Goal: Task Accomplishment & Management: Manage account settings

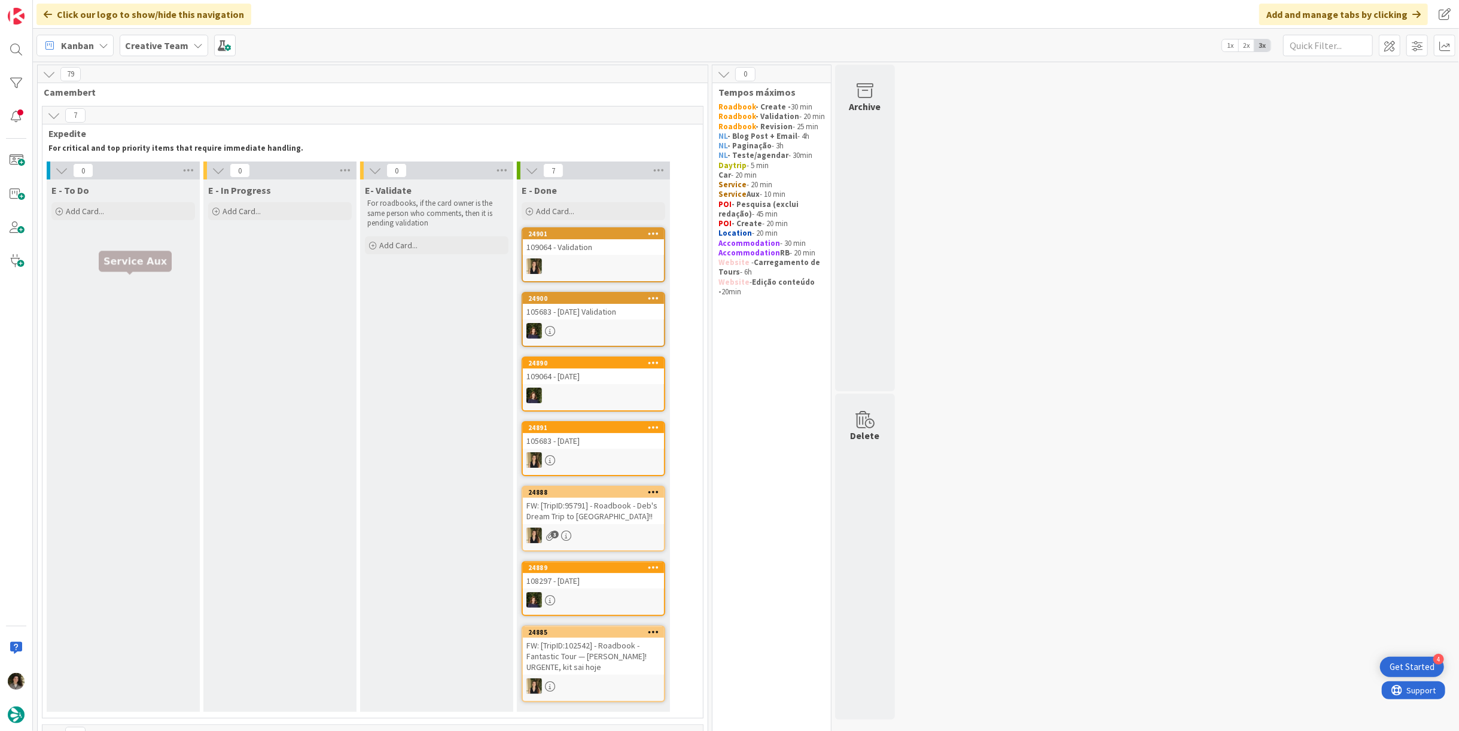
scroll to position [663, 0]
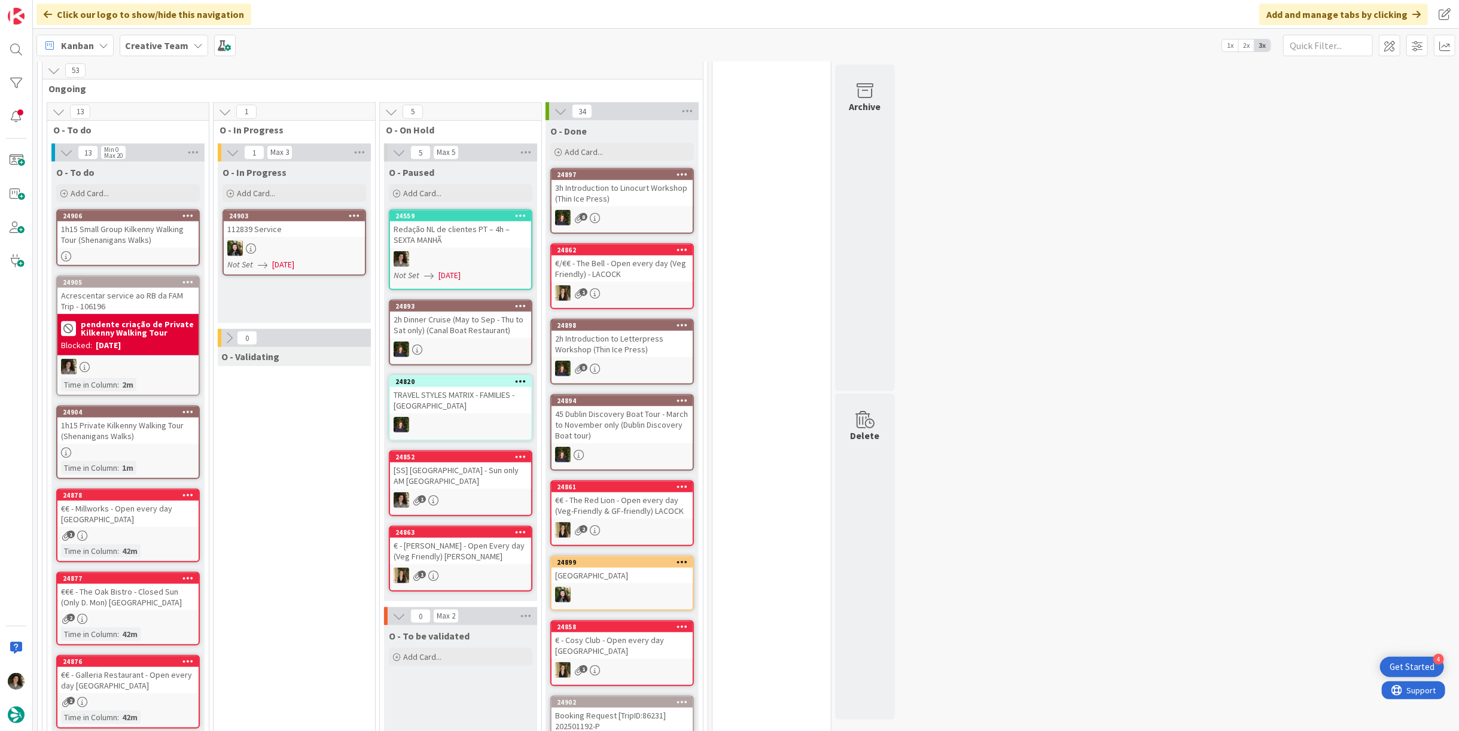
click at [115, 288] on div "Acrescentar service ao RB da FAM Trip - 106196" at bounding box center [127, 301] width 141 height 26
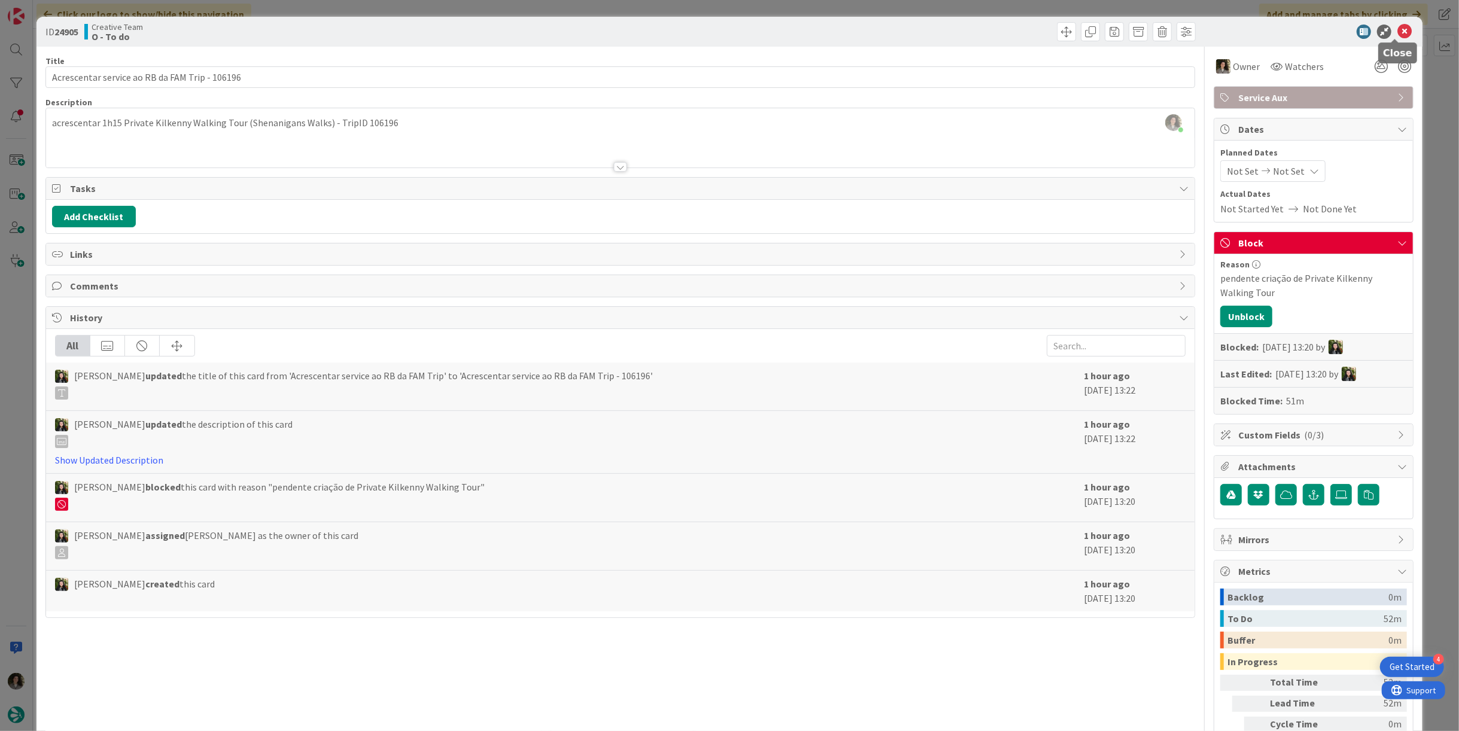
click at [1398, 26] on icon at bounding box center [1405, 32] width 14 height 14
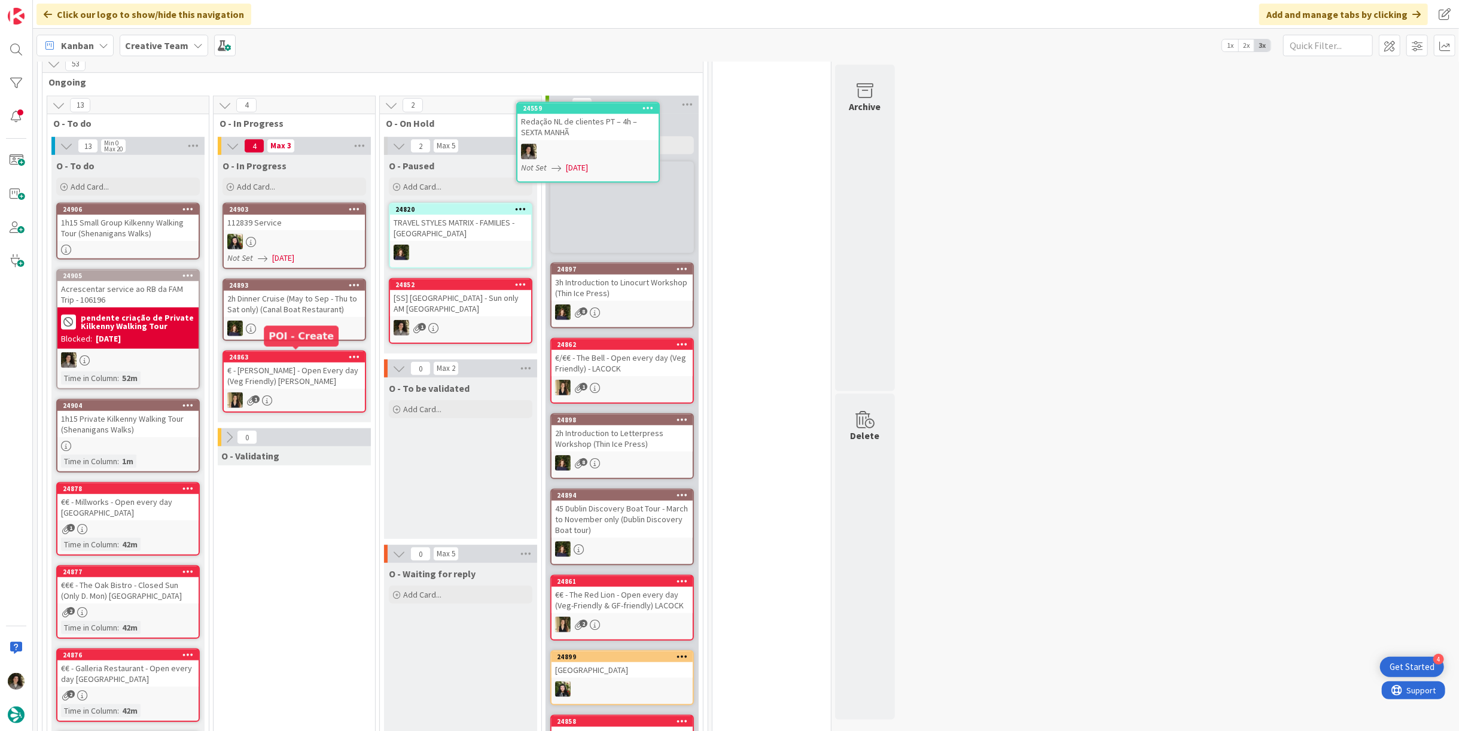
scroll to position [613, 0]
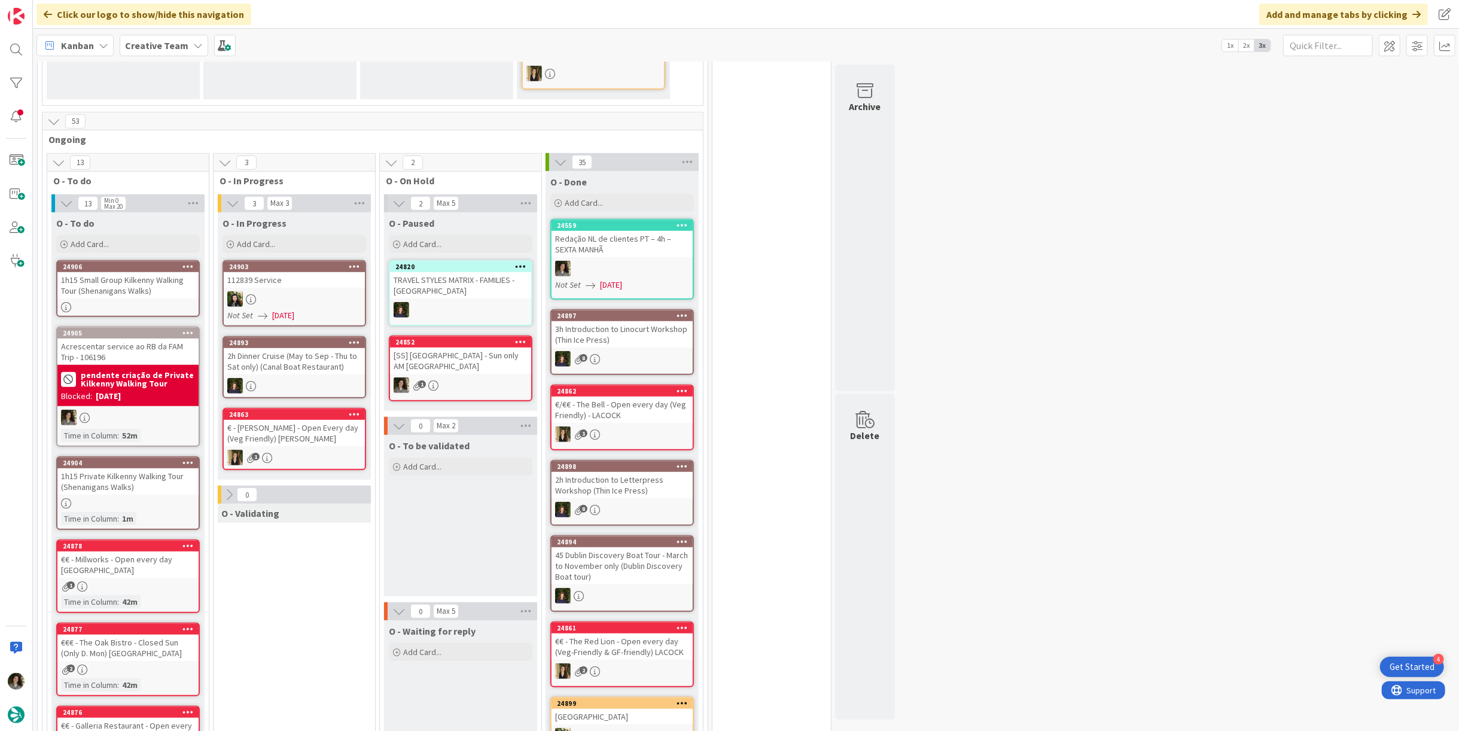
click at [648, 243] on div "Redação NL de clientes PT – 4h – SEXTA MANHÃ" at bounding box center [622, 244] width 141 height 26
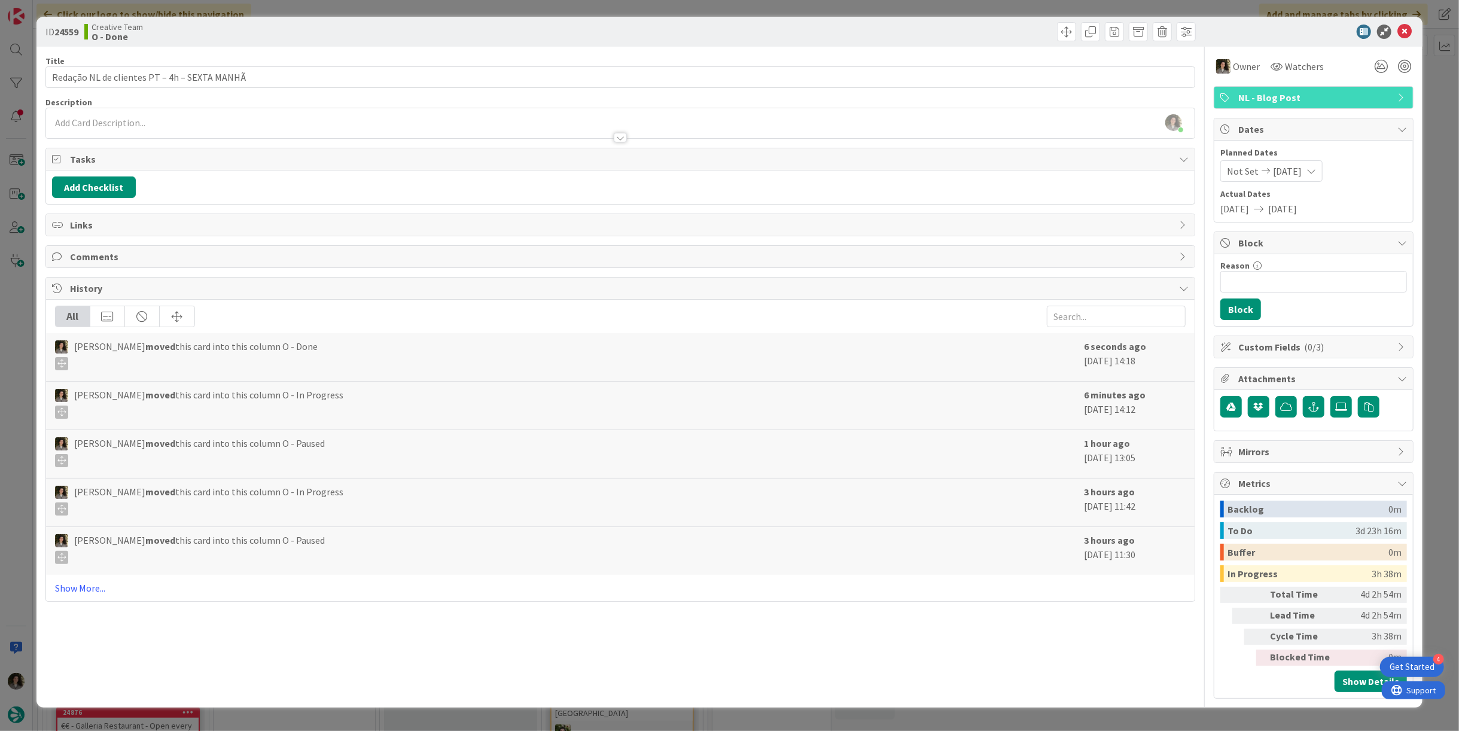
click at [1311, 92] on span "NL - Blog Post" at bounding box center [1314, 97] width 153 height 14
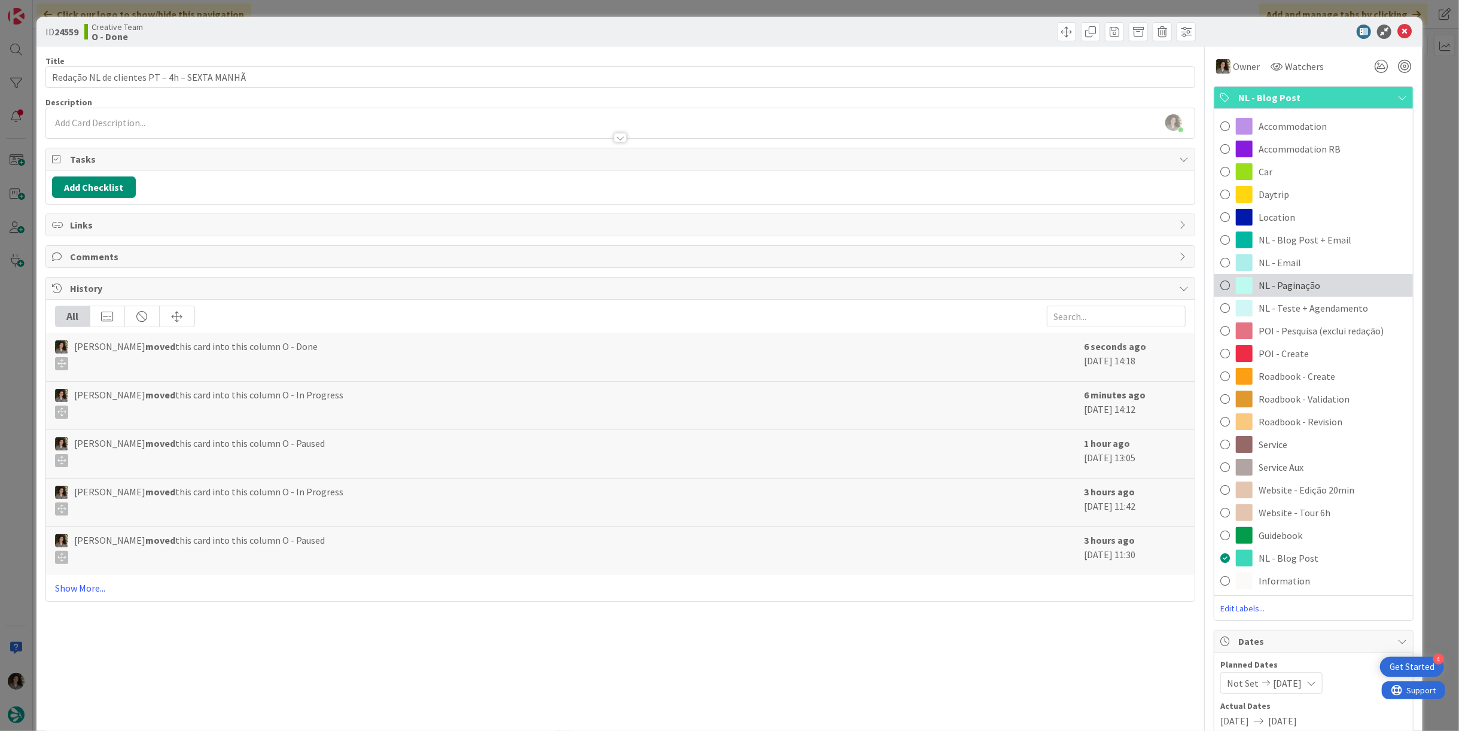
click at [1316, 287] on div "NL - Paginação" at bounding box center [1313, 285] width 199 height 23
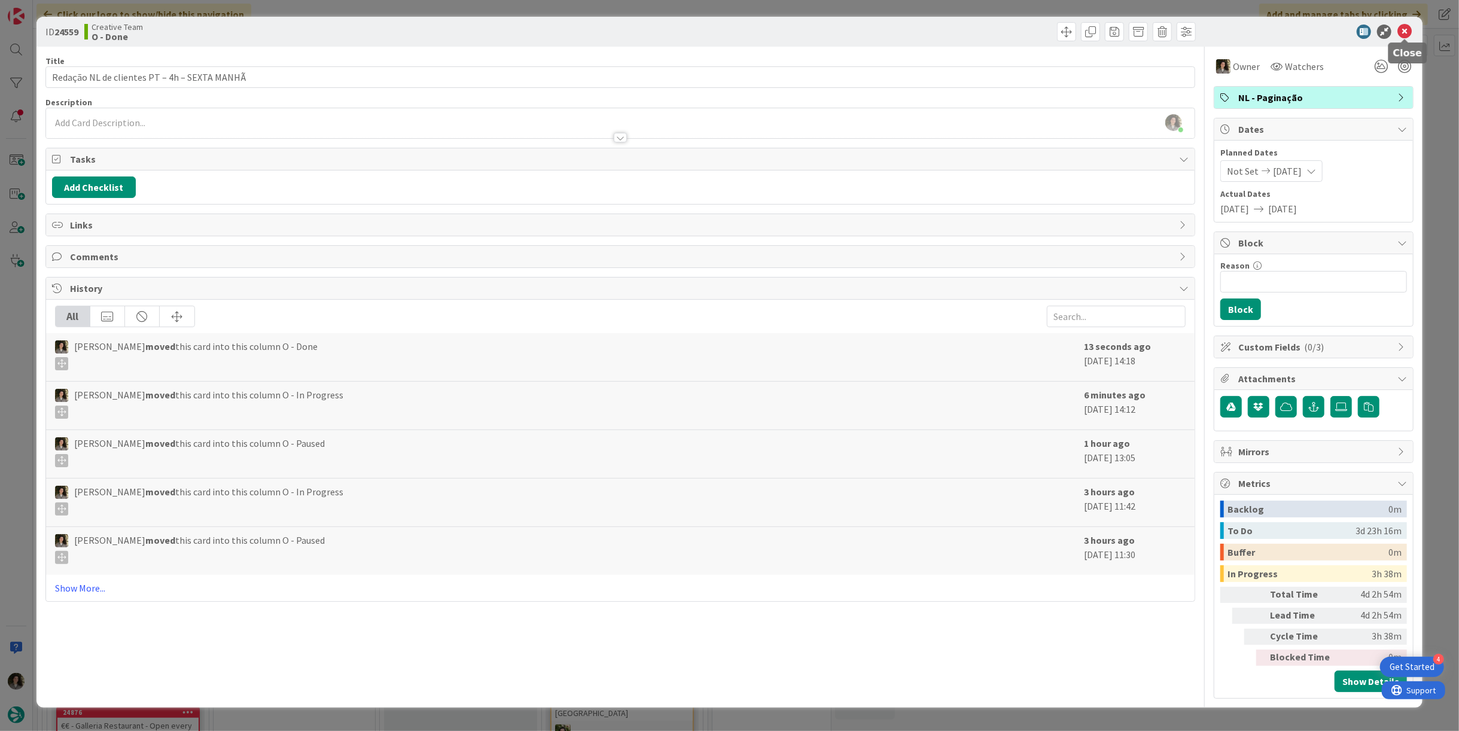
click at [1402, 28] on icon at bounding box center [1405, 32] width 14 height 14
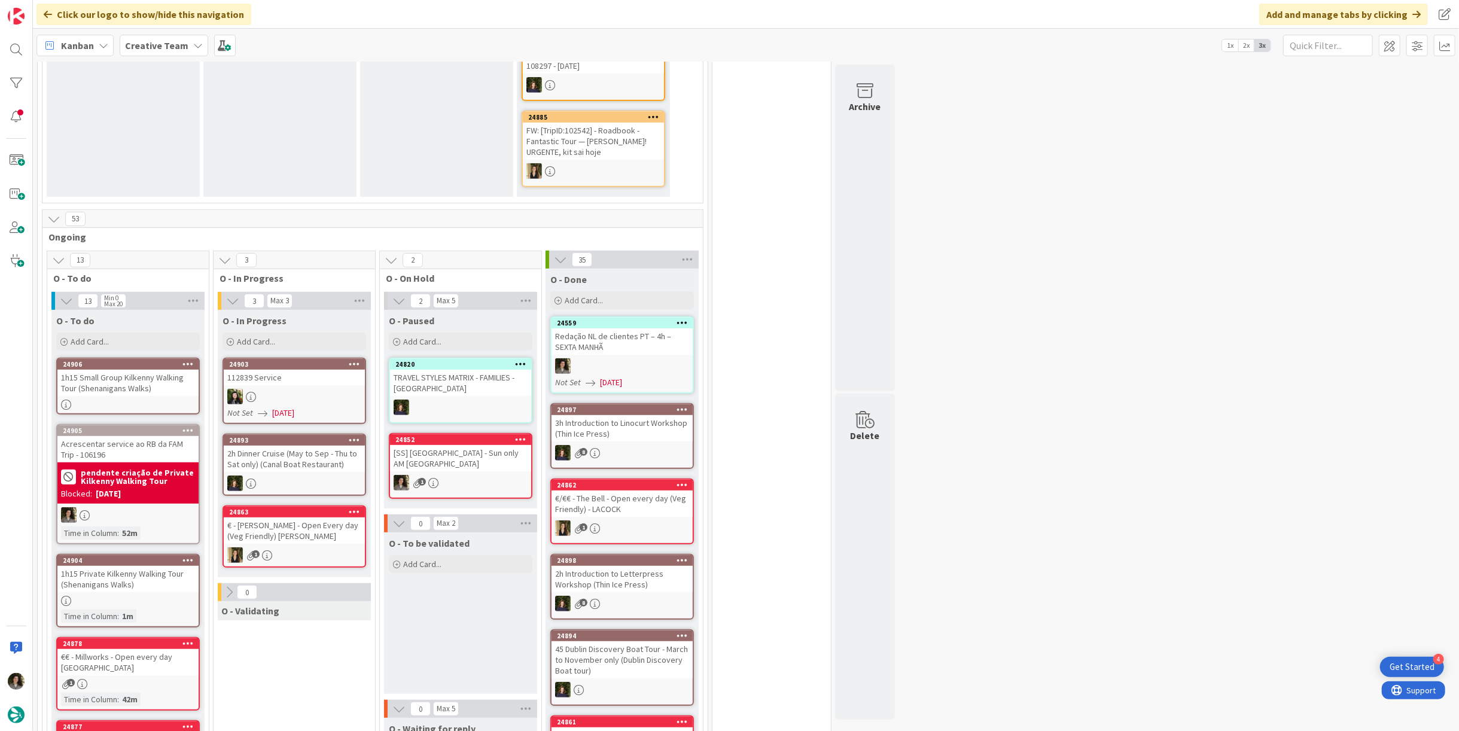
scroll to position [531, 0]
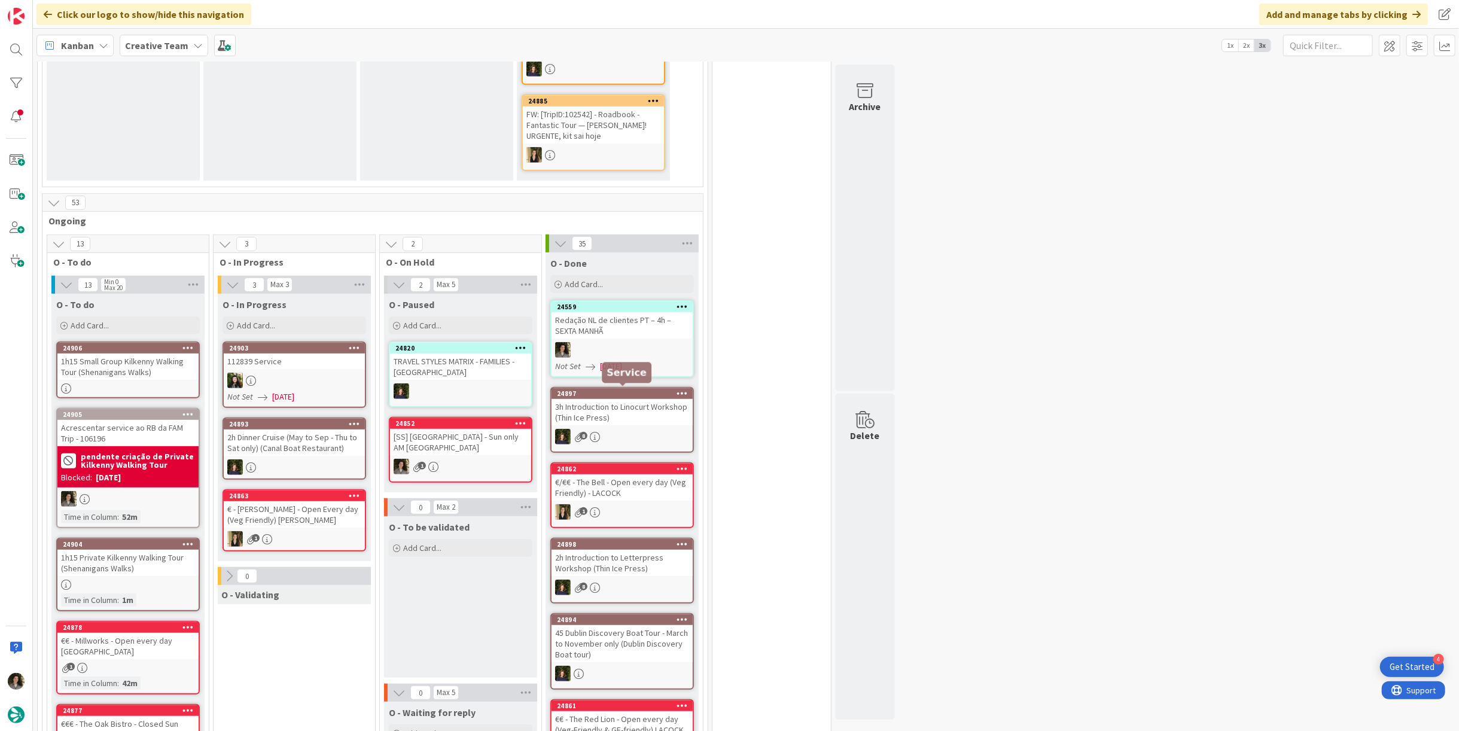
click at [634, 333] on div "Redação NL de clientes PT – 4h – SEXTA MANHÃ" at bounding box center [622, 325] width 141 height 26
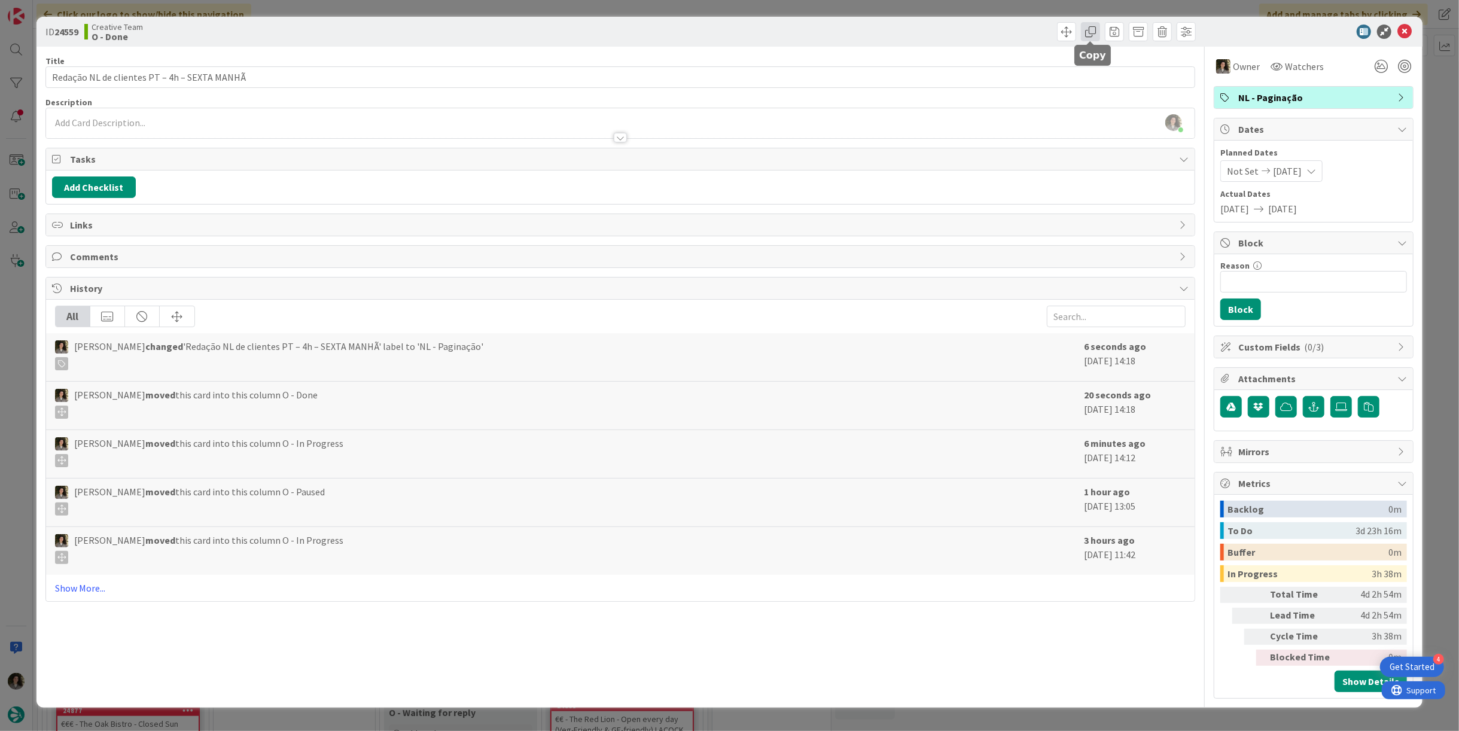
click at [1085, 36] on span at bounding box center [1090, 31] width 19 height 19
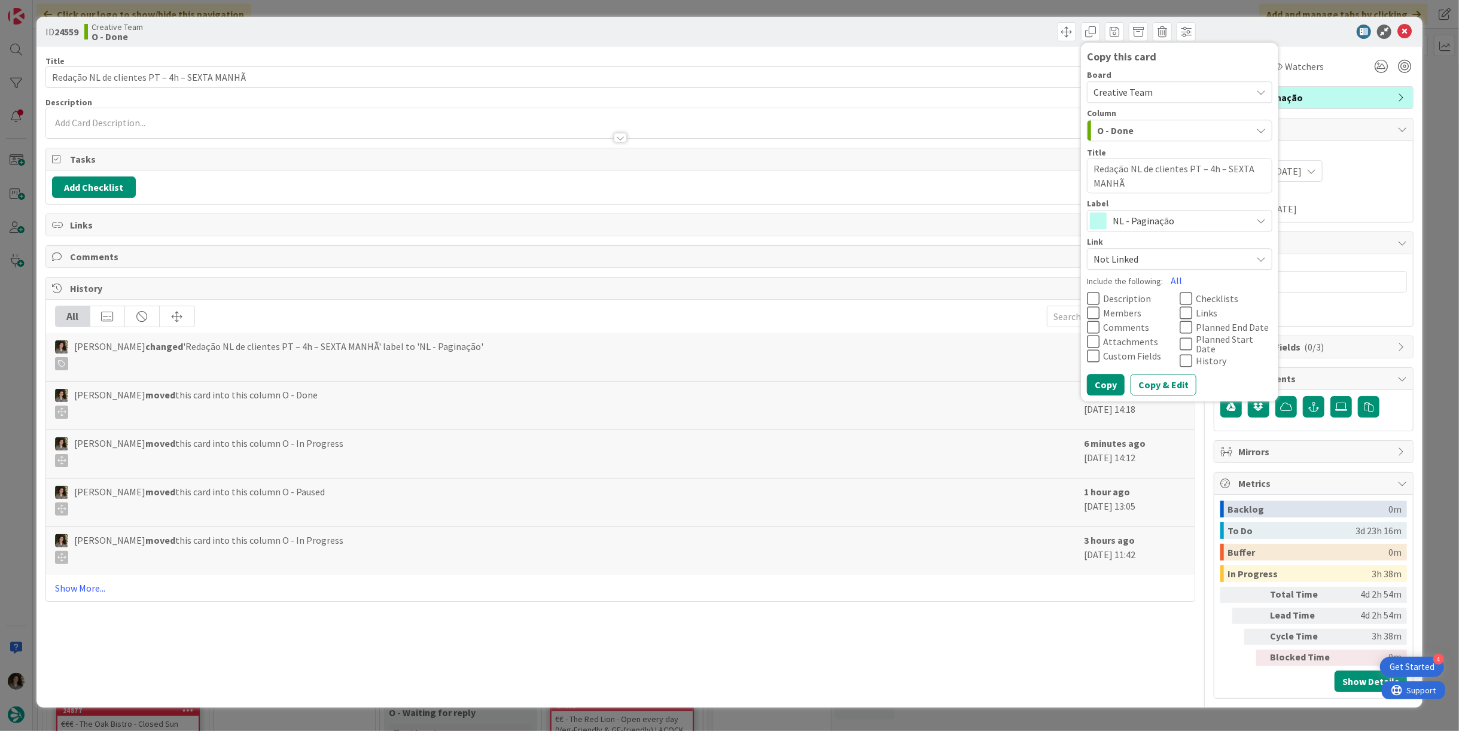
click at [1146, 222] on span "NL - Paginação" at bounding box center [1179, 221] width 133 height 17
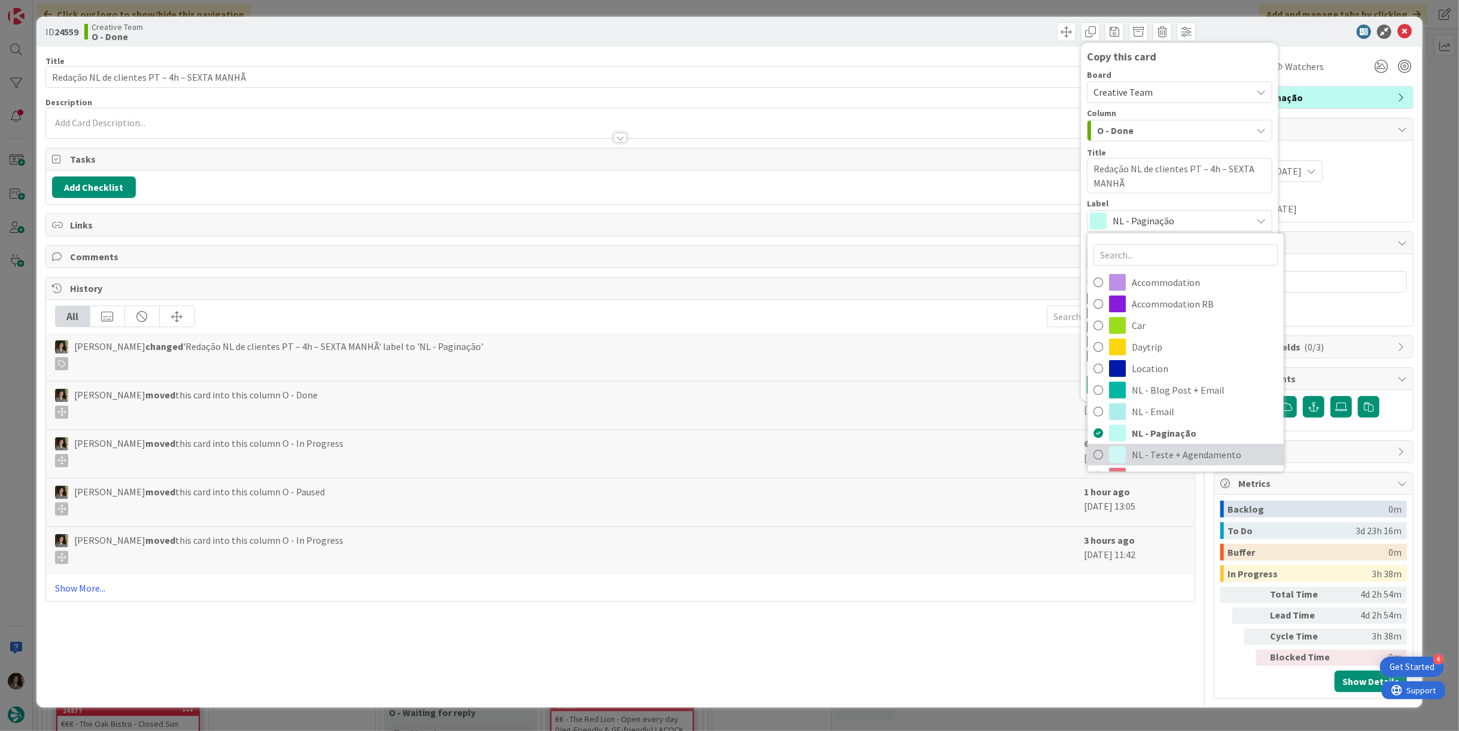
click at [1161, 459] on span "NL - Teste + Agendamento" at bounding box center [1205, 455] width 146 height 18
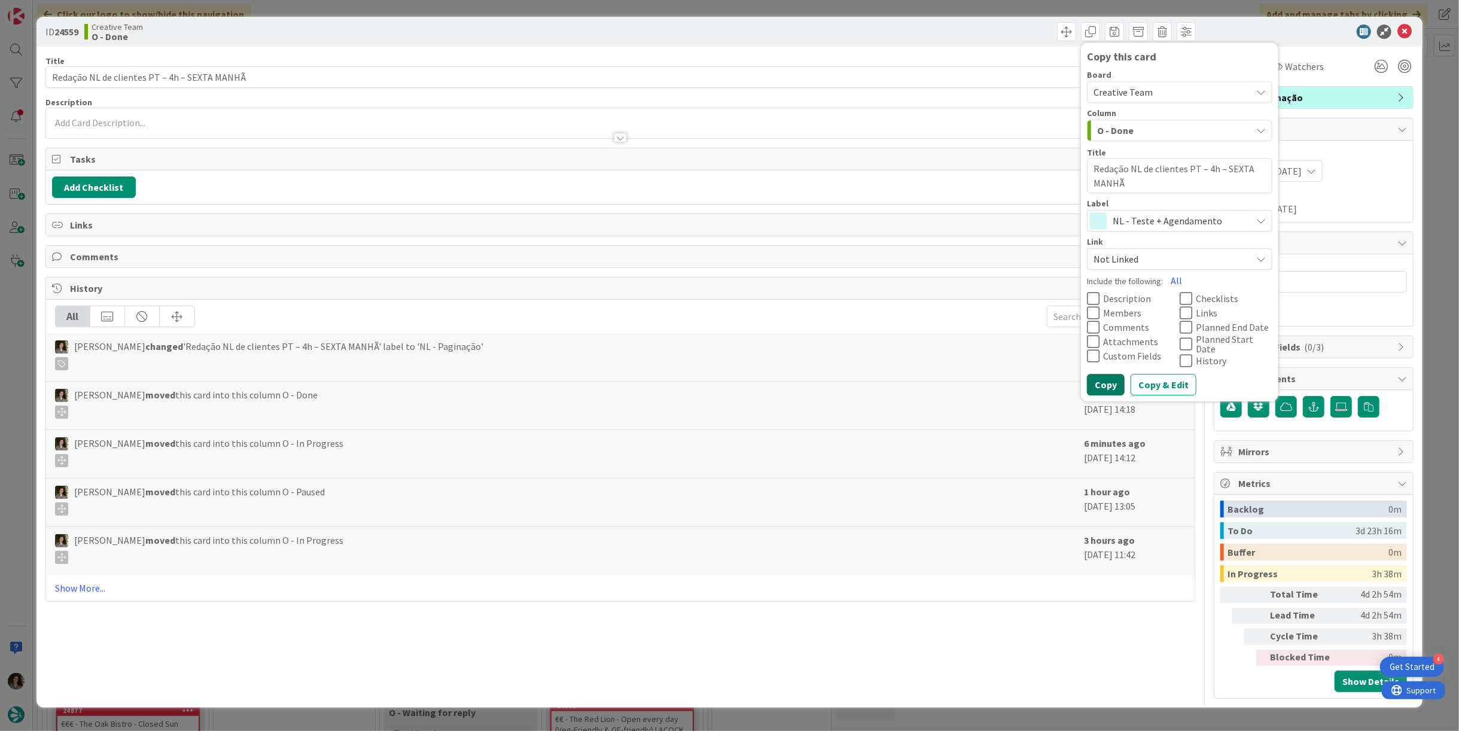
click at [1104, 379] on button "Copy" at bounding box center [1106, 386] width 38 height 22
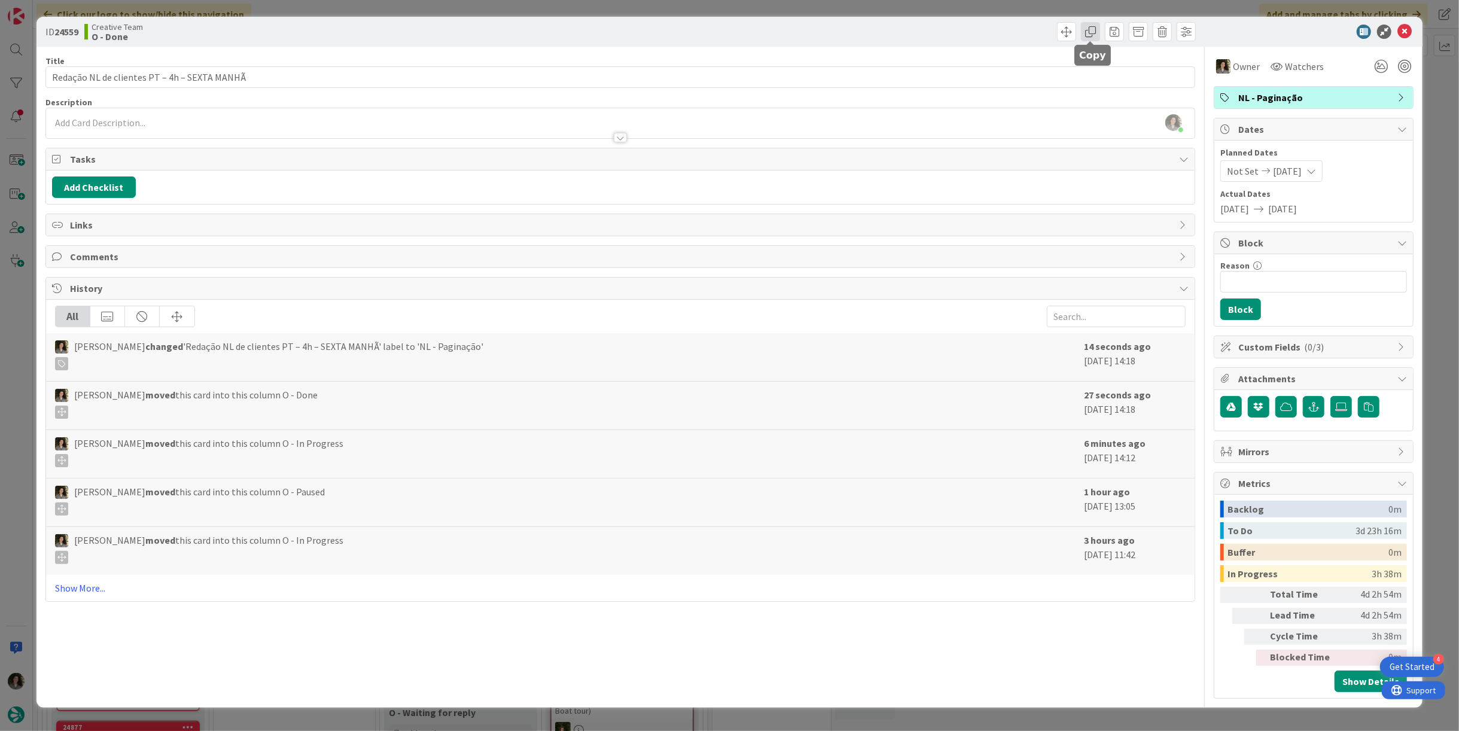
click at [1092, 30] on span at bounding box center [1090, 31] width 19 height 19
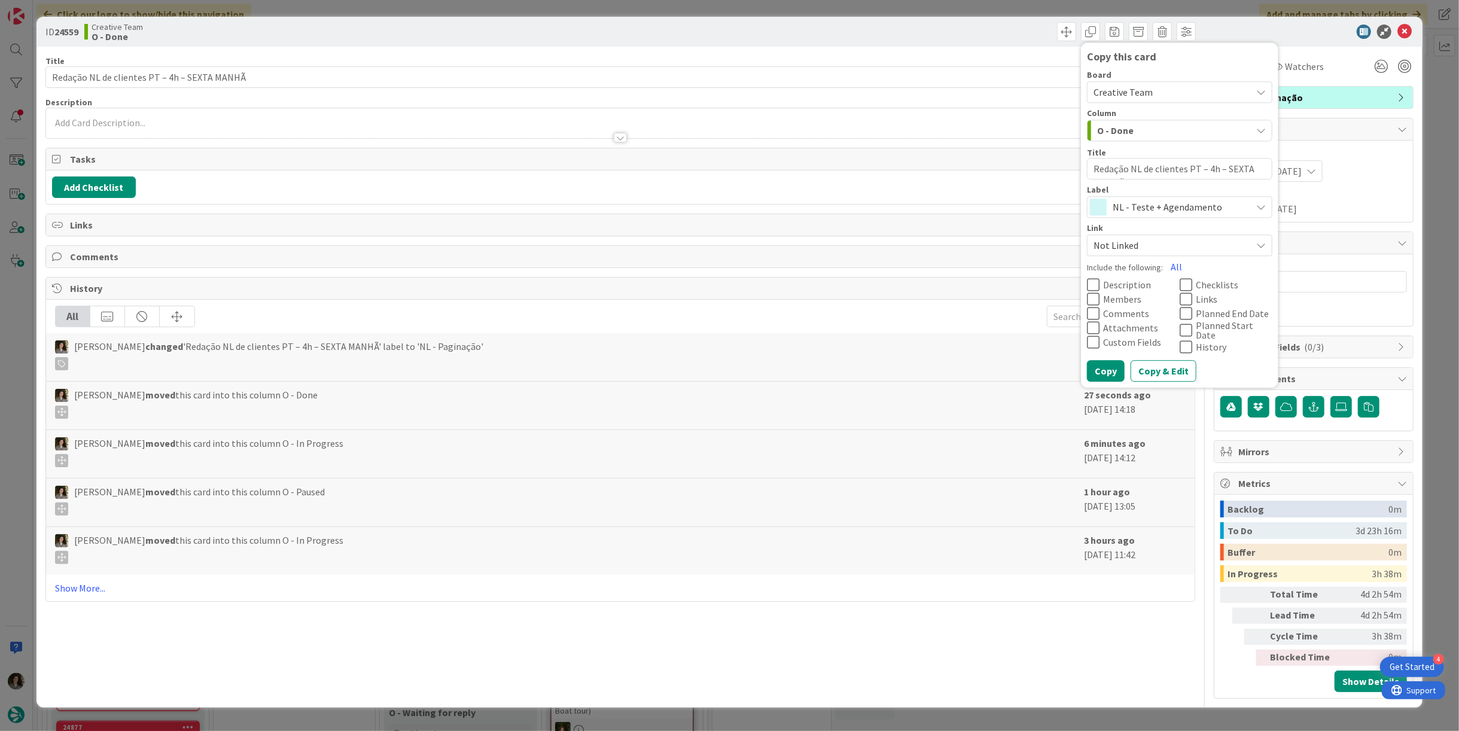
click at [1142, 203] on span "NL - Teste + Agendamento" at bounding box center [1179, 207] width 133 height 17
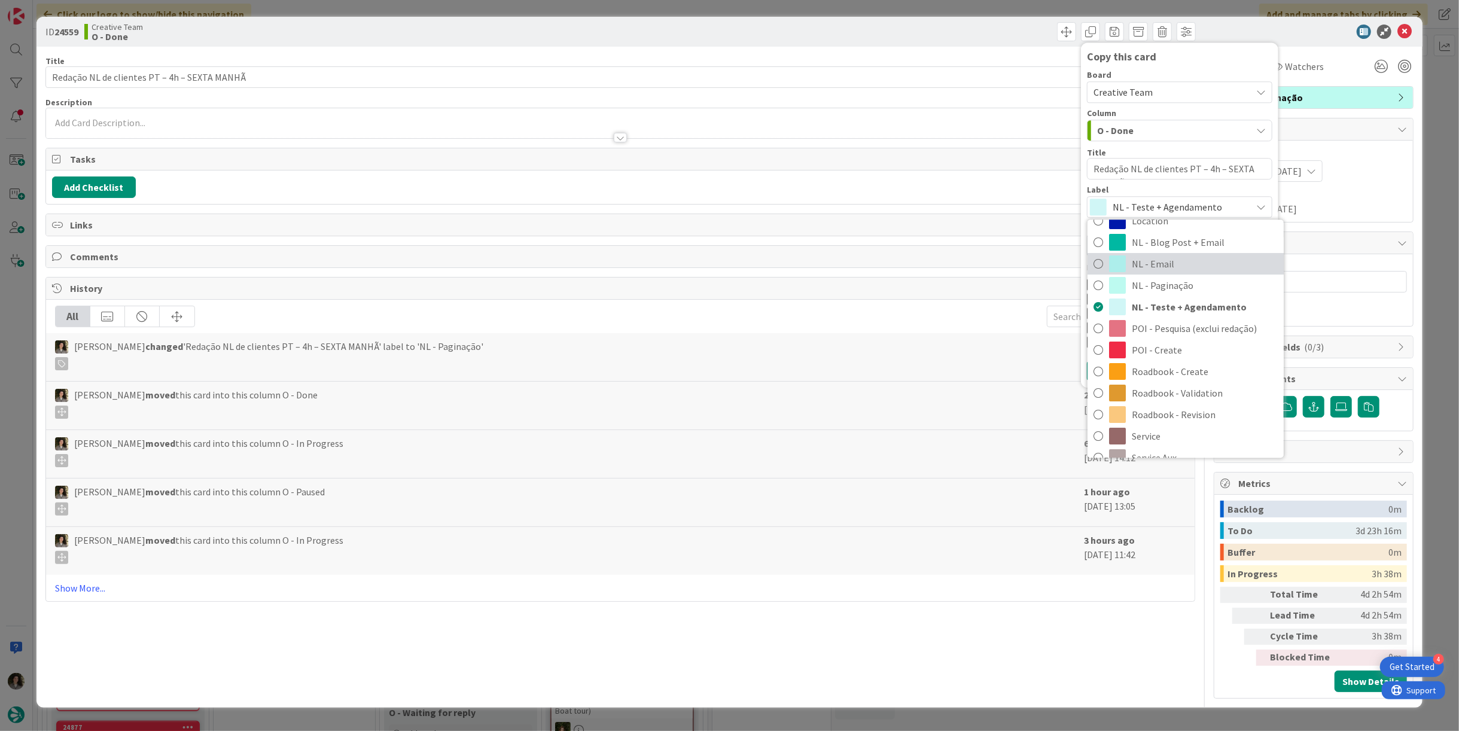
scroll to position [199, 0]
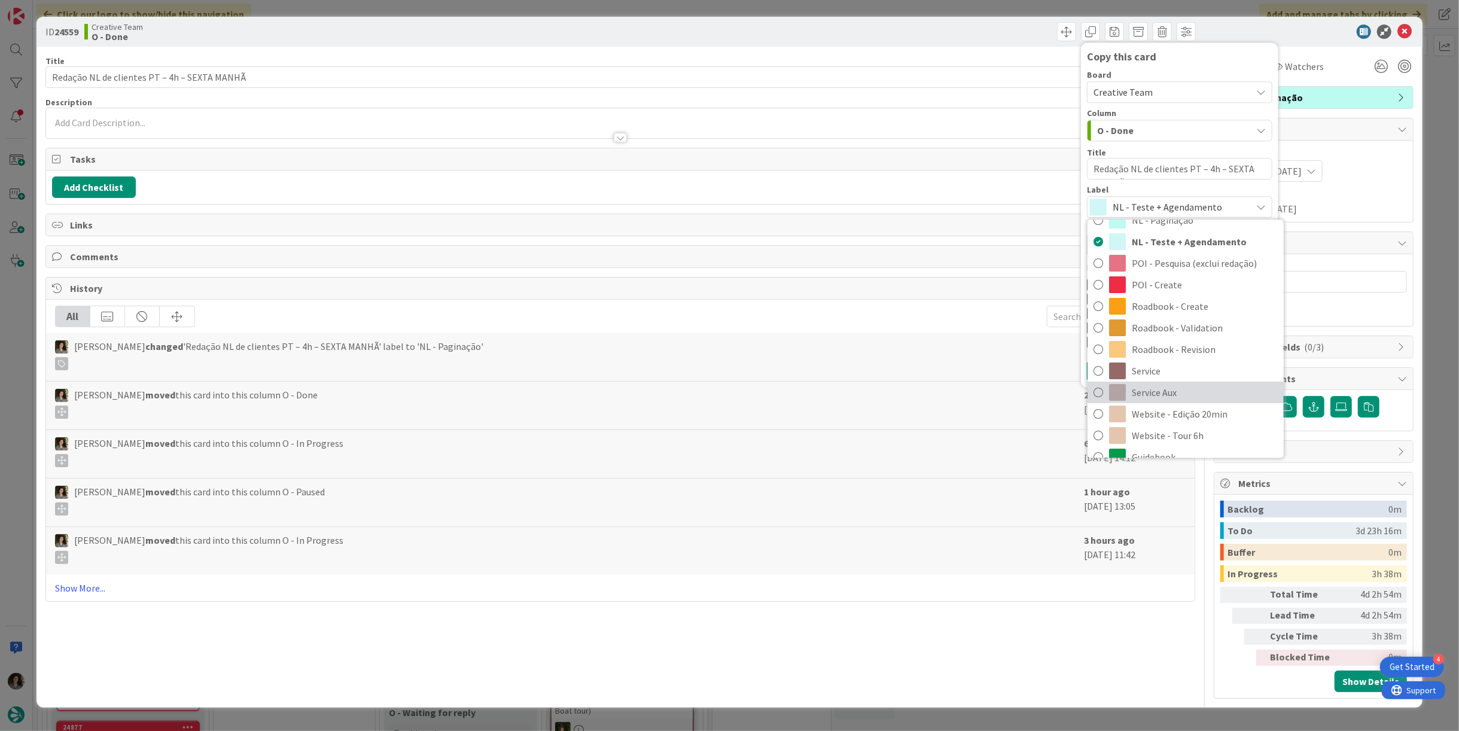
click at [1171, 392] on span "Service Aux" at bounding box center [1205, 392] width 146 height 18
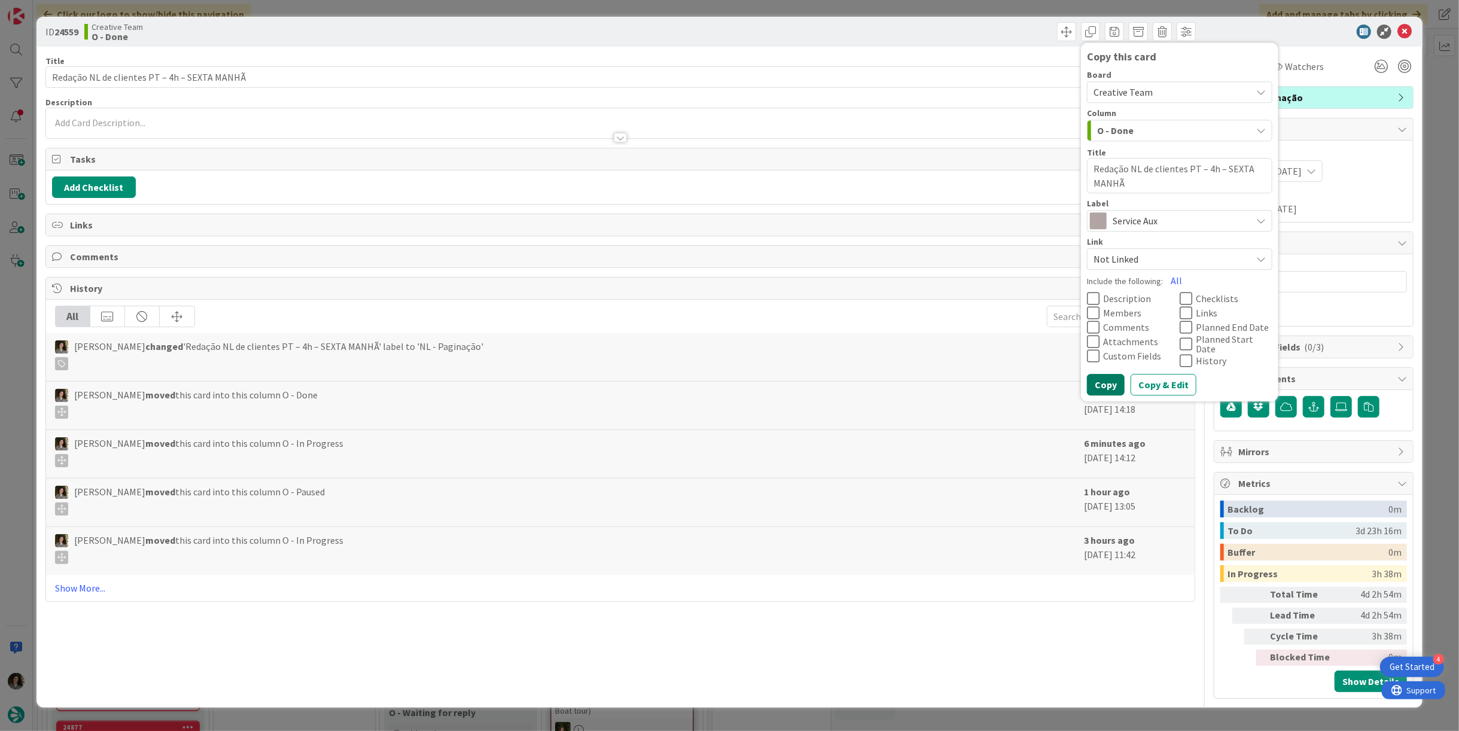
click at [1109, 375] on button "Copy" at bounding box center [1106, 386] width 38 height 22
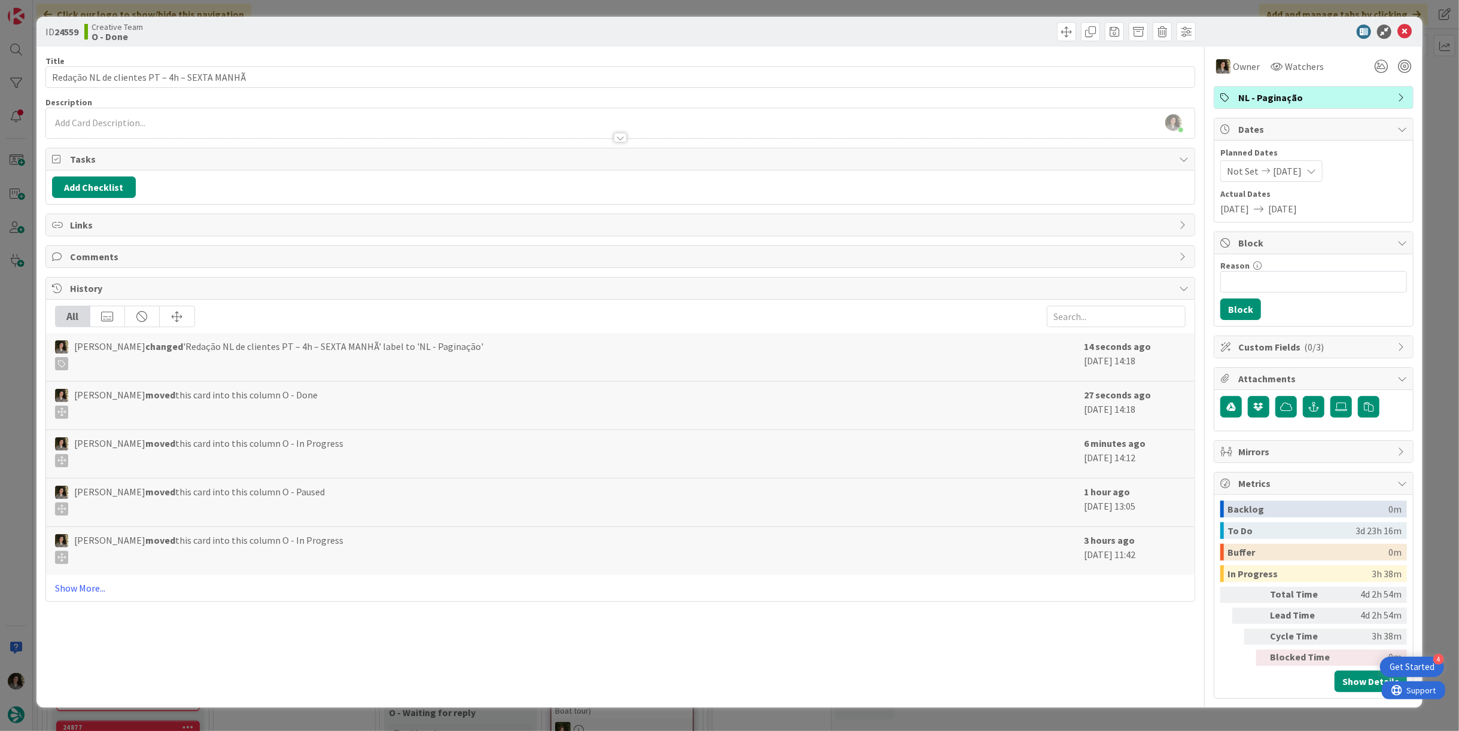
type textarea "x"
drag, startPoint x: 1410, startPoint y: 29, endPoint x: 1399, endPoint y: 34, distance: 11.2
click at [1408, 29] on icon at bounding box center [1405, 32] width 14 height 14
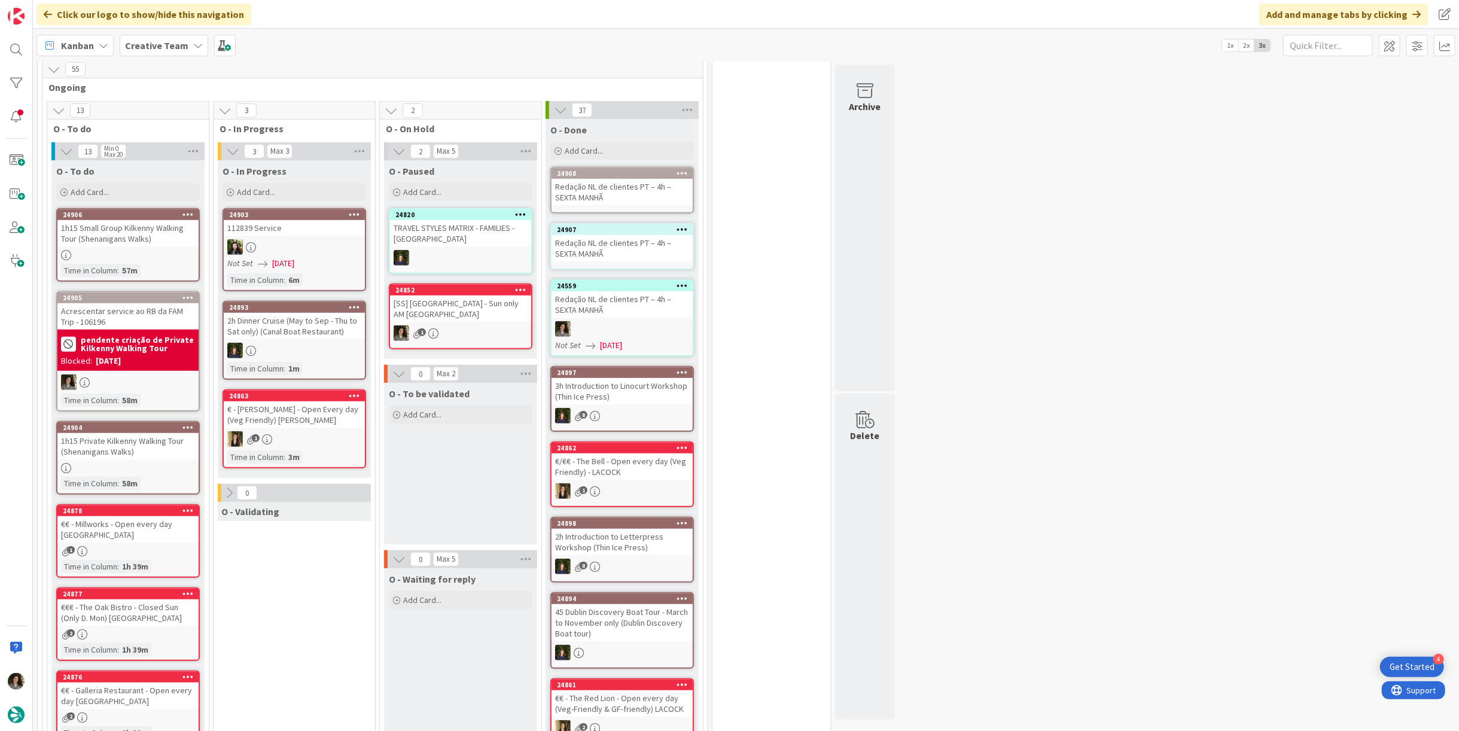
click at [614, 249] on div "Redação NL de clientes PT – 4h – SEXTA MANHÃ" at bounding box center [622, 248] width 141 height 26
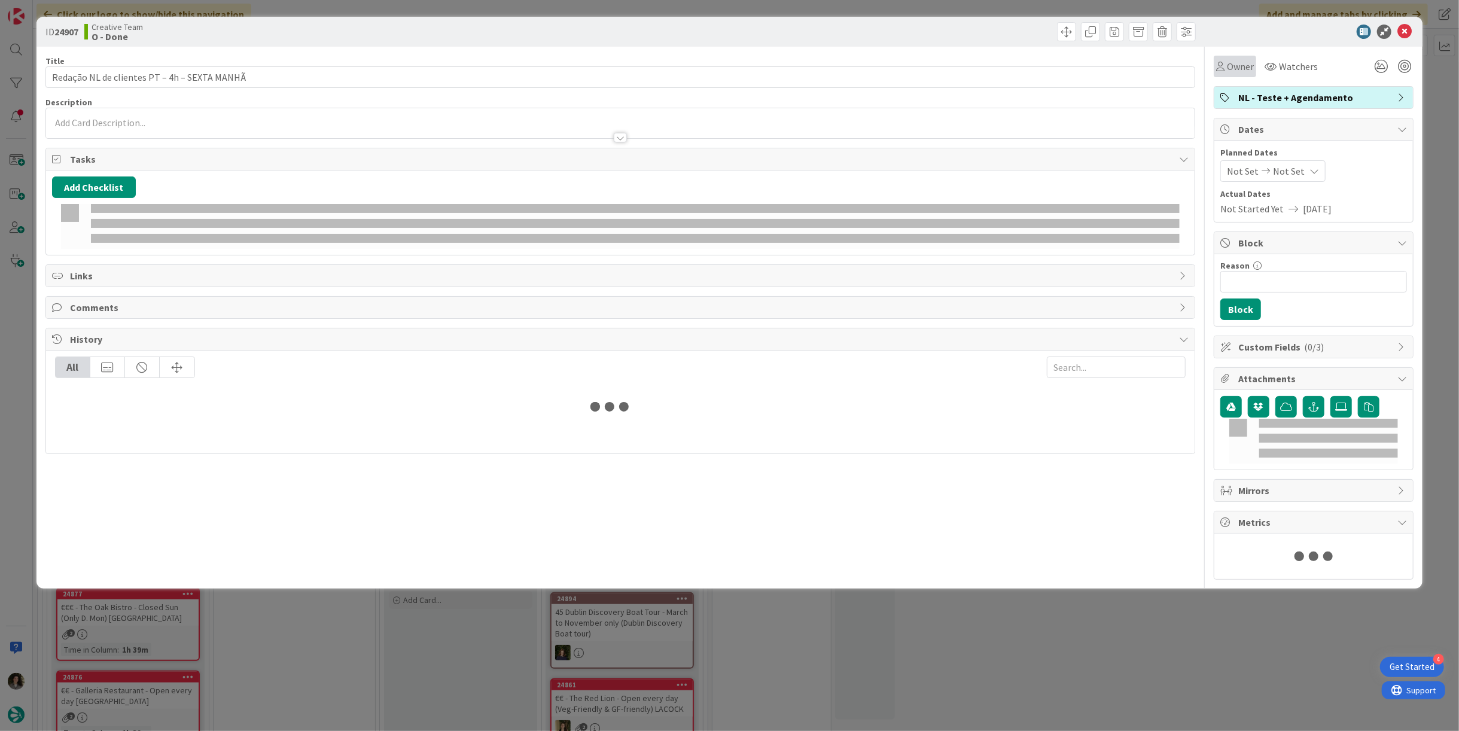
click at [1224, 66] on icon at bounding box center [1220, 67] width 8 height 10
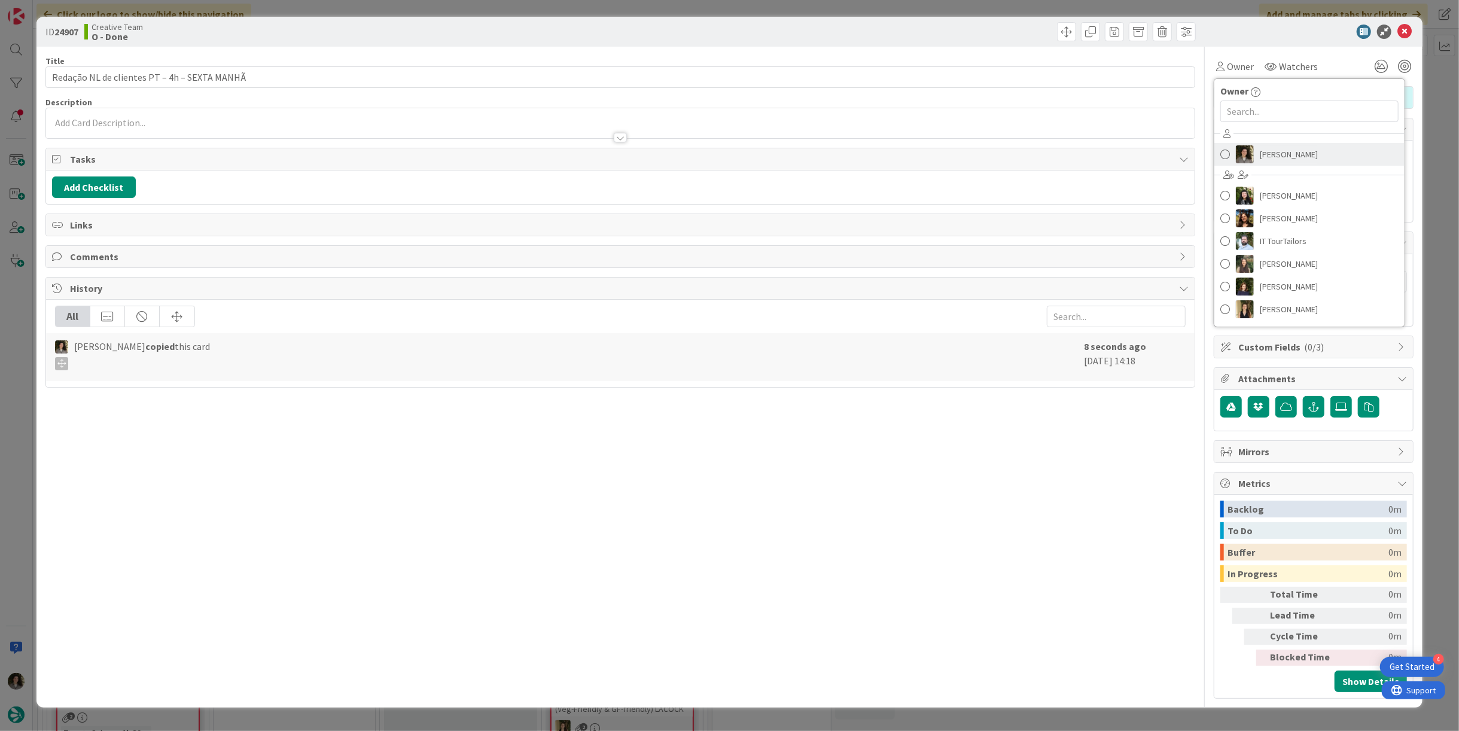
drag, startPoint x: 1286, startPoint y: 150, endPoint x: 1302, endPoint y: 153, distance: 17.1
click at [1287, 150] on span "[PERSON_NAME]" at bounding box center [1289, 154] width 58 height 18
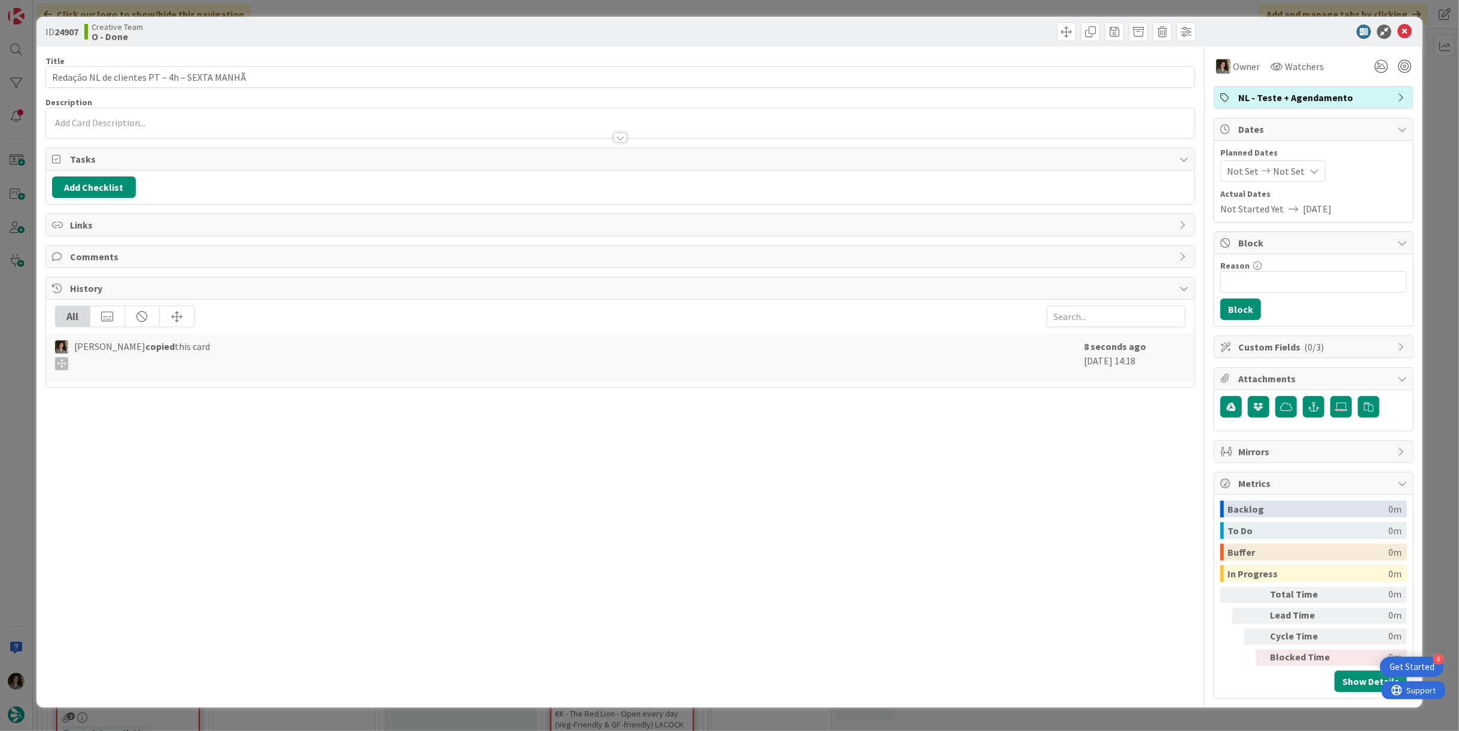
click at [1302, 173] on div "Not Set Not Set" at bounding box center [1272, 171] width 105 height 22
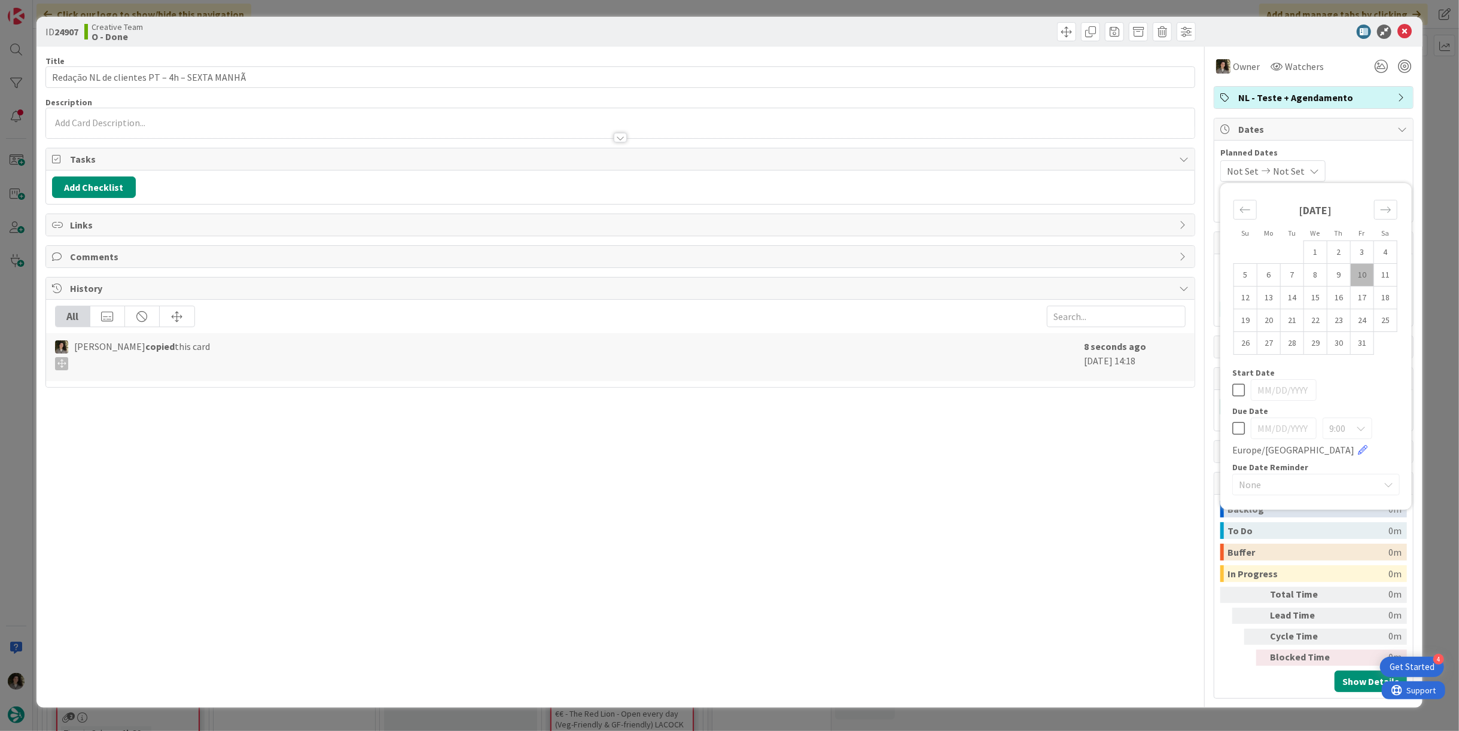
click at [1240, 424] on icon at bounding box center [1238, 428] width 13 height 14
type input "[DATE]"
click at [1410, 34] on icon at bounding box center [1405, 32] width 14 height 14
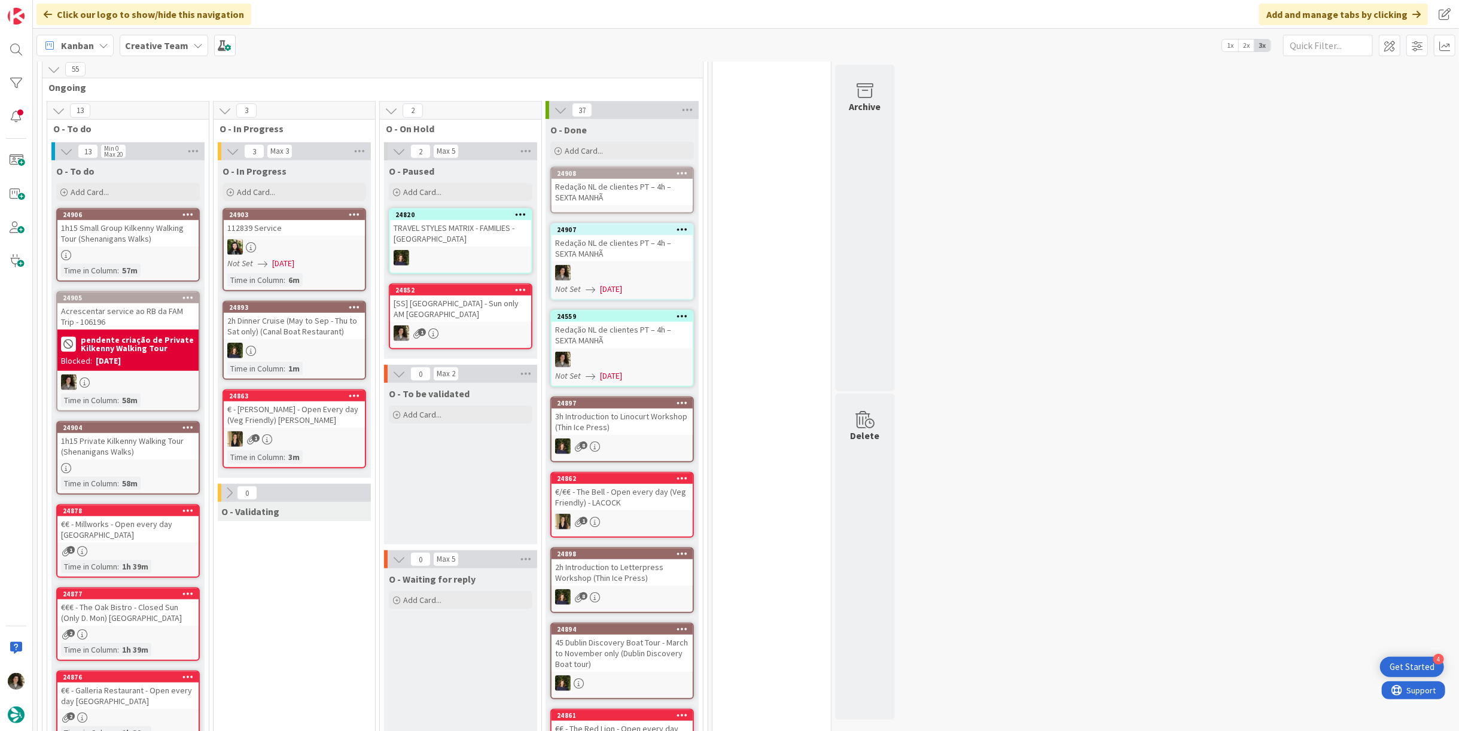
click at [594, 182] on div "Redação NL de clientes PT – 4h – SEXTA MANHÃ" at bounding box center [622, 192] width 141 height 26
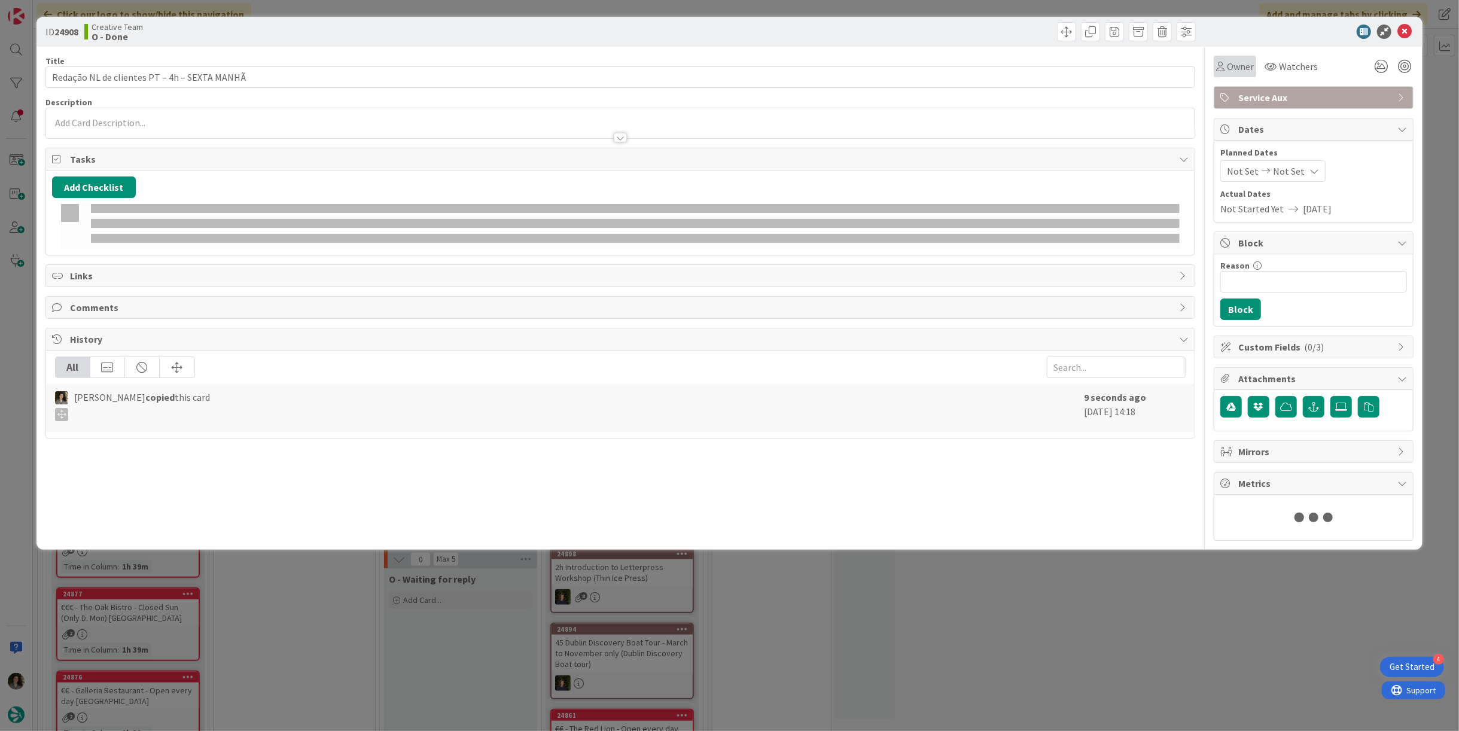
click at [1235, 69] on span "Owner" at bounding box center [1240, 66] width 27 height 14
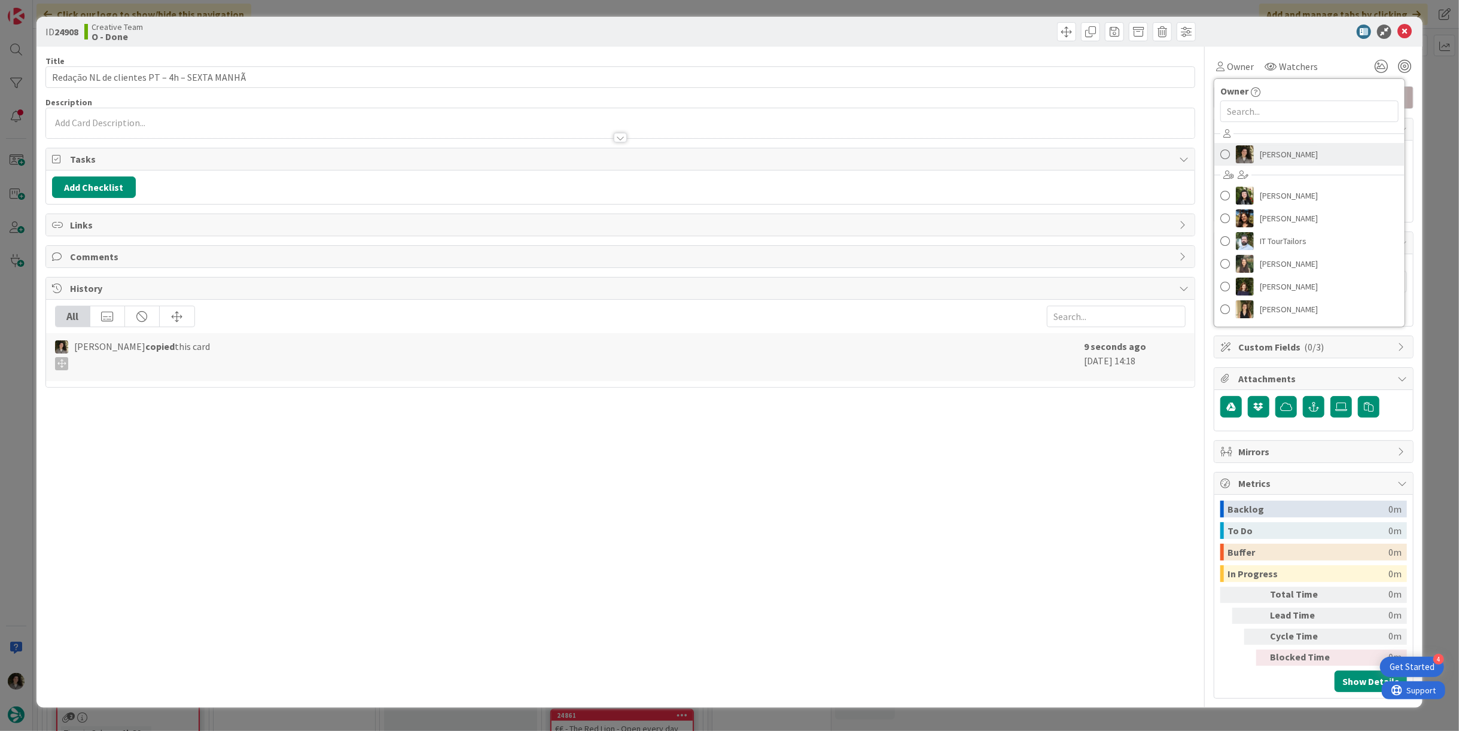
click at [1280, 150] on span "[PERSON_NAME]" at bounding box center [1289, 154] width 58 height 18
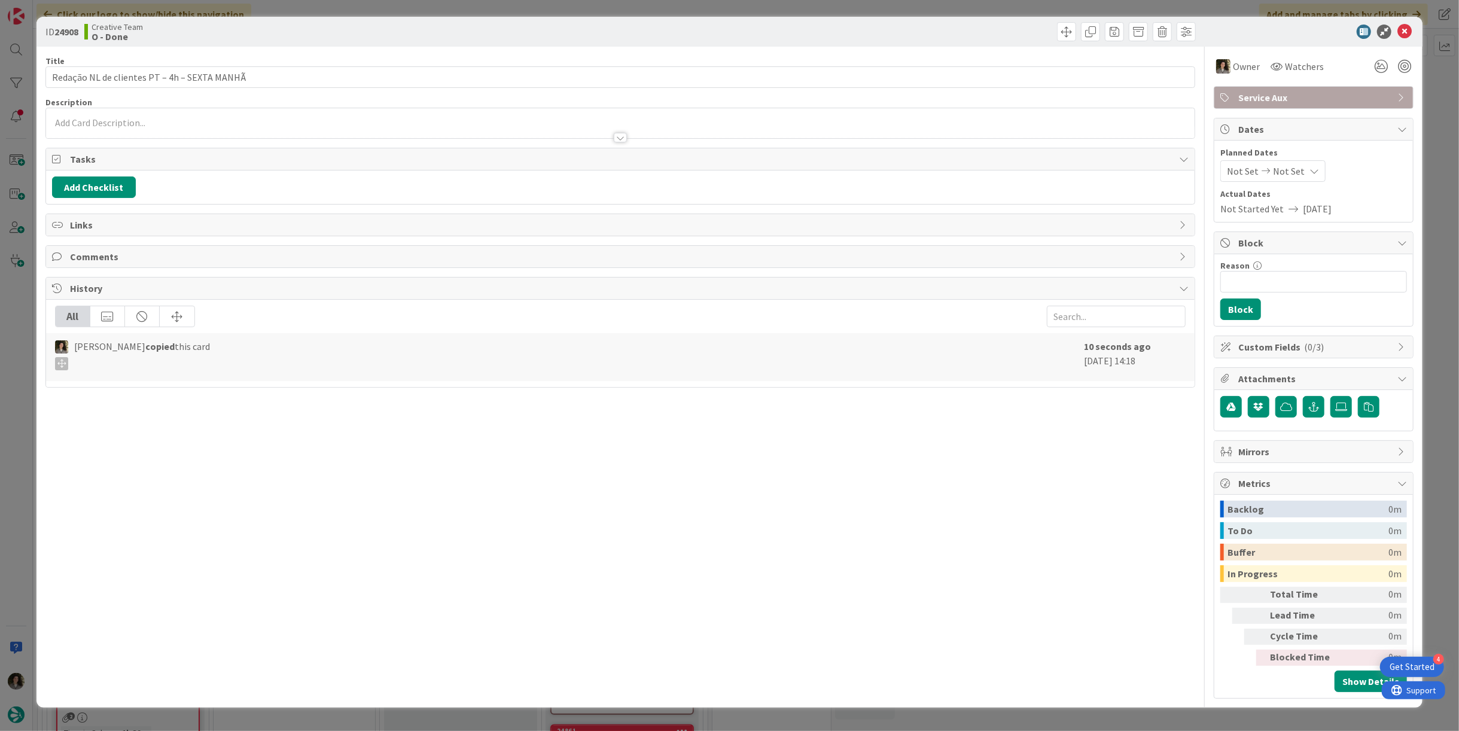
click at [1310, 170] on icon at bounding box center [1315, 171] width 10 height 10
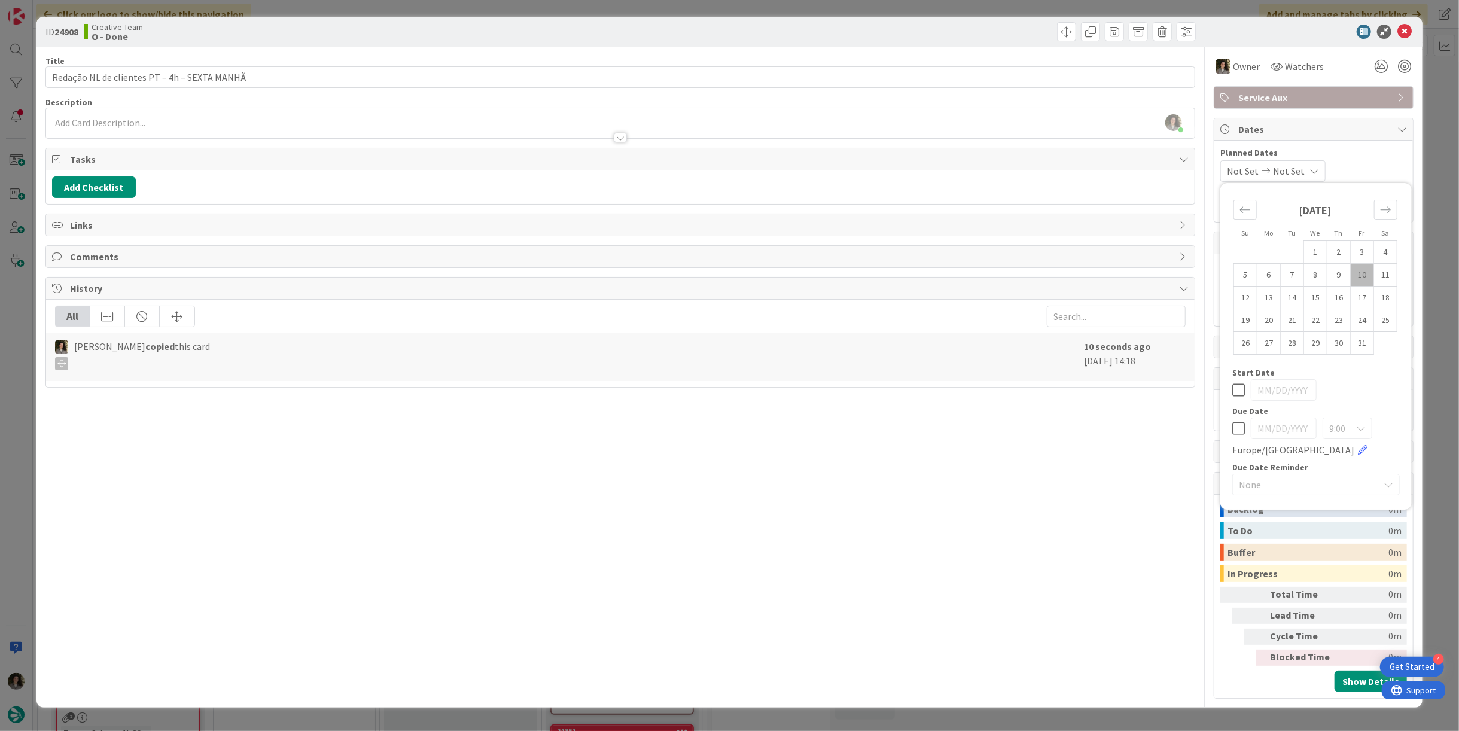
click at [1240, 427] on icon at bounding box center [1238, 428] width 13 height 14
type input "[DATE]"
click at [1045, 454] on div "Title 44 / 128 Redação NL de clientes PT – 4h – SEXTA MANHÃ Description [PERSON…" at bounding box center [620, 373] width 1150 height 652
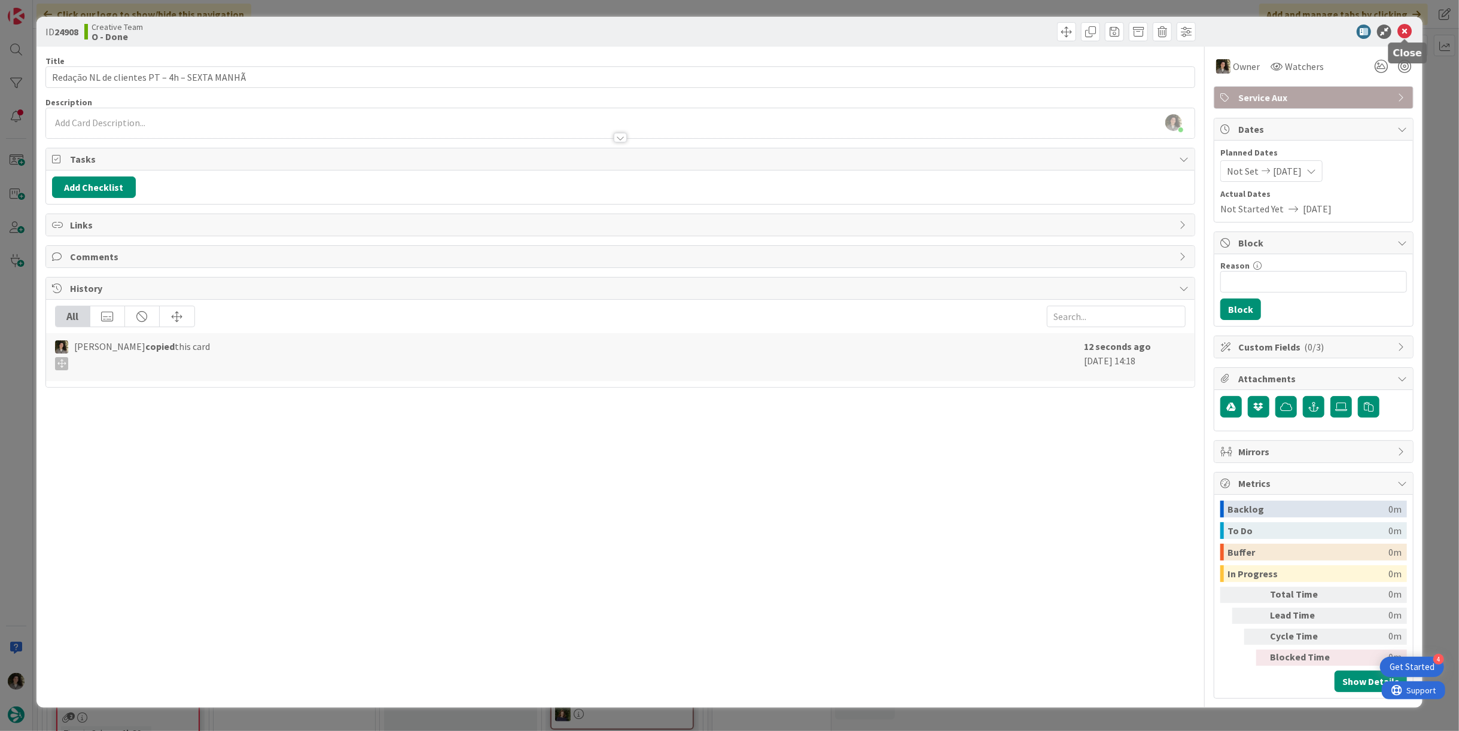
click at [1405, 31] on icon at bounding box center [1405, 32] width 14 height 14
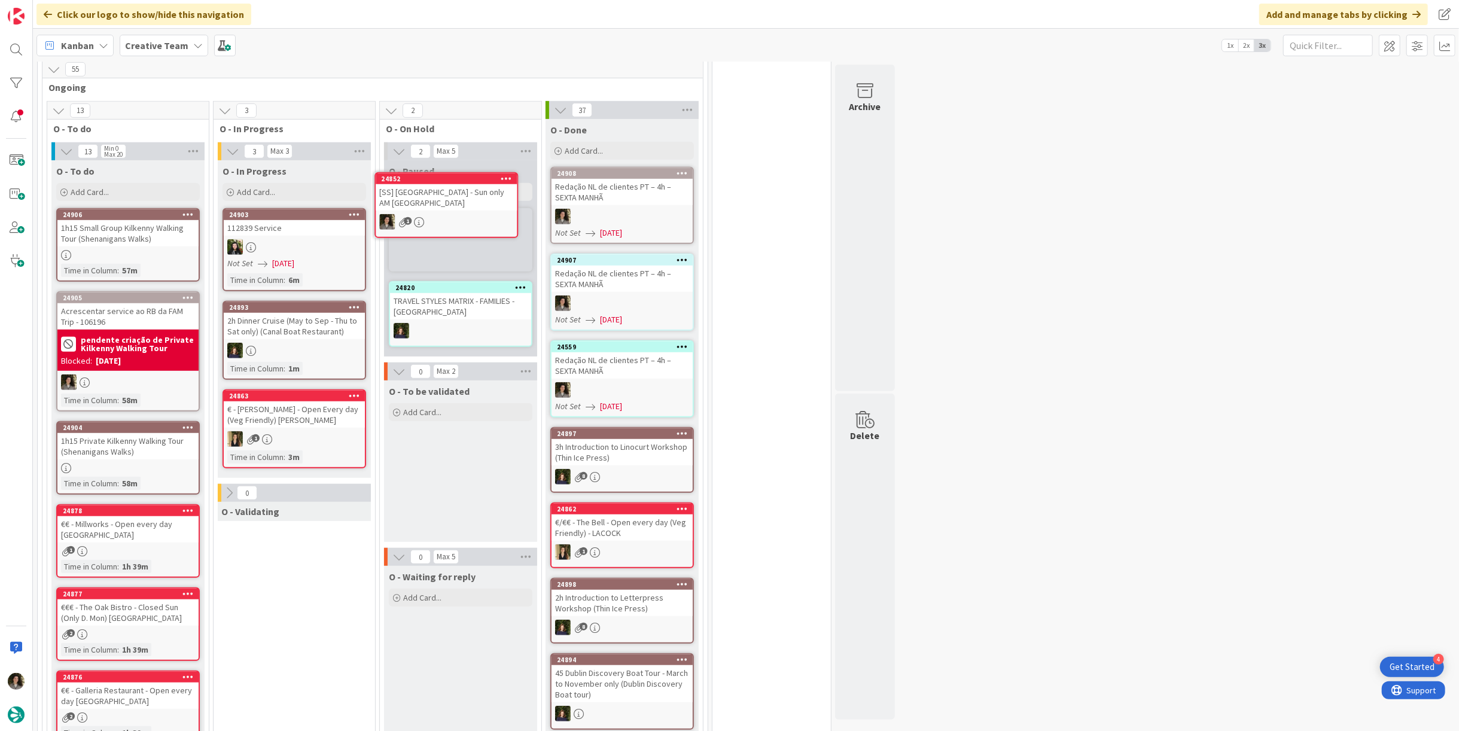
scroll to position [662, 0]
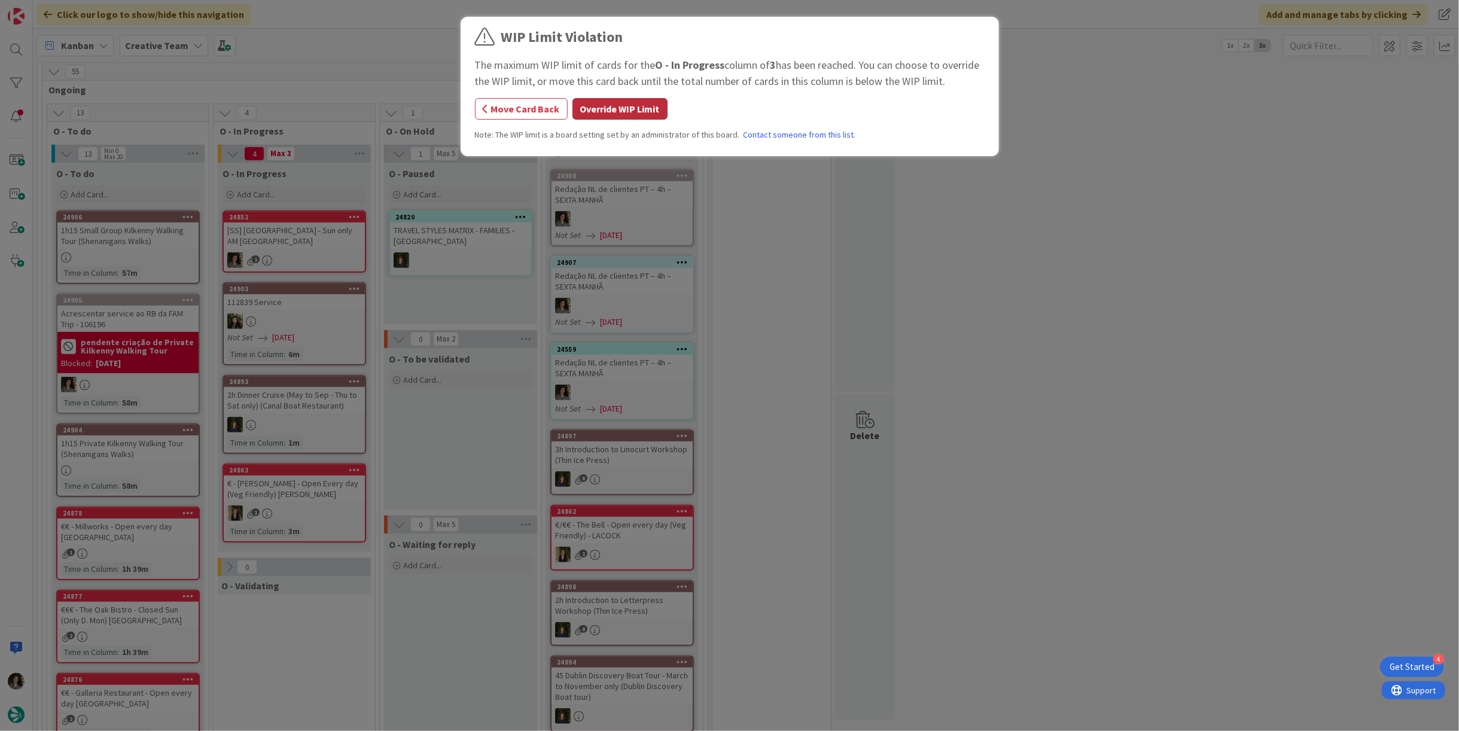
click at [625, 104] on button "Override WIP Limit" at bounding box center [620, 109] width 95 height 22
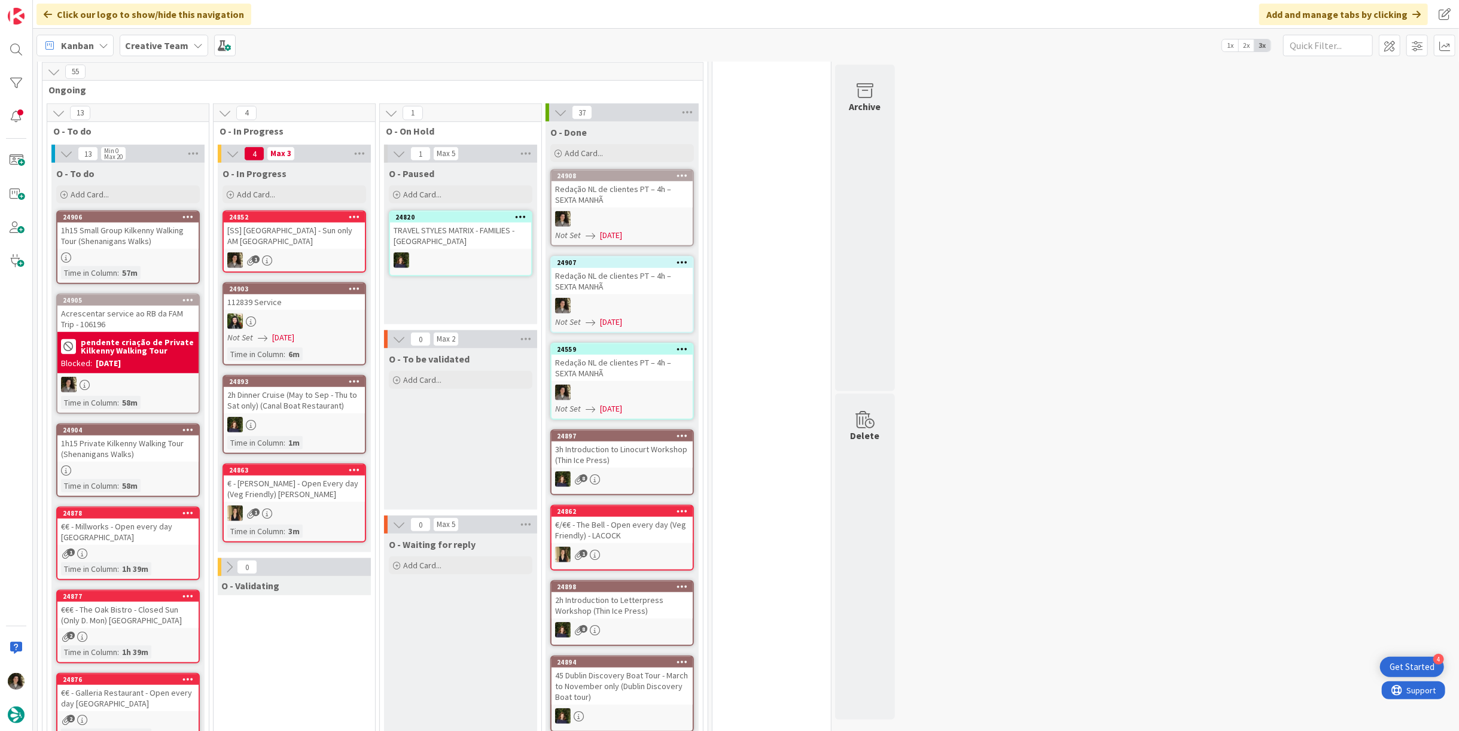
click at [267, 233] on div "[SS] [GEOGRAPHIC_DATA] - Sun only AM [GEOGRAPHIC_DATA]" at bounding box center [294, 236] width 141 height 26
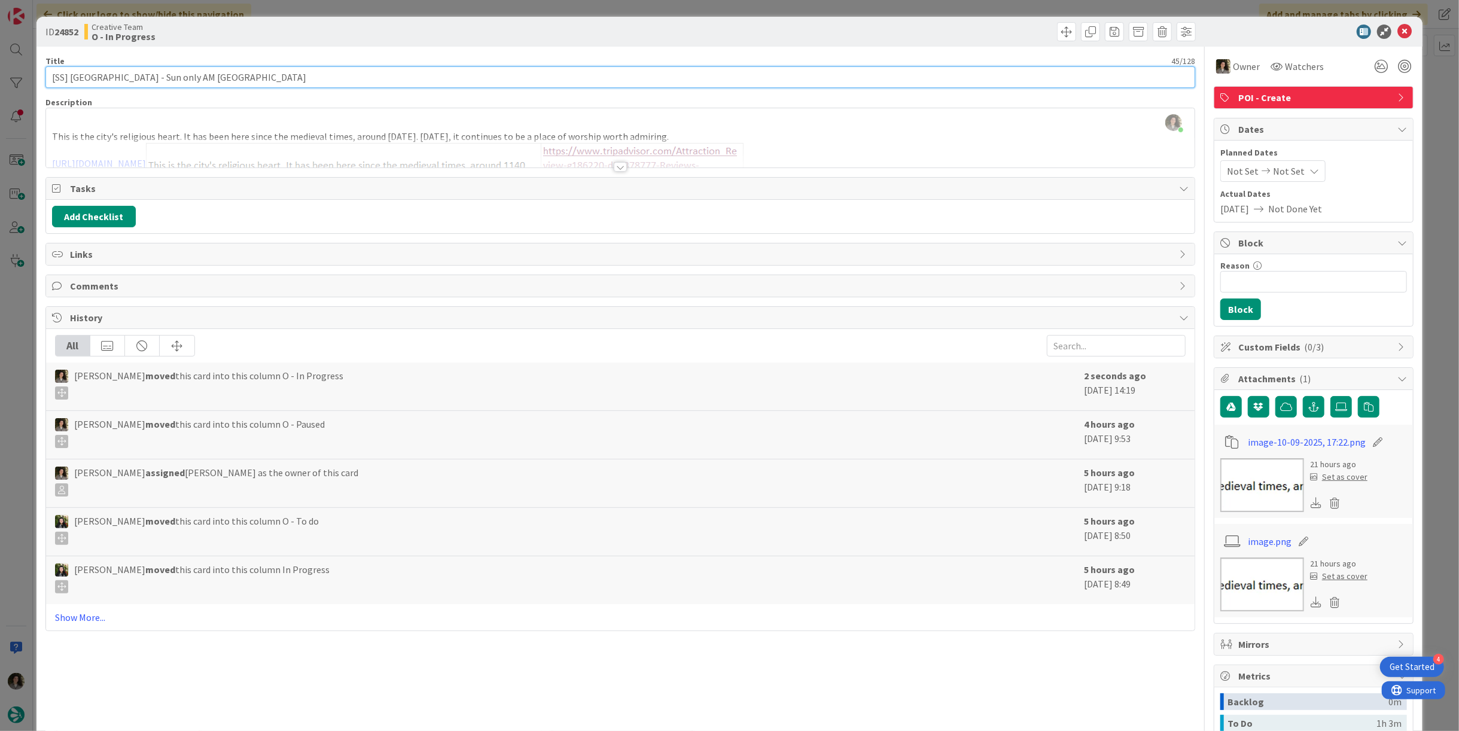
click at [135, 75] on input "[SS] [GEOGRAPHIC_DATA] - Sun only AM [GEOGRAPHIC_DATA]" at bounding box center [620, 77] width 1150 height 22
drag, startPoint x: 138, startPoint y: 79, endPoint x: 69, endPoint y: 81, distance: 69.4
click at [69, 81] on input "[SS] [GEOGRAPHIC_DATA] - Sun only AM [GEOGRAPHIC_DATA]" at bounding box center [620, 77] width 1150 height 22
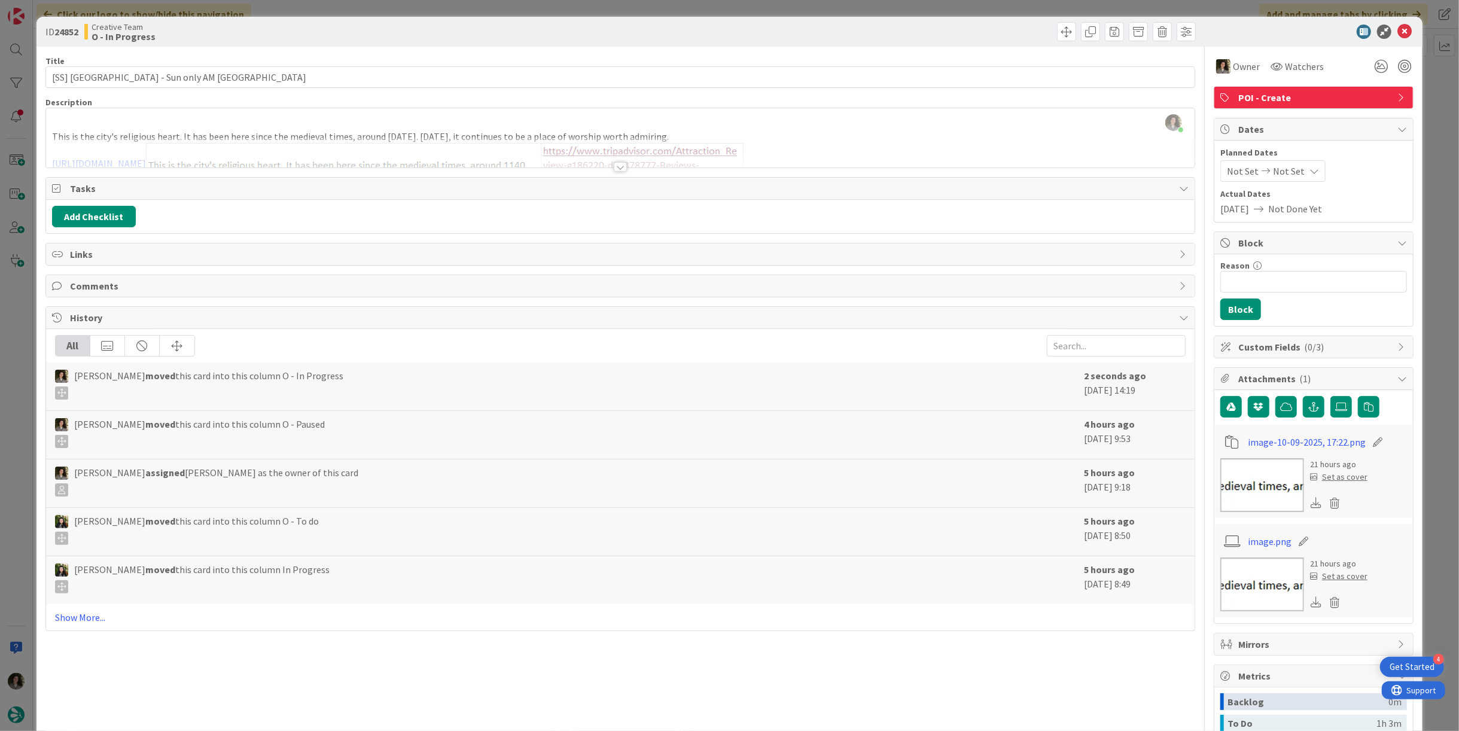
type input "[SS] [GEOGRAPHIC_DATA] - Sun only AM [GEOGRAPHIC_DATA]"
click at [1398, 28] on icon at bounding box center [1405, 32] width 14 height 14
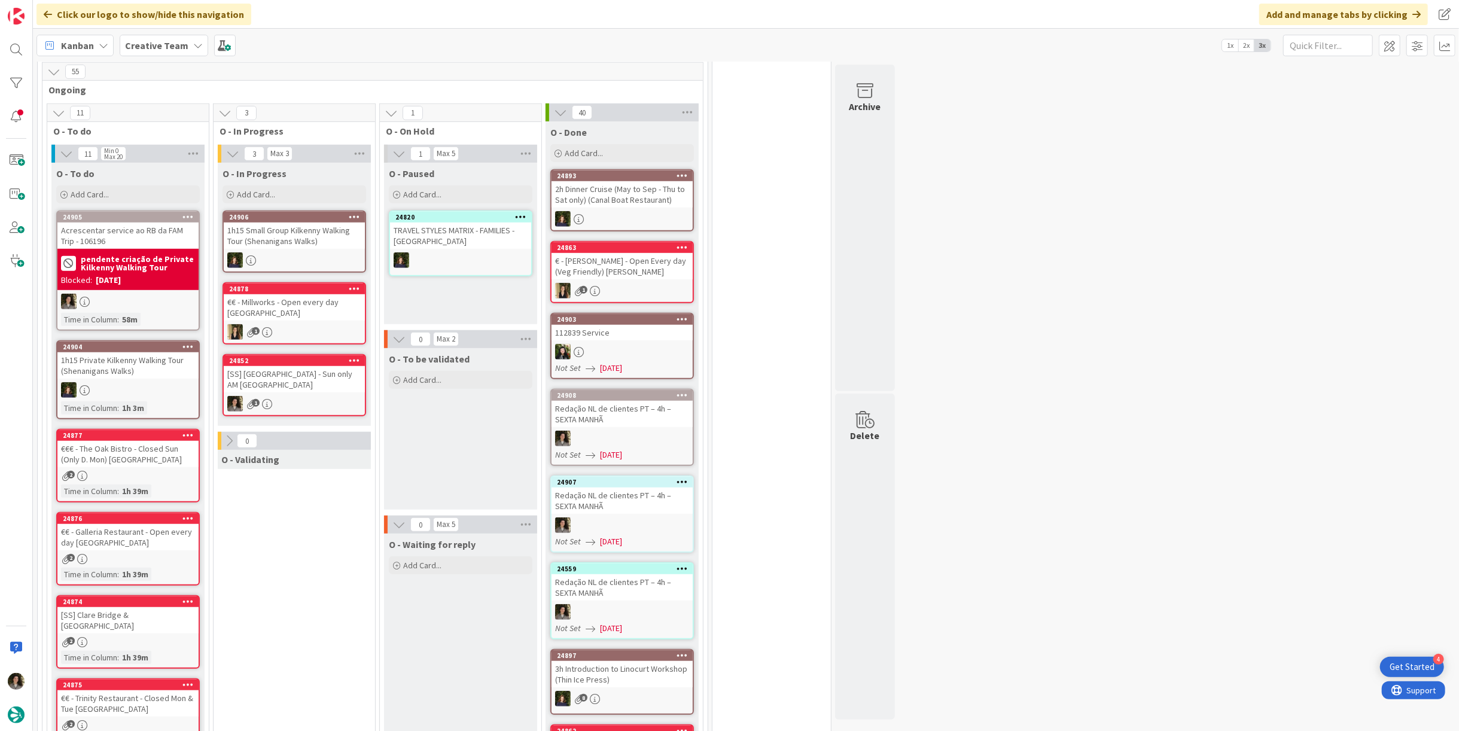
click at [153, 308] on div "24905 Acrescentar service ao RB da FAM Trip - 106196 pendente criação de Privat…" at bounding box center [128, 271] width 144 height 120
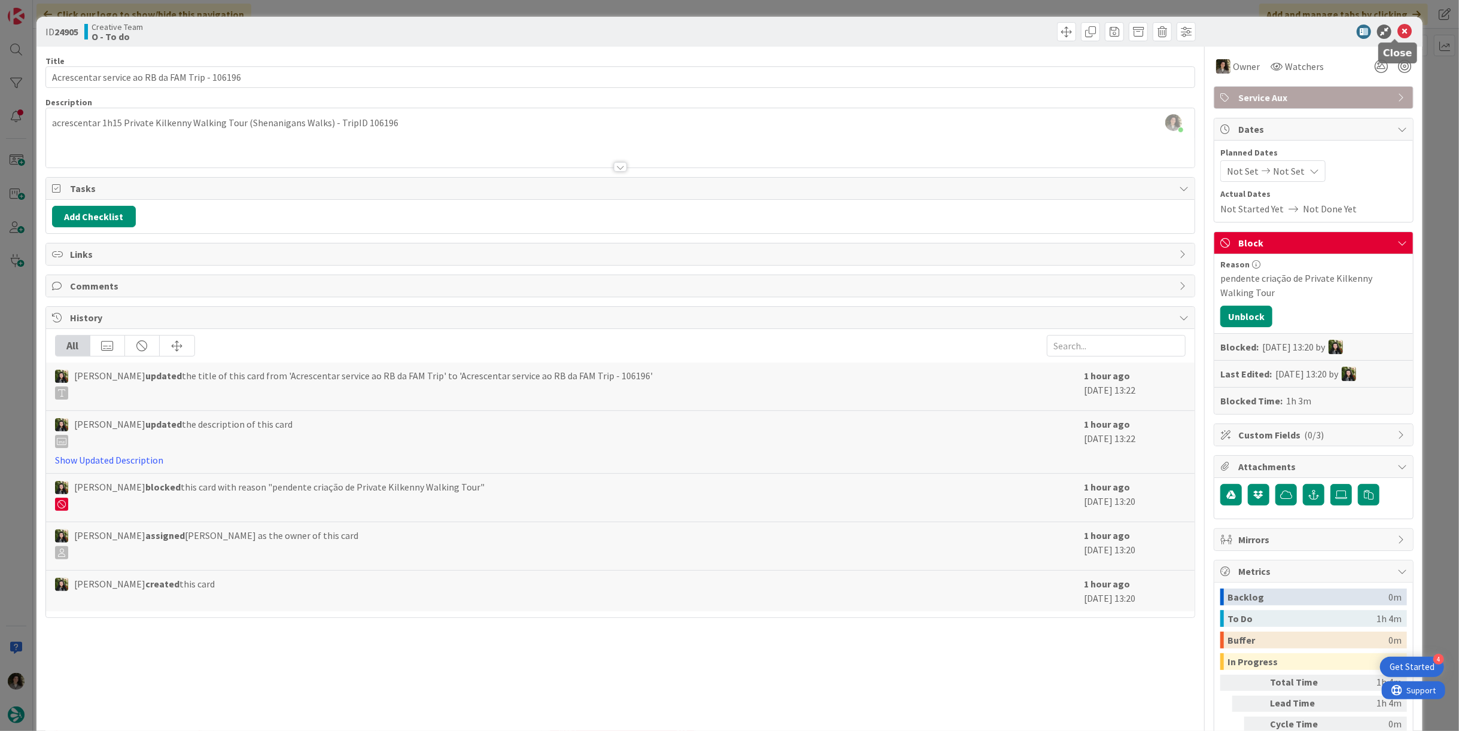
click at [1398, 28] on icon at bounding box center [1405, 32] width 14 height 14
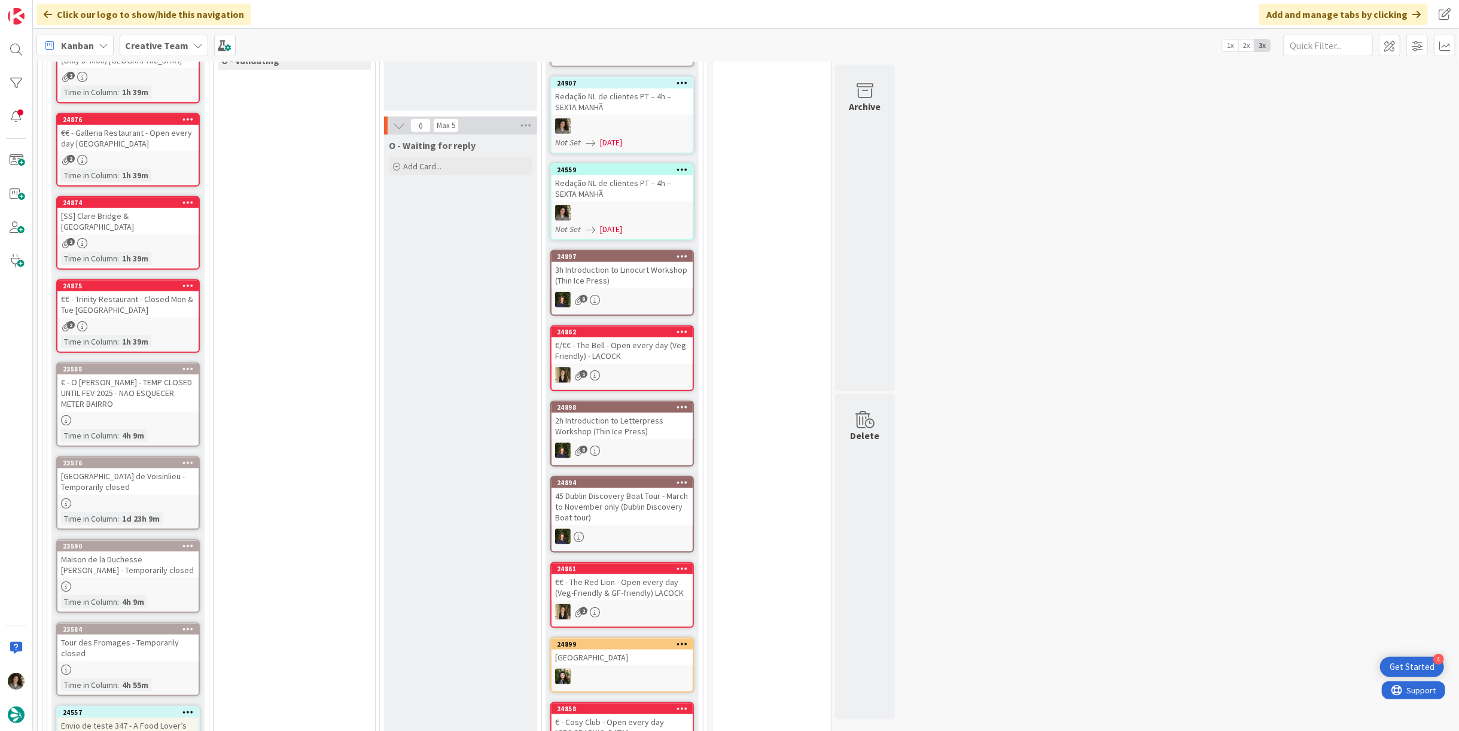
scroll to position [662, 0]
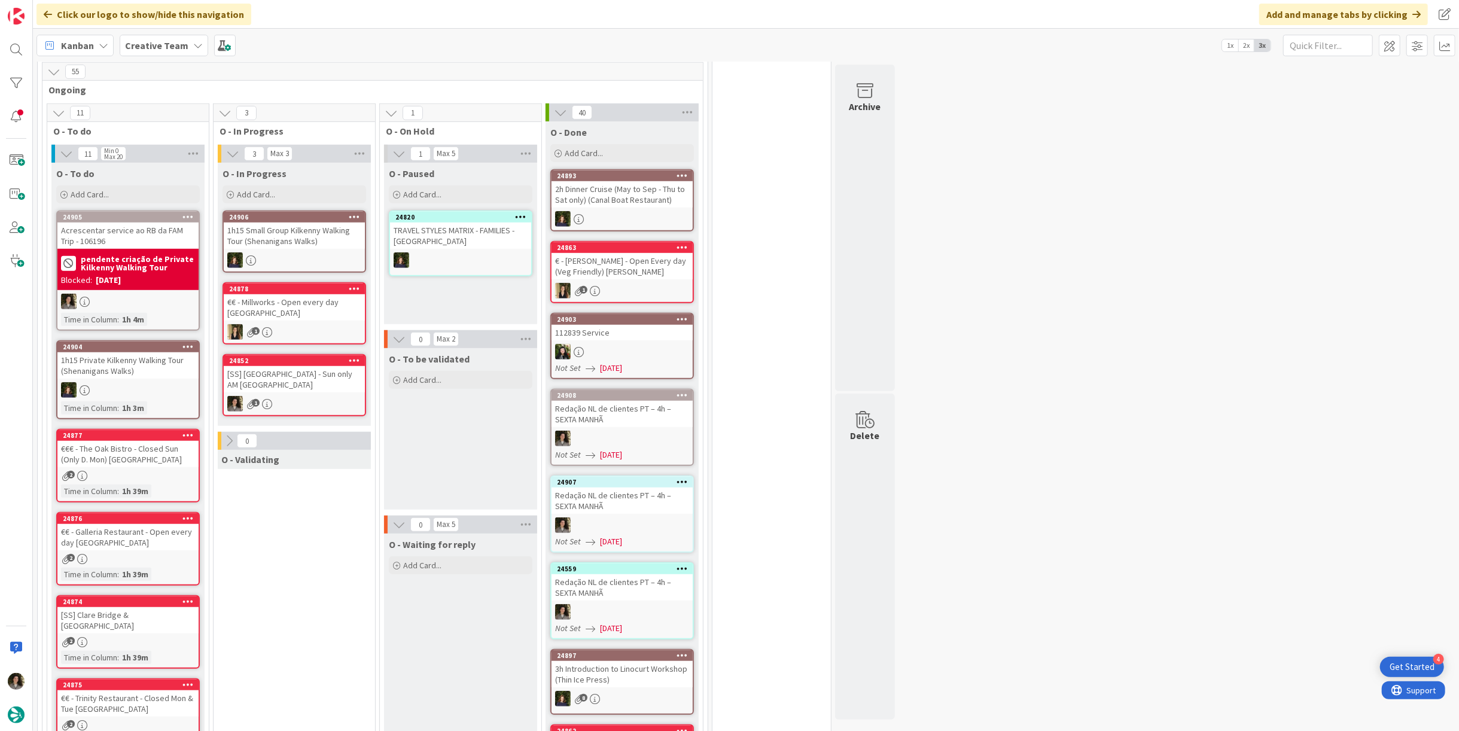
click at [154, 229] on div "Acrescentar service ao RB da FAM Trip - 106196" at bounding box center [127, 236] width 141 height 26
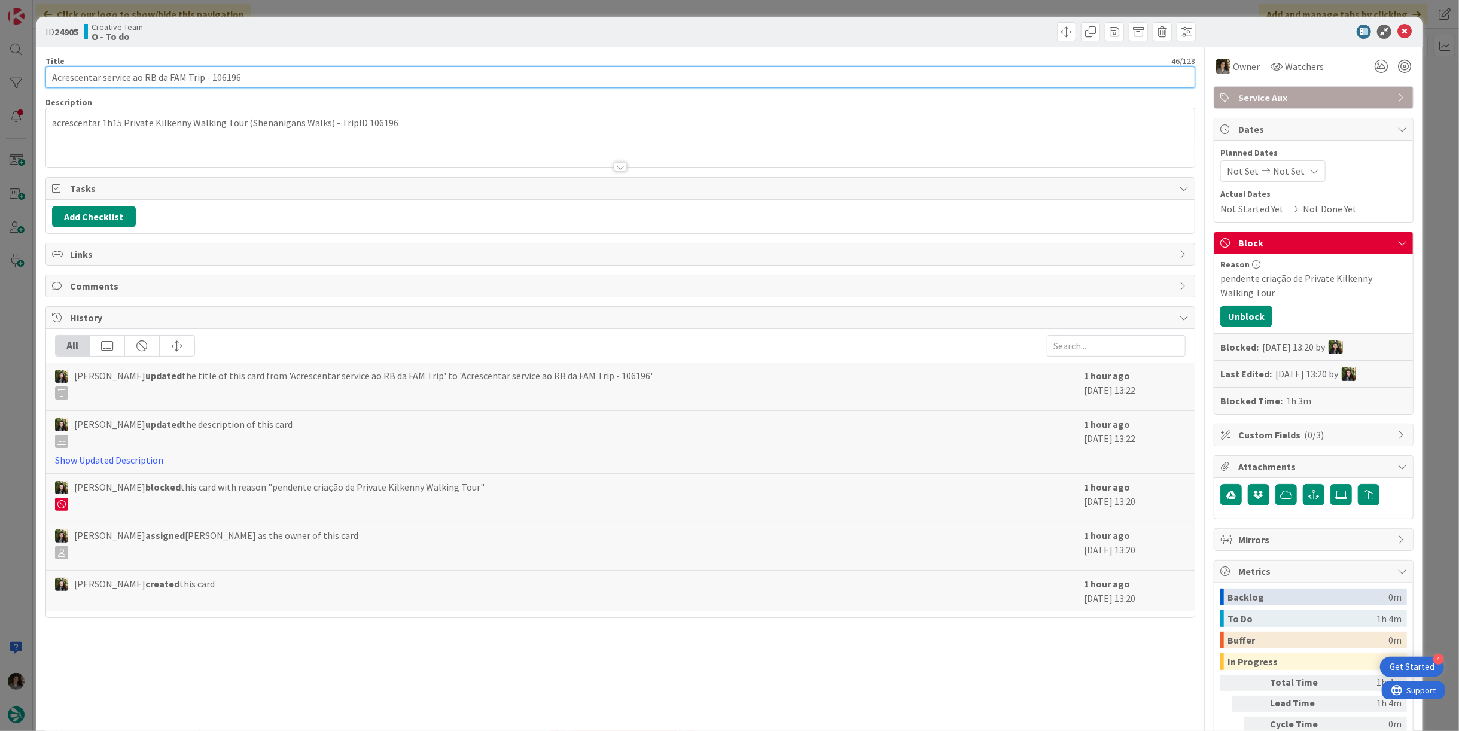
drag, startPoint x: 242, startPoint y: 74, endPoint x: 209, endPoint y: 78, distance: 33.1
click at [209, 78] on input "Acrescentar service ao RB da FAM Trip - 106196" at bounding box center [620, 77] width 1150 height 22
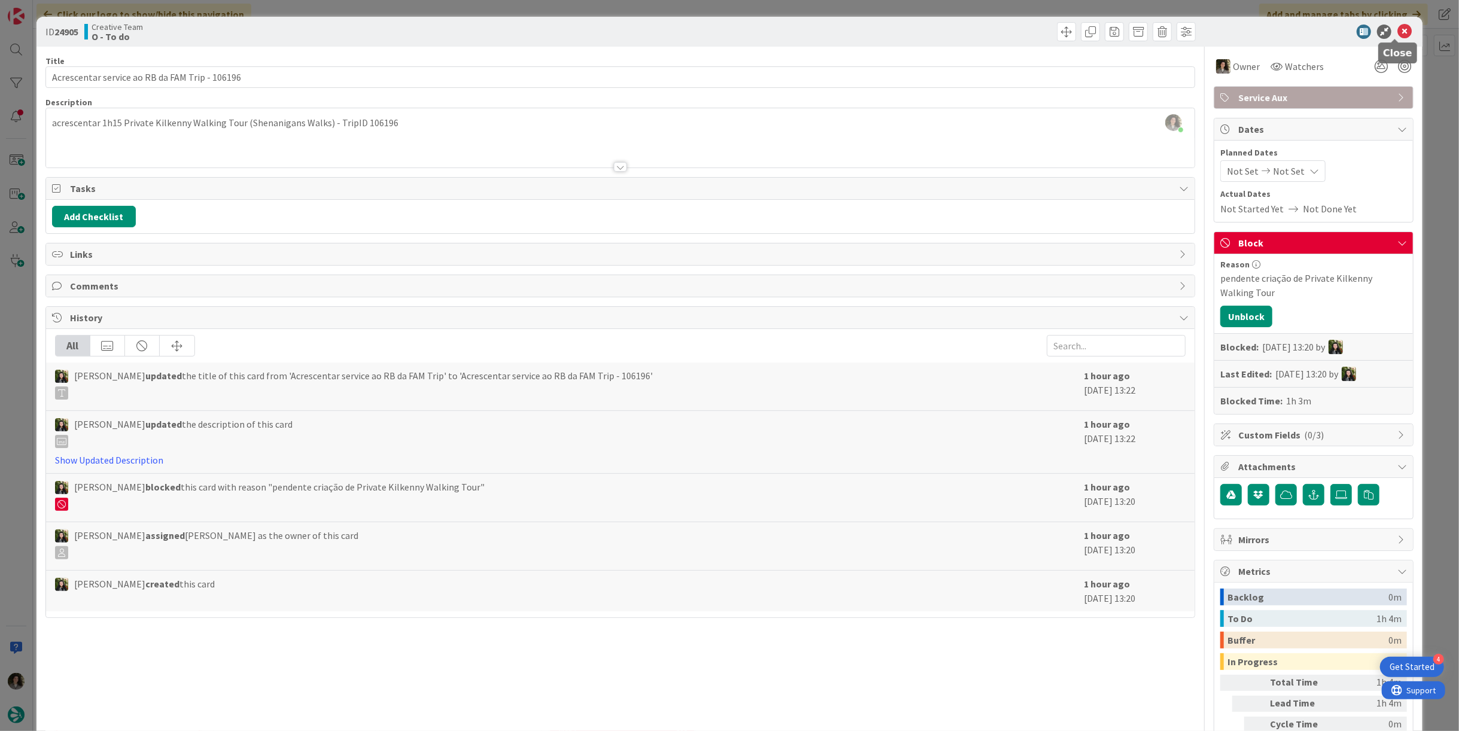
click at [1398, 27] on icon at bounding box center [1405, 32] width 14 height 14
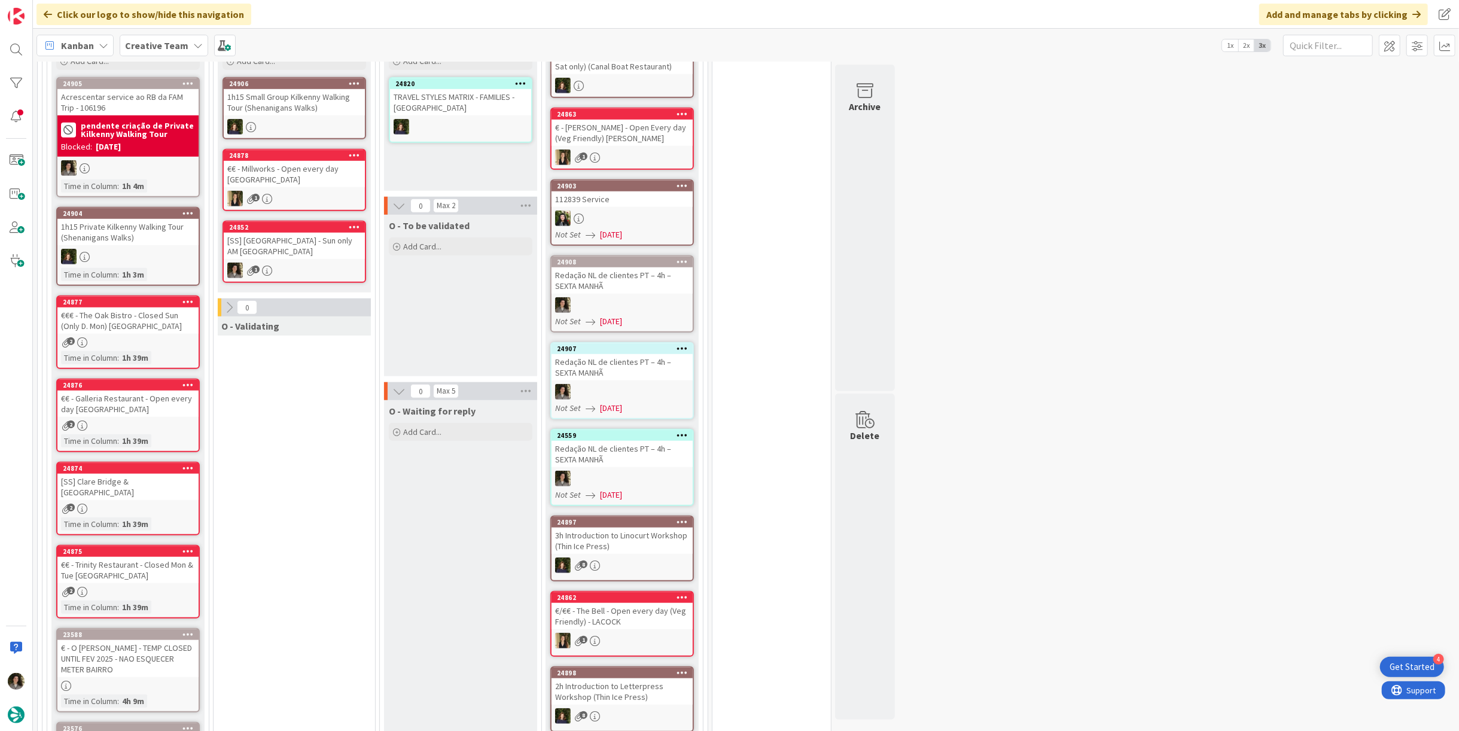
click at [123, 486] on div "[SS] Clare Bridge & [GEOGRAPHIC_DATA]" at bounding box center [127, 487] width 141 height 26
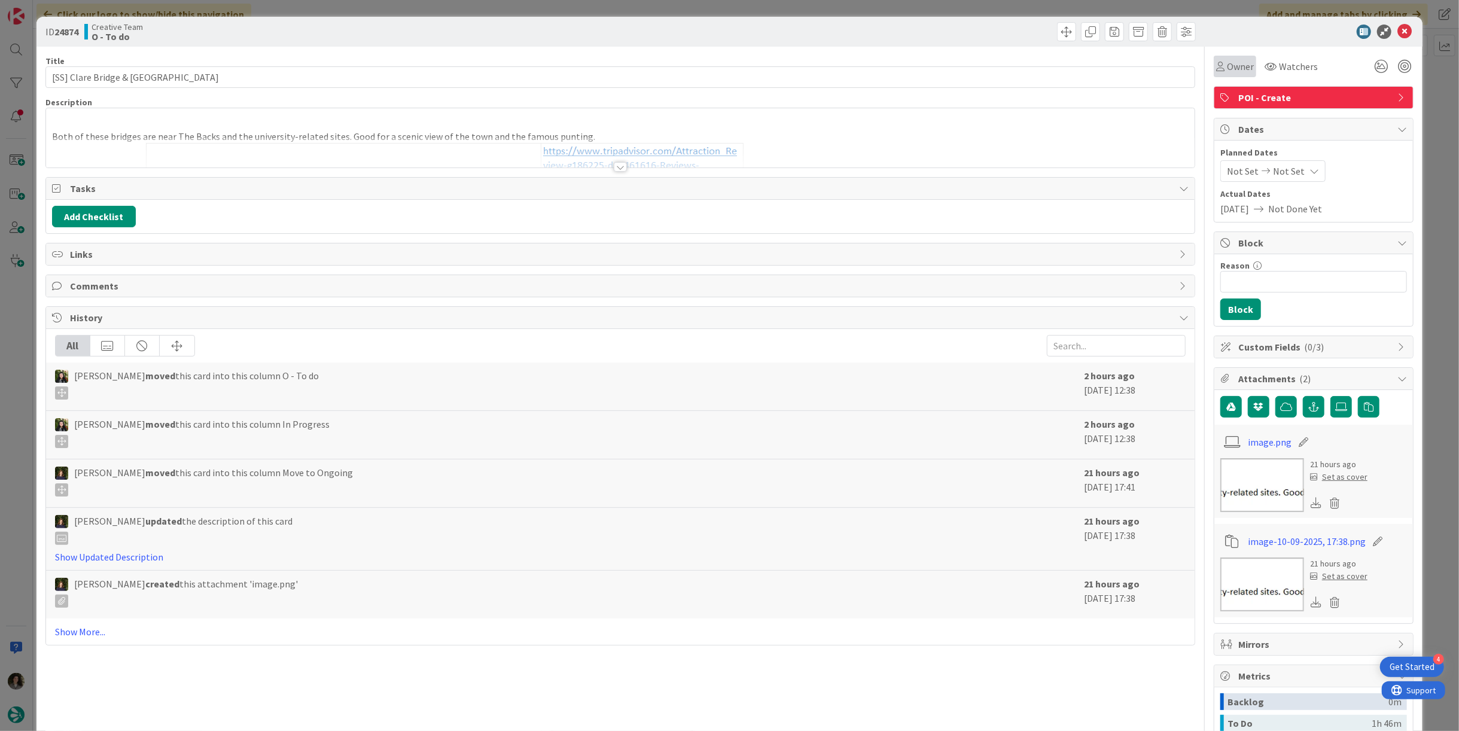
click at [1227, 70] on span "Owner" at bounding box center [1240, 66] width 27 height 14
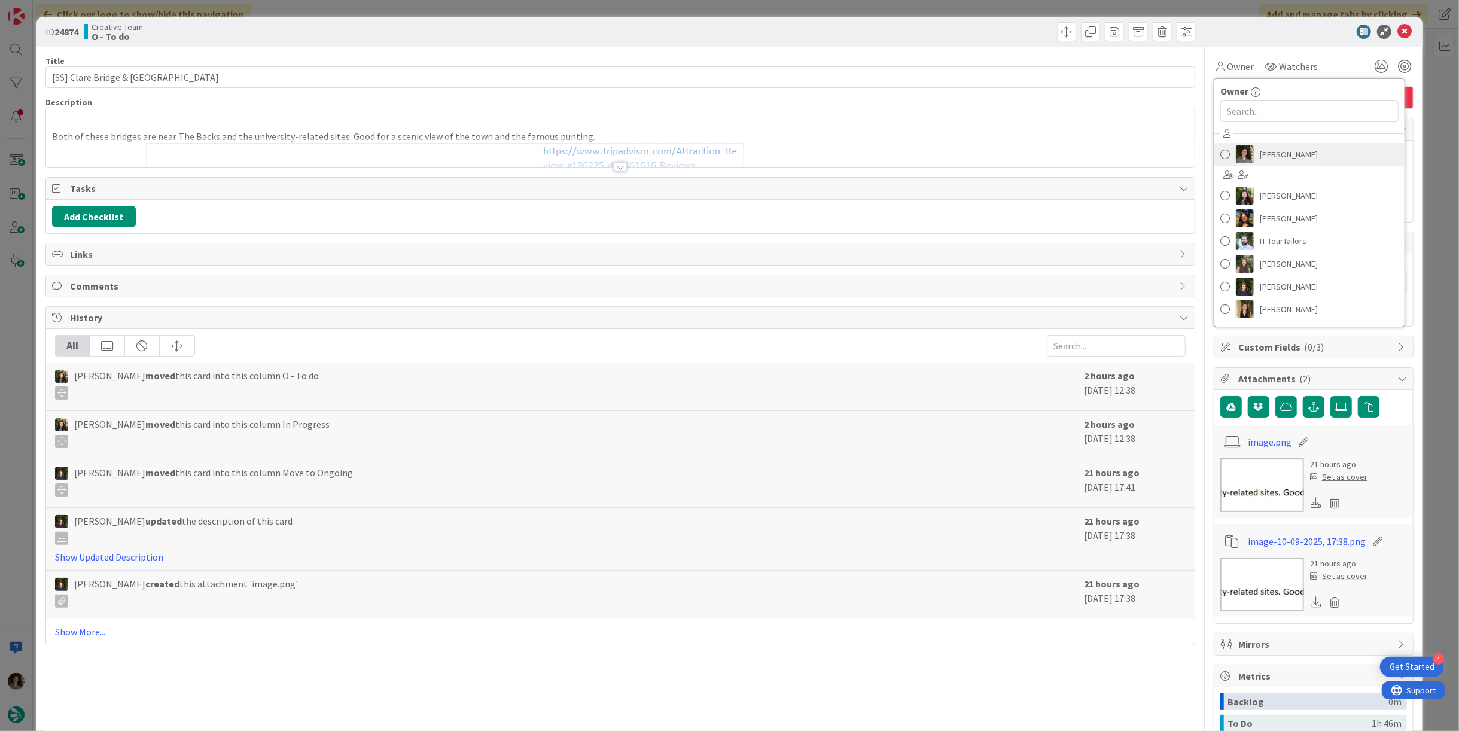
click at [1275, 150] on span "[PERSON_NAME]" at bounding box center [1289, 154] width 58 height 18
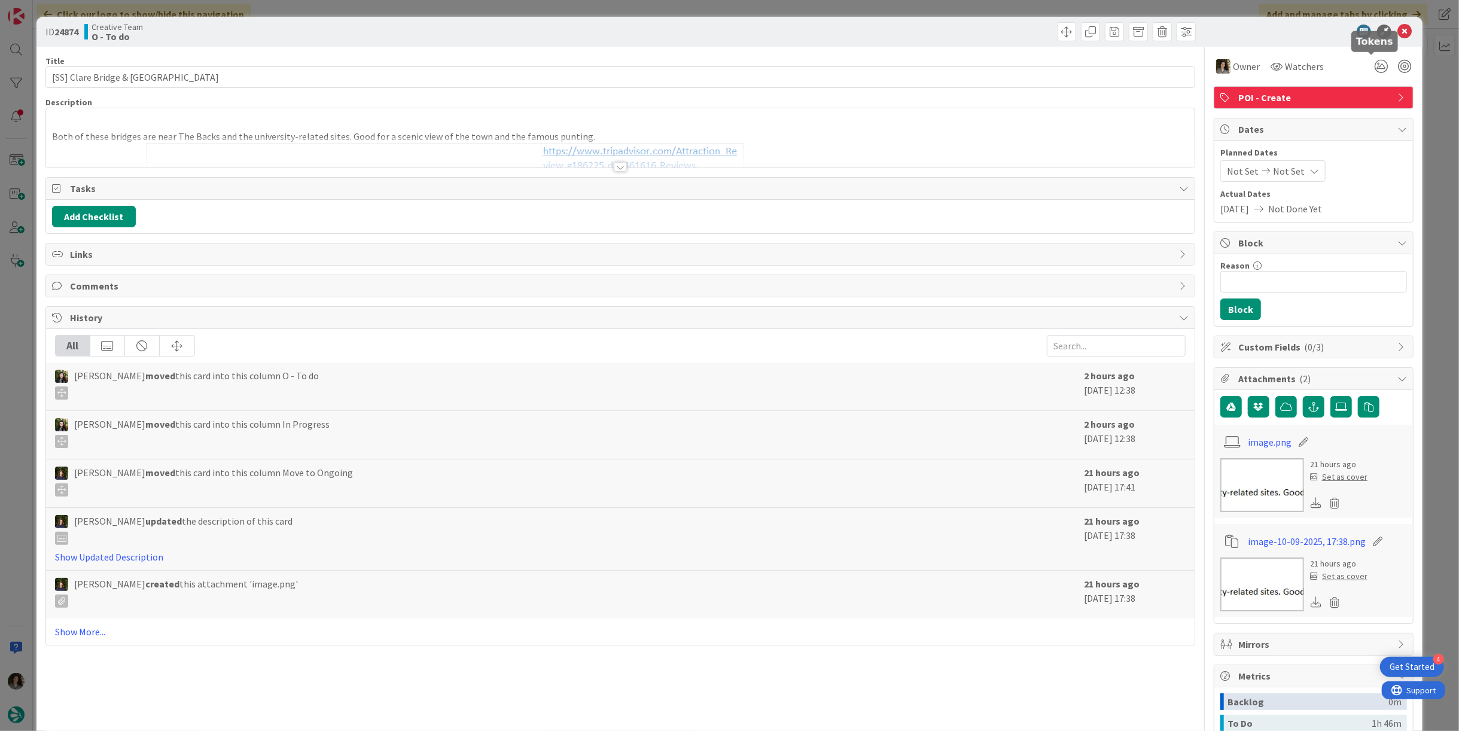
type input "[SS] Clare Bridge & [GEOGRAPHIC_DATA]"
drag, startPoint x: 1399, startPoint y: 29, endPoint x: 1001, endPoint y: 133, distance: 412.0
click at [1398, 28] on icon at bounding box center [1405, 32] width 14 height 14
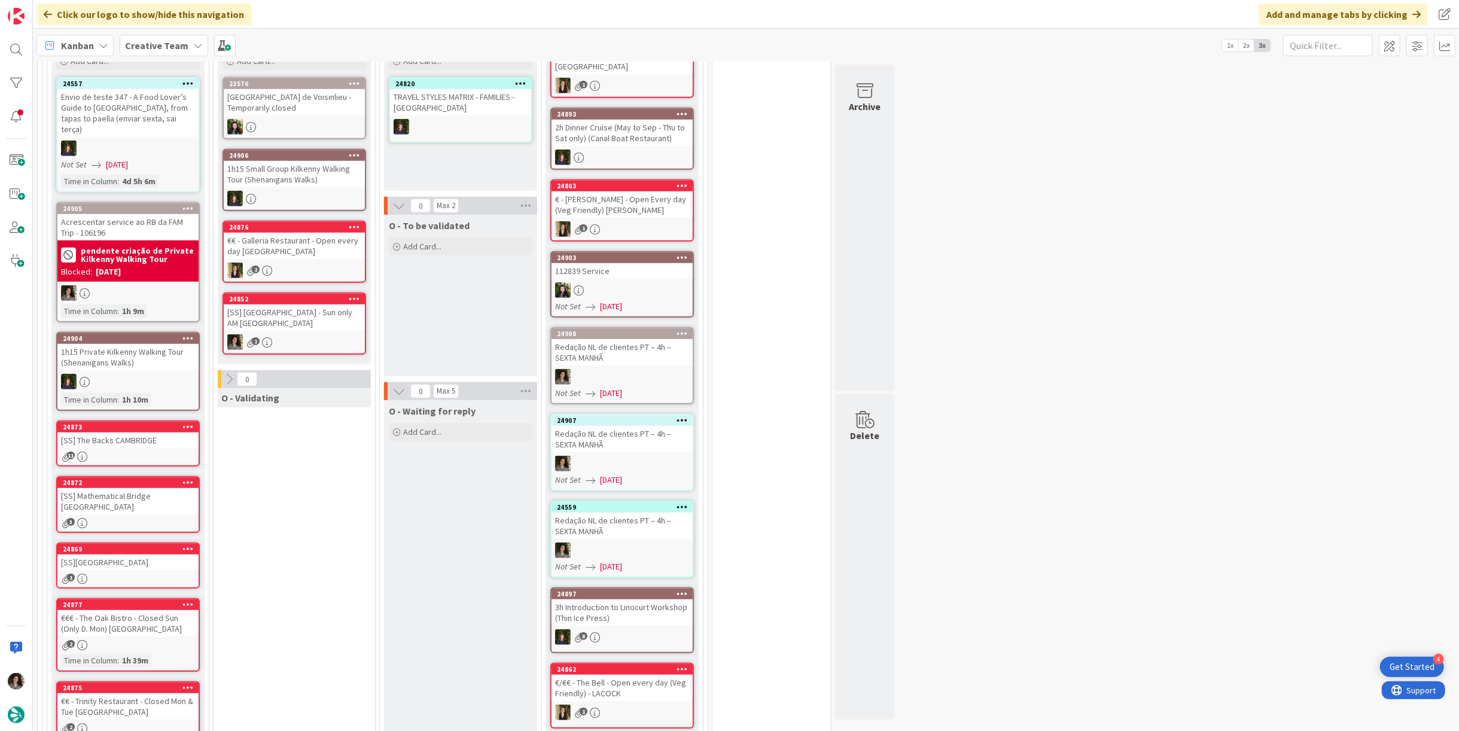
click at [302, 314] on div "[SS] [GEOGRAPHIC_DATA] - Sun only AM [GEOGRAPHIC_DATA]" at bounding box center [294, 318] width 141 height 26
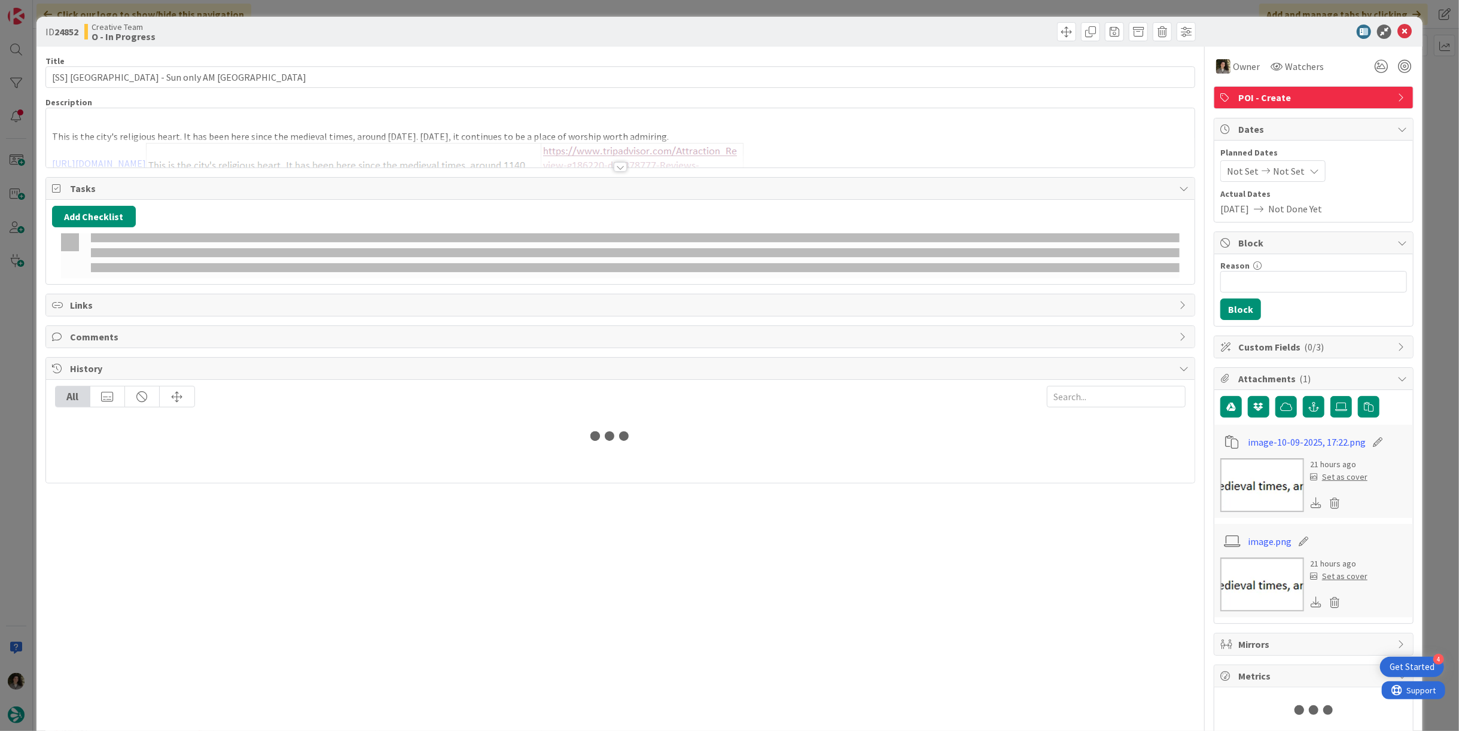
type input "[SS] [GEOGRAPHIC_DATA] - Sun only AM [GEOGRAPHIC_DATA]"
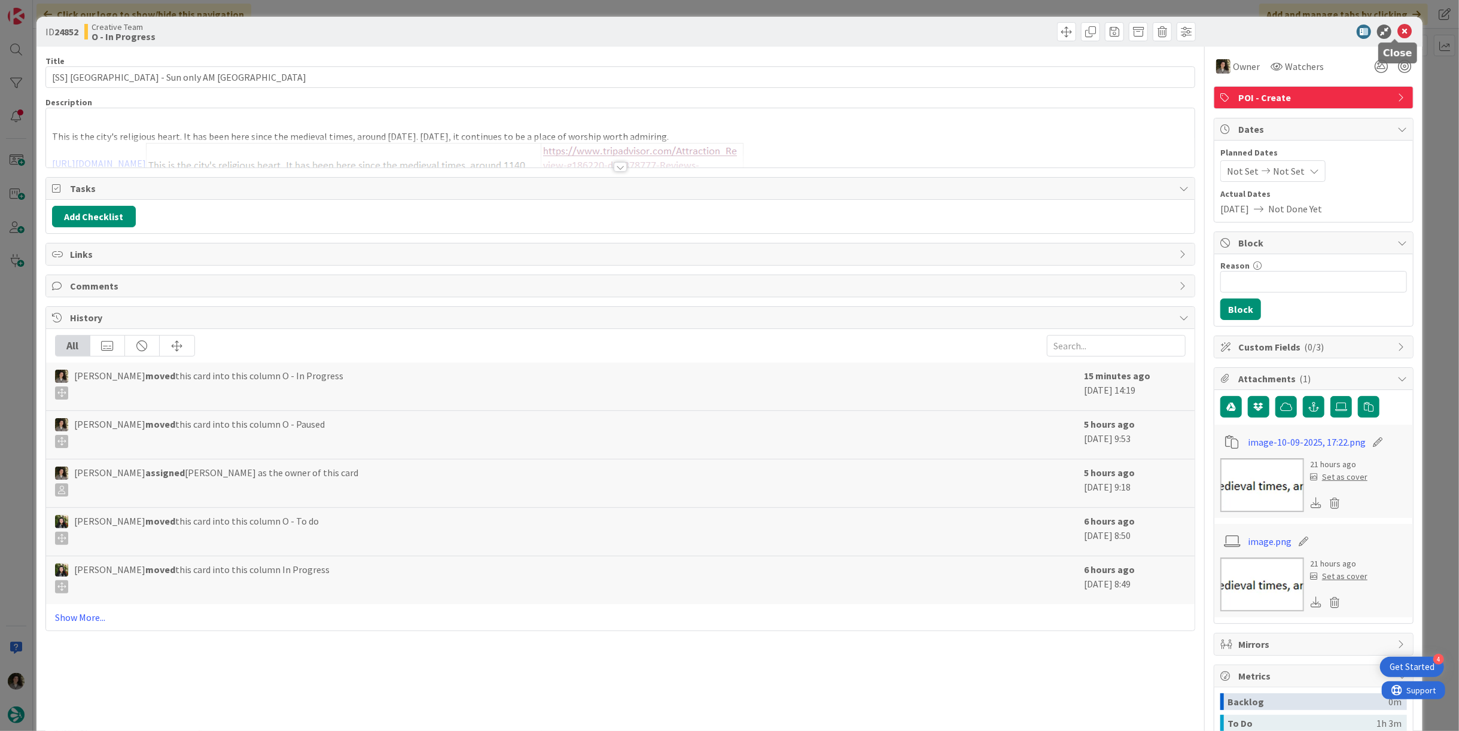
click at [1400, 29] on icon at bounding box center [1405, 32] width 14 height 14
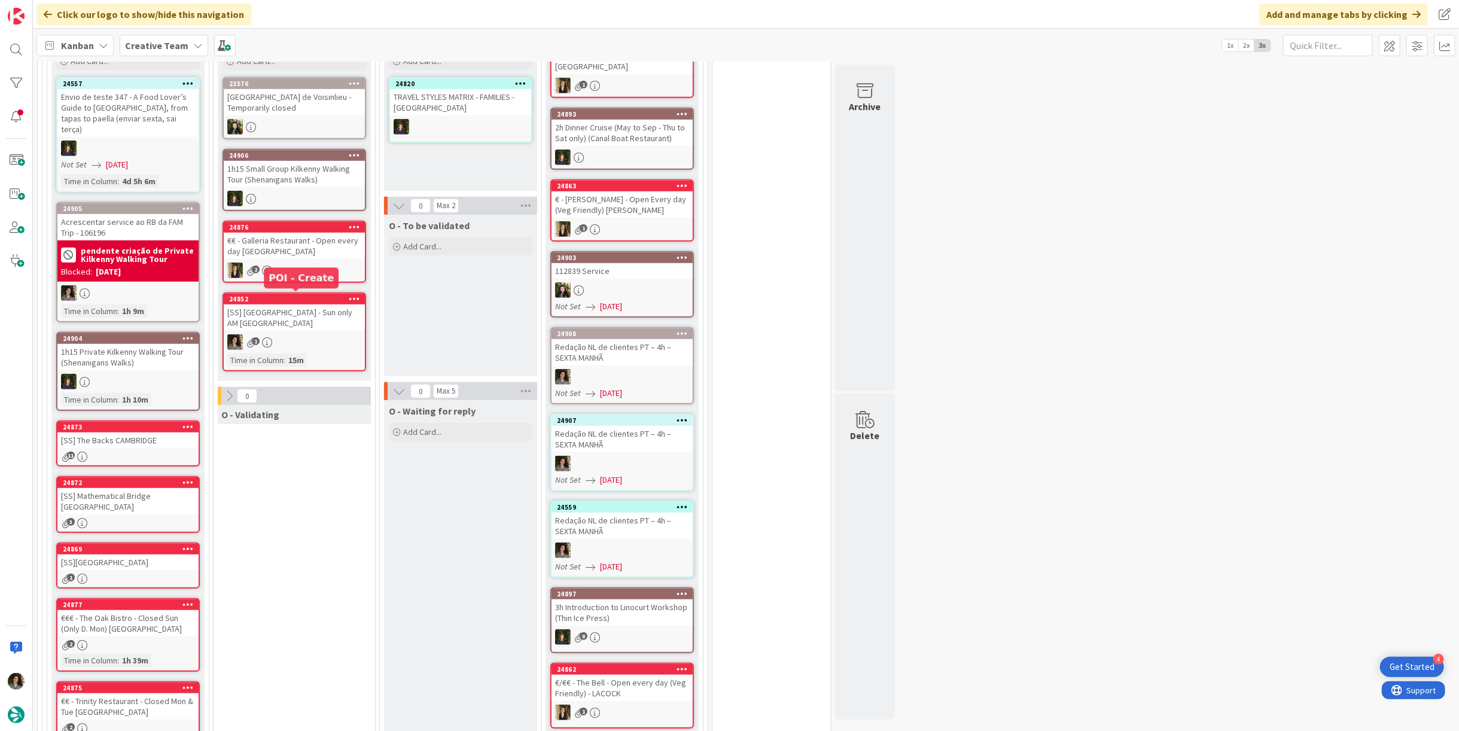
click at [316, 322] on div "[SS] [GEOGRAPHIC_DATA] - Sun only AM [GEOGRAPHIC_DATA]" at bounding box center [294, 318] width 141 height 26
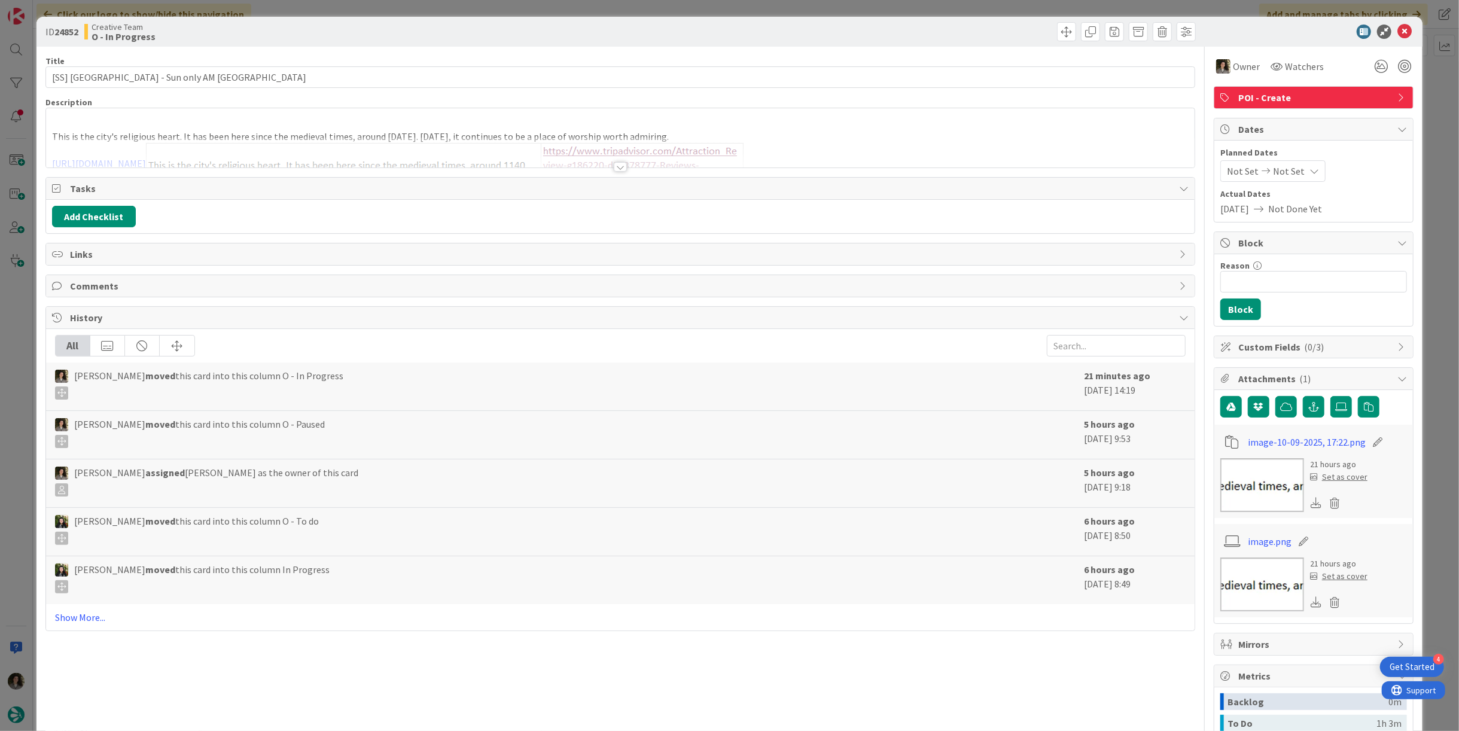
click at [619, 169] on div at bounding box center [620, 167] width 13 height 10
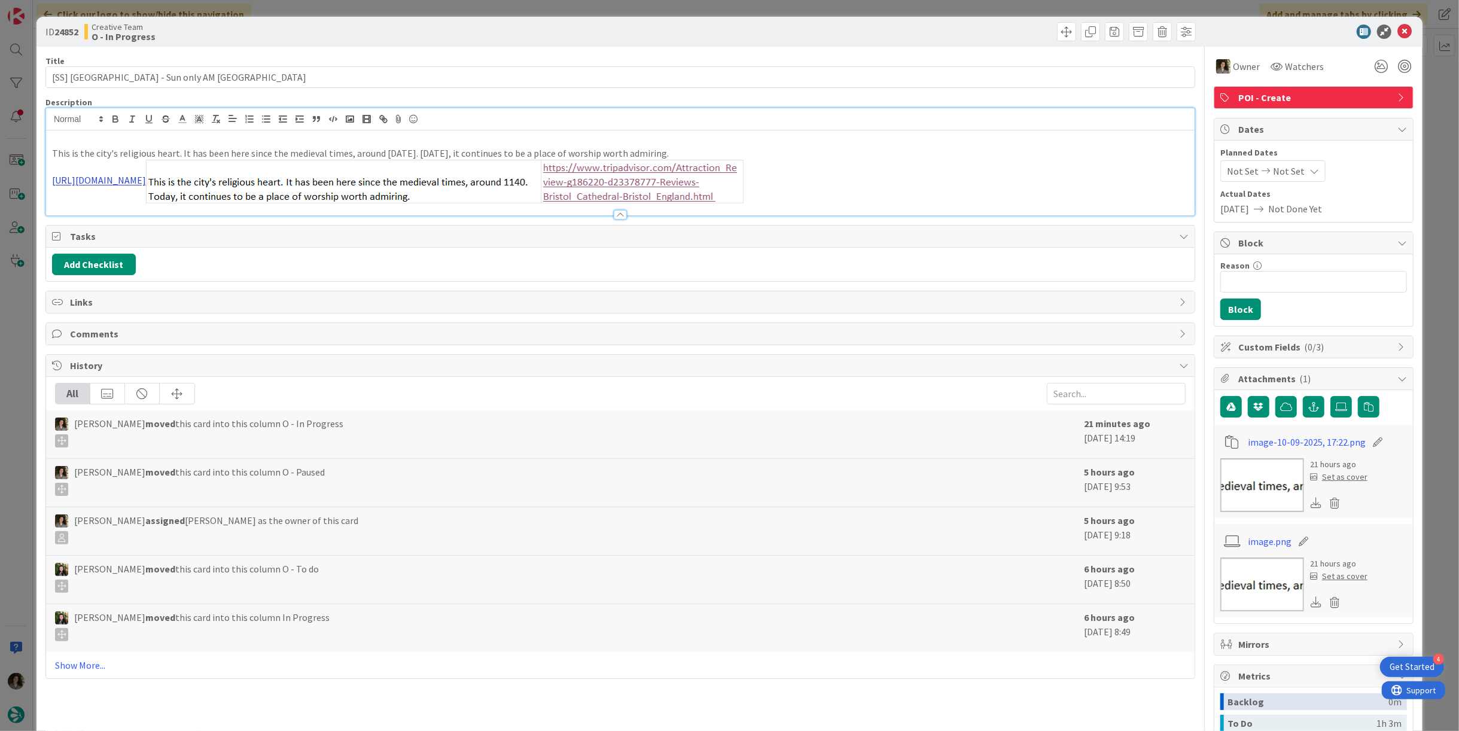
click at [146, 185] on link "[URL][DOMAIN_NAME]" at bounding box center [99, 181] width 94 height 12
click at [259, 202] on link "[URL][DOMAIN_NAME]" at bounding box center [258, 204] width 82 height 16
type input "[SS] [GEOGRAPHIC_DATA] - Sun only AM [GEOGRAPHIC_DATA]"
click at [1399, 28] on icon at bounding box center [1405, 32] width 14 height 14
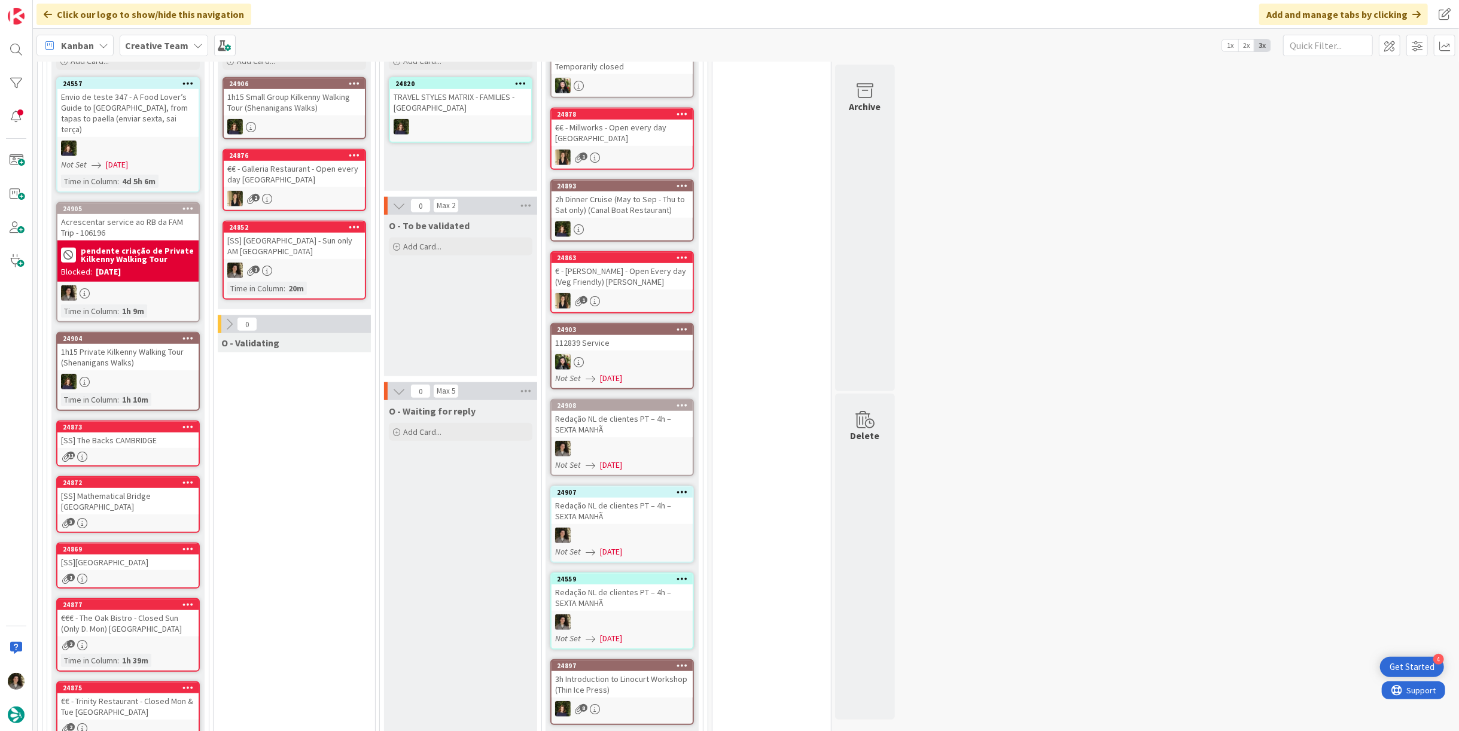
click at [273, 258] on div "24852 [SS] [GEOGRAPHIC_DATA] - Sun only AM BRISTOL 1 Time in [GEOGRAPHIC_DATA] …" at bounding box center [295, 260] width 144 height 79
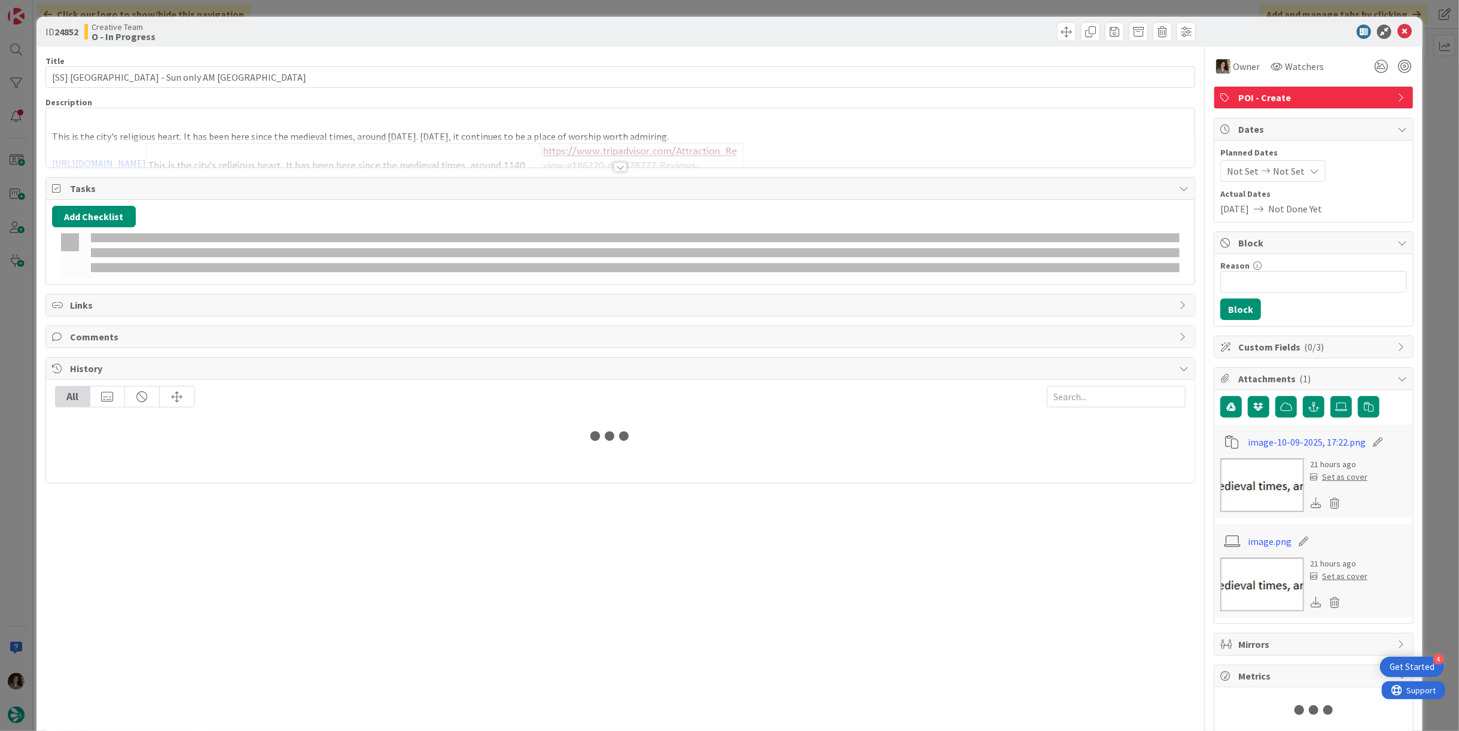
type input "[SS] [GEOGRAPHIC_DATA] - Sun only AM [GEOGRAPHIC_DATA]"
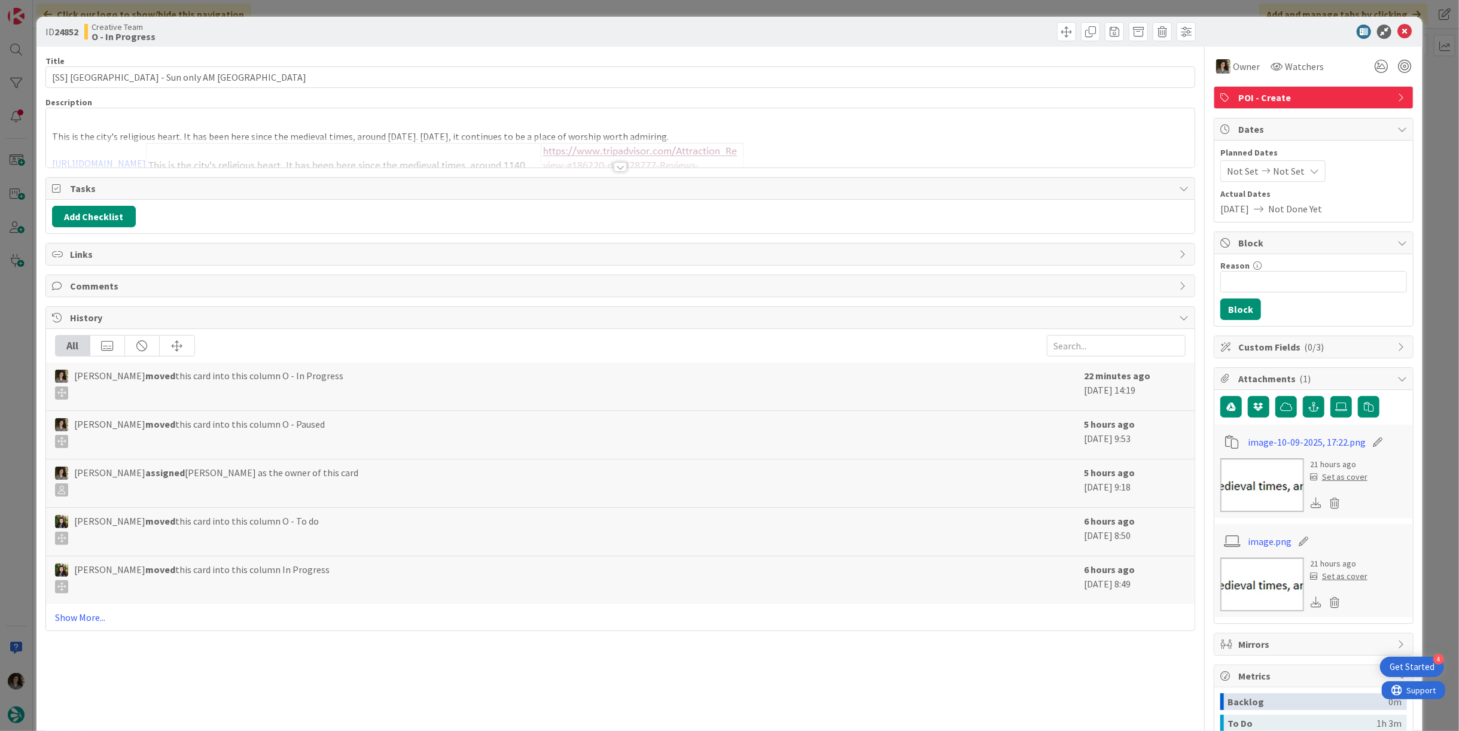
click at [1398, 29] on icon at bounding box center [1405, 32] width 14 height 14
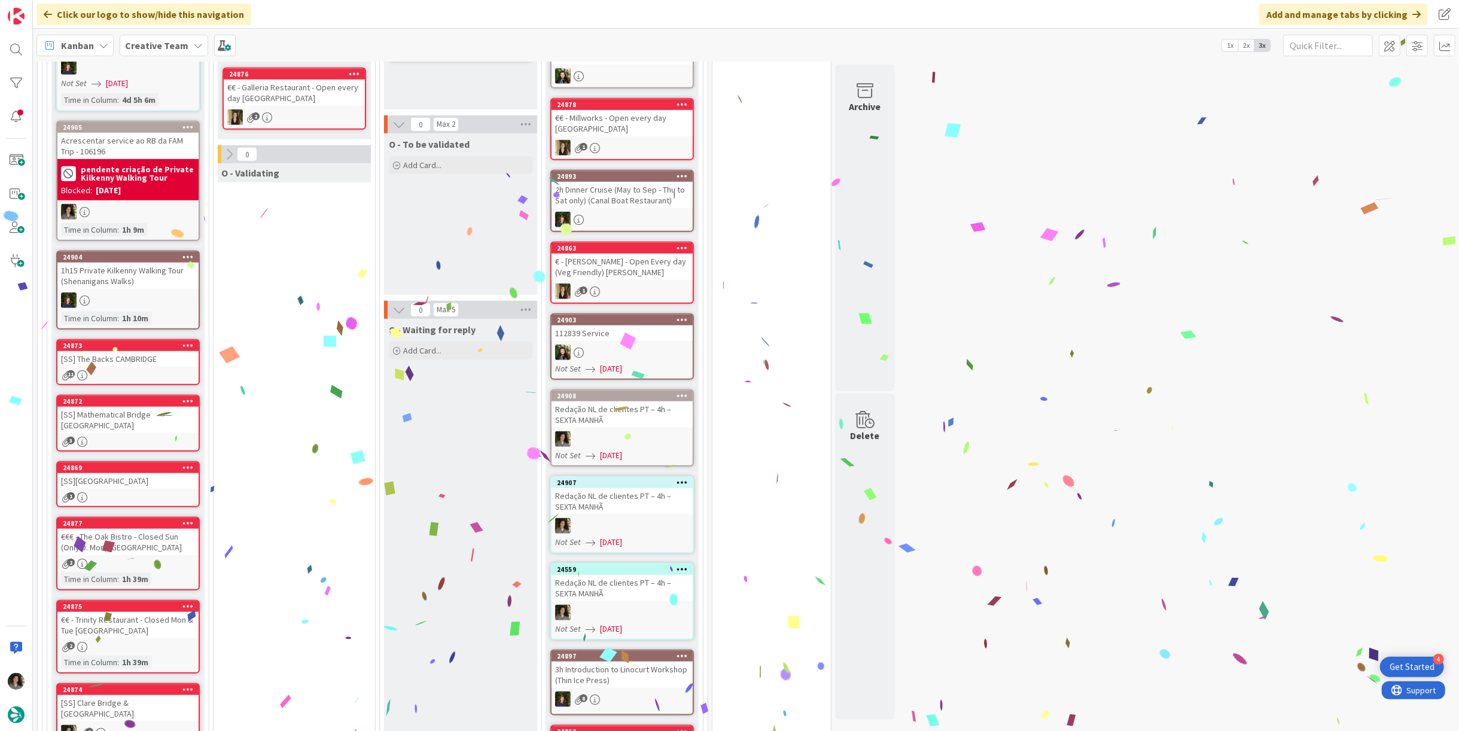
scroll to position [957, 0]
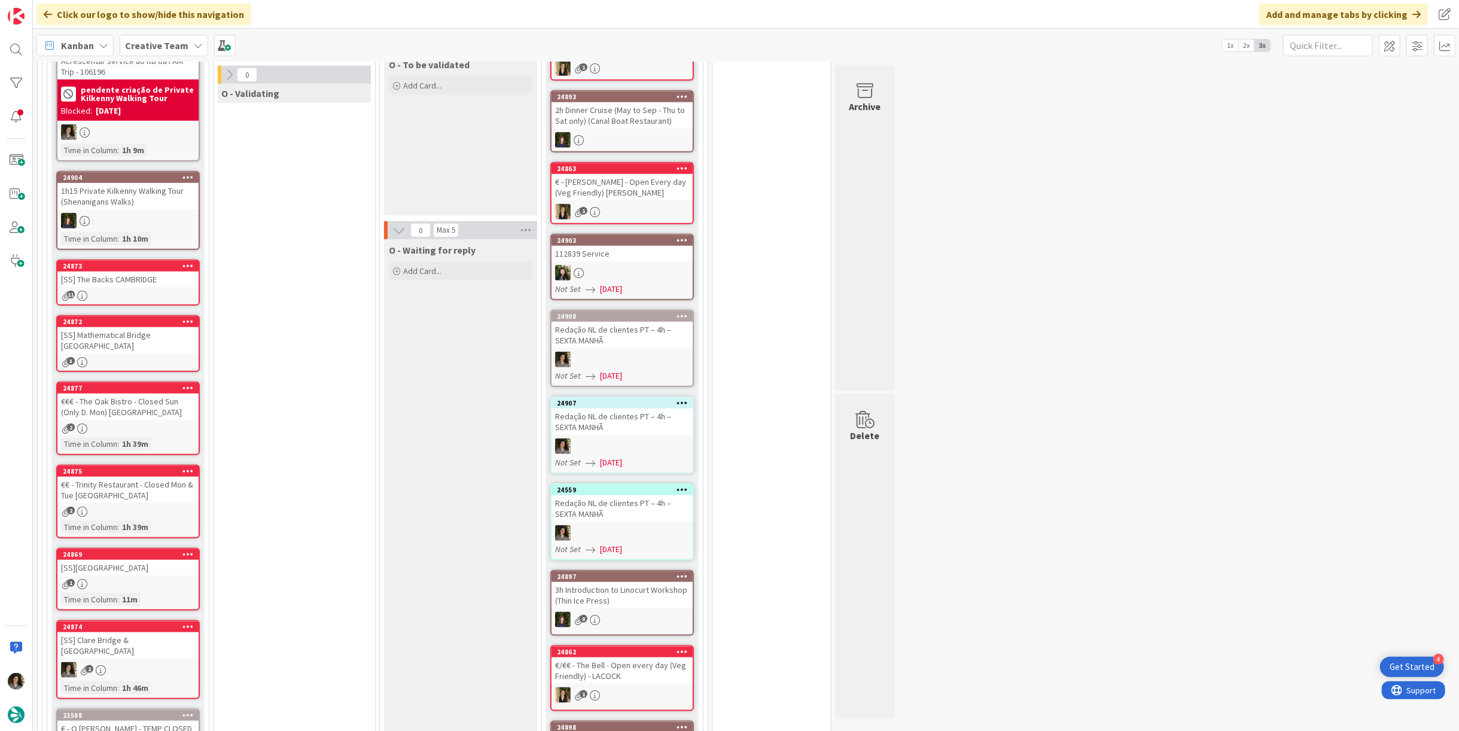
click at [142, 560] on div "[SS][GEOGRAPHIC_DATA]" at bounding box center [127, 568] width 141 height 16
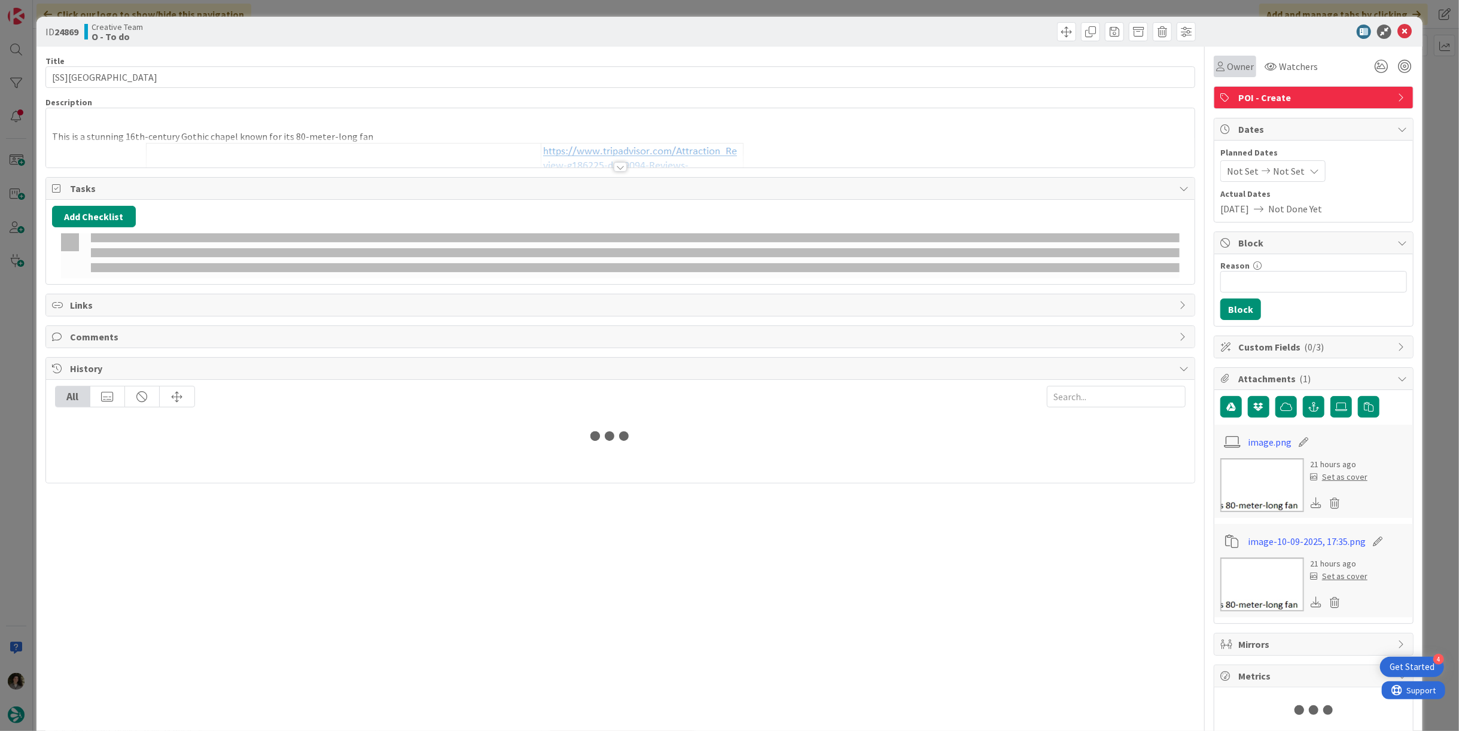
click at [1225, 59] on div "Owner" at bounding box center [1235, 67] width 42 height 22
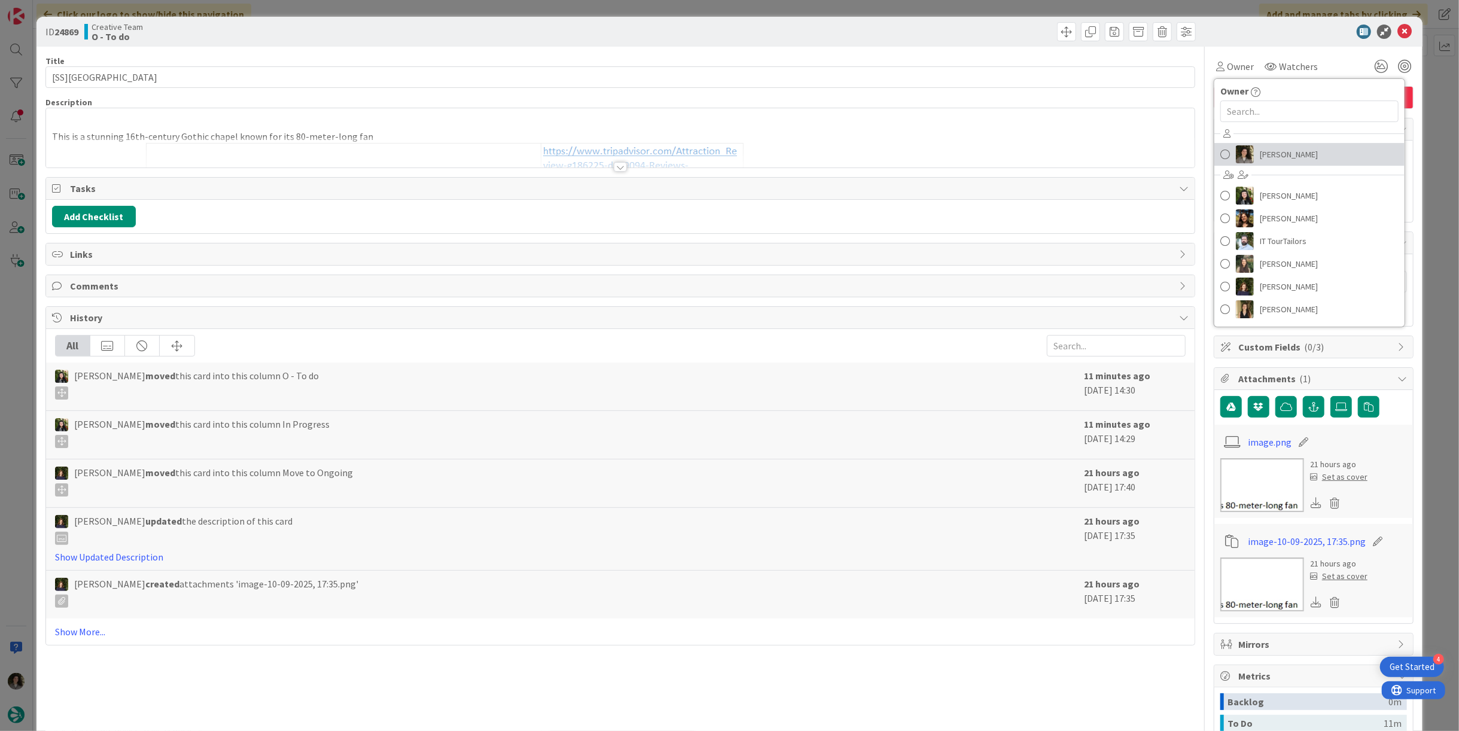
drag, startPoint x: 1270, startPoint y: 153, endPoint x: 1295, endPoint y: 127, distance: 36.4
click at [1270, 154] on span "[PERSON_NAME]" at bounding box center [1289, 154] width 58 height 18
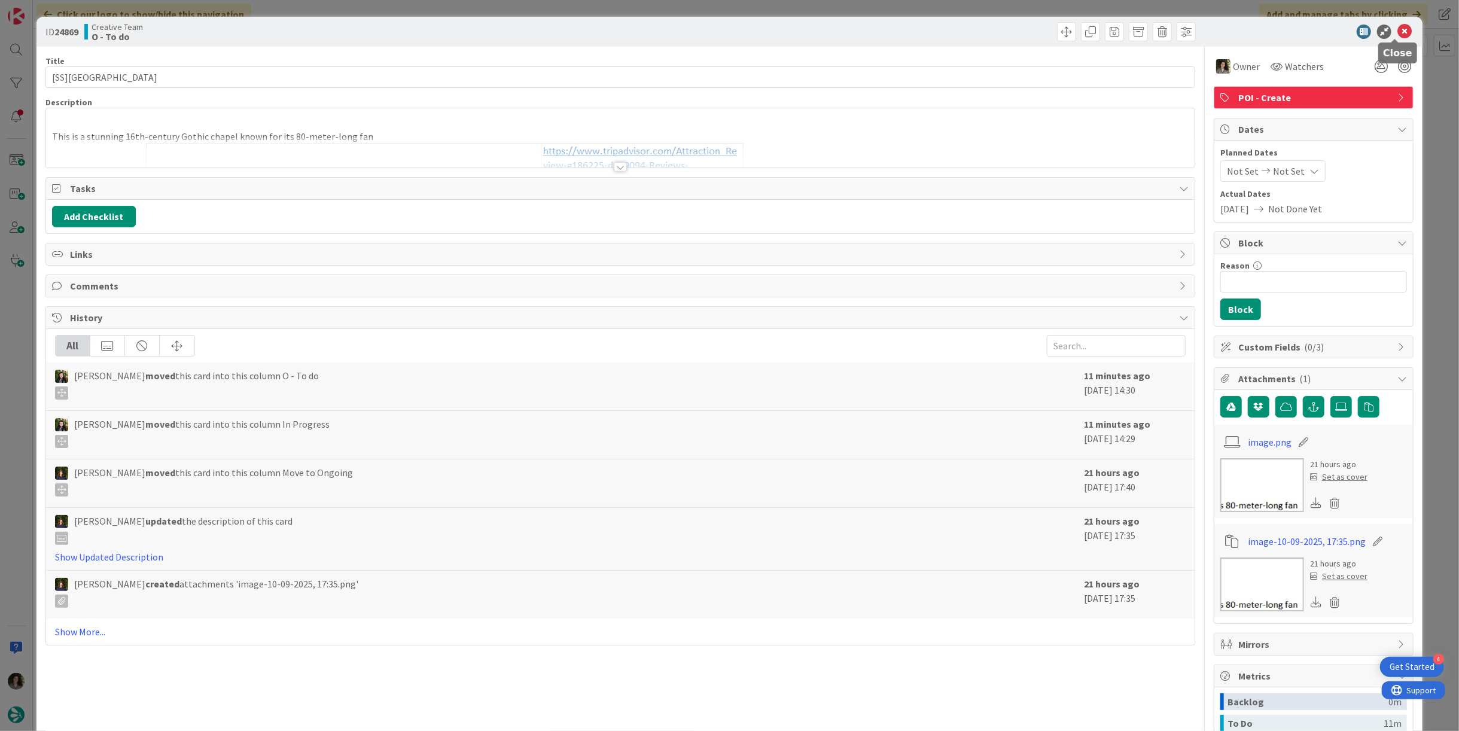
click at [1398, 29] on icon at bounding box center [1405, 32] width 14 height 14
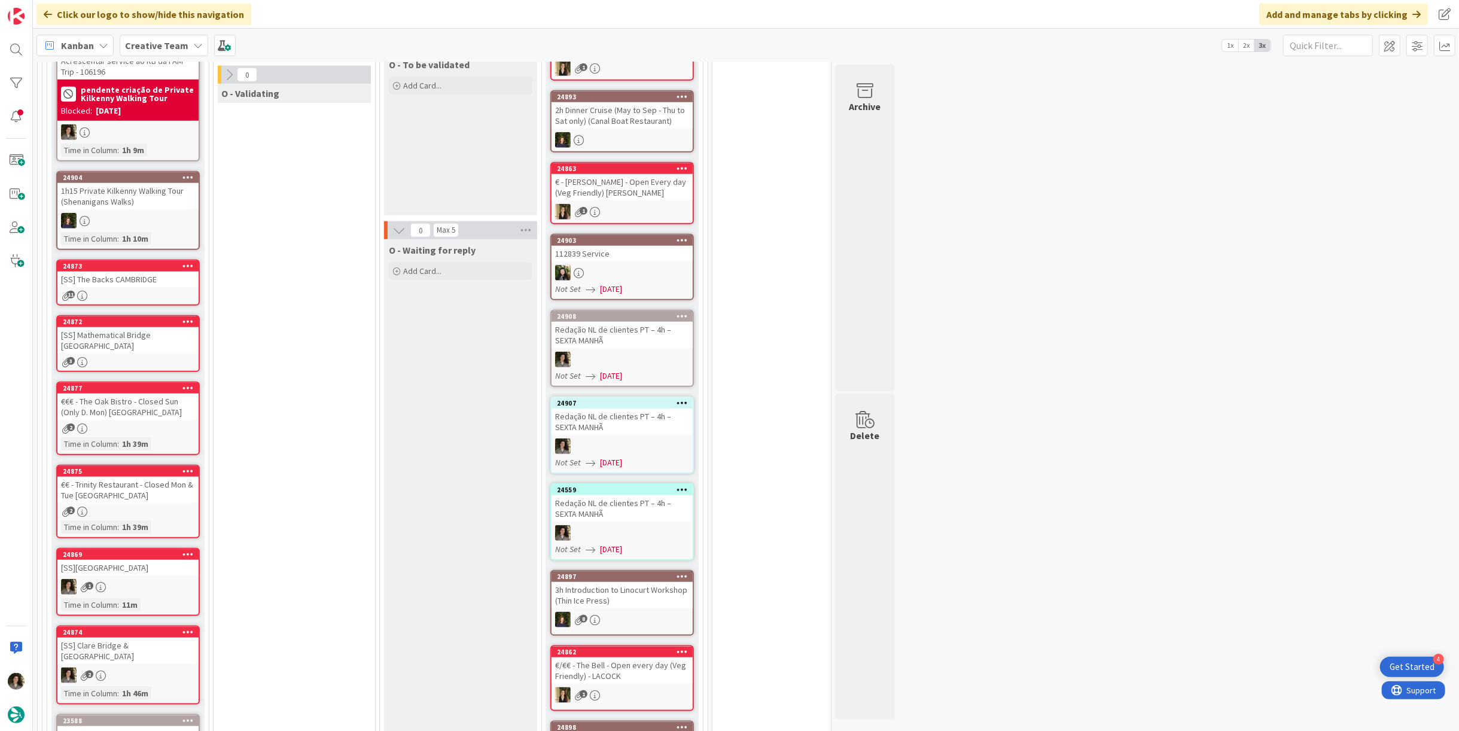
click at [133, 638] on div "[SS] Clare Bridge & [GEOGRAPHIC_DATA]" at bounding box center [127, 651] width 141 height 26
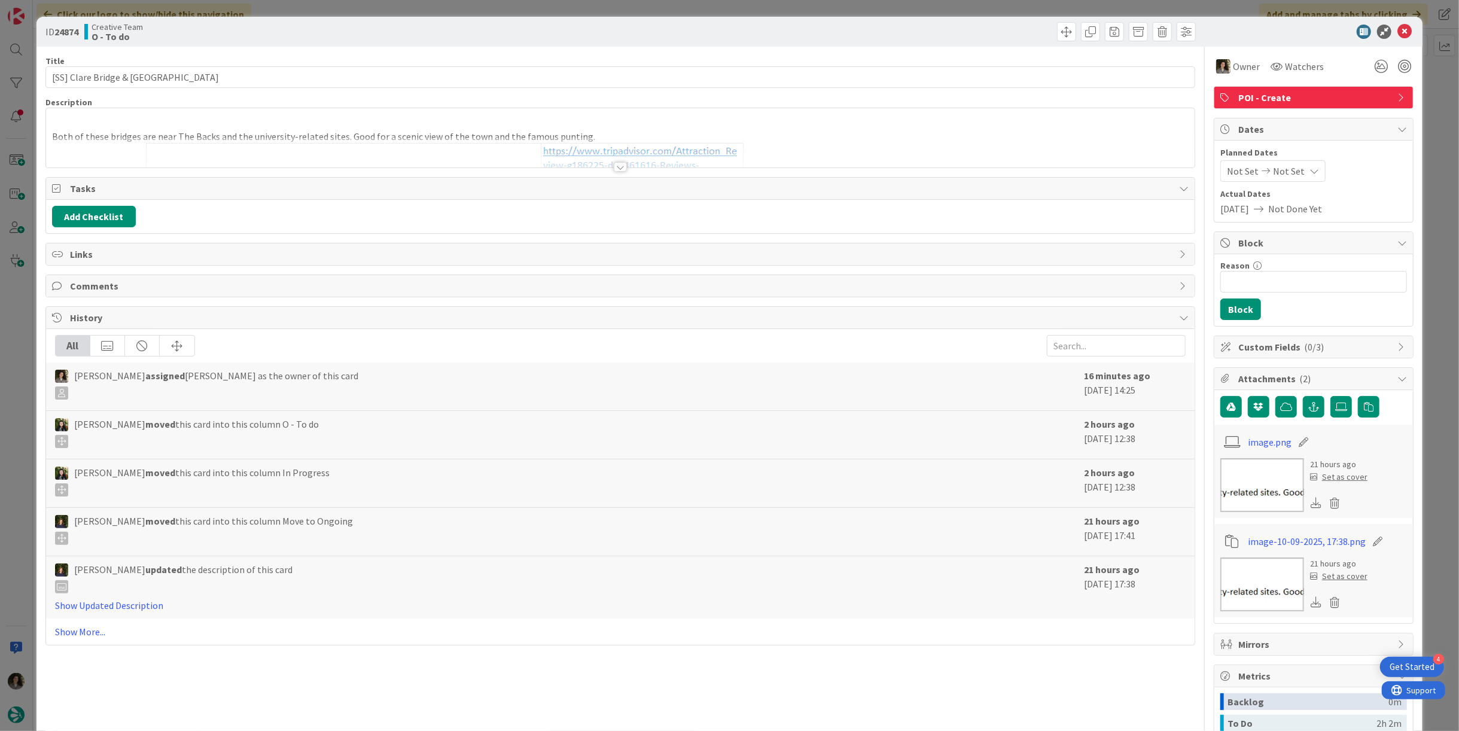
type input "[SS] Clare Bridge & [GEOGRAPHIC_DATA]"
click at [1398, 38] on icon at bounding box center [1405, 32] width 14 height 14
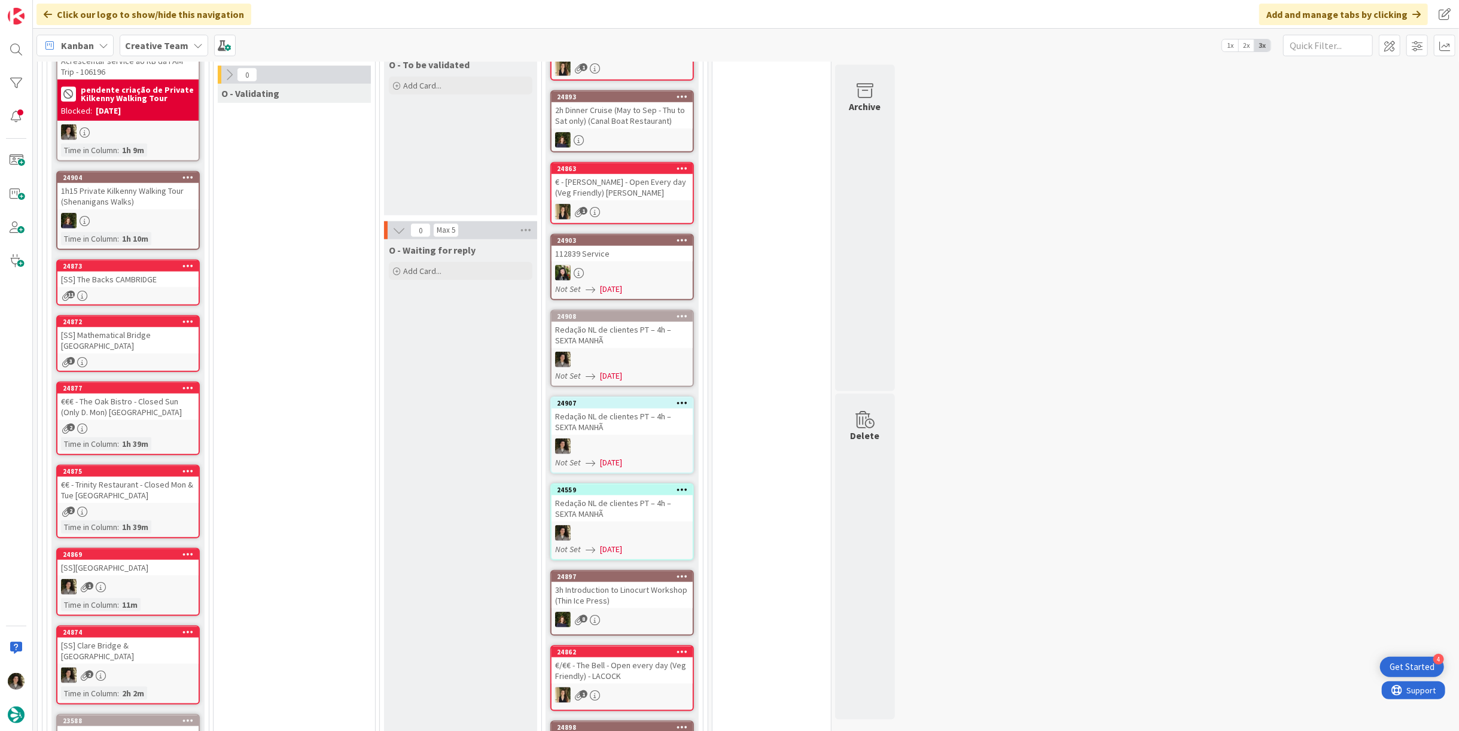
click at [156, 357] on div "3" at bounding box center [127, 362] width 141 height 10
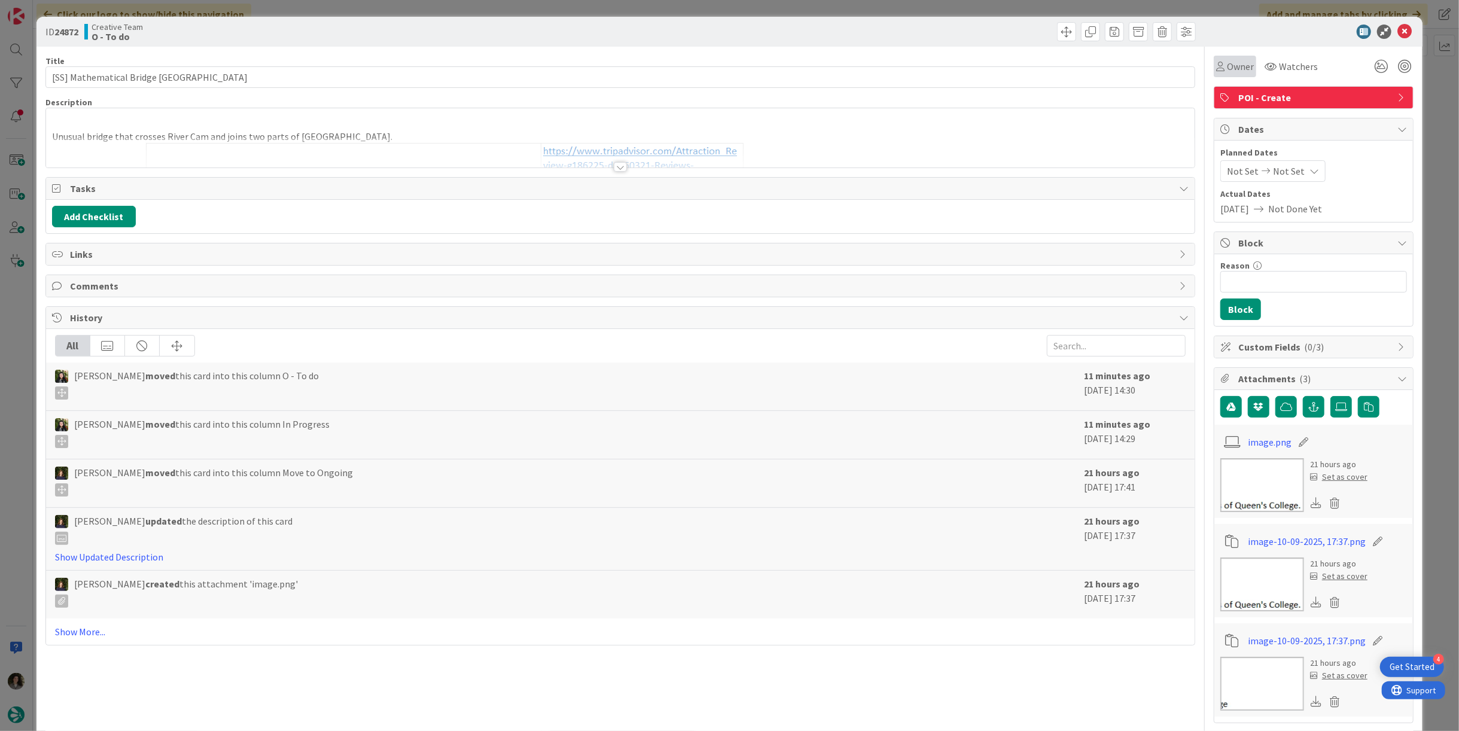
click at [1228, 72] on span "Owner" at bounding box center [1240, 66] width 27 height 14
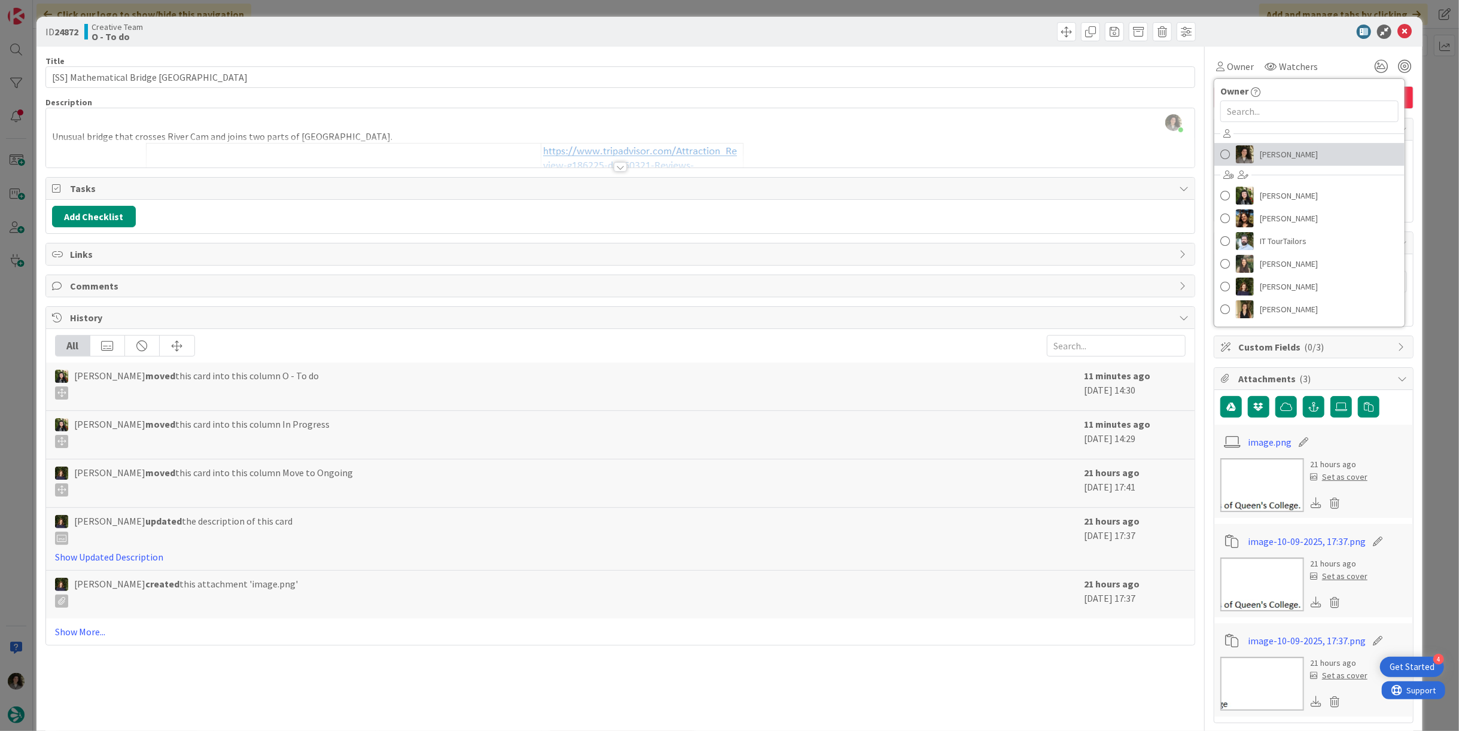
click at [1267, 148] on span "[PERSON_NAME]" at bounding box center [1289, 154] width 58 height 18
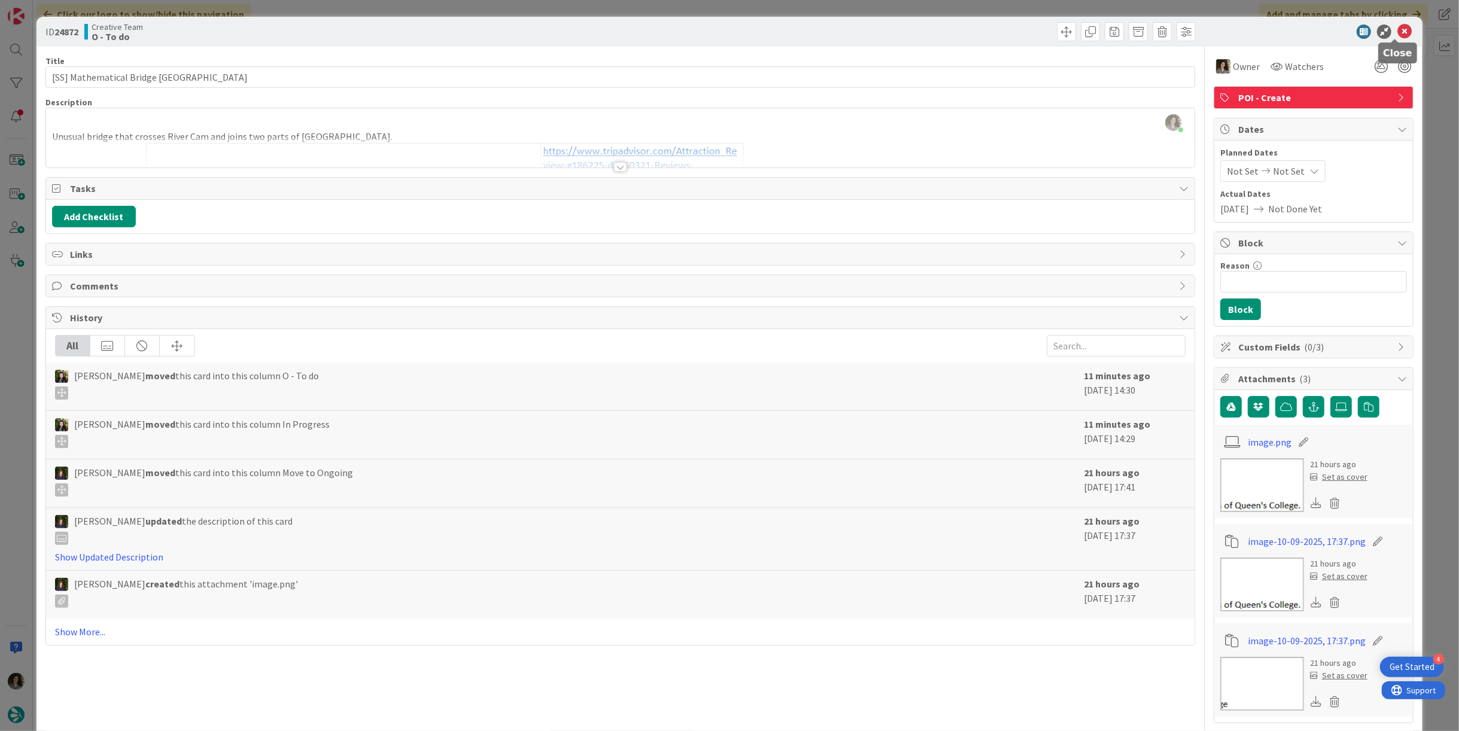
click at [1398, 28] on icon at bounding box center [1405, 32] width 14 height 14
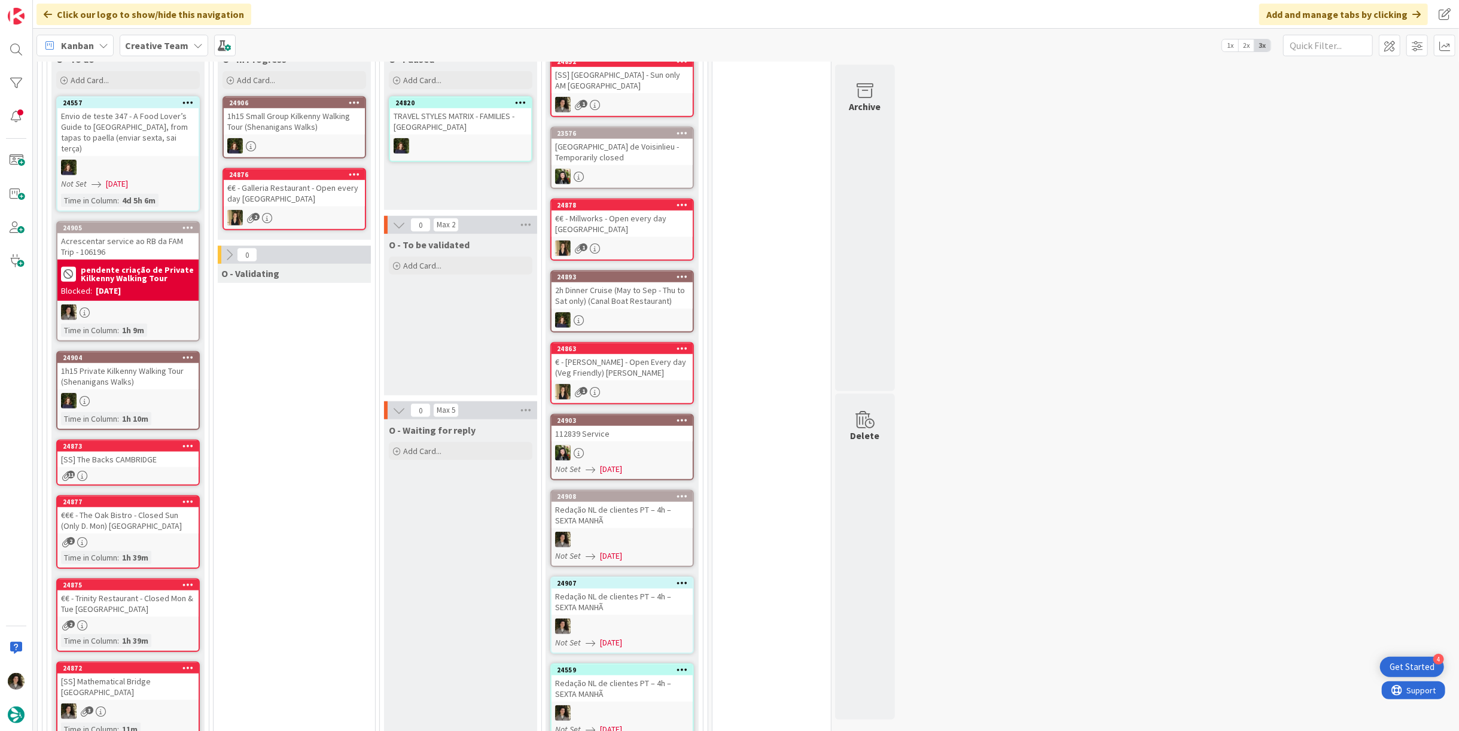
scroll to position [690, 0]
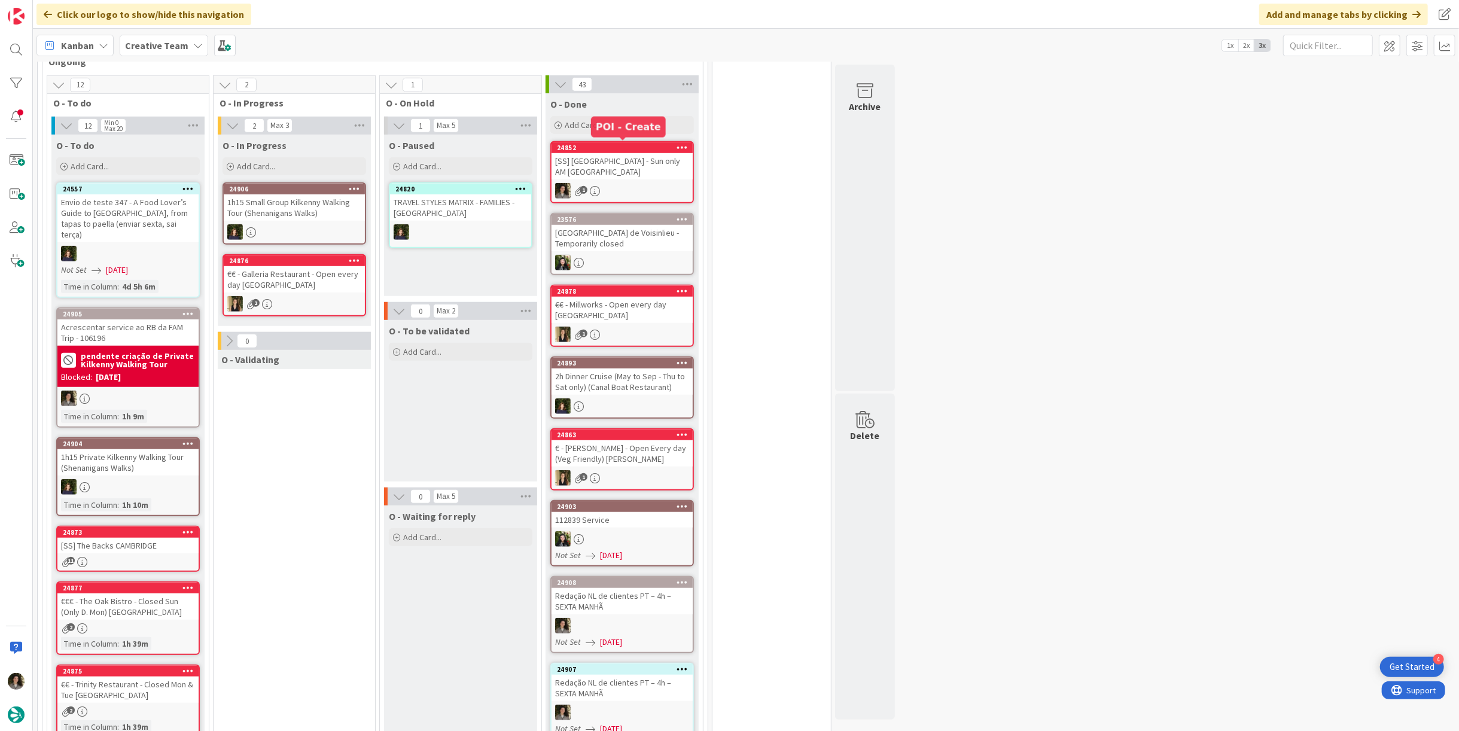
click at [648, 156] on div "[SS] [GEOGRAPHIC_DATA] - Sun only AM [GEOGRAPHIC_DATA]" at bounding box center [622, 166] width 141 height 26
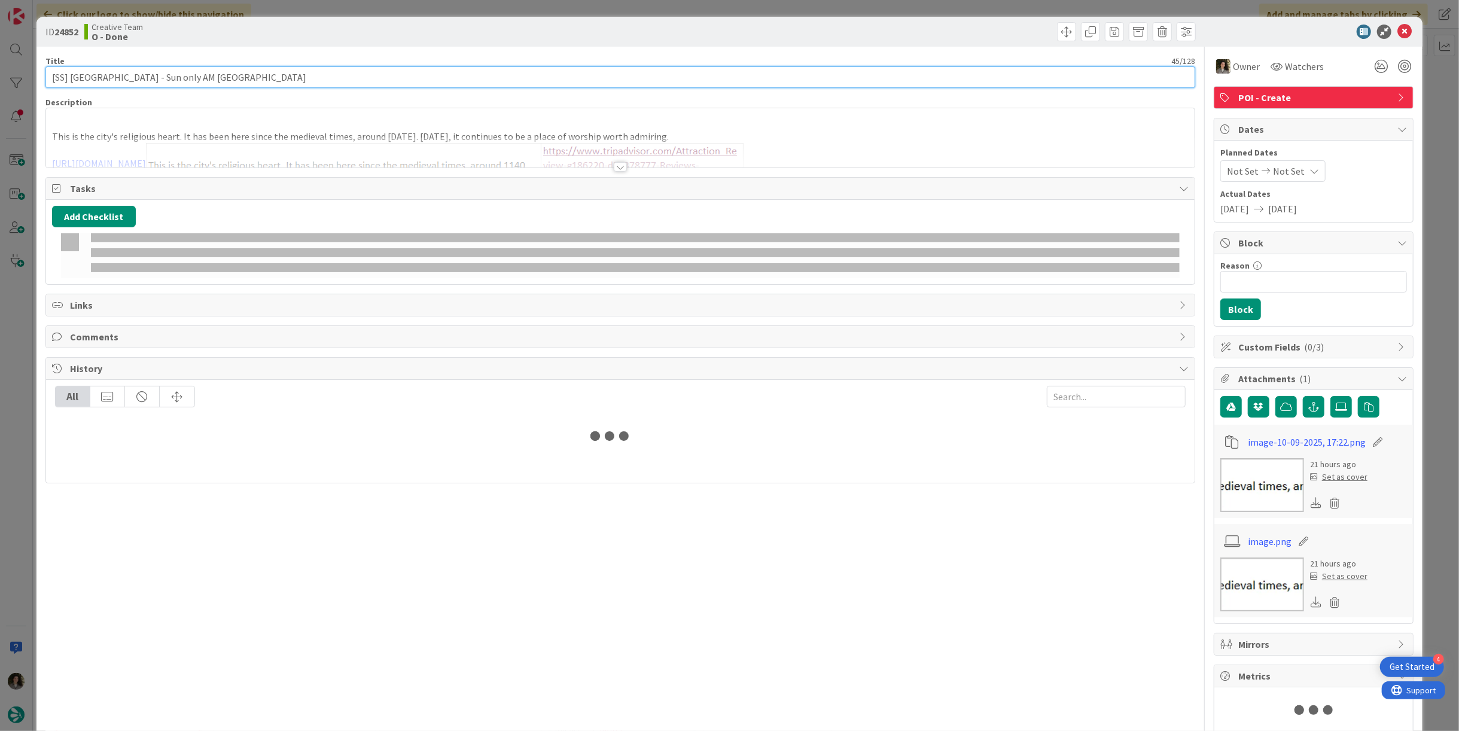
click at [151, 78] on input "[SS] [GEOGRAPHIC_DATA] - Sun only AM [GEOGRAPHIC_DATA]" at bounding box center [620, 77] width 1150 height 22
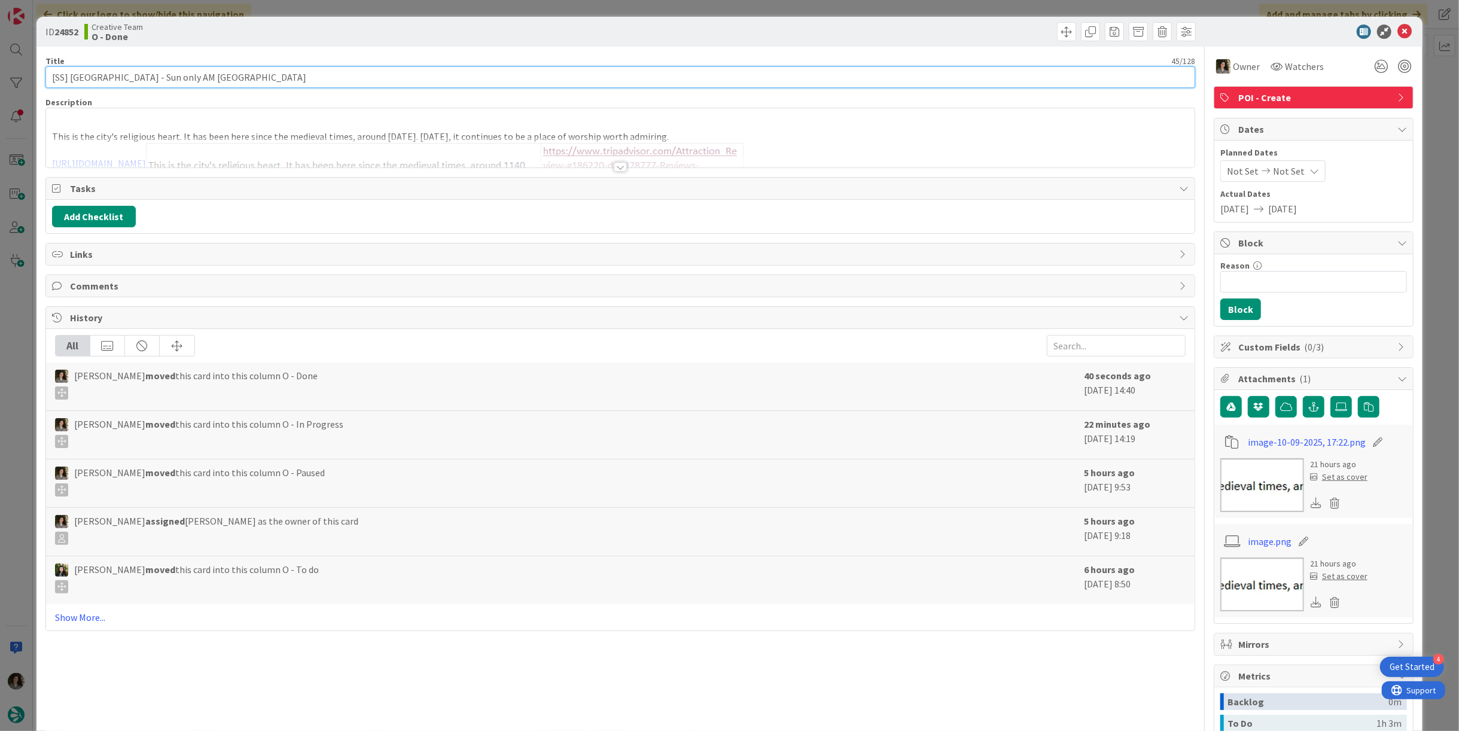
click at [151, 78] on input "[SS] [GEOGRAPHIC_DATA] - Sun only AM [GEOGRAPHIC_DATA]" at bounding box center [620, 77] width 1150 height 22
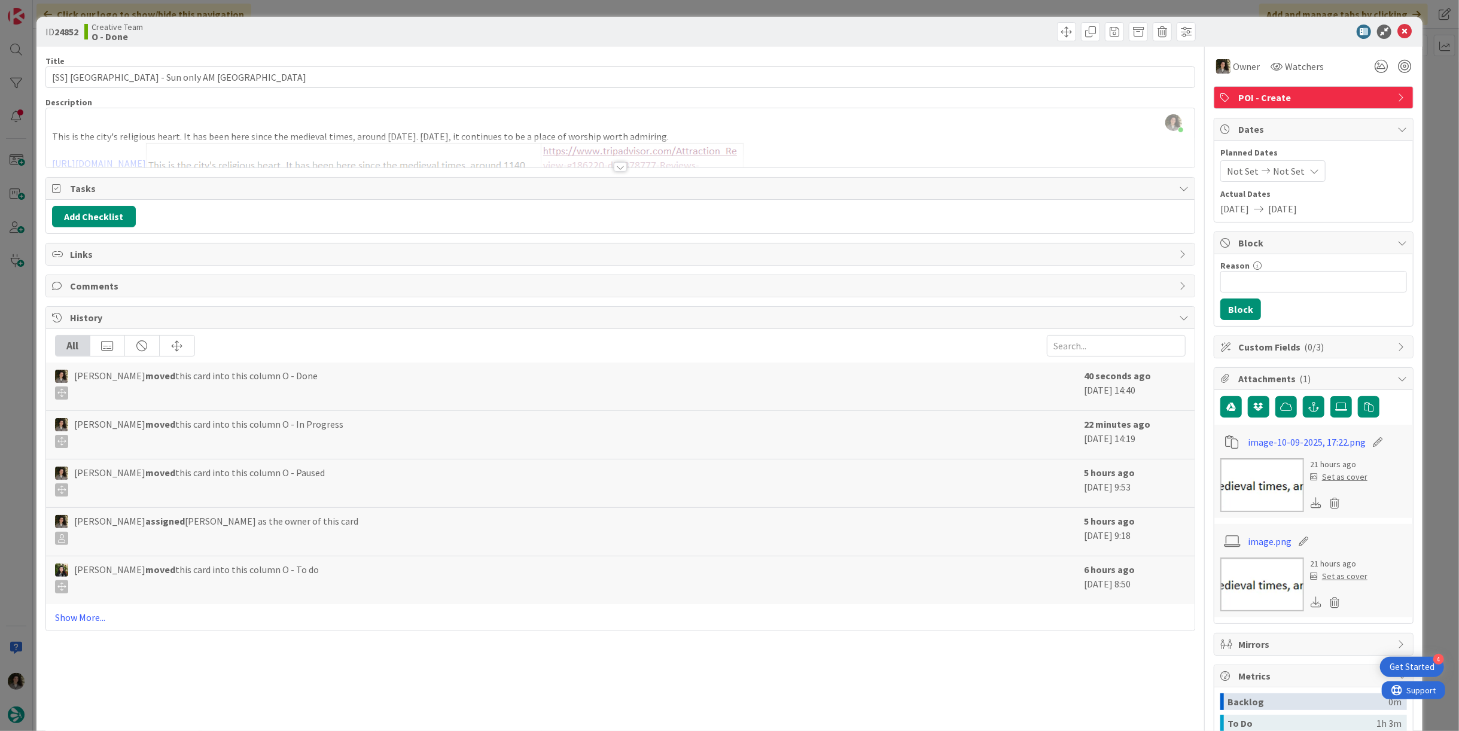
type input "[SS] [GEOGRAPHIC_DATA] - Sun only AM [GEOGRAPHIC_DATA]"
click at [1398, 30] on icon at bounding box center [1405, 32] width 14 height 14
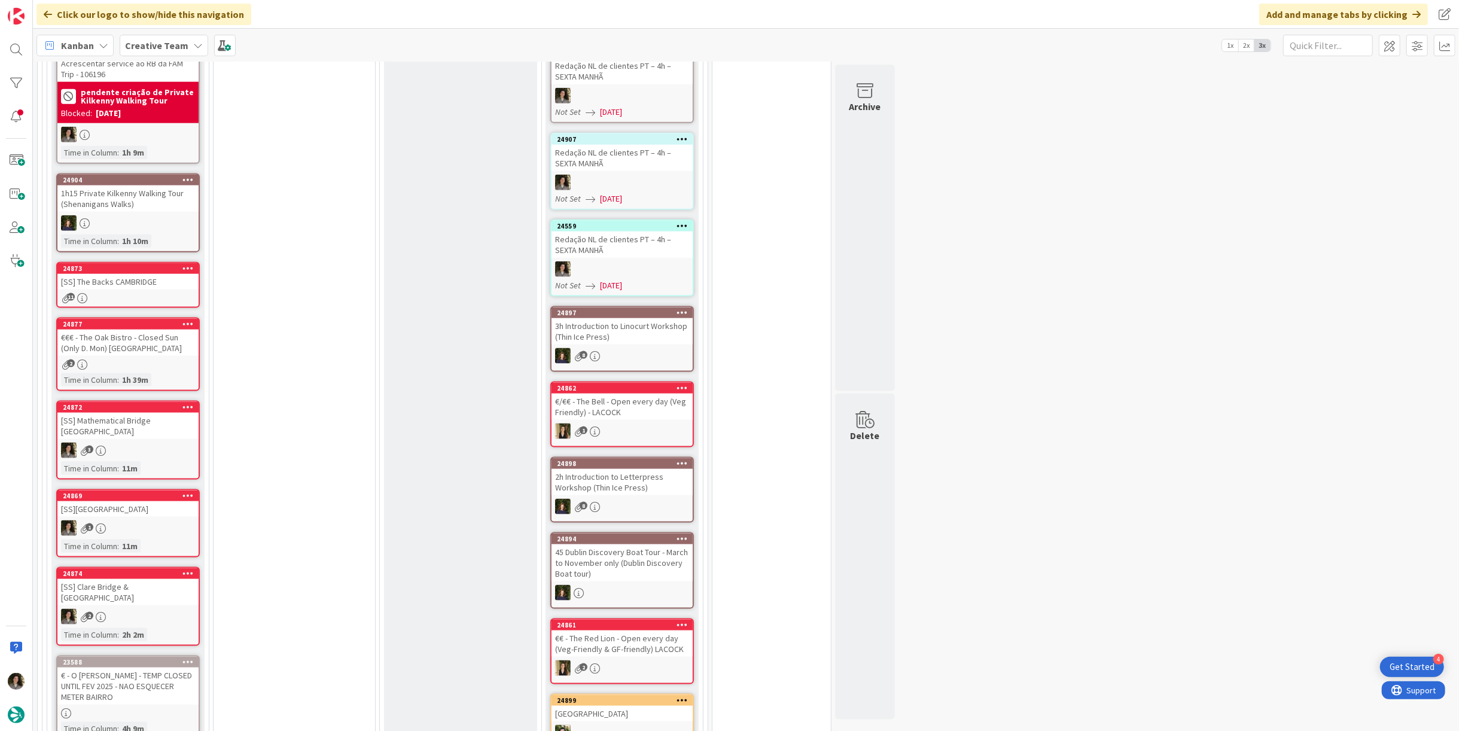
scroll to position [1289, 0]
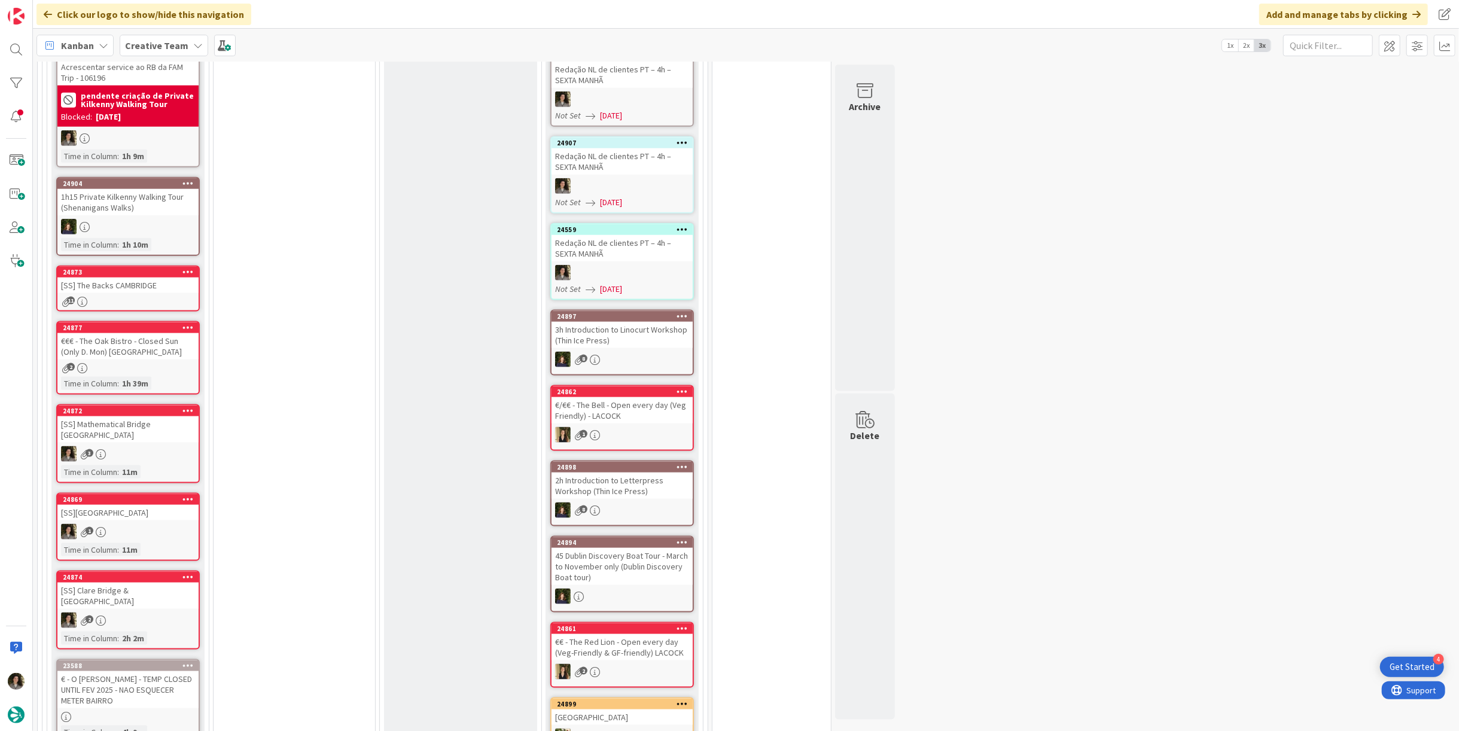
click at [105, 583] on div "[SS] Clare Bridge & [GEOGRAPHIC_DATA]" at bounding box center [127, 596] width 141 height 26
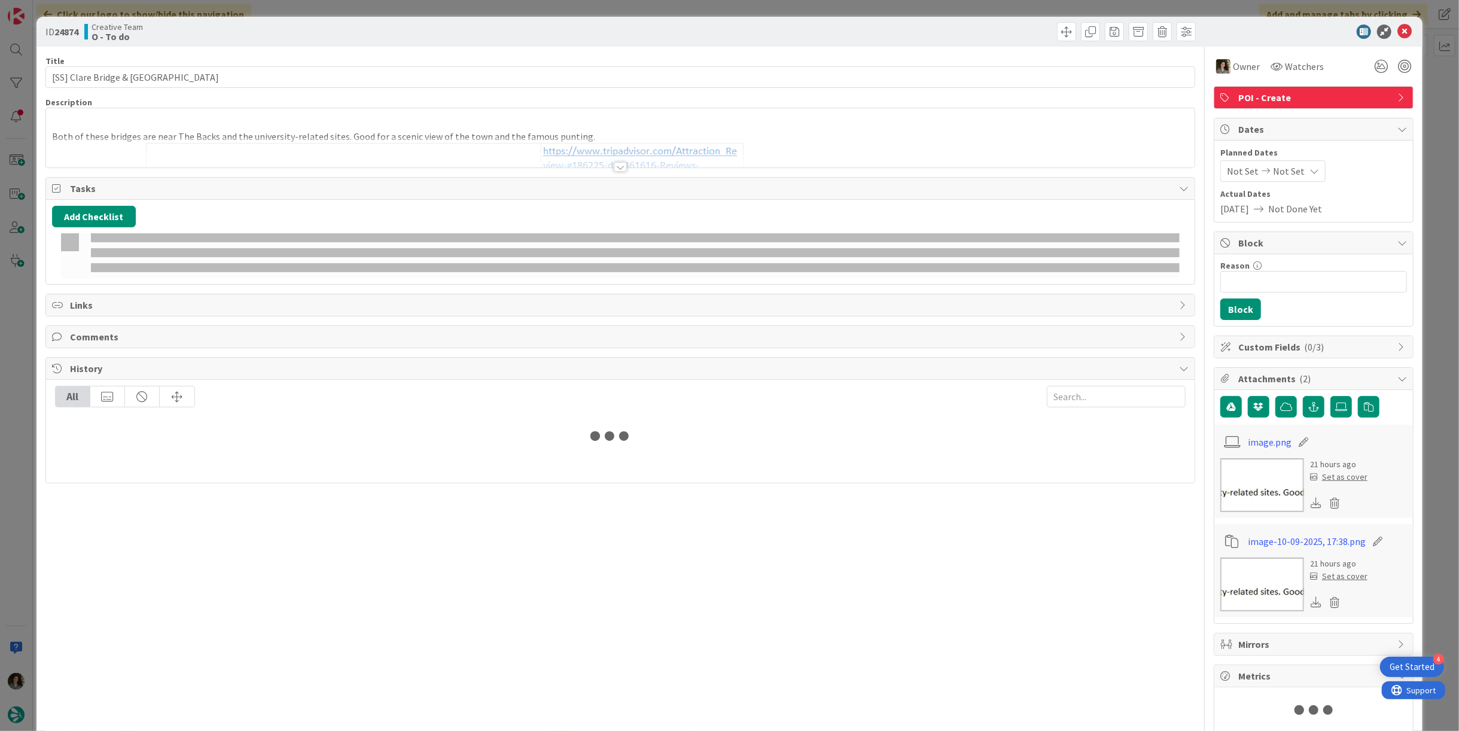
click at [1242, 80] on div "Owner Watchers POI - Create Dates Planned Dates Not Set Not Set Actual Dates [D…" at bounding box center [1314, 390] width 200 height 687
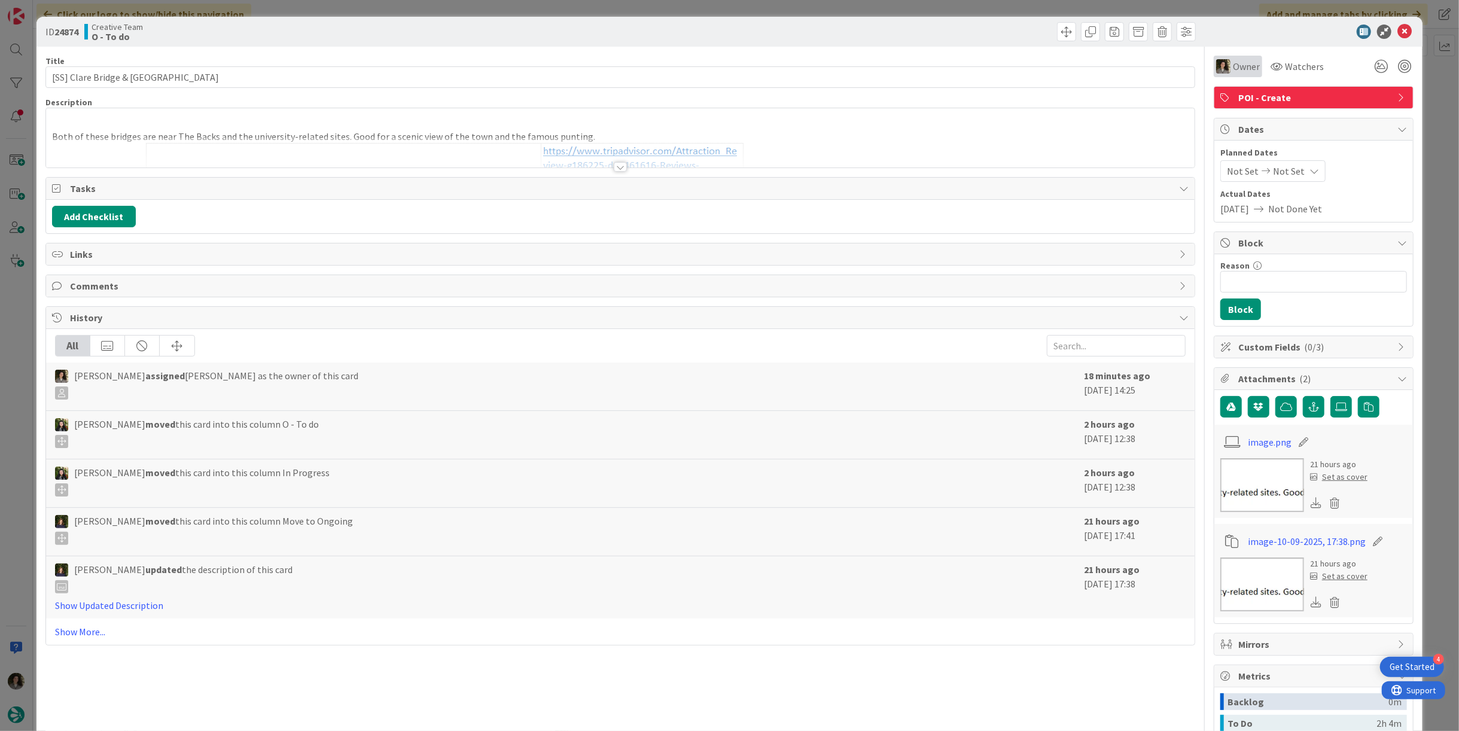
click at [1233, 69] on span "Owner" at bounding box center [1246, 66] width 27 height 14
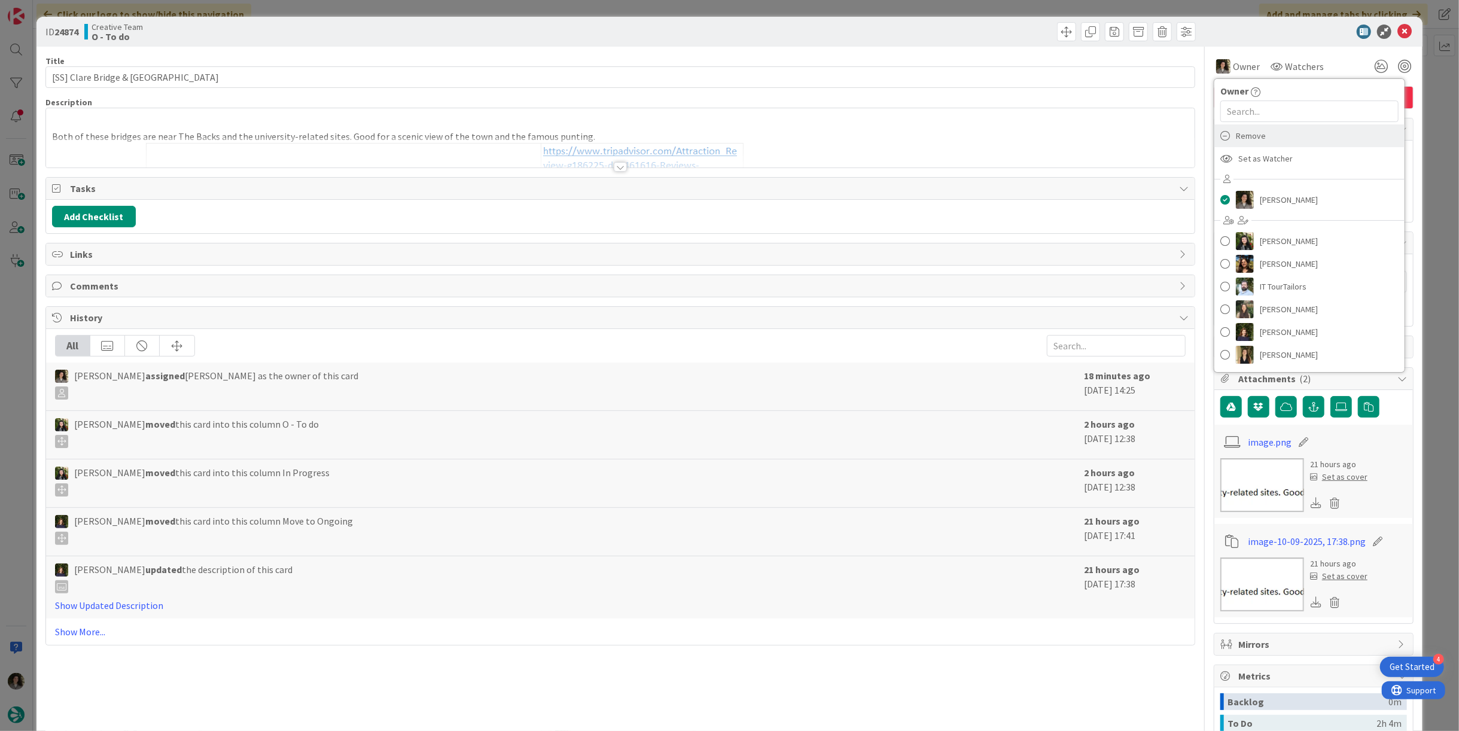
click at [1275, 137] on div "Remove" at bounding box center [1309, 135] width 190 height 23
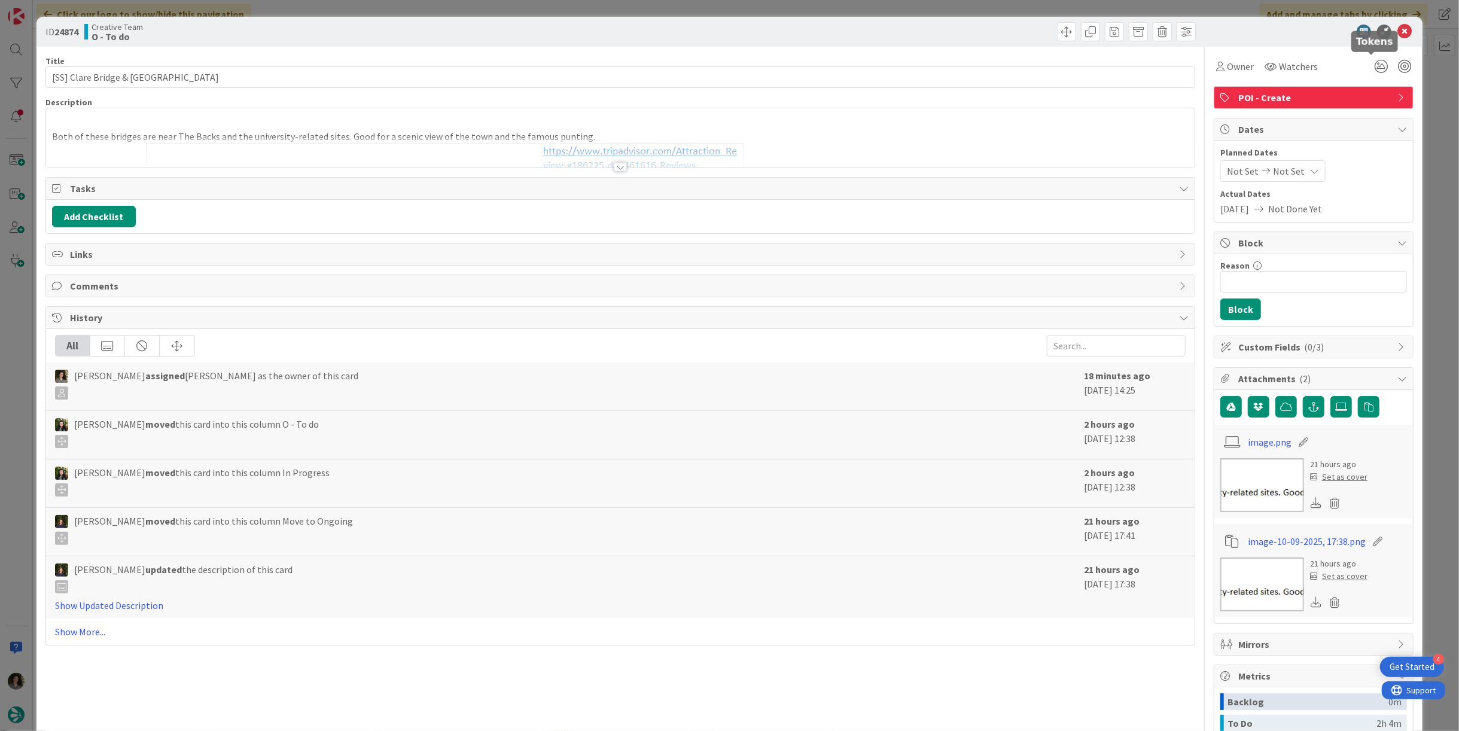
type input "[SS] Clare Bridge & [GEOGRAPHIC_DATA]"
click at [1398, 32] on icon at bounding box center [1405, 32] width 14 height 14
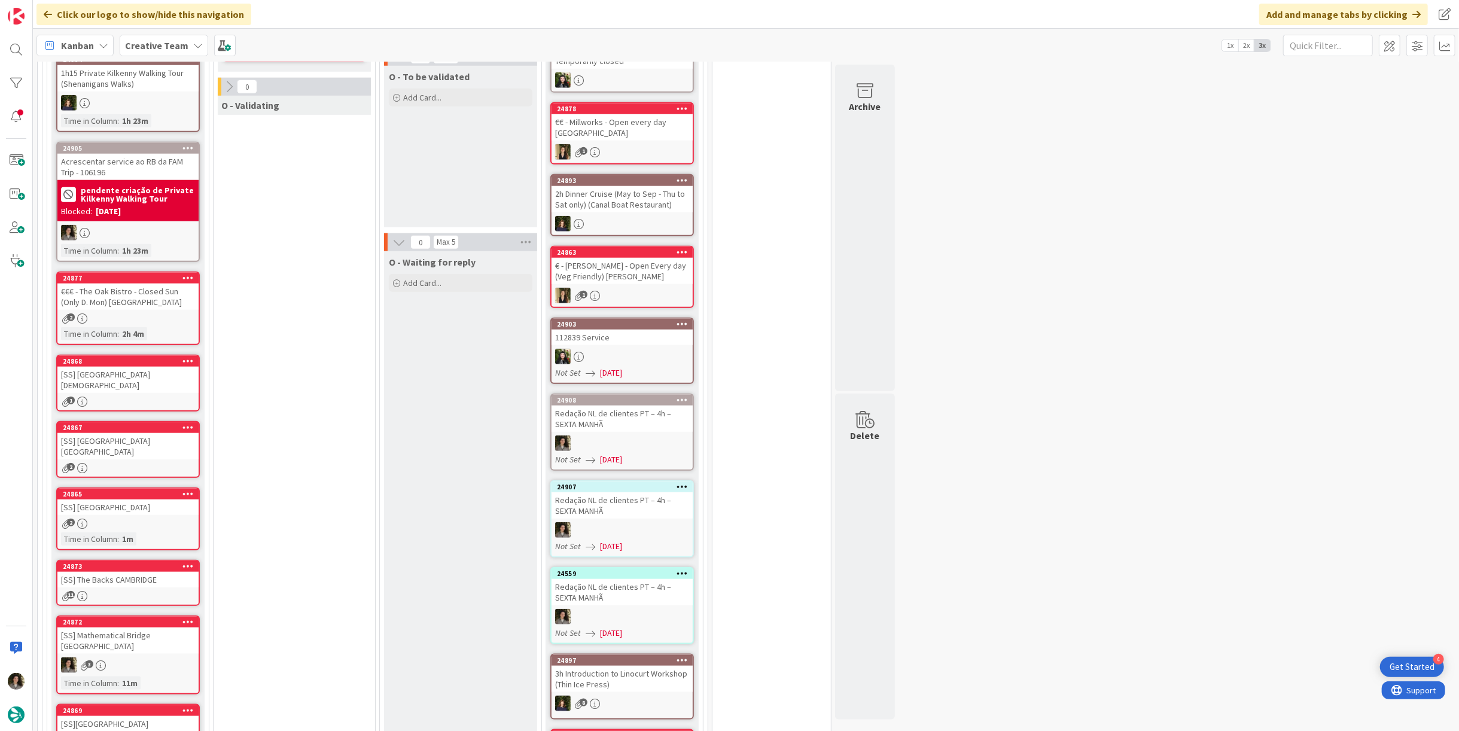
scroll to position [1077, 0]
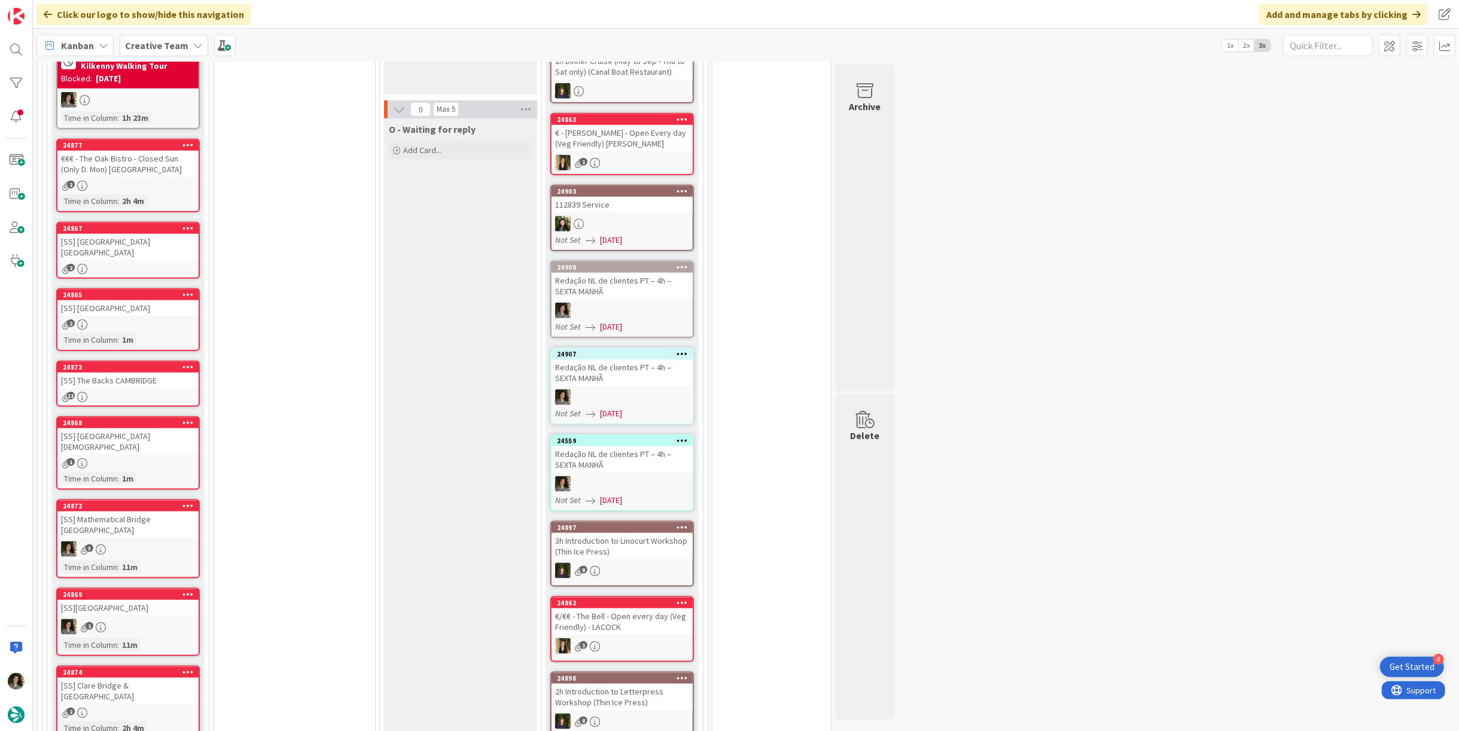
click at [137, 428] on div "[SS] [GEOGRAPHIC_DATA][DEMOGRAPHIC_DATA]" at bounding box center [127, 441] width 141 height 26
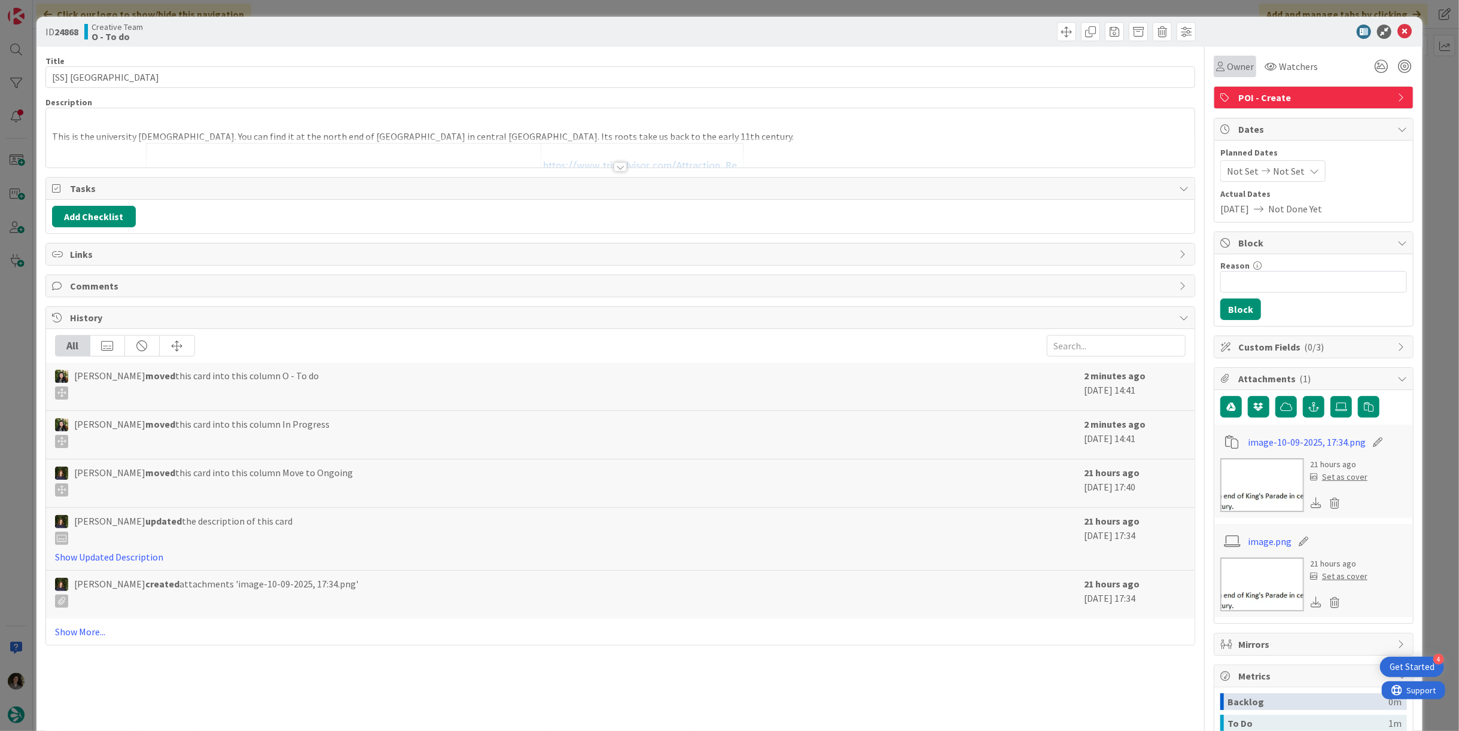
click at [1236, 65] on span "Owner" at bounding box center [1240, 66] width 27 height 14
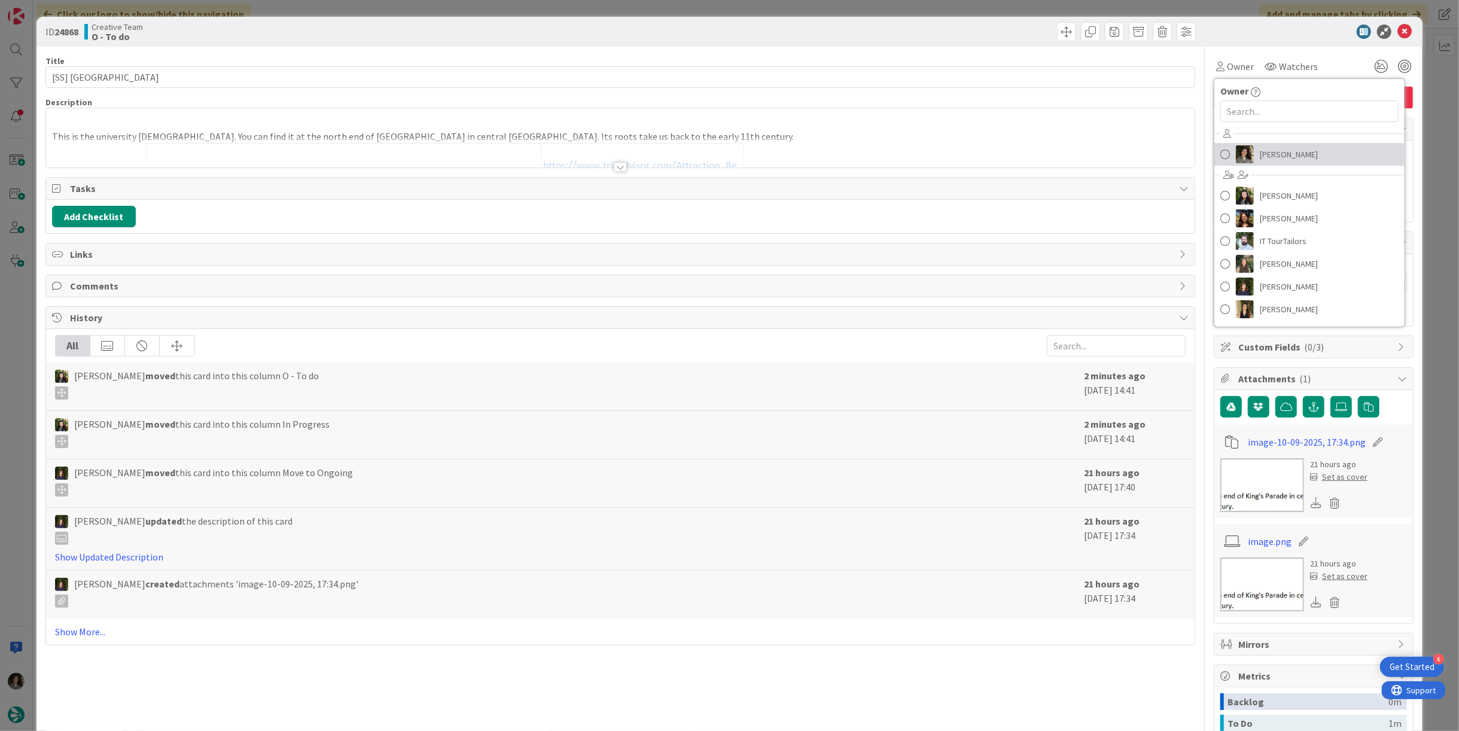
drag, startPoint x: 1289, startPoint y: 151, endPoint x: 1301, endPoint y: 140, distance: 16.1
click at [1289, 151] on span "[PERSON_NAME]" at bounding box center [1289, 154] width 58 height 18
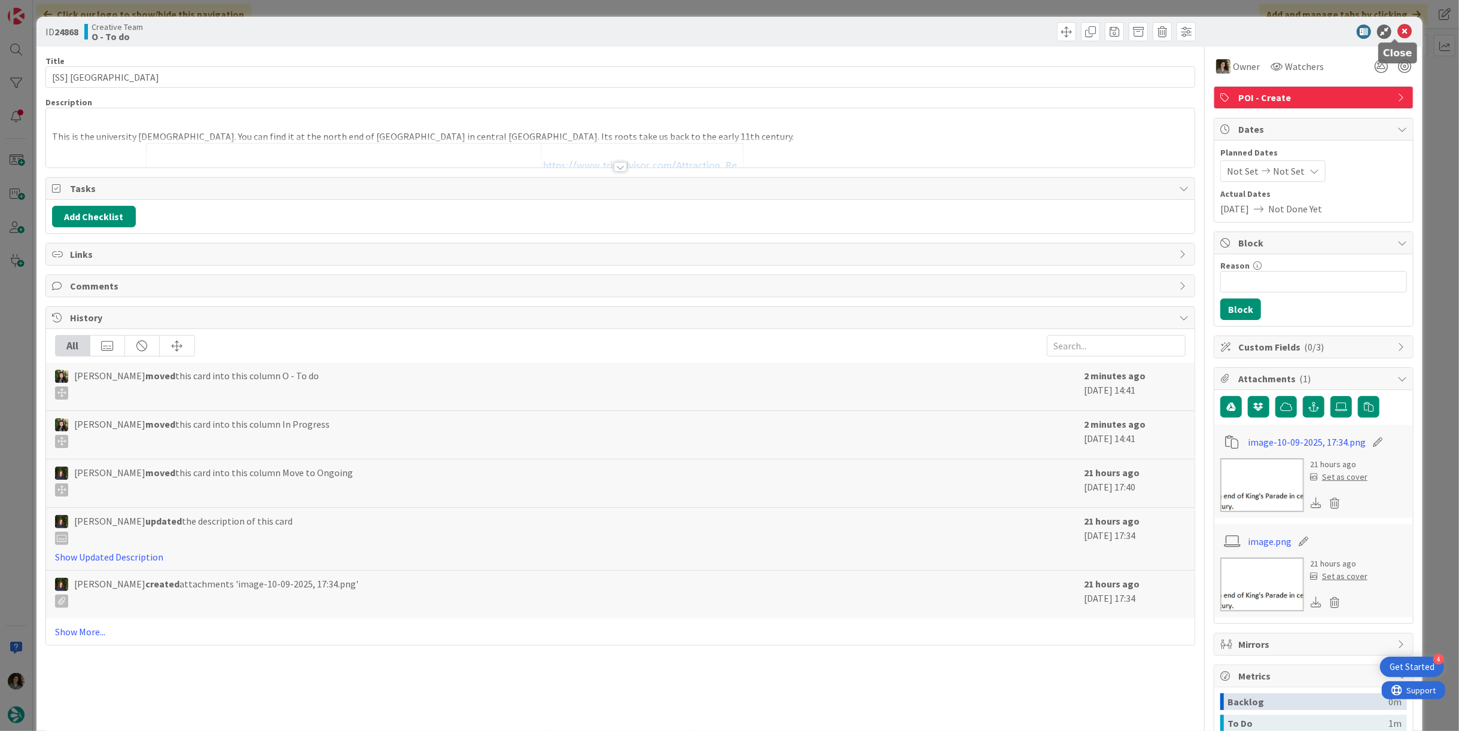
type input "[SS] [GEOGRAPHIC_DATA]"
click at [1398, 34] on icon at bounding box center [1405, 32] width 14 height 14
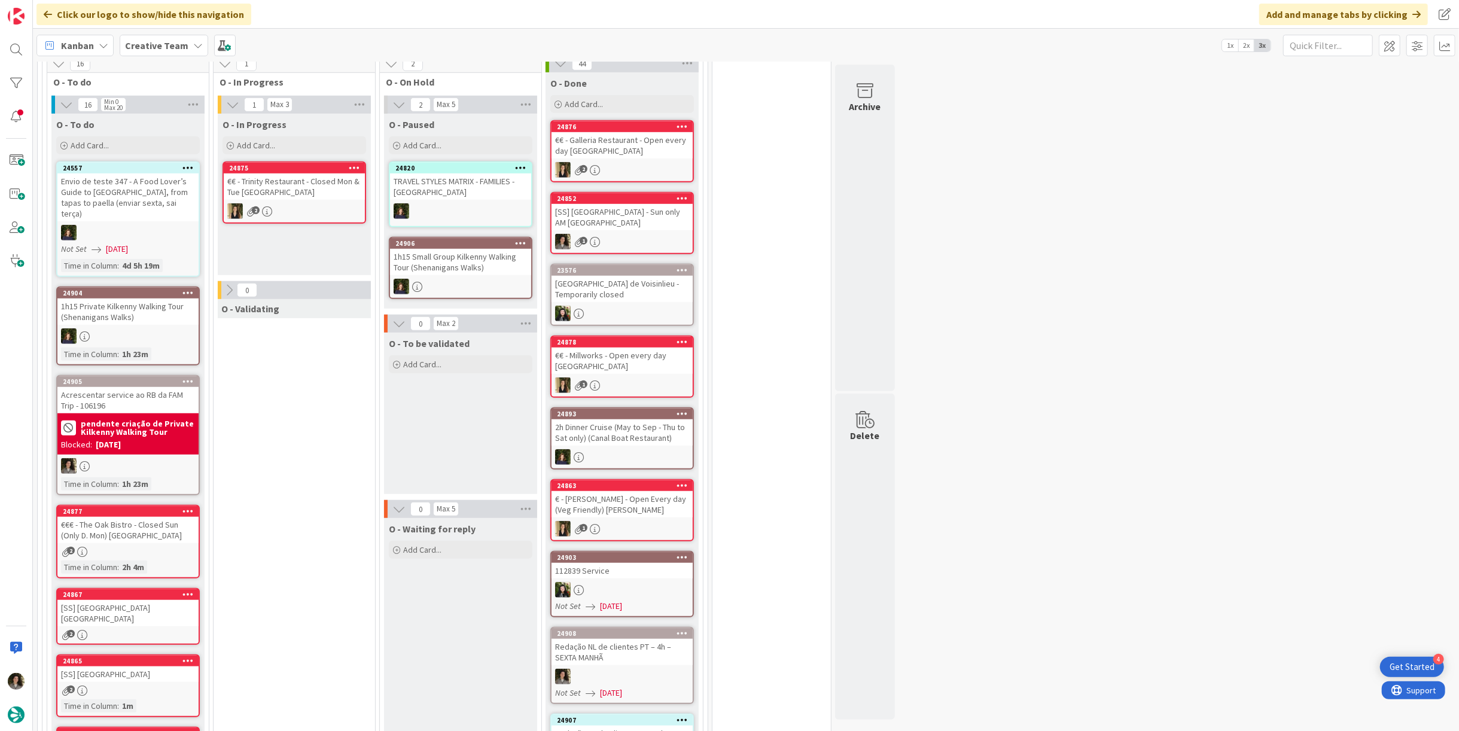
scroll to position [811, 0]
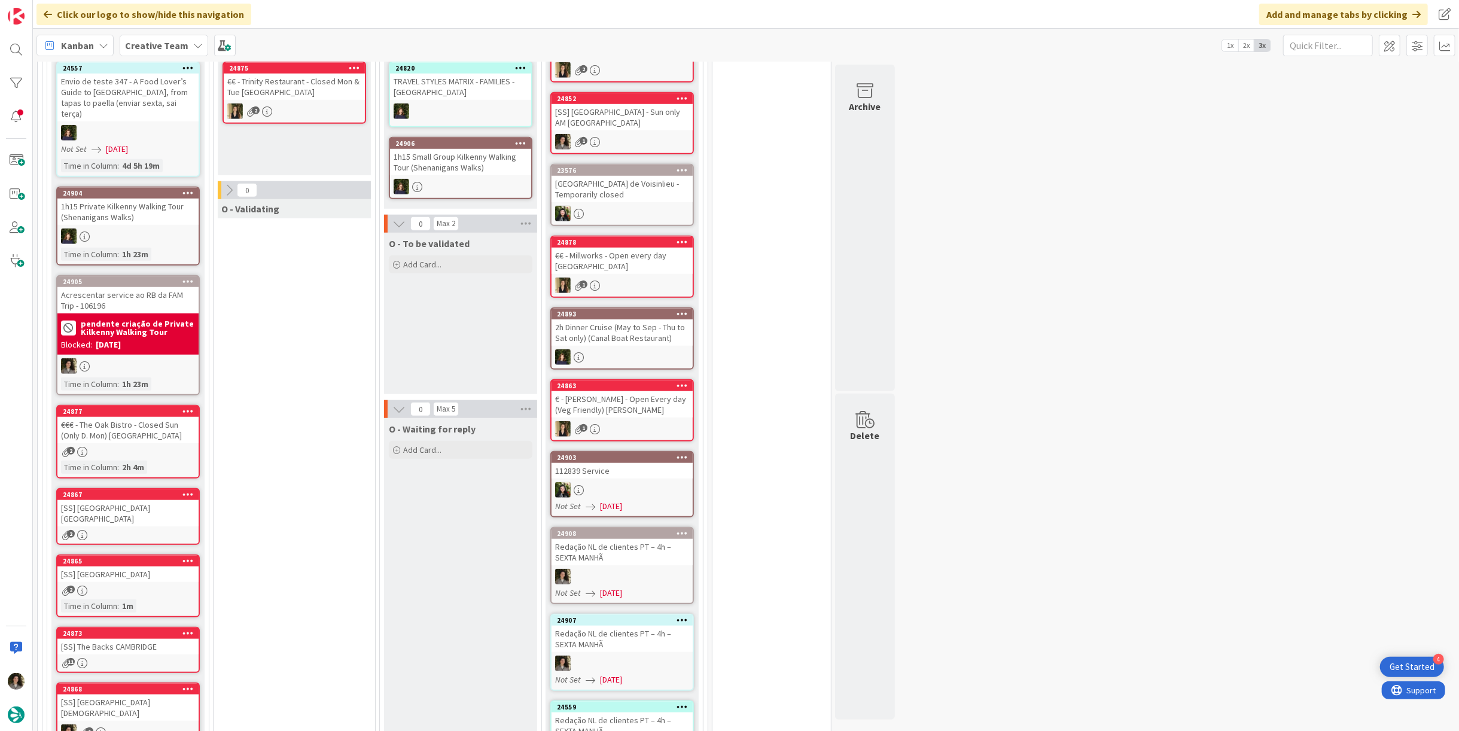
click at [607, 112] on div "[SS] [GEOGRAPHIC_DATA] - Sun only AM [GEOGRAPHIC_DATA]" at bounding box center [622, 117] width 141 height 26
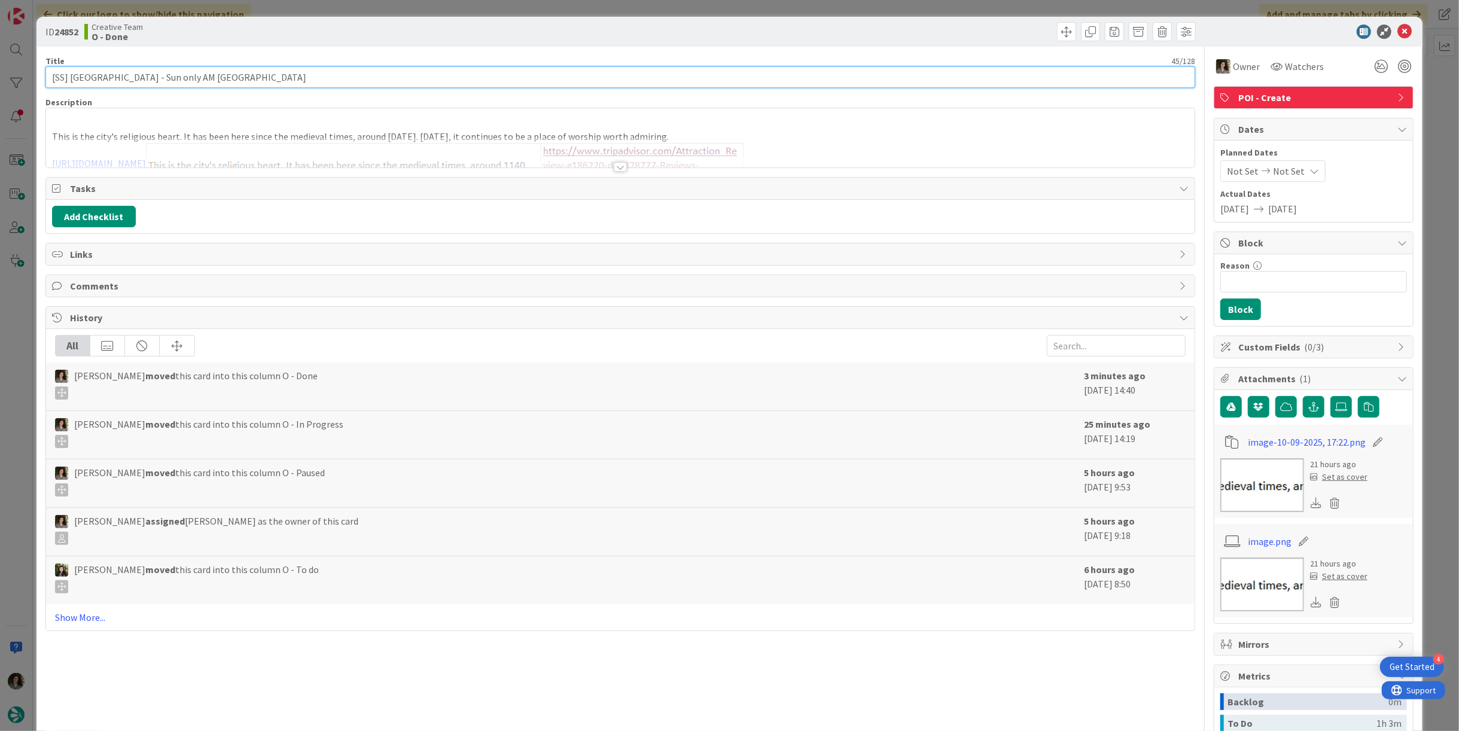
drag, startPoint x: 65, startPoint y: 79, endPoint x: 55, endPoint y: 72, distance: 12.1
click at [34, 73] on div "ID 24852 Creative Team O - Done Title 45 / 128 [SS] [GEOGRAPHIC_DATA] - Sun onl…" at bounding box center [729, 365] width 1459 height 731
drag, startPoint x: 54, startPoint y: 75, endPoint x: 31, endPoint y: 74, distance: 22.8
click at [31, 74] on div "ID 24852 Creative Team O - Done Title 45 / 128 [SS] [GEOGRAPHIC_DATA] - Sun onl…" at bounding box center [729, 365] width 1459 height 731
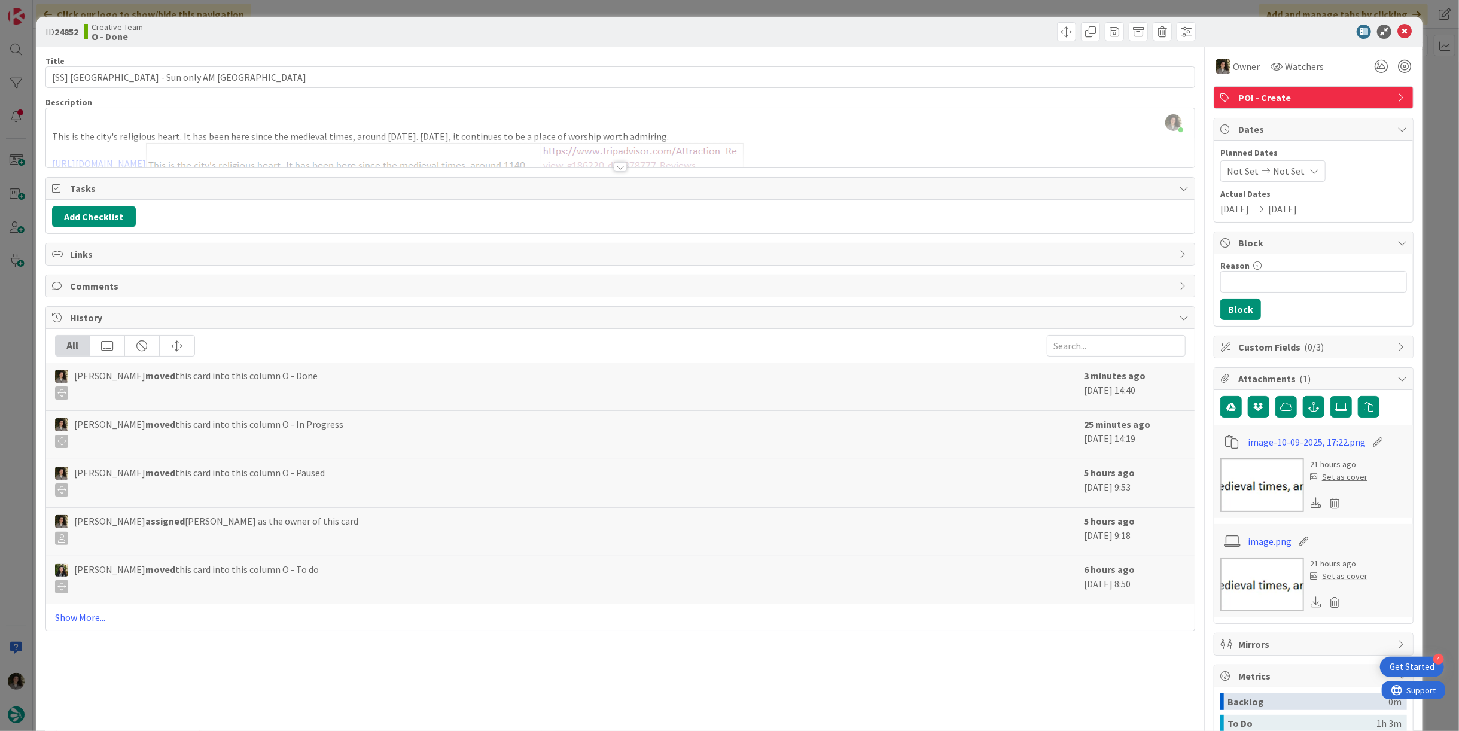
type input "[SS] [GEOGRAPHIC_DATA] - Sun only AM [GEOGRAPHIC_DATA]"
click at [1399, 28] on icon at bounding box center [1405, 32] width 14 height 14
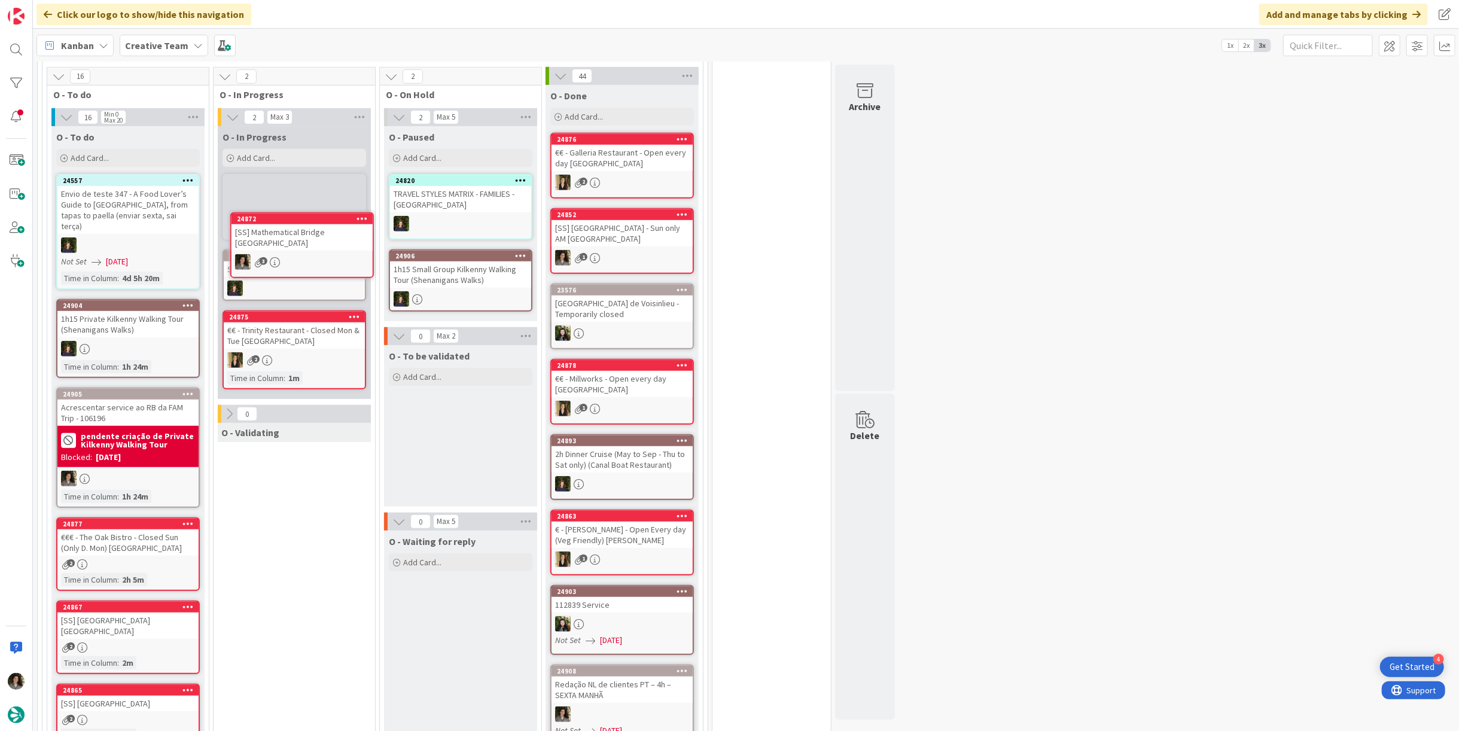
scroll to position [693, 0]
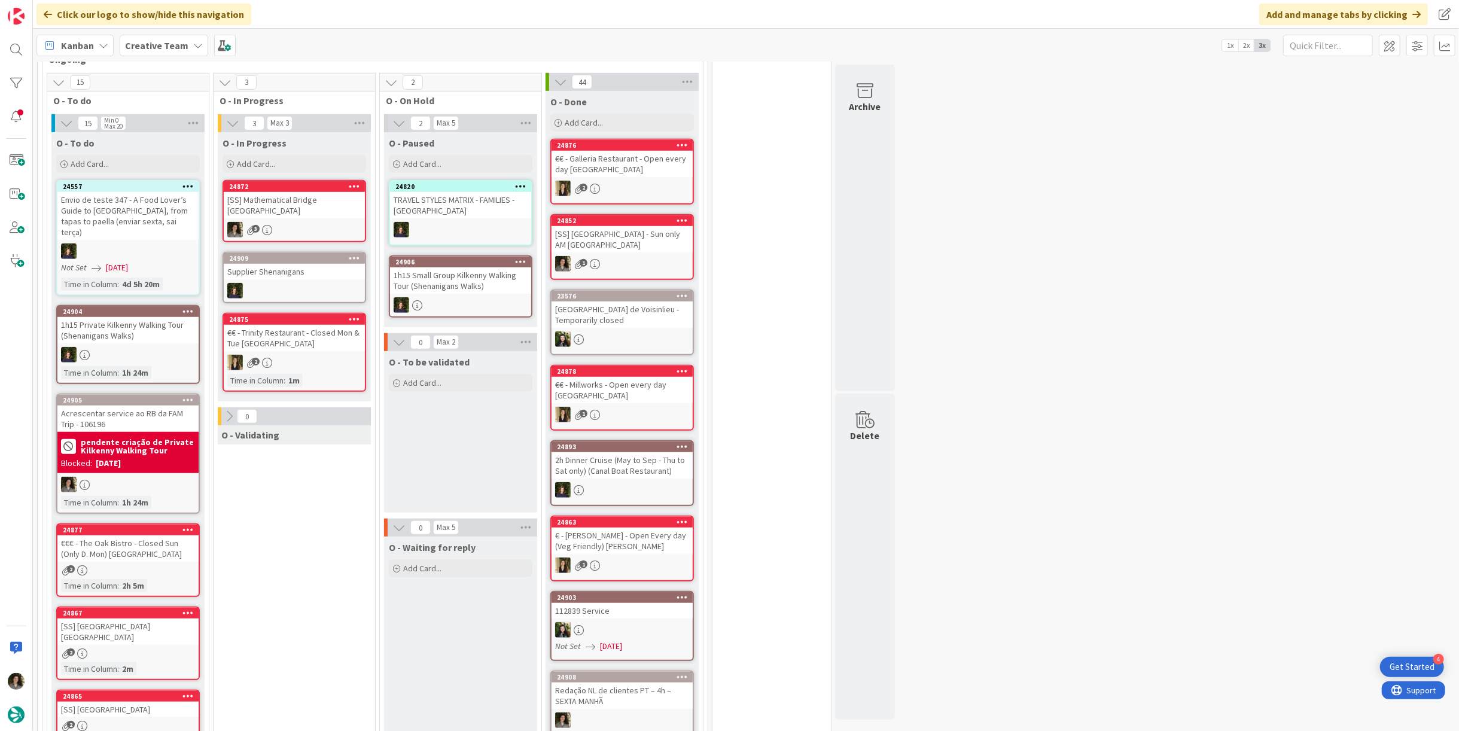
click at [325, 202] on div "[SS] Mathematical Bridge [GEOGRAPHIC_DATA]" at bounding box center [294, 205] width 141 height 26
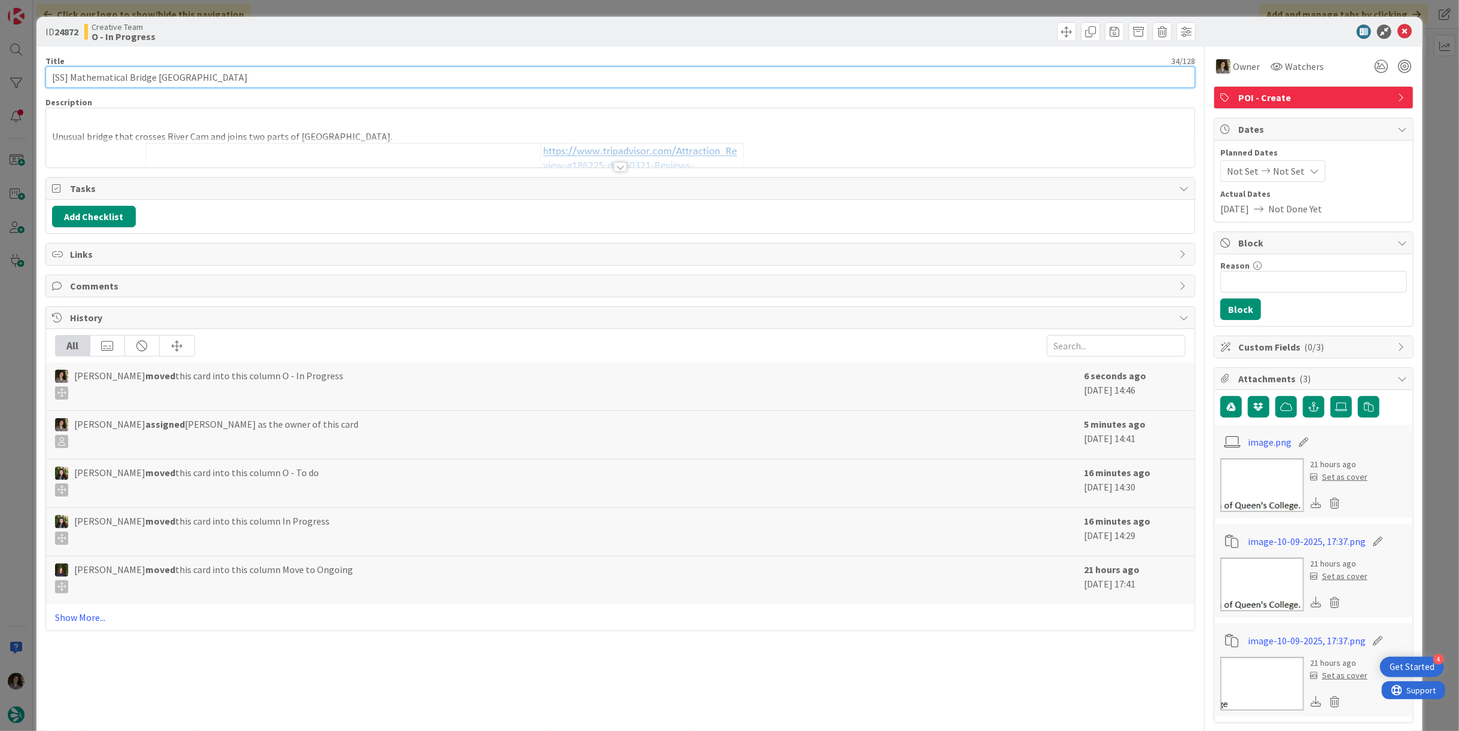
click at [244, 76] on input "[SS] Mathematical Bridge [GEOGRAPHIC_DATA]" at bounding box center [620, 77] width 1150 height 22
drag, startPoint x: 153, startPoint y: 78, endPoint x: 21, endPoint y: 71, distance: 131.8
click at [21, 71] on div "ID 24872 Creative Team O - In Progress Title 34 / 128 [SS] Mathematical Bridge …" at bounding box center [729, 365] width 1459 height 731
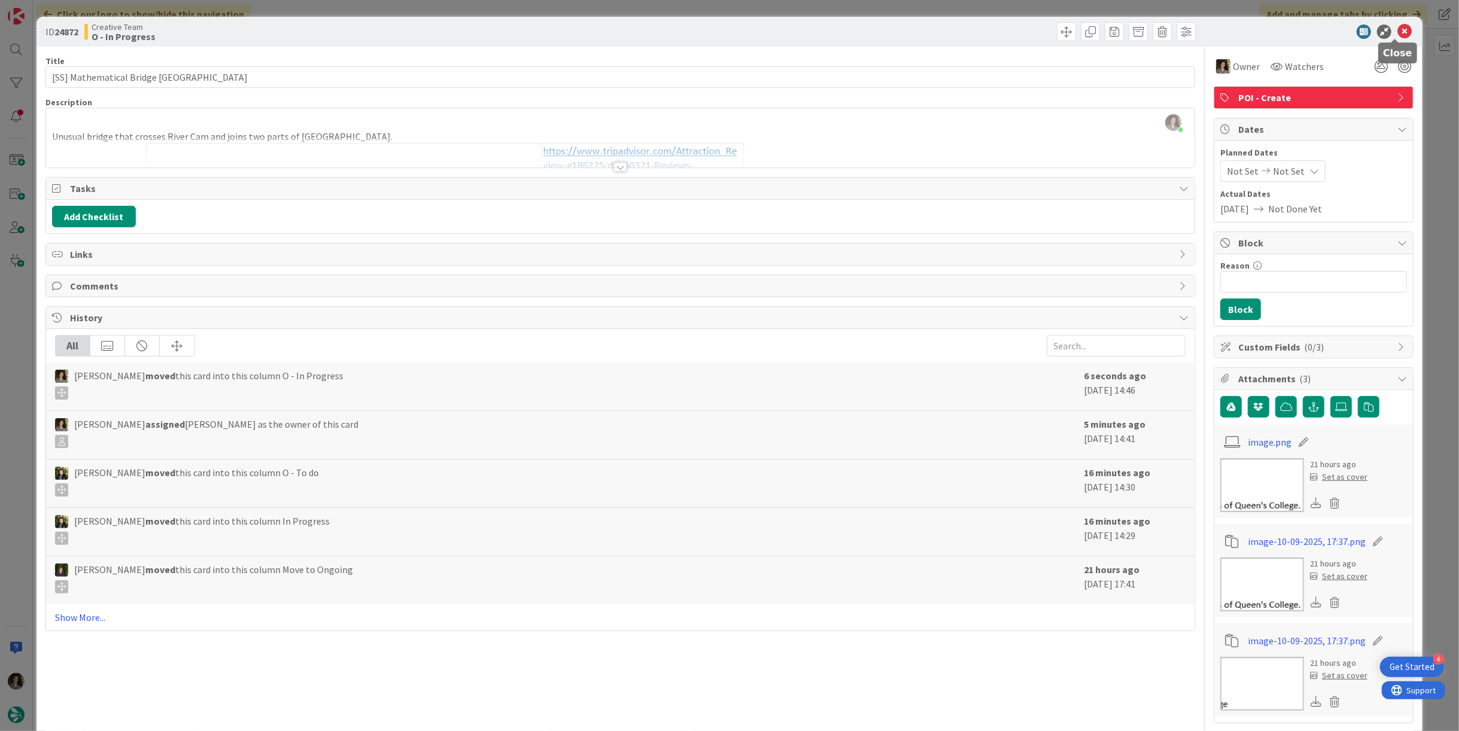
click at [1398, 29] on icon at bounding box center [1405, 32] width 14 height 14
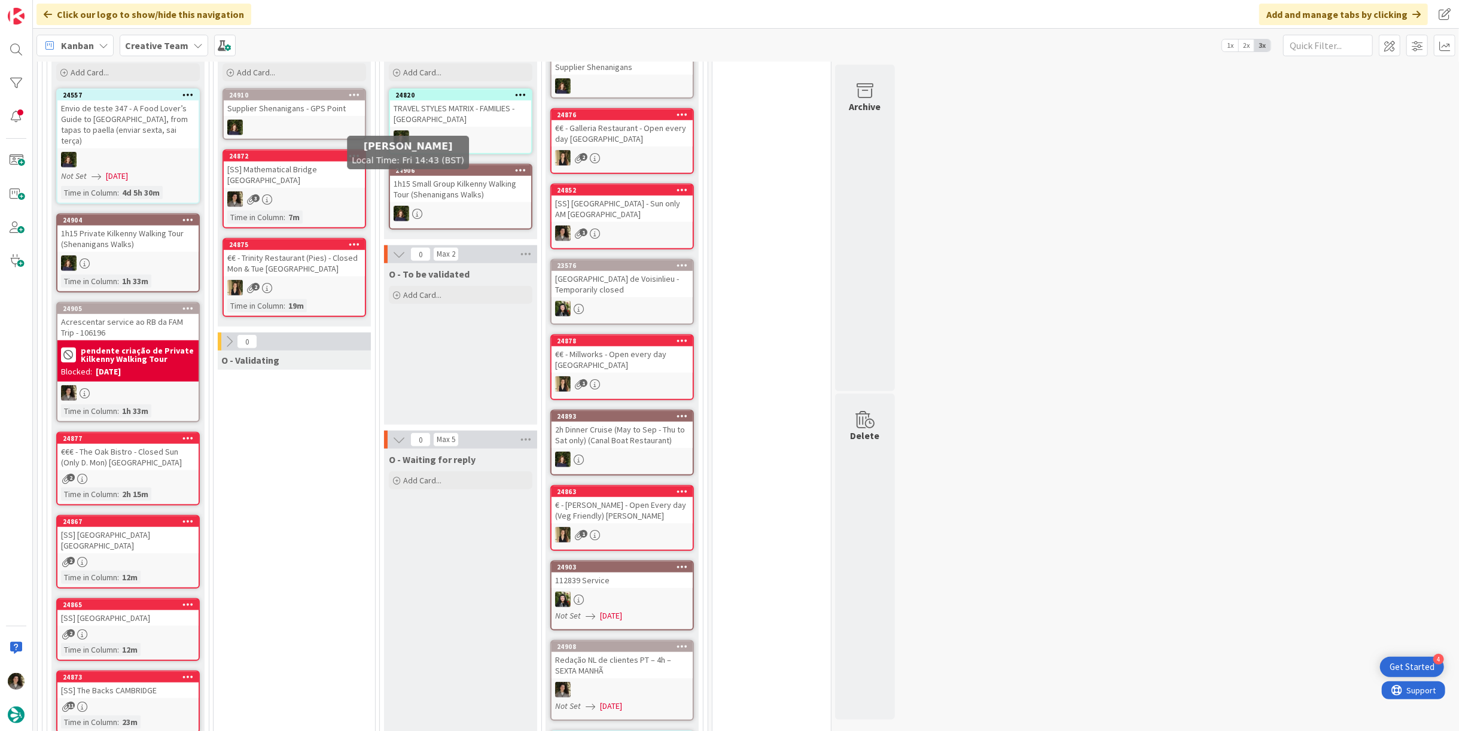
scroll to position [759, 0]
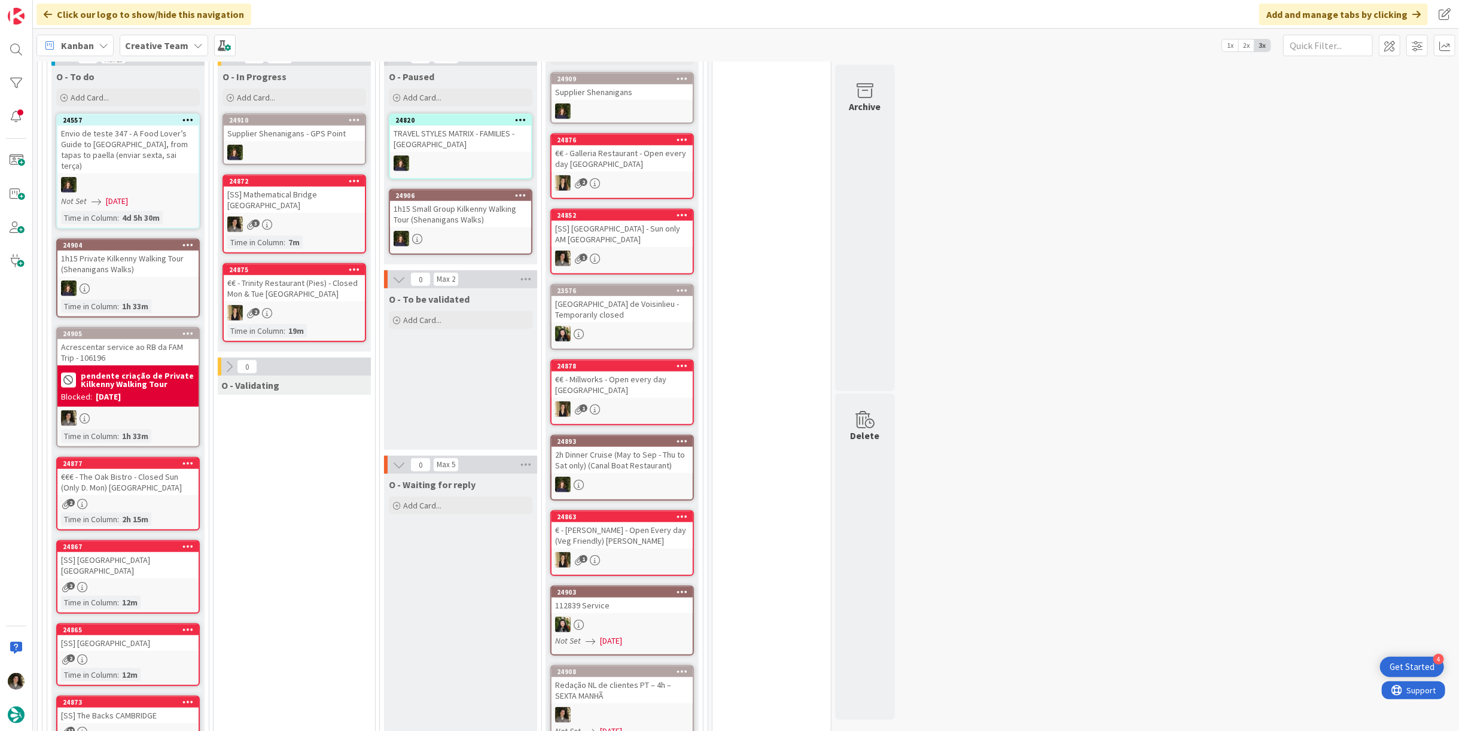
click at [313, 217] on div "3" at bounding box center [294, 225] width 141 height 16
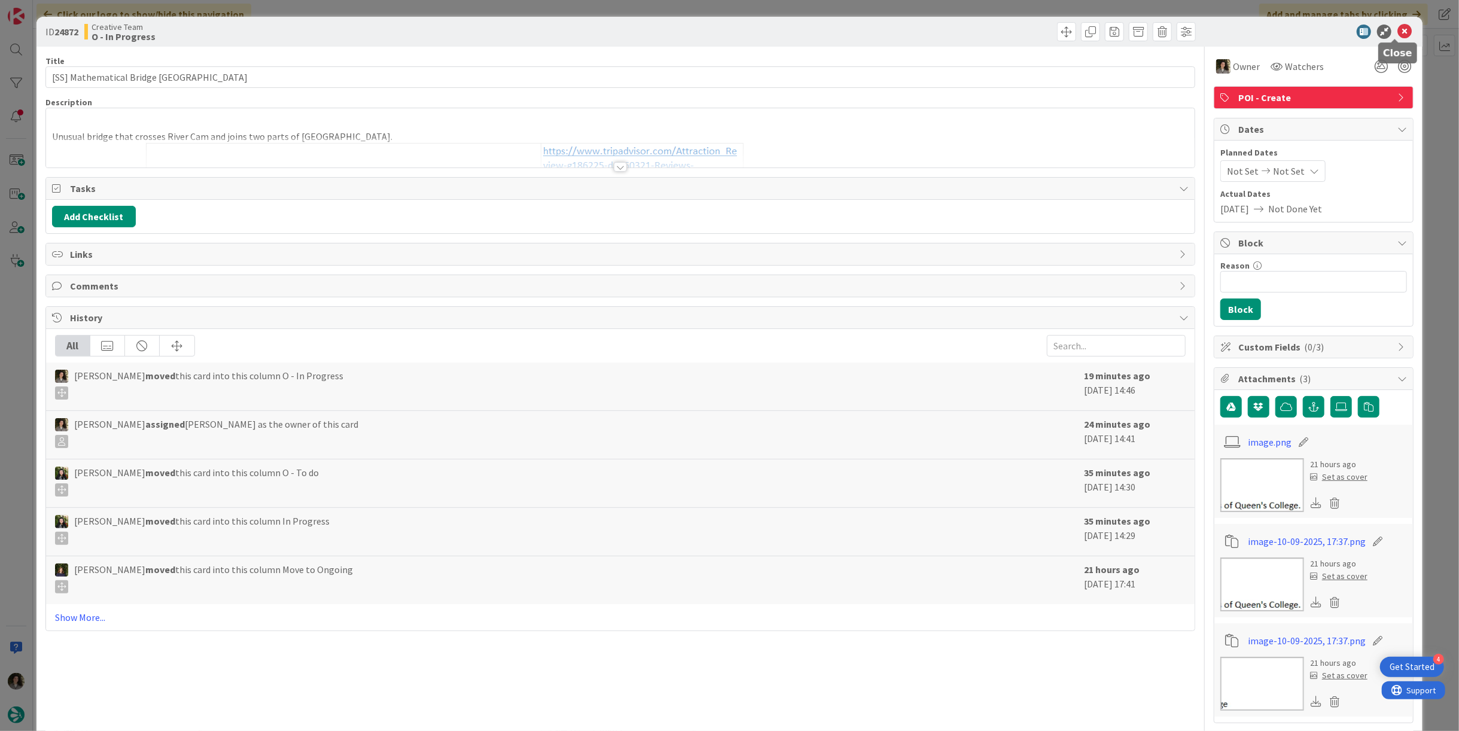
click at [1398, 33] on icon at bounding box center [1405, 32] width 14 height 14
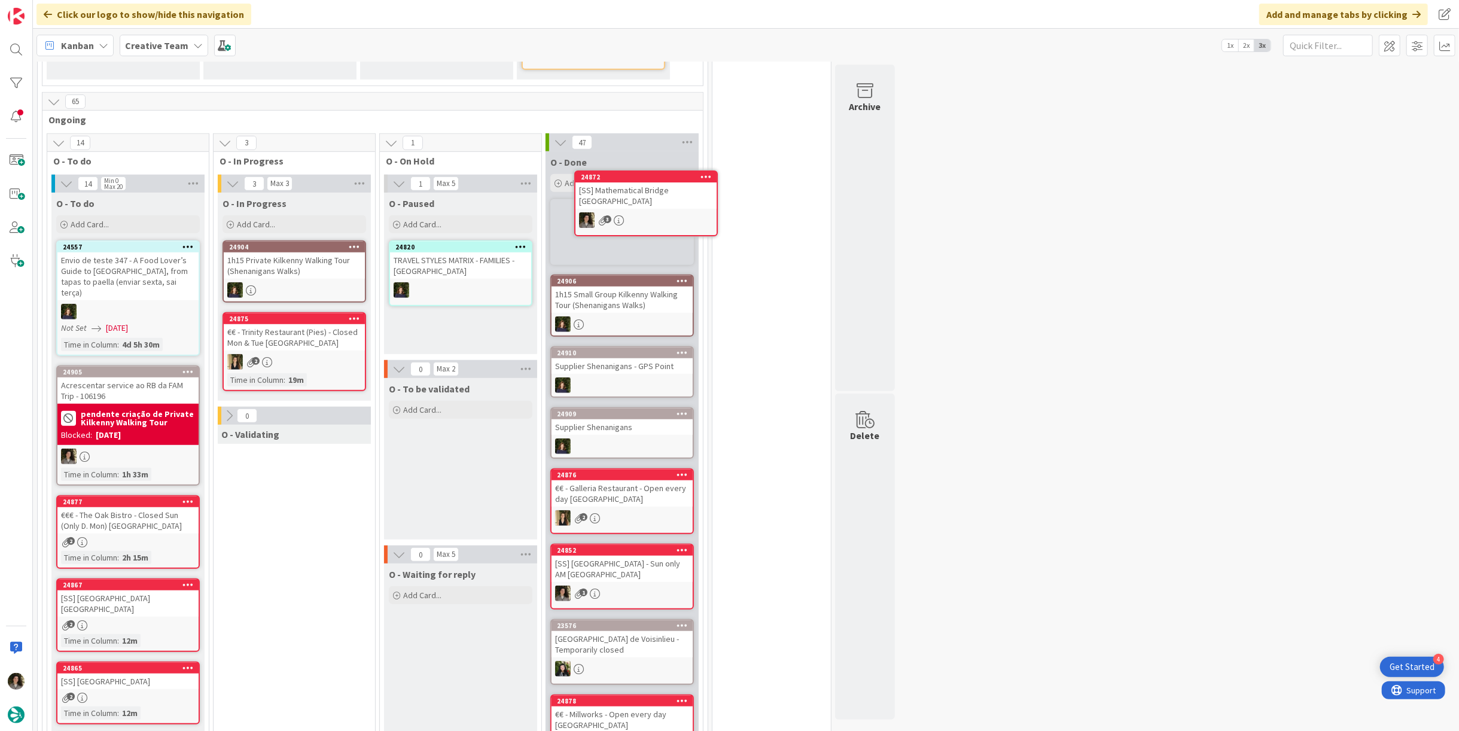
scroll to position [627, 0]
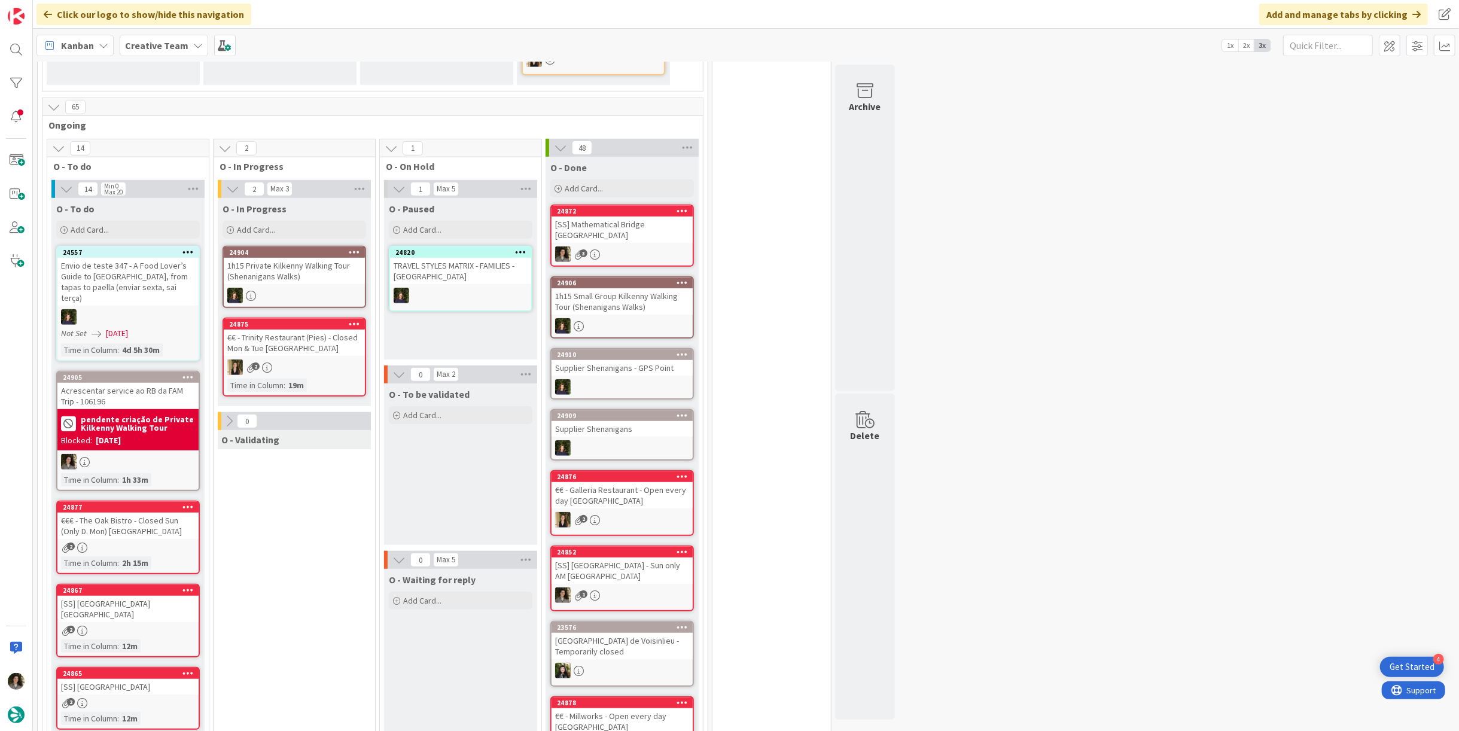
click at [640, 222] on div "[SS] Mathematical Bridge [GEOGRAPHIC_DATA]" at bounding box center [622, 230] width 141 height 26
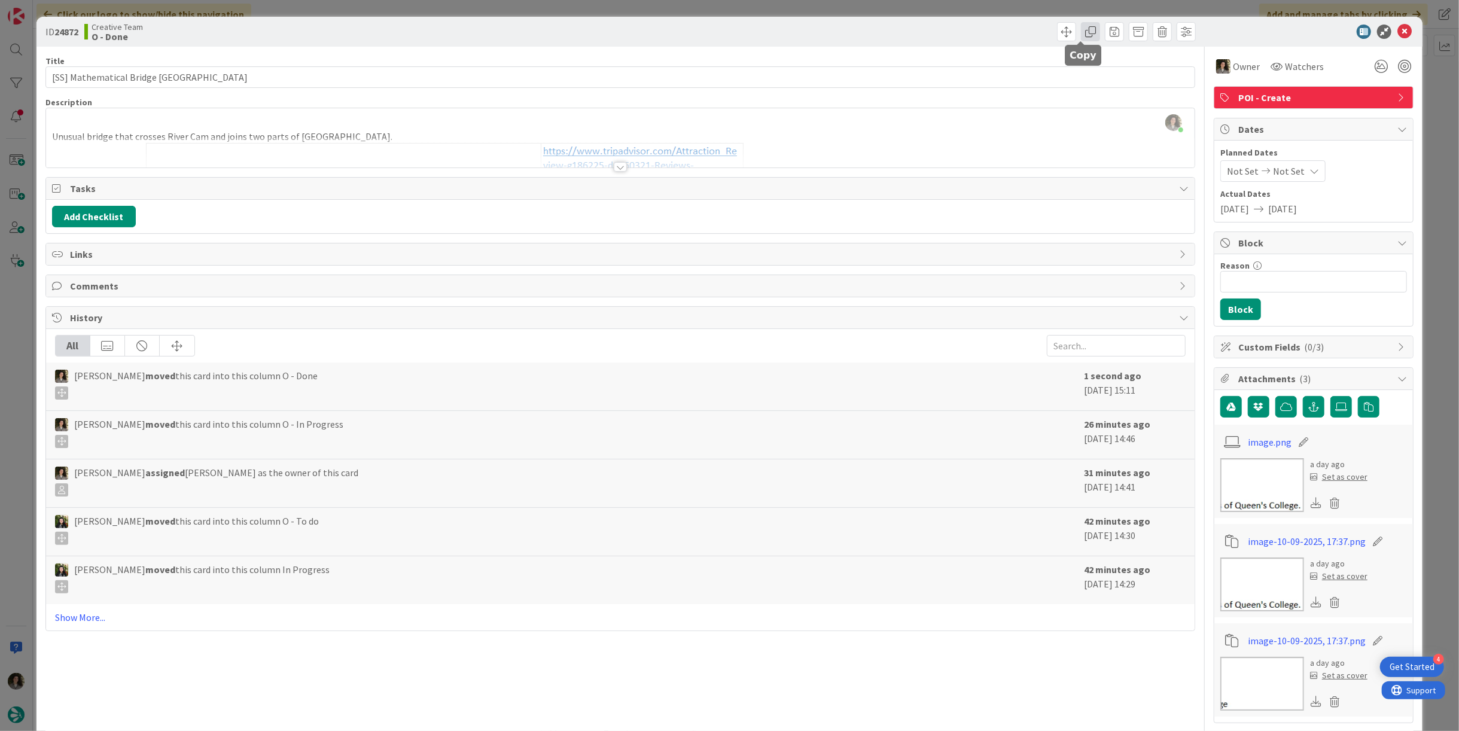
click at [1082, 28] on span at bounding box center [1090, 31] width 19 height 19
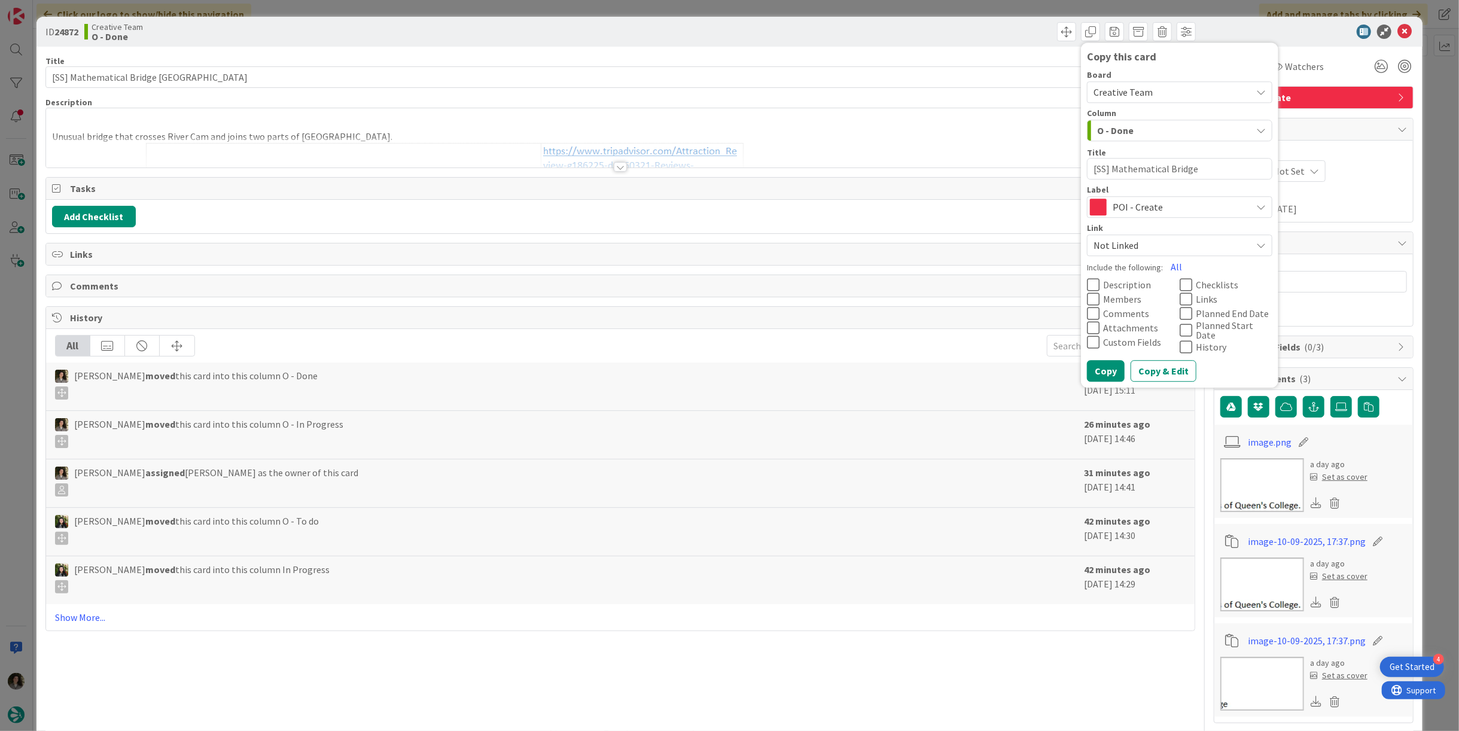
click at [1149, 205] on span "POI - Create" at bounding box center [1179, 207] width 133 height 17
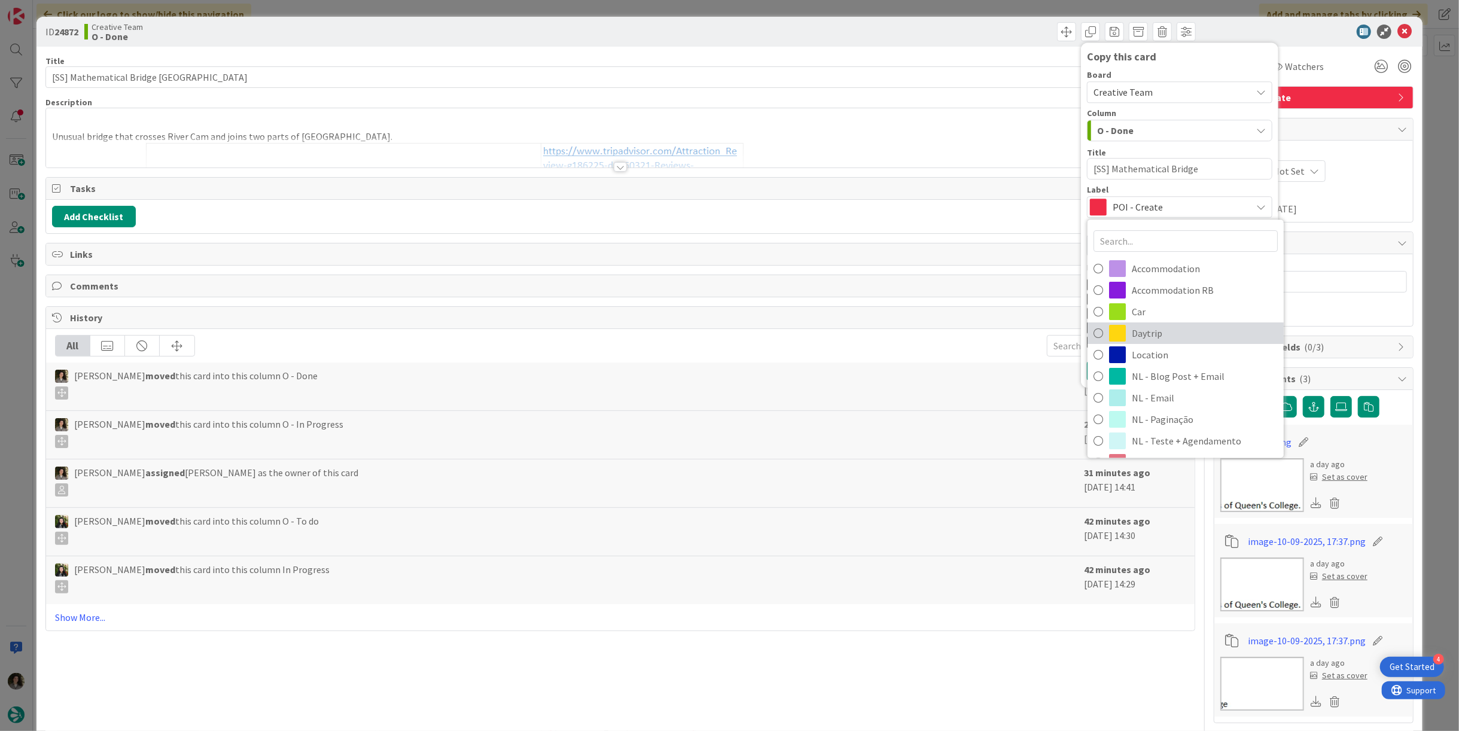
click at [1217, 338] on span "Daytrip" at bounding box center [1205, 333] width 146 height 18
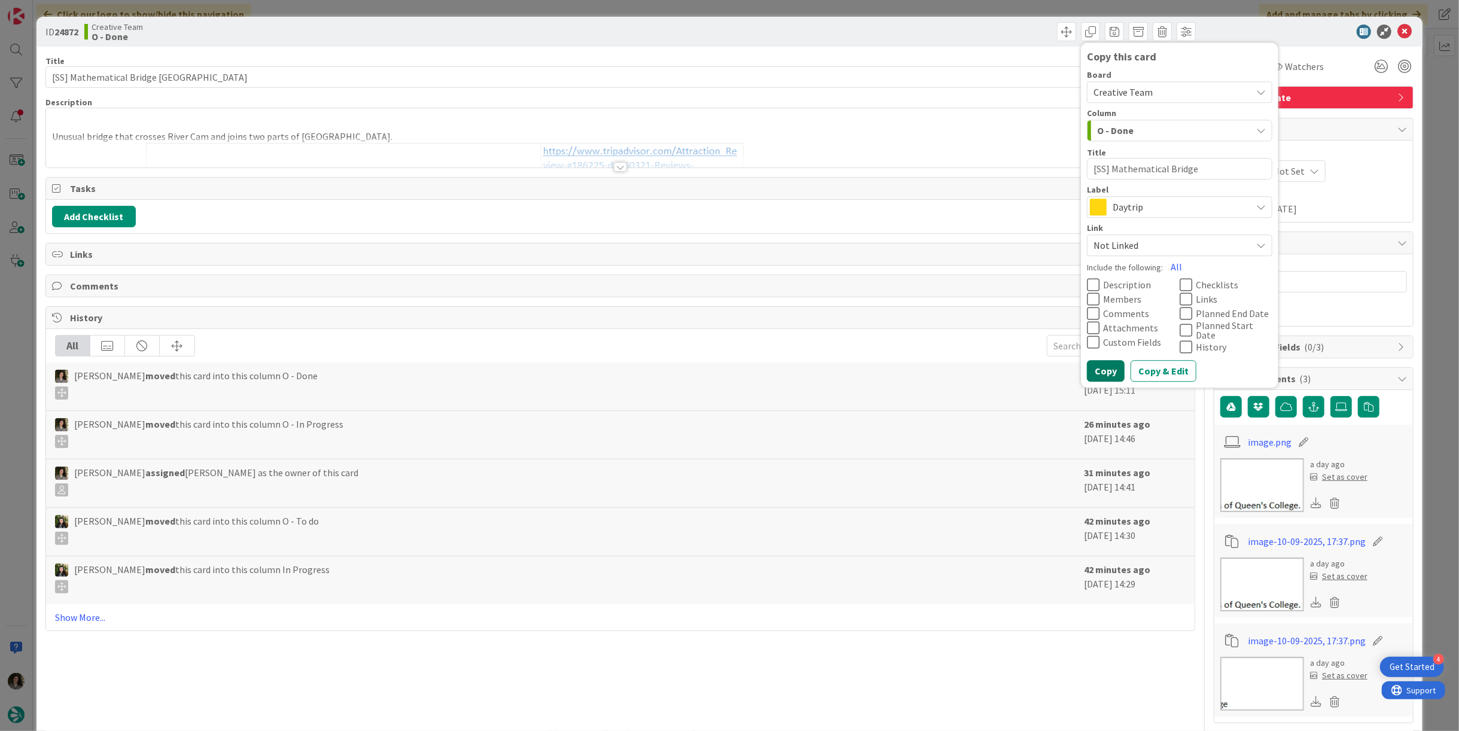
click at [1090, 367] on button "Copy" at bounding box center [1106, 371] width 38 height 22
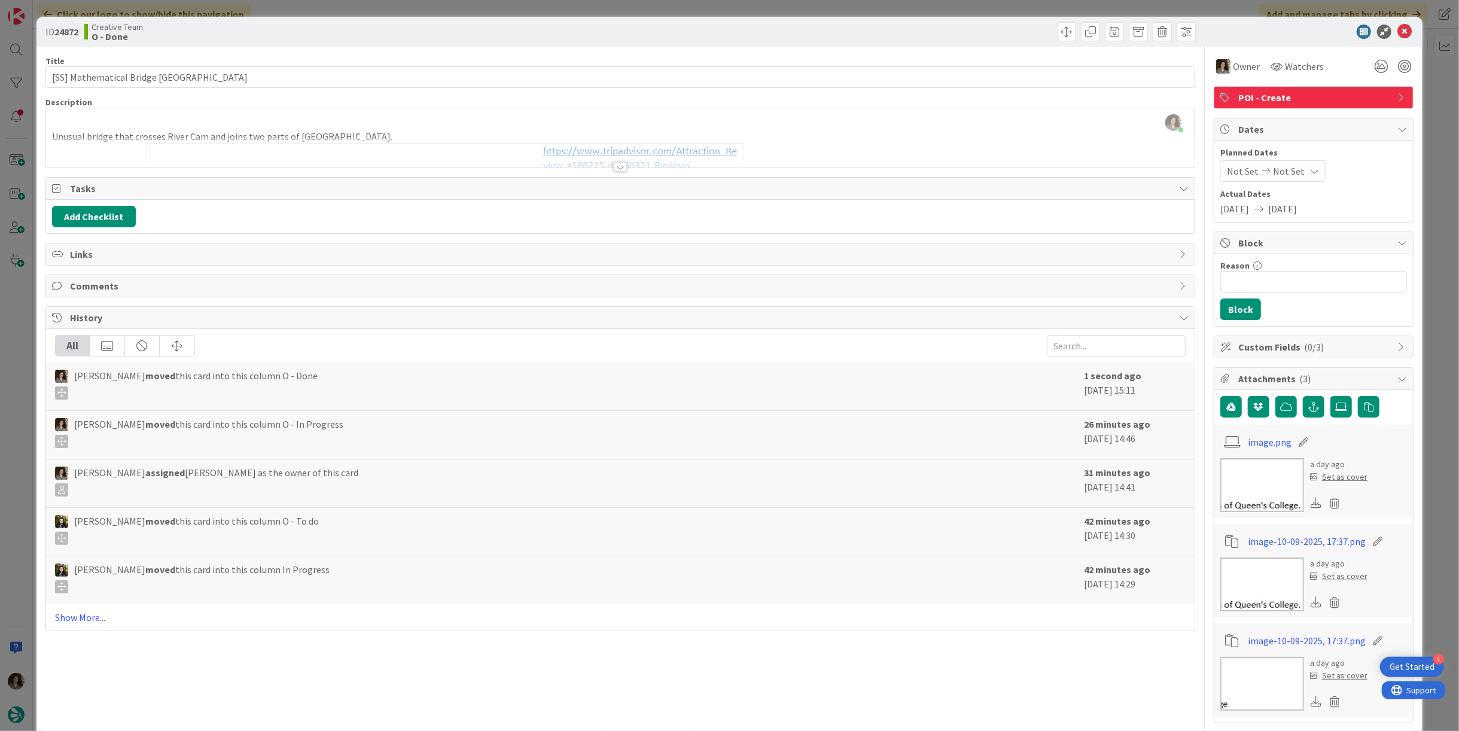
type textarea "x"
click at [1398, 33] on icon at bounding box center [1405, 32] width 14 height 14
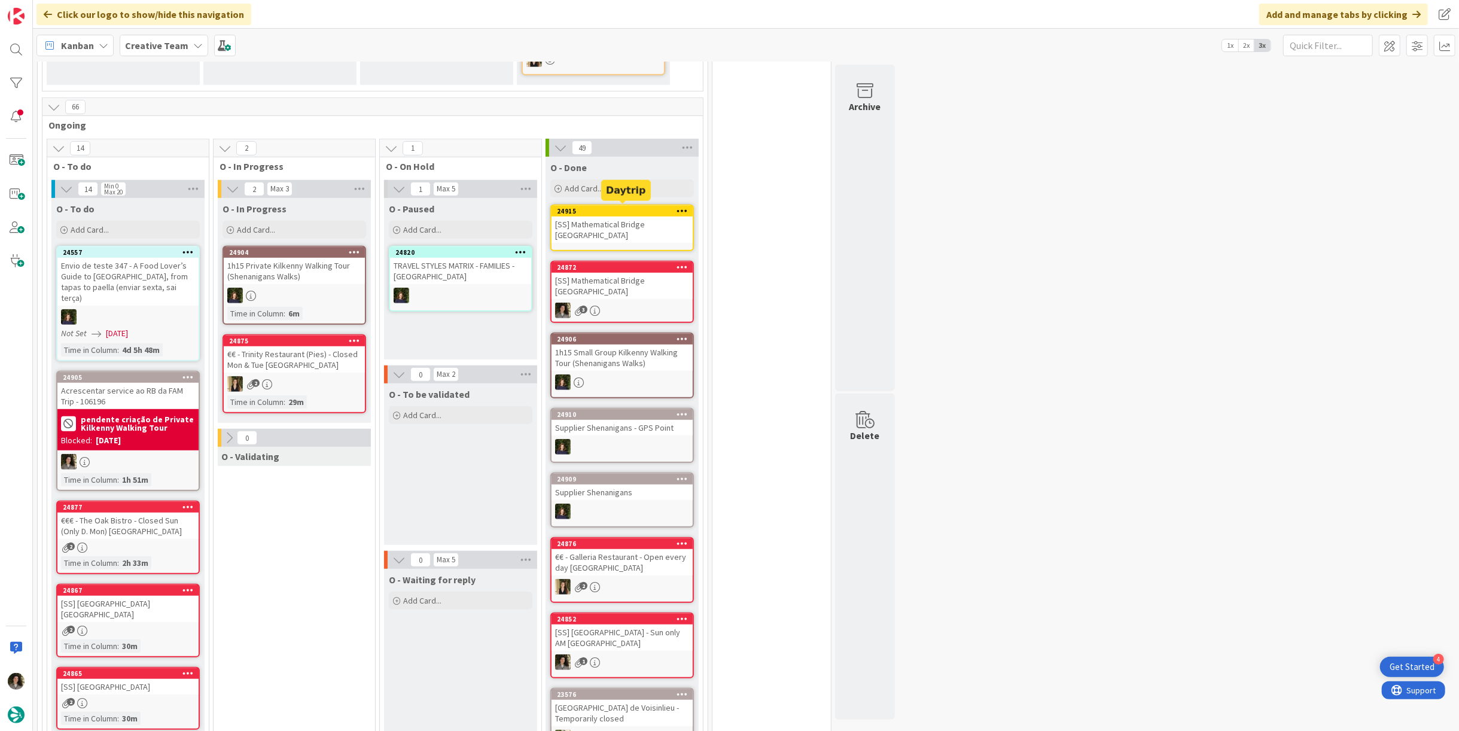
click at [644, 222] on div "[SS] Mathematical Bridge [GEOGRAPHIC_DATA]" at bounding box center [622, 230] width 141 height 26
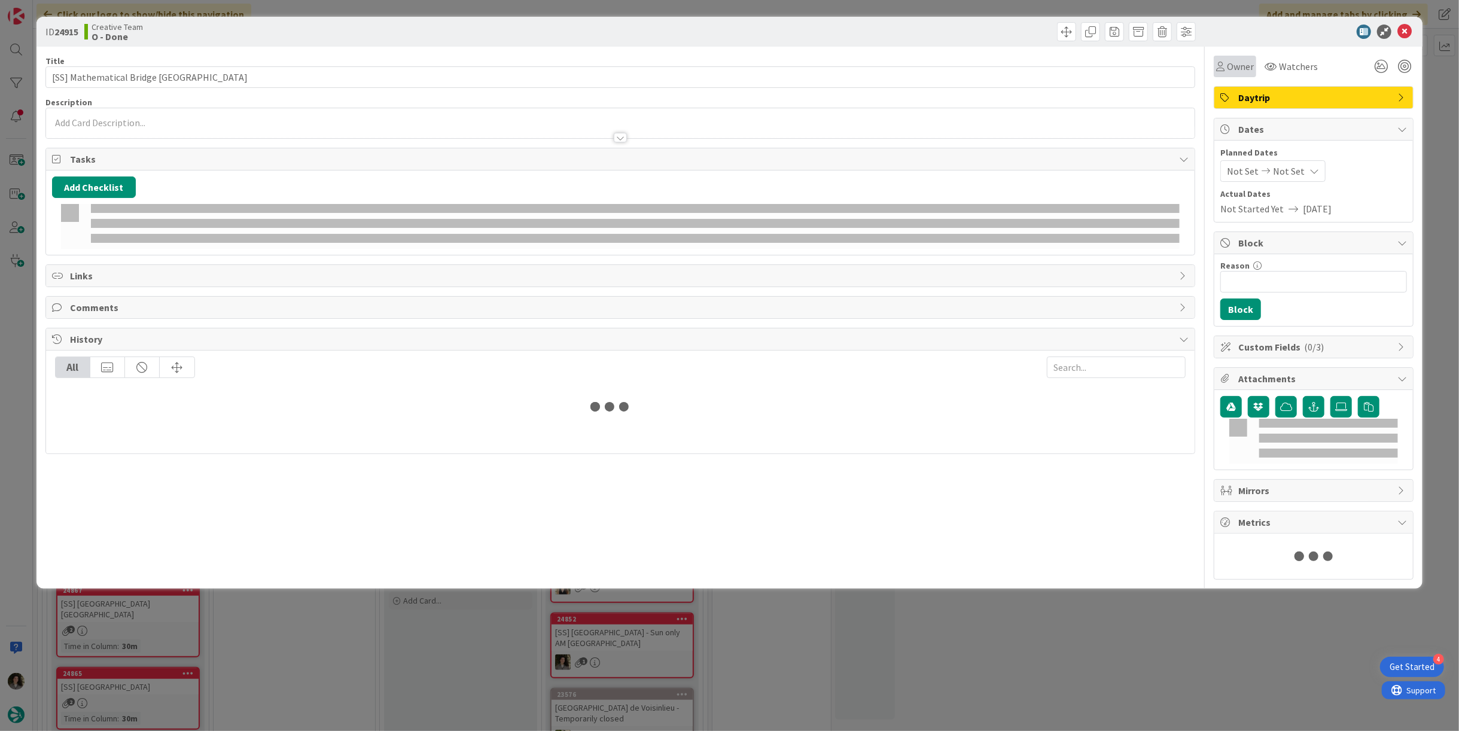
click at [1236, 69] on span "Owner" at bounding box center [1240, 66] width 27 height 14
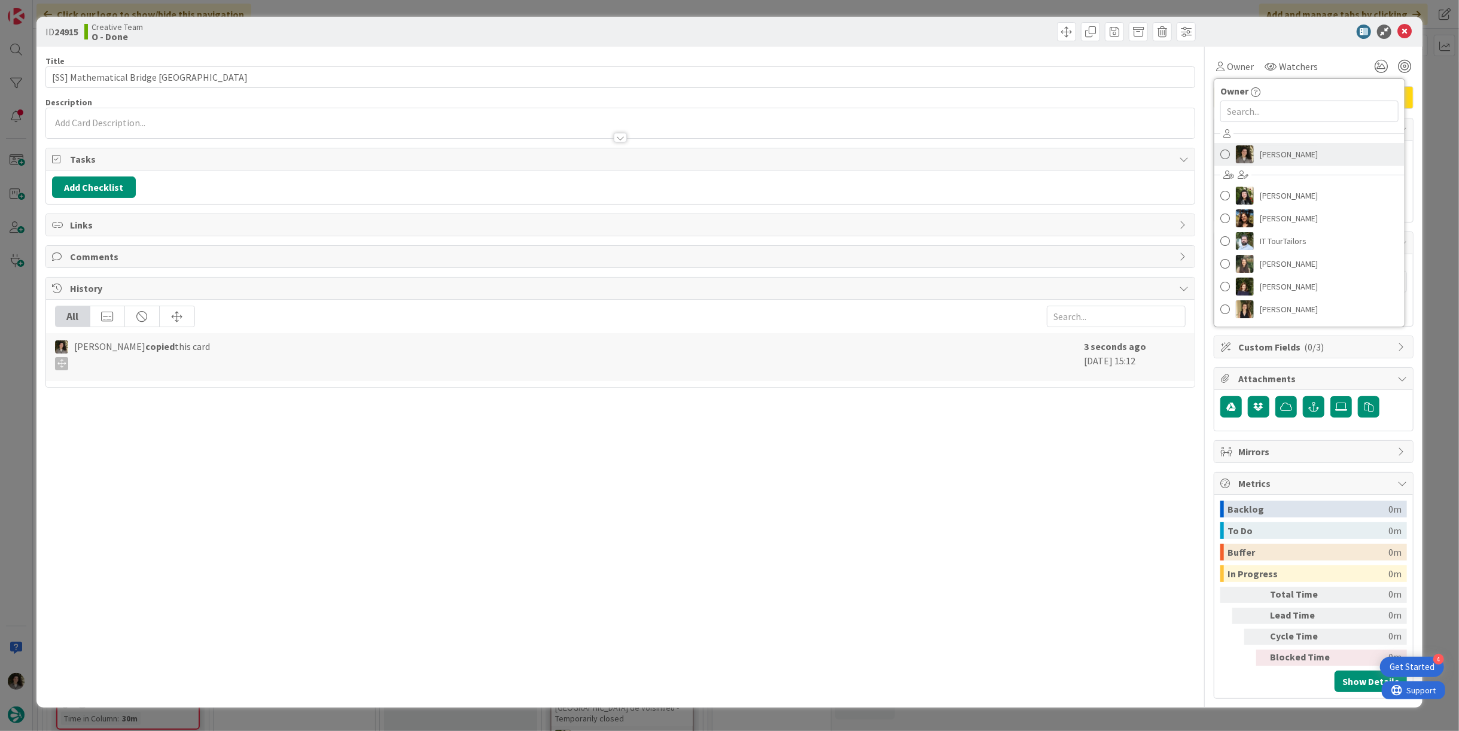
click at [1294, 150] on span "[PERSON_NAME]" at bounding box center [1289, 154] width 58 height 18
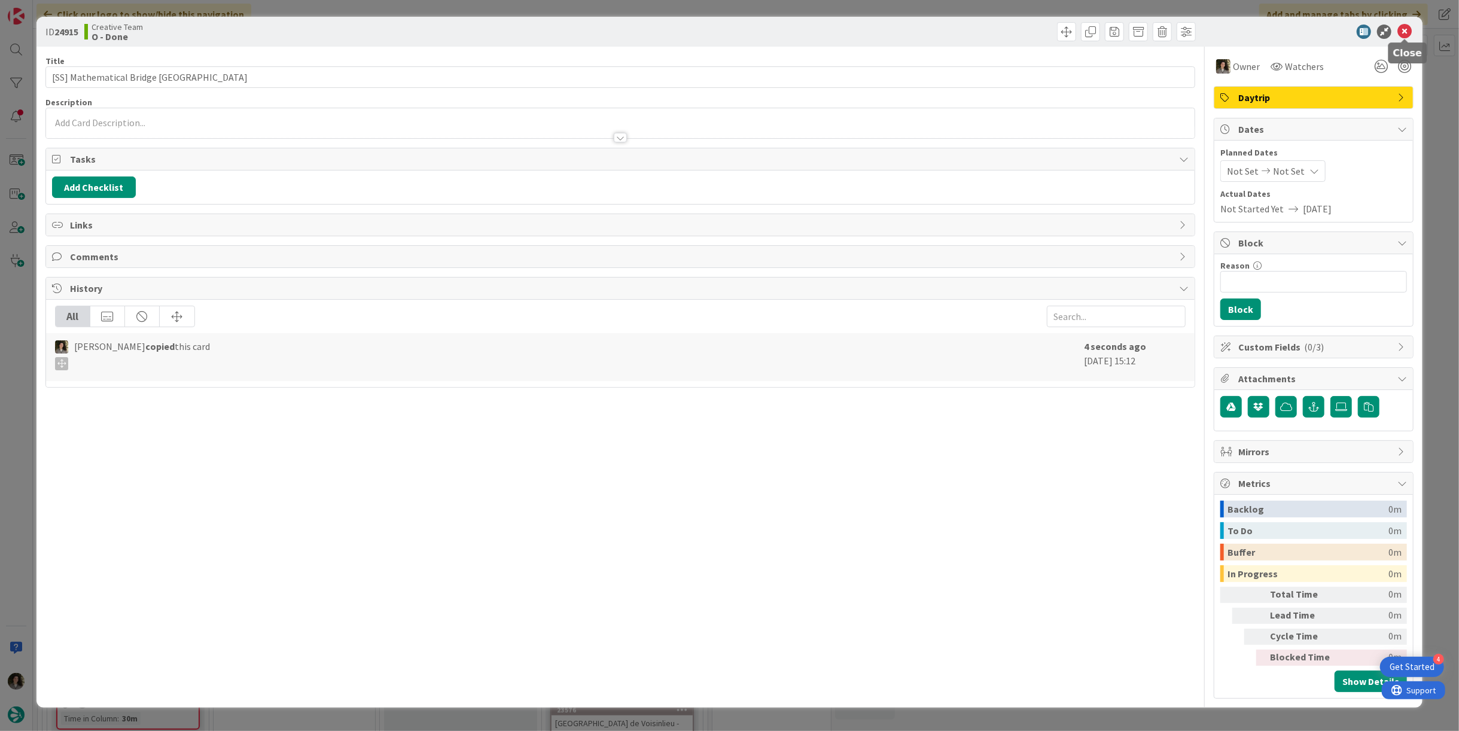
click at [1404, 33] on icon at bounding box center [1405, 32] width 14 height 14
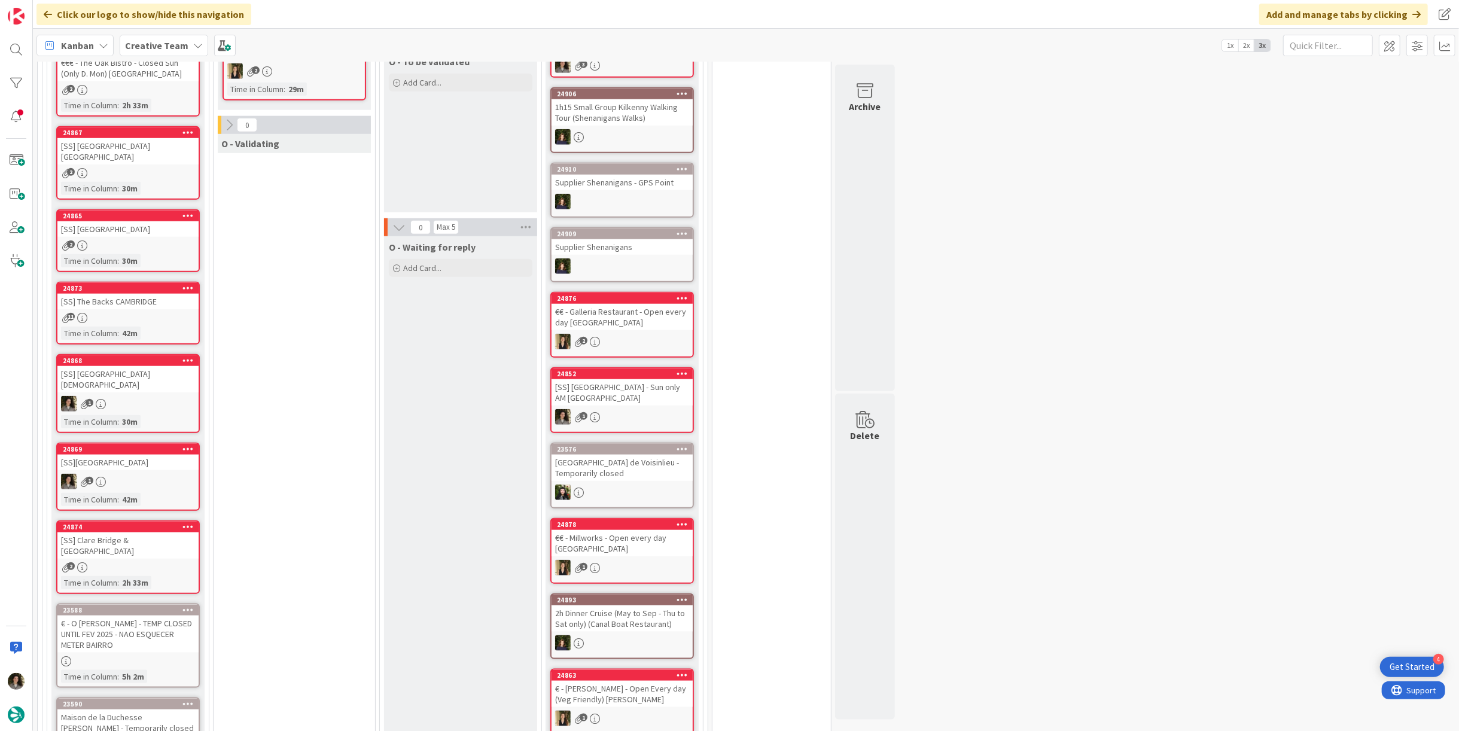
scroll to position [845, 0]
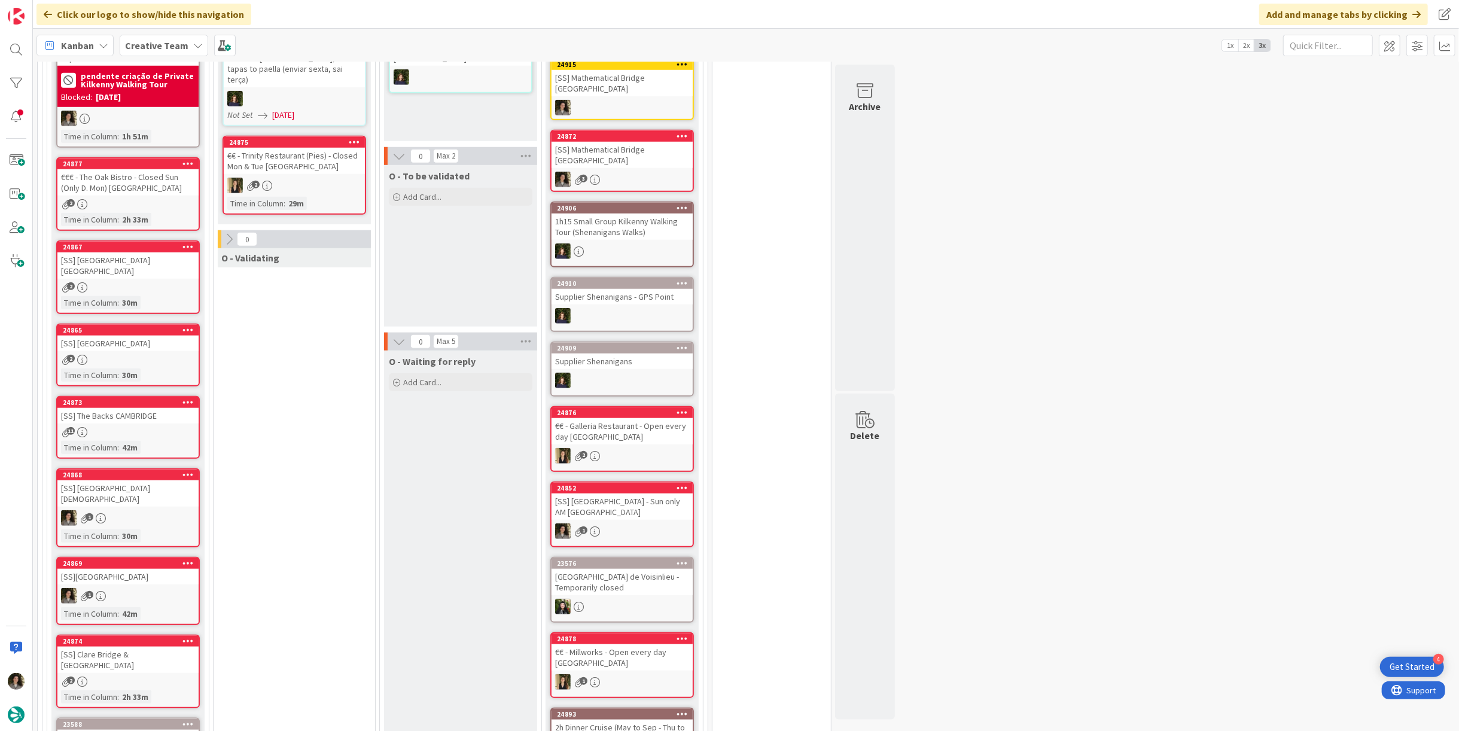
click at [96, 449] on div "Time in Column" at bounding box center [89, 447] width 56 height 13
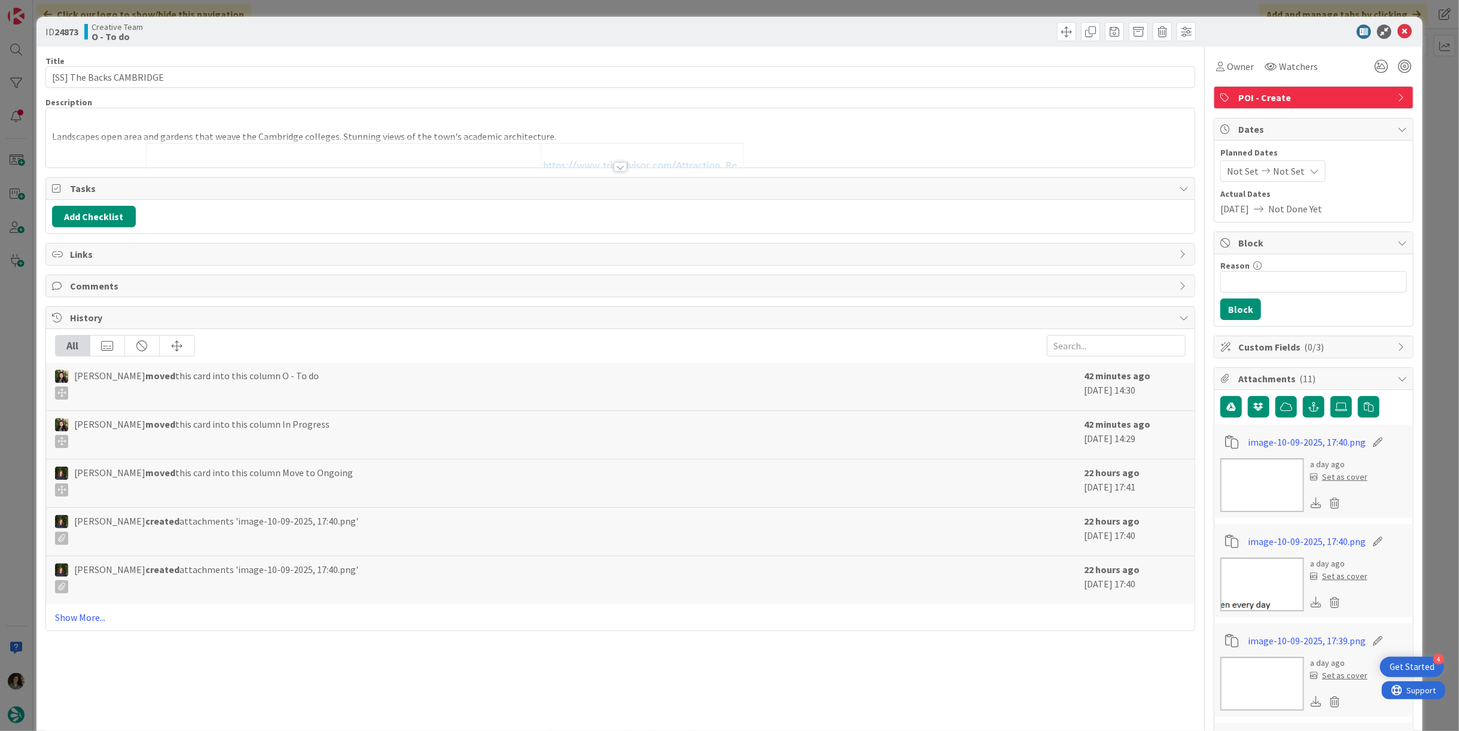
click at [616, 166] on div at bounding box center [620, 167] width 13 height 10
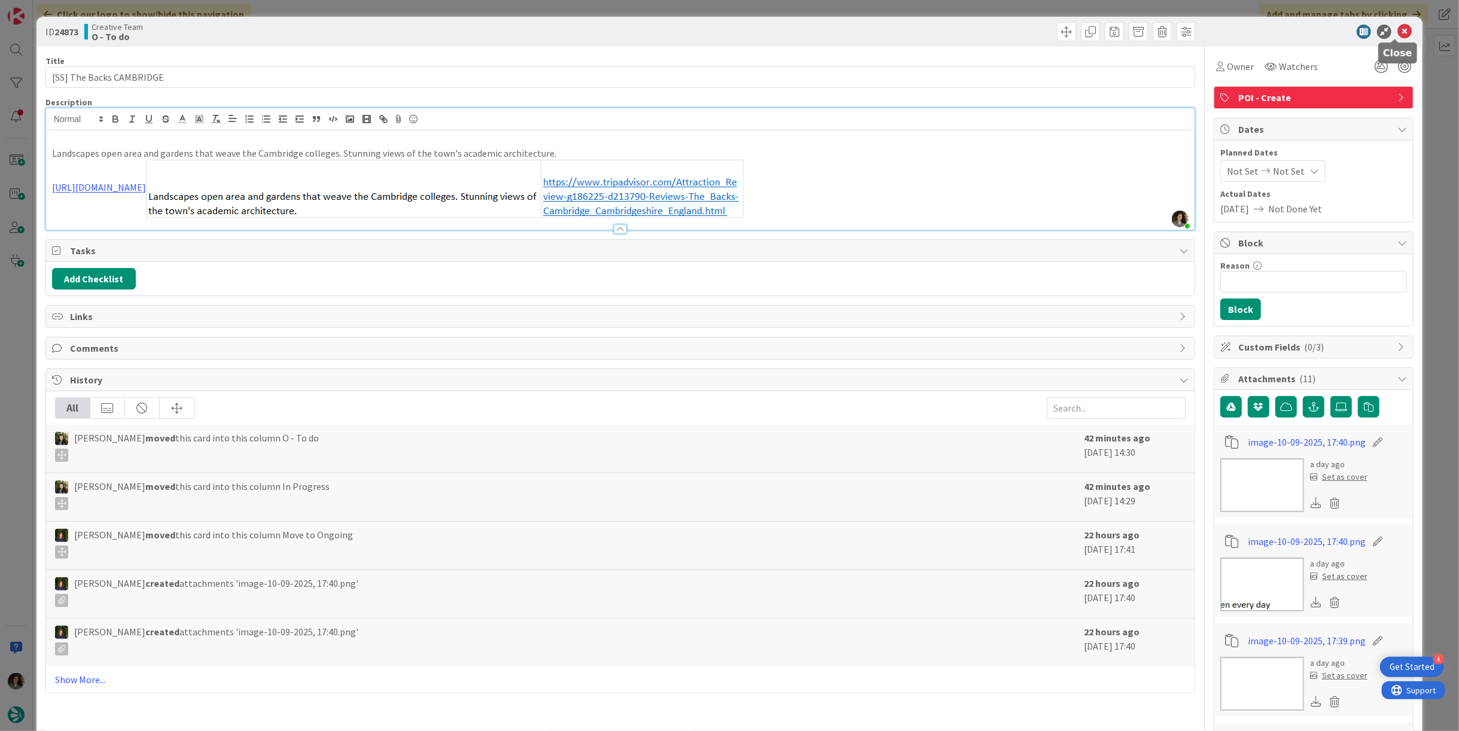
click at [1398, 31] on icon at bounding box center [1405, 32] width 14 height 14
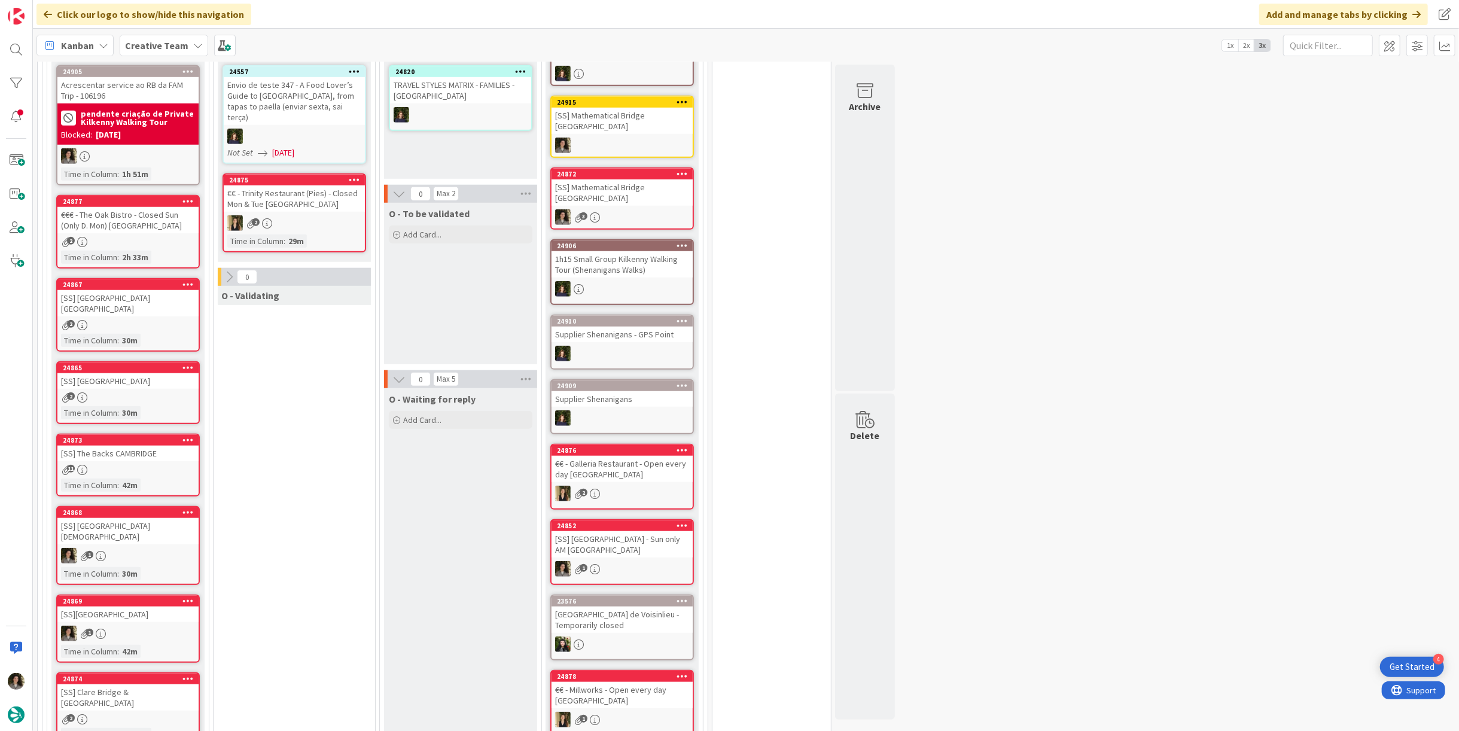
scroll to position [845, 0]
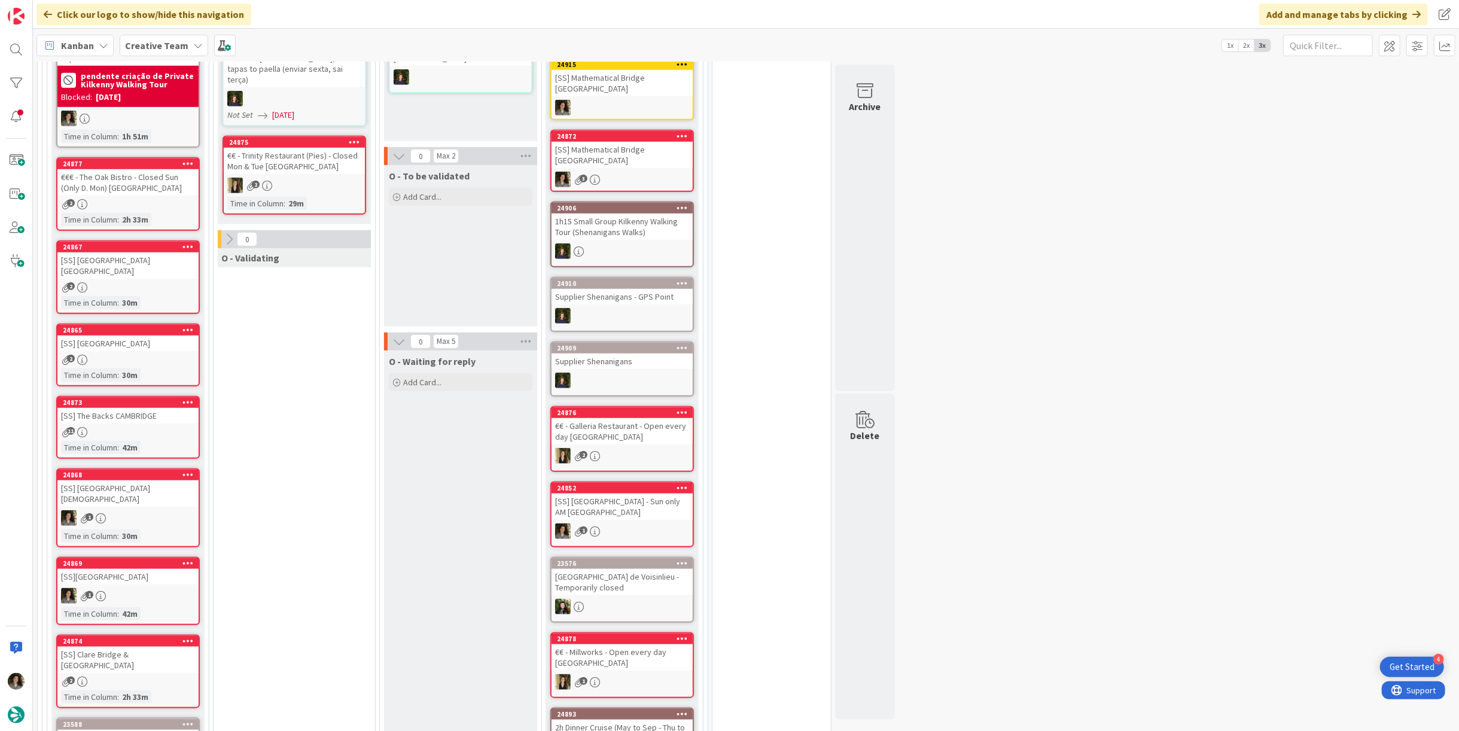
click at [93, 284] on div "2" at bounding box center [127, 287] width 141 height 10
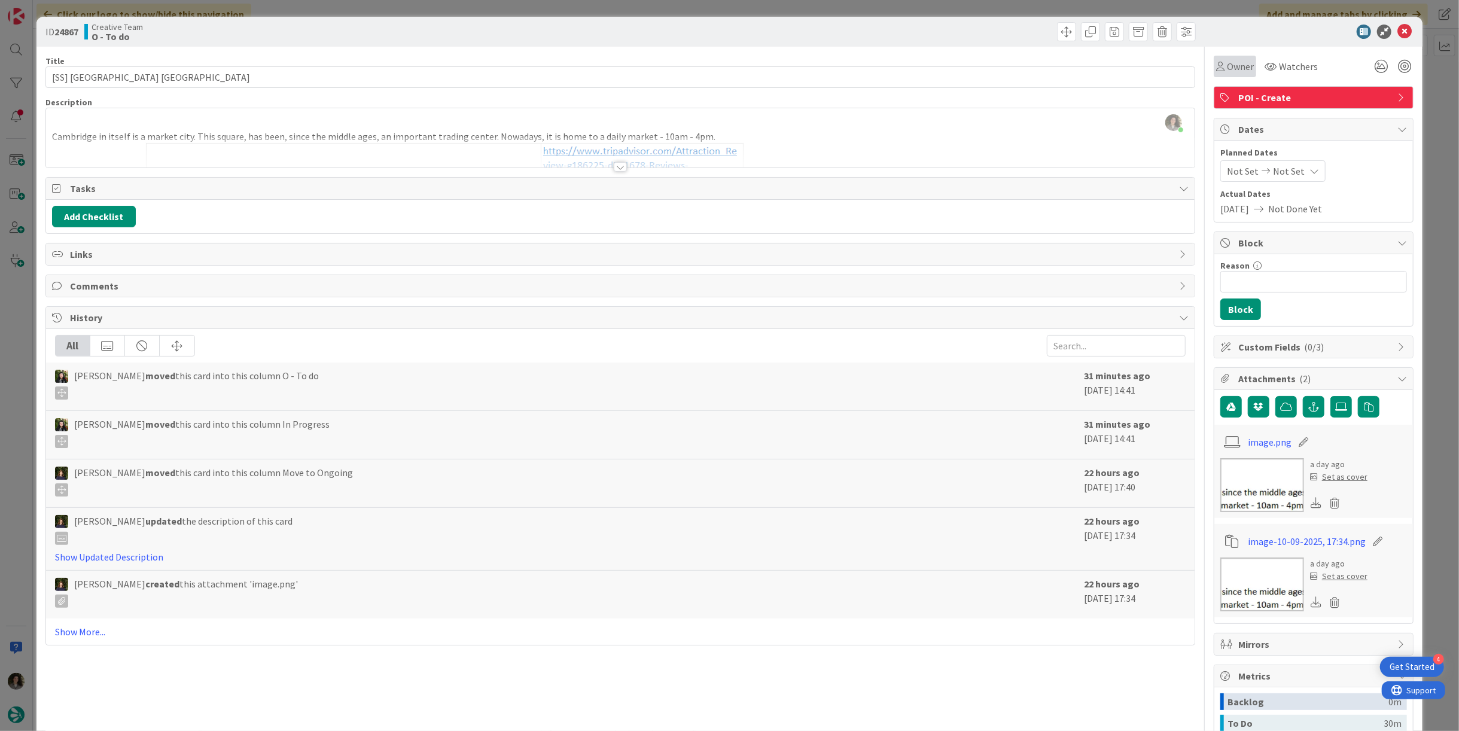
click at [1219, 74] on div "Owner" at bounding box center [1235, 67] width 42 height 22
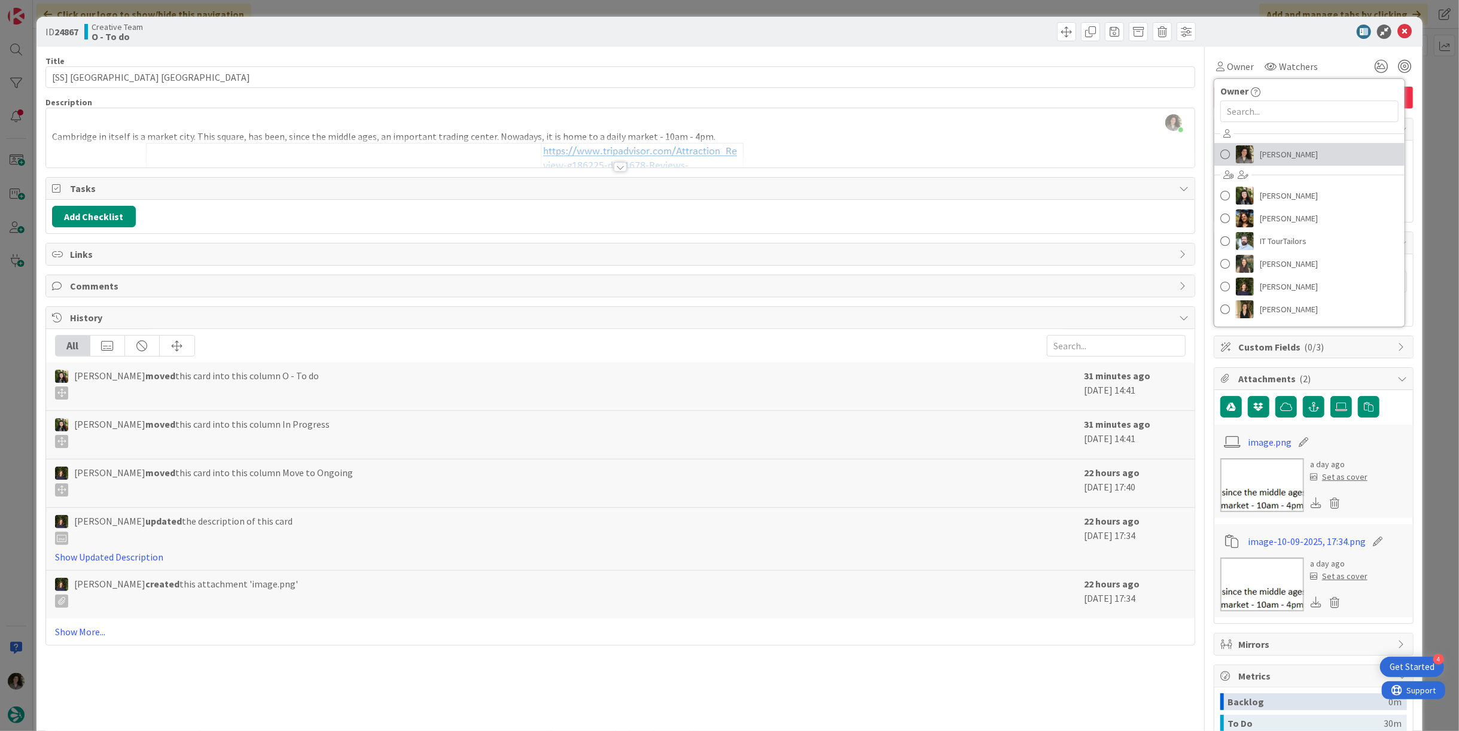
drag, startPoint x: 1266, startPoint y: 162, endPoint x: 1273, endPoint y: 147, distance: 15.8
click at [1266, 162] on span "[PERSON_NAME]" at bounding box center [1289, 154] width 58 height 18
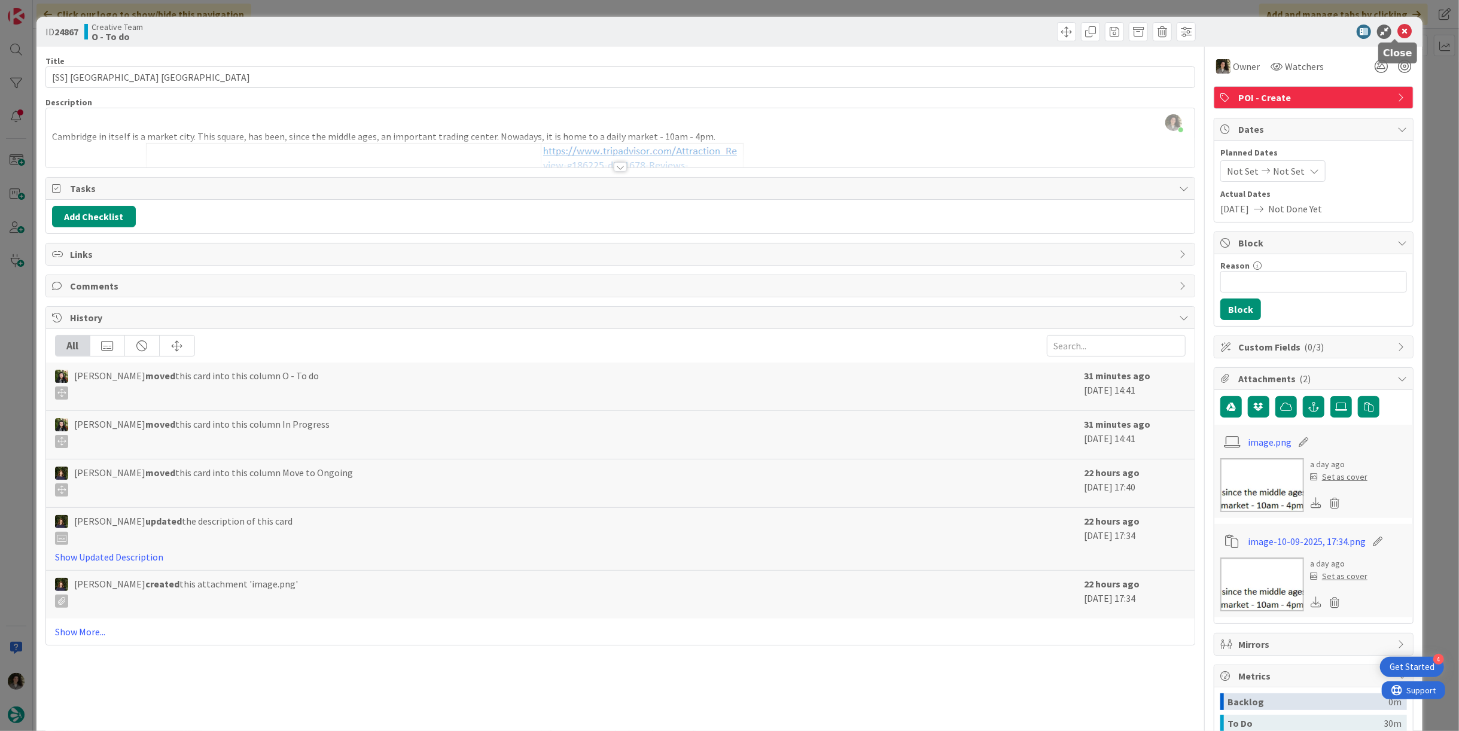
click at [1398, 28] on icon at bounding box center [1405, 32] width 14 height 14
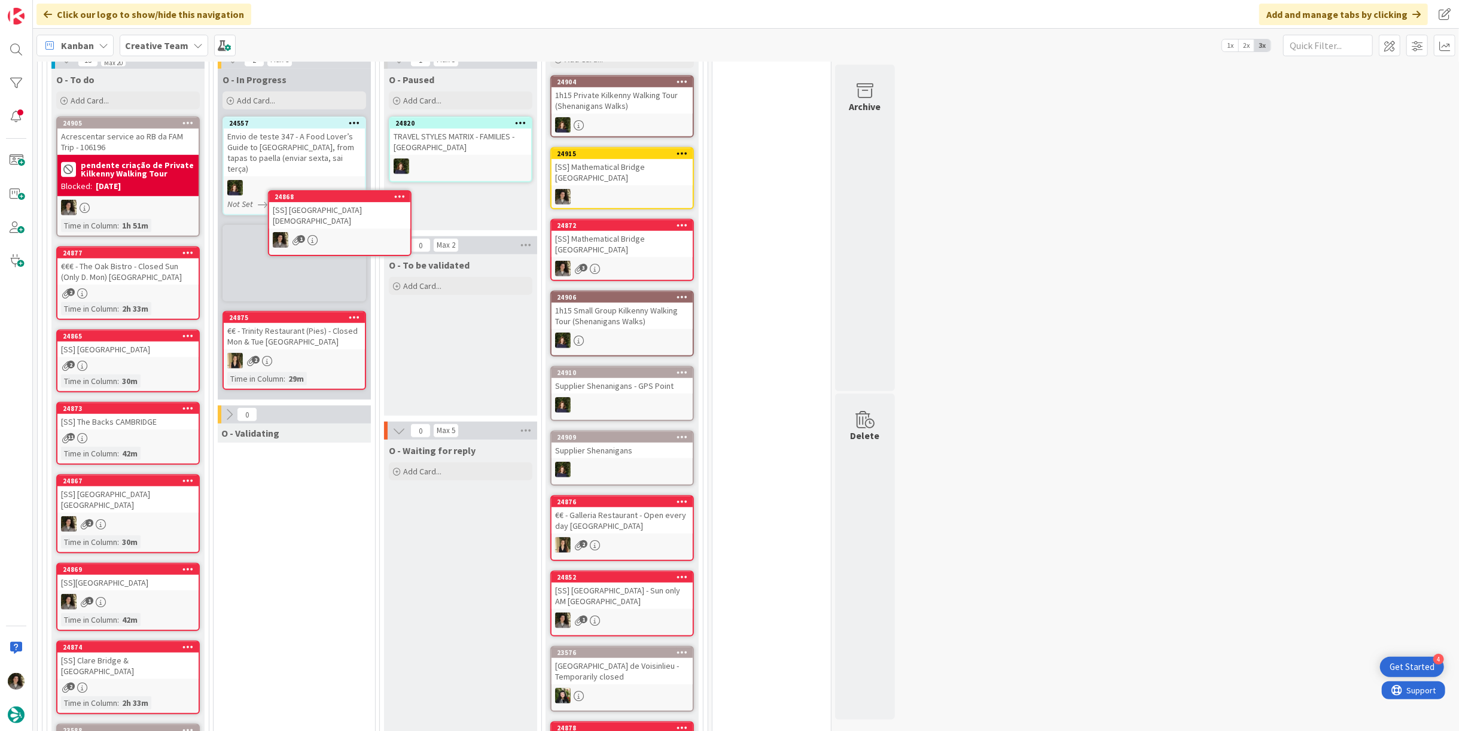
scroll to position [734, 0]
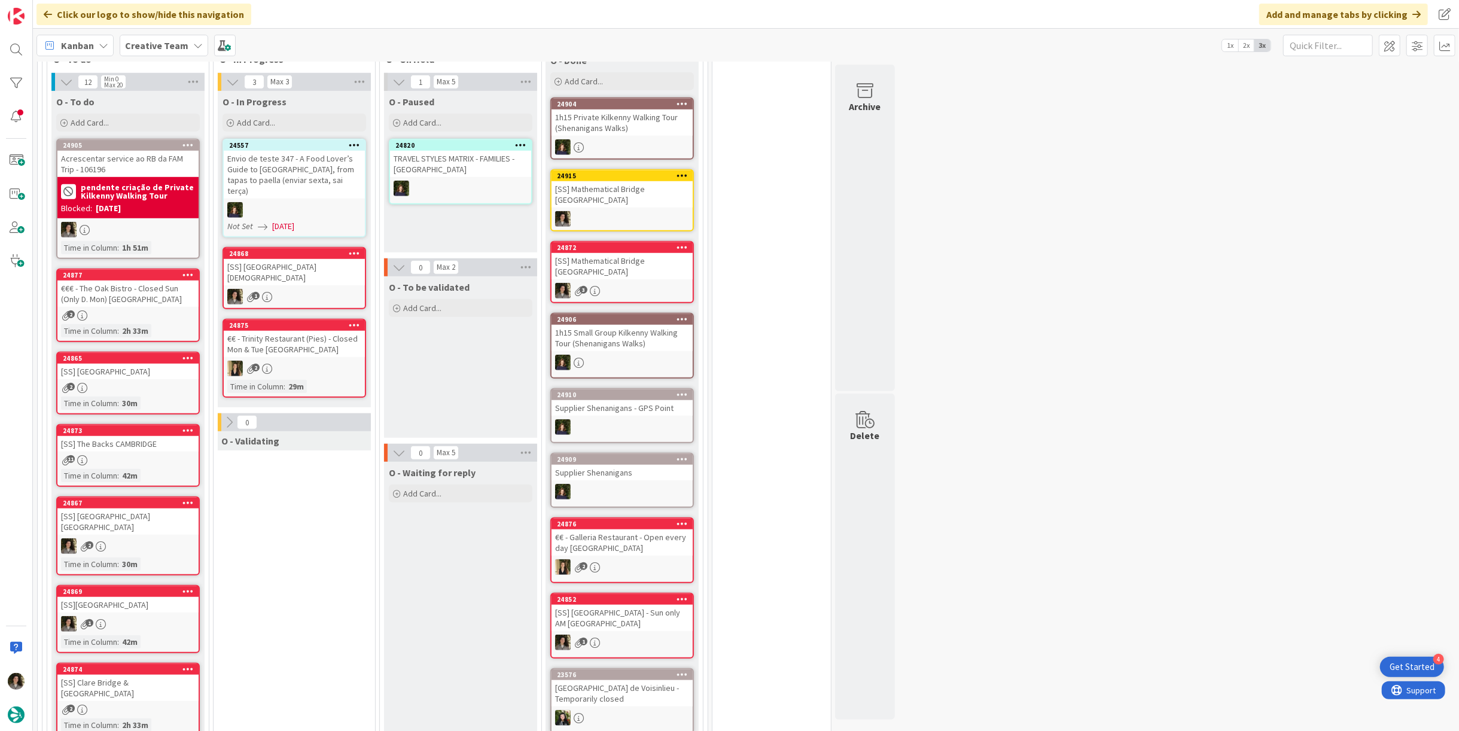
click at [290, 266] on div "[SS] [GEOGRAPHIC_DATA][DEMOGRAPHIC_DATA]" at bounding box center [294, 272] width 141 height 26
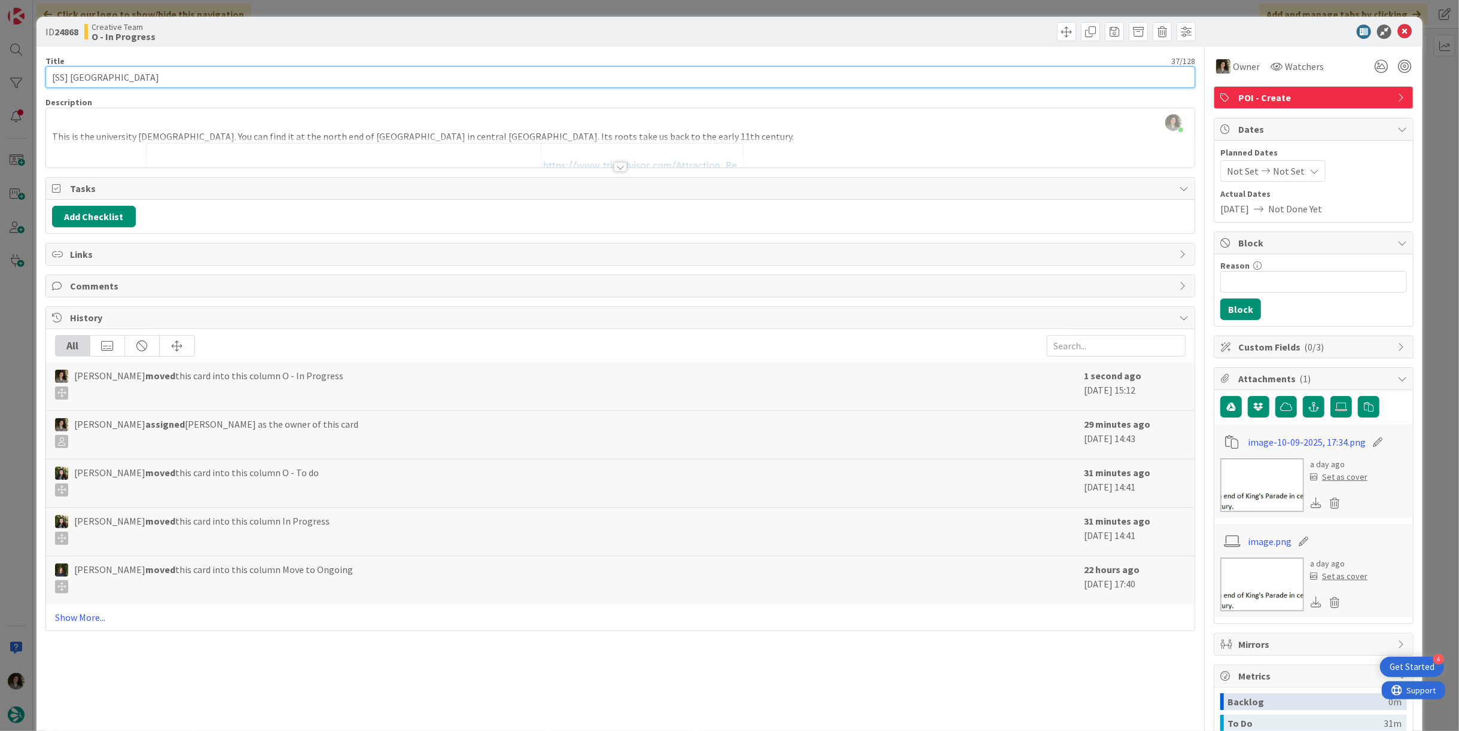
drag, startPoint x: 158, startPoint y: 75, endPoint x: 169, endPoint y: 86, distance: 15.3
click at [159, 75] on input "[SS] [GEOGRAPHIC_DATA]" at bounding box center [620, 77] width 1150 height 22
drag, startPoint x: 158, startPoint y: 75, endPoint x: 3, endPoint y: 70, distance: 155.0
click at [3, 70] on div "ID 24868 Creative Team O - In Progress Title 37 / 128 [SS] [GEOGRAPHIC_DATA] CA…" at bounding box center [729, 365] width 1459 height 731
type input "[SS] [GEOGRAPHIC_DATA][DEMOGRAPHIC_DATA]"
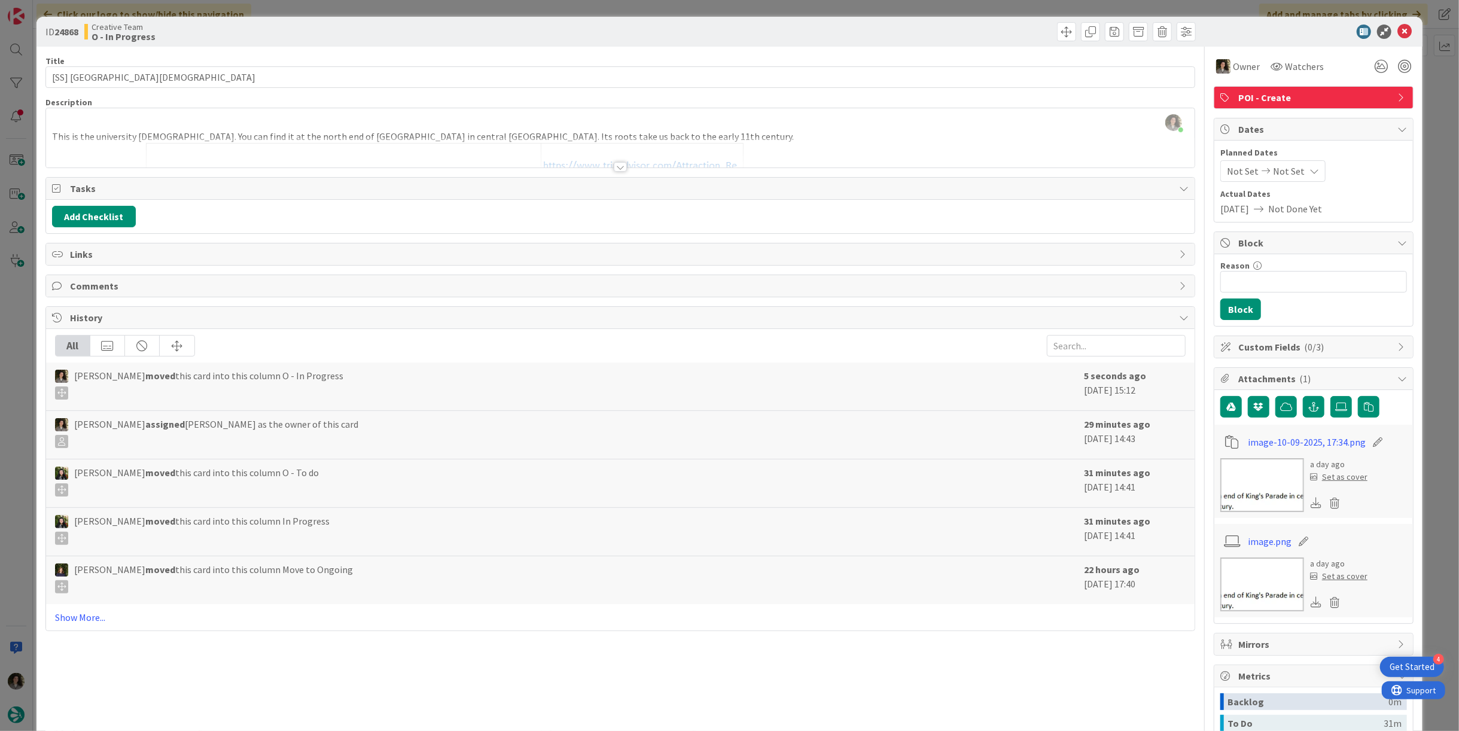
click at [208, 215] on div "Add Checklist" at bounding box center [620, 217] width 1137 height 22
drag, startPoint x: 1399, startPoint y: 28, endPoint x: 1380, endPoint y: 40, distance: 22.9
click at [1398, 28] on icon at bounding box center [1405, 32] width 14 height 14
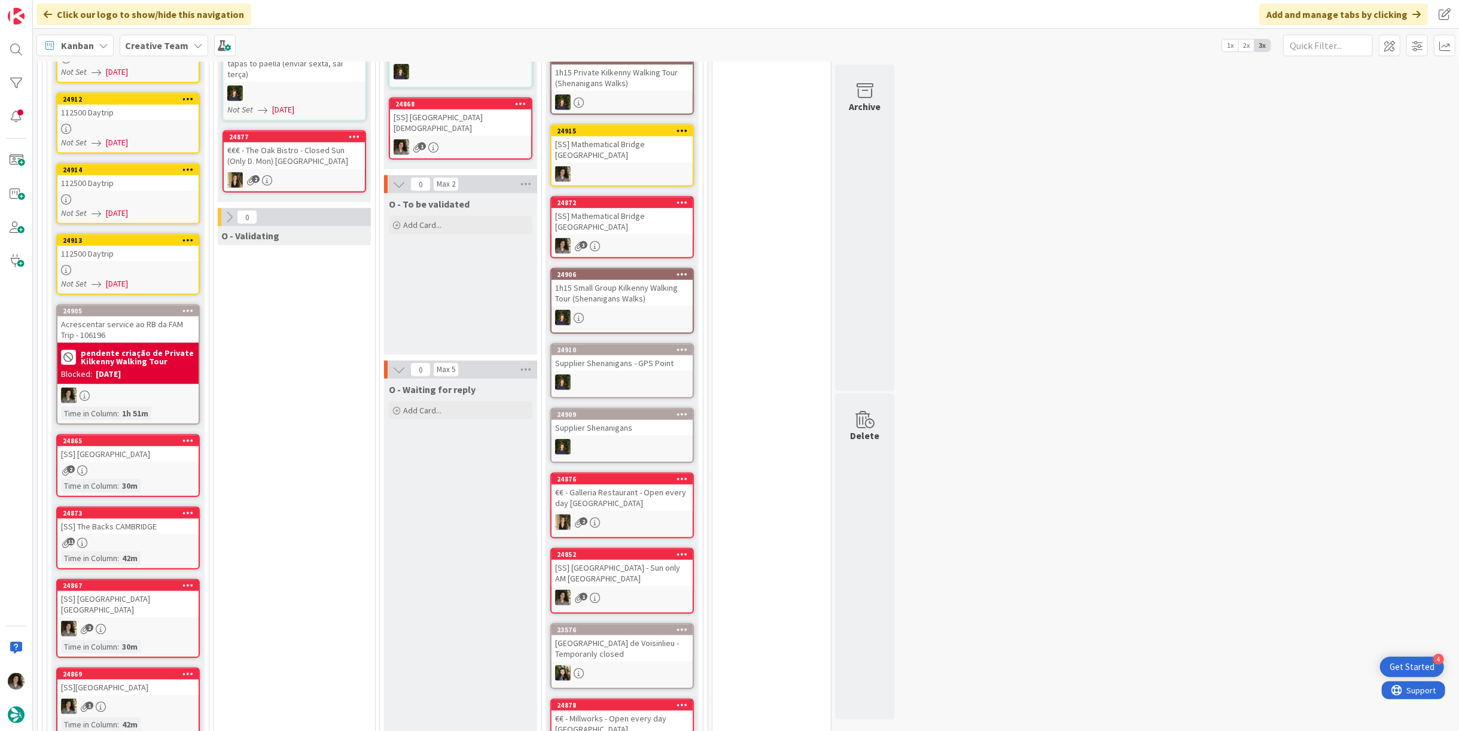
scroll to position [734, 0]
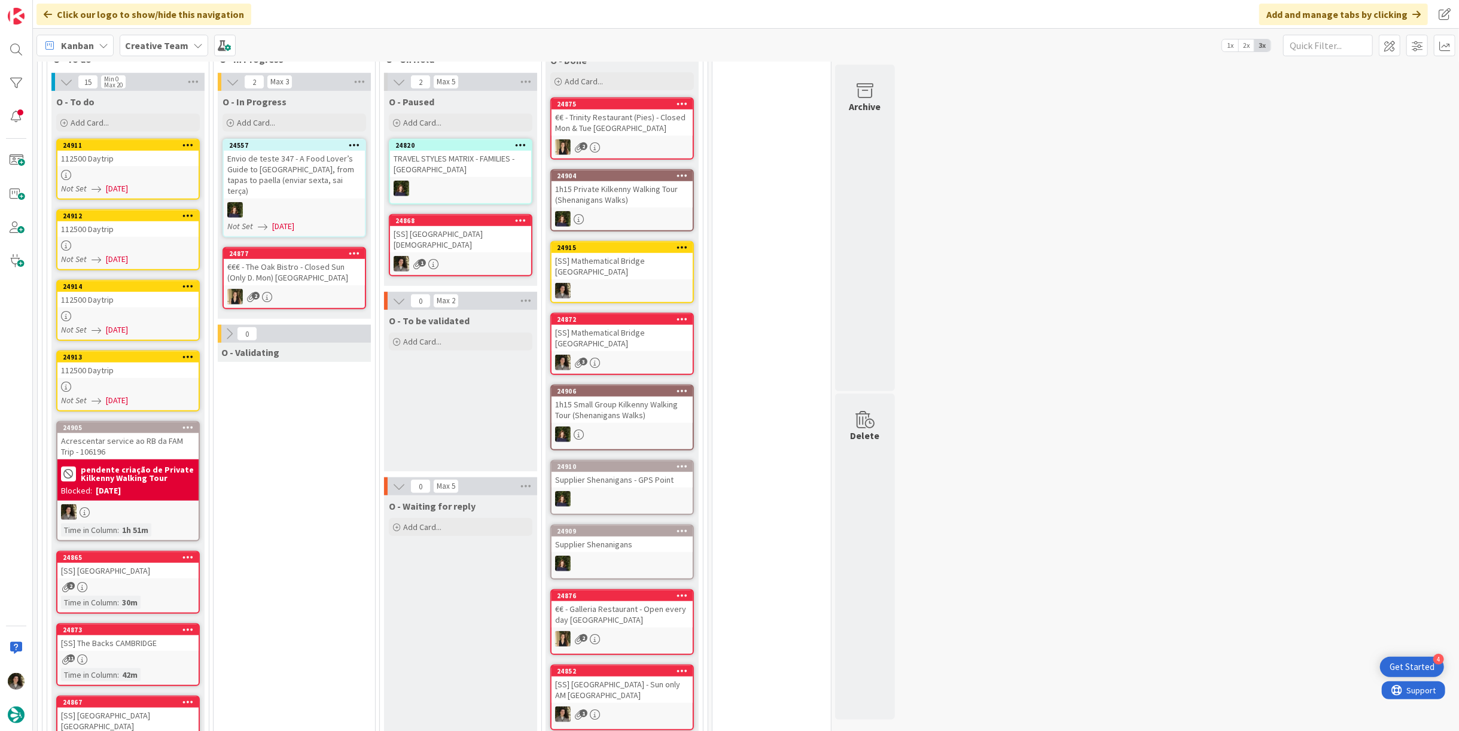
click at [121, 151] on div "112500 Daytrip" at bounding box center [127, 159] width 141 height 16
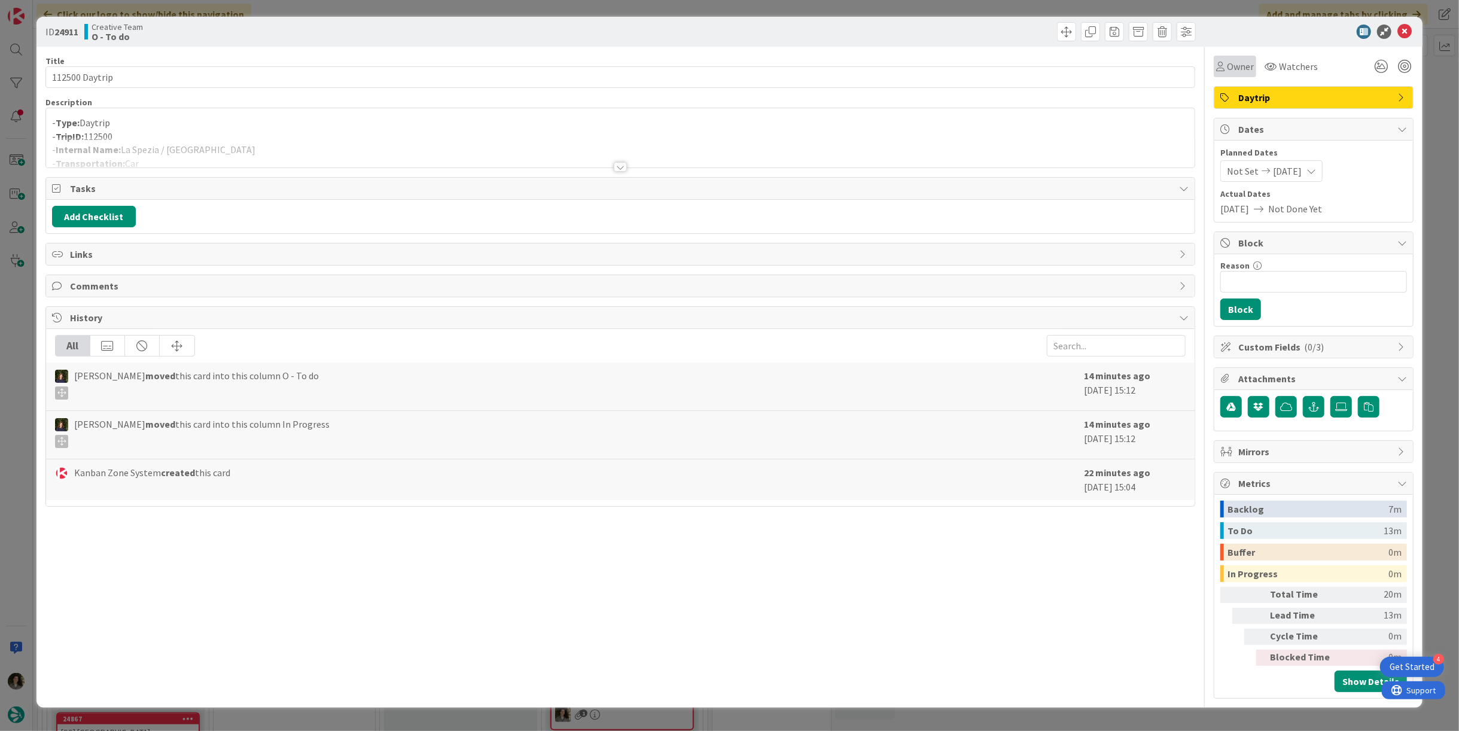
click at [1247, 56] on div "Owner" at bounding box center [1235, 67] width 42 height 22
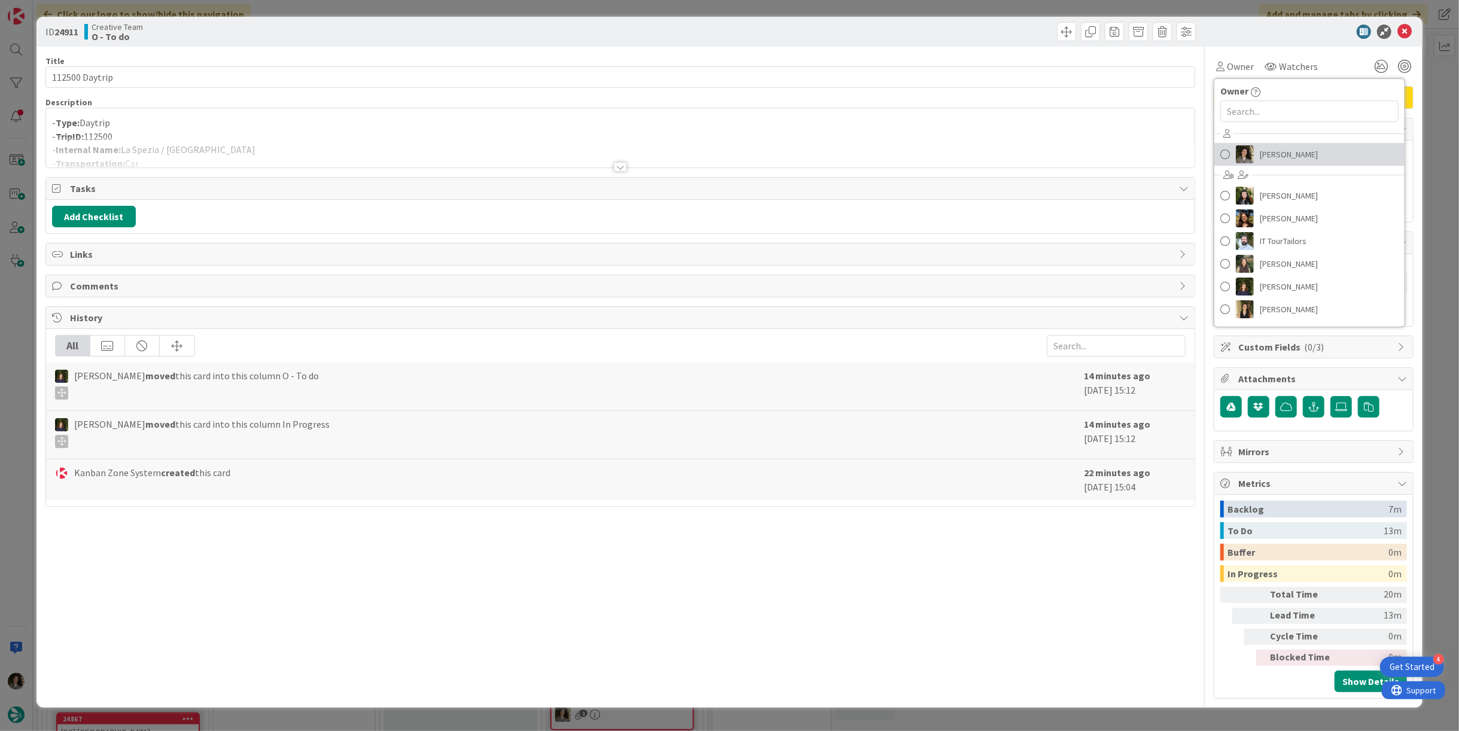
click at [1302, 147] on span "[PERSON_NAME]" at bounding box center [1289, 154] width 58 height 18
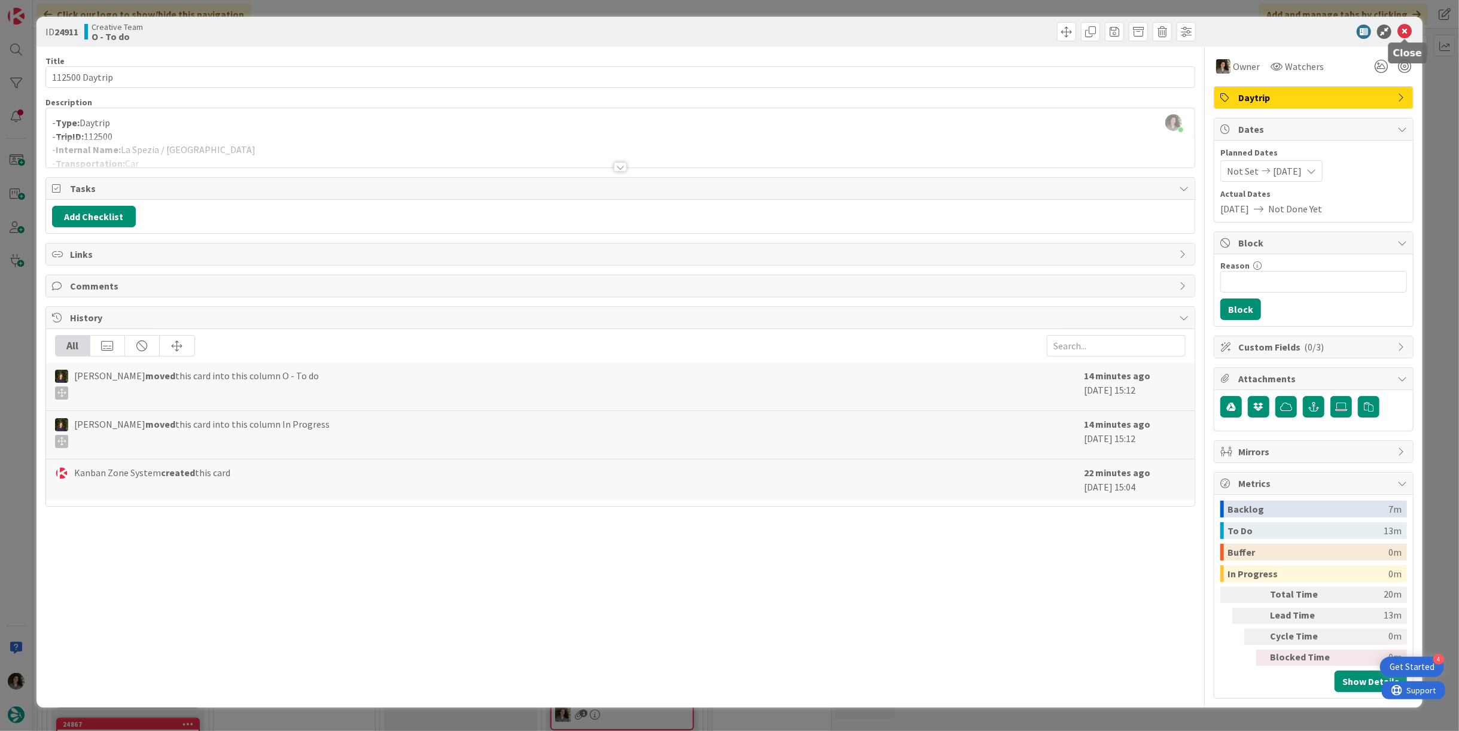
click at [1404, 25] on icon at bounding box center [1405, 32] width 14 height 14
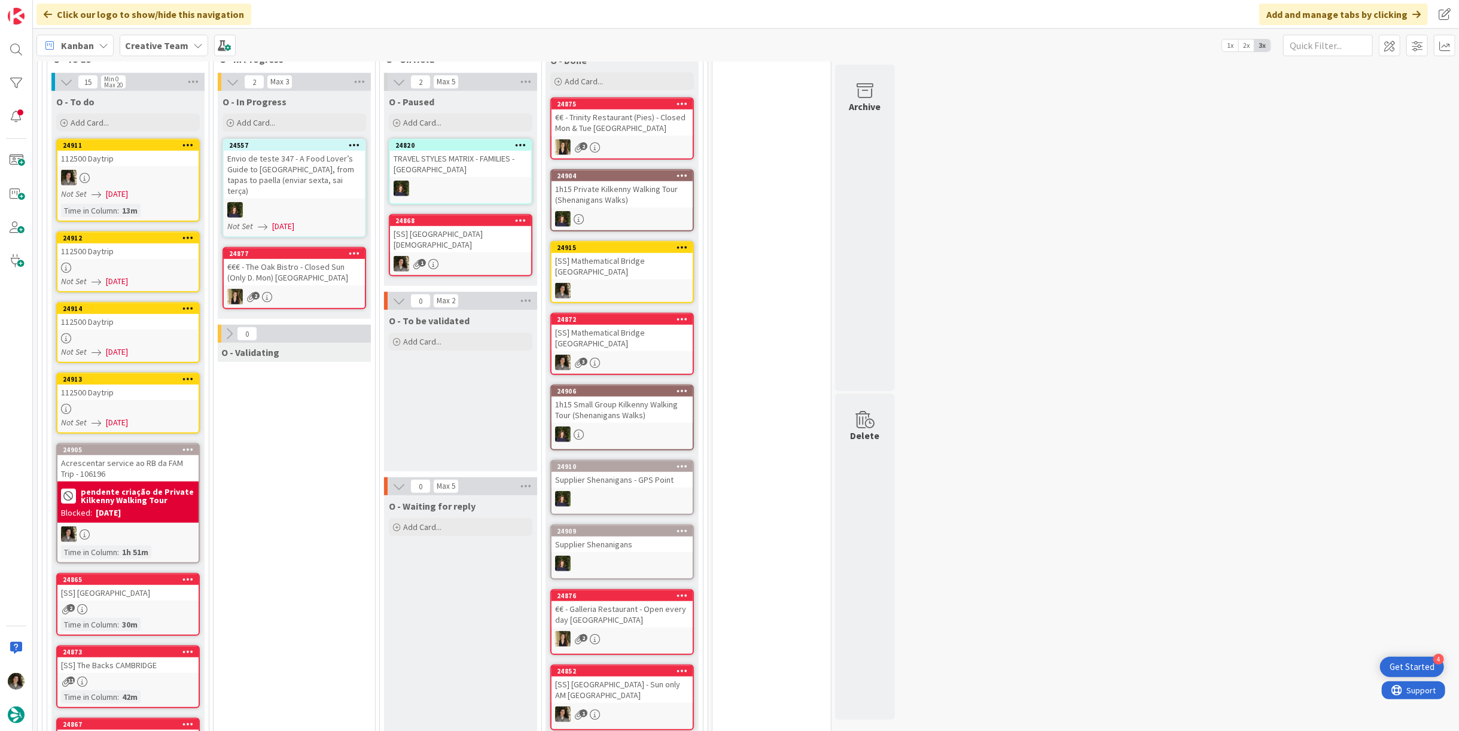
click at [92, 252] on div "112500 Daytrip" at bounding box center [127, 251] width 141 height 16
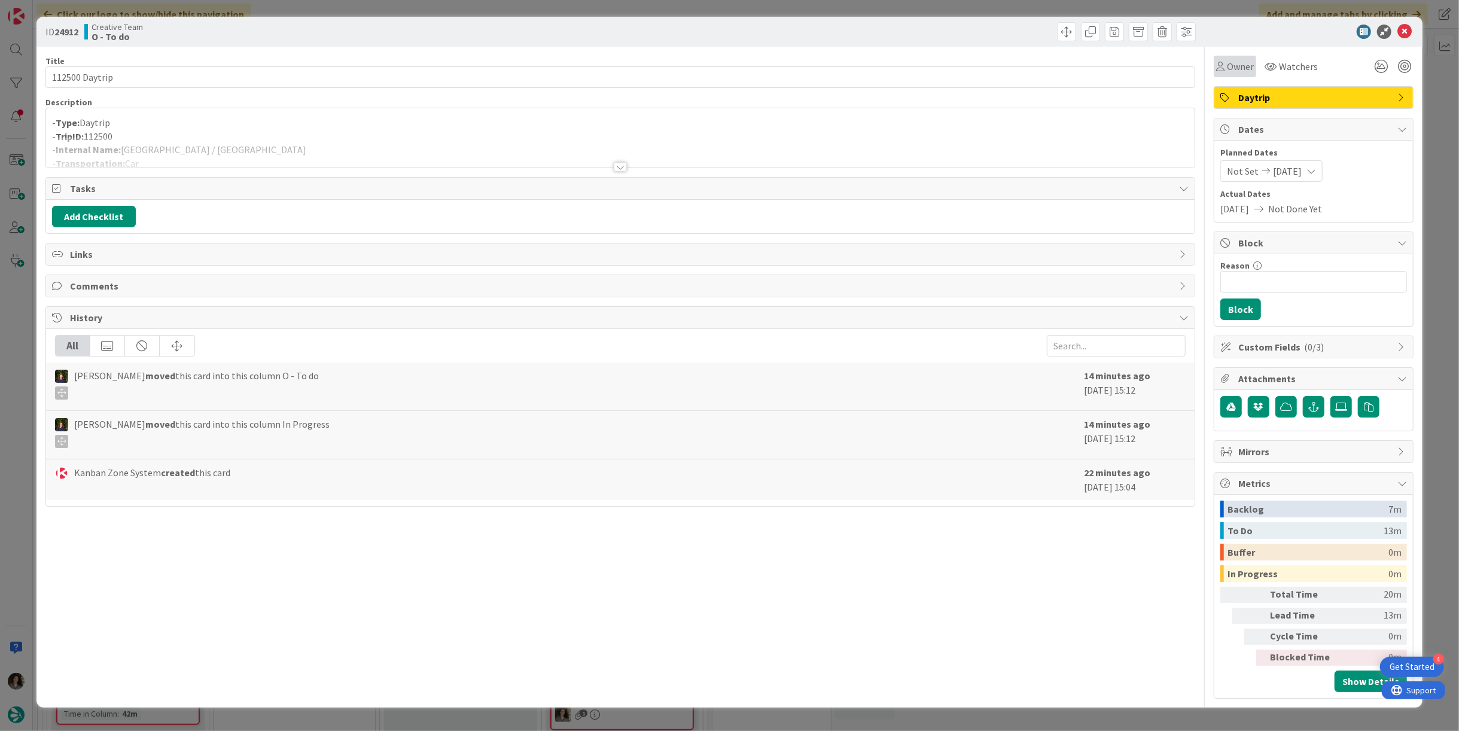
click at [1243, 67] on span "Owner" at bounding box center [1240, 66] width 27 height 14
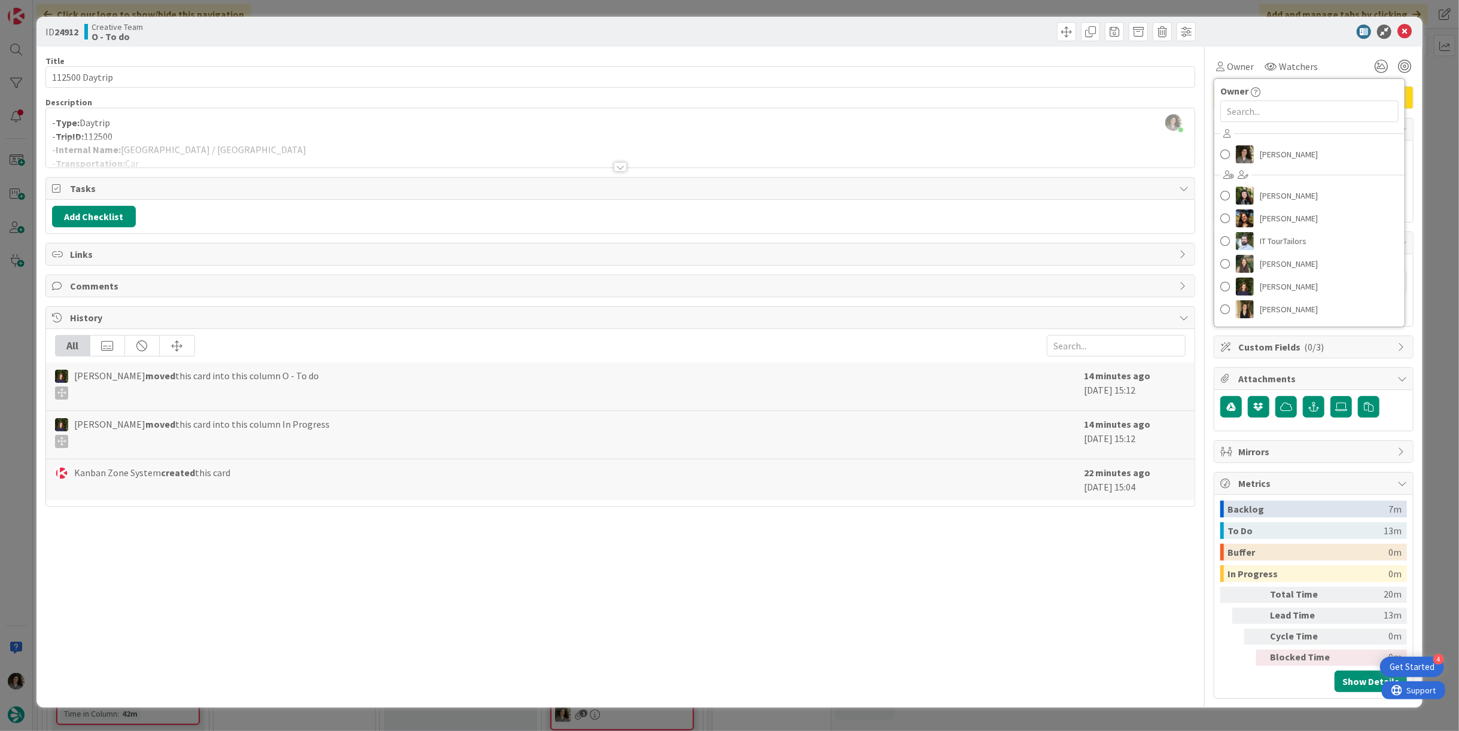
drag, startPoint x: 1225, startPoint y: 68, endPoint x: 1262, endPoint y: 96, distance: 46.9
click at [1225, 68] on div "Owner" at bounding box center [1235, 66] width 38 height 14
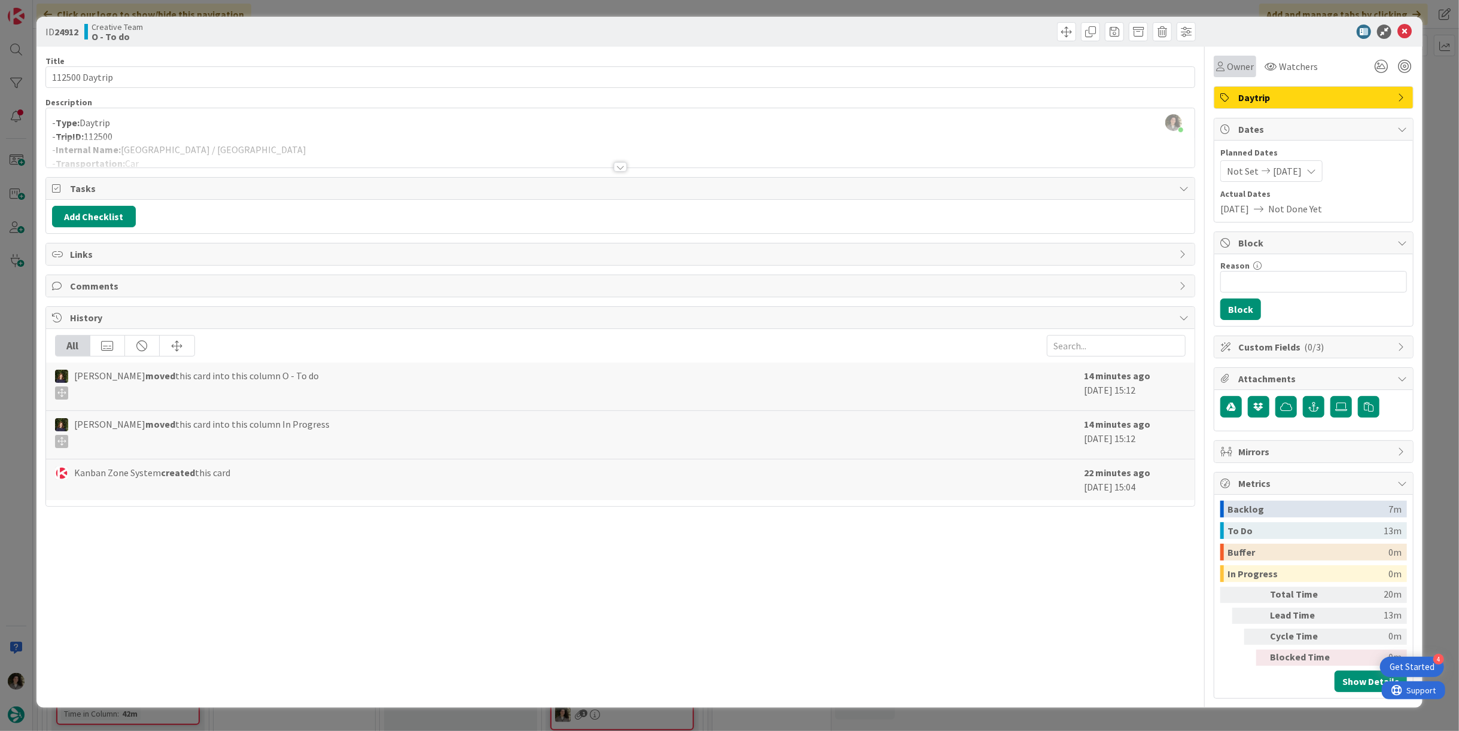
click at [1231, 72] on span "Owner" at bounding box center [1240, 66] width 27 height 14
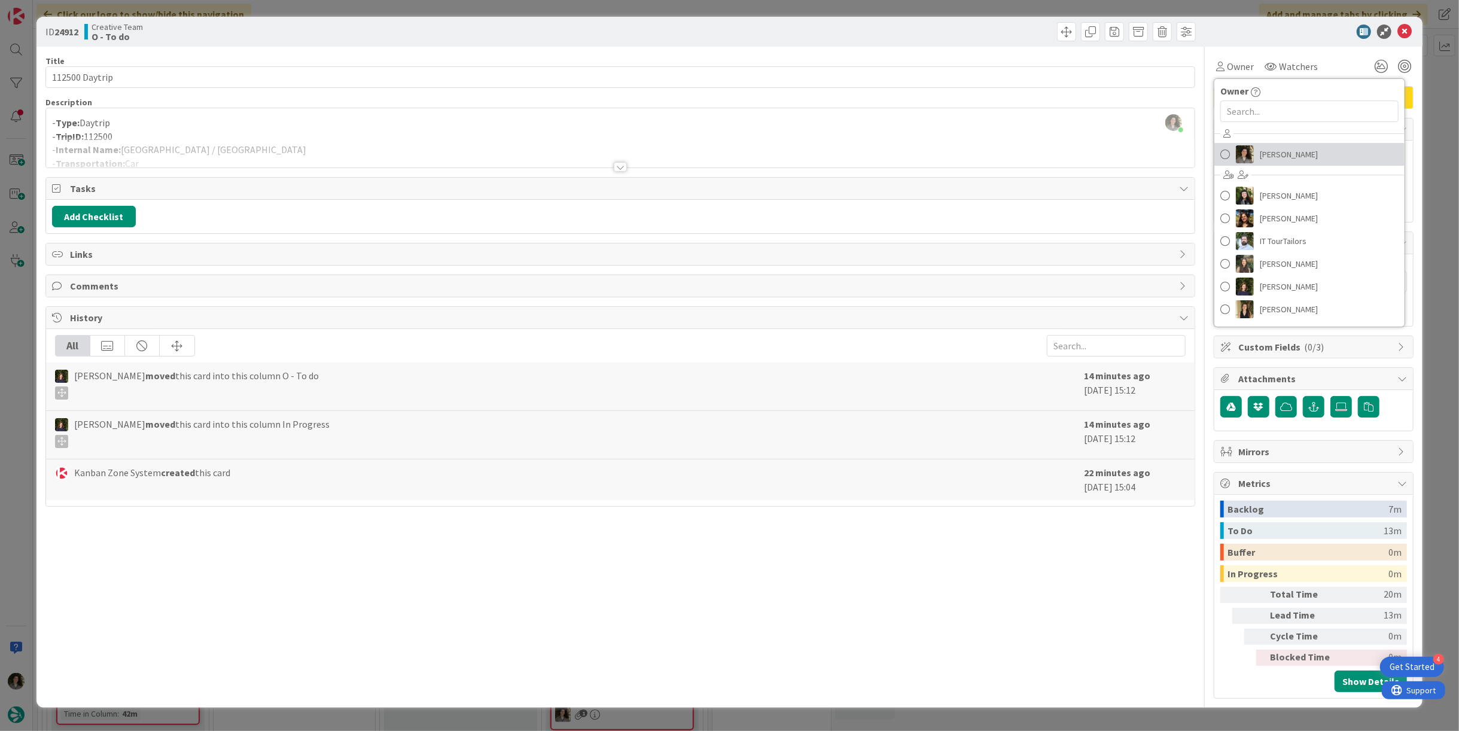
drag, startPoint x: 1316, startPoint y: 145, endPoint x: 1329, endPoint y: 139, distance: 14.2
click at [1317, 145] on link "[PERSON_NAME]" at bounding box center [1309, 154] width 190 height 23
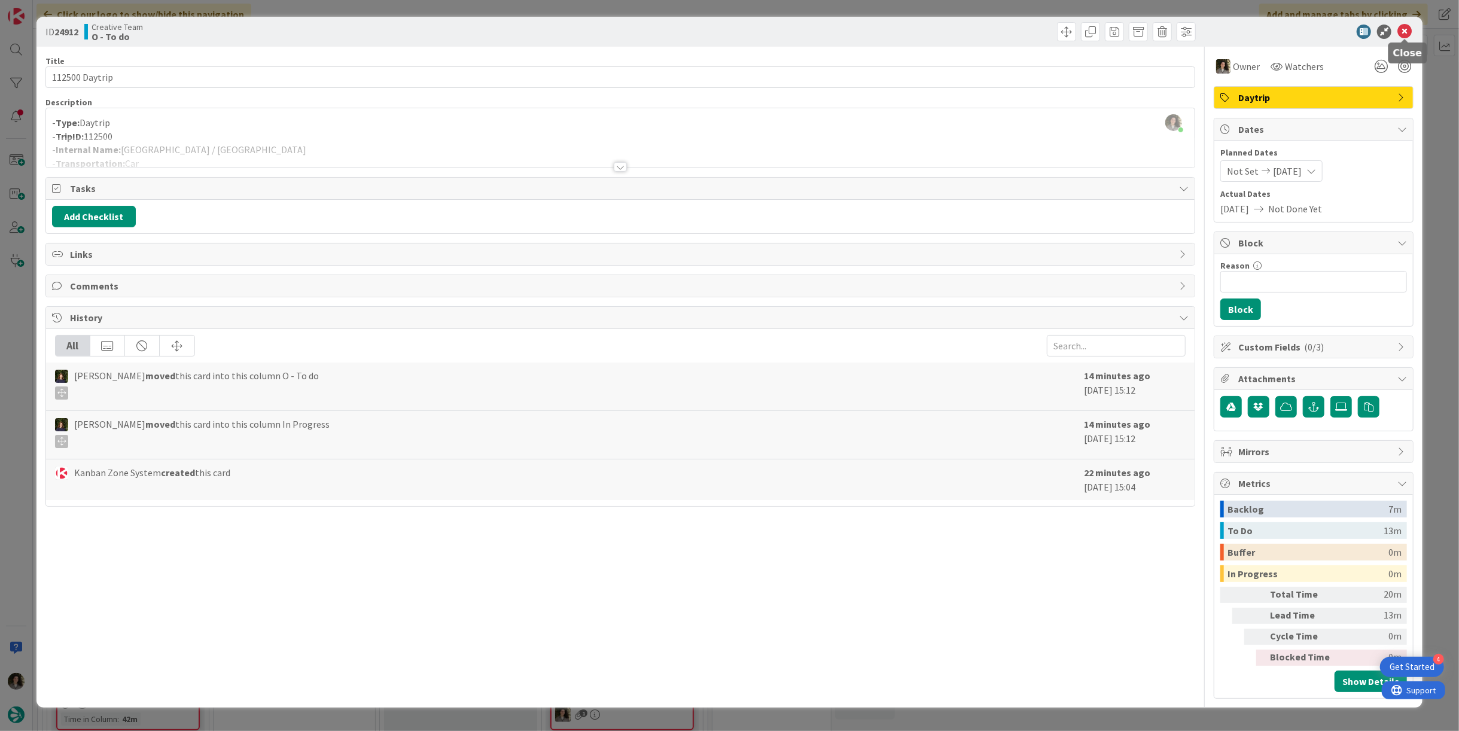
click at [1401, 33] on icon at bounding box center [1405, 32] width 14 height 14
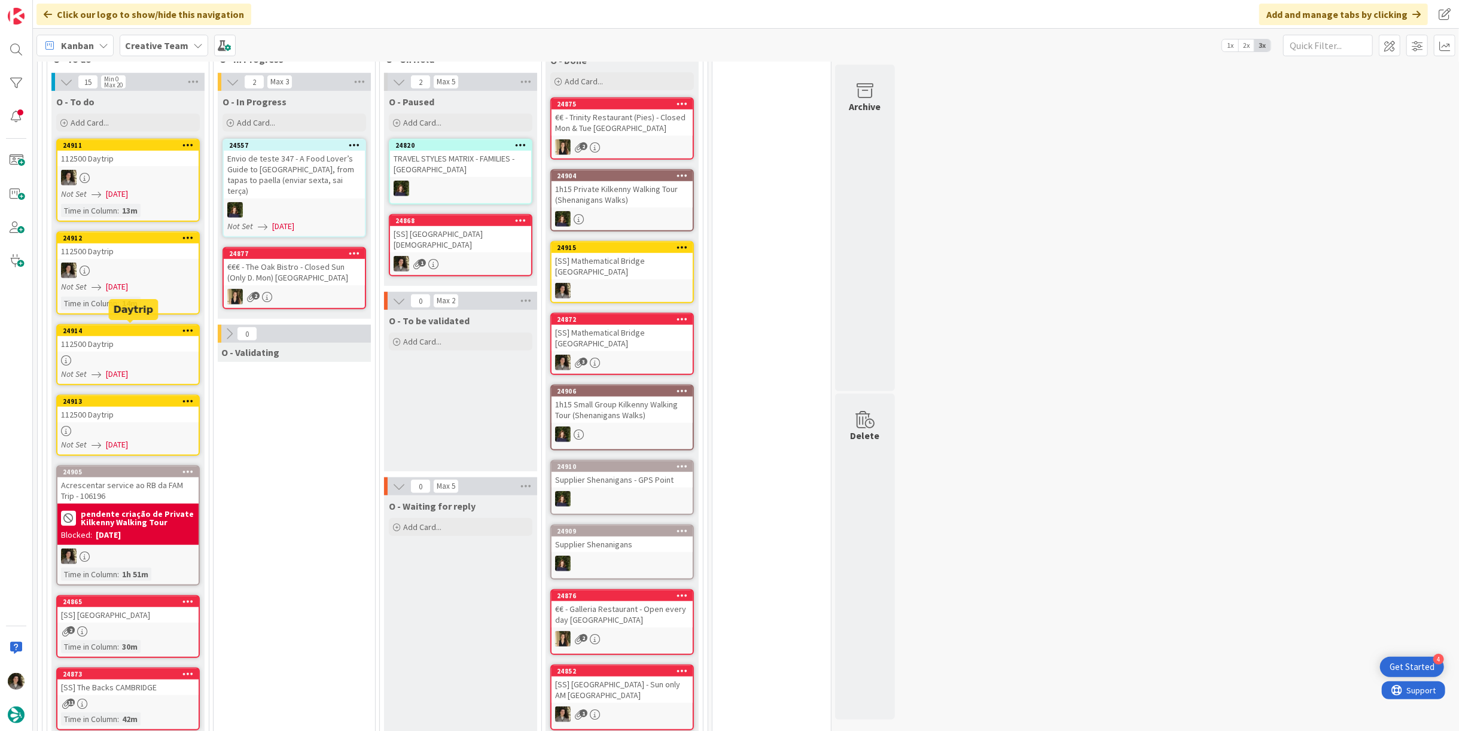
click at [129, 349] on div "24914 112500 Daytrip Not Set [DATE]" at bounding box center [128, 354] width 144 height 61
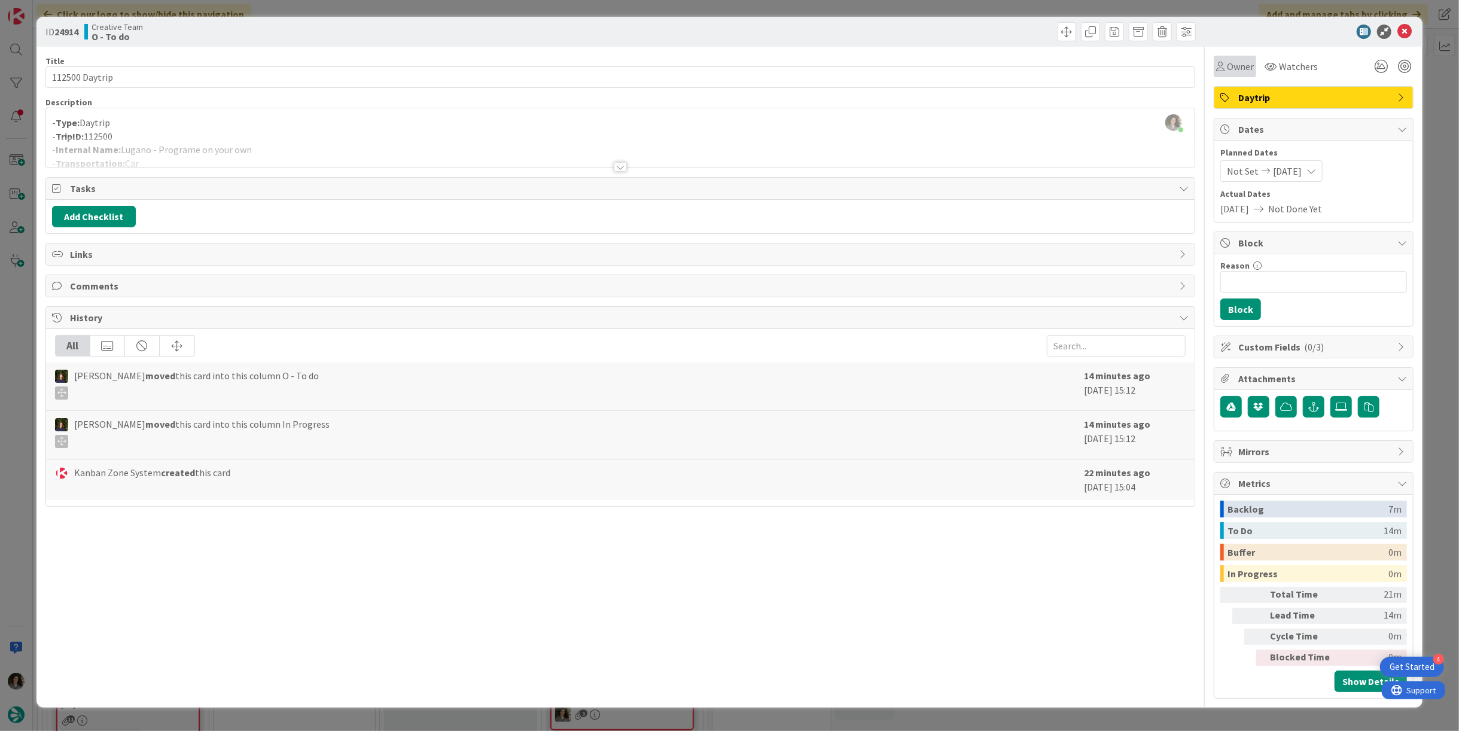
click at [1241, 62] on span "Owner" at bounding box center [1240, 66] width 27 height 14
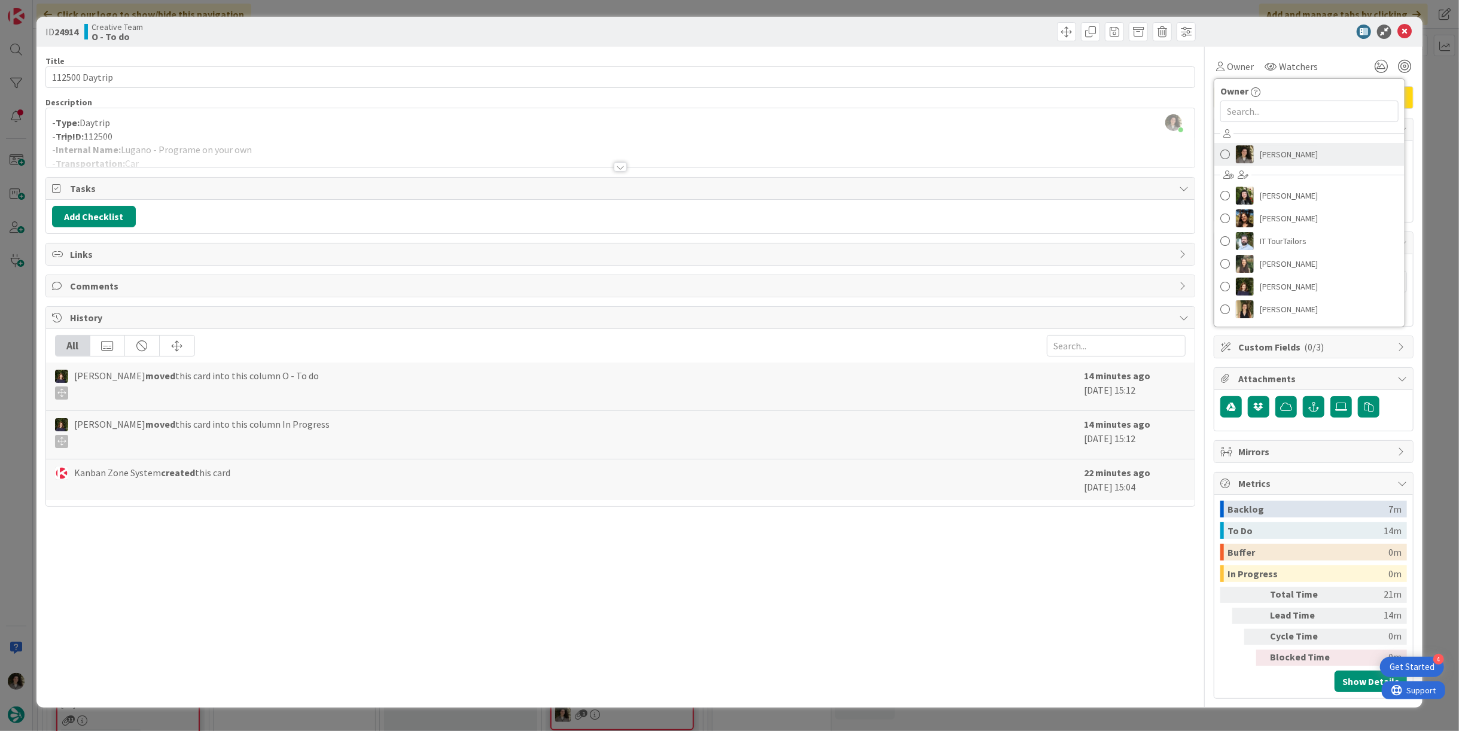
click at [1299, 153] on span "[PERSON_NAME]" at bounding box center [1289, 154] width 58 height 18
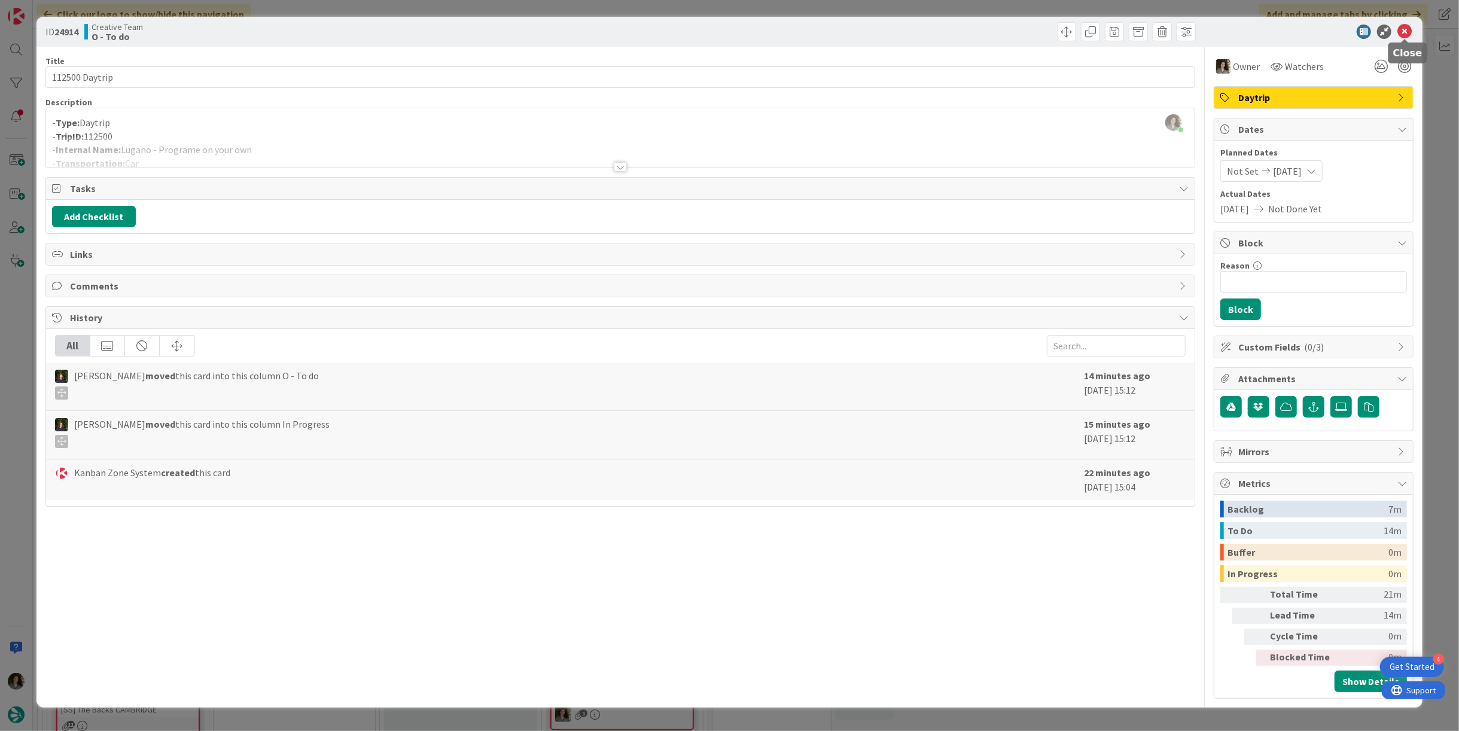
click at [1404, 30] on icon at bounding box center [1405, 32] width 14 height 14
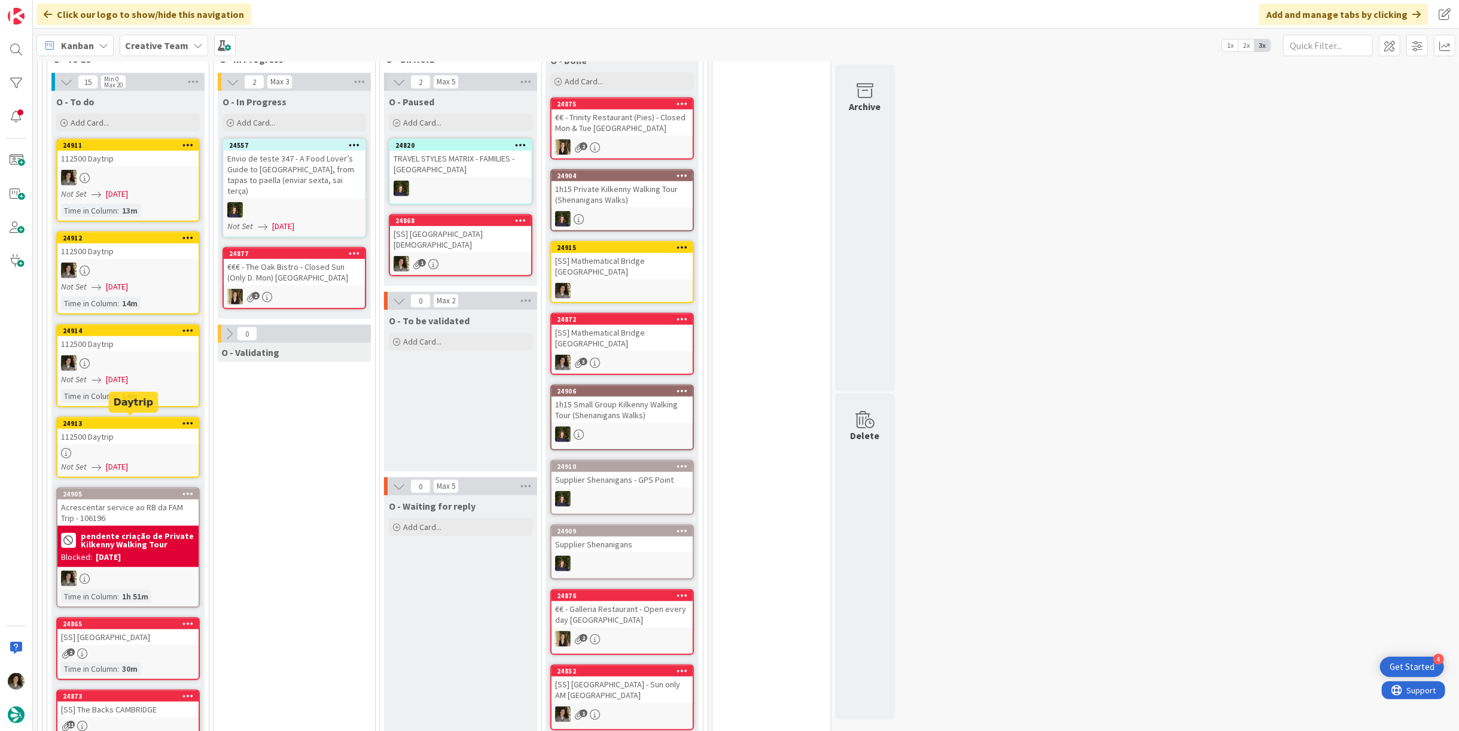
click at [95, 443] on div "24913 112500 Daytrip Not Set [DATE]" at bounding box center [128, 447] width 144 height 61
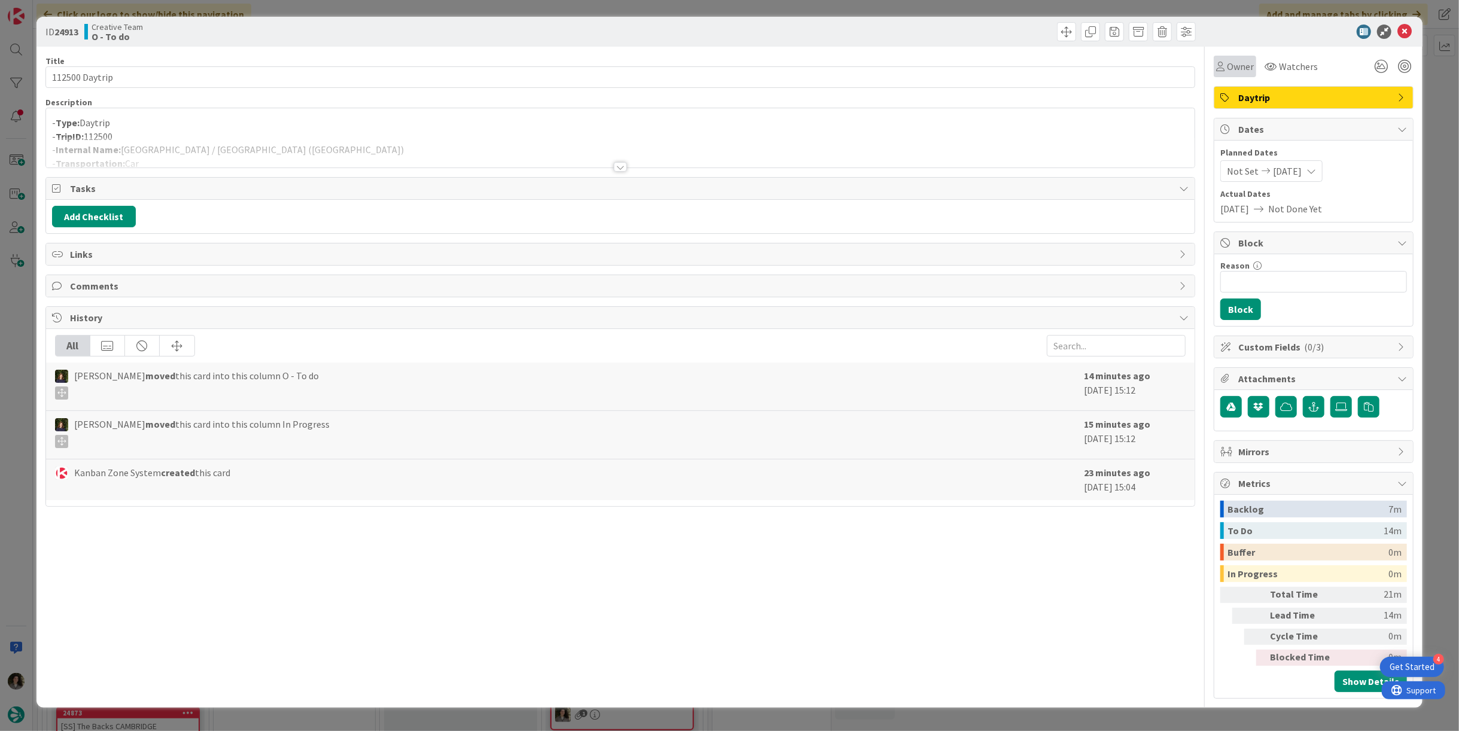
drag, startPoint x: 1243, startPoint y: 66, endPoint x: 1248, endPoint y: 77, distance: 12.0
click at [1242, 66] on span "Owner" at bounding box center [1240, 66] width 27 height 14
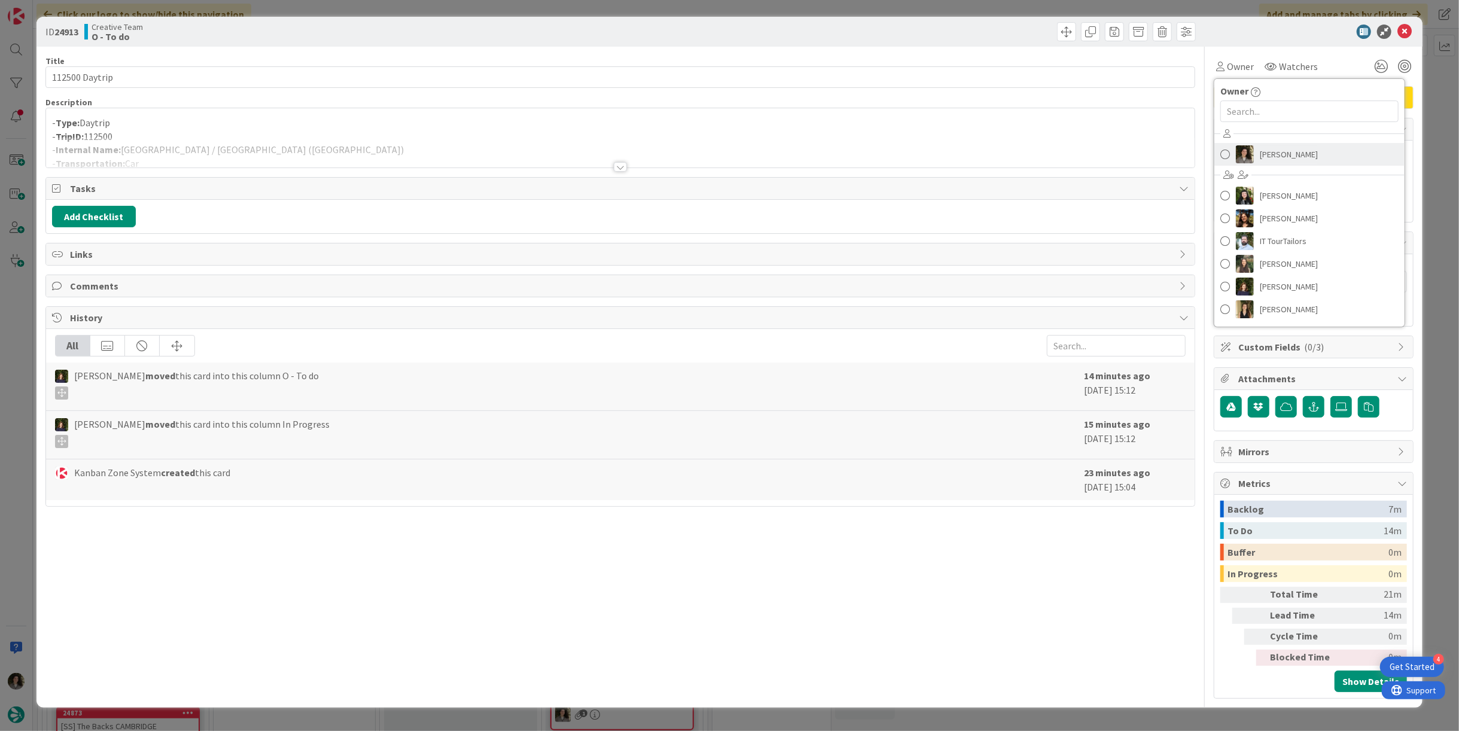
click at [1299, 153] on span "[PERSON_NAME]" at bounding box center [1289, 154] width 58 height 18
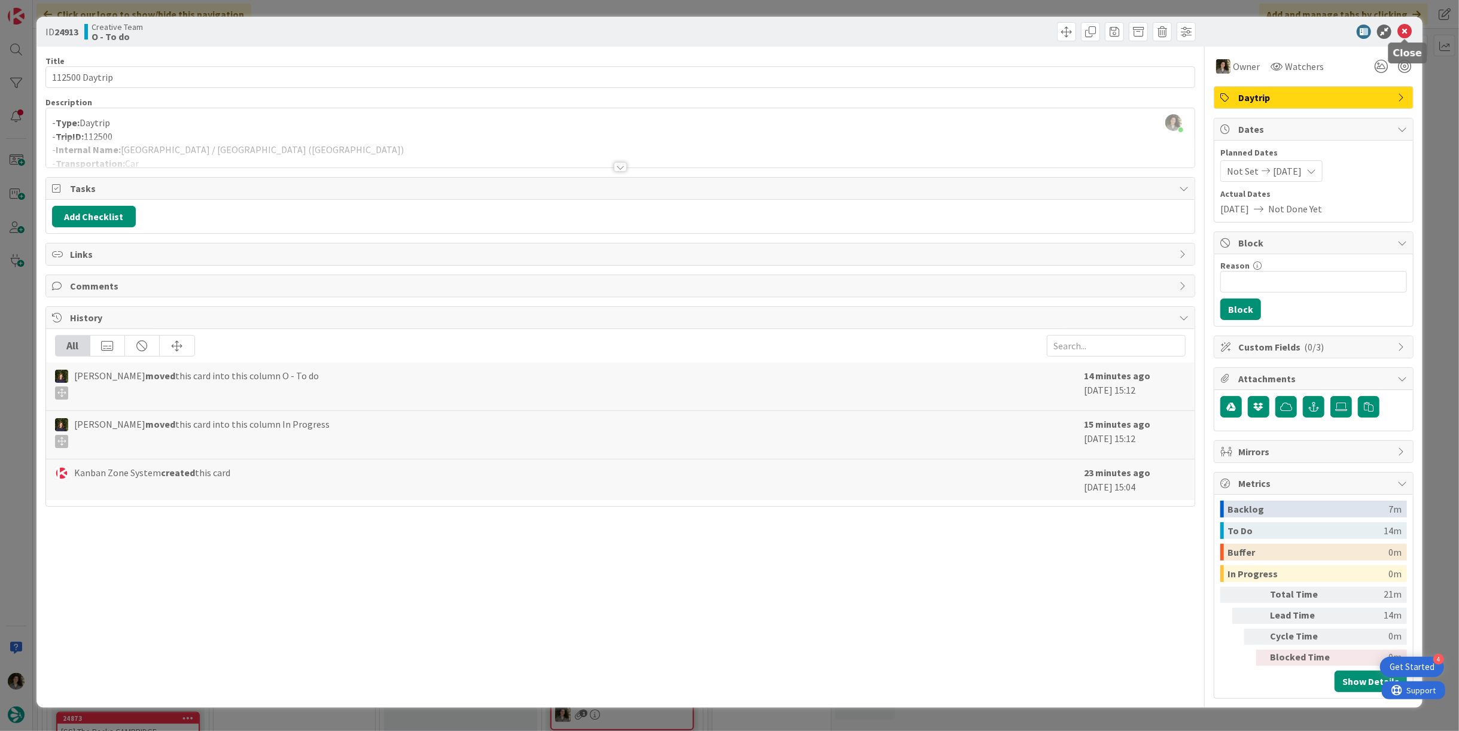
click at [1411, 29] on icon at bounding box center [1405, 32] width 14 height 14
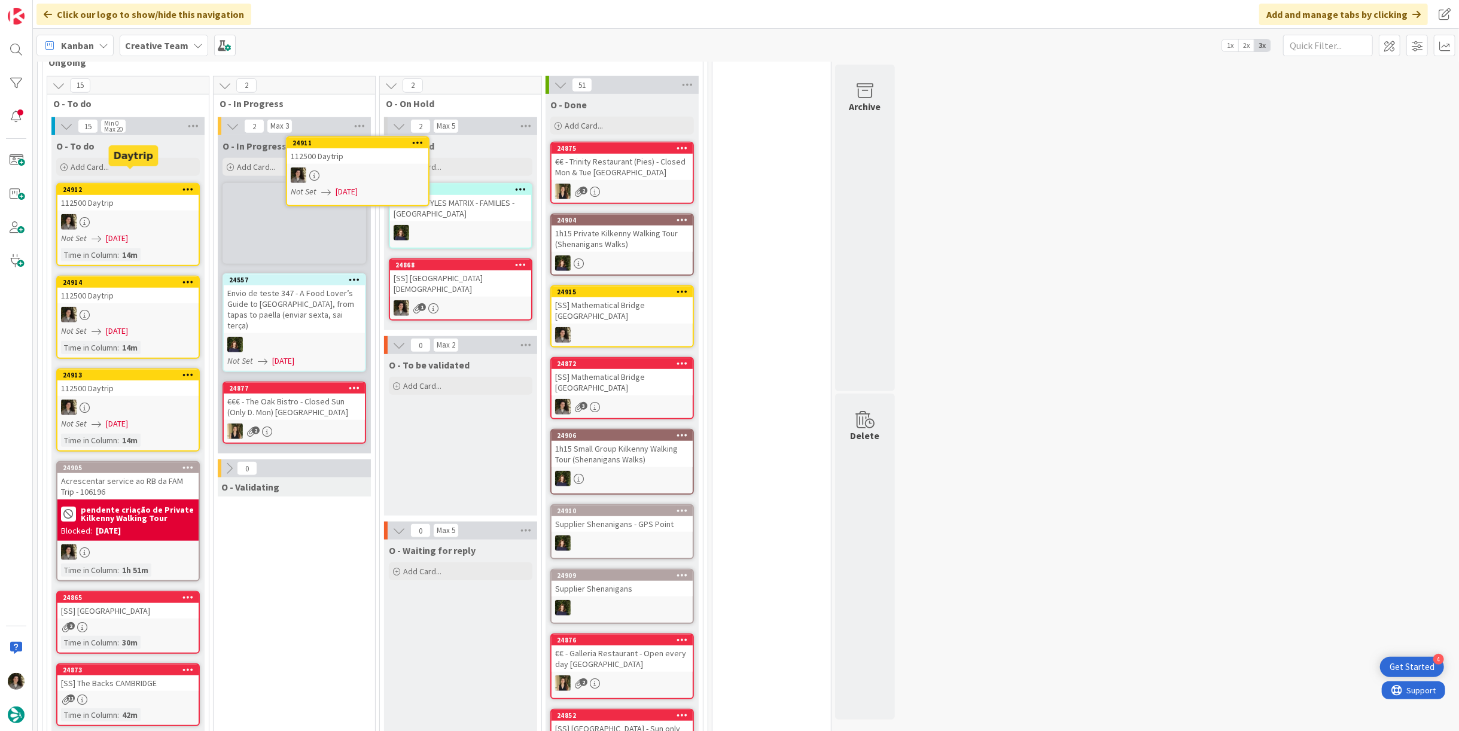
scroll to position [681, 0]
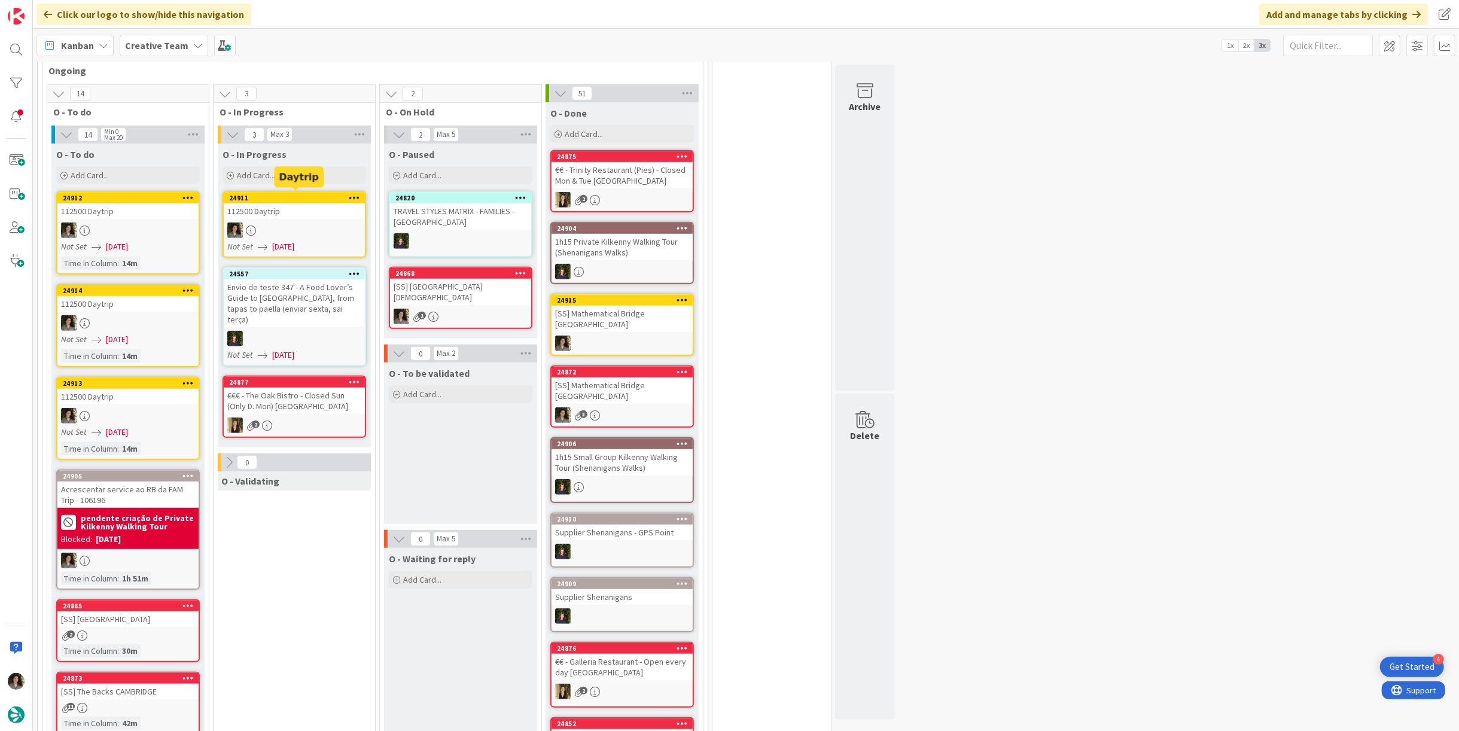
click at [286, 223] on div at bounding box center [294, 231] width 141 height 16
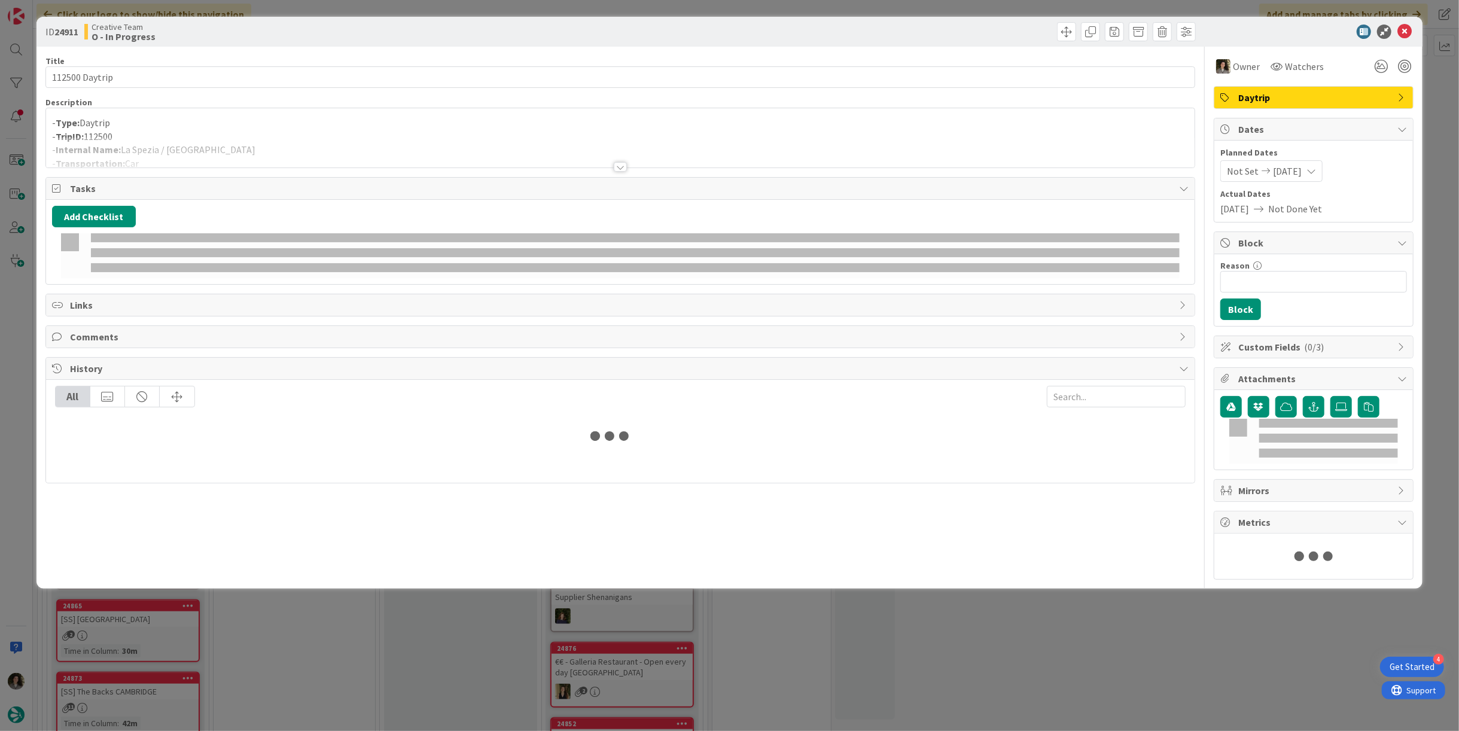
click at [284, 137] on div at bounding box center [620, 152] width 1149 height 31
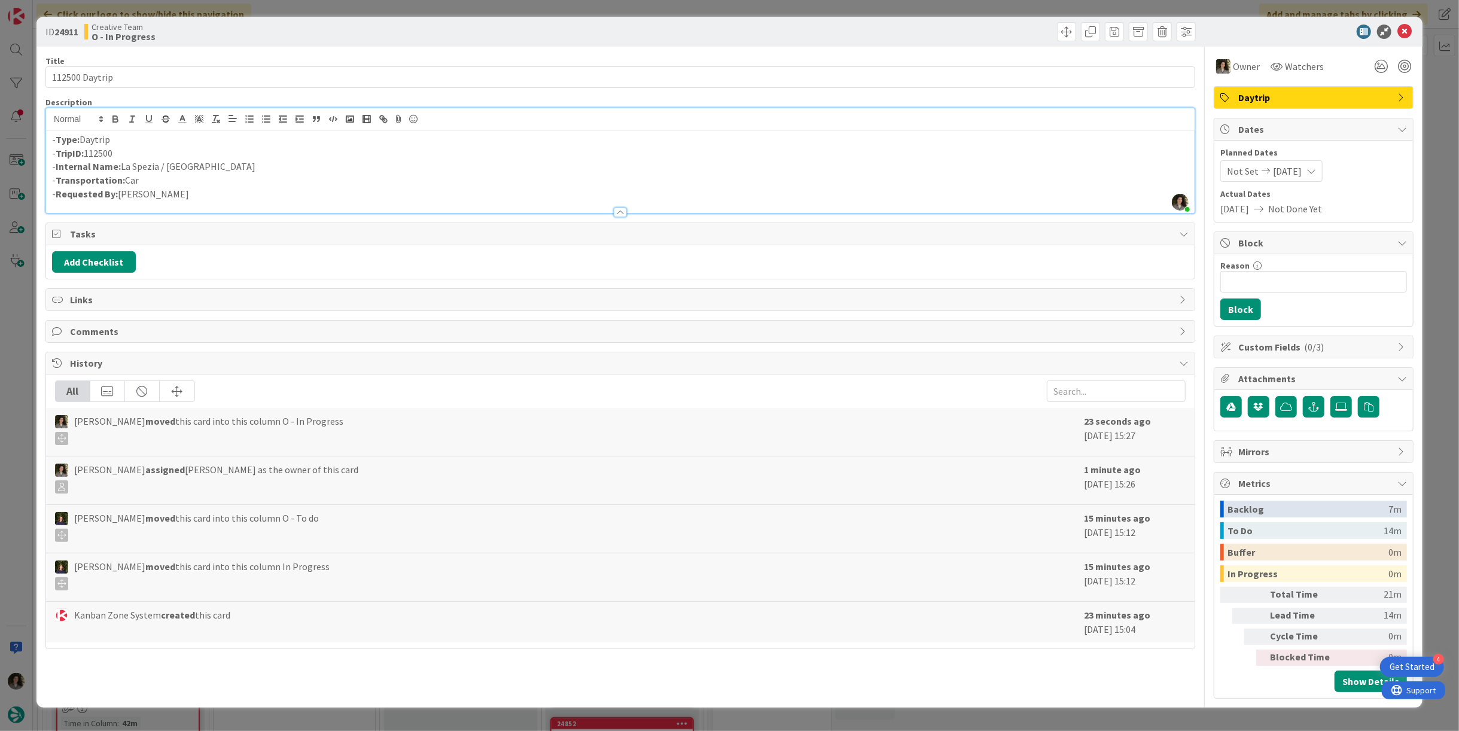
drag, startPoint x: 182, startPoint y: 169, endPoint x: 144, endPoint y: 163, distance: 38.3
click at [135, 163] on p "- Internal Name: La Spezia / [GEOGRAPHIC_DATA]" at bounding box center [620, 167] width 1137 height 14
click at [208, 163] on p "- Internal Name: La Spezia / [GEOGRAPHIC_DATA]" at bounding box center [620, 167] width 1137 height 14
drag, startPoint x: 215, startPoint y: 166, endPoint x: 123, endPoint y: 168, distance: 92.2
click at [123, 168] on p "- Internal Name: La Spezia / [GEOGRAPHIC_DATA]" at bounding box center [620, 167] width 1137 height 14
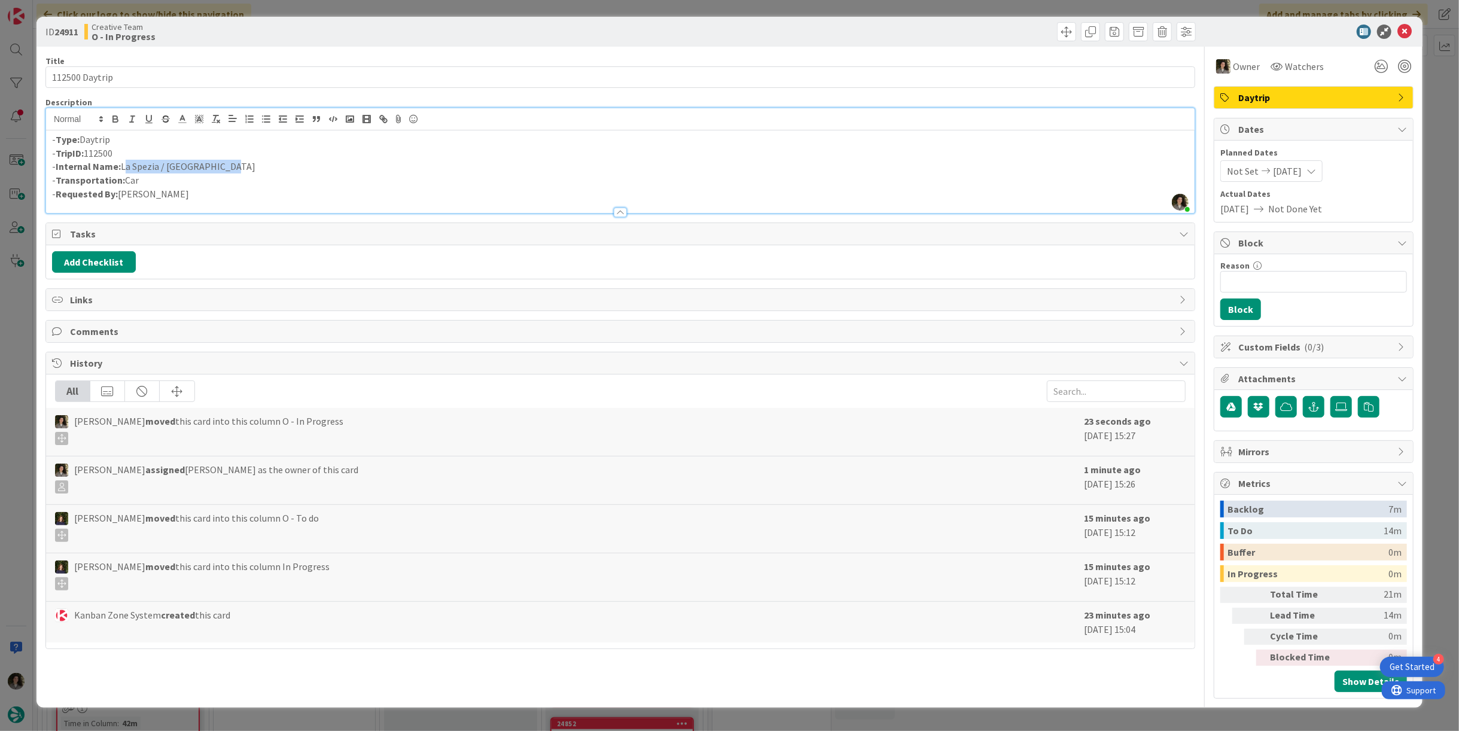
copy p "La Spezia / [GEOGRAPHIC_DATA]"
drag, startPoint x: 1411, startPoint y: 30, endPoint x: 1405, endPoint y: 30, distance: 6.6
click at [1411, 30] on icon at bounding box center [1405, 32] width 14 height 14
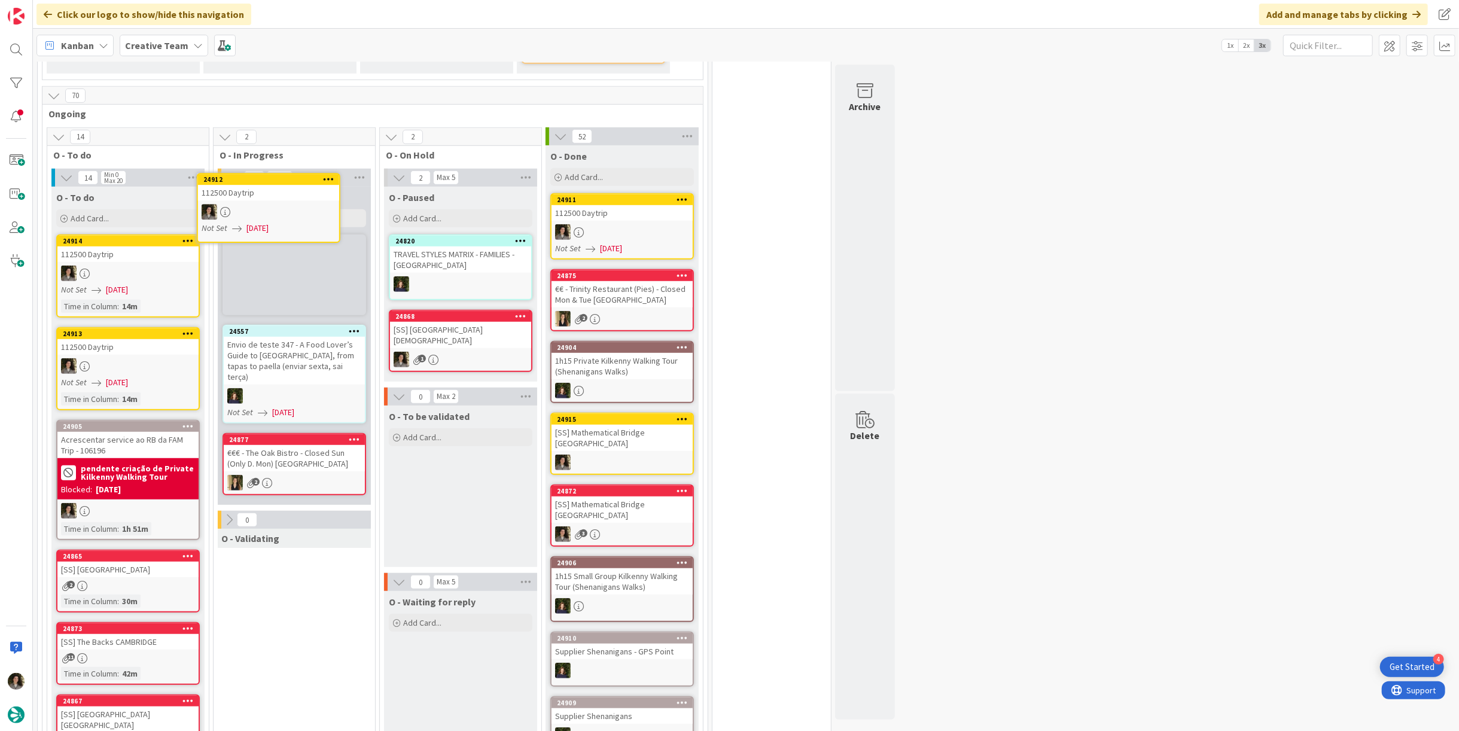
scroll to position [637, 0]
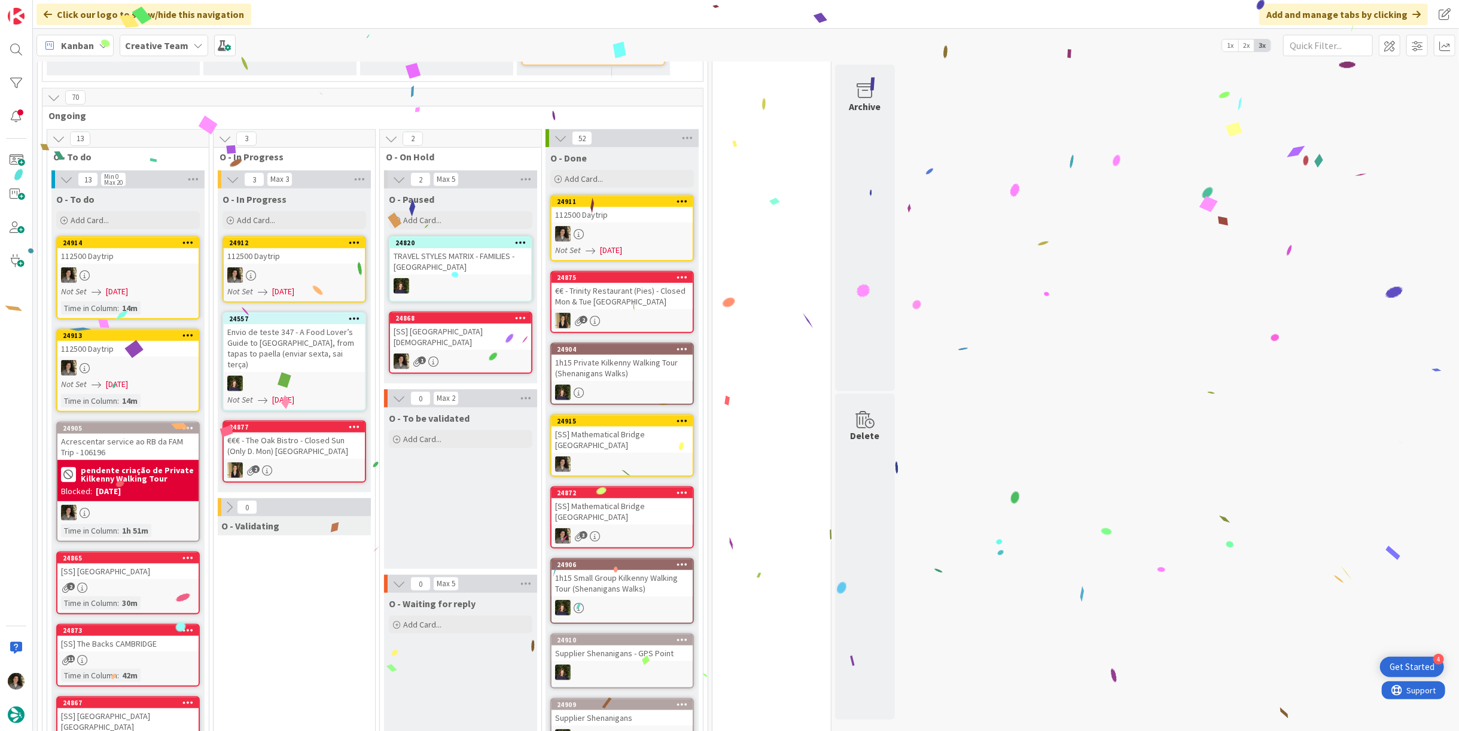
click at [312, 258] on div "112500 Daytrip" at bounding box center [294, 256] width 141 height 16
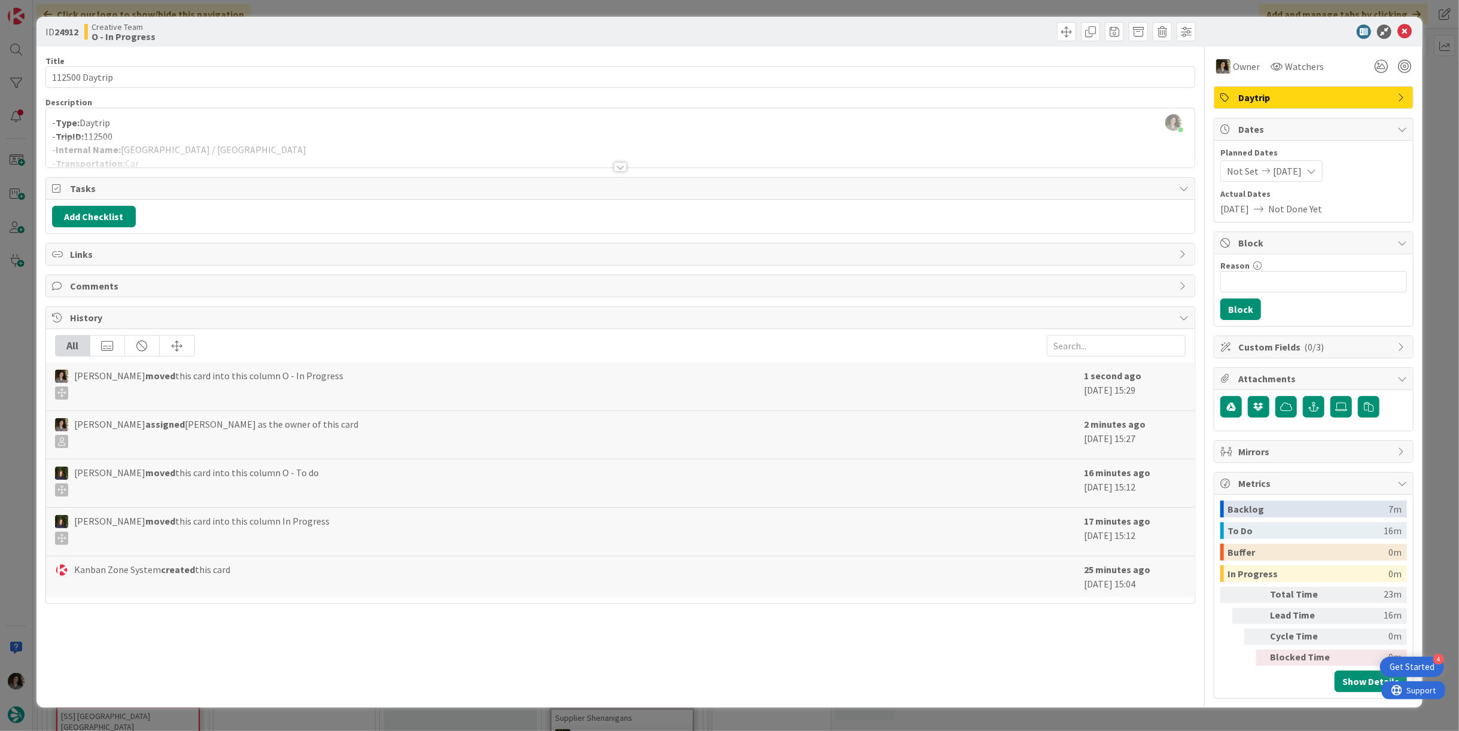
click at [619, 166] on div at bounding box center [620, 167] width 13 height 10
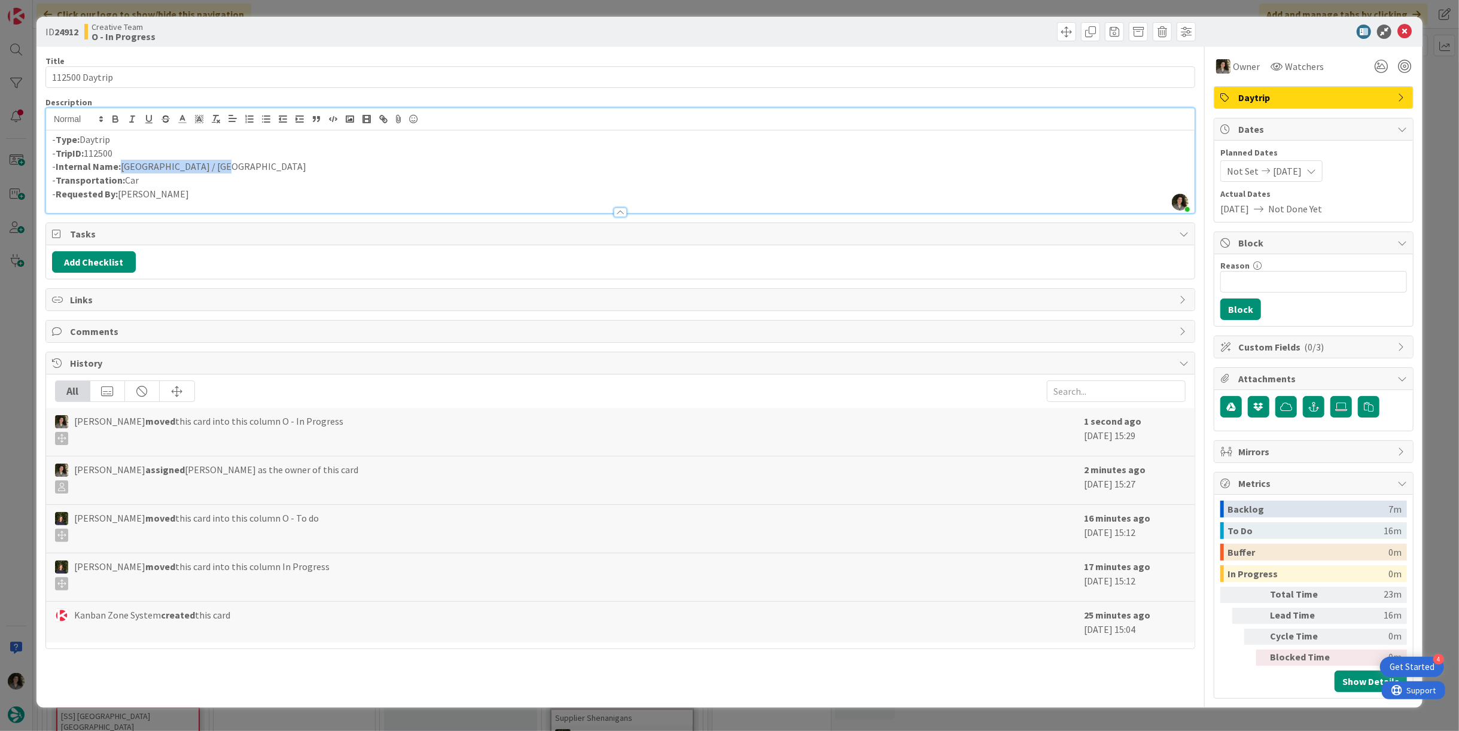
drag, startPoint x: 226, startPoint y: 164, endPoint x: 120, endPoint y: 168, distance: 106.0
click at [120, 168] on p "- Internal Name: [GEOGRAPHIC_DATA] / [GEOGRAPHIC_DATA]" at bounding box center [620, 167] width 1137 height 14
copy p "[GEOGRAPHIC_DATA] / [GEOGRAPHIC_DATA]"
click at [1404, 28] on icon at bounding box center [1405, 32] width 14 height 14
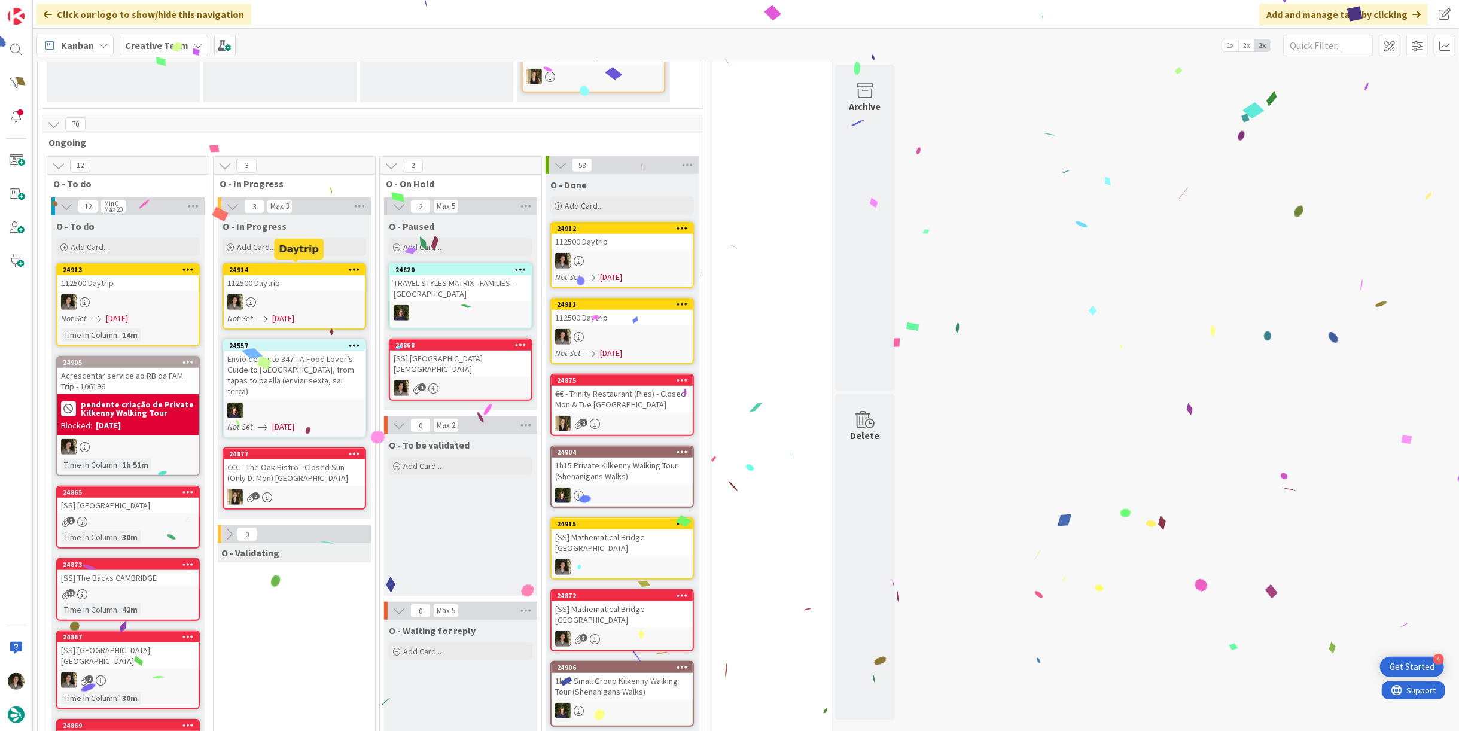
click at [310, 269] on div "24914" at bounding box center [297, 270] width 136 height 8
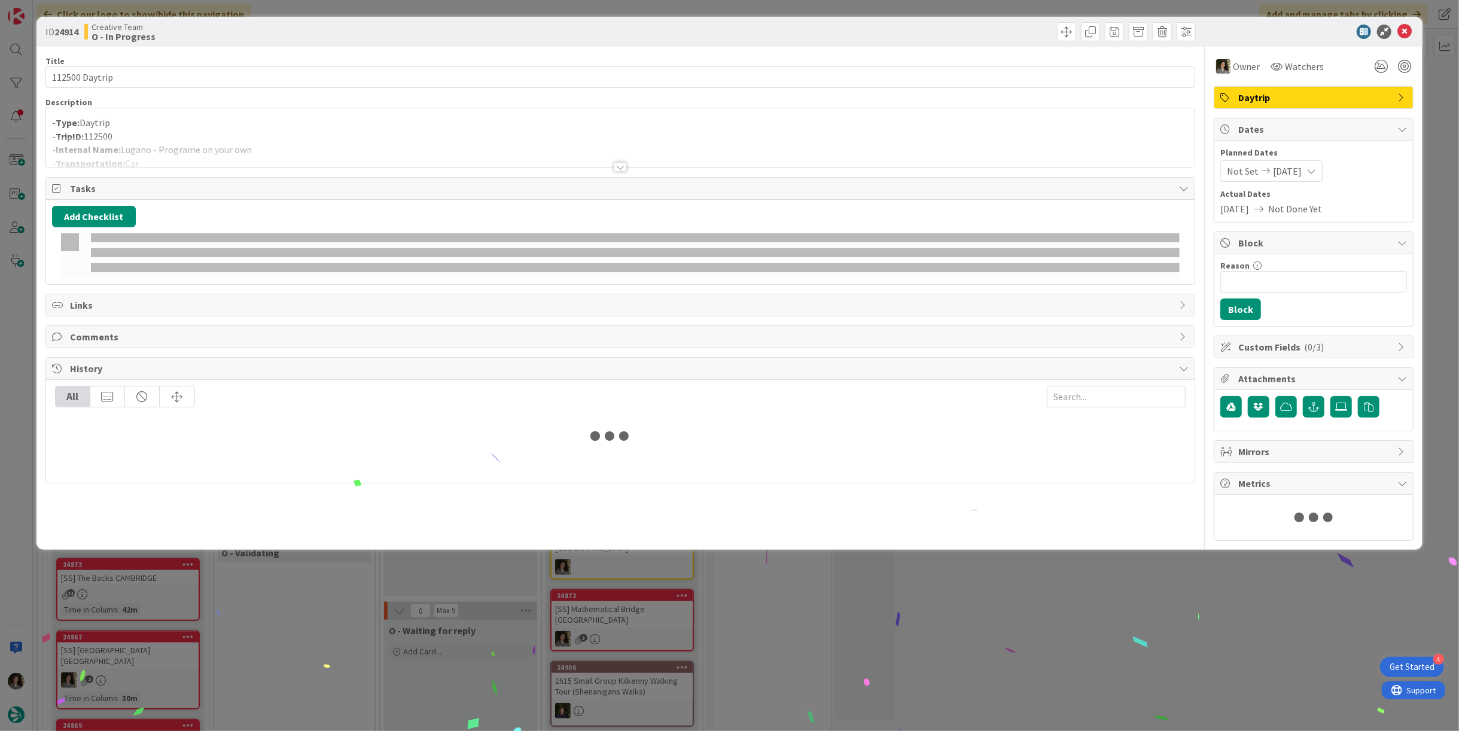
click at [325, 141] on div at bounding box center [620, 152] width 1149 height 31
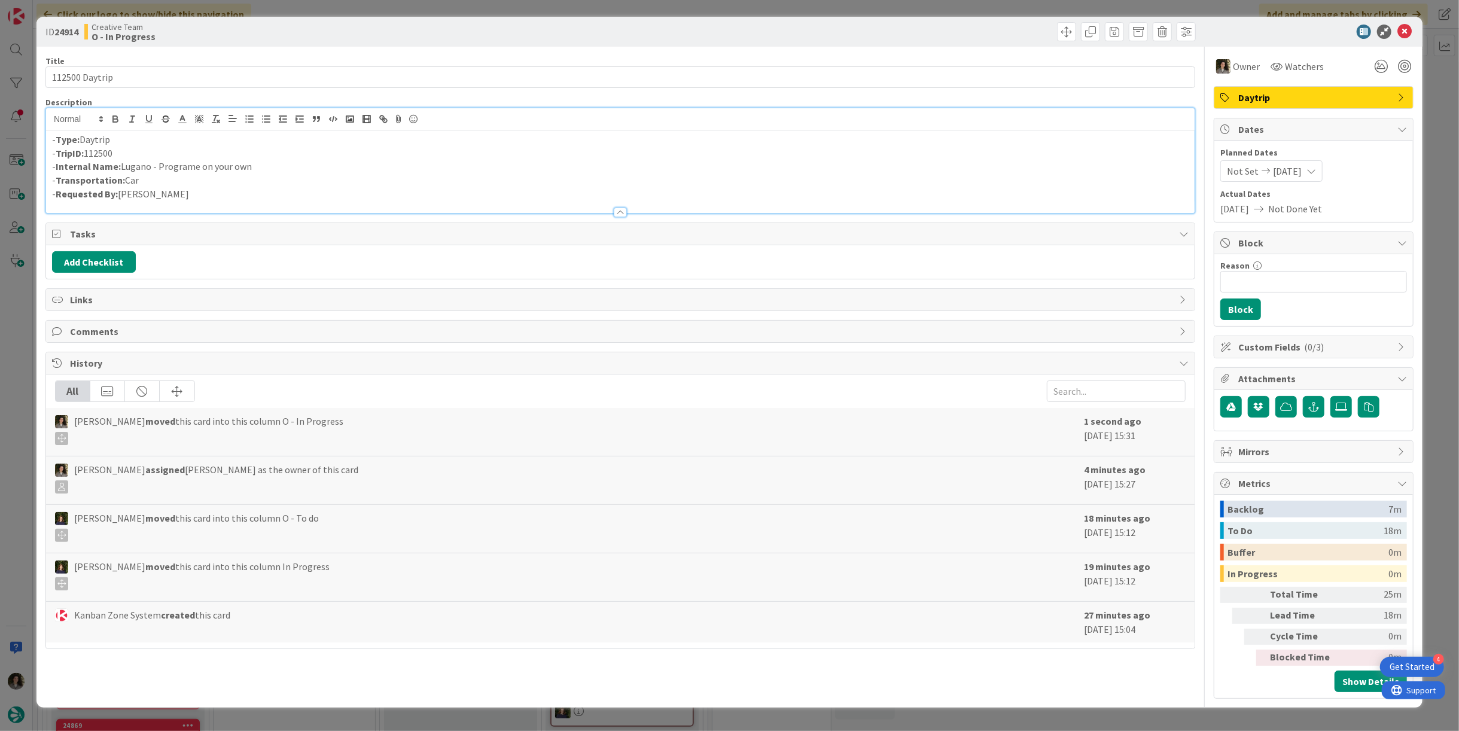
drag, startPoint x: 152, startPoint y: 169, endPoint x: 135, endPoint y: 168, distance: 17.4
click at [129, 172] on p "- Internal Name: Lugano - Programe on your own" at bounding box center [620, 167] width 1137 height 14
click at [138, 166] on p "- Internal Name: Lugano - Programe on your own" at bounding box center [620, 167] width 1137 height 14
drag, startPoint x: 150, startPoint y: 167, endPoint x: 123, endPoint y: 161, distance: 28.2
click at [123, 161] on p "- Internal Name: Lugano - Programe on your own" at bounding box center [620, 167] width 1137 height 14
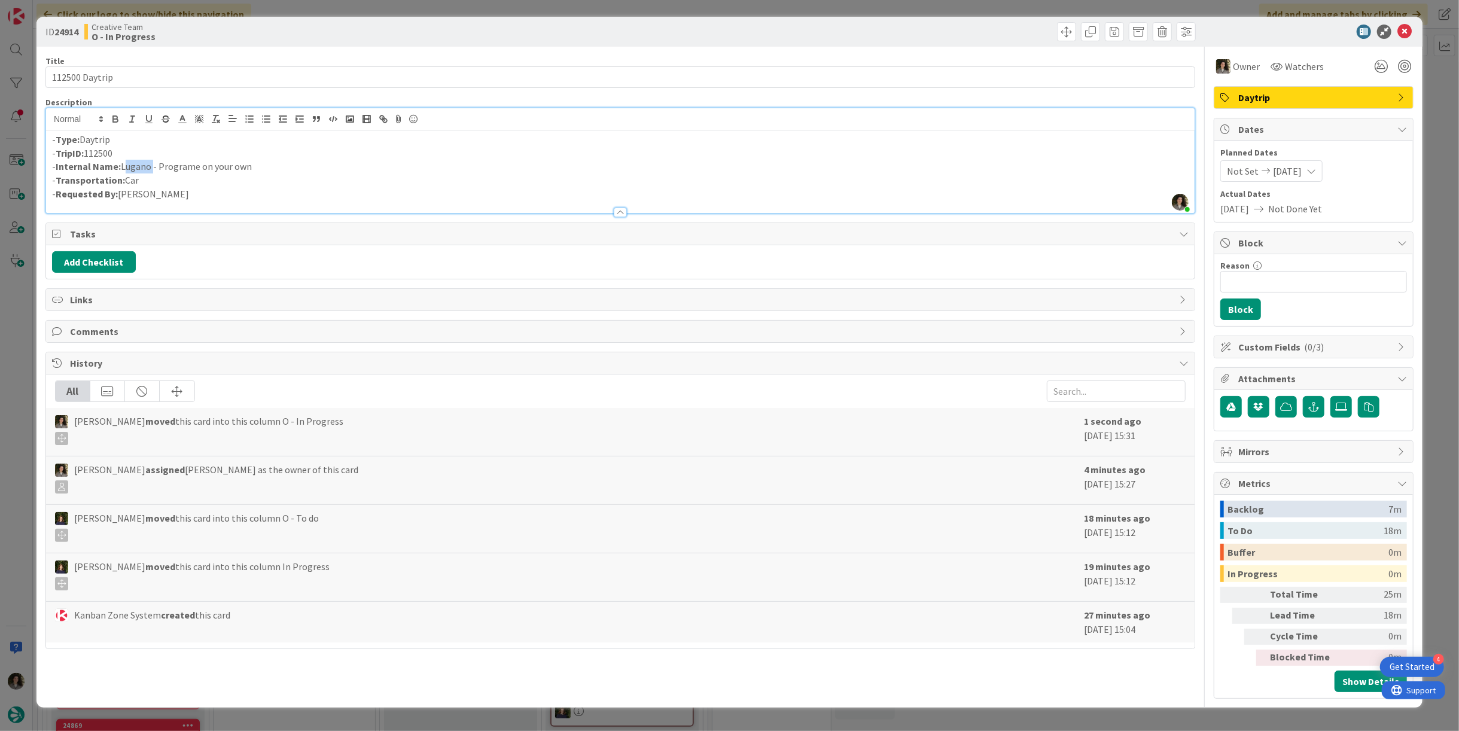
copy p "[GEOGRAPHIC_DATA]"
click at [1404, 36] on icon at bounding box center [1405, 32] width 14 height 14
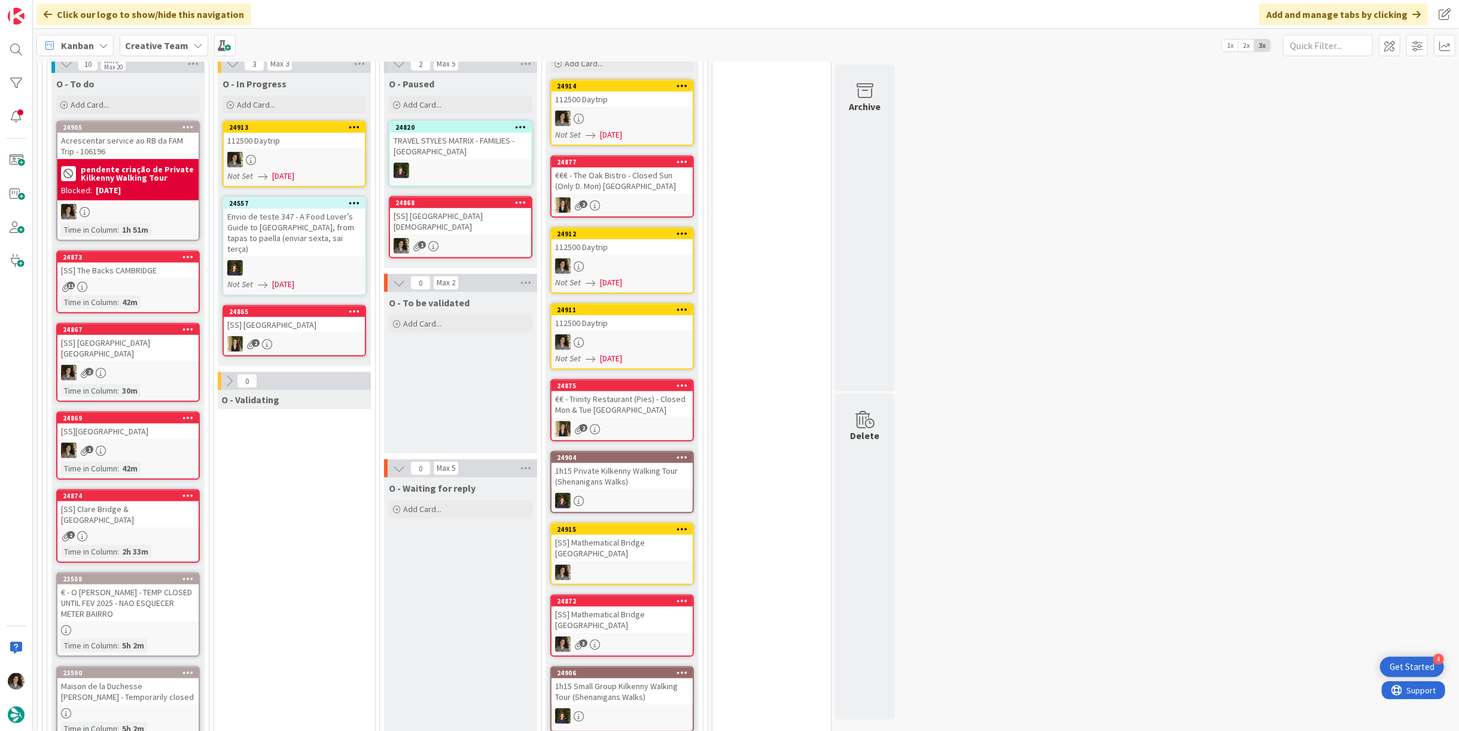
scroll to position [854, 0]
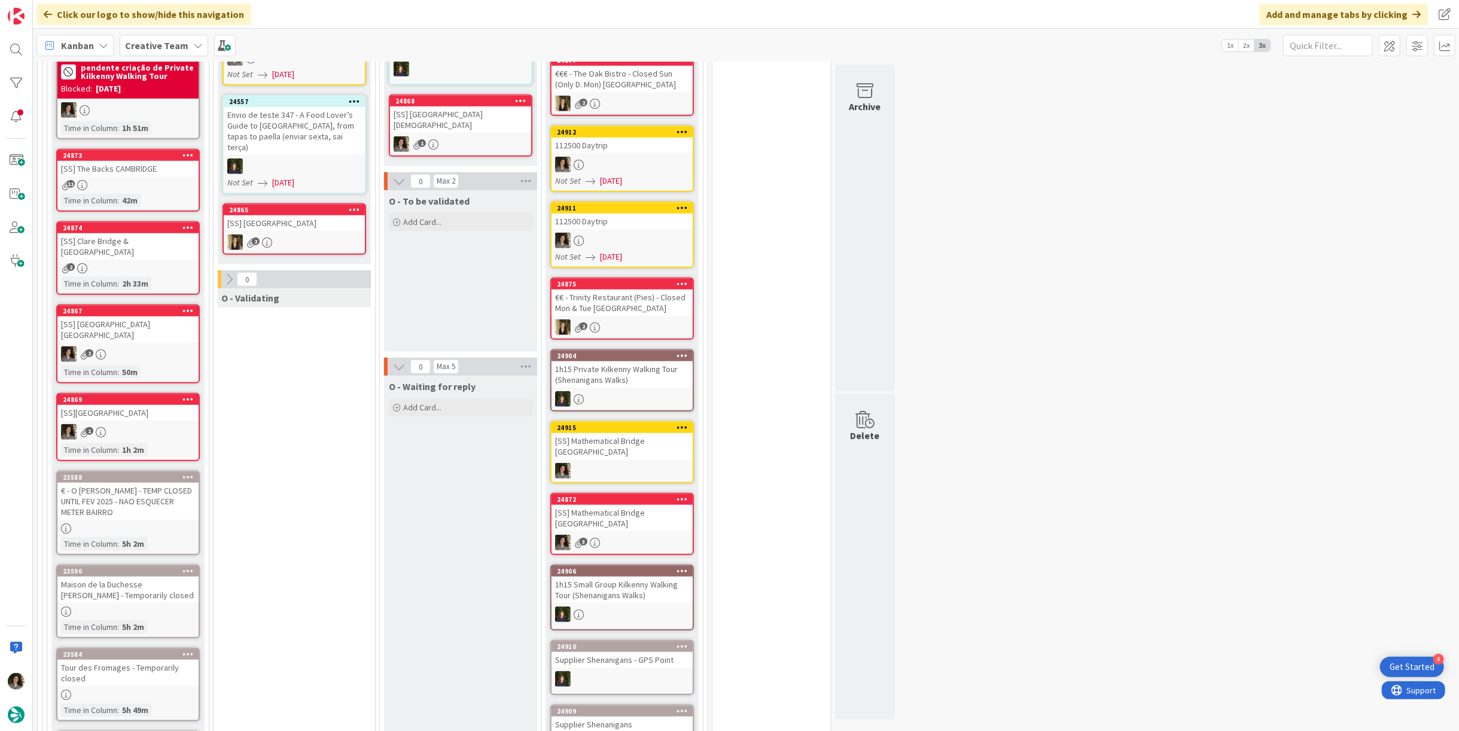
click at [148, 351] on div "2" at bounding box center [127, 354] width 141 height 16
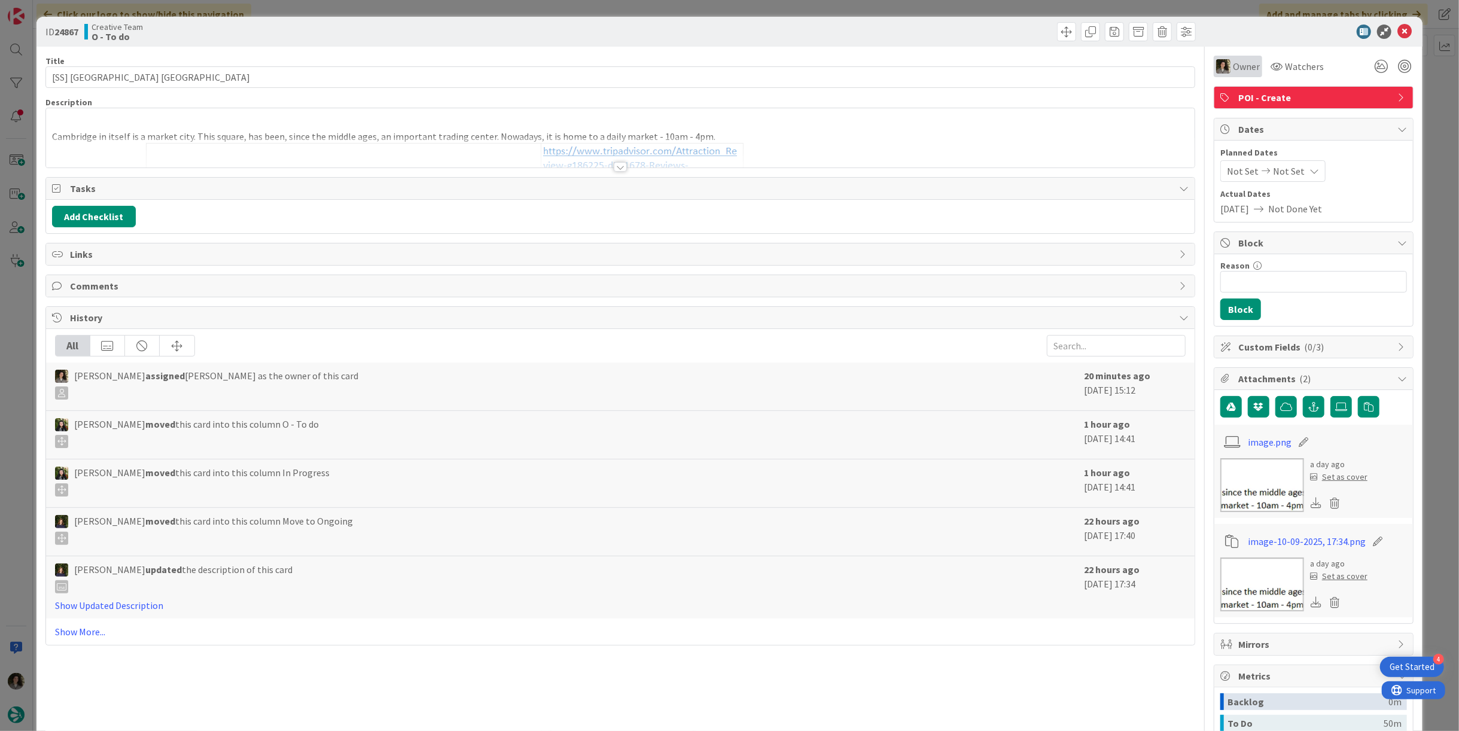
click at [1233, 65] on span "Owner" at bounding box center [1246, 66] width 27 height 14
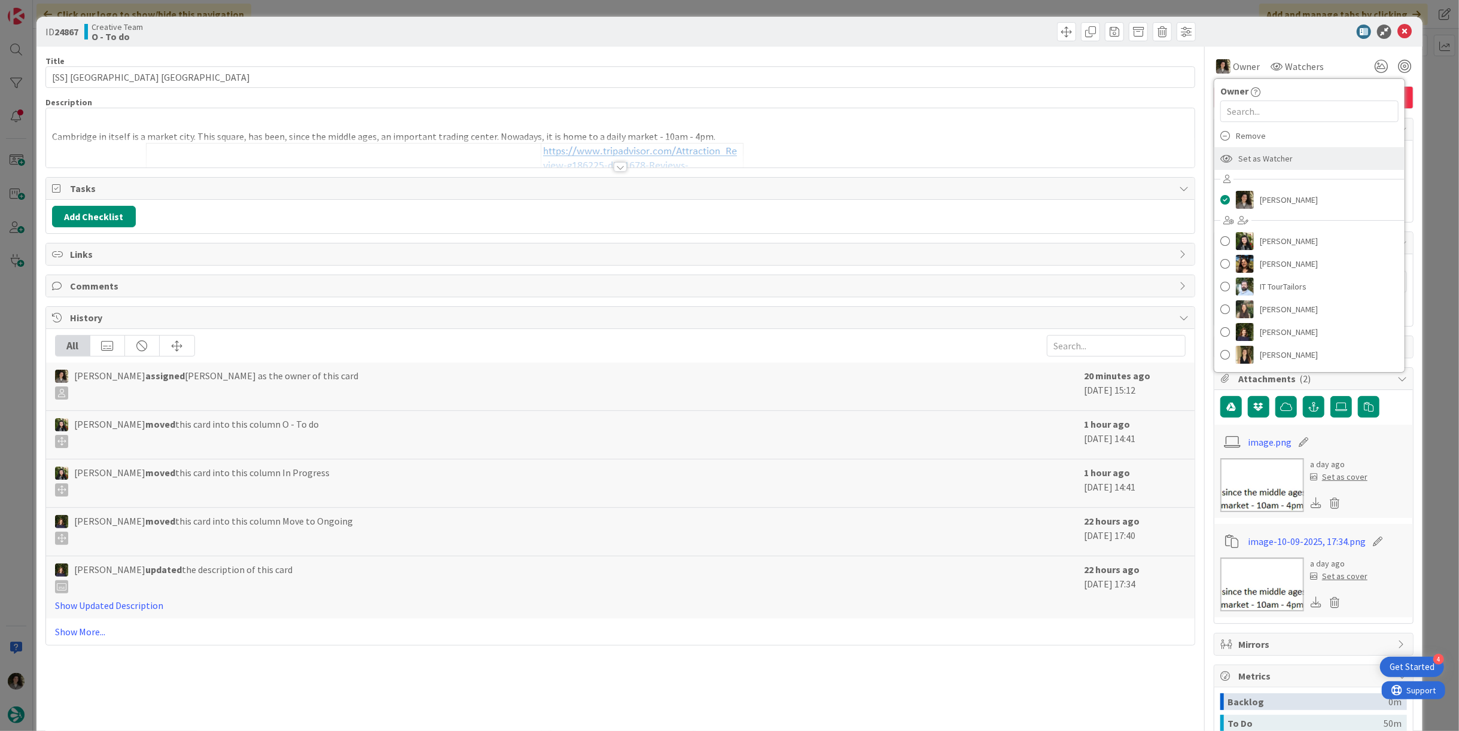
click at [1265, 153] on span "Set as Watcher" at bounding box center [1265, 159] width 54 height 18
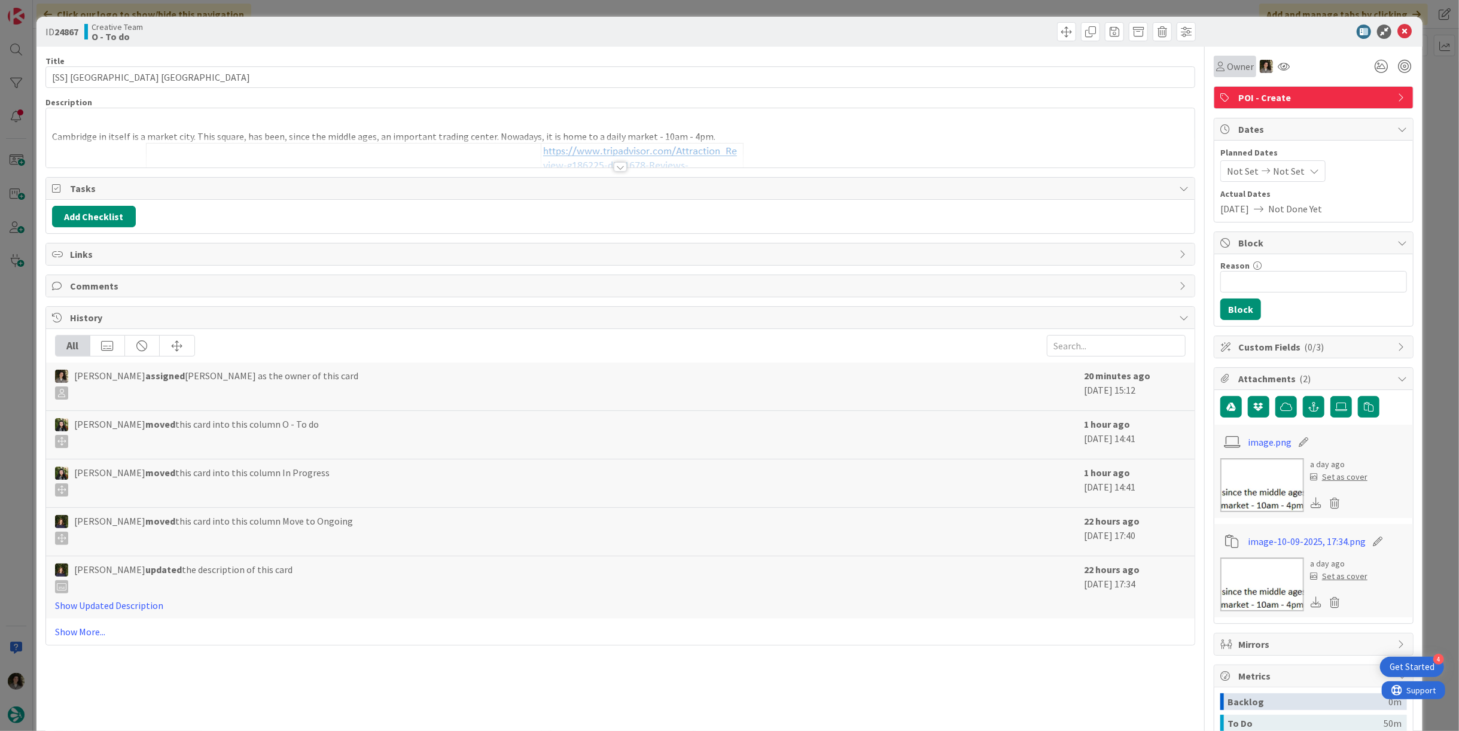
click at [1232, 65] on span "Owner" at bounding box center [1240, 66] width 27 height 14
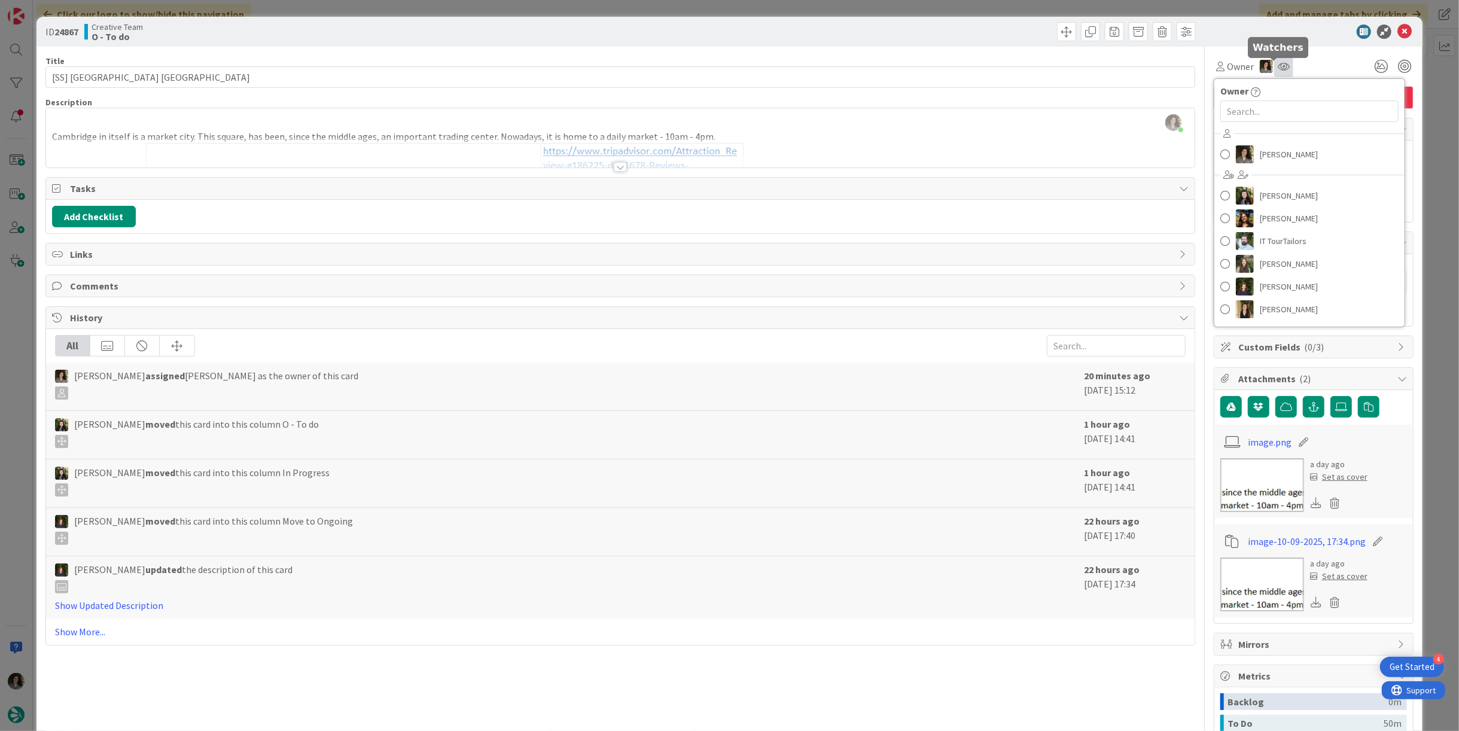
click at [1278, 64] on icon at bounding box center [1284, 67] width 12 height 10
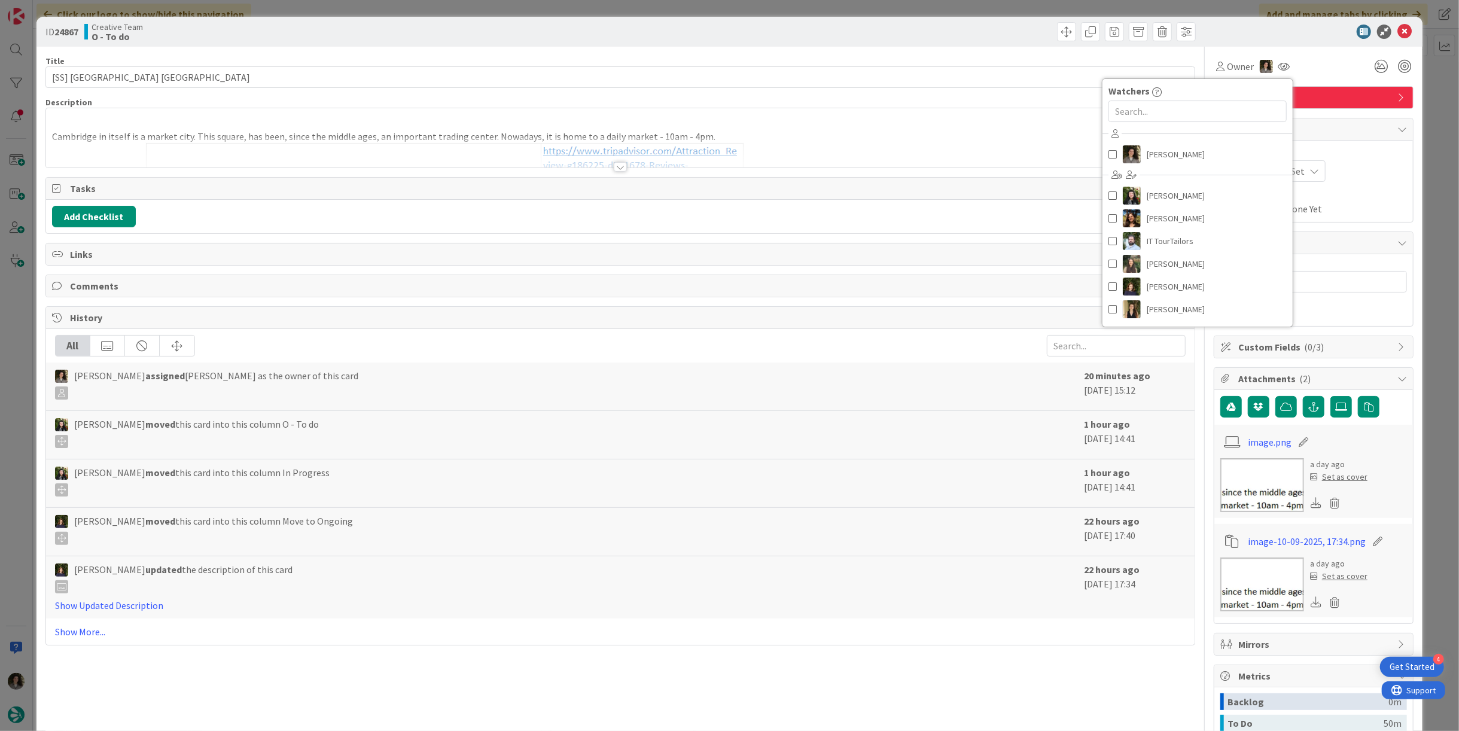
drag, startPoint x: 1308, startPoint y: 65, endPoint x: 1302, endPoint y: 63, distance: 6.2
click at [1308, 65] on div "Owner Owner [PERSON_NAME] [PERSON_NAME] [PERSON_NAME] IT TourTailors [PERSON_NA…" at bounding box center [1314, 67] width 200 height 22
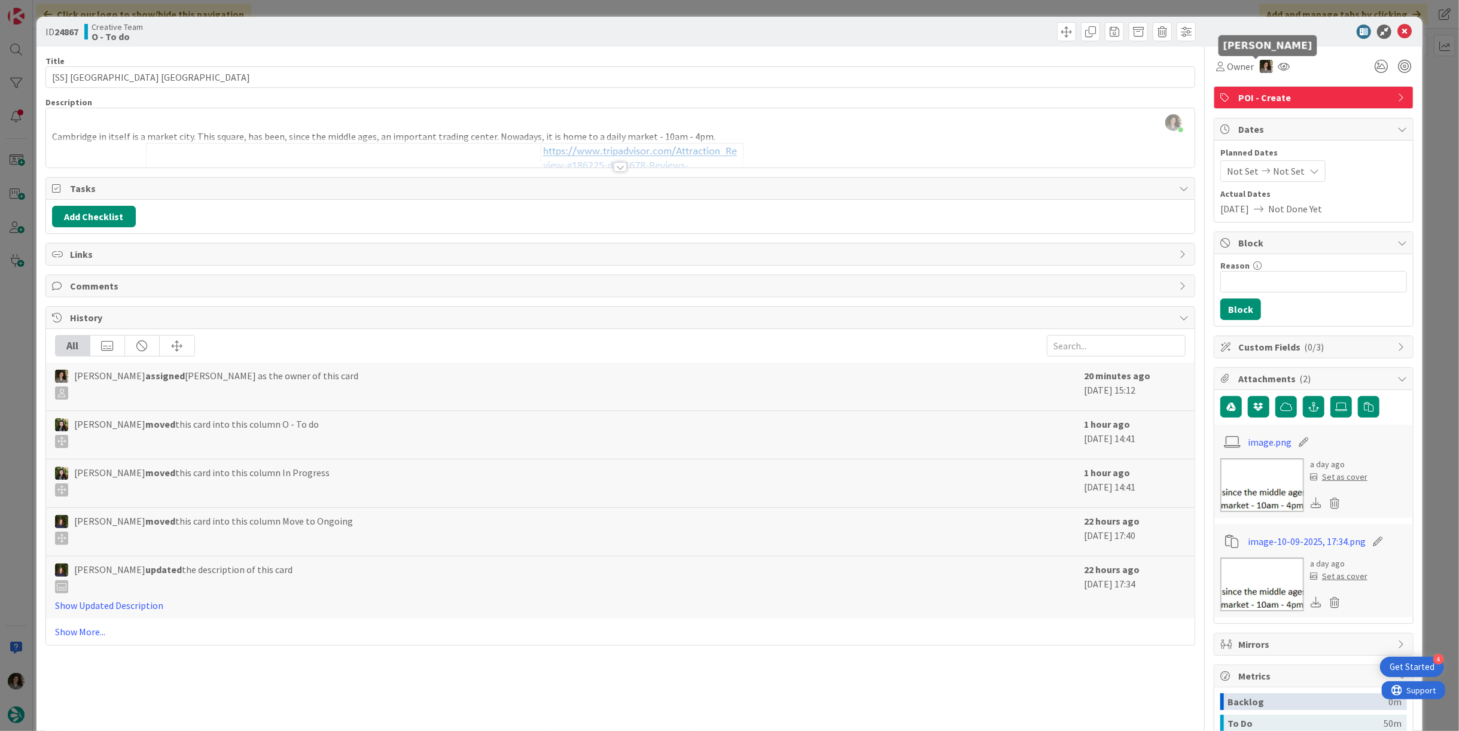
click at [1260, 66] on img at bounding box center [1266, 66] width 13 height 13
click at [1228, 96] on link "Remove" at bounding box center [1225, 89] width 95 height 19
click at [1398, 29] on icon at bounding box center [1405, 32] width 14 height 14
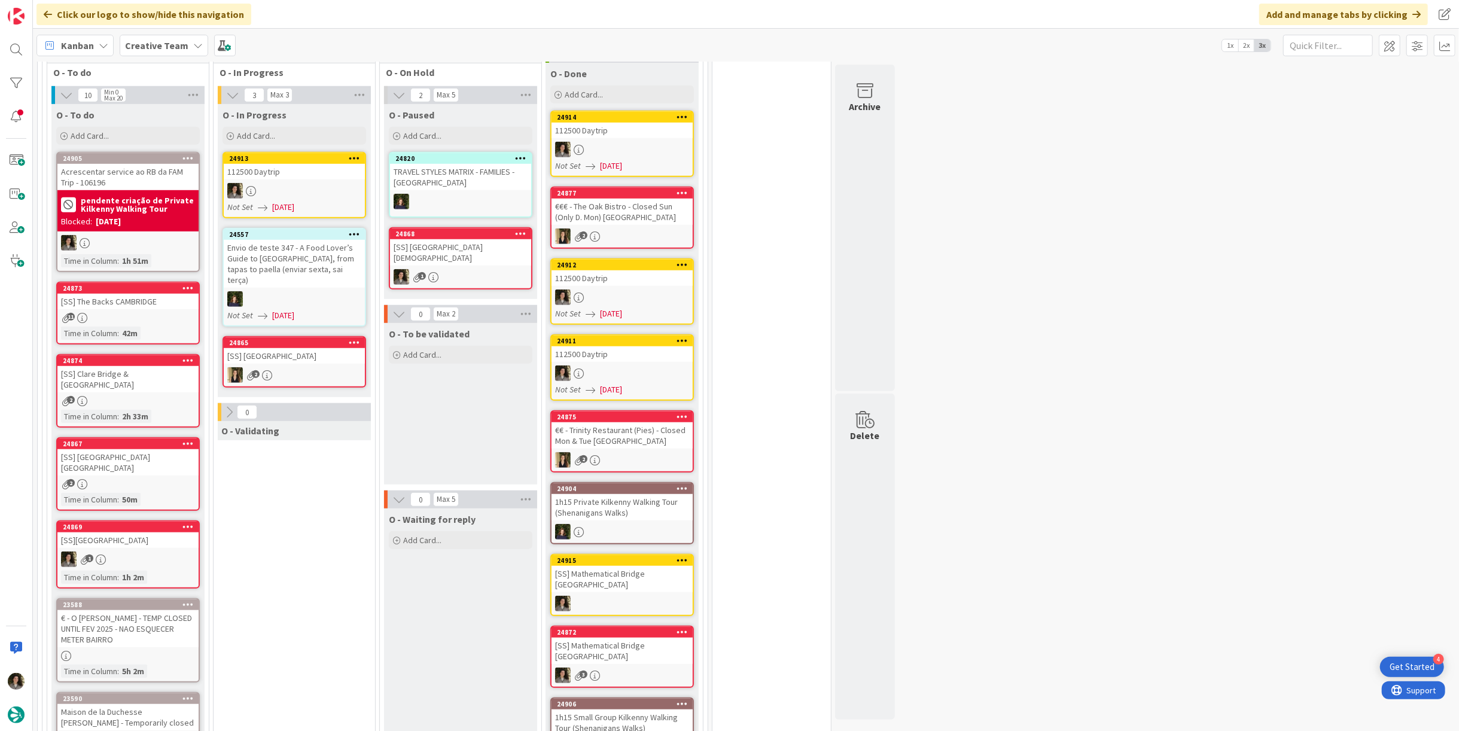
click at [305, 178] on div "24913 112500 Daytrip Not Set [DATE]" at bounding box center [295, 185] width 144 height 66
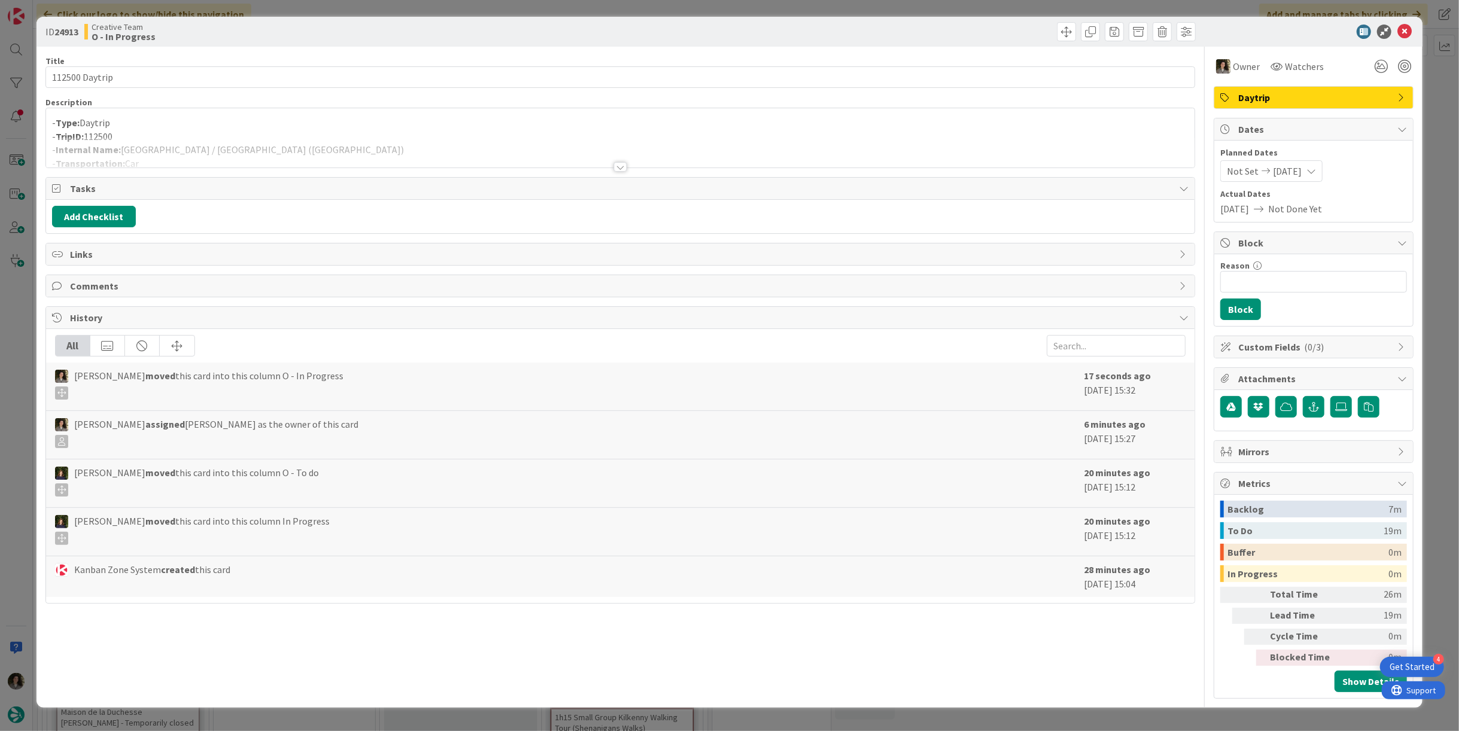
click at [271, 118] on p "- Type: Daytrip" at bounding box center [620, 123] width 1137 height 14
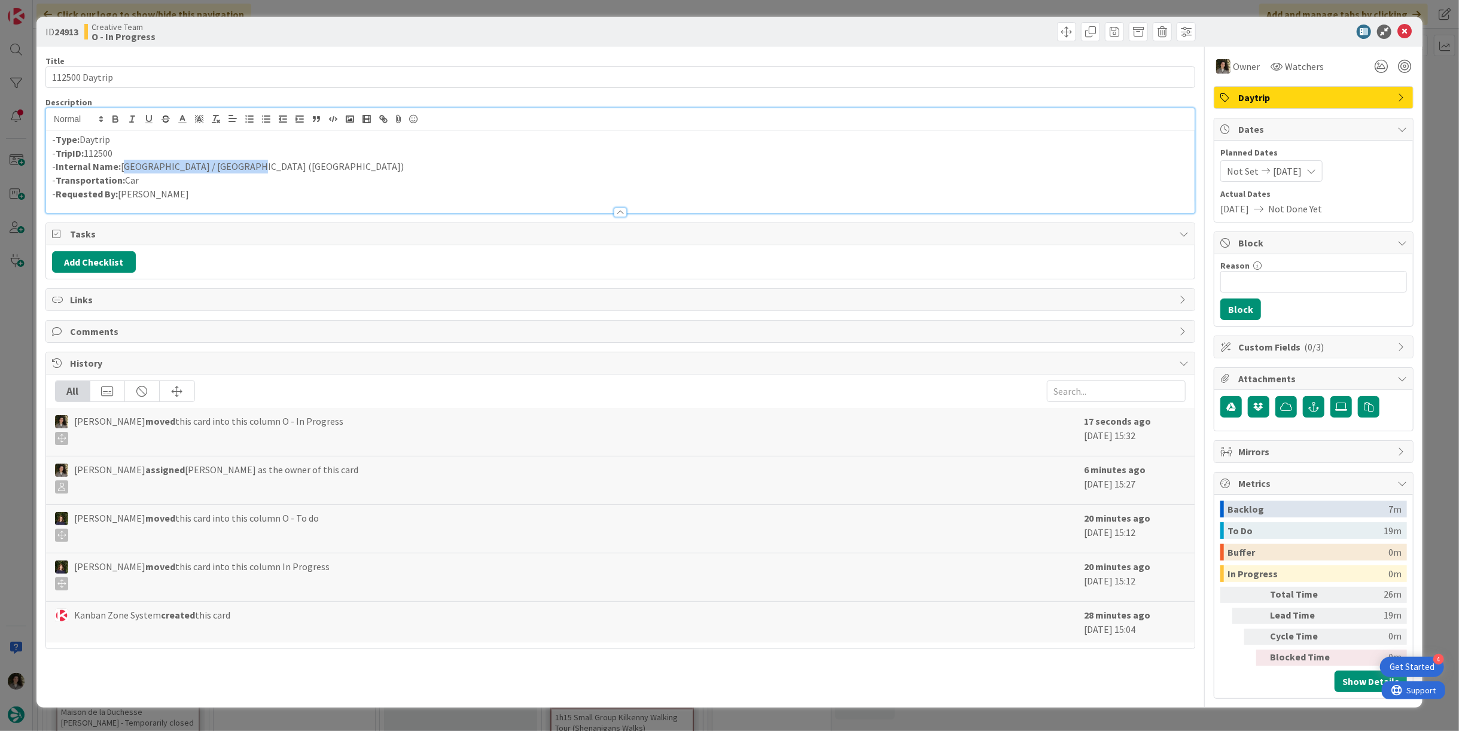
drag, startPoint x: 209, startPoint y: 164, endPoint x: 122, endPoint y: 171, distance: 87.0
click at [122, 171] on p "- Internal Name: [GEOGRAPHIC_DATA] / [GEOGRAPHIC_DATA] ([GEOGRAPHIC_DATA])" at bounding box center [620, 167] width 1137 height 14
copy p "[GEOGRAPHIC_DATA] / [GEOGRAPHIC_DATA] ([GEOGRAPHIC_DATA])"
click at [1401, 32] on icon at bounding box center [1405, 32] width 14 height 14
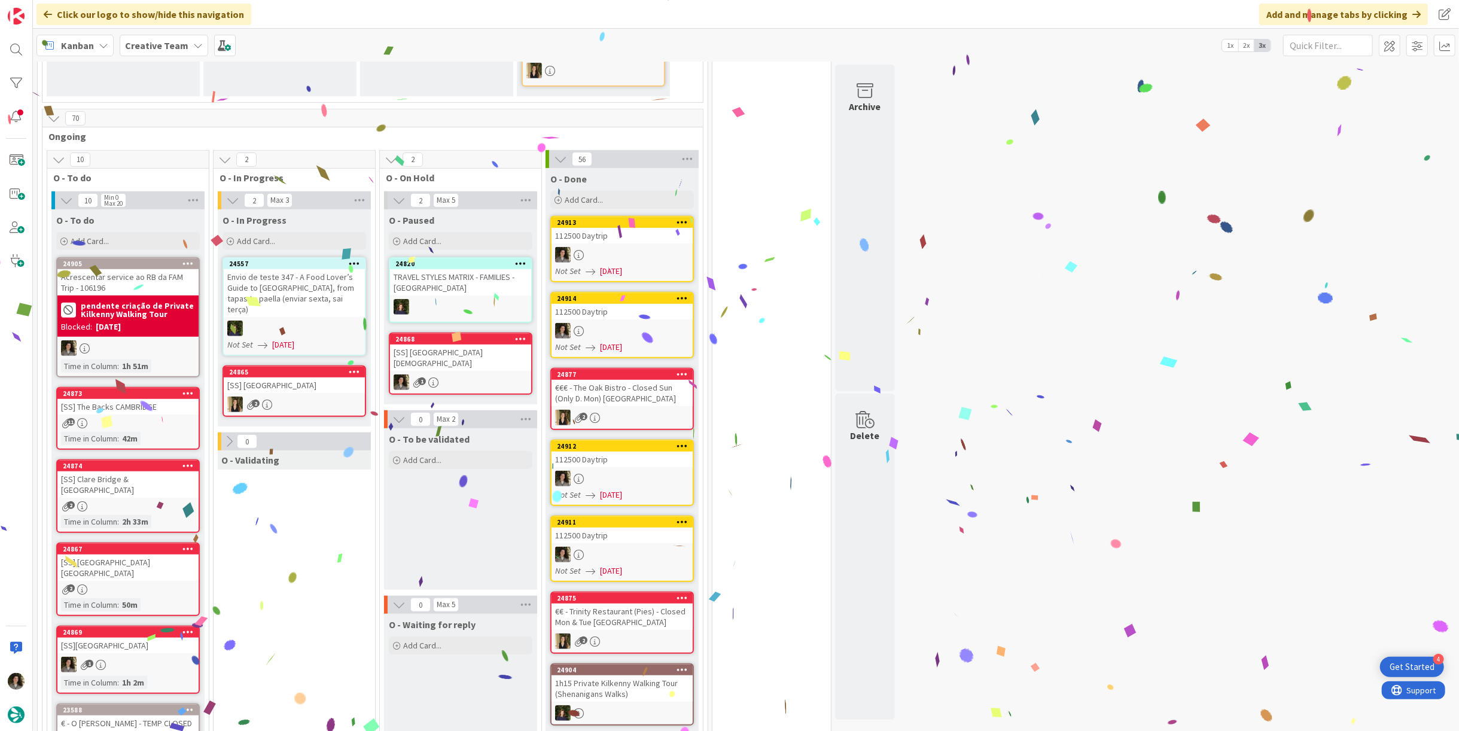
click at [628, 258] on div at bounding box center [622, 255] width 141 height 16
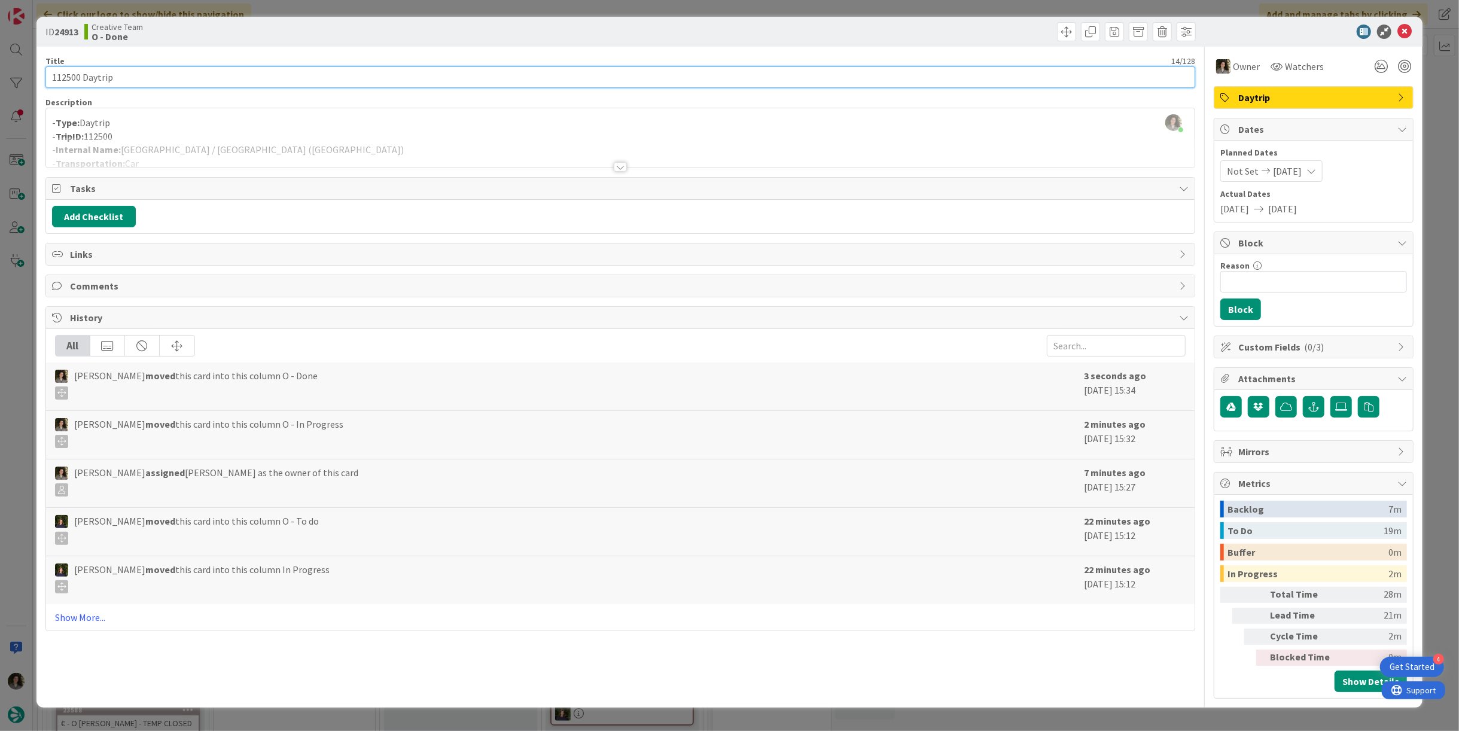
click at [704, 71] on input "112500 Daytrip" at bounding box center [620, 77] width 1150 height 22
click at [658, 70] on input "112500 Daytrip" at bounding box center [620, 77] width 1150 height 22
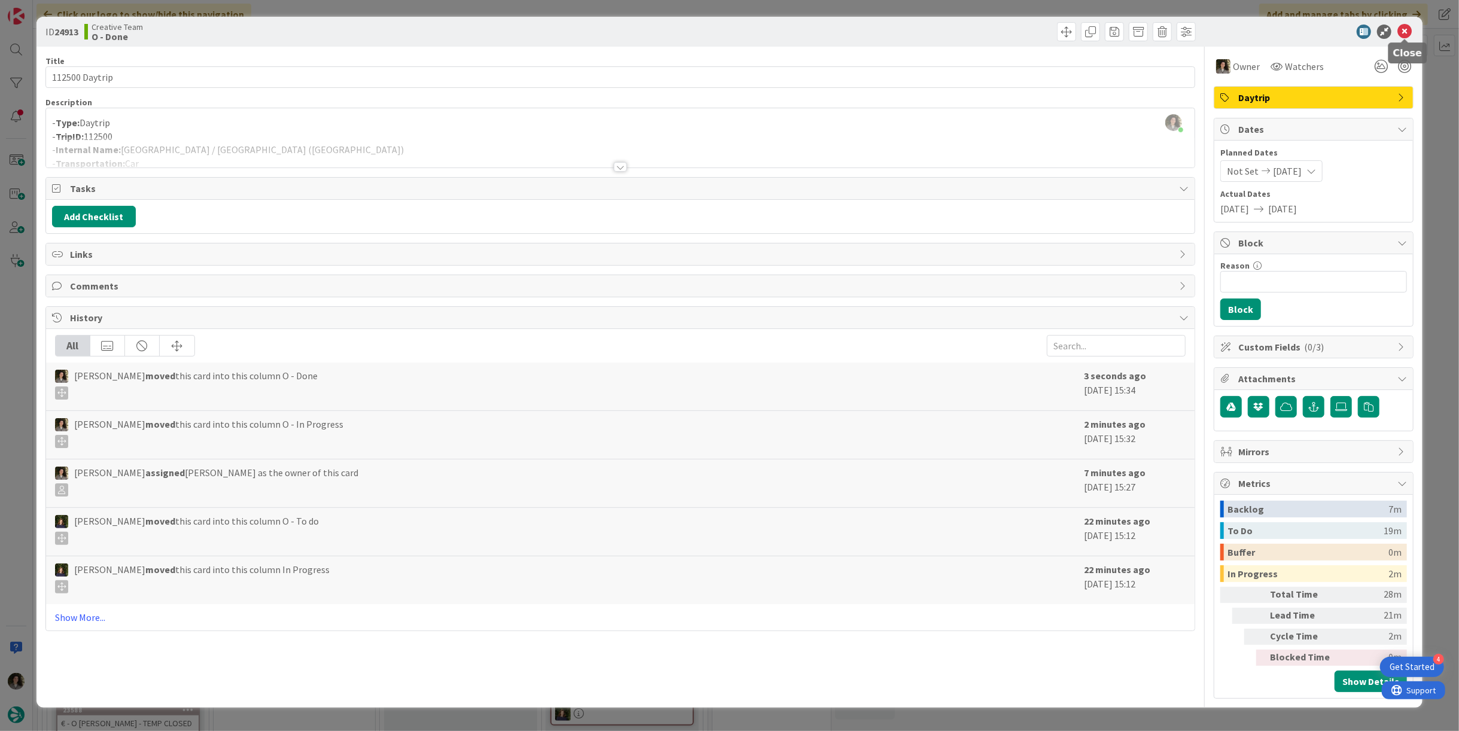
drag, startPoint x: 1407, startPoint y: 27, endPoint x: 1384, endPoint y: 46, distance: 29.7
click at [1407, 27] on icon at bounding box center [1405, 32] width 14 height 14
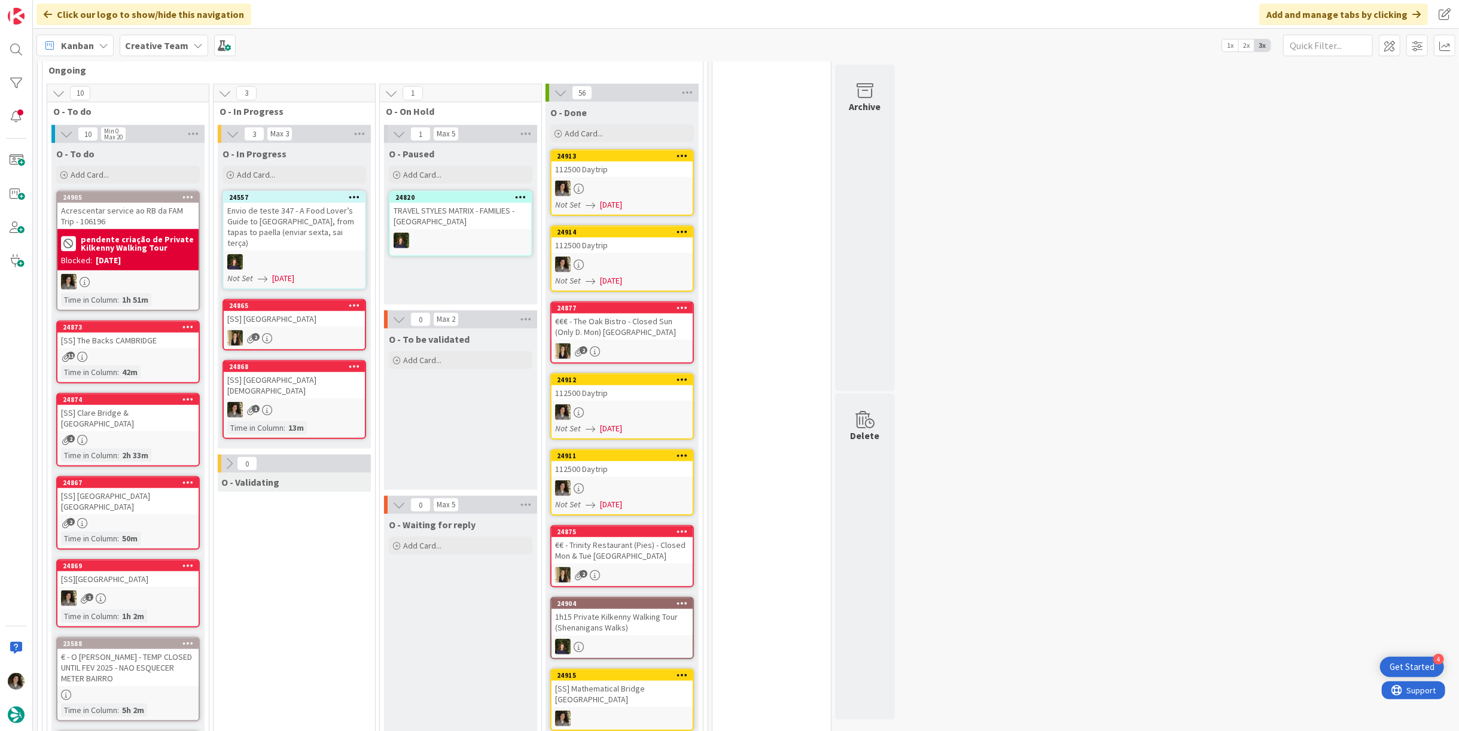
click at [638, 181] on div at bounding box center [622, 189] width 141 height 16
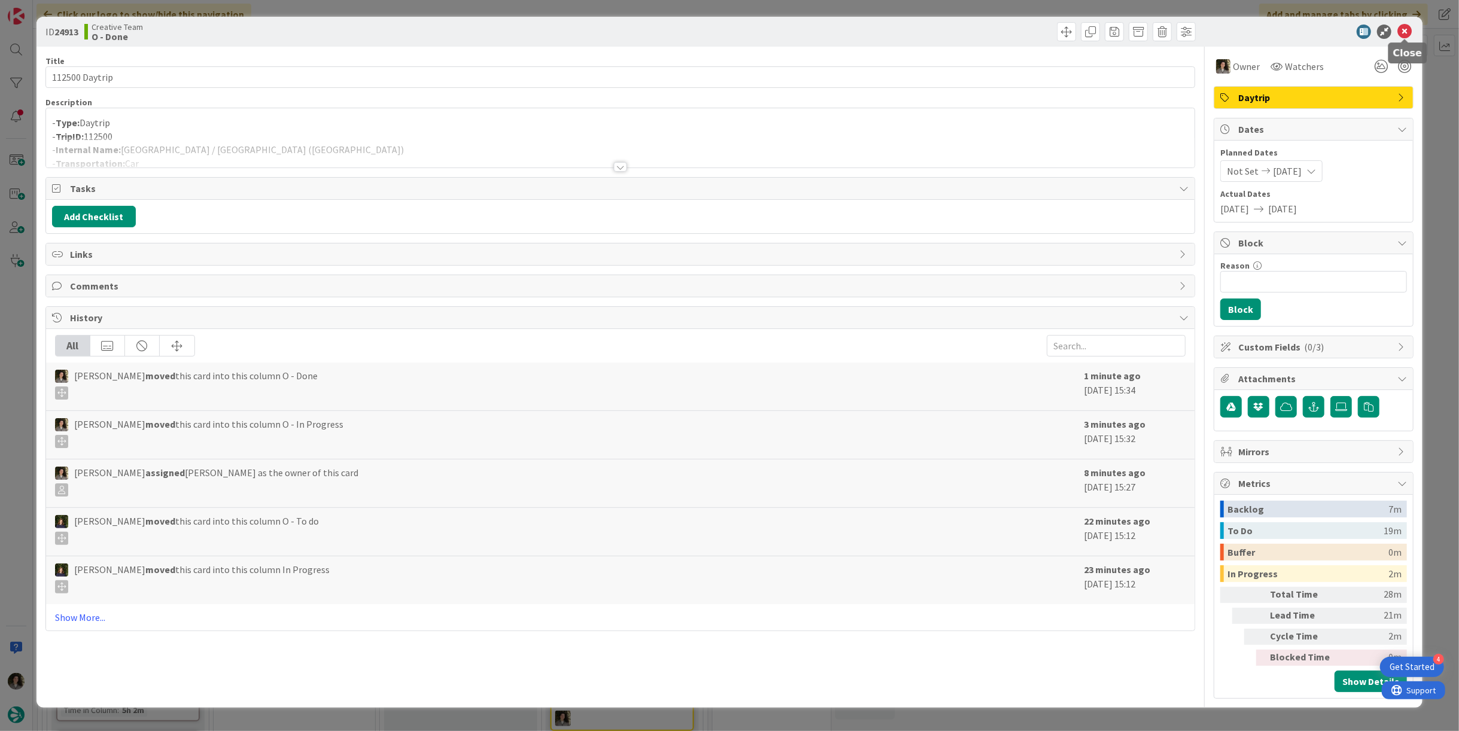
click at [1422, 15] on div "ID 24913 Creative Team O - Done Title 14 / 128 112500 Daytrip Description - Typ…" at bounding box center [729, 365] width 1459 height 731
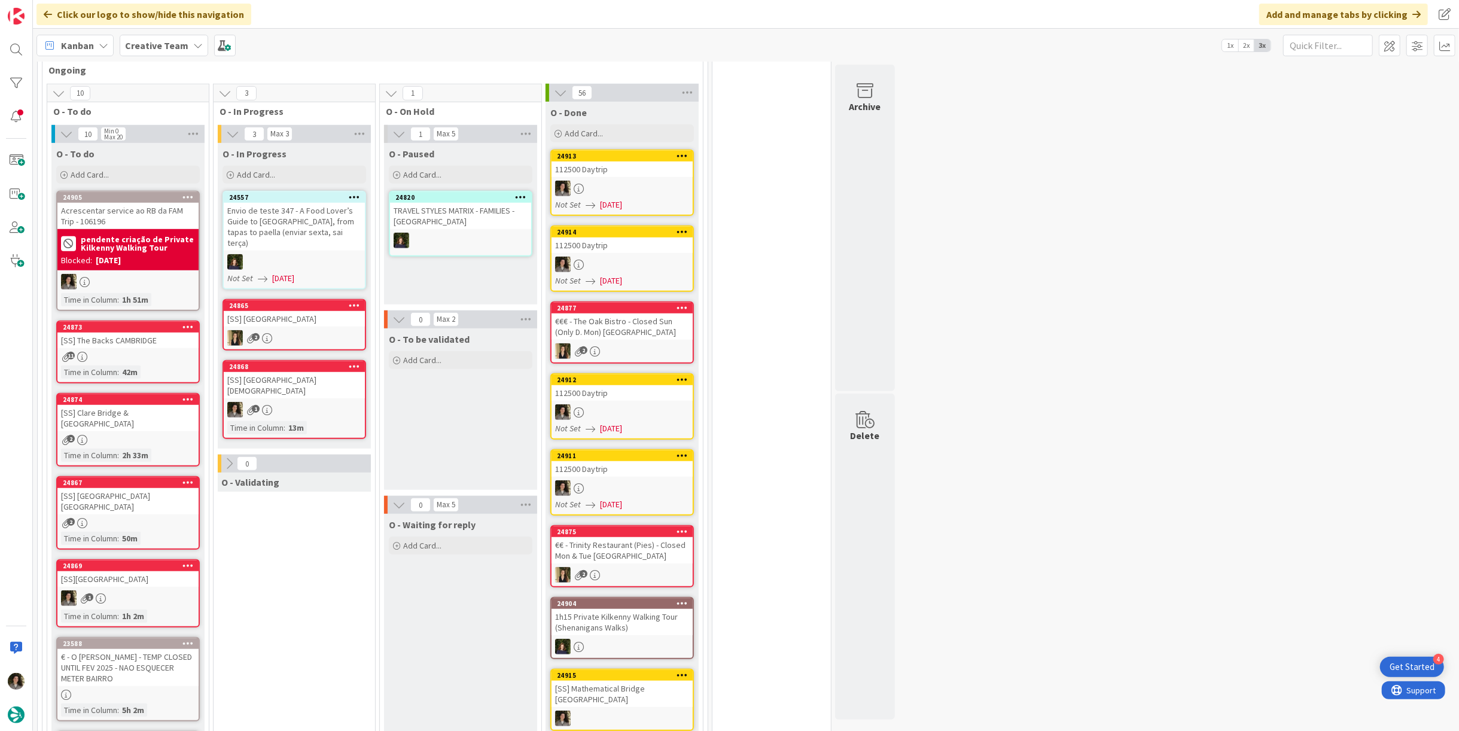
click at [315, 379] on div "[SS] [GEOGRAPHIC_DATA][DEMOGRAPHIC_DATA]" at bounding box center [294, 385] width 141 height 26
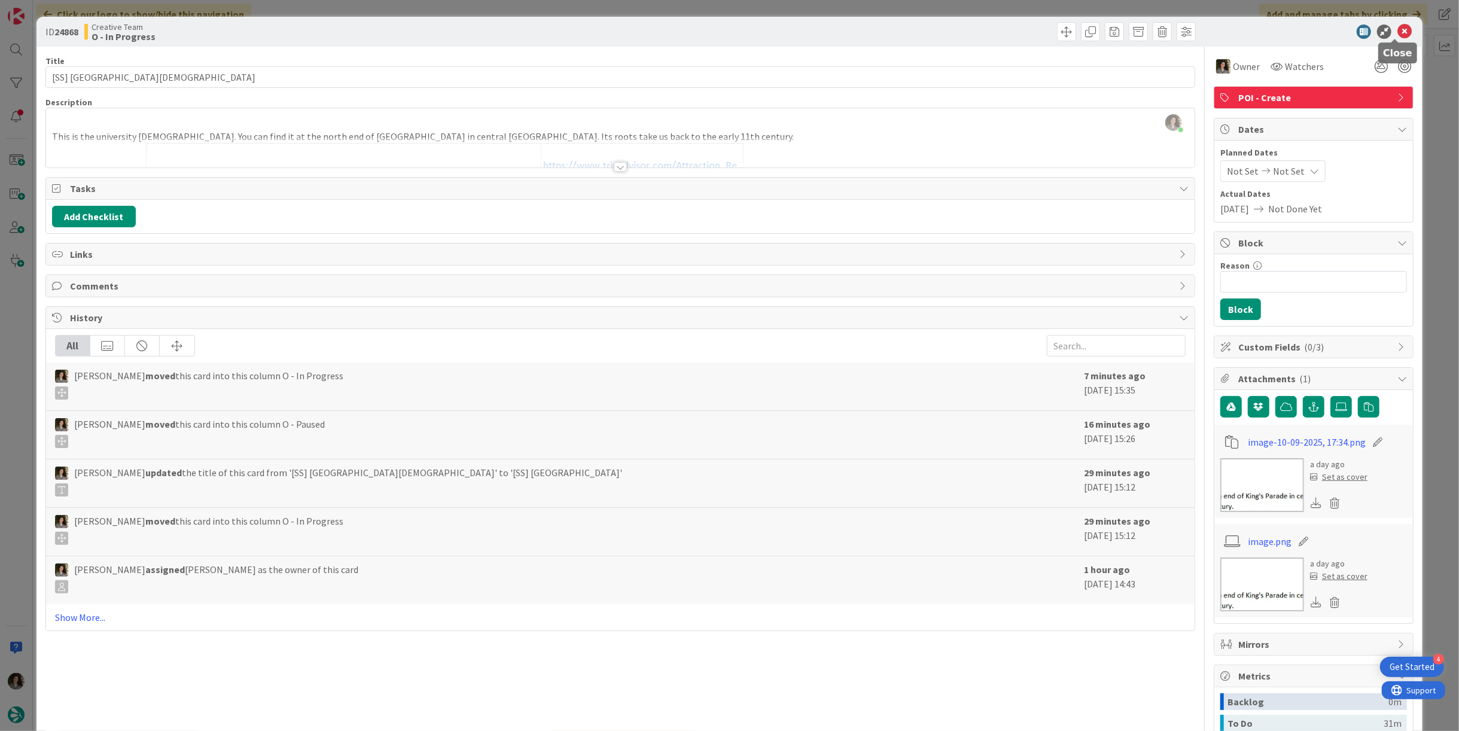
click at [1399, 25] on icon at bounding box center [1405, 32] width 14 height 14
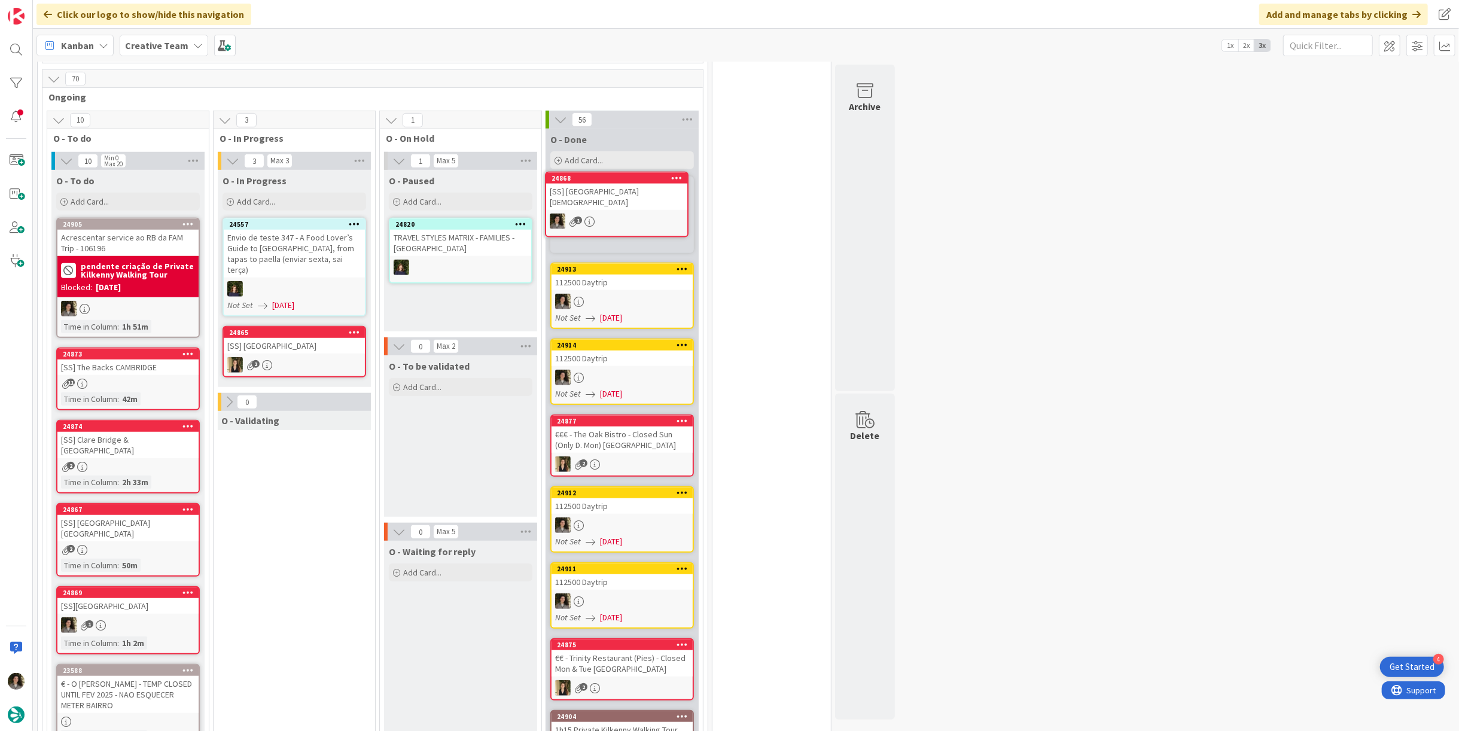
scroll to position [648, 0]
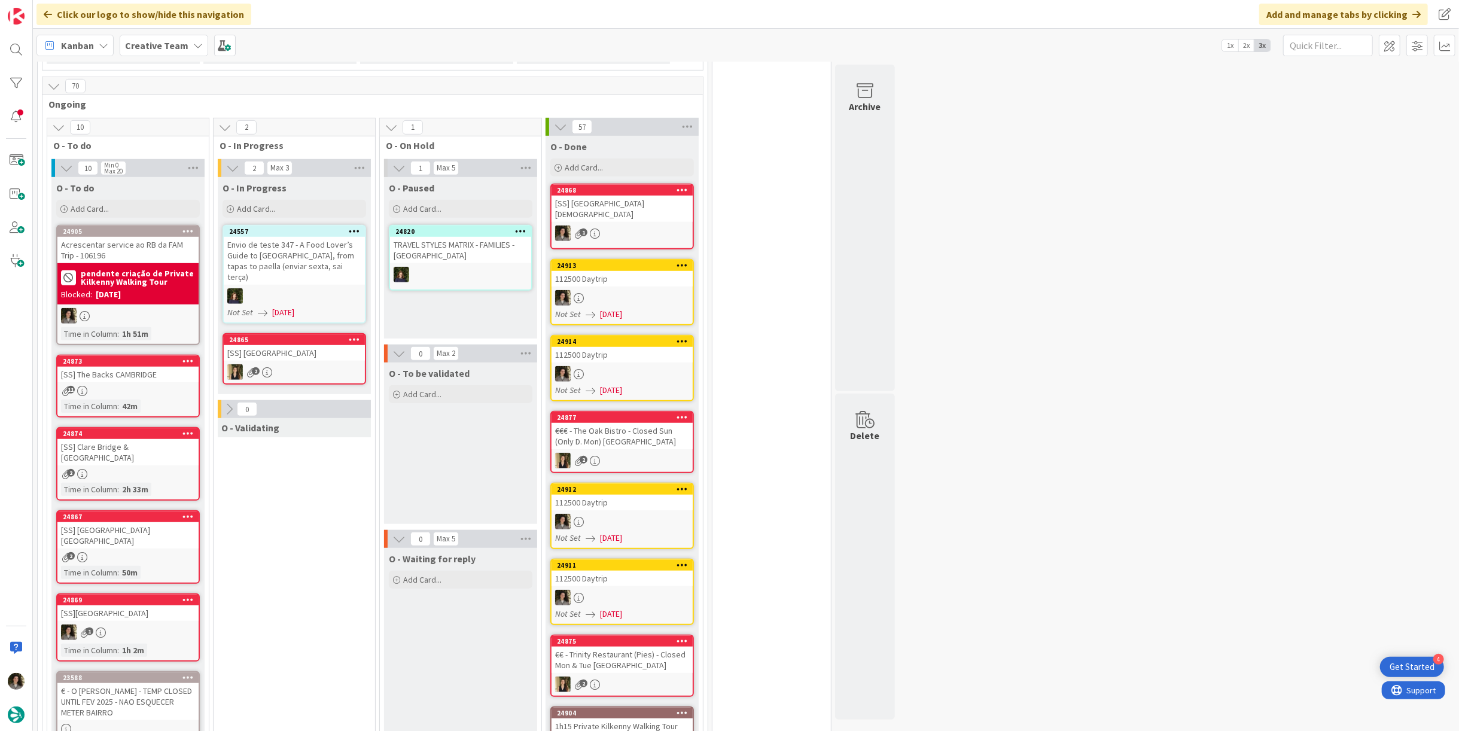
click at [602, 217] on div "[SS] [GEOGRAPHIC_DATA][DEMOGRAPHIC_DATA]" at bounding box center [622, 209] width 141 height 26
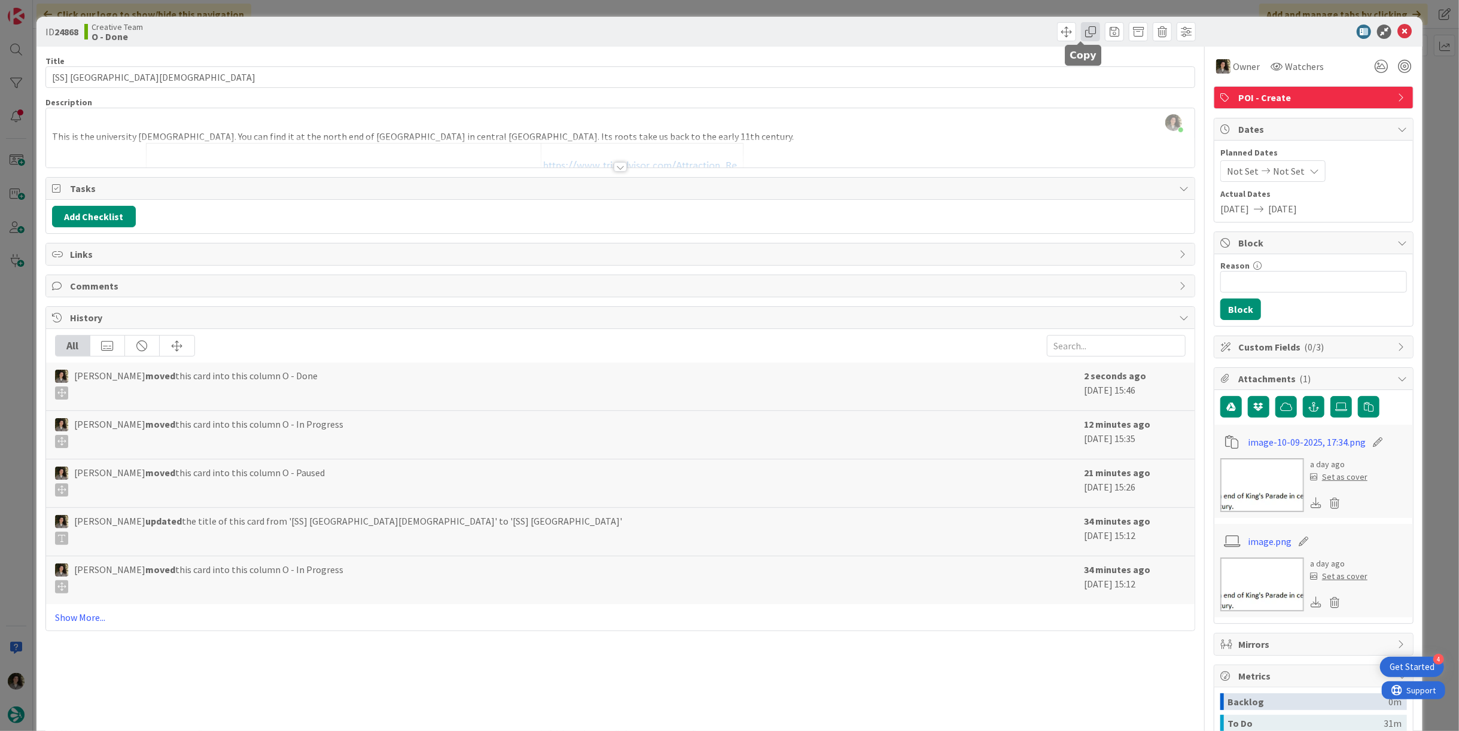
click at [1083, 35] on span at bounding box center [1090, 31] width 19 height 19
type textarea "x"
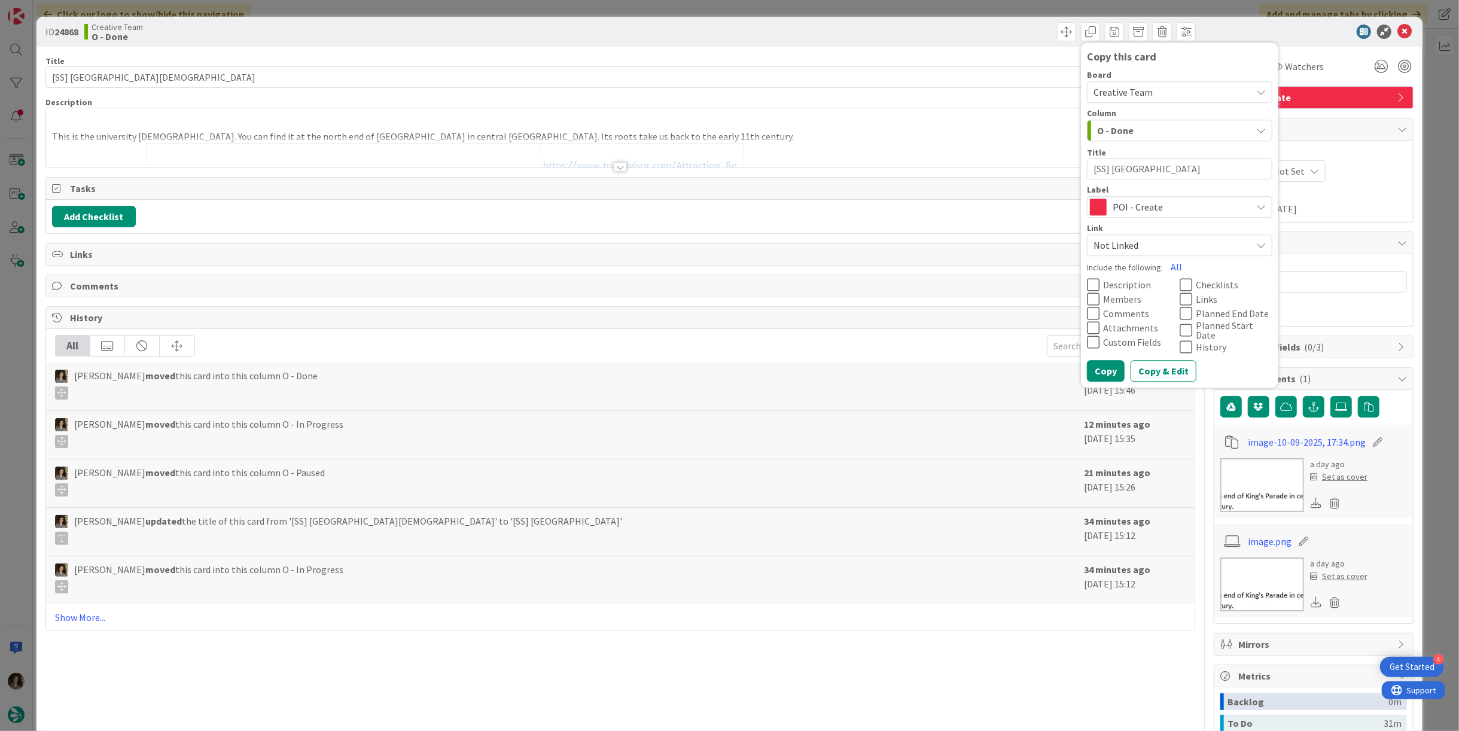
click at [1338, 92] on span "POI - Create" at bounding box center [1314, 97] width 153 height 14
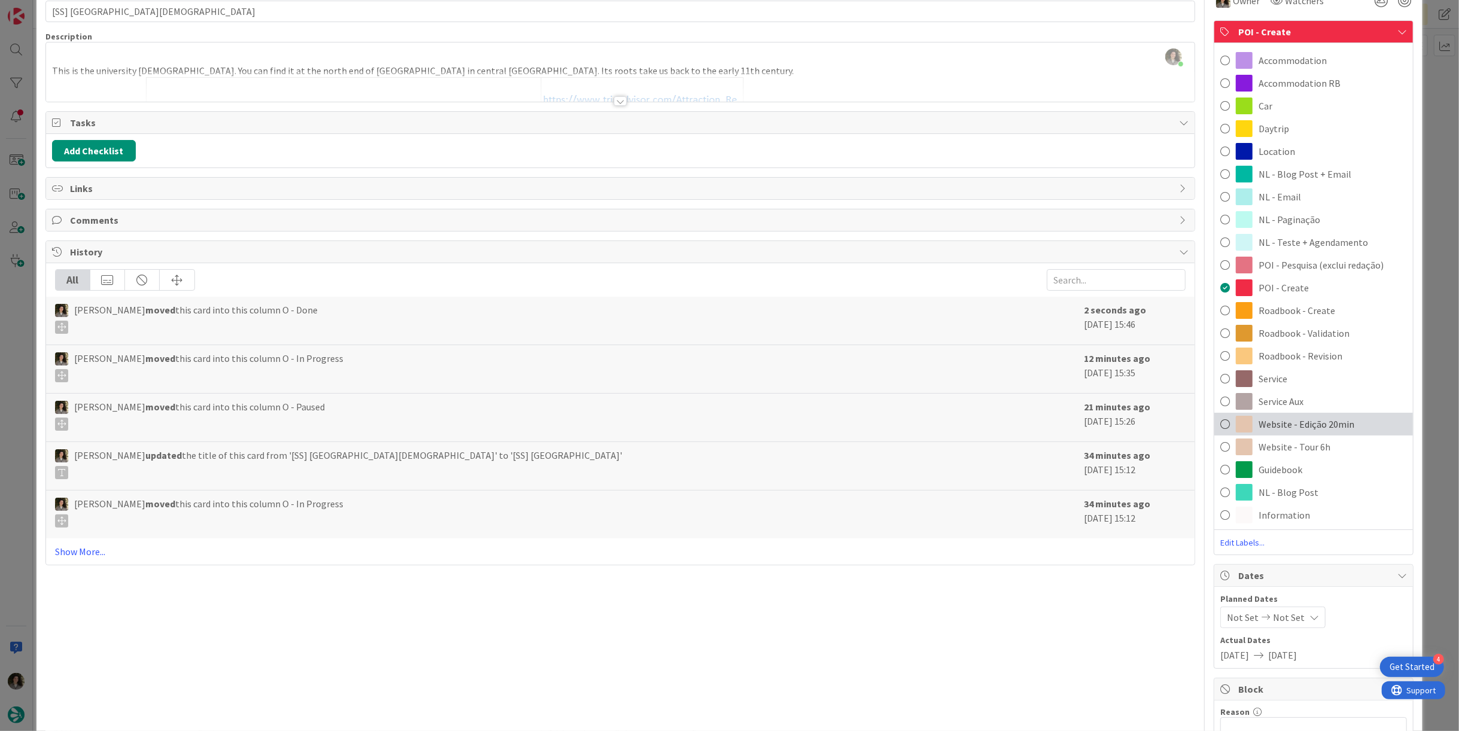
scroll to position [133, 0]
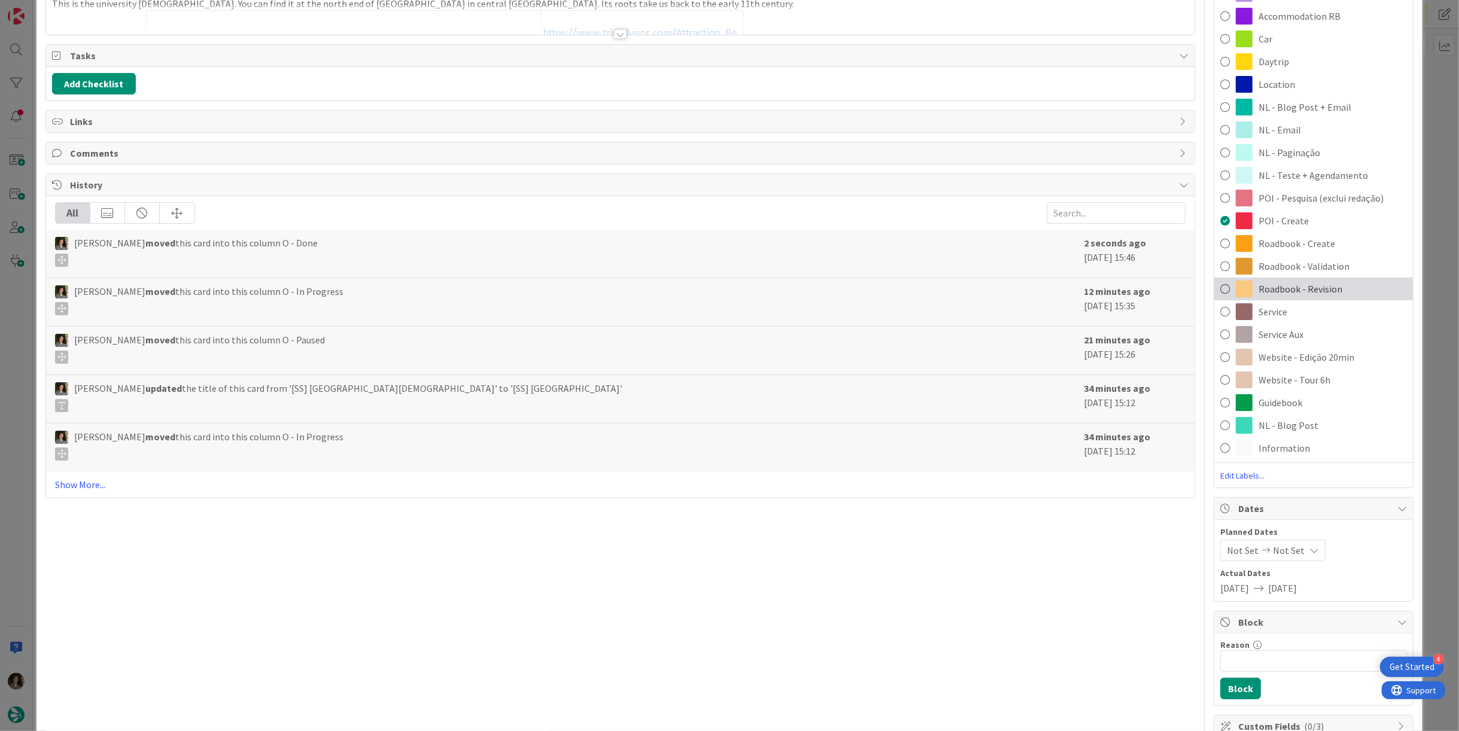
click at [1304, 290] on span "Roadbook - Revision" at bounding box center [1301, 289] width 84 height 14
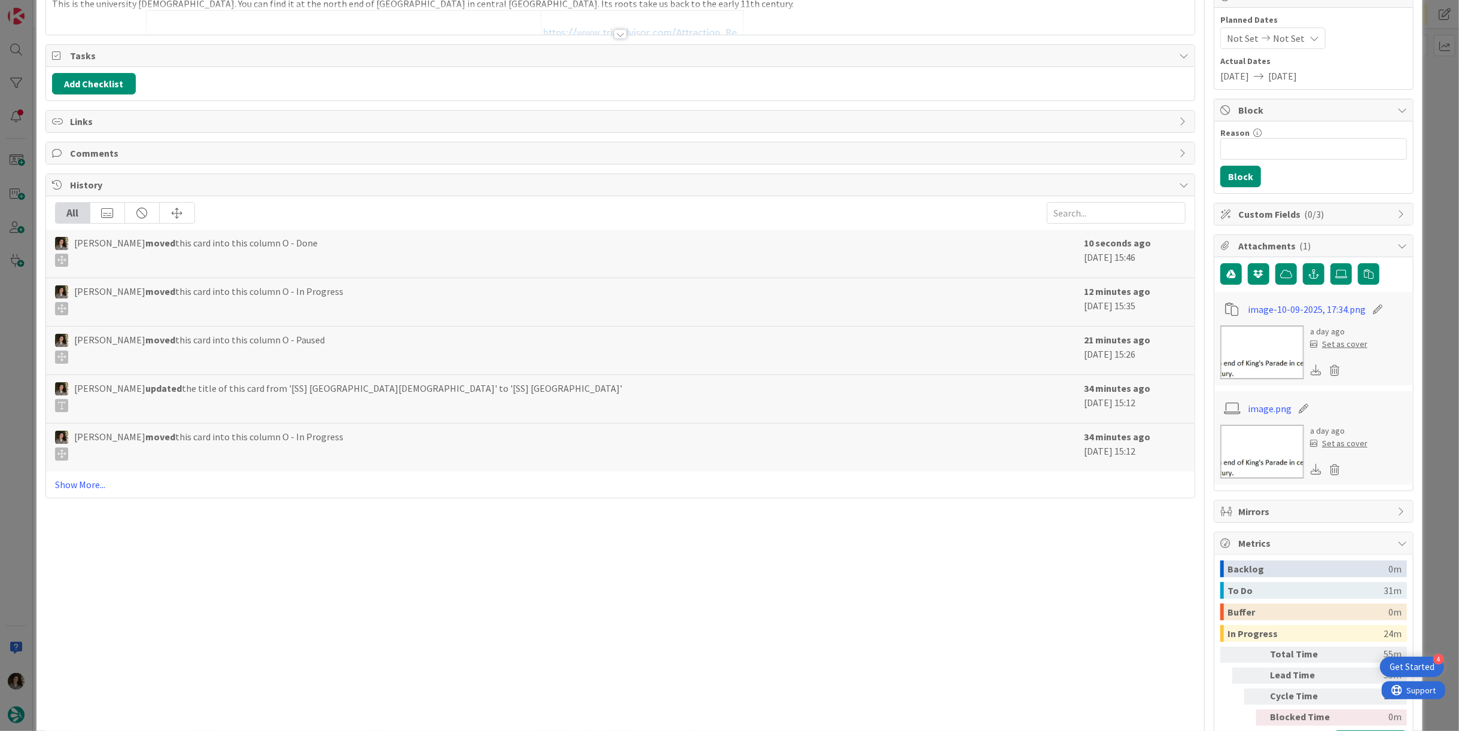
scroll to position [0, 0]
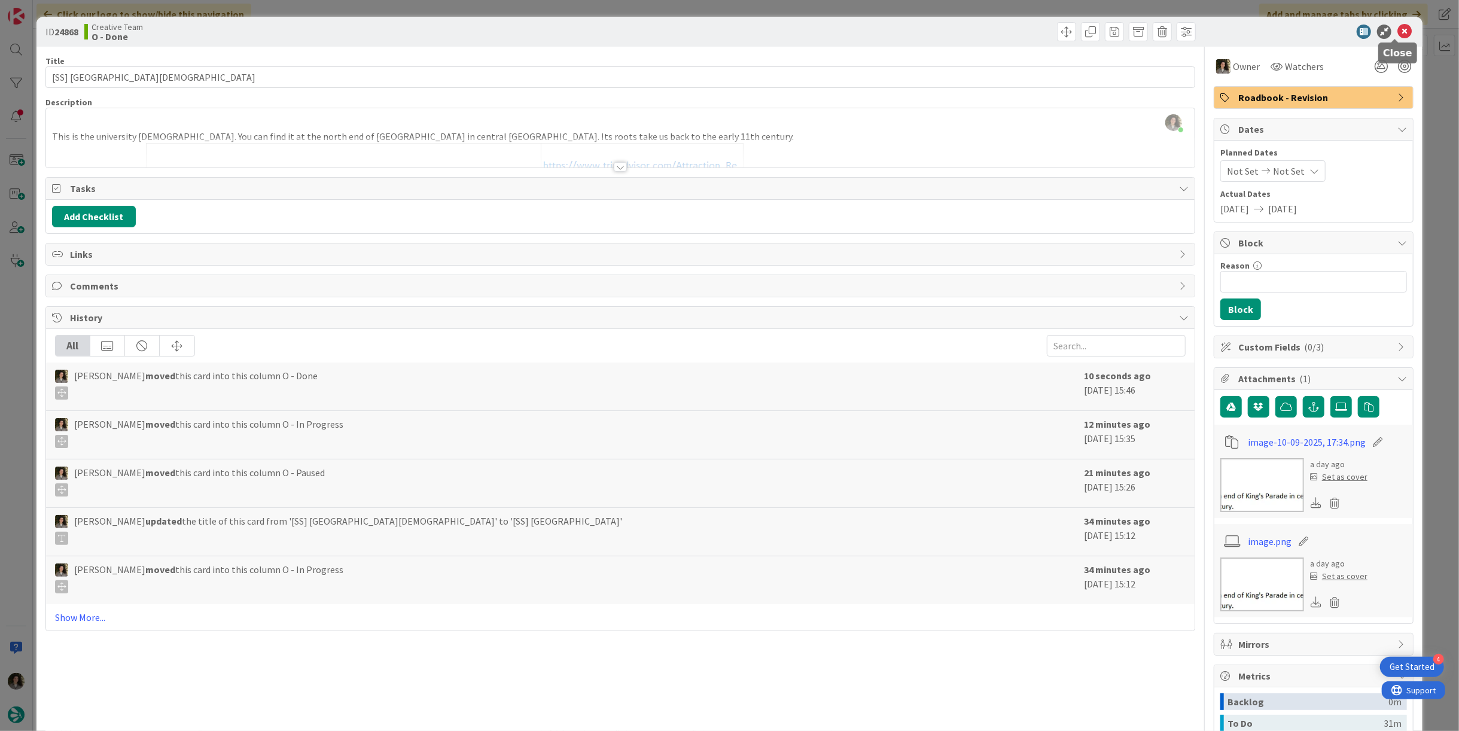
click at [1398, 34] on icon at bounding box center [1405, 32] width 14 height 14
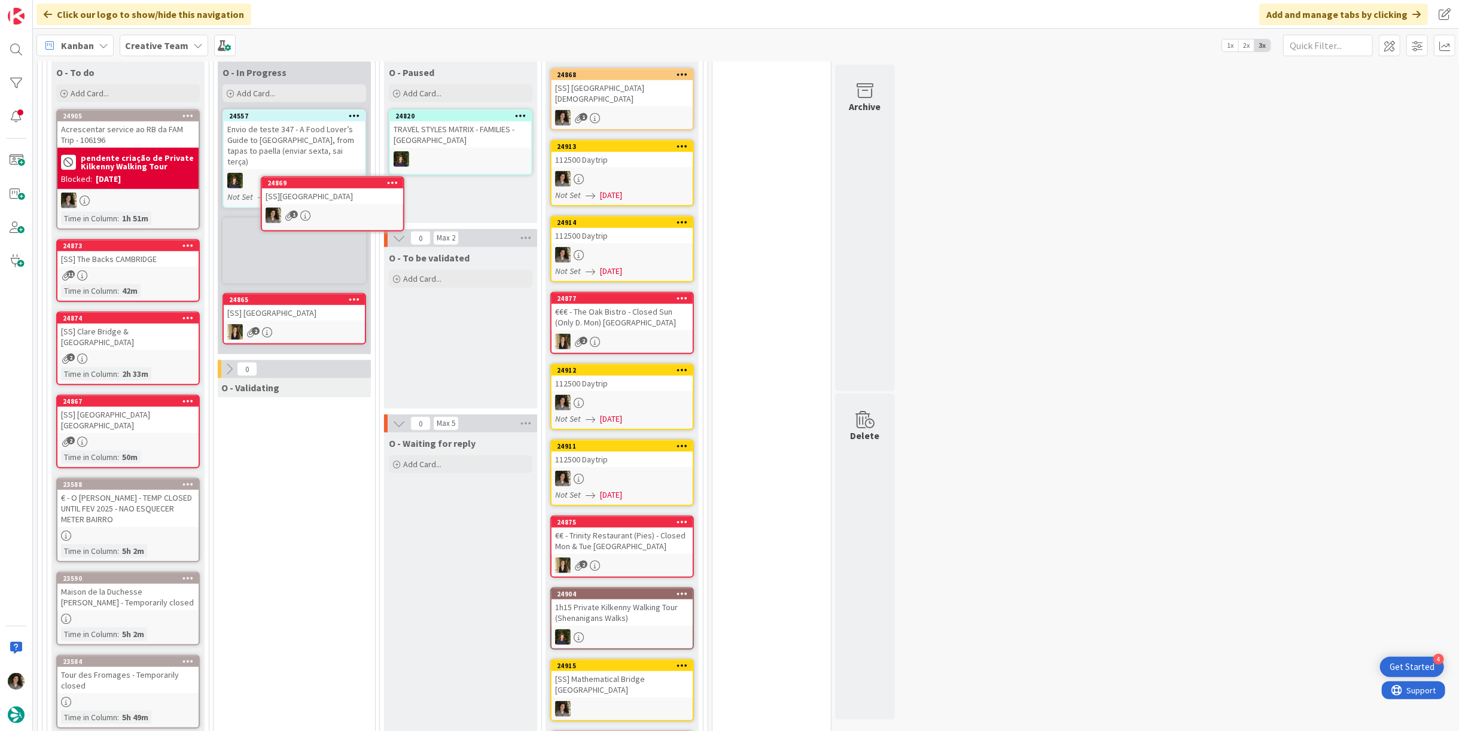
scroll to position [748, 0]
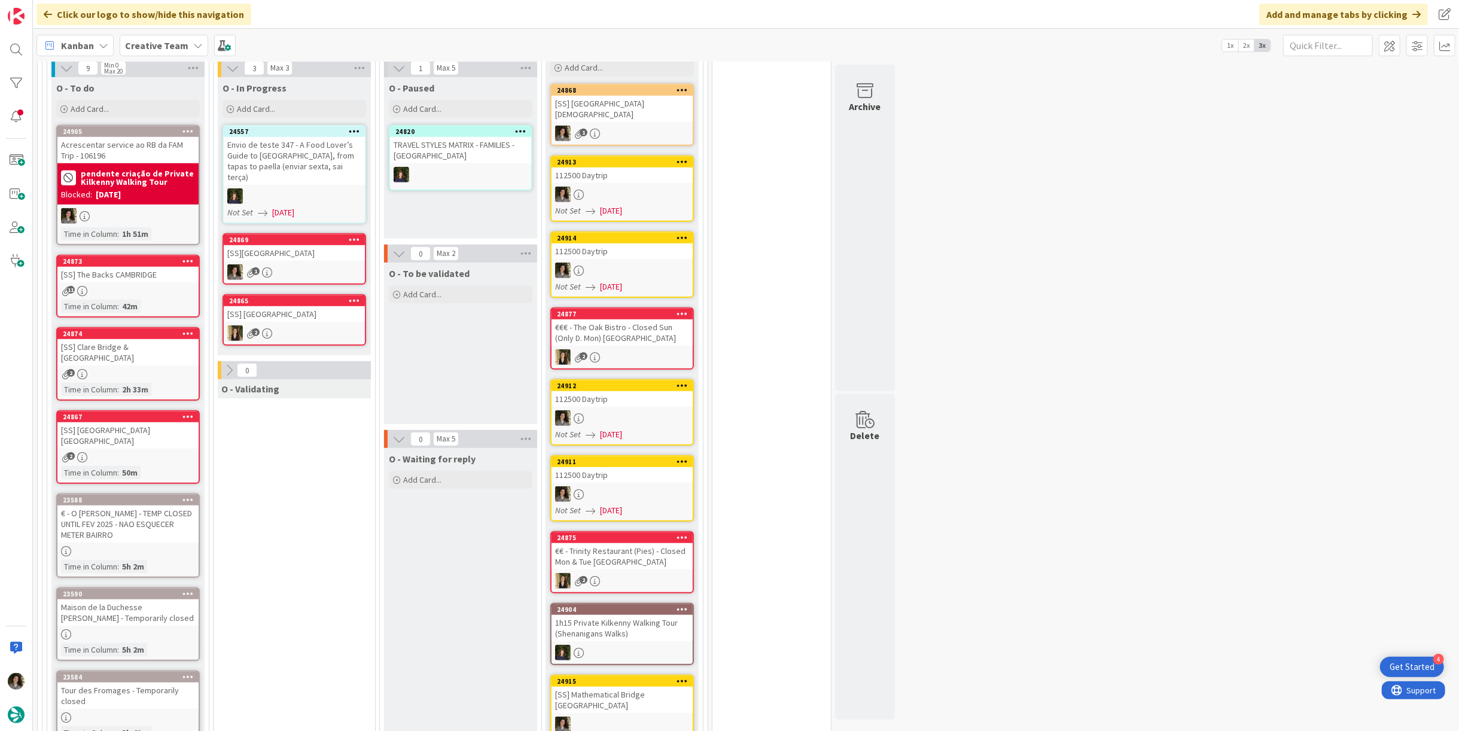
click at [294, 245] on div "[SS][GEOGRAPHIC_DATA]" at bounding box center [294, 253] width 141 height 16
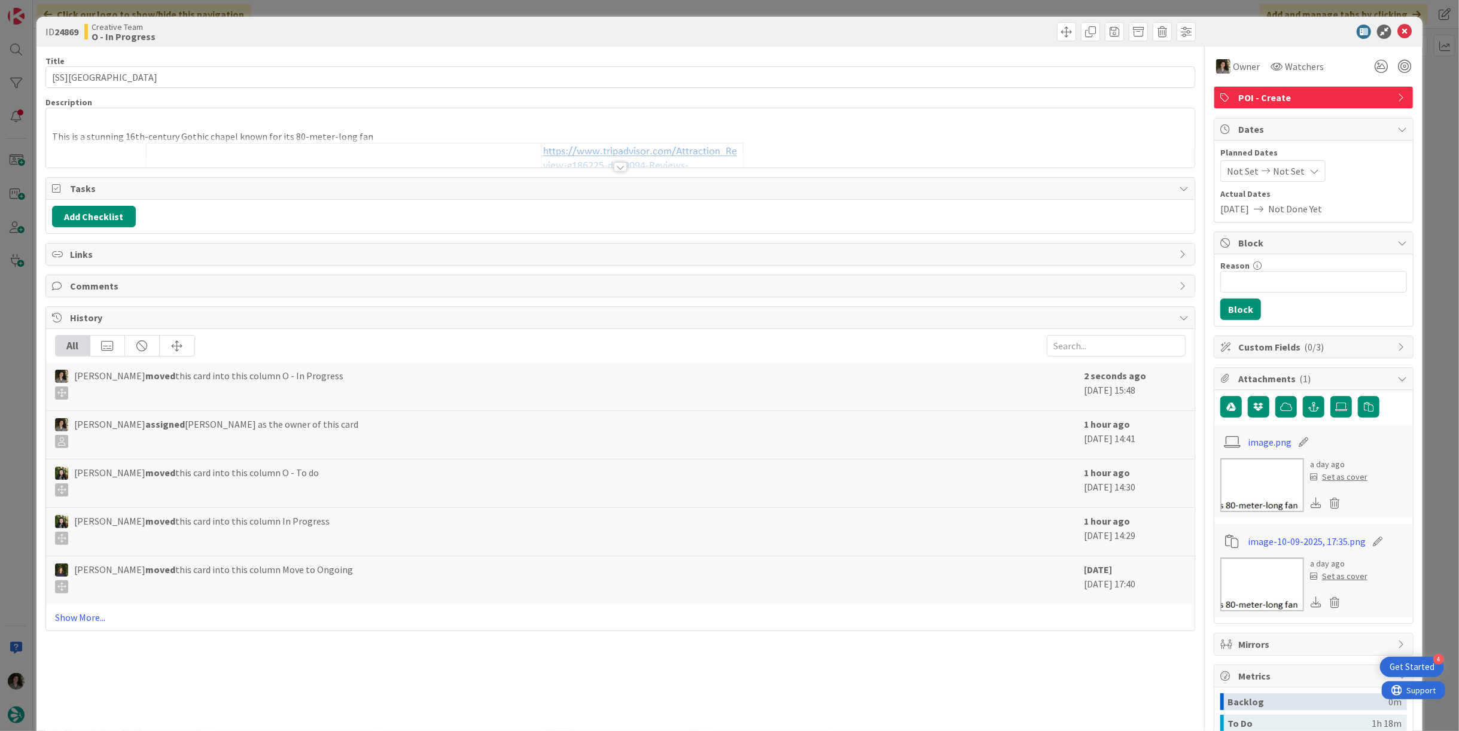
drag, startPoint x: 183, startPoint y: 61, endPoint x: 174, endPoint y: 67, distance: 10.8
click at [182, 61] on div "Title 35 / 128" at bounding box center [620, 61] width 1150 height 11
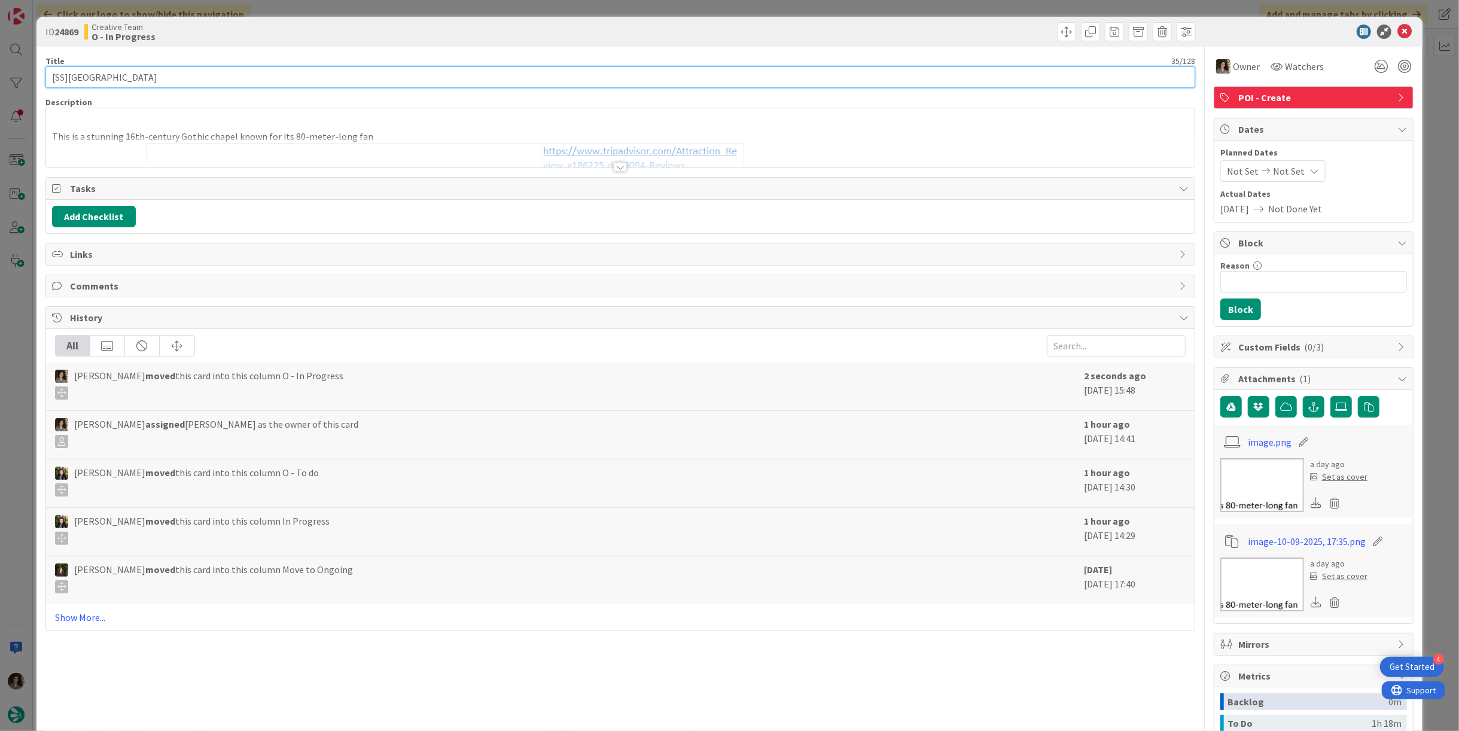
click at [160, 80] on input "[SS][GEOGRAPHIC_DATA]" at bounding box center [620, 77] width 1150 height 22
drag, startPoint x: 414, startPoint y: 77, endPoint x: 403, endPoint y: 78, distance: 10.8
click at [414, 77] on input "[SS][GEOGRAPHIC_DATA]" at bounding box center [620, 77] width 1150 height 22
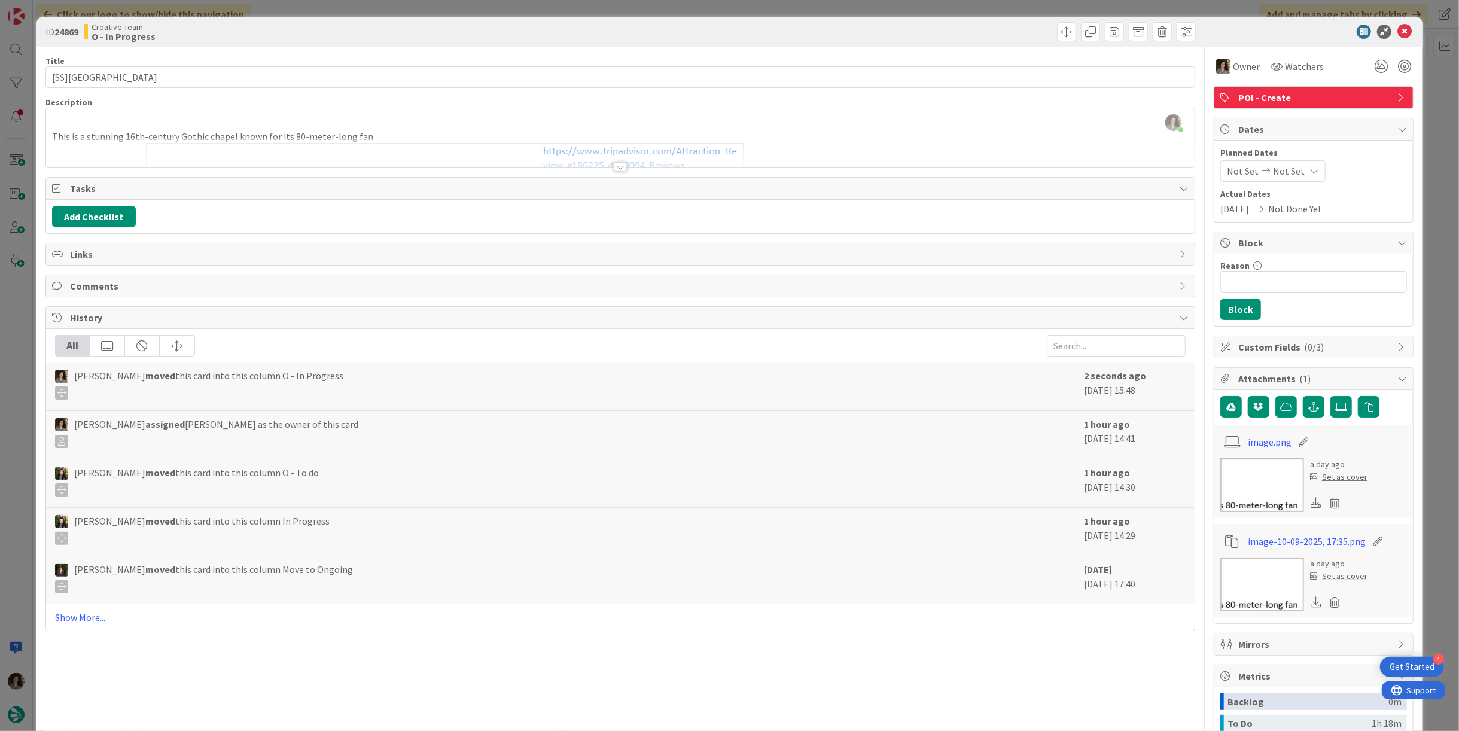
click at [614, 166] on div at bounding box center [620, 167] width 13 height 10
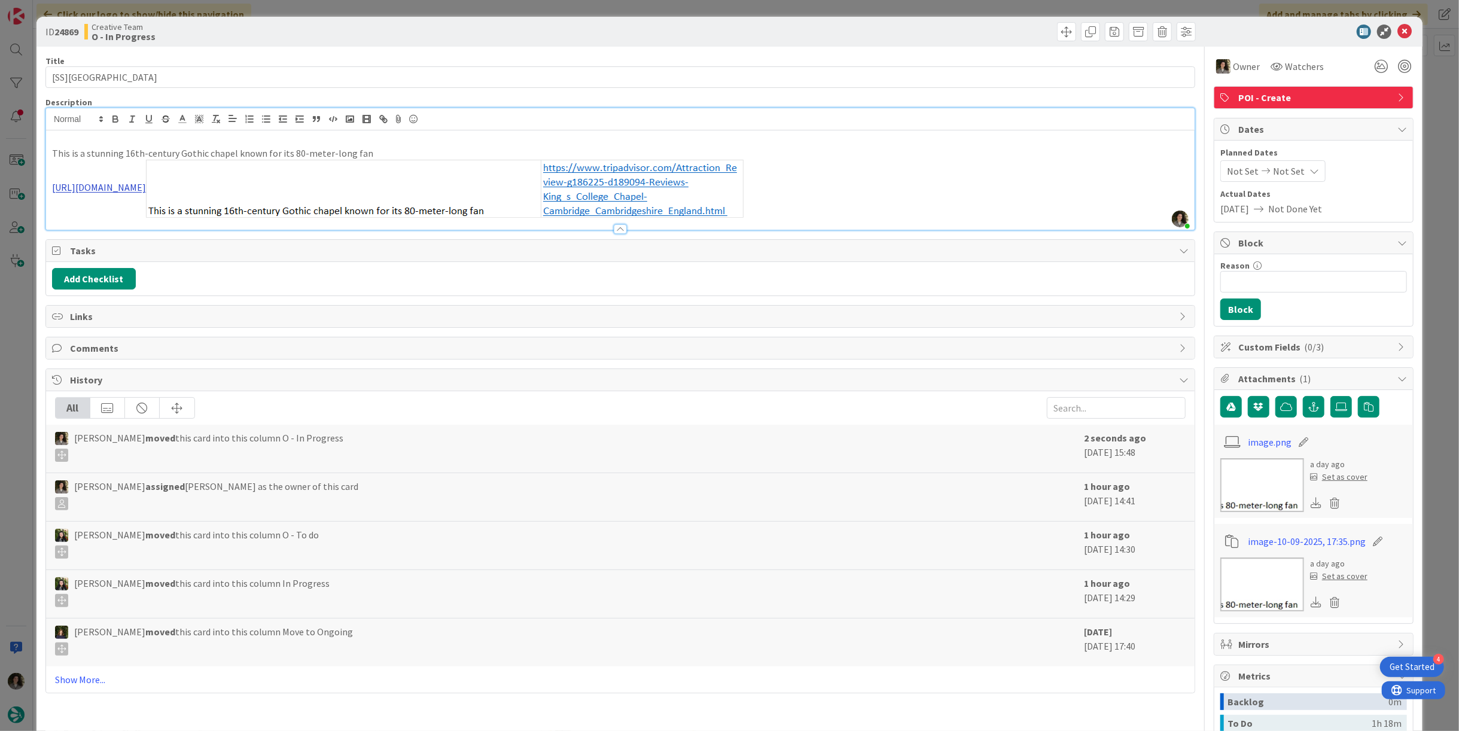
click at [146, 182] on link "[URL][DOMAIN_NAME]" at bounding box center [99, 188] width 94 height 12
click at [346, 185] on link "[URL][DOMAIN_NAME]" at bounding box center [308, 190] width 82 height 16
click at [243, 149] on p "This is a stunning 16th-century Gothic chapel known for its 80-meter-long fan" at bounding box center [620, 154] width 1137 height 14
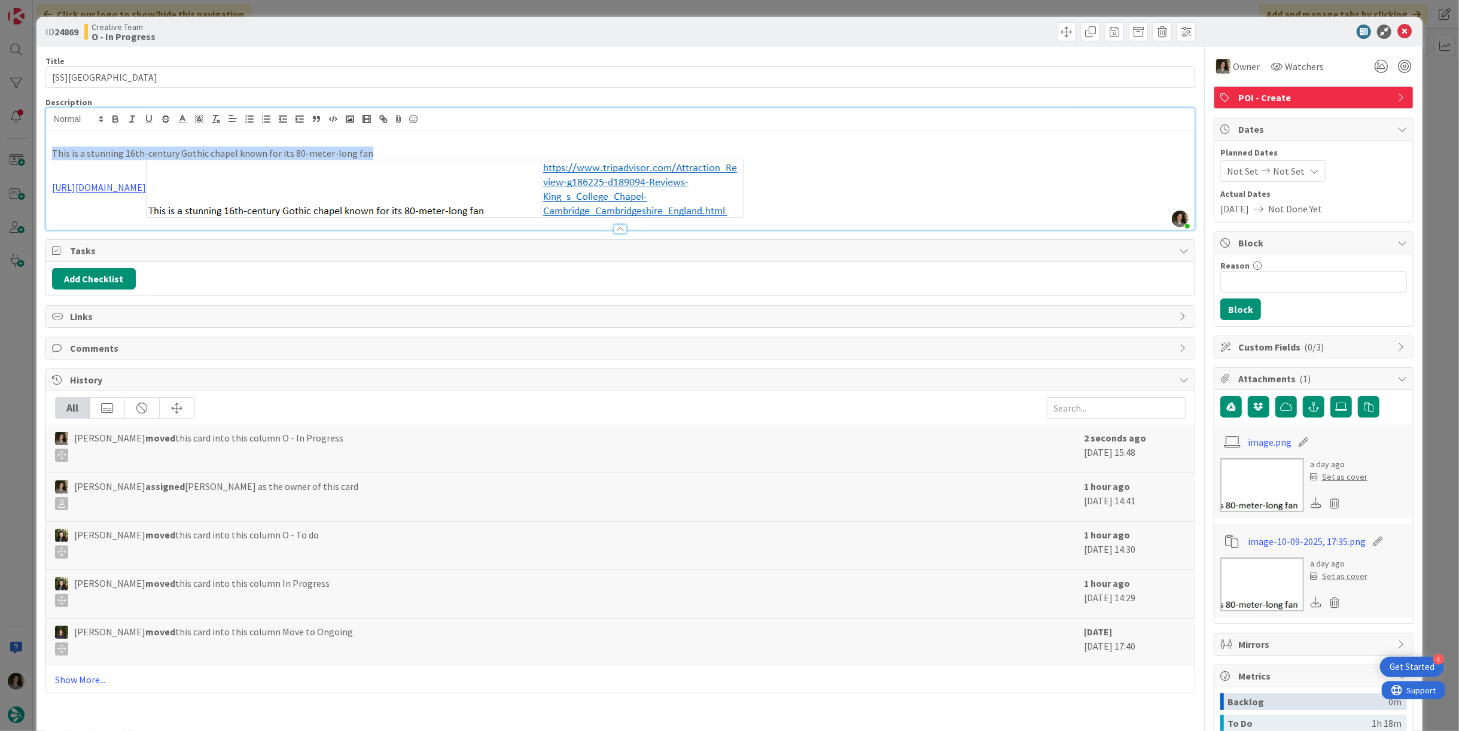
copy p "This is a stunning 16th-century Gothic chapel known for its 80-meter-long fan"
click at [1399, 32] on icon at bounding box center [1405, 32] width 14 height 14
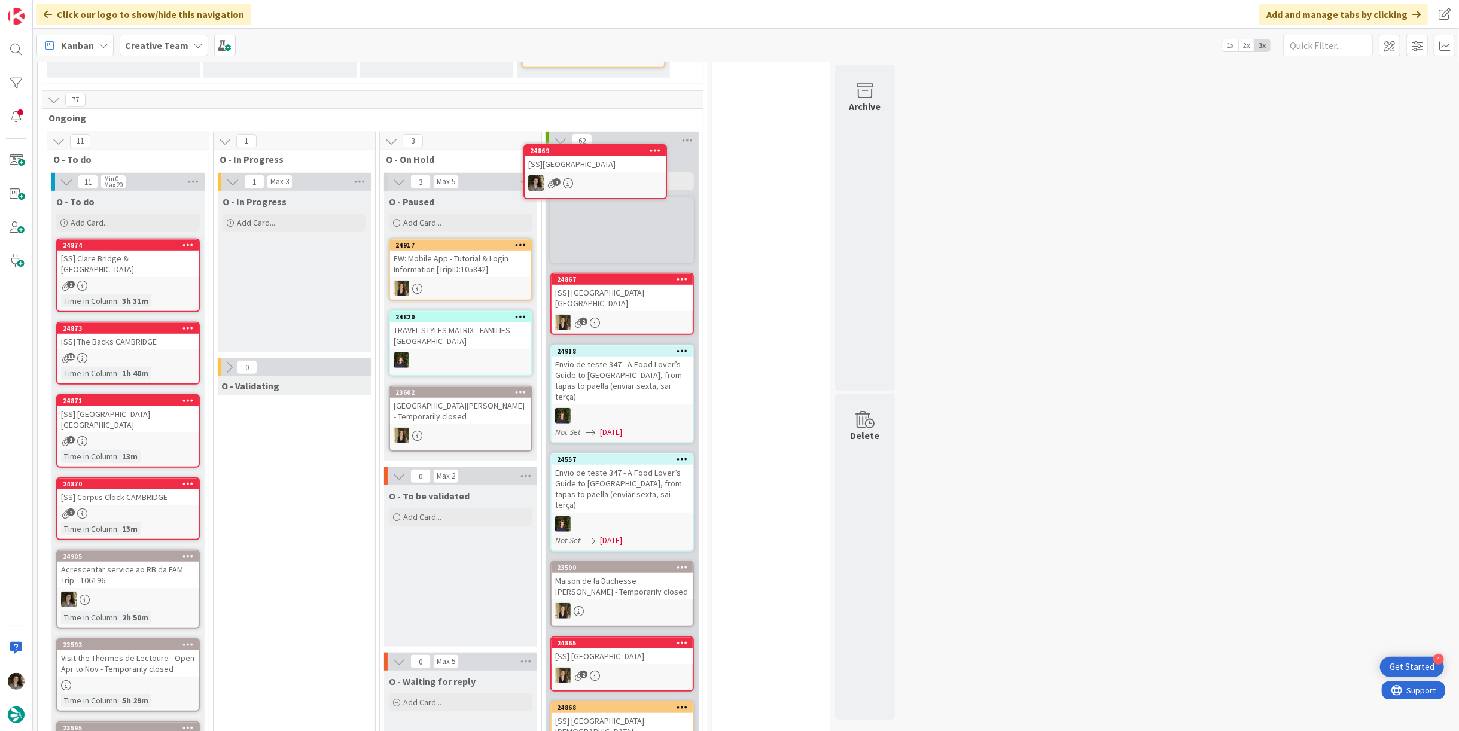
scroll to position [630, 0]
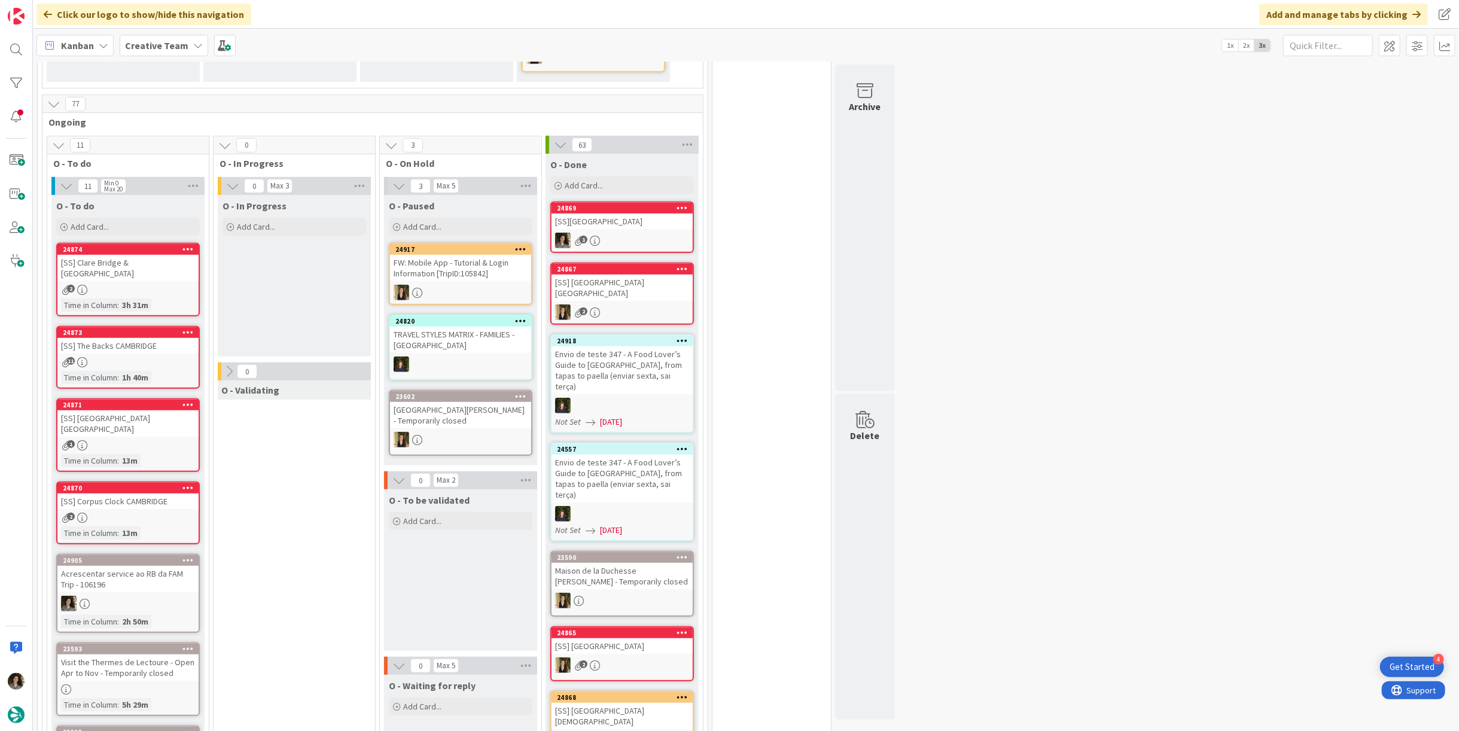
click at [654, 214] on div "[SS][GEOGRAPHIC_DATA]" at bounding box center [622, 222] width 141 height 16
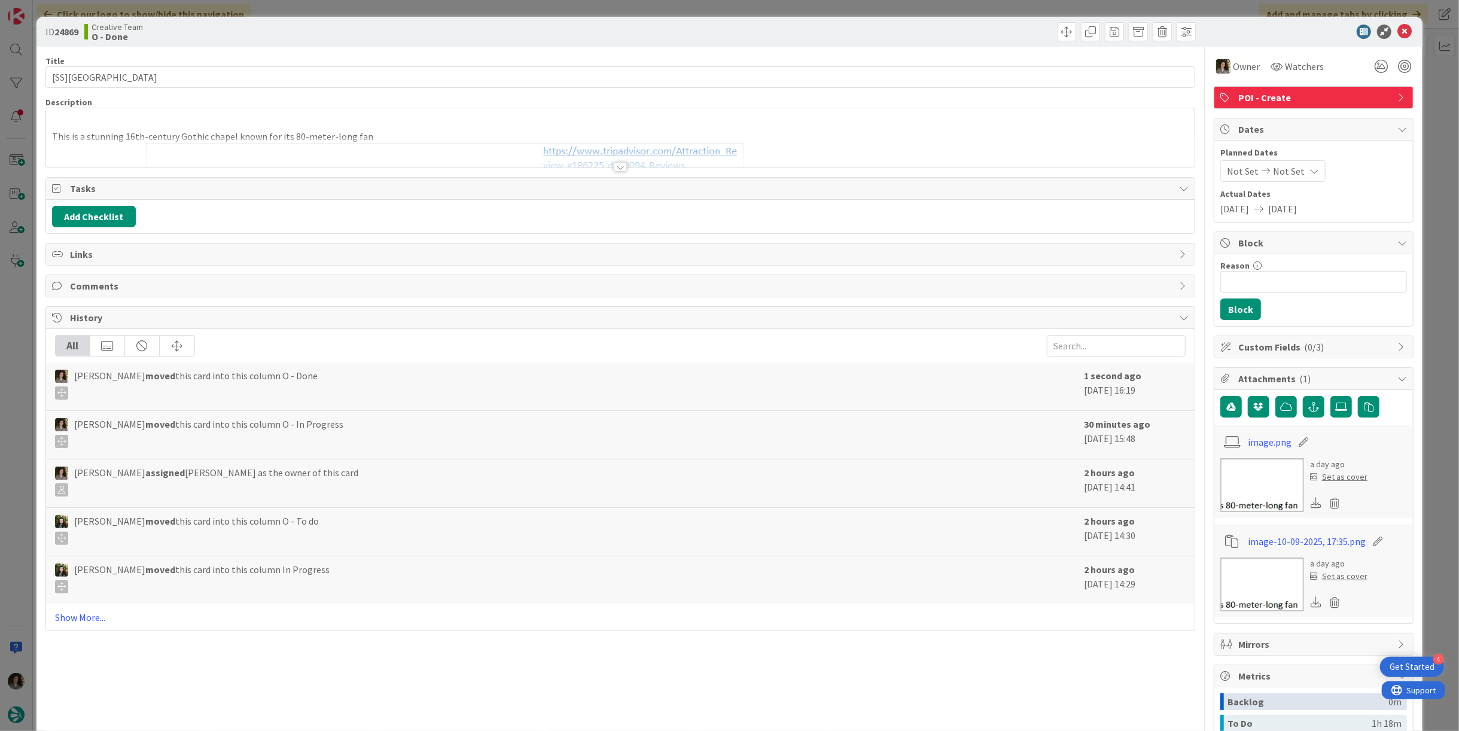
click at [1332, 102] on span "POI - Create" at bounding box center [1314, 97] width 153 height 14
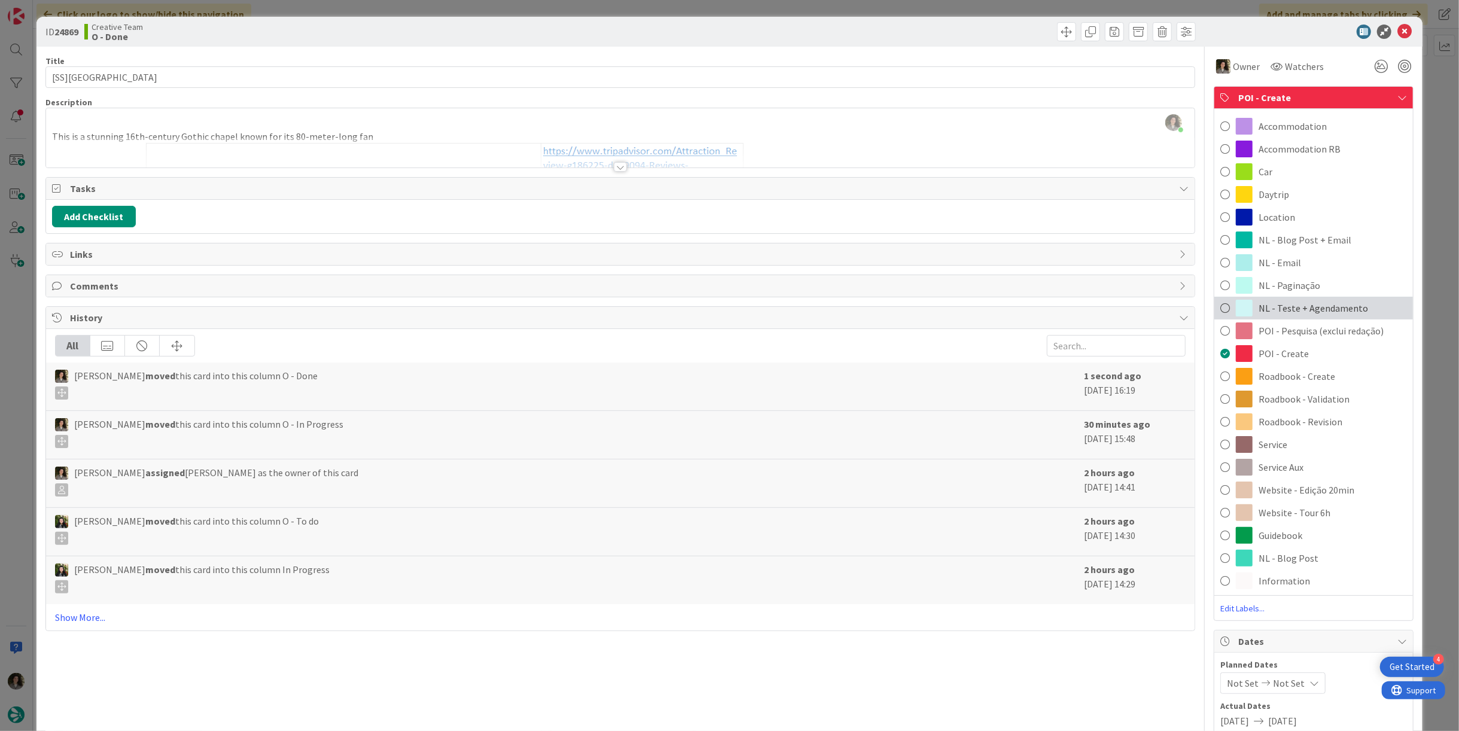
click at [1338, 303] on span "NL - Teste + Agendamento" at bounding box center [1313, 308] width 109 height 14
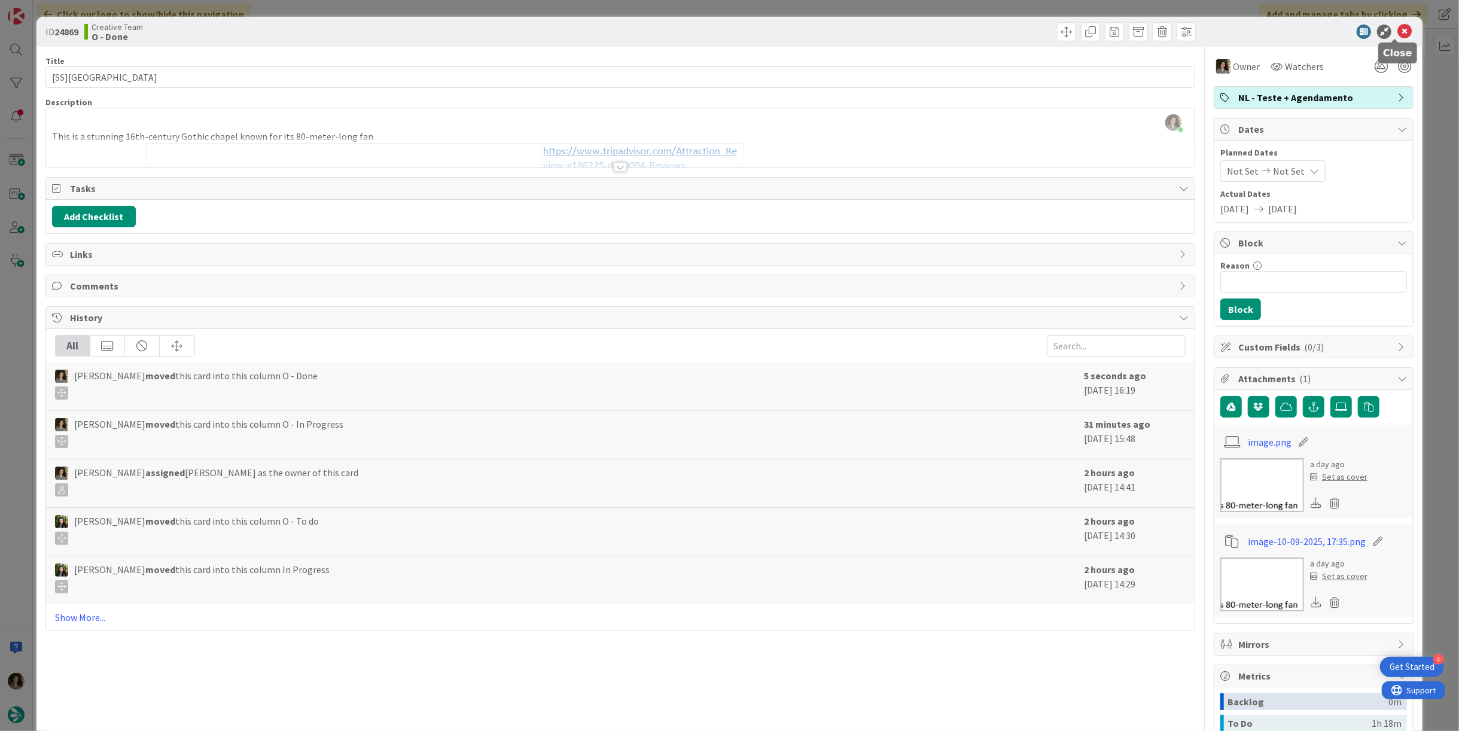
drag, startPoint x: 1398, startPoint y: 28, endPoint x: 1393, endPoint y: 41, distance: 14.2
click at [1398, 28] on icon at bounding box center [1405, 32] width 14 height 14
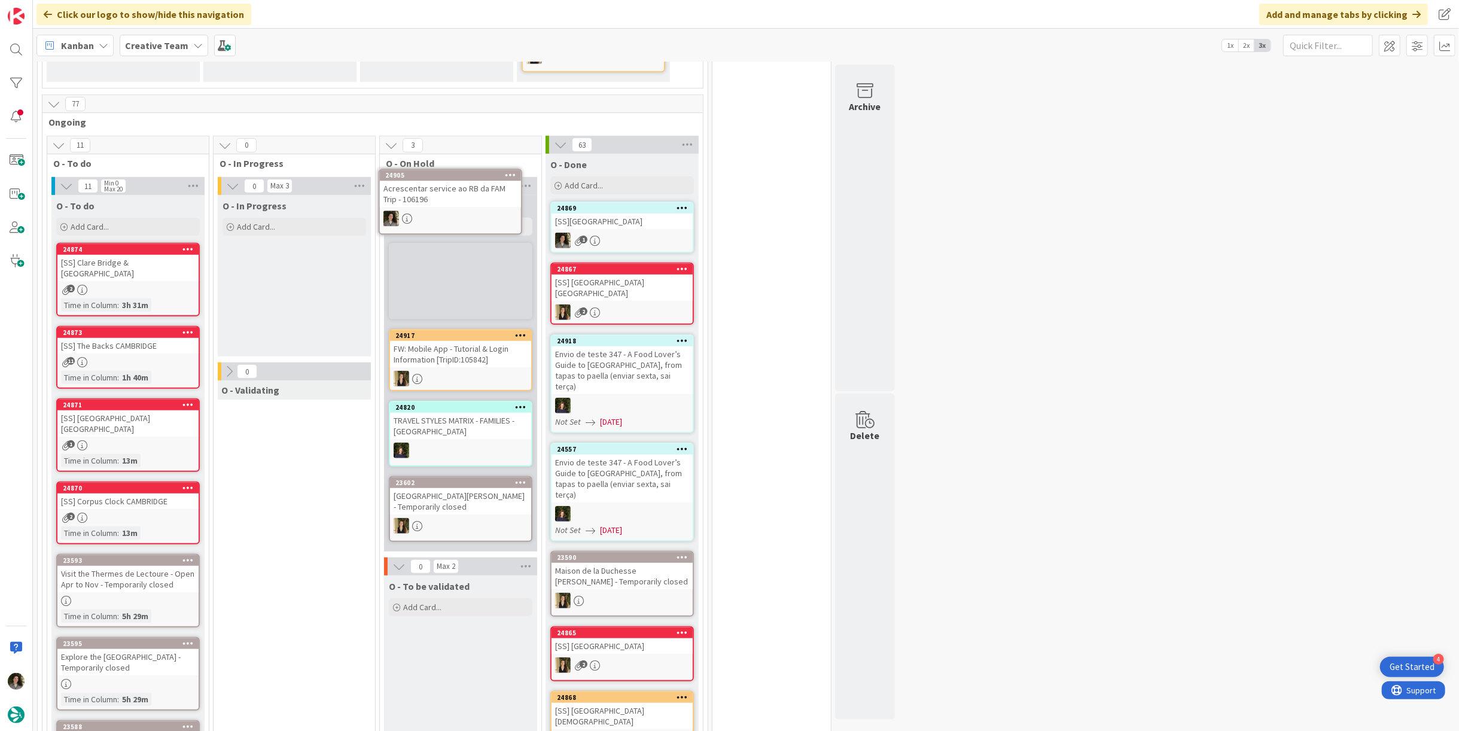
scroll to position [625, 0]
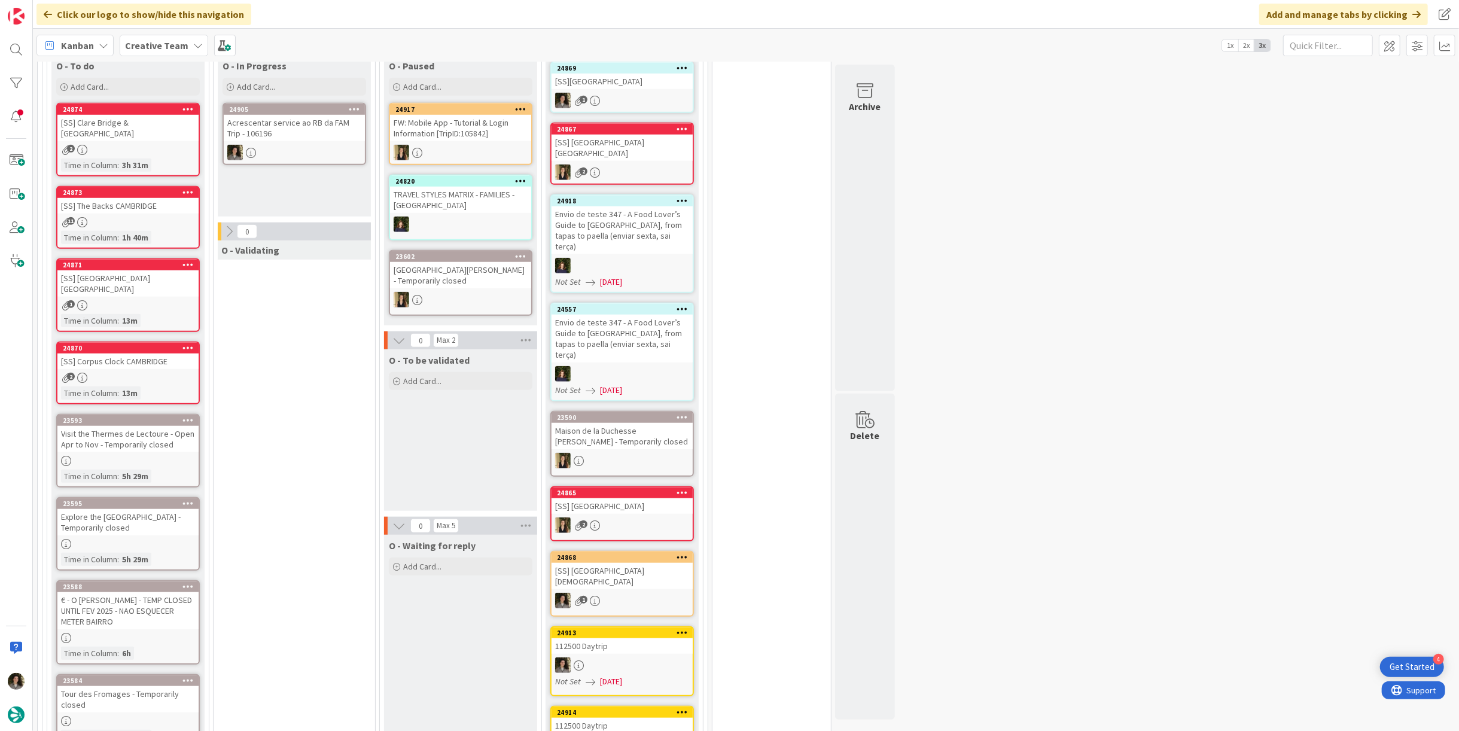
scroll to position [625, 0]
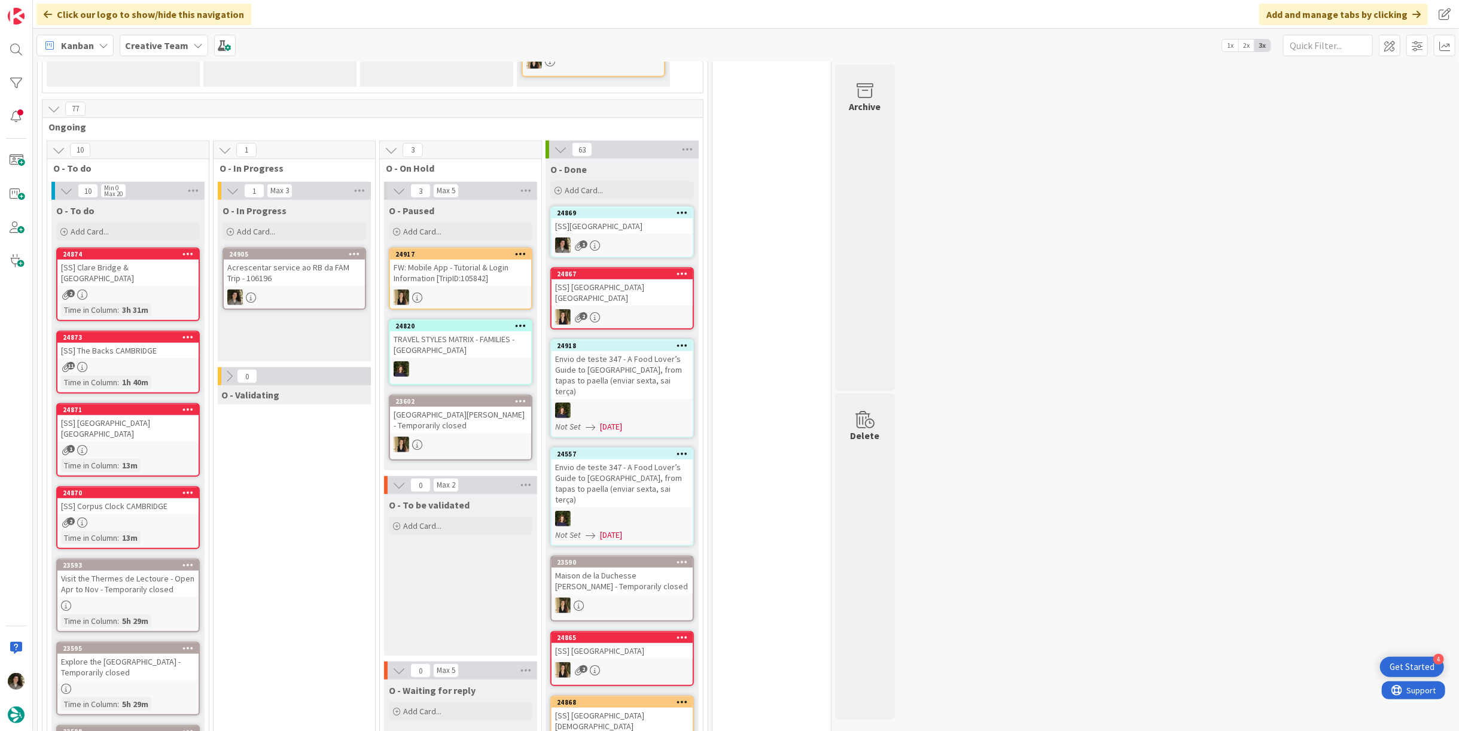
click at [313, 277] on div "Acrescentar service ao RB da FAM Trip - 106196" at bounding box center [294, 273] width 141 height 26
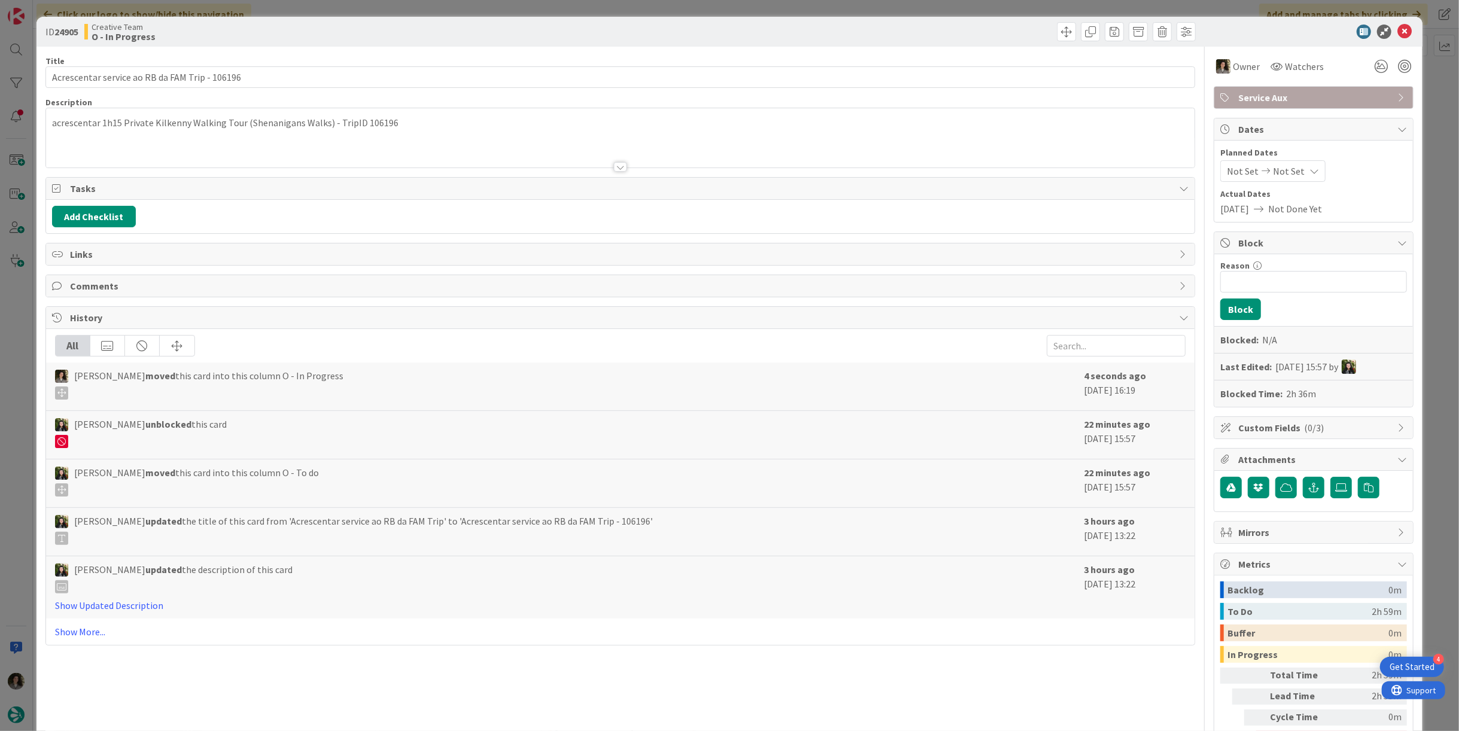
click at [614, 163] on div at bounding box center [620, 167] width 13 height 10
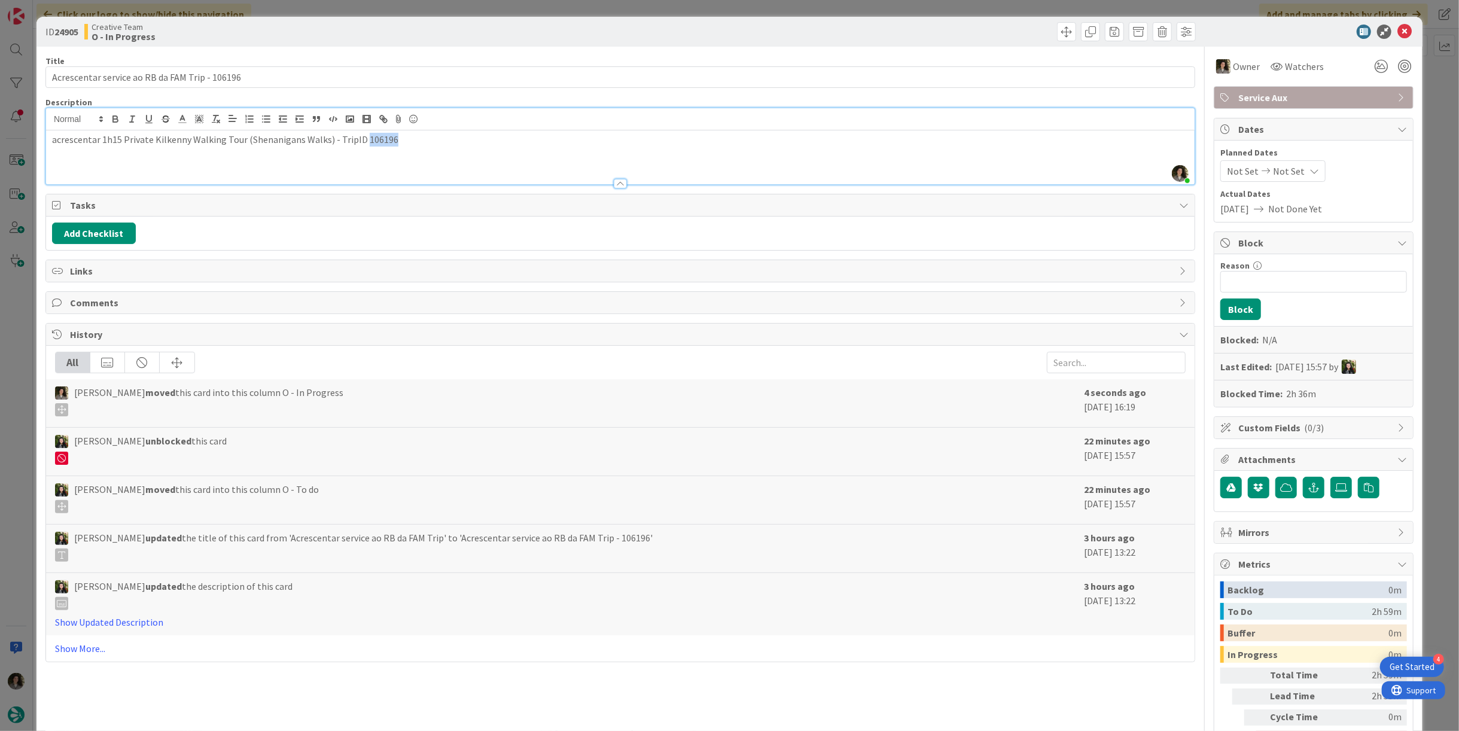
drag, startPoint x: 393, startPoint y: 133, endPoint x: 359, endPoint y: 136, distance: 34.2
click at [359, 136] on p "acrescentar 1h15 Private Kilkenny Walking Tour (Shenanigans Walks) - TripID 106…" at bounding box center [620, 140] width 1137 height 14
copy p "106196"
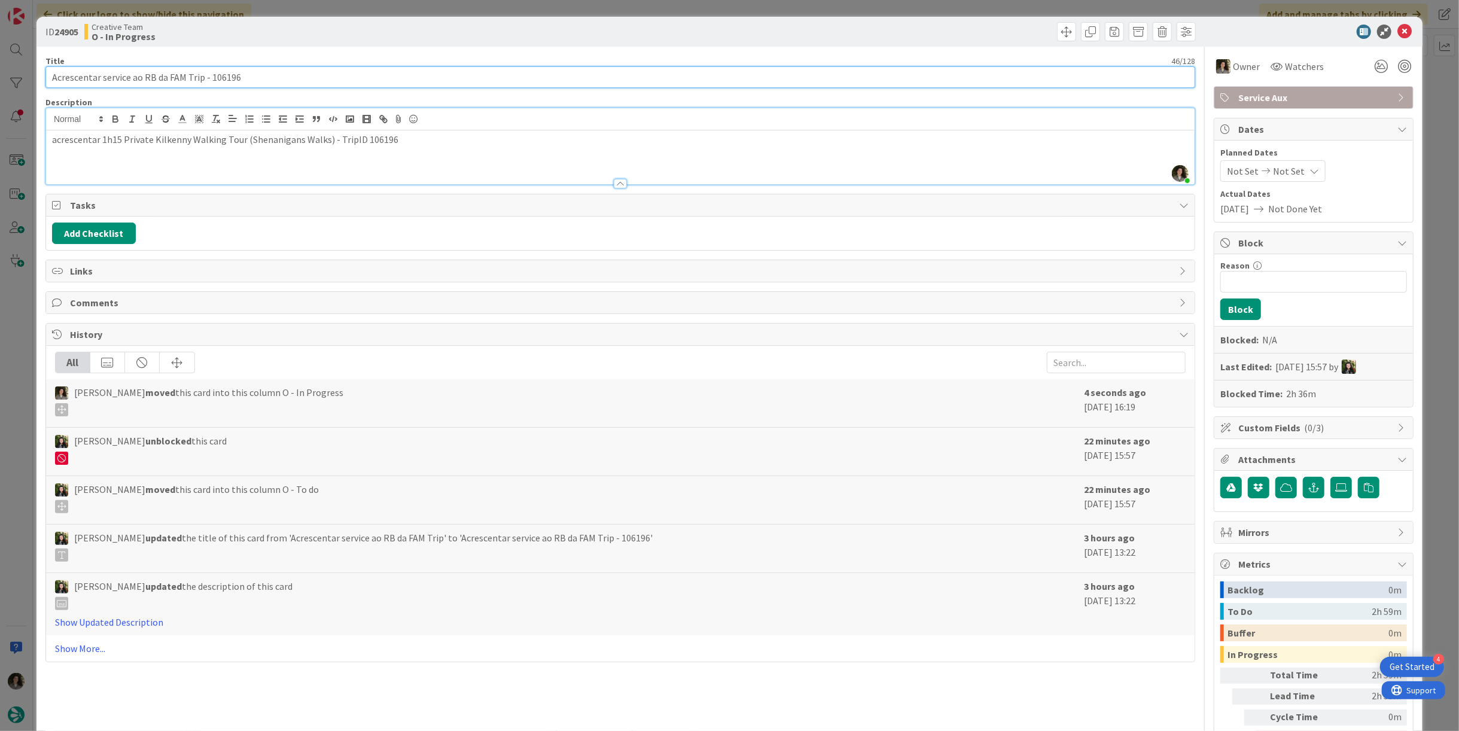
drag, startPoint x: 234, startPoint y: 75, endPoint x: 209, endPoint y: 78, distance: 25.3
click at [209, 78] on input "Acrescentar service ao RB da FAM Trip - 106196" at bounding box center [620, 77] width 1150 height 22
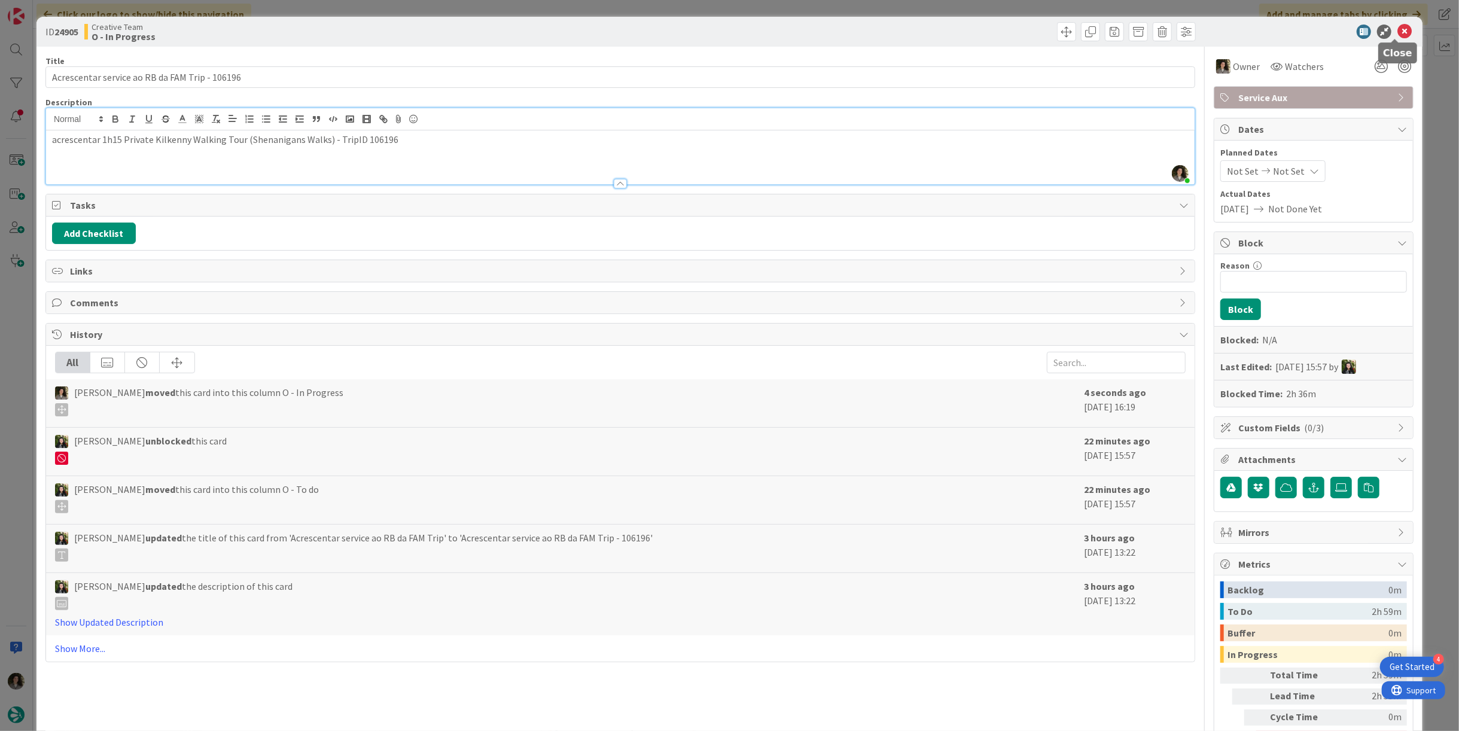
click at [1398, 34] on icon at bounding box center [1405, 32] width 14 height 14
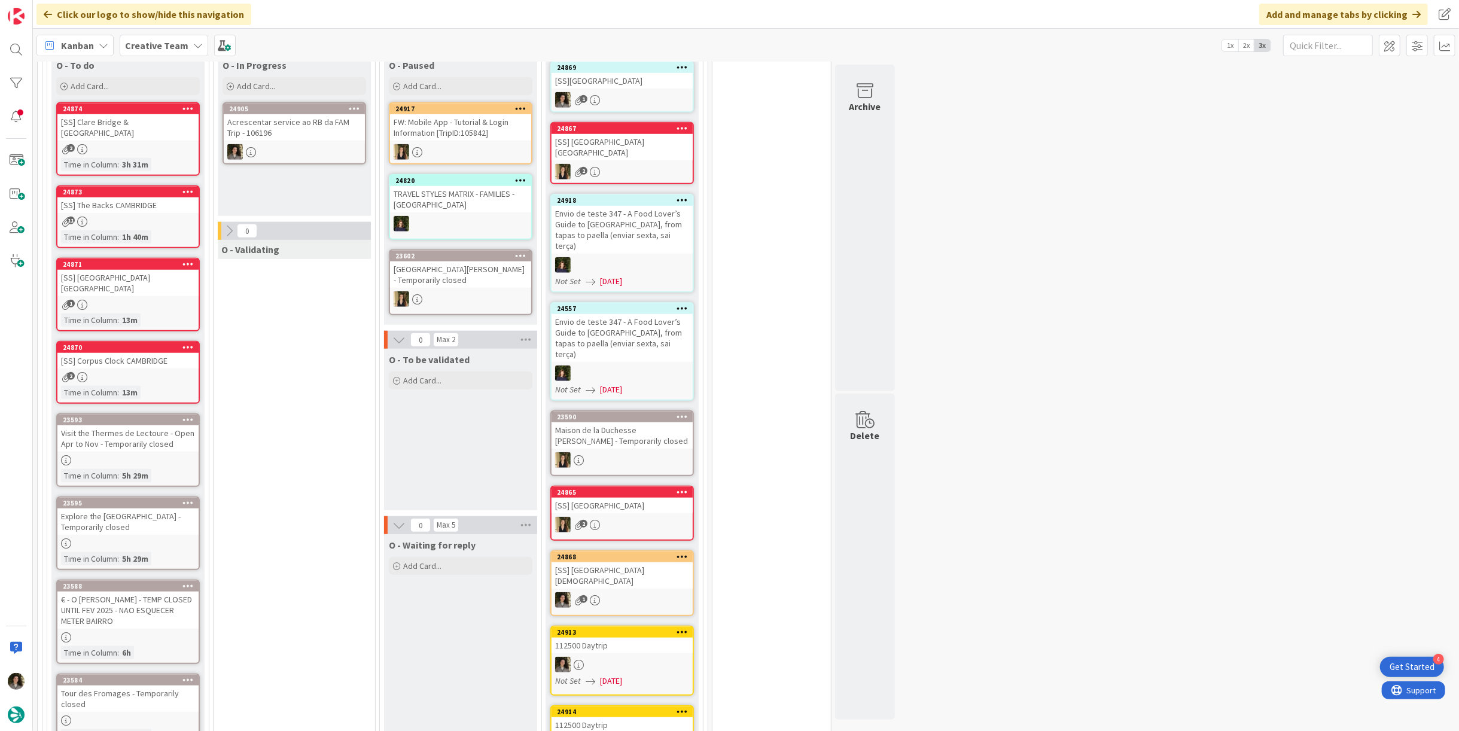
scroll to position [598, 0]
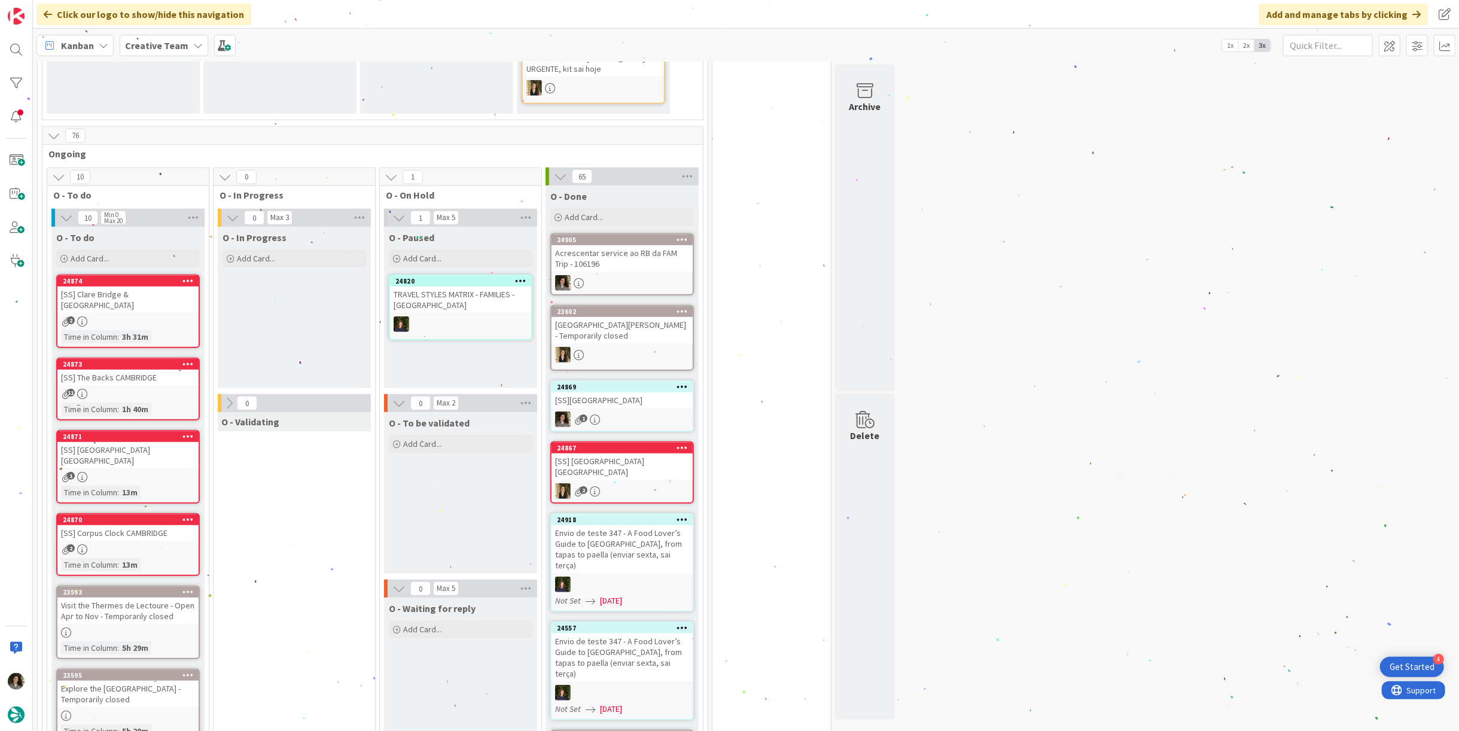
click at [640, 261] on div "Acrescentar service ao RB da FAM Trip - 106196" at bounding box center [622, 258] width 141 height 26
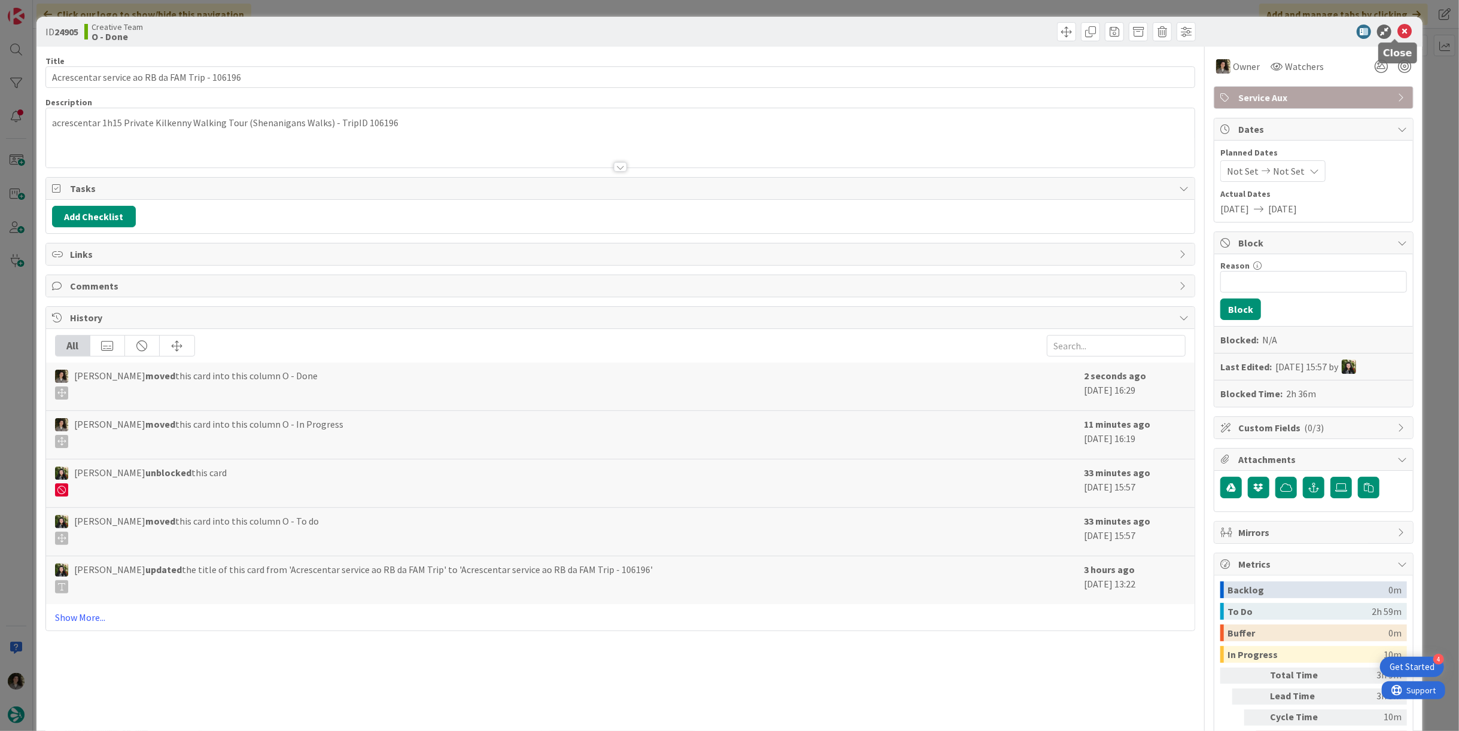
click at [1401, 33] on icon at bounding box center [1405, 32] width 14 height 14
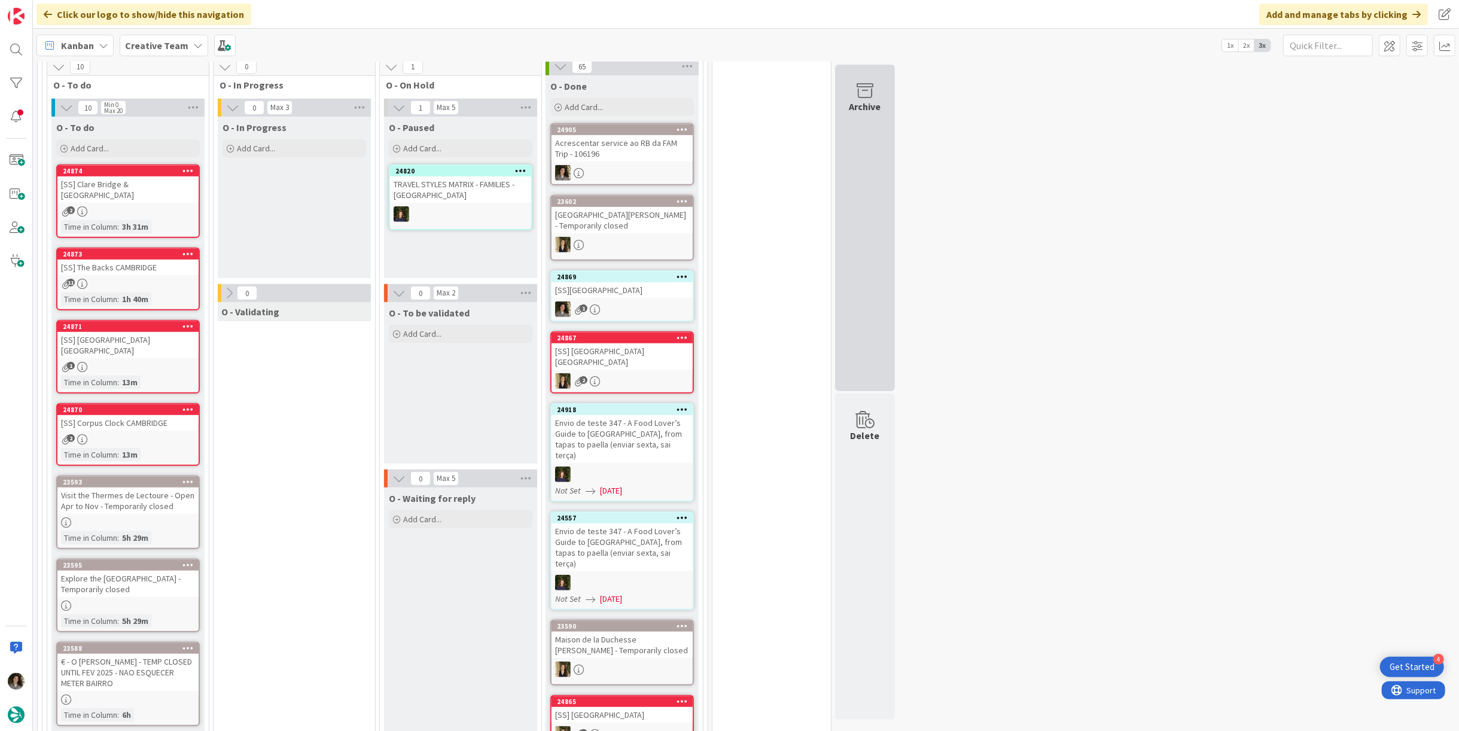
scroll to position [531, 0]
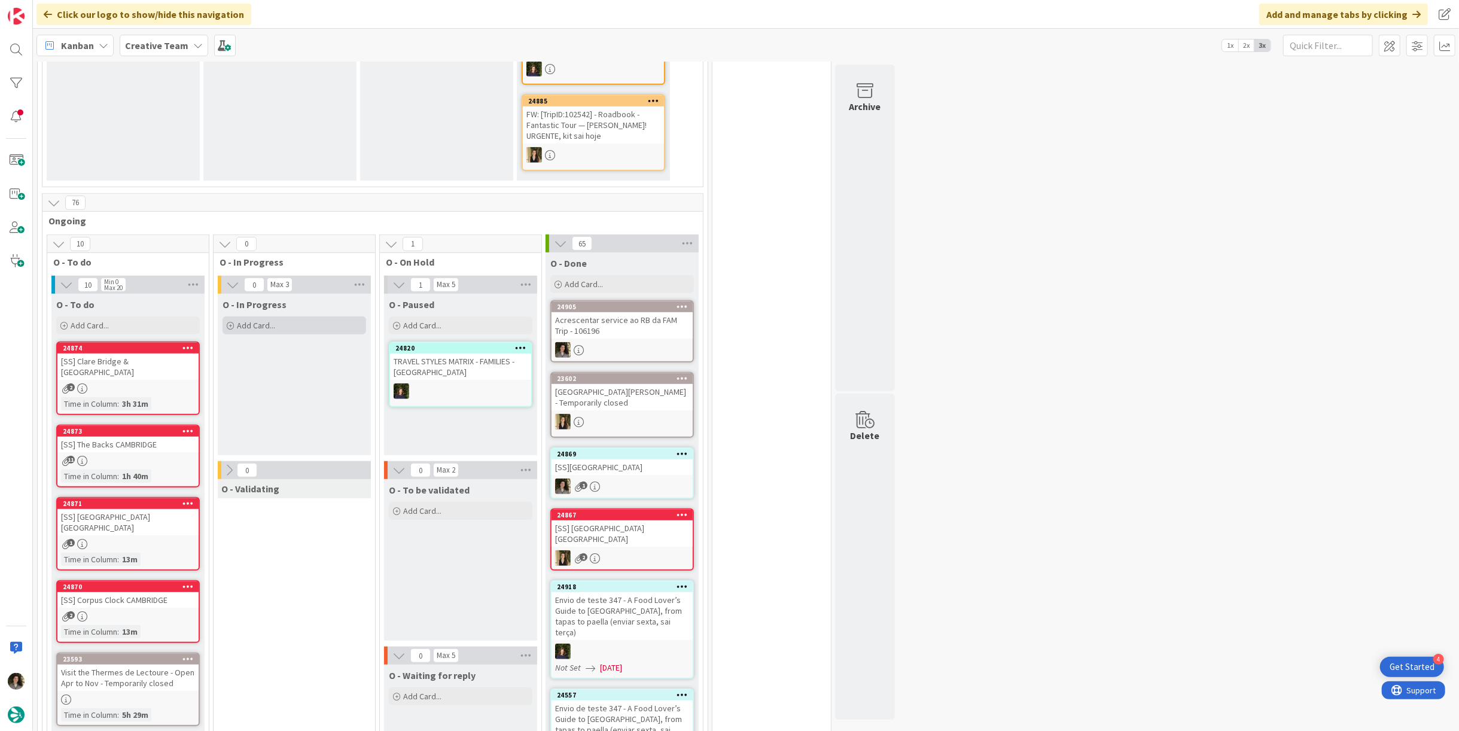
drag, startPoint x: 252, startPoint y: 323, endPoint x: 260, endPoint y: 320, distance: 8.3
click at [253, 323] on span "Add Card..." at bounding box center [256, 325] width 38 height 11
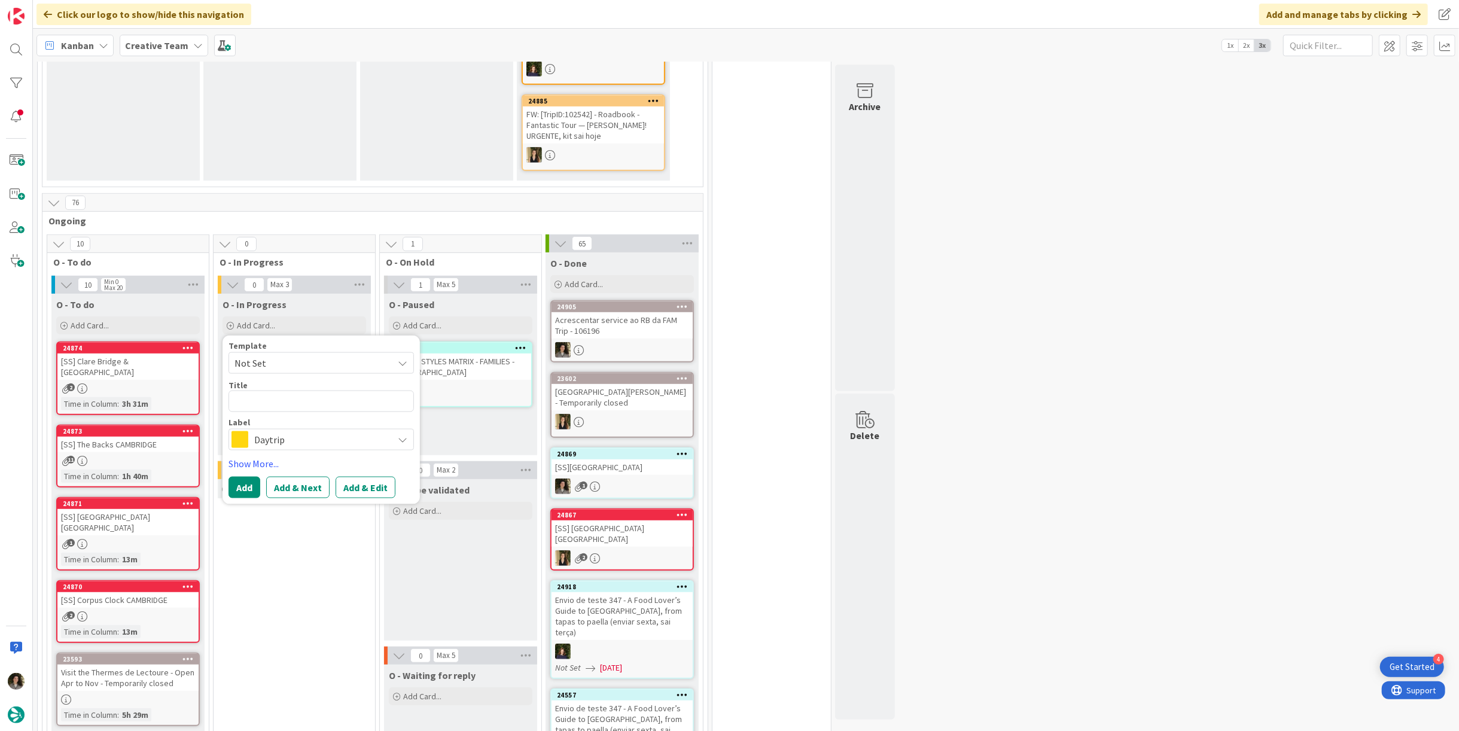
drag, startPoint x: 271, startPoint y: 431, endPoint x: 277, endPoint y: 462, distance: 31.7
click at [272, 433] on span "Daytrip" at bounding box center [320, 439] width 133 height 17
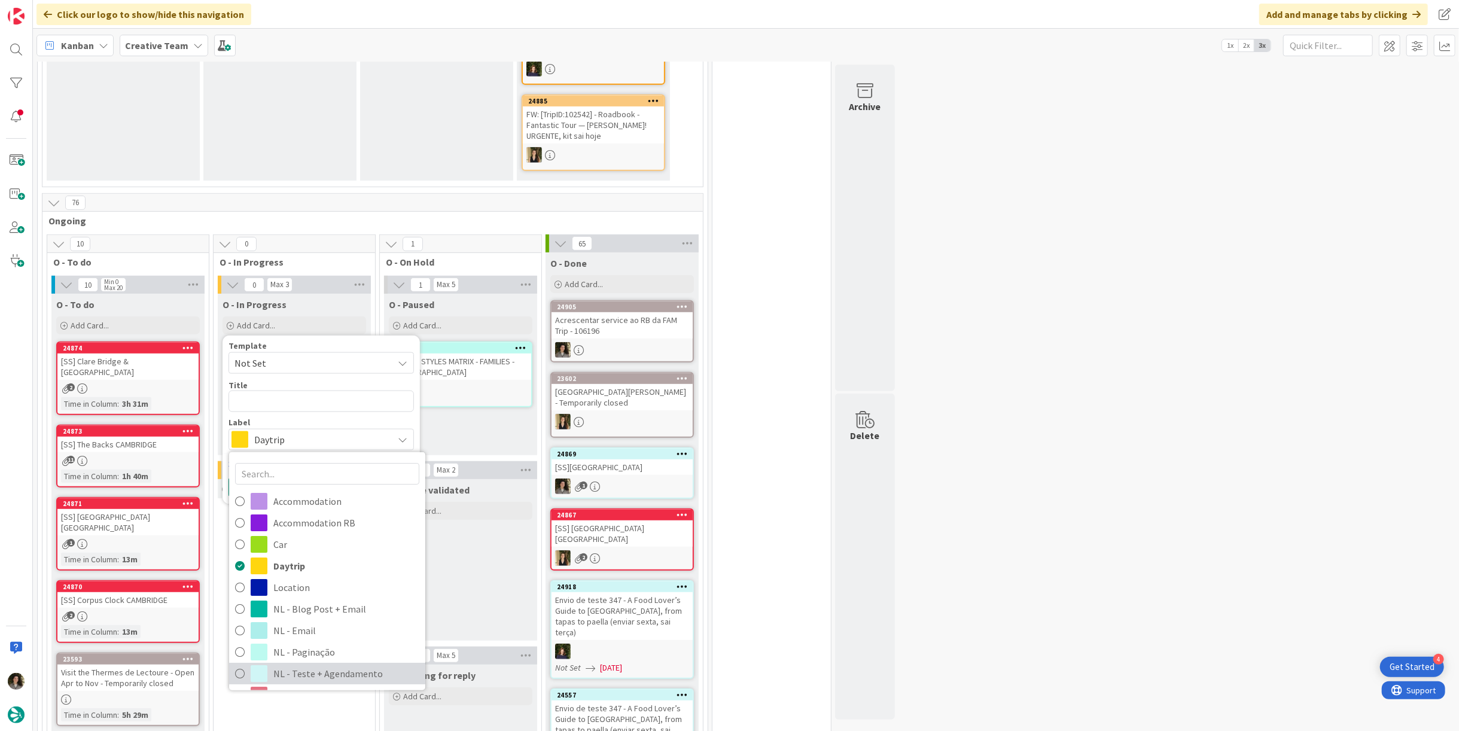
click at [297, 668] on span "NL - Teste + Agendamento" at bounding box center [346, 674] width 146 height 18
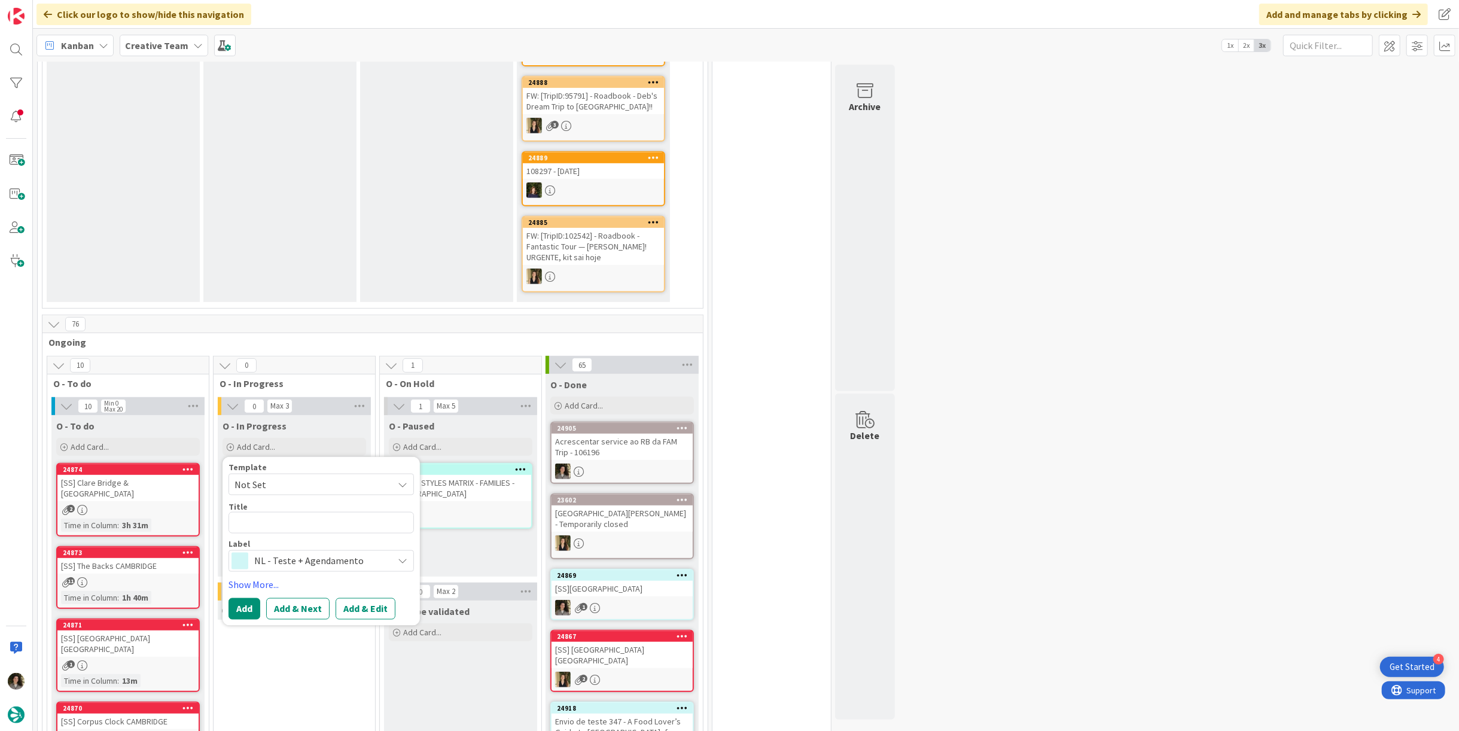
scroll to position [465, 0]
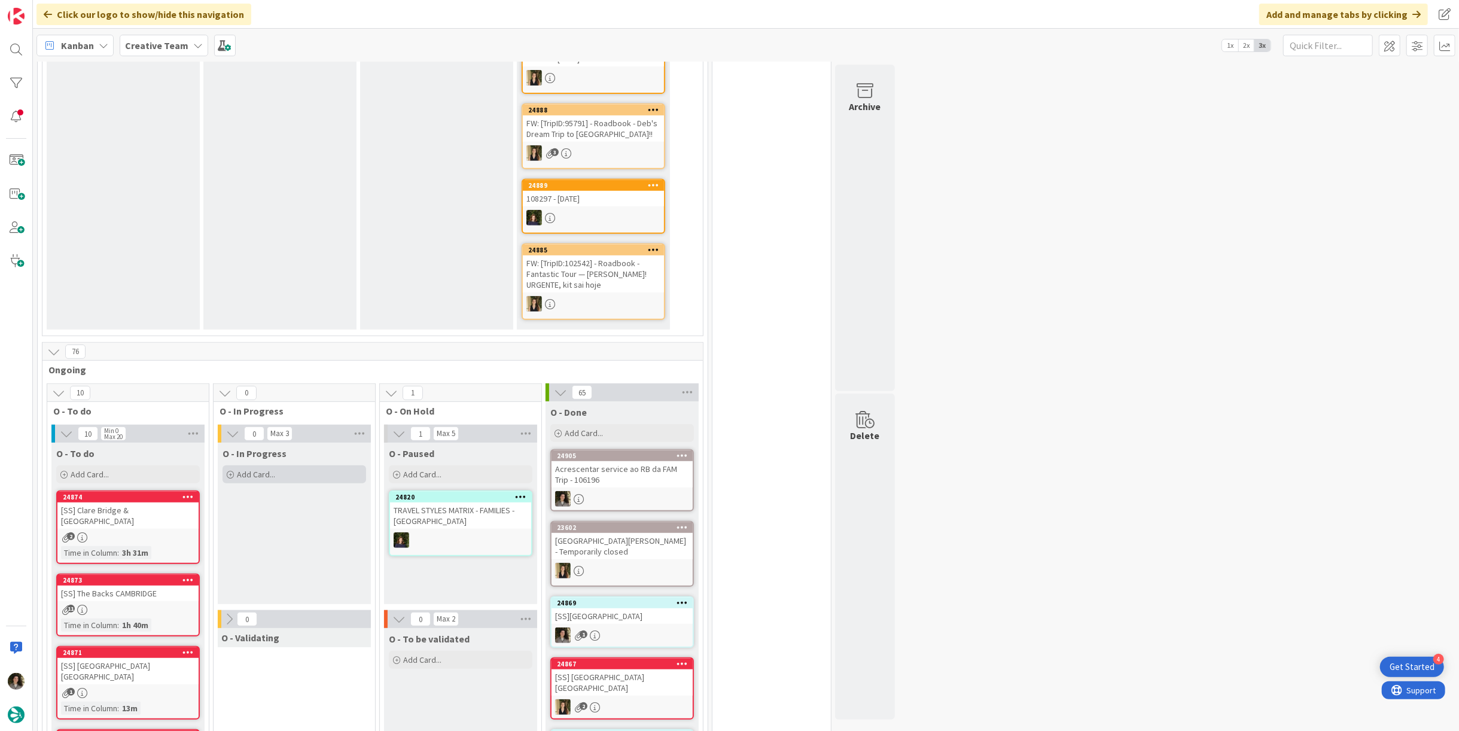
click at [264, 469] on span "Add Card..." at bounding box center [256, 474] width 38 height 11
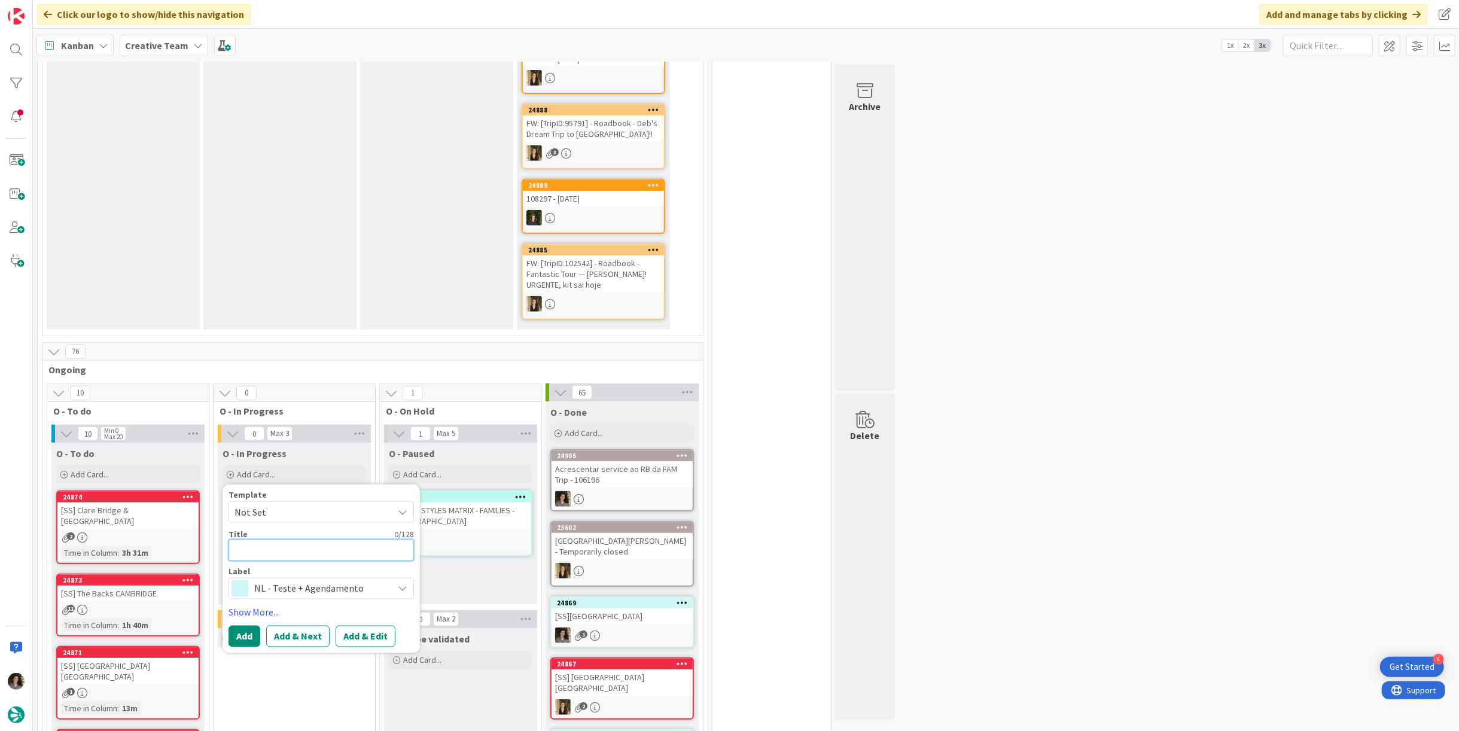
type textarea "T"
type textarea "x"
type textarea "TR"
type textarea "x"
type textarea "TRA"
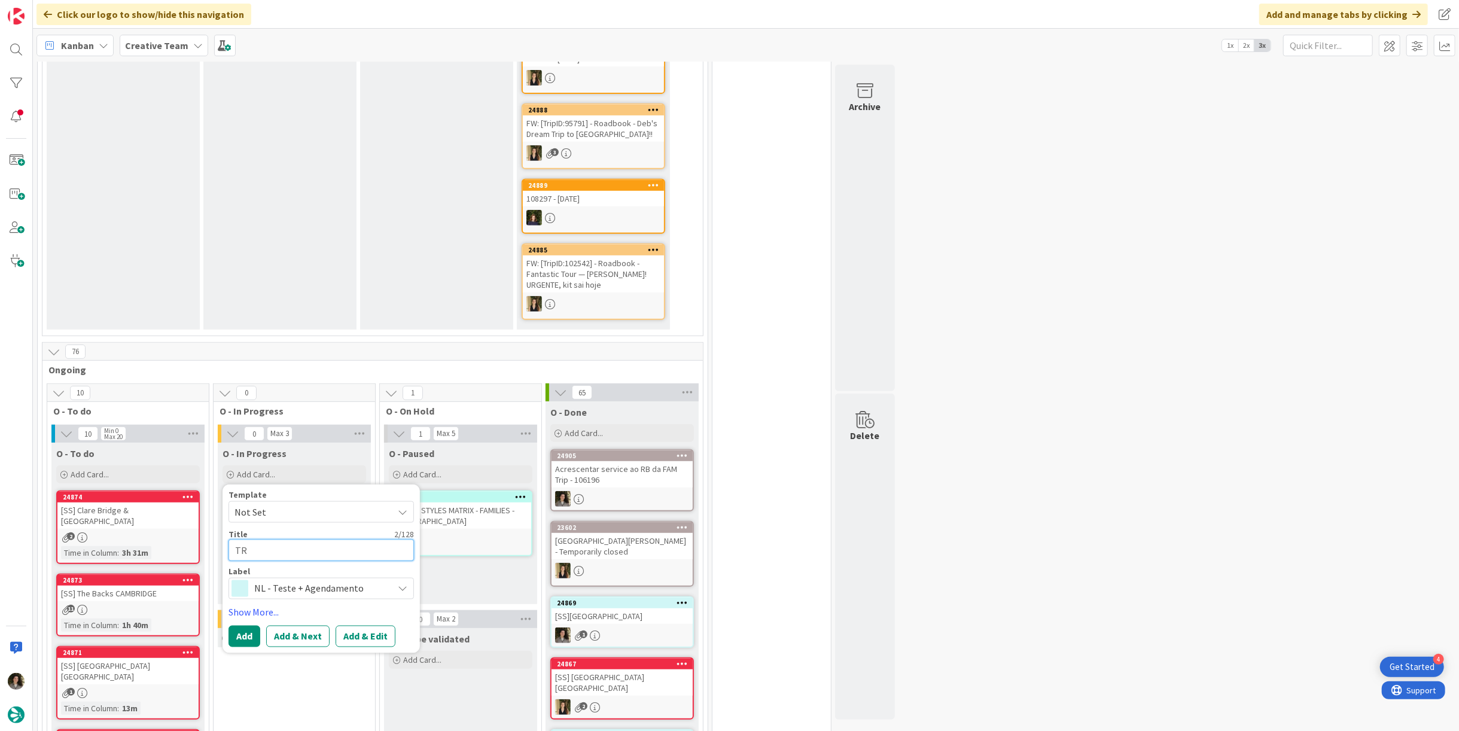
type textarea "x"
type textarea "TRAV"
type textarea "x"
type textarea "TRAVE"
type textarea "x"
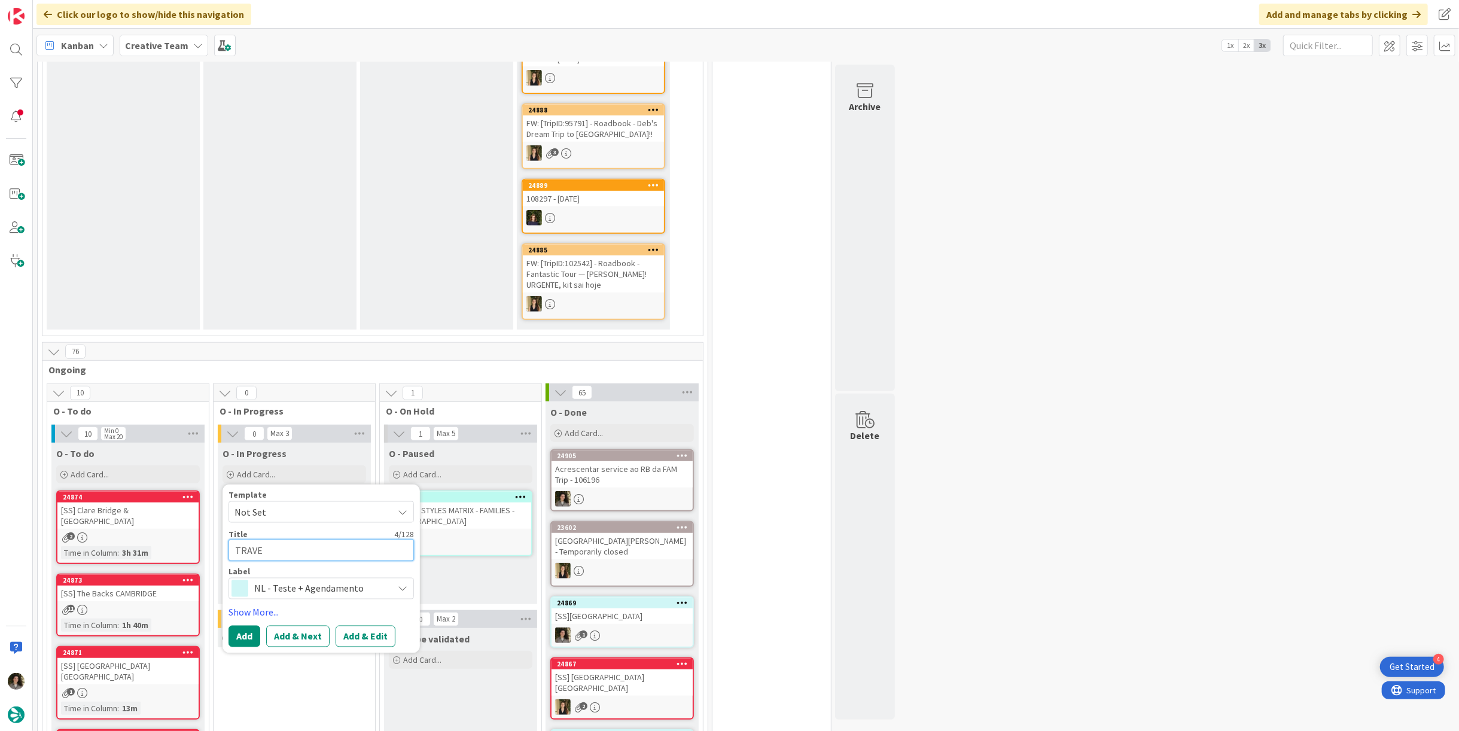
type textarea "TRAVEL"
type textarea "x"
type textarea "TRAVEL"
type textarea "x"
type textarea "TRAVEL S"
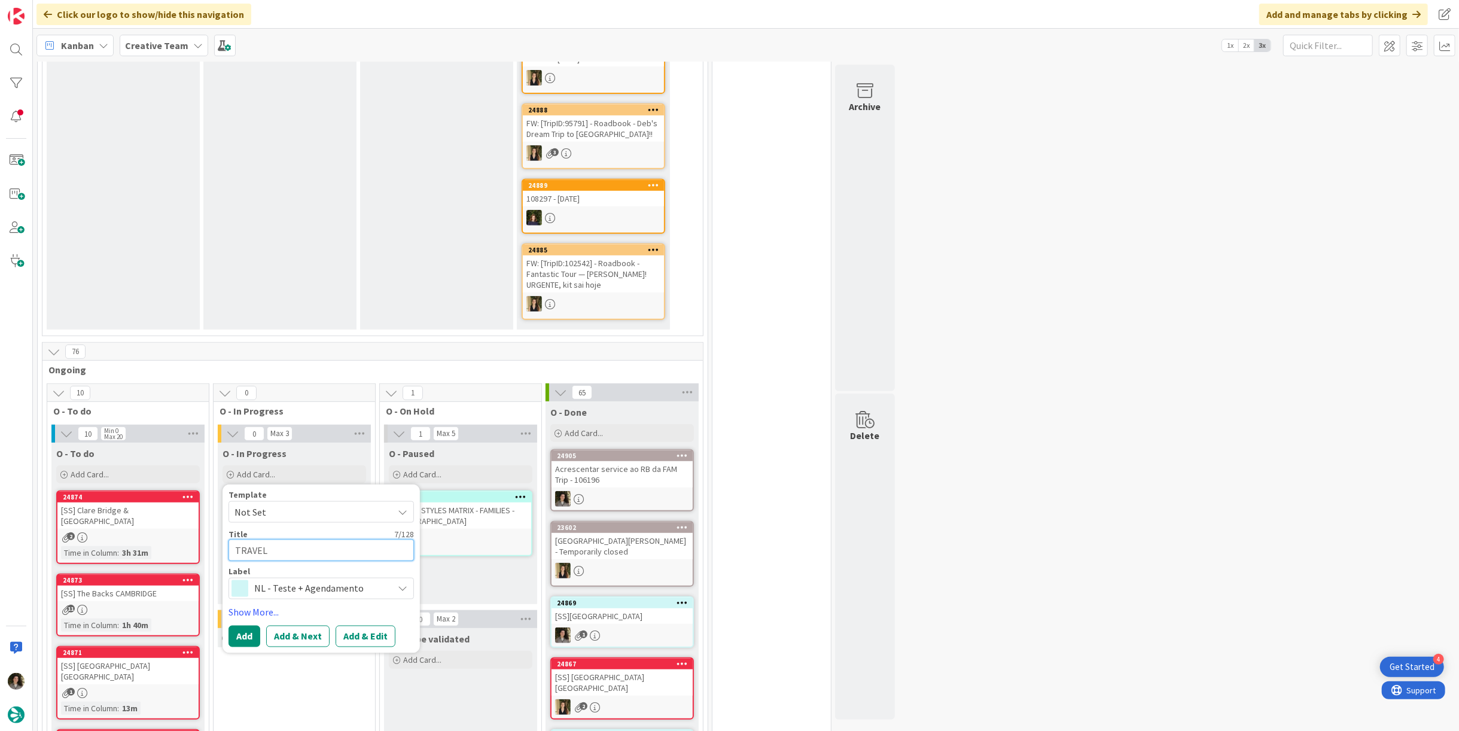
type textarea "x"
type textarea "TRAVEL ST"
type textarea "x"
type textarea "TRAVEL STY"
type textarea "x"
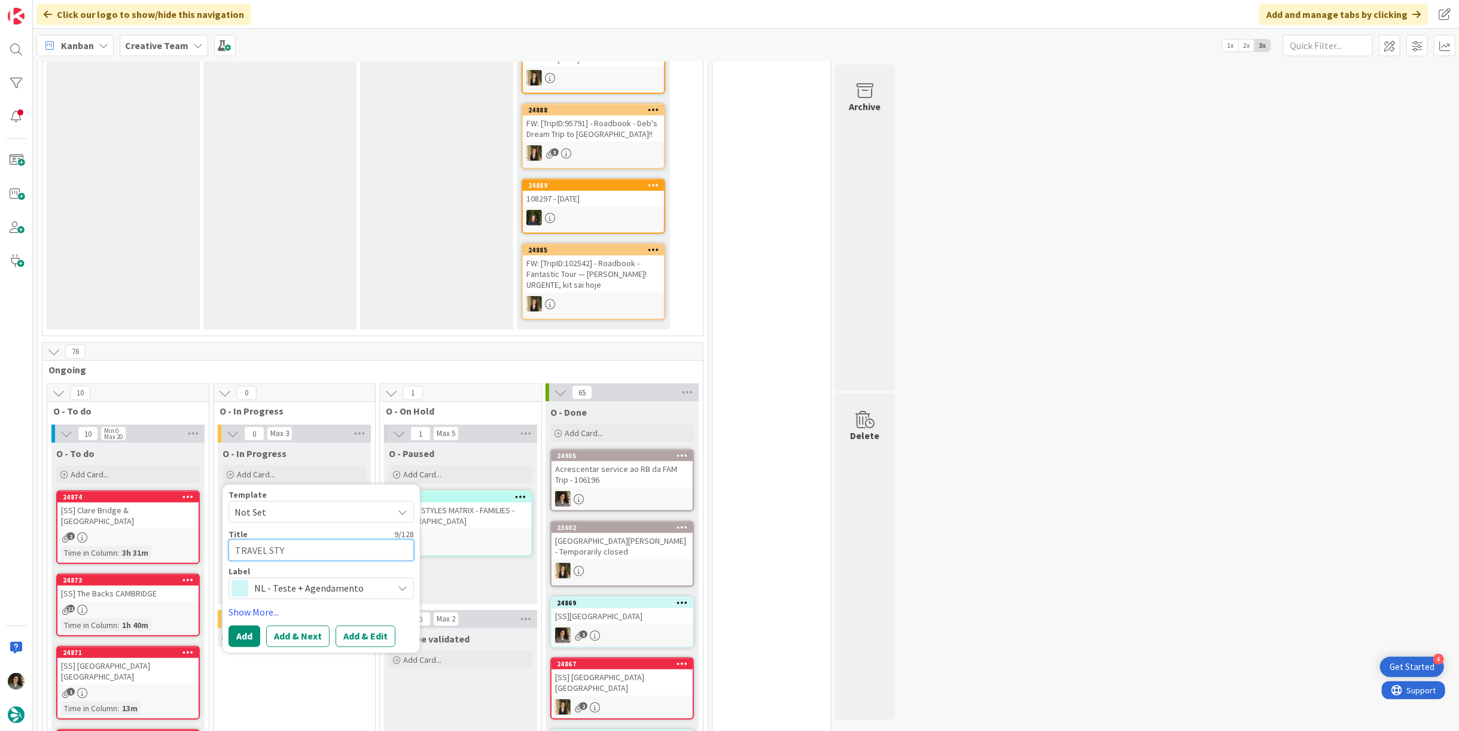
type textarea "TRAVEL STYL"
type textarea "x"
type textarea "TRAVEL STYLE"
type textarea "x"
type textarea "TRAVEL STYLES"
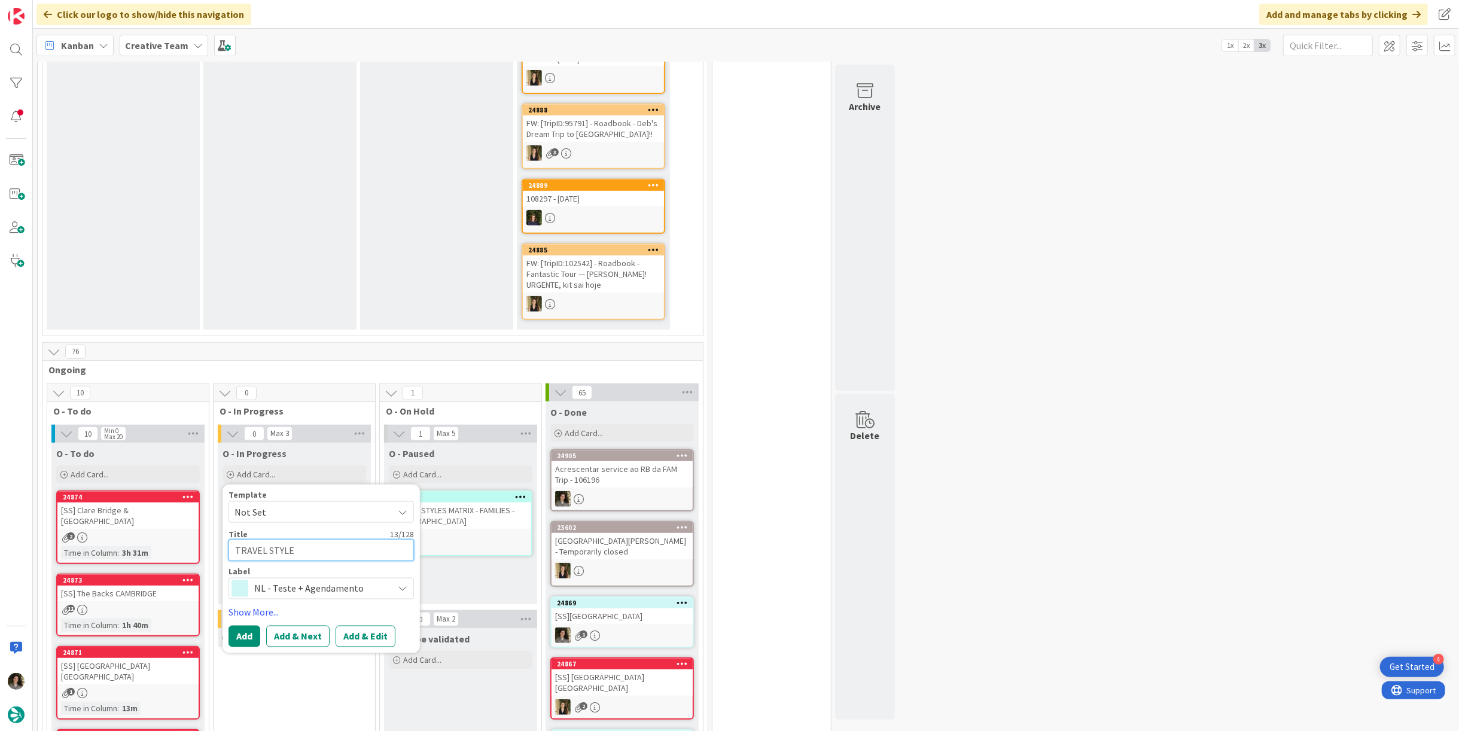
type textarea "x"
type textarea "TRAVEL STYLES"
type textarea "x"
type textarea "TRAVEL STYLES M"
type textarea "x"
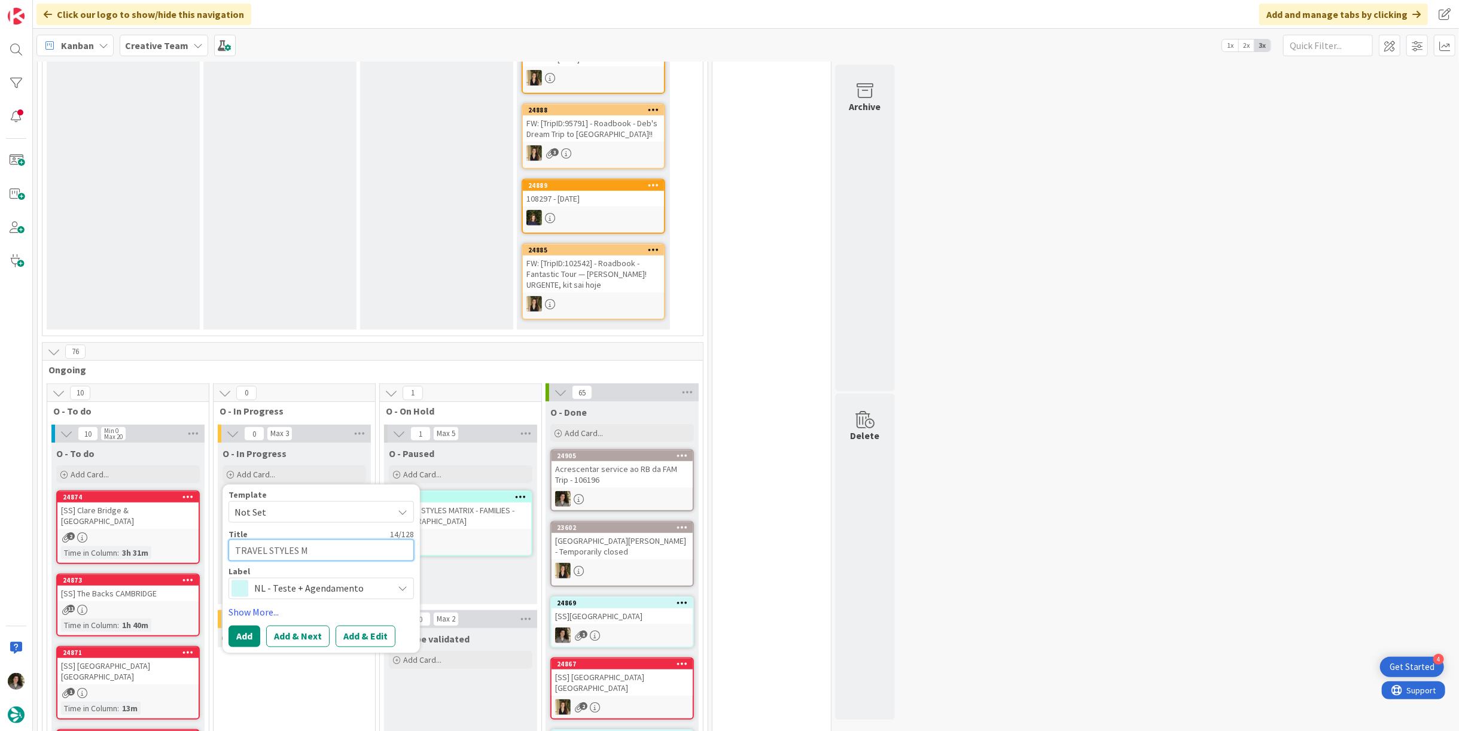
type textarea "TRAVEL STYLES MA"
type textarea "x"
type textarea "TRAVEL STYLES MAT"
type textarea "x"
type textarea "TRAVEL STYLES MATR"
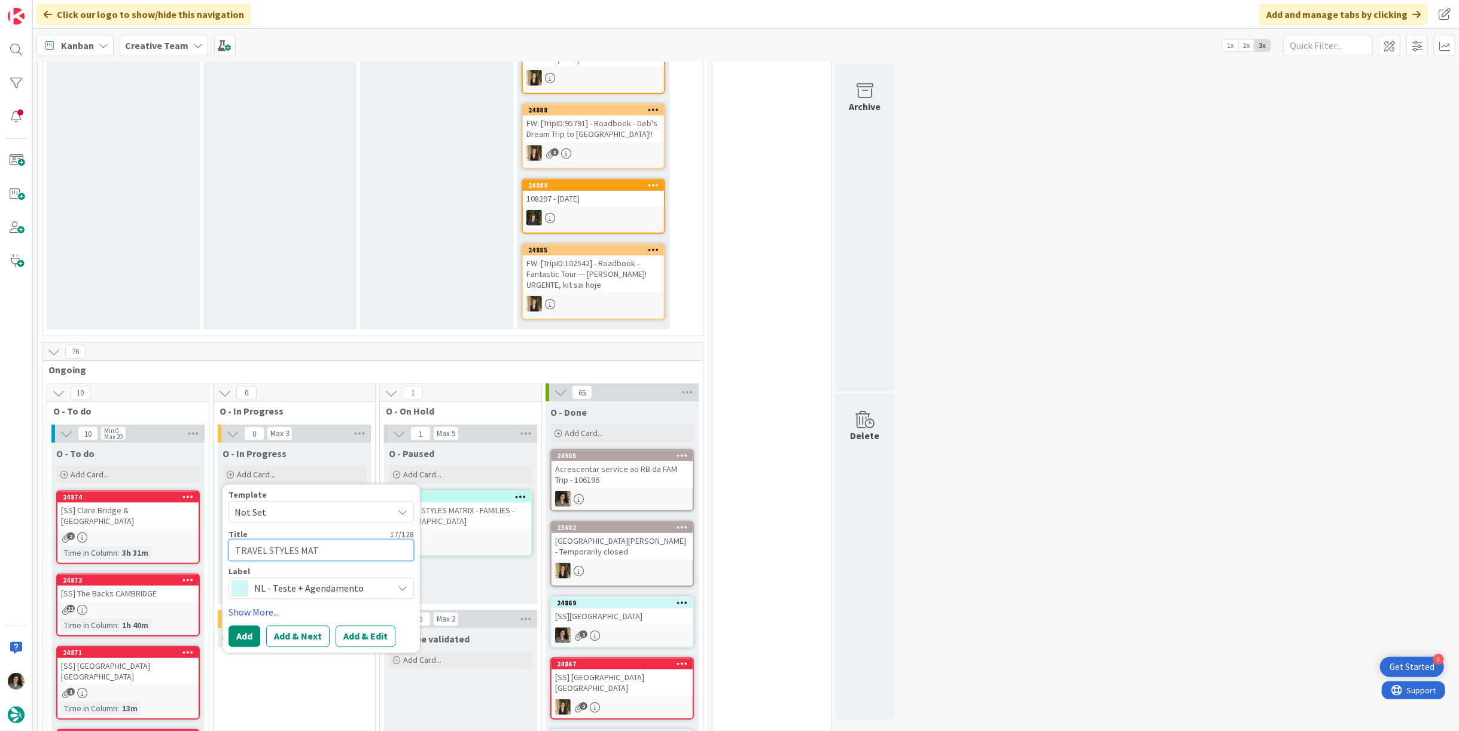
type textarea "x"
type textarea "TRAVEL STYLES MATRI"
type textarea "x"
click at [358, 540] on textarea "TRAVEL STYLES MATRI" at bounding box center [321, 551] width 185 height 22
type textarea "TRAVEL STYLES MATRIX"
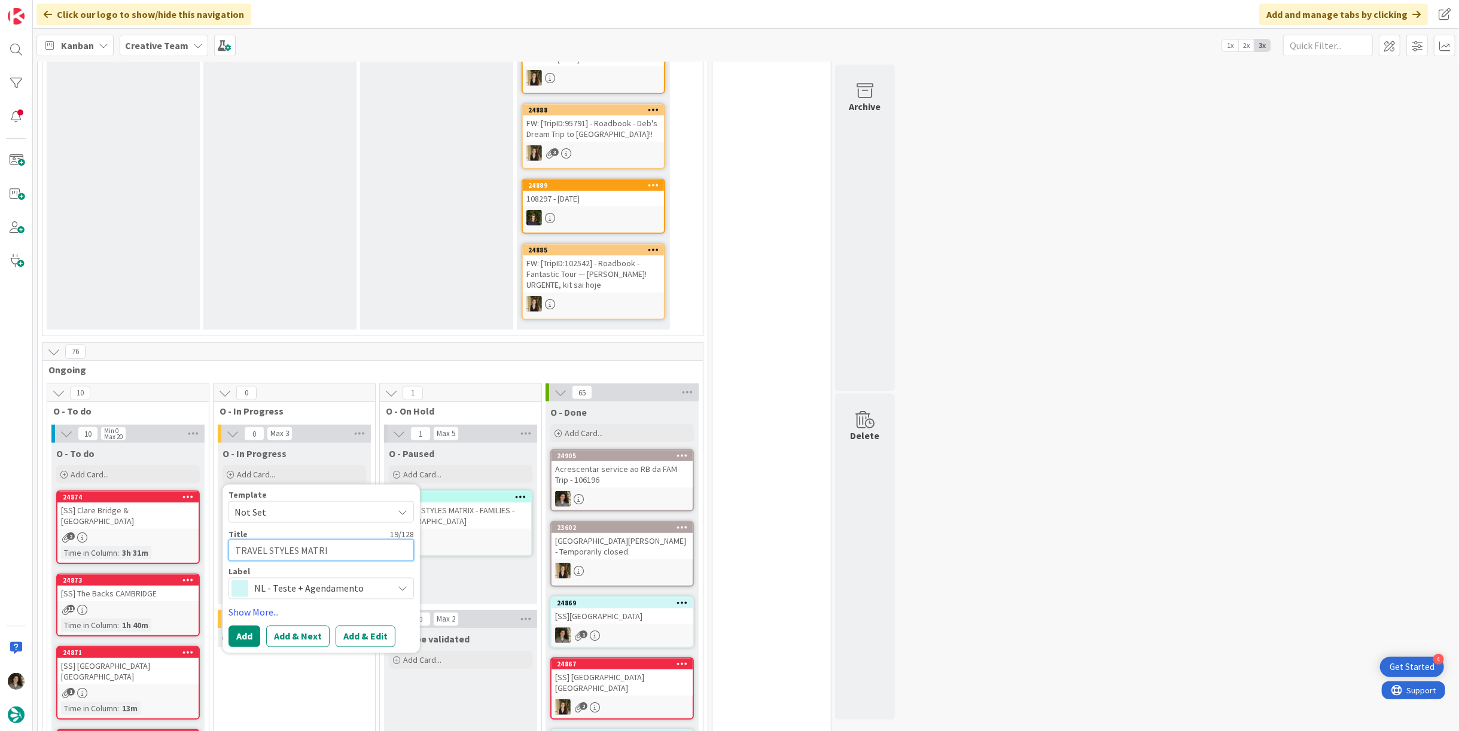
type textarea "x"
type textarea "TRAVEL STYLES MATRIX"
type textarea "x"
type textarea "TRAVEL STYLES MATRIX -"
type textarea "x"
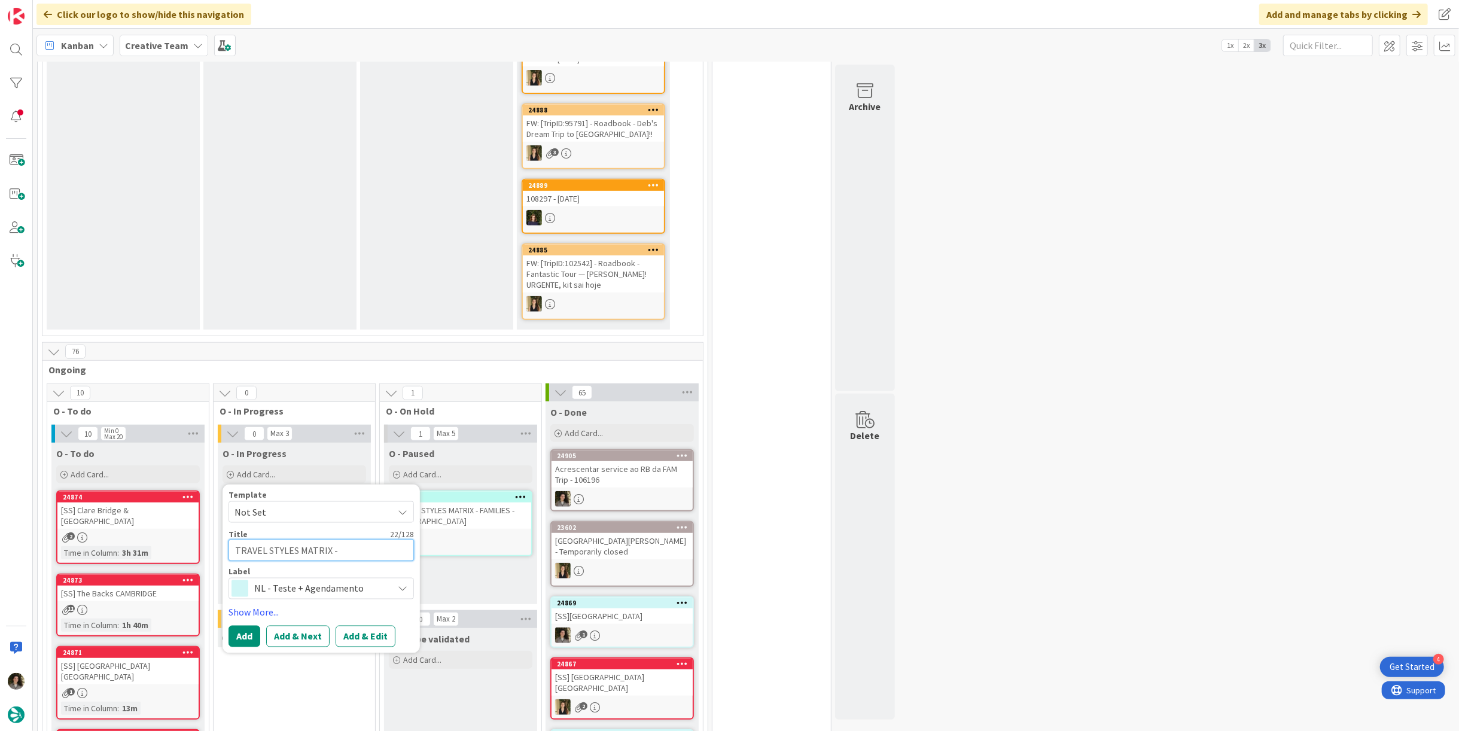
type textarea "TRAVEL STYLES MATRIX -"
type textarea "x"
type textarea "TRAVEL STYLES MATRIX -"
click at [364, 540] on textarea "TRAVEL STYLES MATRIX -" at bounding box center [321, 551] width 185 height 22
type textarea "x"
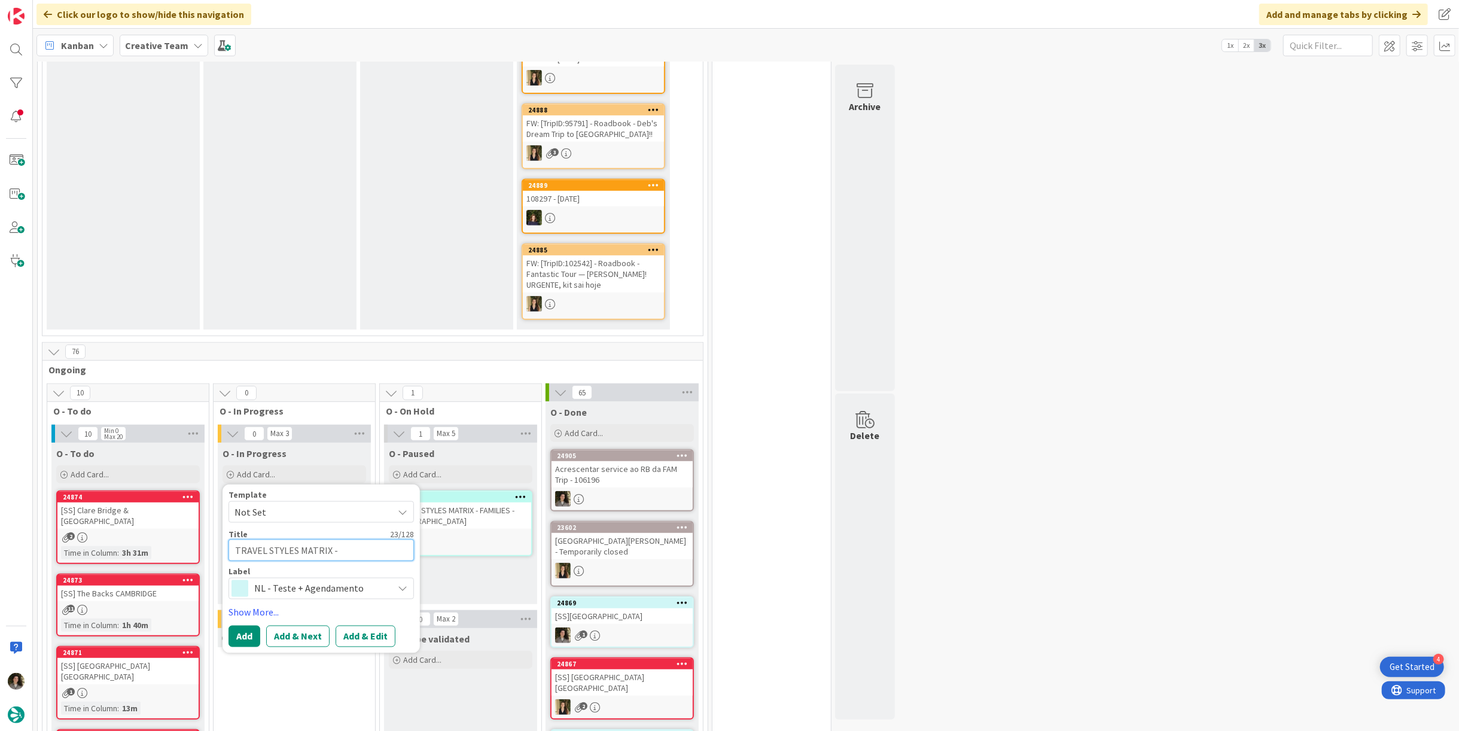
type textarea "TRAVEL STYLES MATRIX - E"
type textarea "x"
type textarea "TRAVEL STYLES MATRIX - ES"
type textarea "x"
type textarea "TRAVEL STYLES MATRIX - ES"
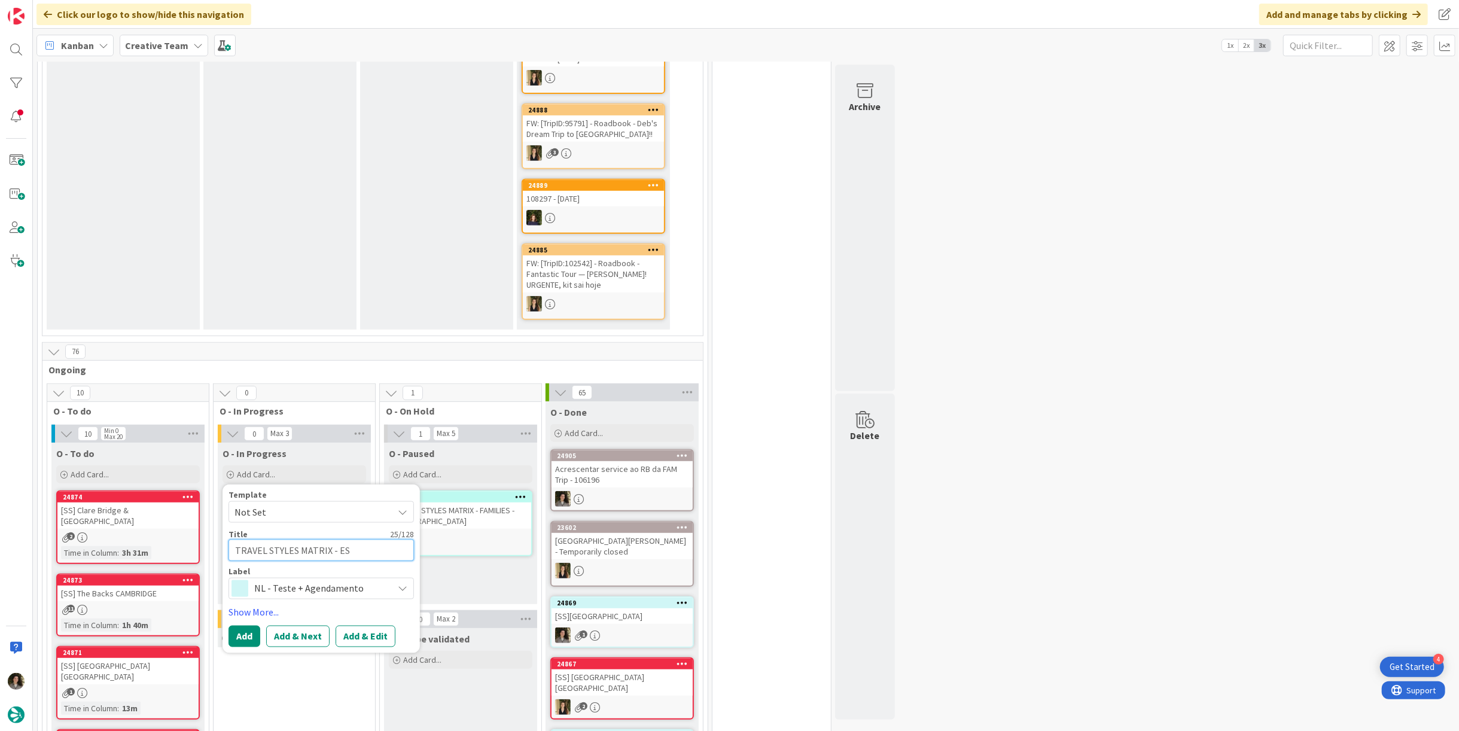
type textarea "x"
type textarea "TRAVEL STYLES MATRIX - ES c"
type textarea "x"
type textarea "TRAVEL STYLES MATRIX - ES"
type textarea "x"
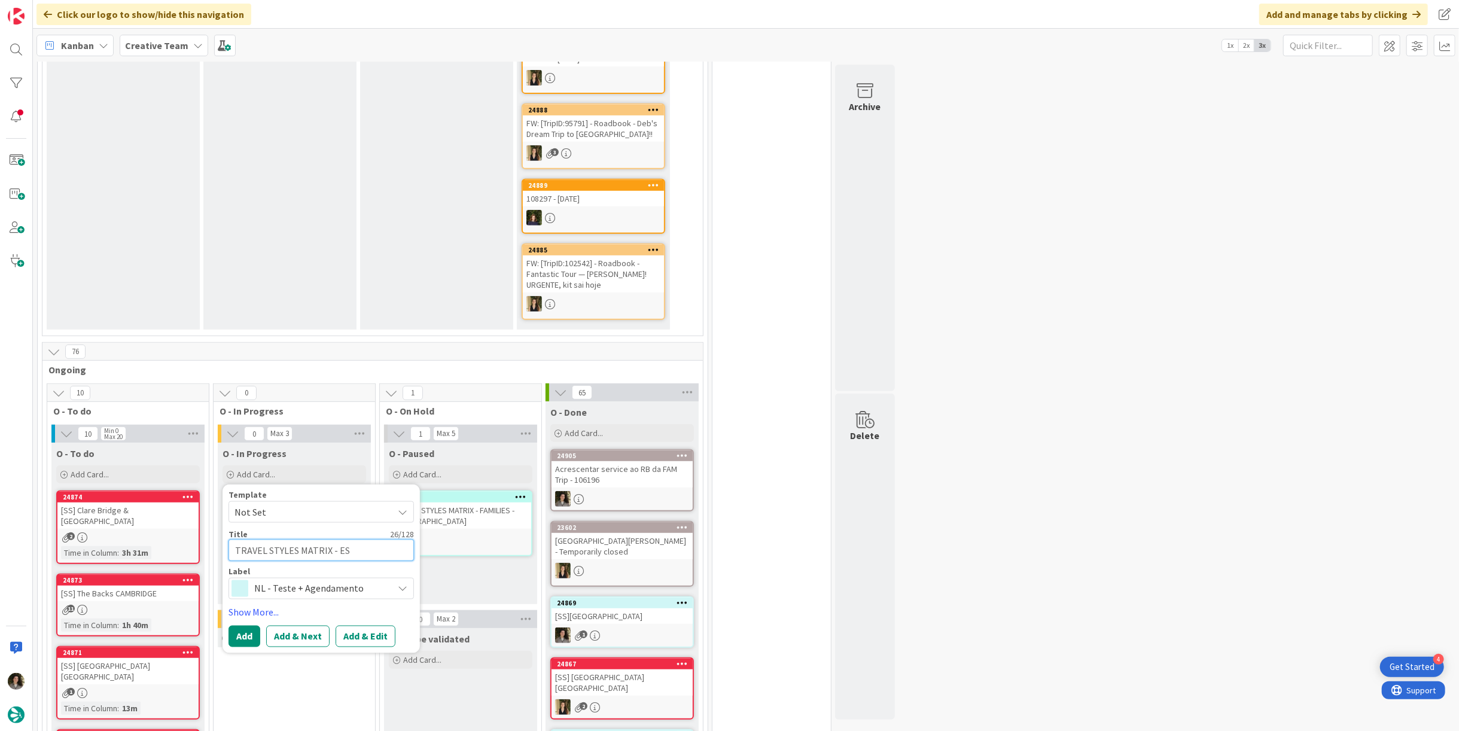
type textarea "TRAVEL STYLES MATRIX - ES C"
type textarea "x"
type textarea "TRAVEL STYLES MATRIX - ES C&"
type textarea "x"
type textarea "TRAVEL STYLES MATRIX - ES C&A"
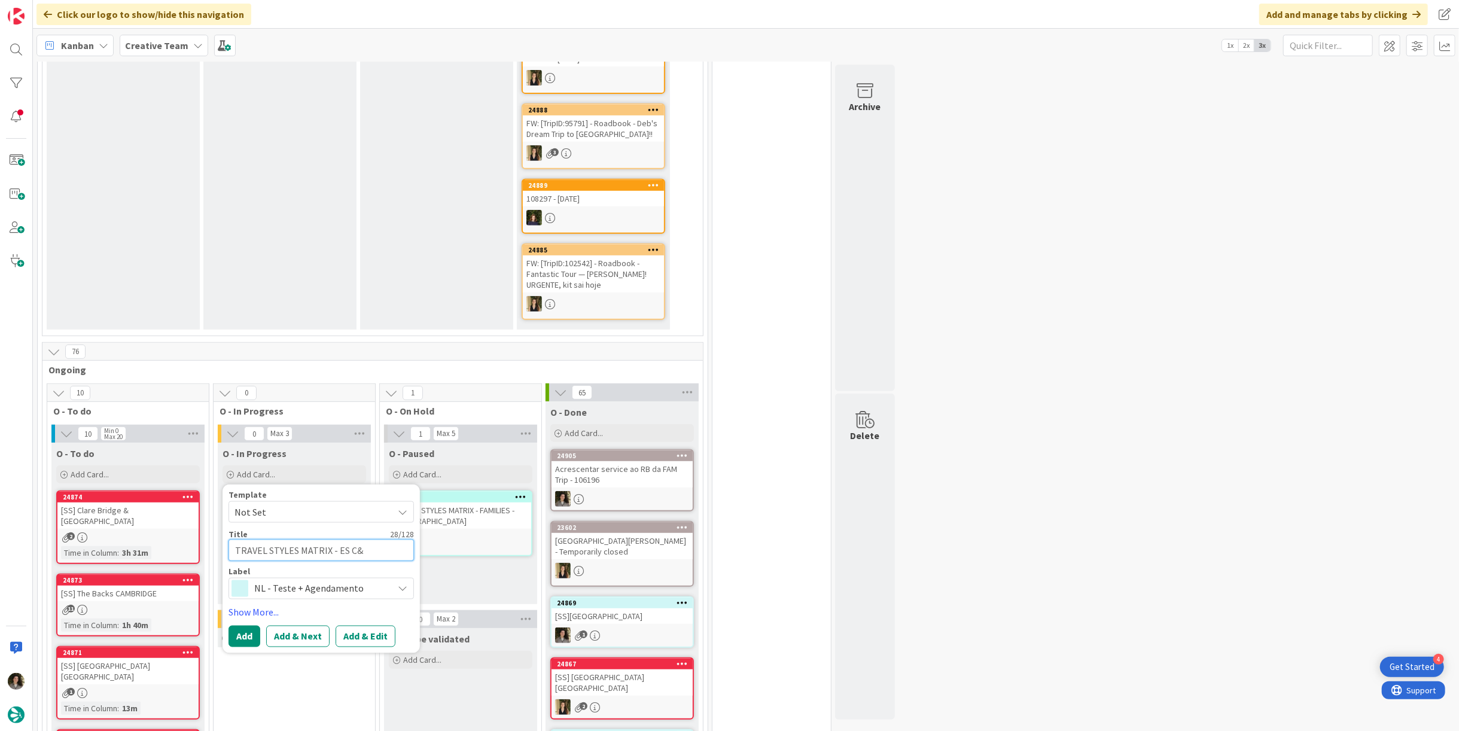
type textarea "x"
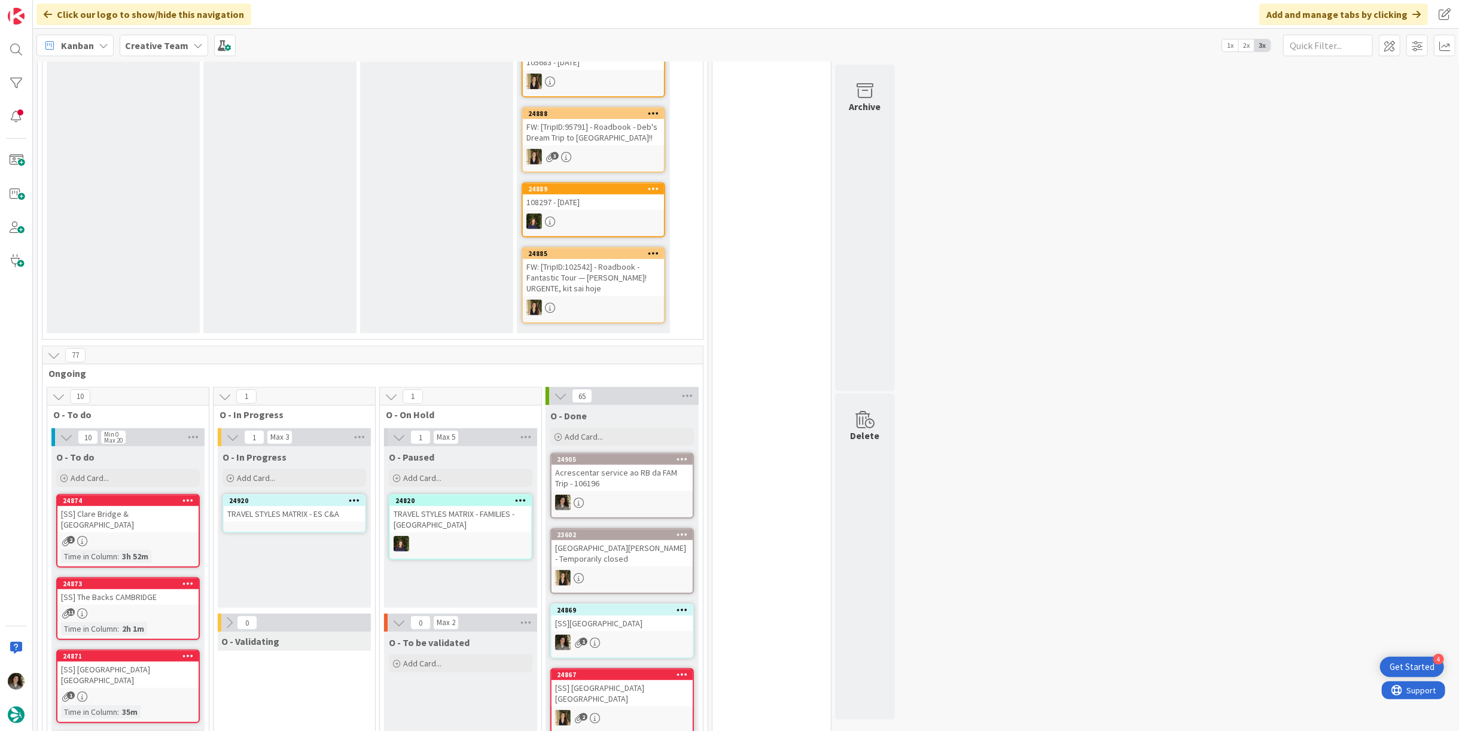
click at [307, 506] on div "TRAVEL STYLES MATRIX - ES C&A" at bounding box center [294, 514] width 141 height 16
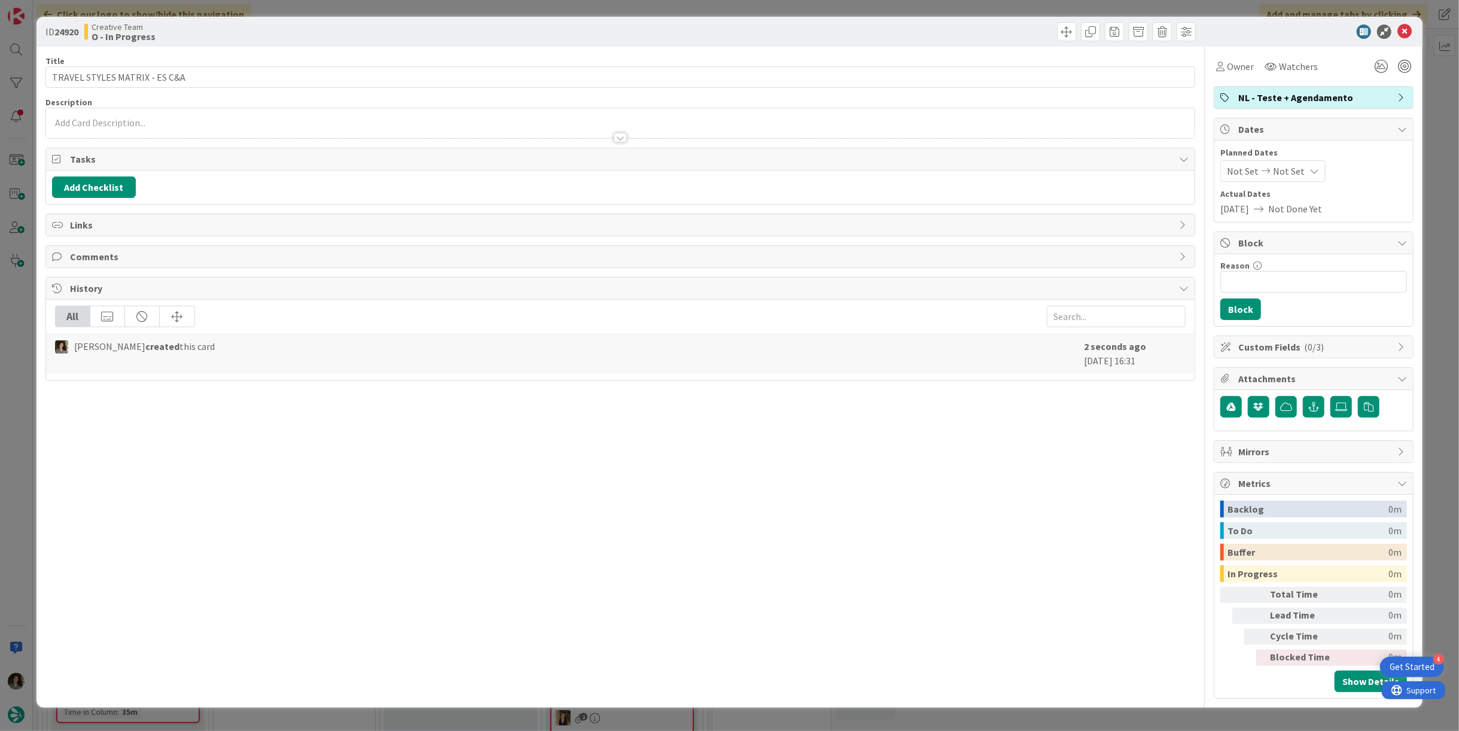
click at [1228, 78] on div "Owner Watchers NL - Teste + Agendamento Dates Planned Dates Not Set Not Set Act…" at bounding box center [1314, 373] width 200 height 652
click at [1231, 68] on span "Owner" at bounding box center [1240, 66] width 27 height 14
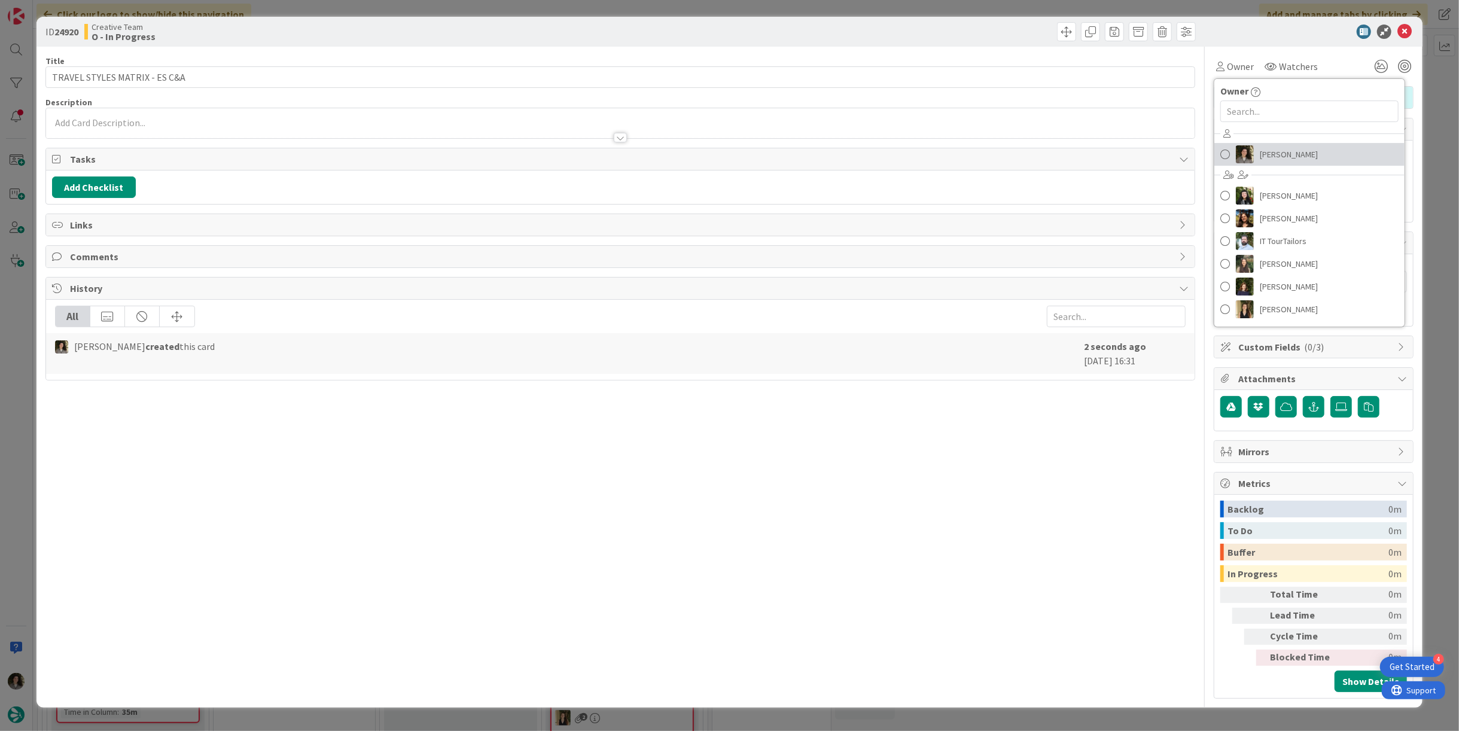
click at [1262, 148] on span "[PERSON_NAME]" at bounding box center [1289, 154] width 58 height 18
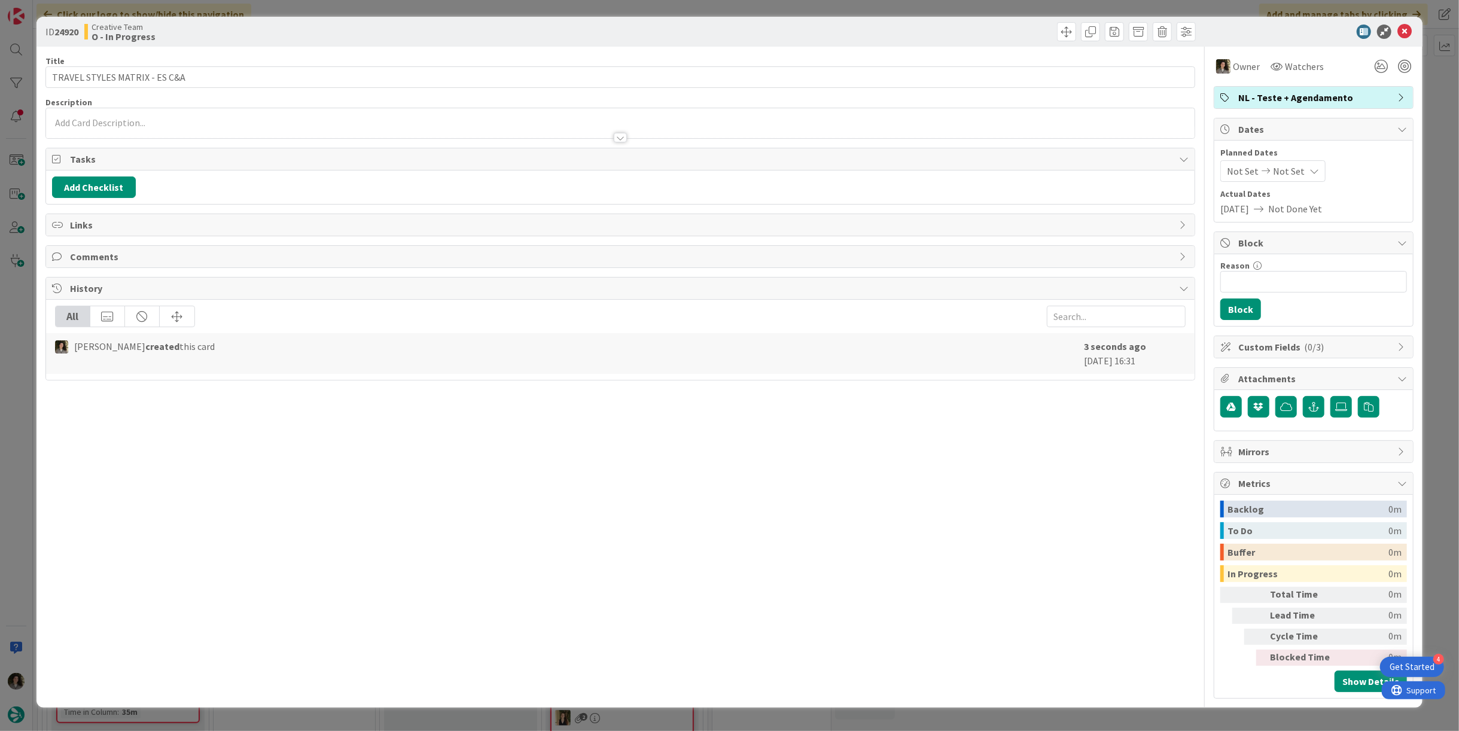
click at [1300, 163] on div "Not Set Not Set" at bounding box center [1272, 171] width 105 height 22
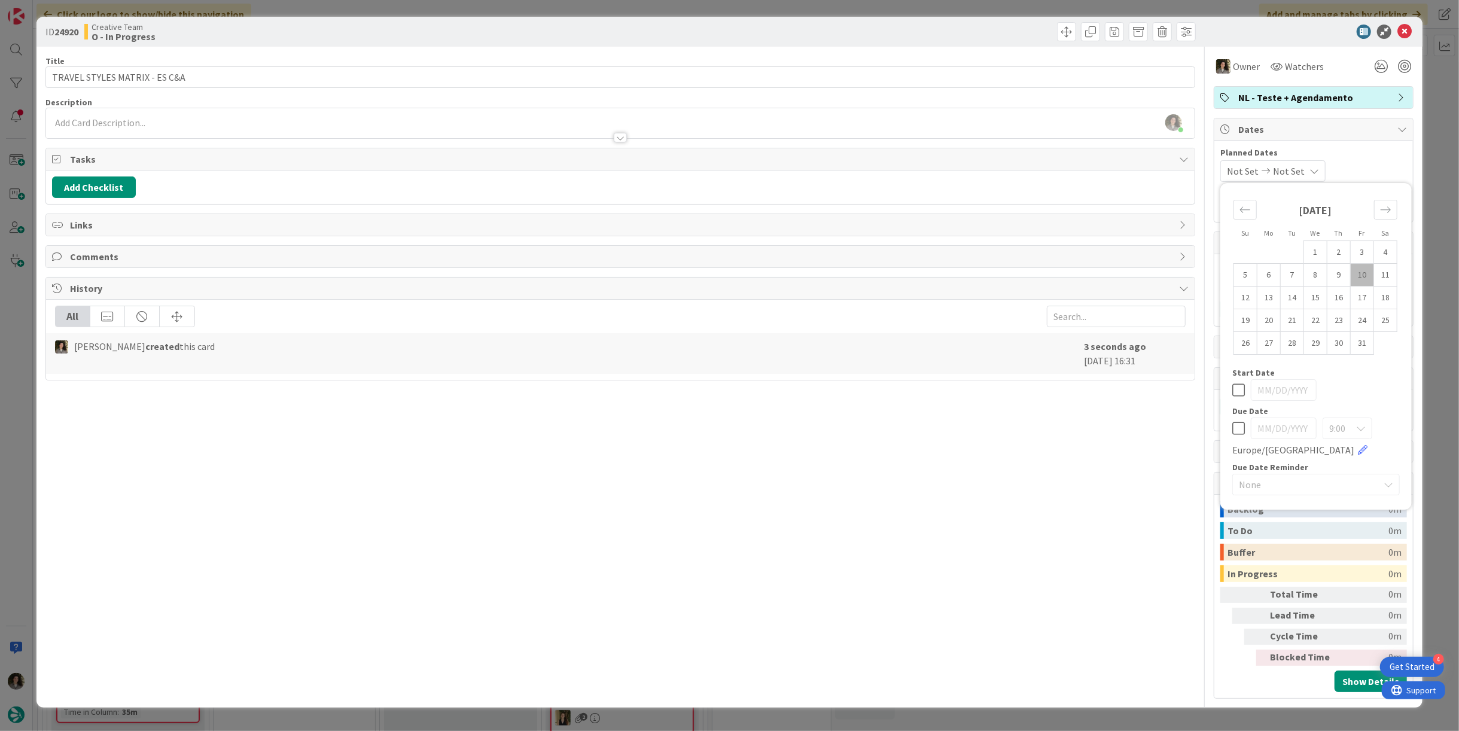
click at [1240, 426] on icon at bounding box center [1238, 428] width 13 height 14
type input "[DATE]"
click at [982, 448] on div "Title 29 / 128 TRAVEL STYLES MATRIX - ES C&A Description Melissa Santos just jo…" at bounding box center [620, 373] width 1150 height 652
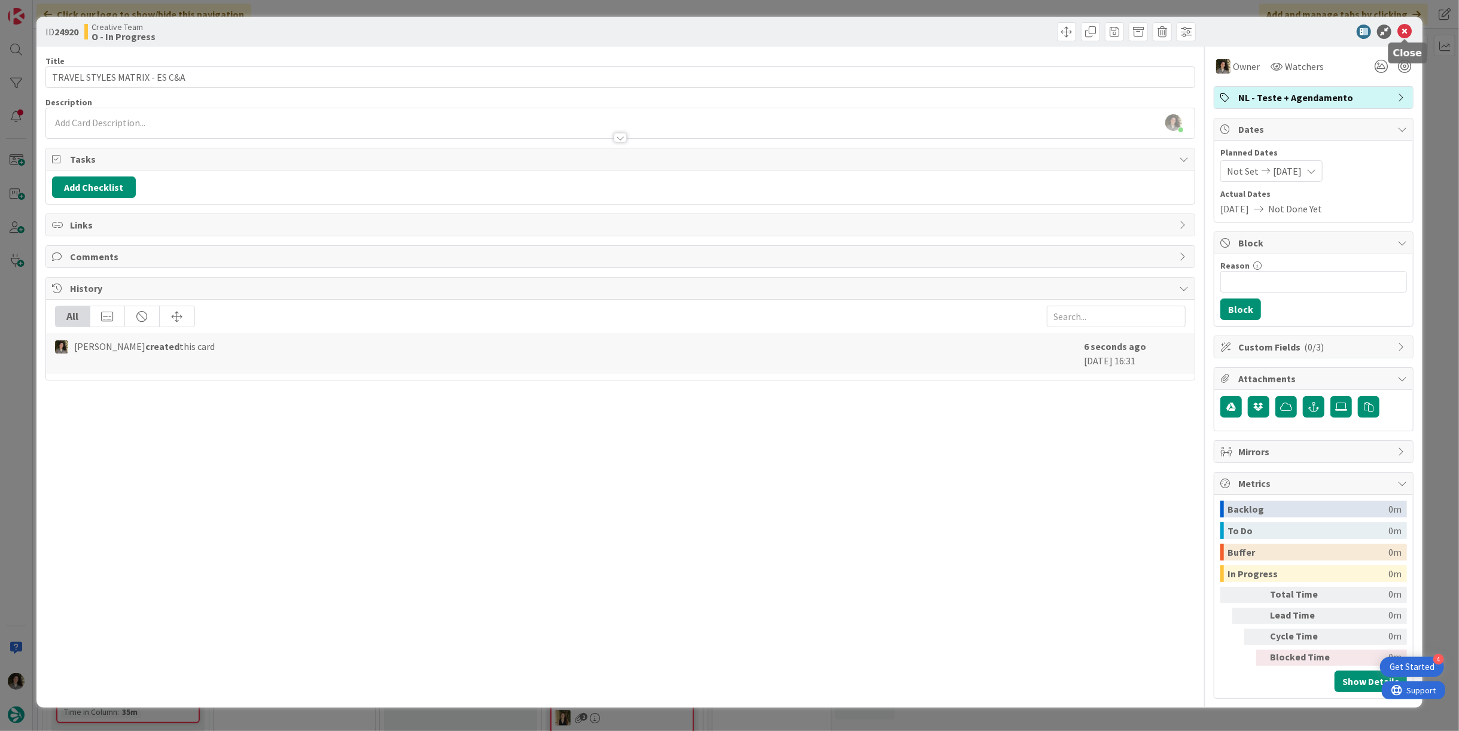
click at [1404, 33] on icon at bounding box center [1405, 32] width 14 height 14
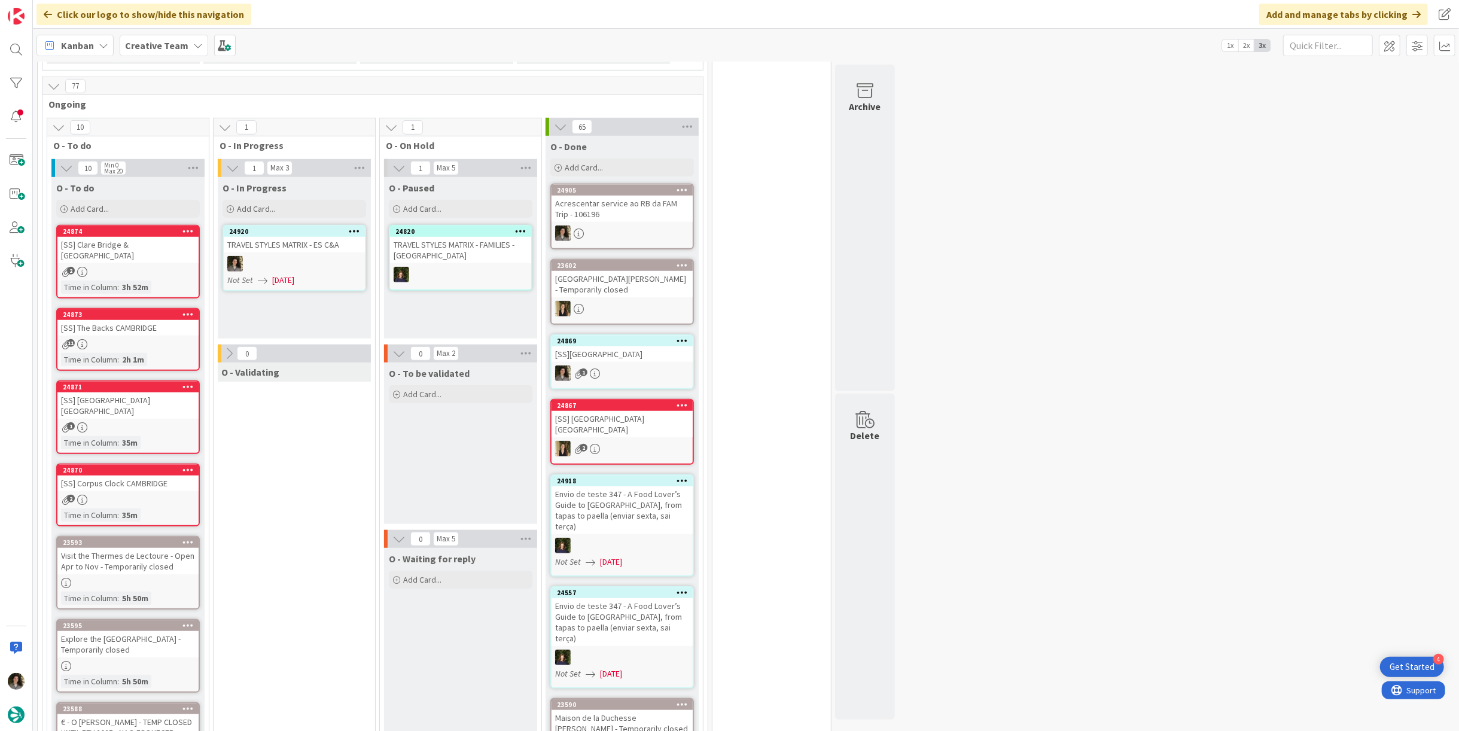
scroll to position [797, 0]
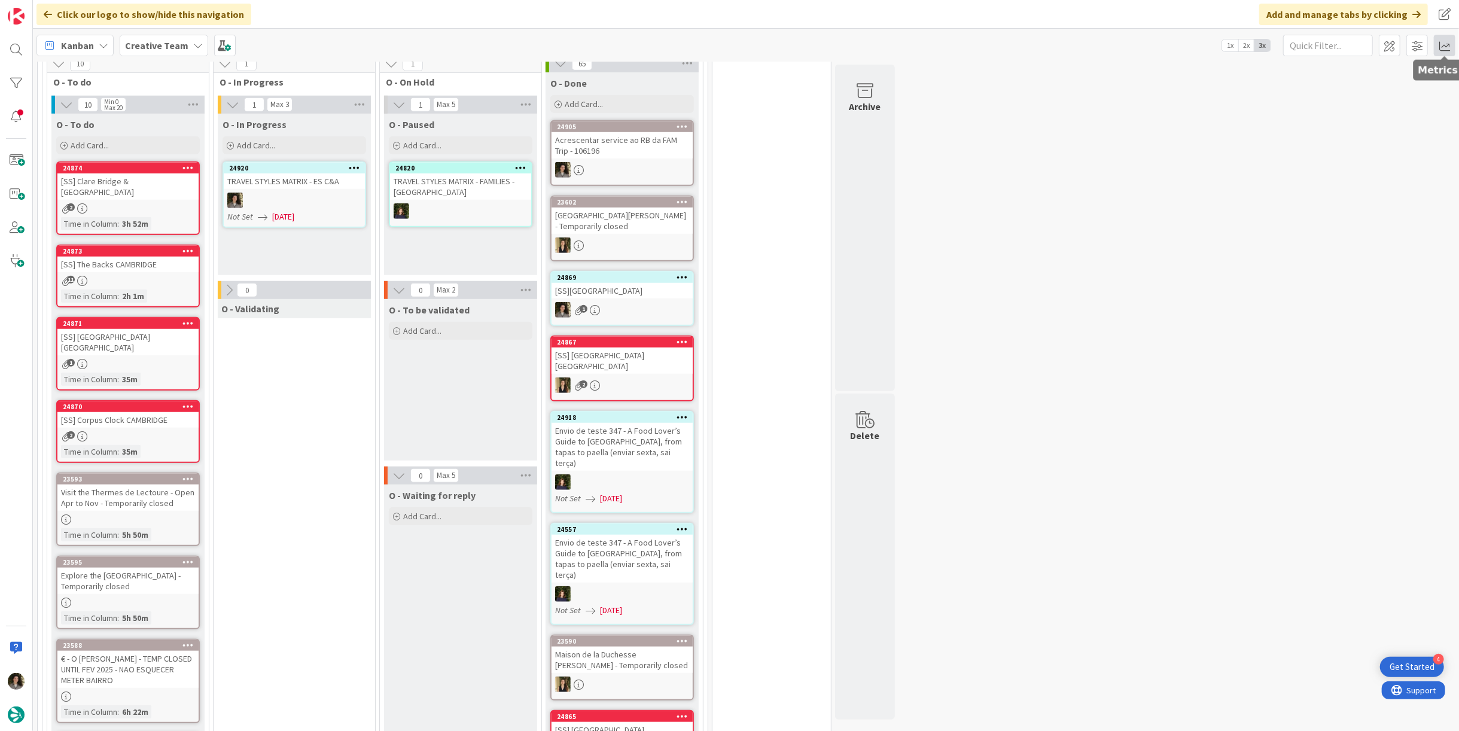
click at [1438, 45] on span at bounding box center [1445, 46] width 22 height 22
click at [1352, 133] on div "Allocation" at bounding box center [1341, 135] width 80 height 13
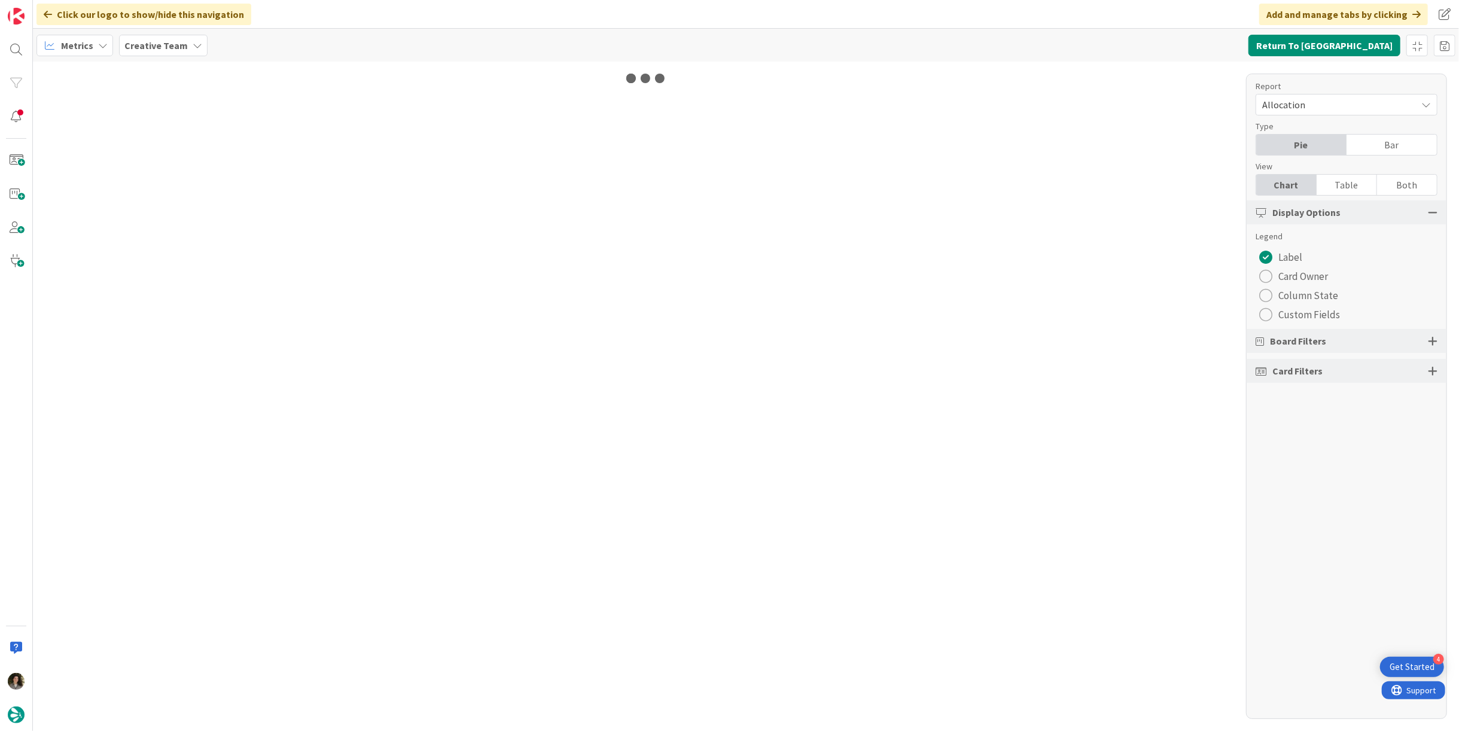
click at [1341, 184] on div "Table" at bounding box center [1347, 185] width 60 height 20
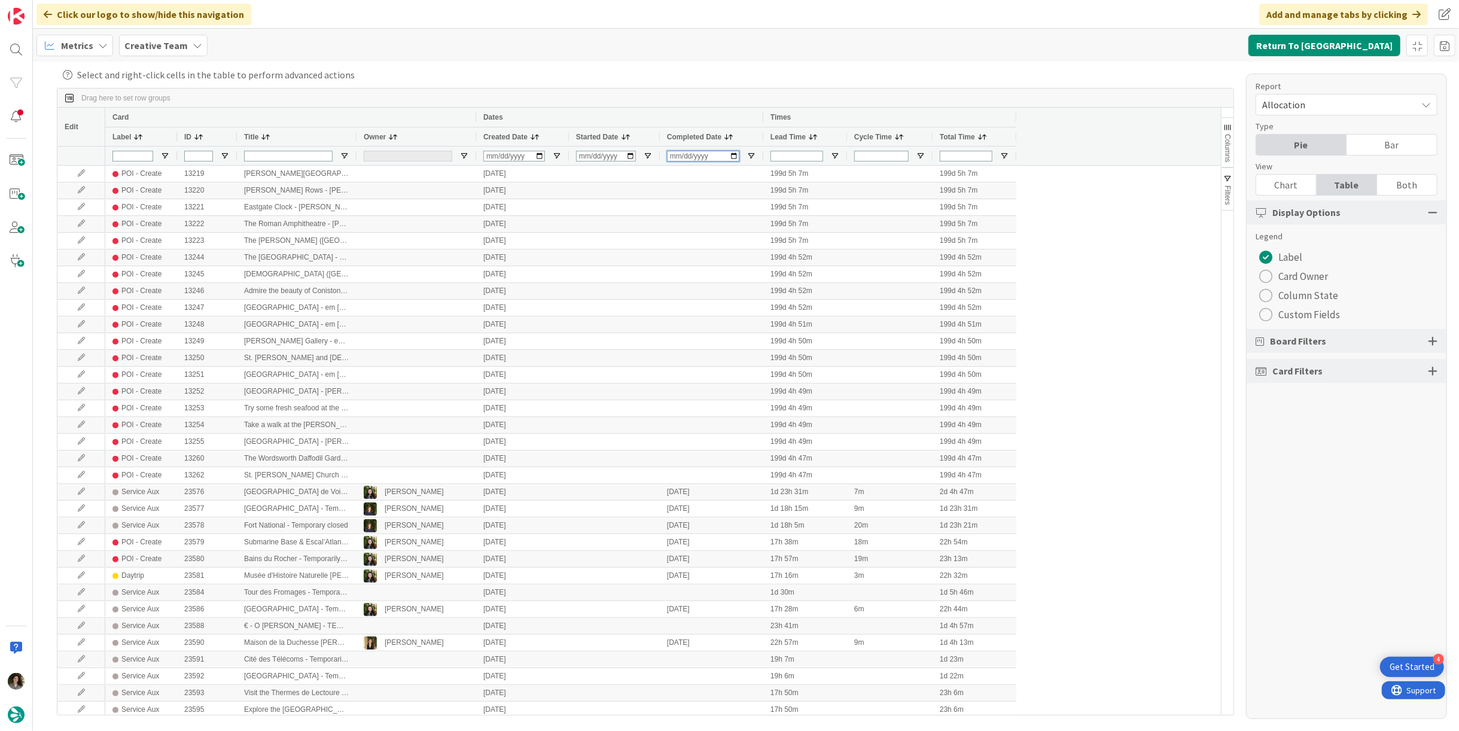
click at [674, 159] on input "Completed Date Filter Input" at bounding box center [703, 156] width 72 height 11
type input "2025-10-10"
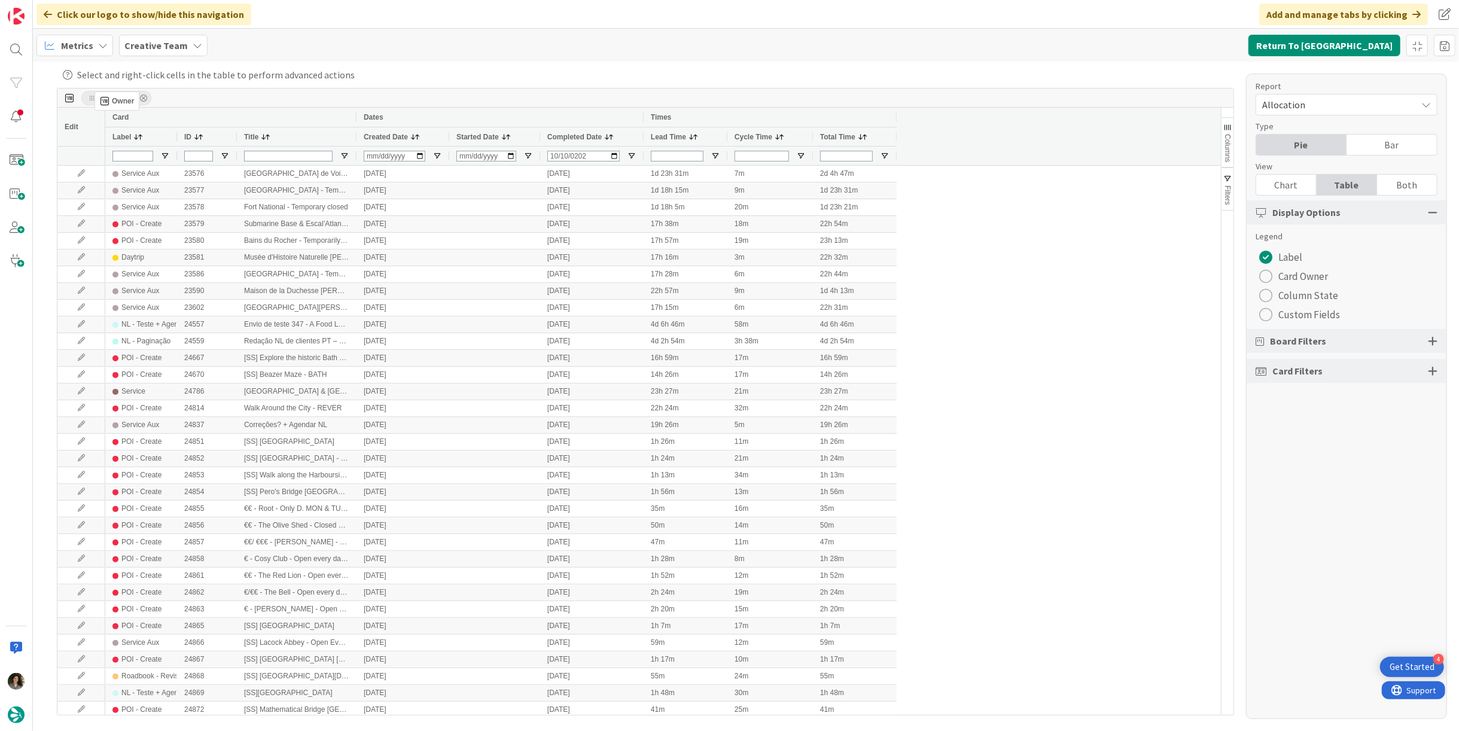
drag, startPoint x: 385, startPoint y: 135, endPoint x: 101, endPoint y: 96, distance: 287.3
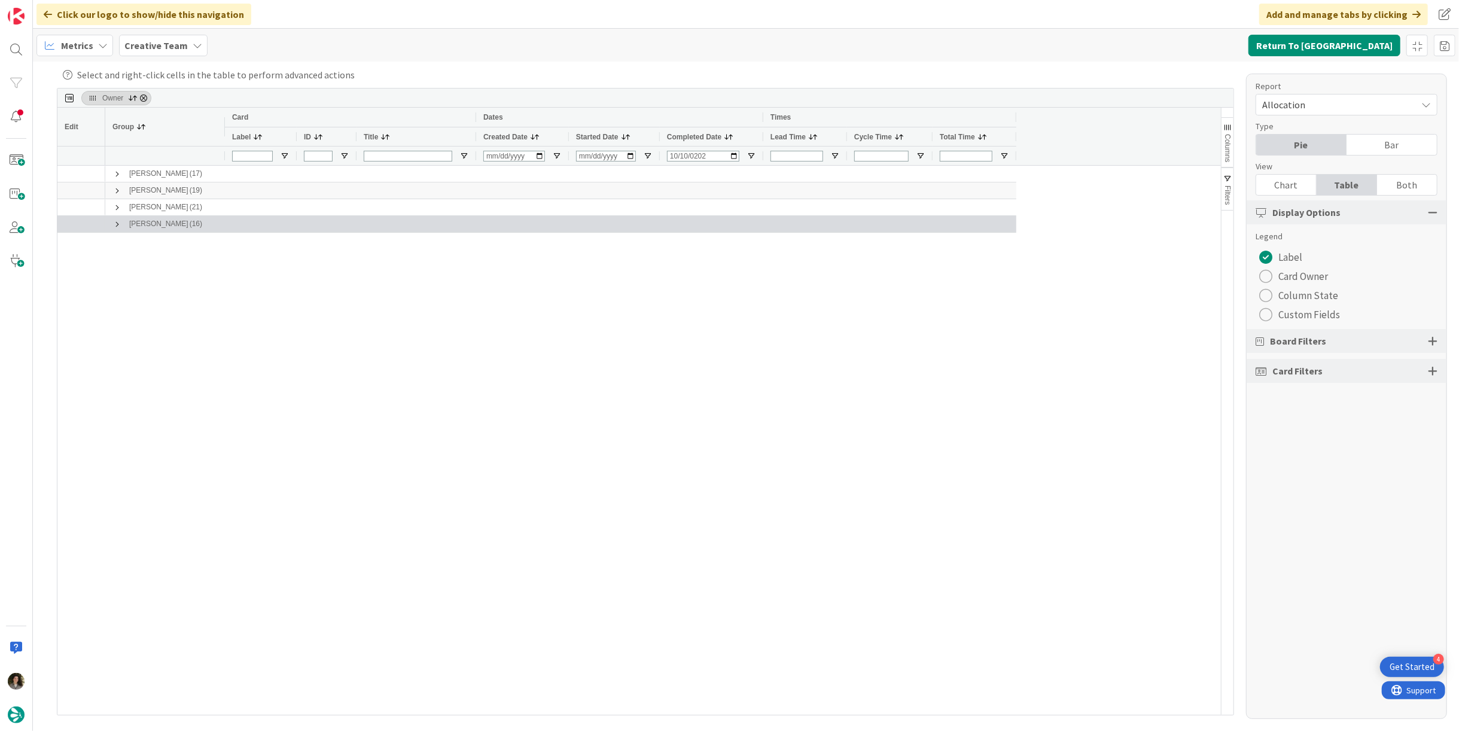
click at [118, 221] on span at bounding box center [117, 225] width 10 height 10
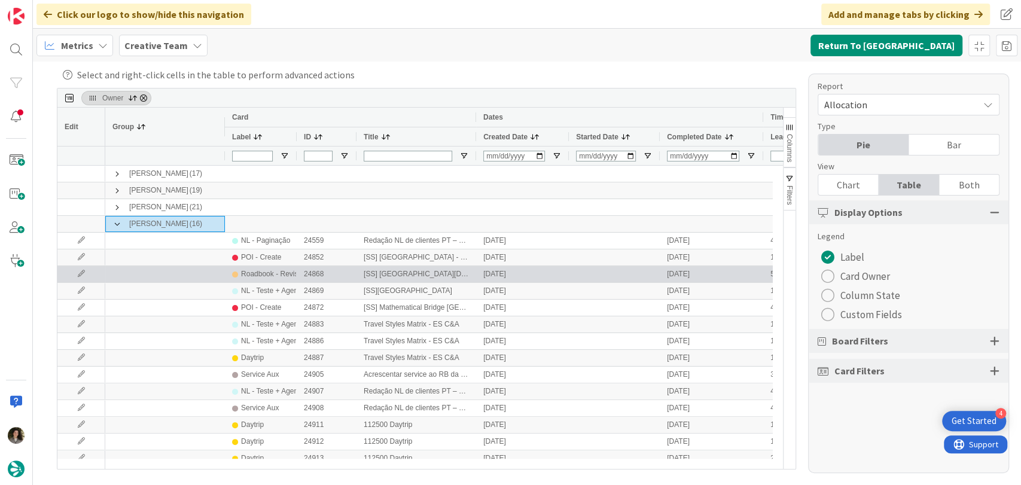
drag, startPoint x: 233, startPoint y: 274, endPoint x: 235, endPoint y: 291, distance: 16.8
click at [233, 274] on div at bounding box center [235, 275] width 6 height 6
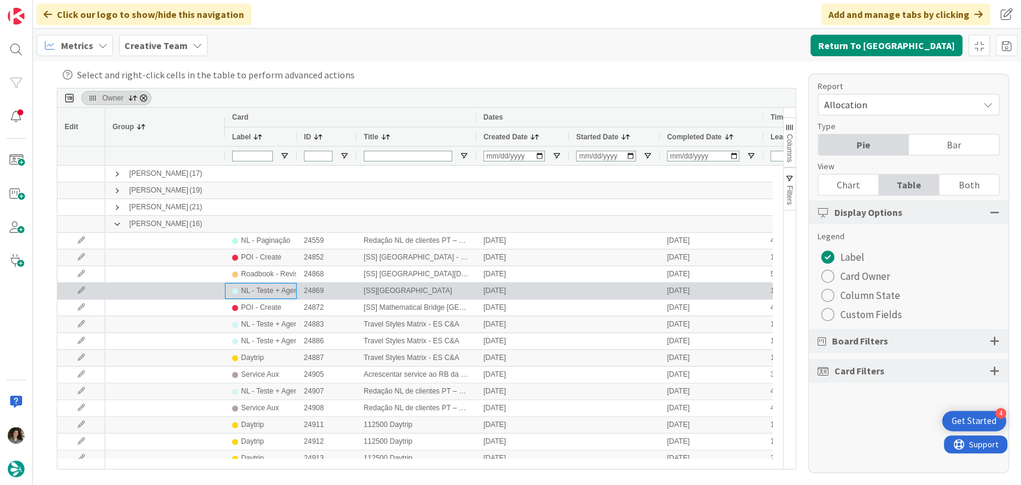
click at [235, 296] on div "NL - Teste + Agendamento" at bounding box center [260, 291] width 57 height 15
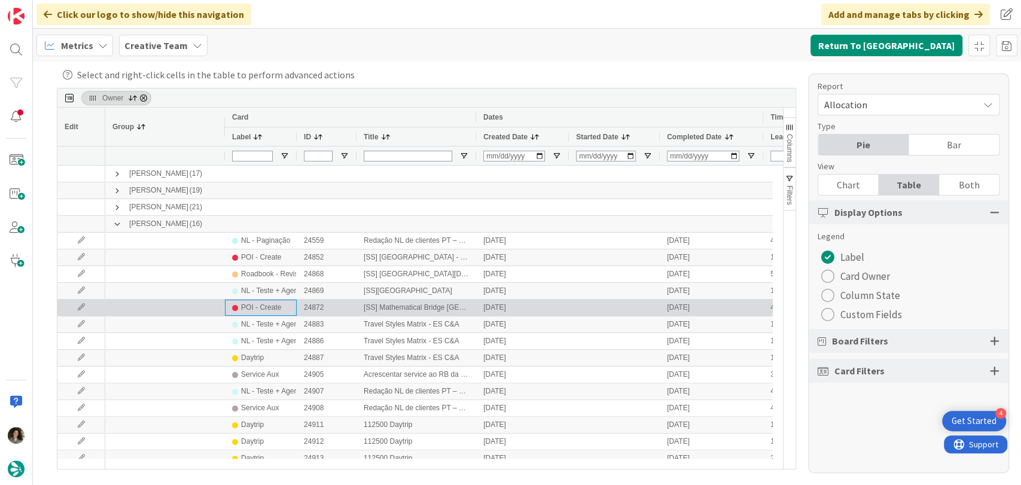
click at [246, 307] on div "POI - Create" at bounding box center [261, 307] width 40 height 15
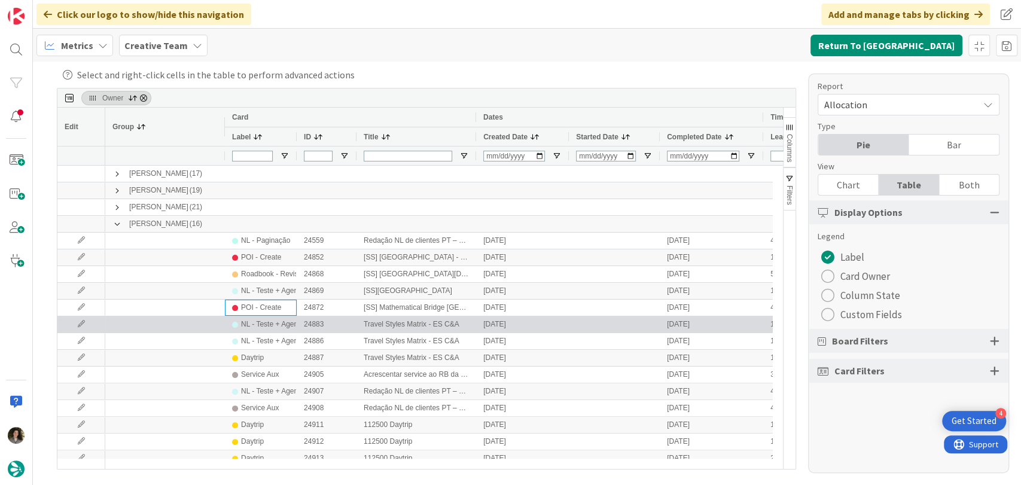
click at [252, 327] on div "NL - Teste + Agendamento" at bounding box center [283, 324] width 85 height 15
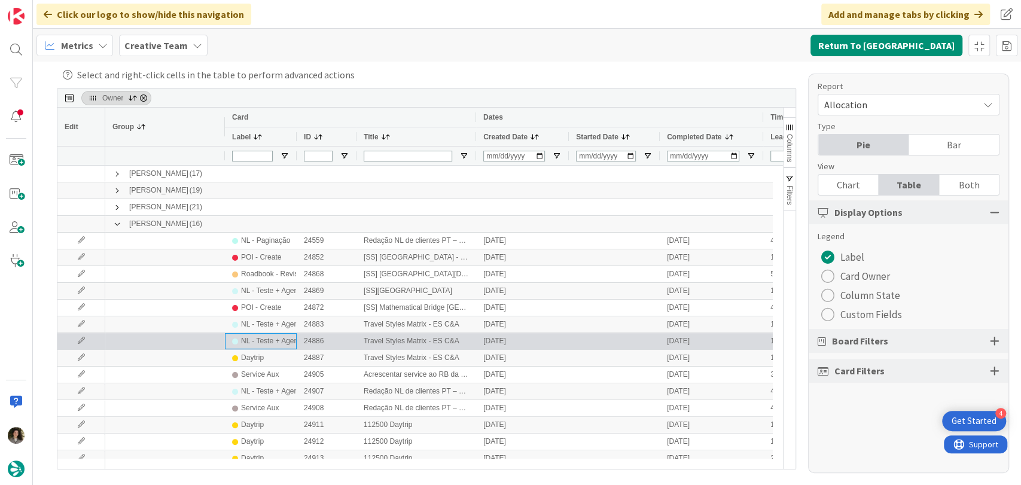
click at [260, 343] on div "NL - Teste + Agendamento" at bounding box center [283, 341] width 85 height 15
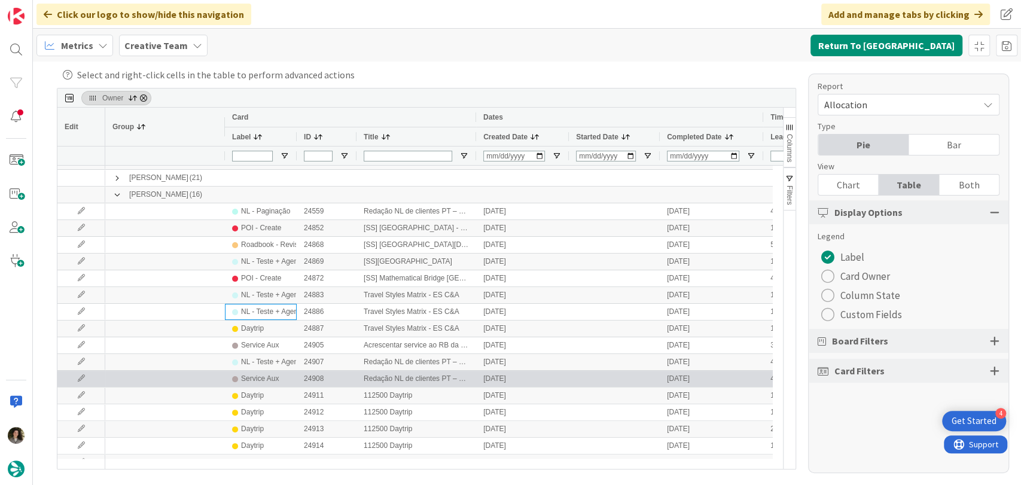
scroll to position [42, 0]
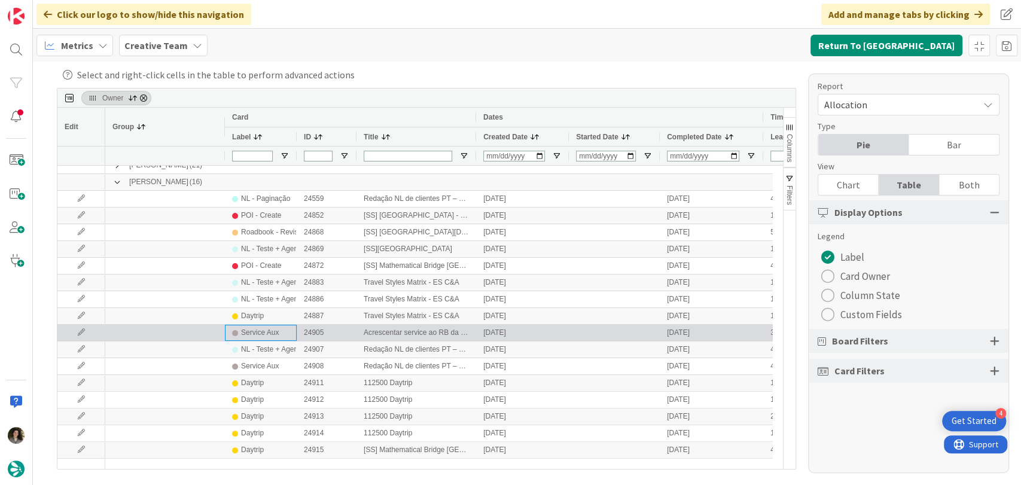
click at [282, 333] on div "Service Aux" at bounding box center [260, 332] width 57 height 15
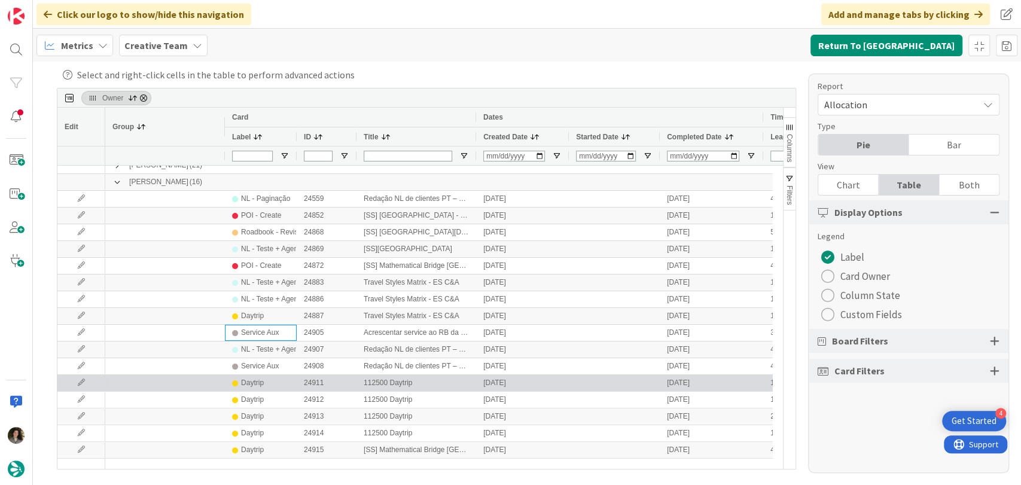
click at [269, 382] on div "Daytrip" at bounding box center [260, 383] width 57 height 15
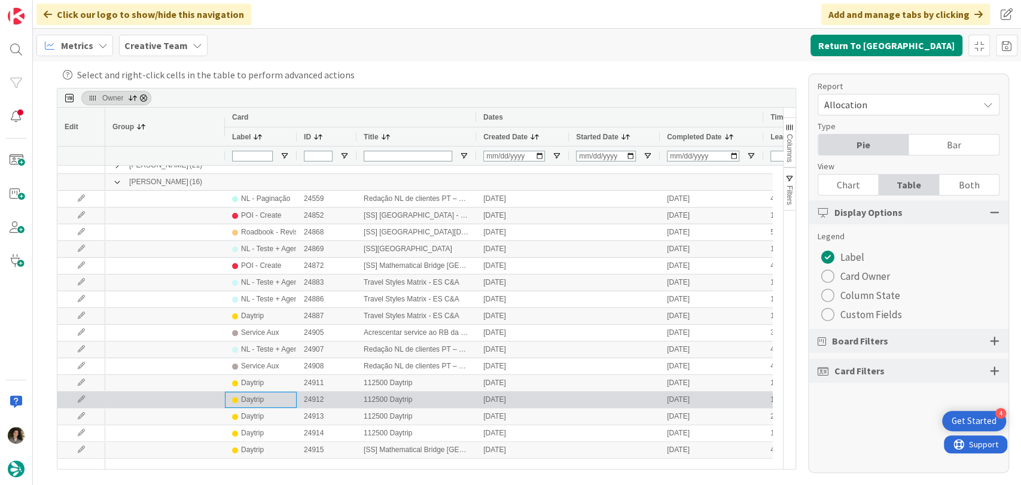
click at [265, 397] on div "Daytrip" at bounding box center [260, 399] width 57 height 15
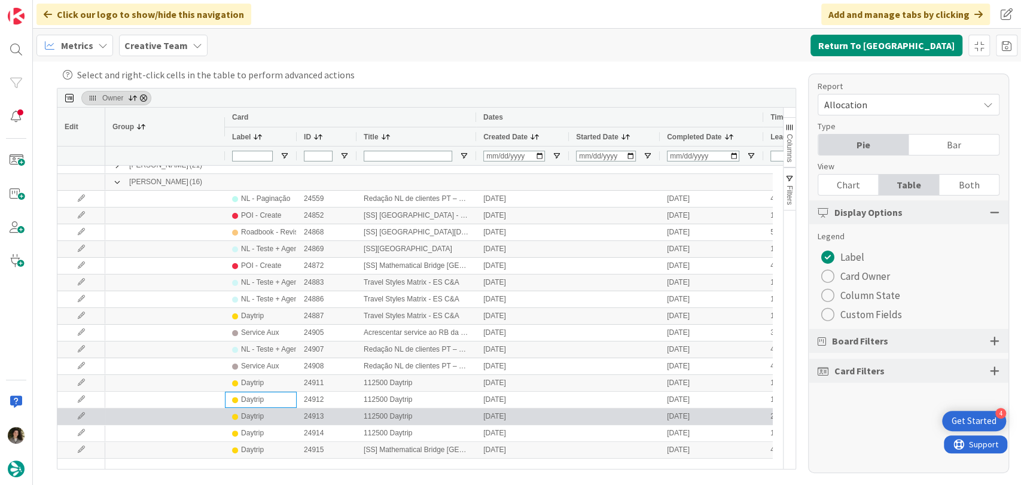
click at [258, 422] on div "Daytrip" at bounding box center [252, 416] width 23 height 15
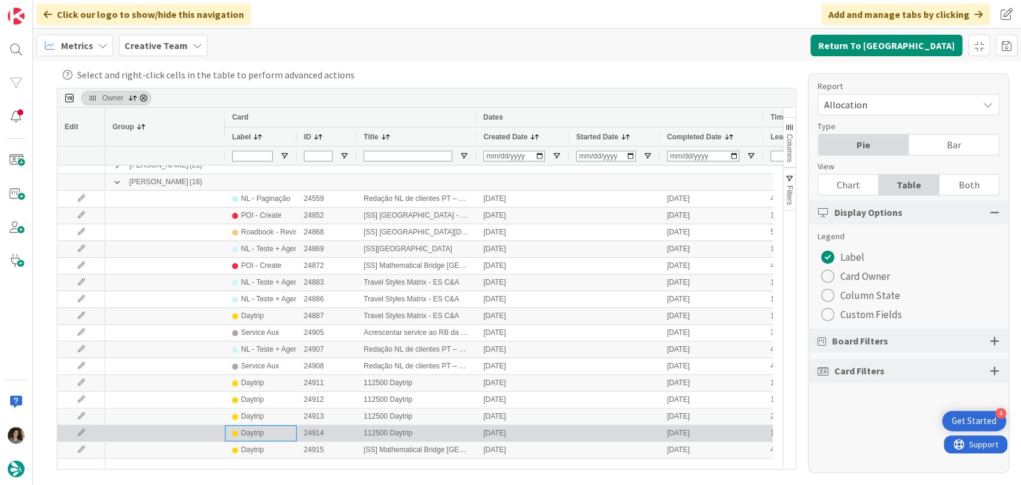
click at [258, 432] on div "Daytrip" at bounding box center [252, 433] width 23 height 15
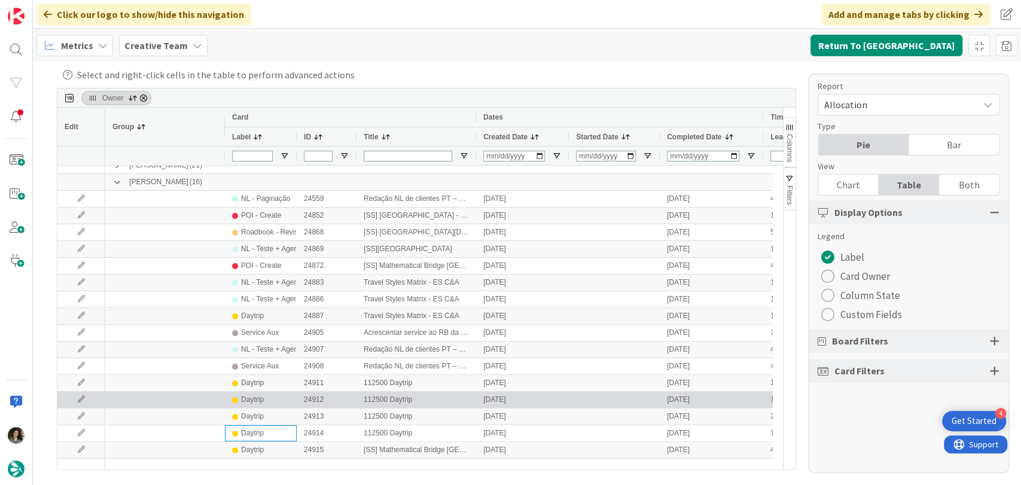
click at [249, 390] on div "Daytrip" at bounding box center [261, 383] width 72 height 16
click at [243, 402] on div "Daytrip" at bounding box center [252, 399] width 23 height 15
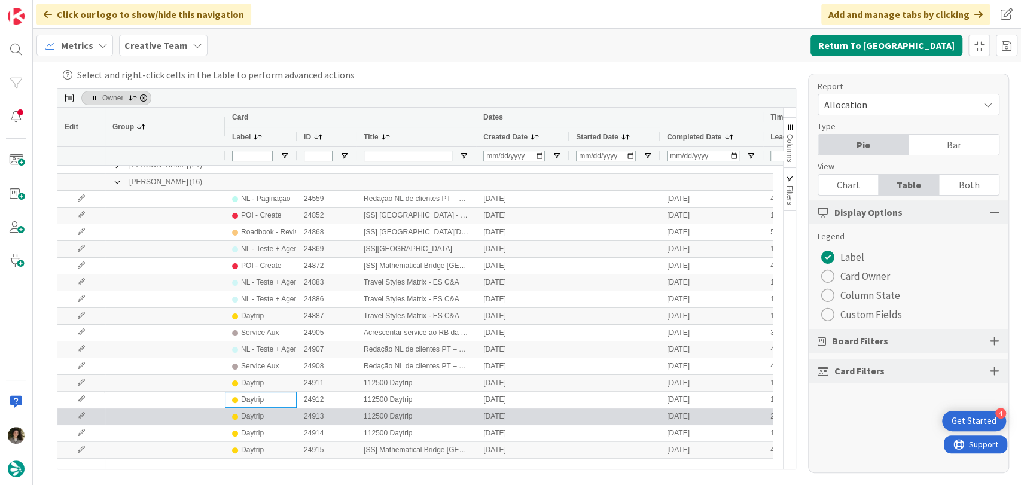
click at [249, 420] on div "Daytrip" at bounding box center [252, 416] width 23 height 15
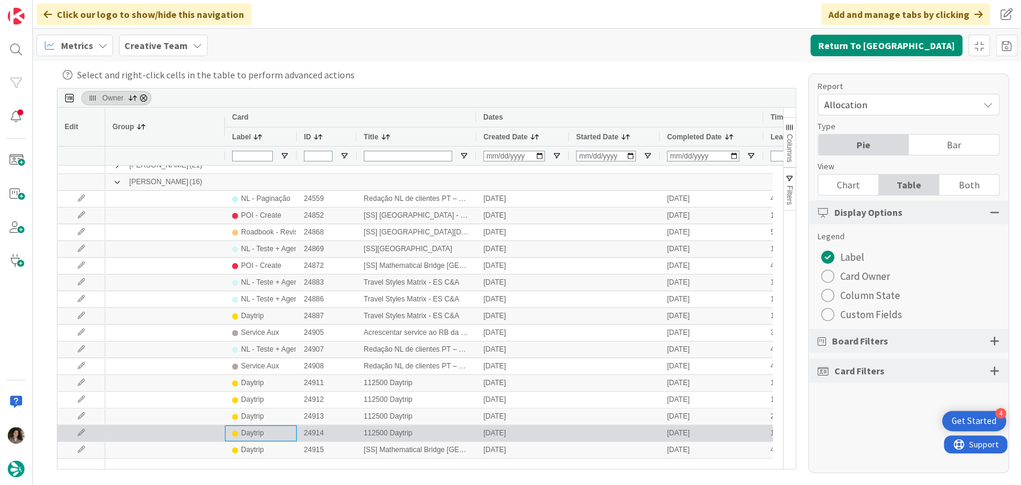
click at [249, 434] on div "Daytrip" at bounding box center [252, 433] width 23 height 15
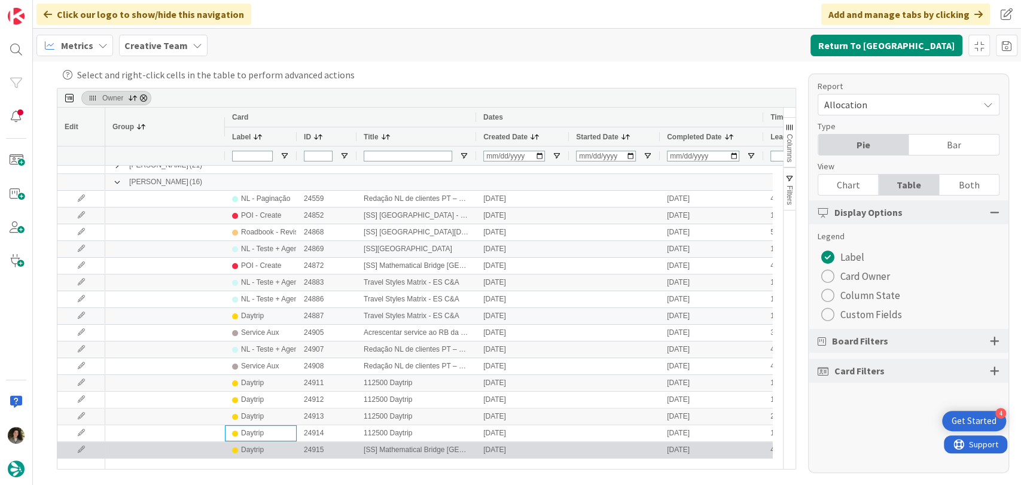
click at [249, 446] on div "Daytrip" at bounding box center [252, 450] width 23 height 15
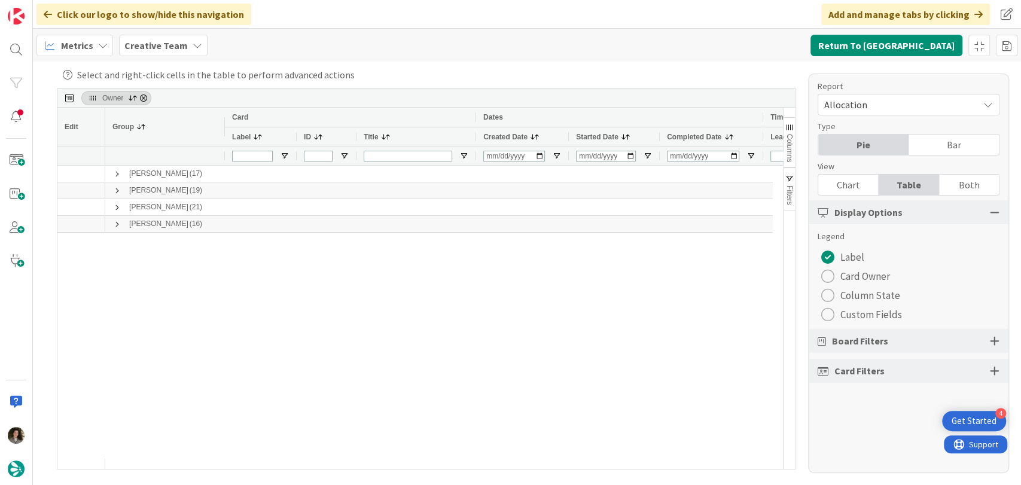
scroll to position [0, 0]
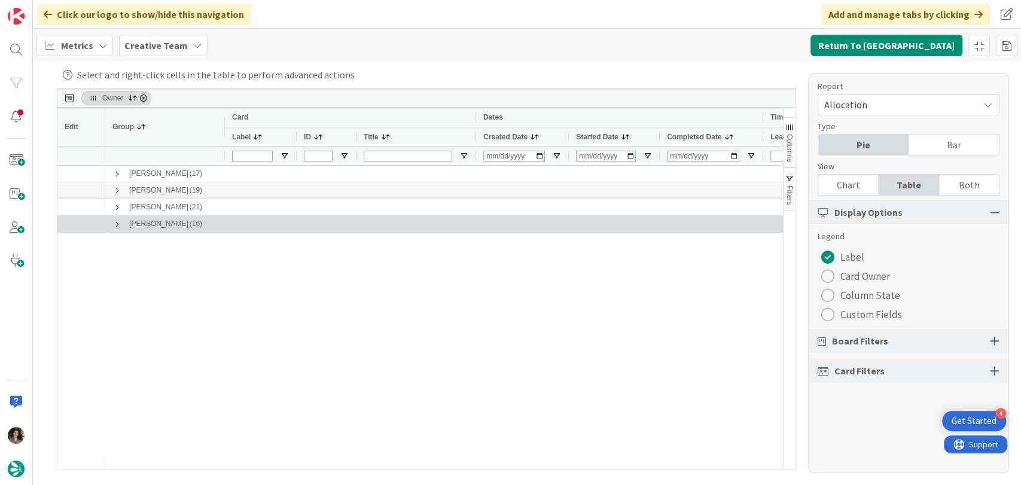
click at [114, 226] on span at bounding box center [117, 225] width 10 height 10
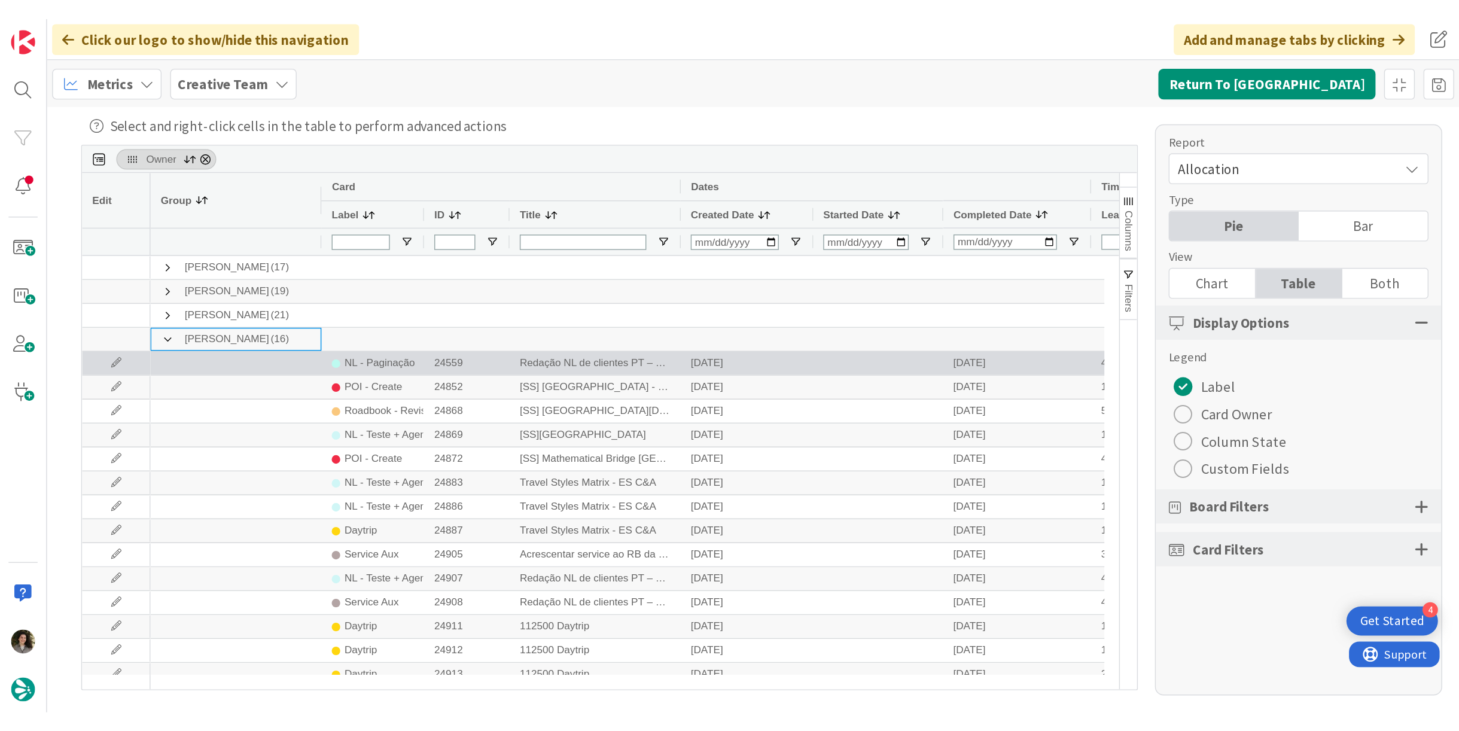
scroll to position [42, 0]
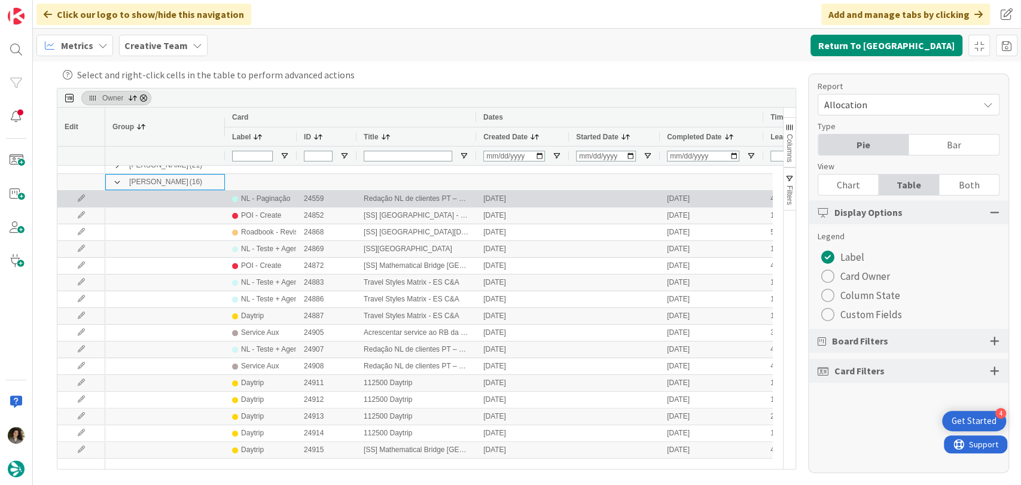
click at [282, 196] on div "NL - Paginação" at bounding box center [265, 198] width 49 height 15
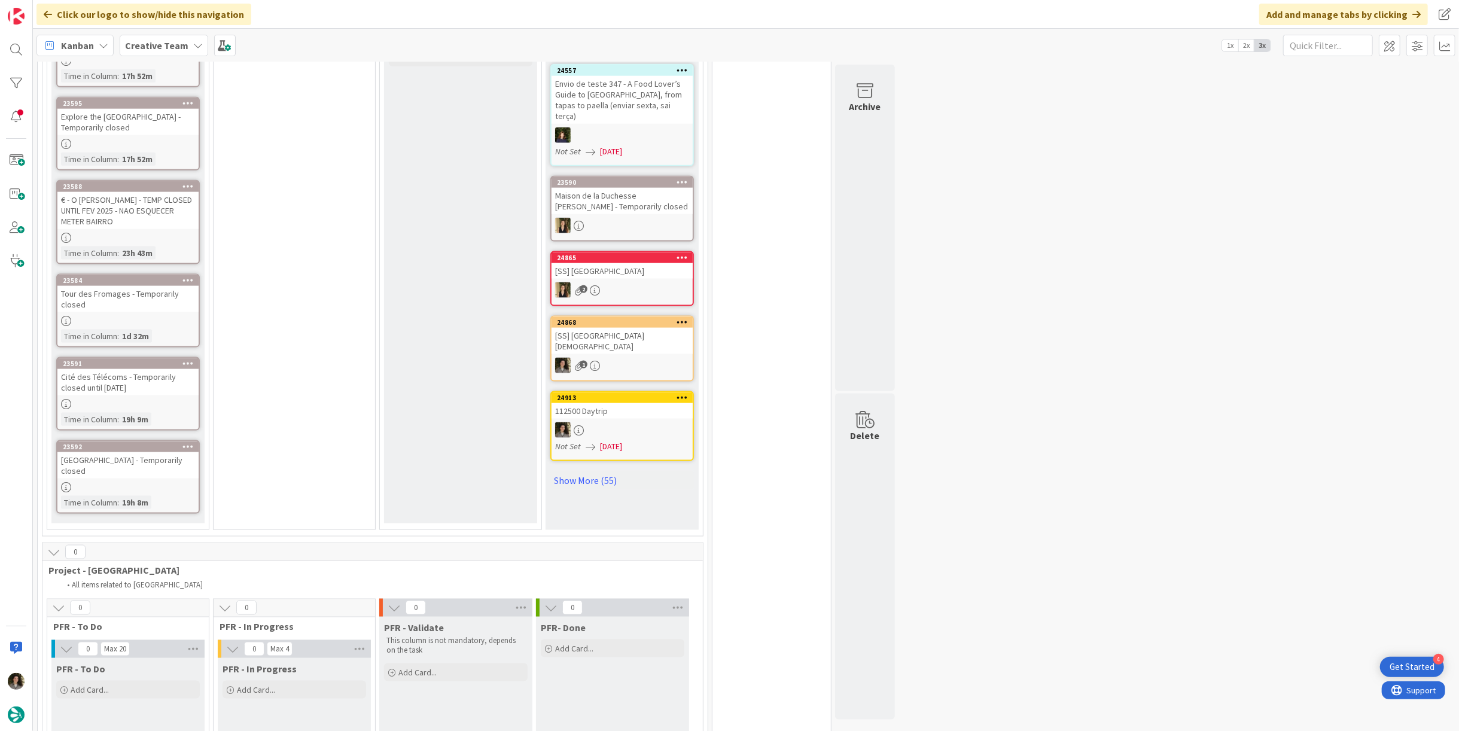
scroll to position [1329, 0]
click at [601, 470] on link "Show More (55)" at bounding box center [622, 479] width 144 height 19
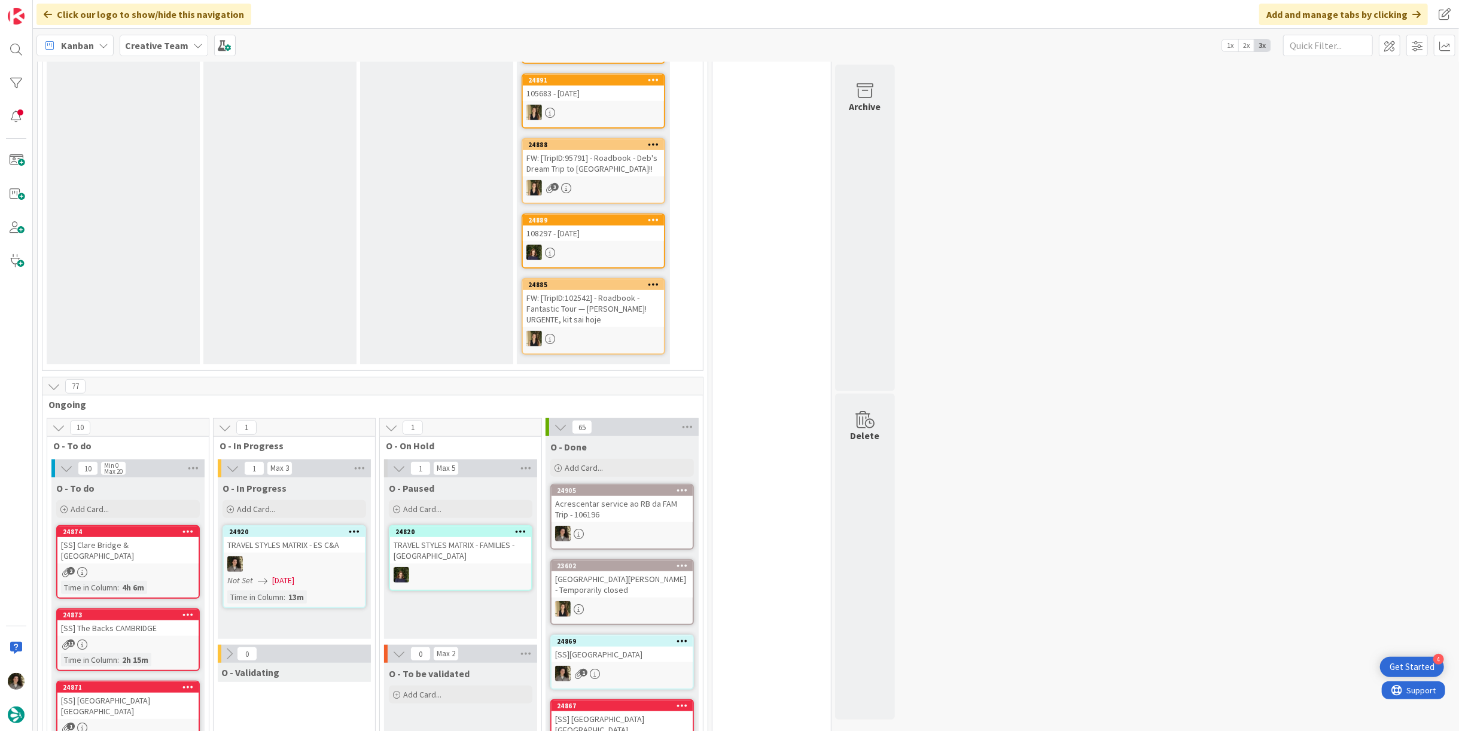
scroll to position [665, 0]
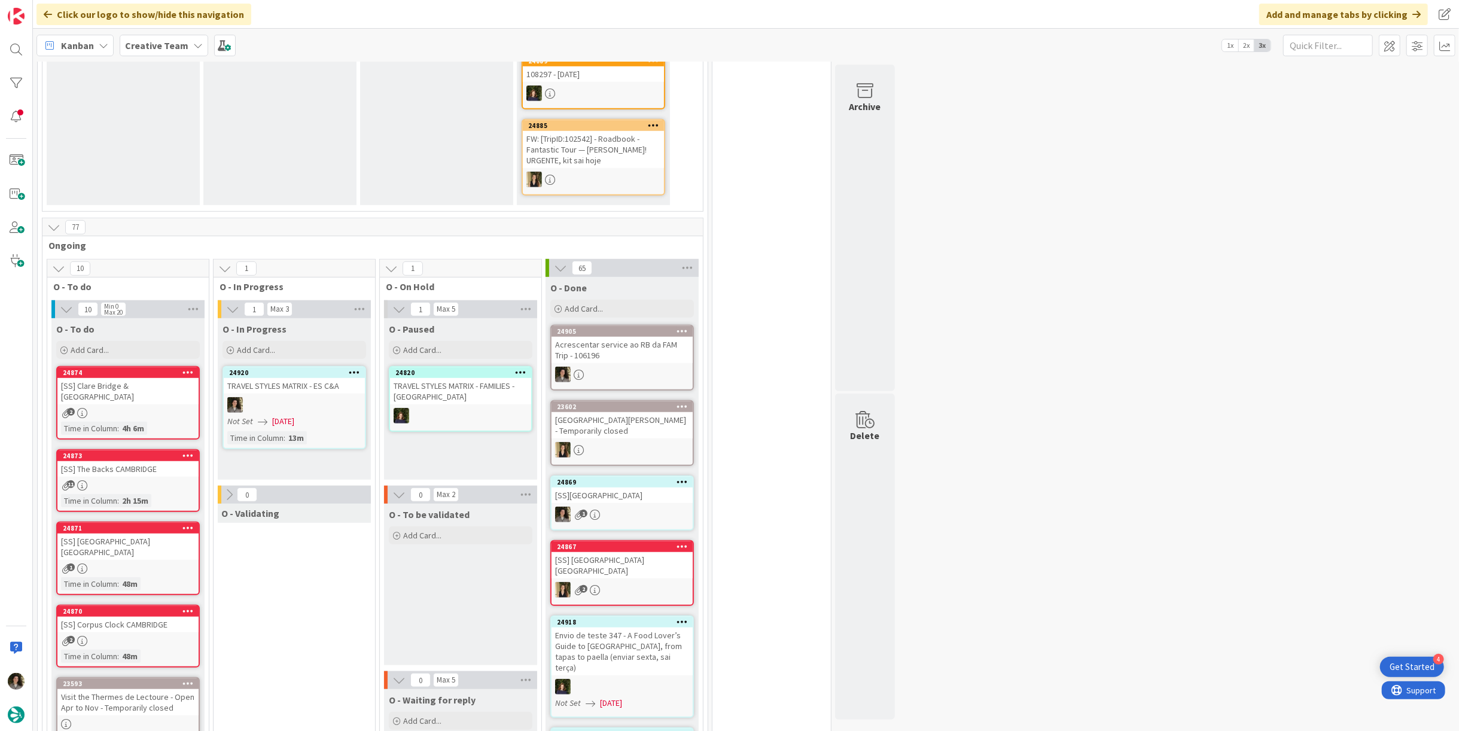
click at [337, 415] on div "Not Set 10/10/2025" at bounding box center [296, 421] width 138 height 13
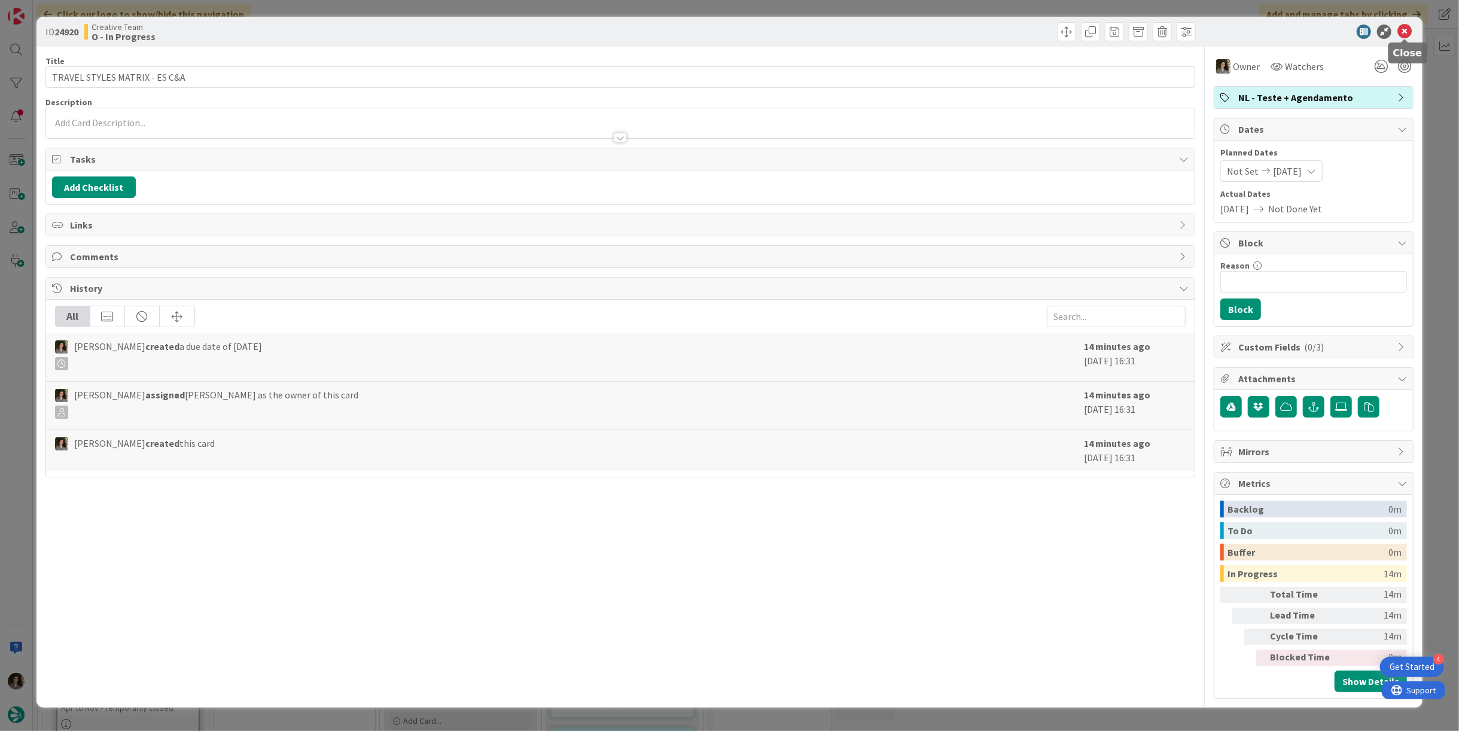
click at [1402, 27] on icon at bounding box center [1405, 32] width 14 height 14
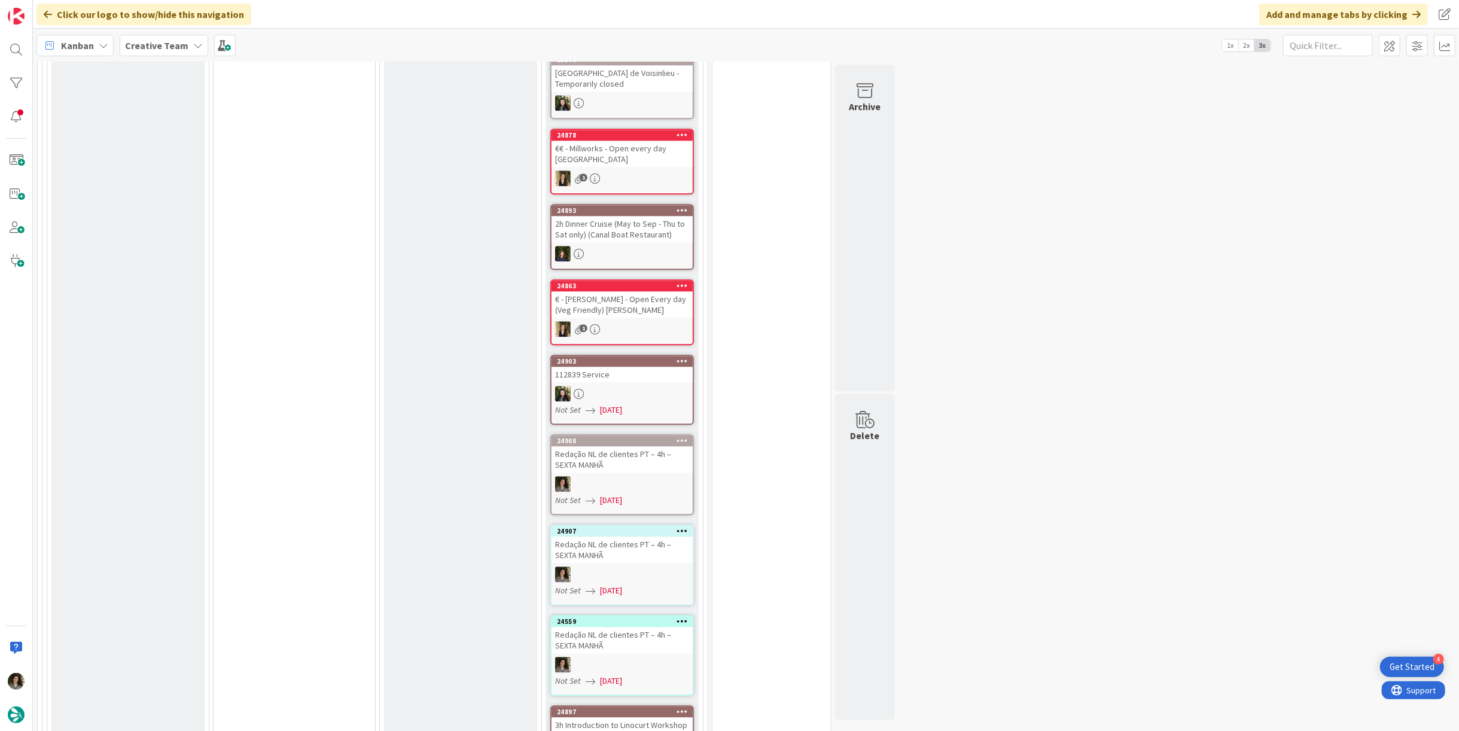
scroll to position [2725, 0]
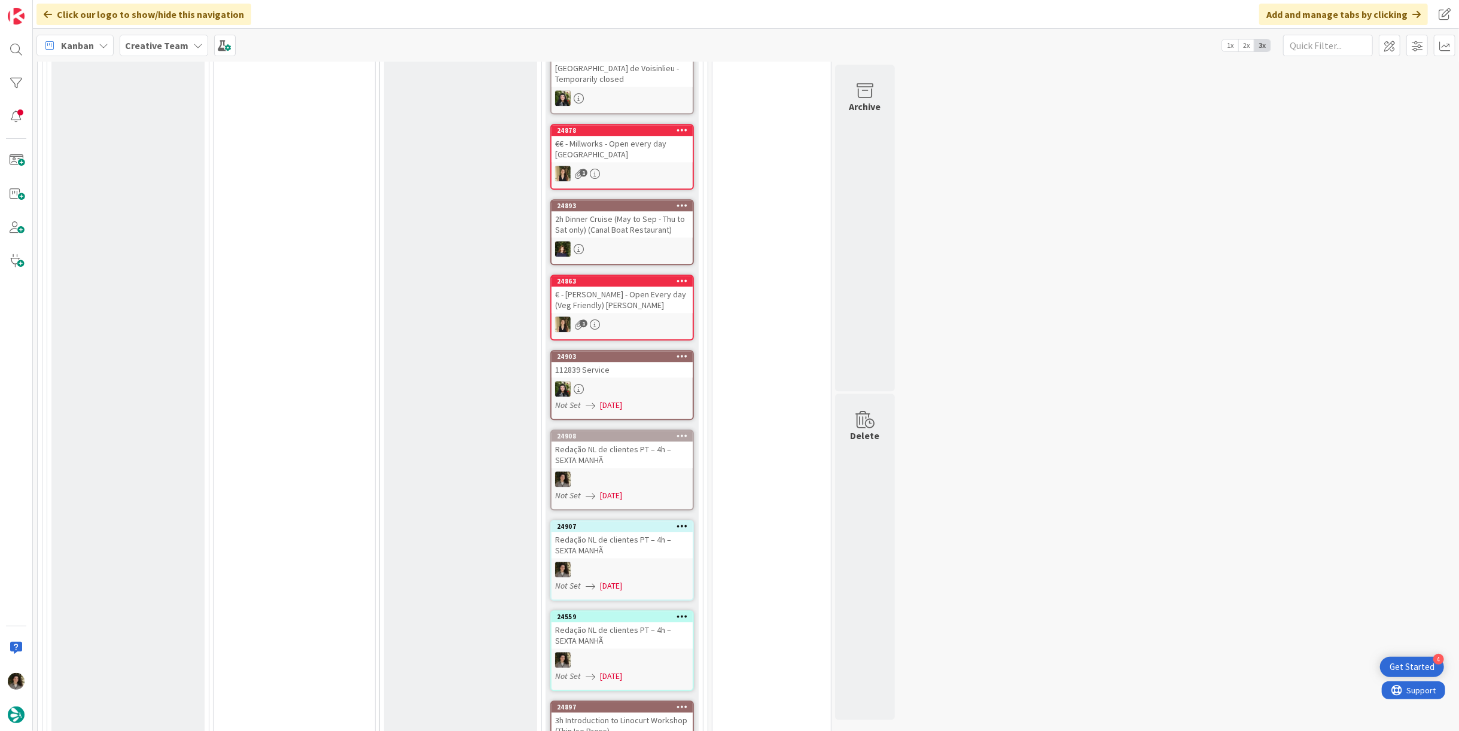
click at [623, 442] on div "Redação NL de clientes PT – 4h – SEXTA MANHÃ" at bounding box center [622, 455] width 141 height 26
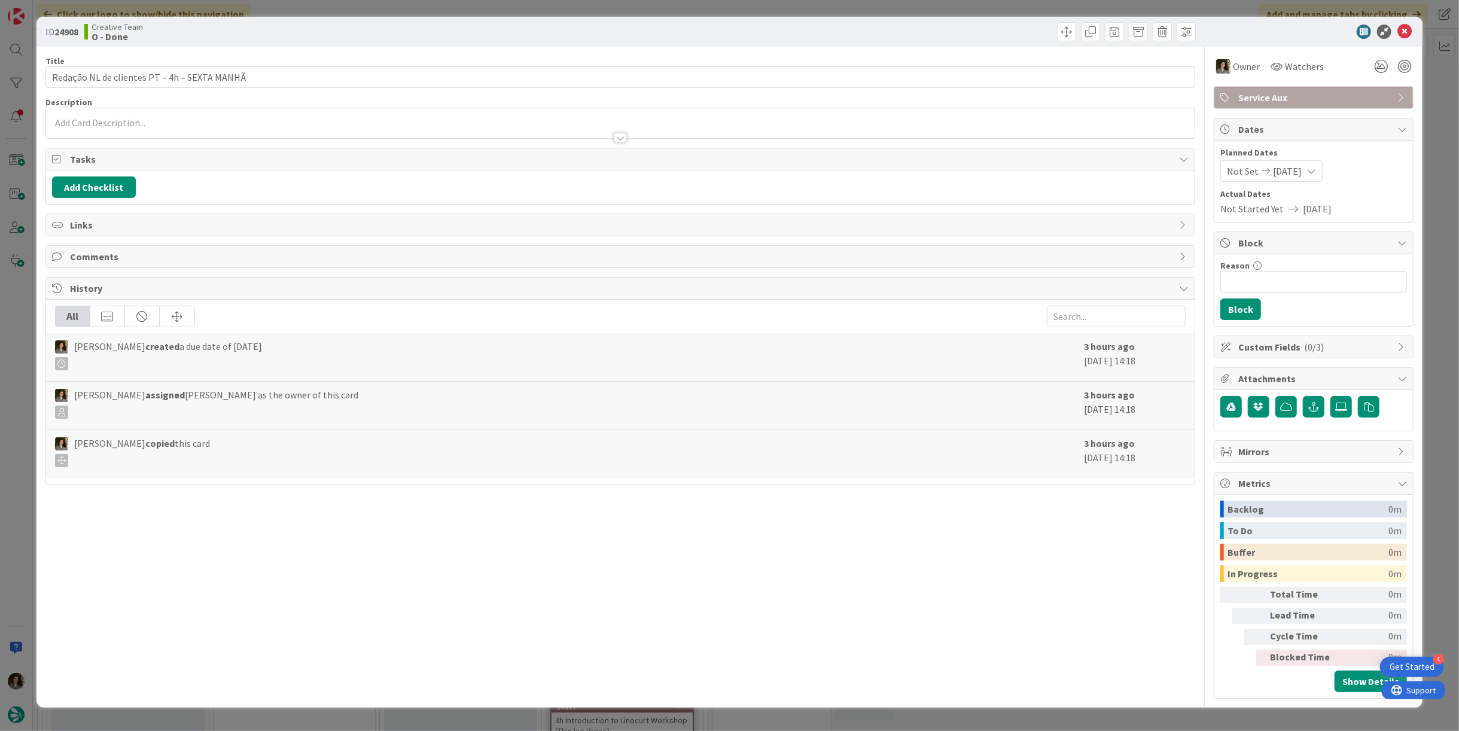
click at [1286, 104] on span "Service Aux" at bounding box center [1314, 97] width 153 height 14
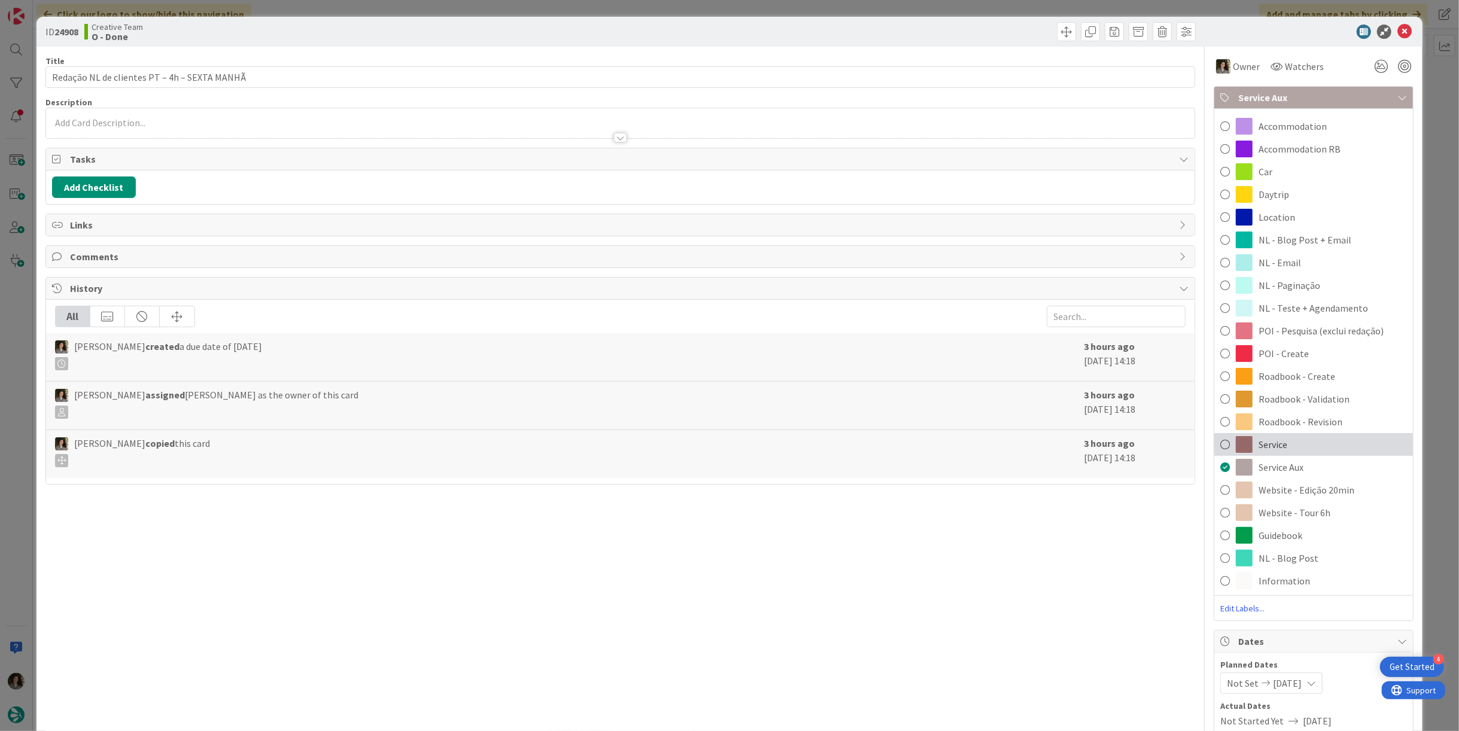
click at [1343, 449] on div "Service" at bounding box center [1313, 444] width 199 height 23
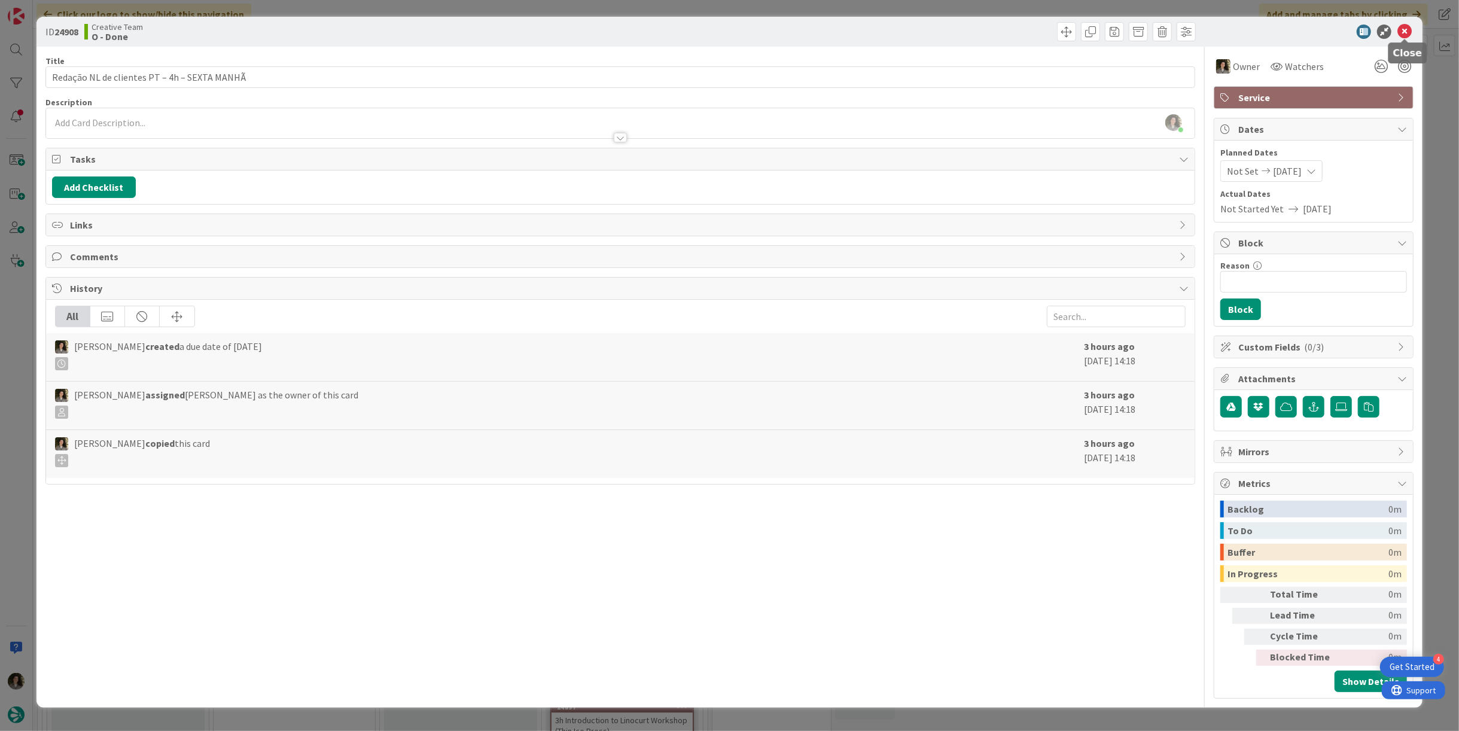
click at [1405, 26] on icon at bounding box center [1405, 32] width 14 height 14
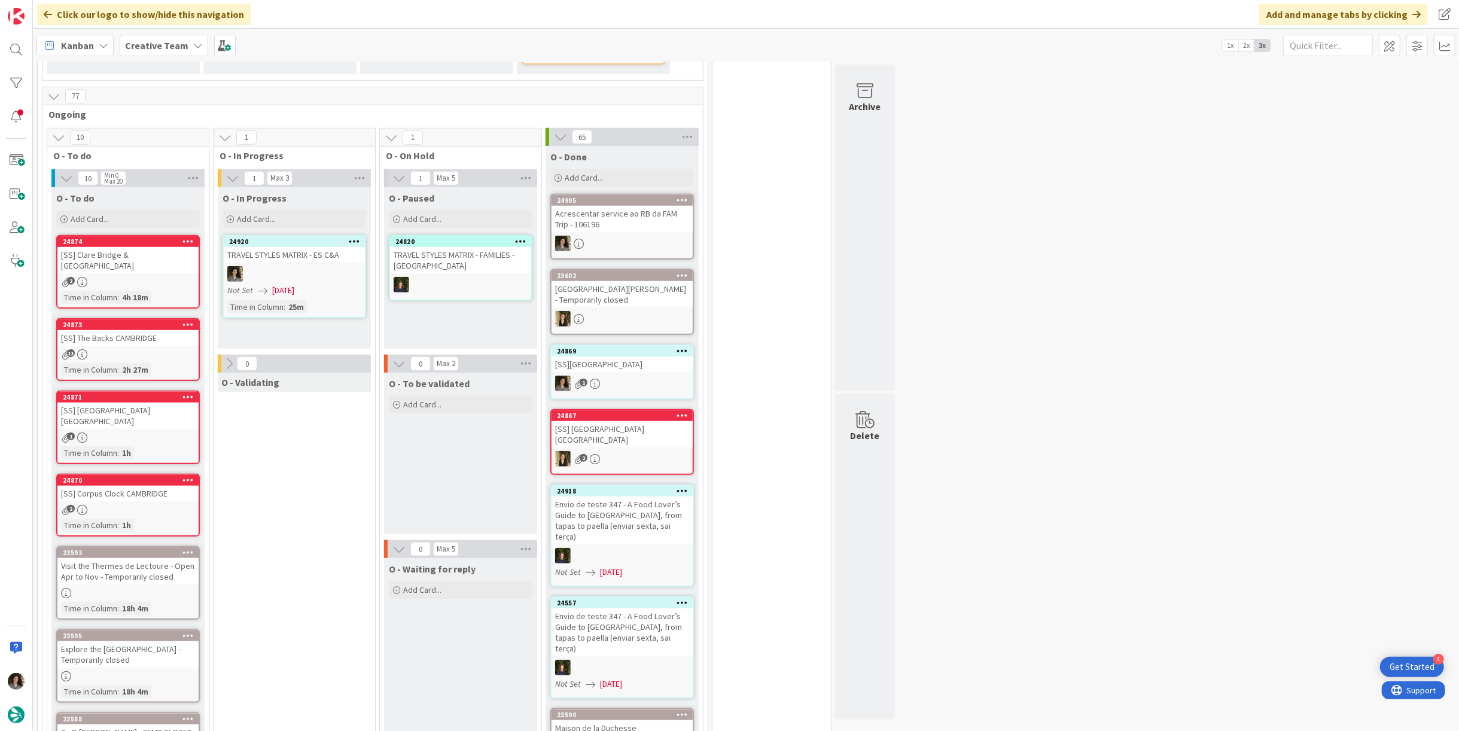
scroll to position [929, 0]
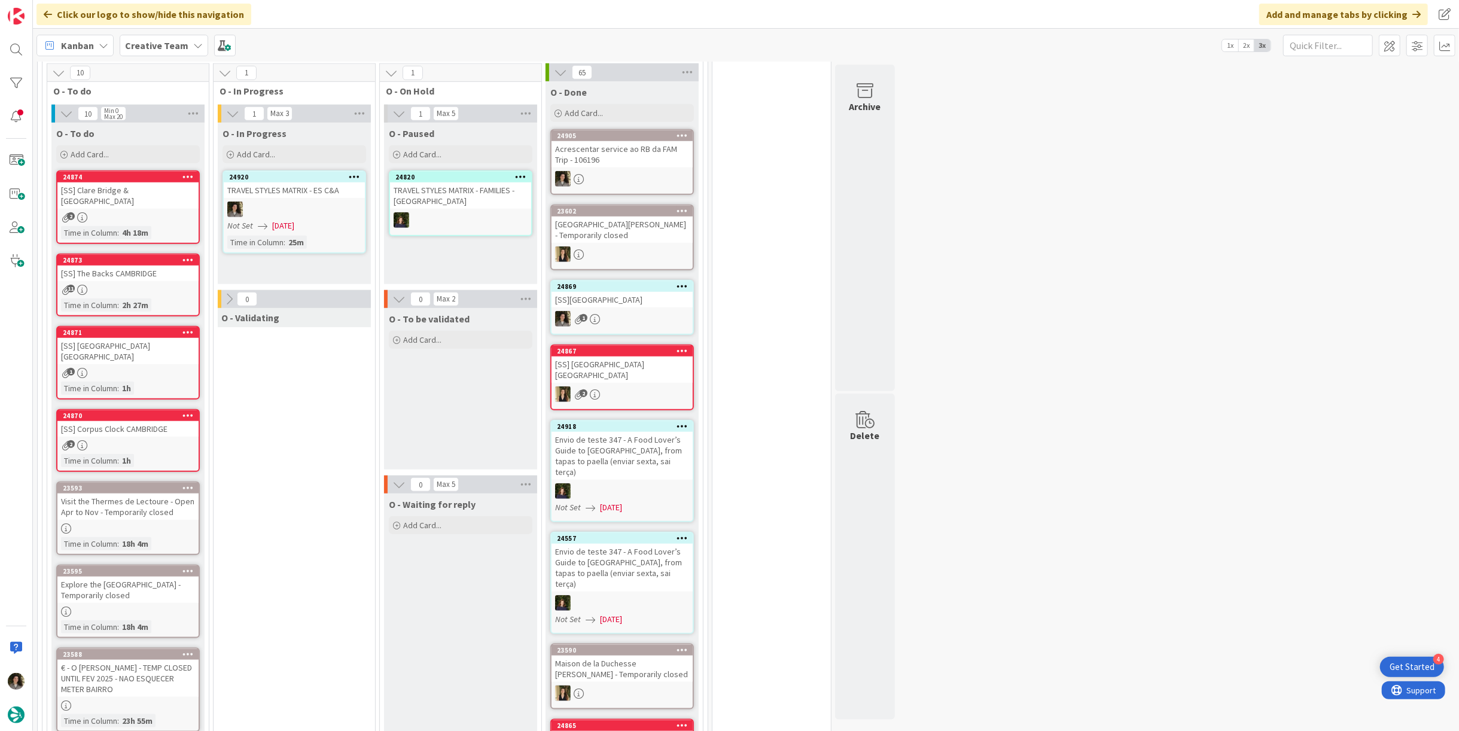
click at [315, 202] on div at bounding box center [294, 210] width 141 height 16
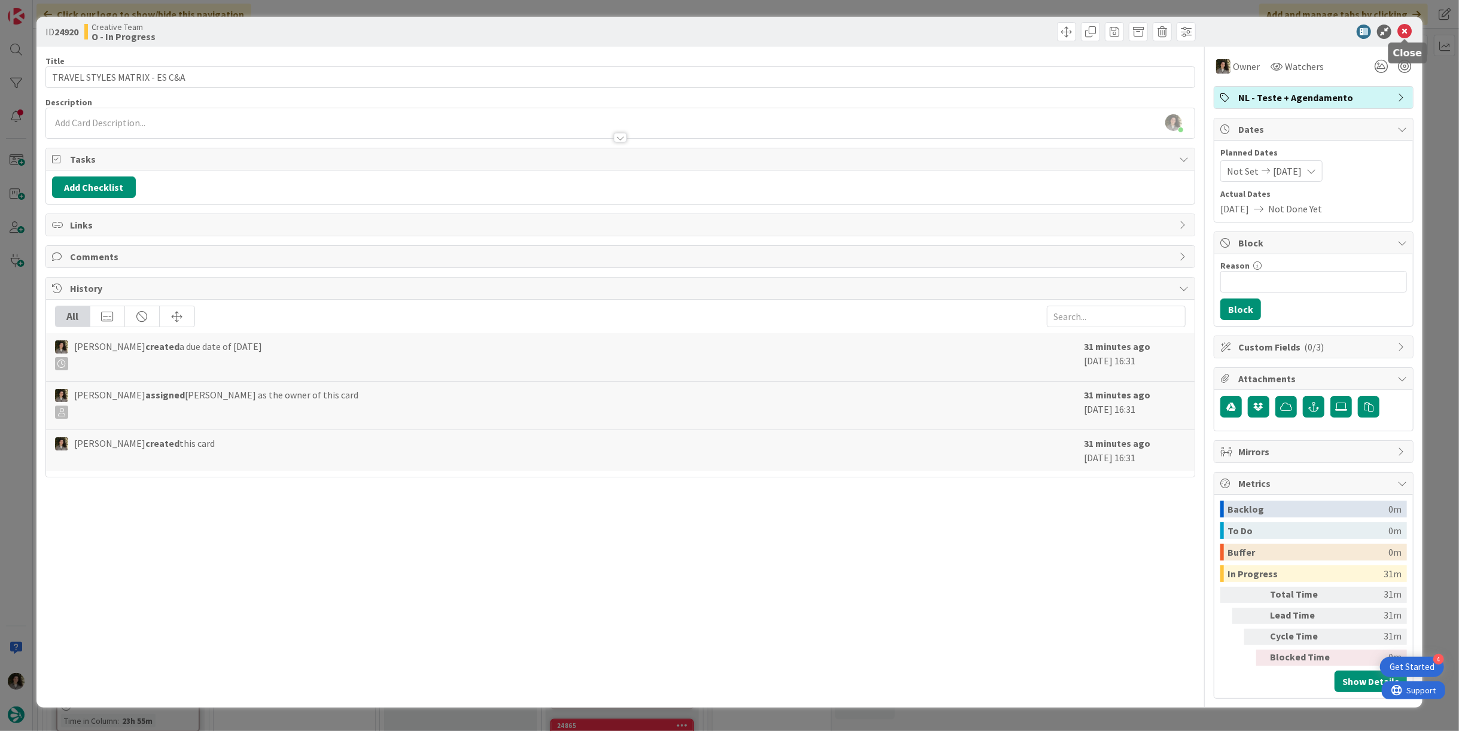
click at [1401, 33] on icon at bounding box center [1405, 32] width 14 height 14
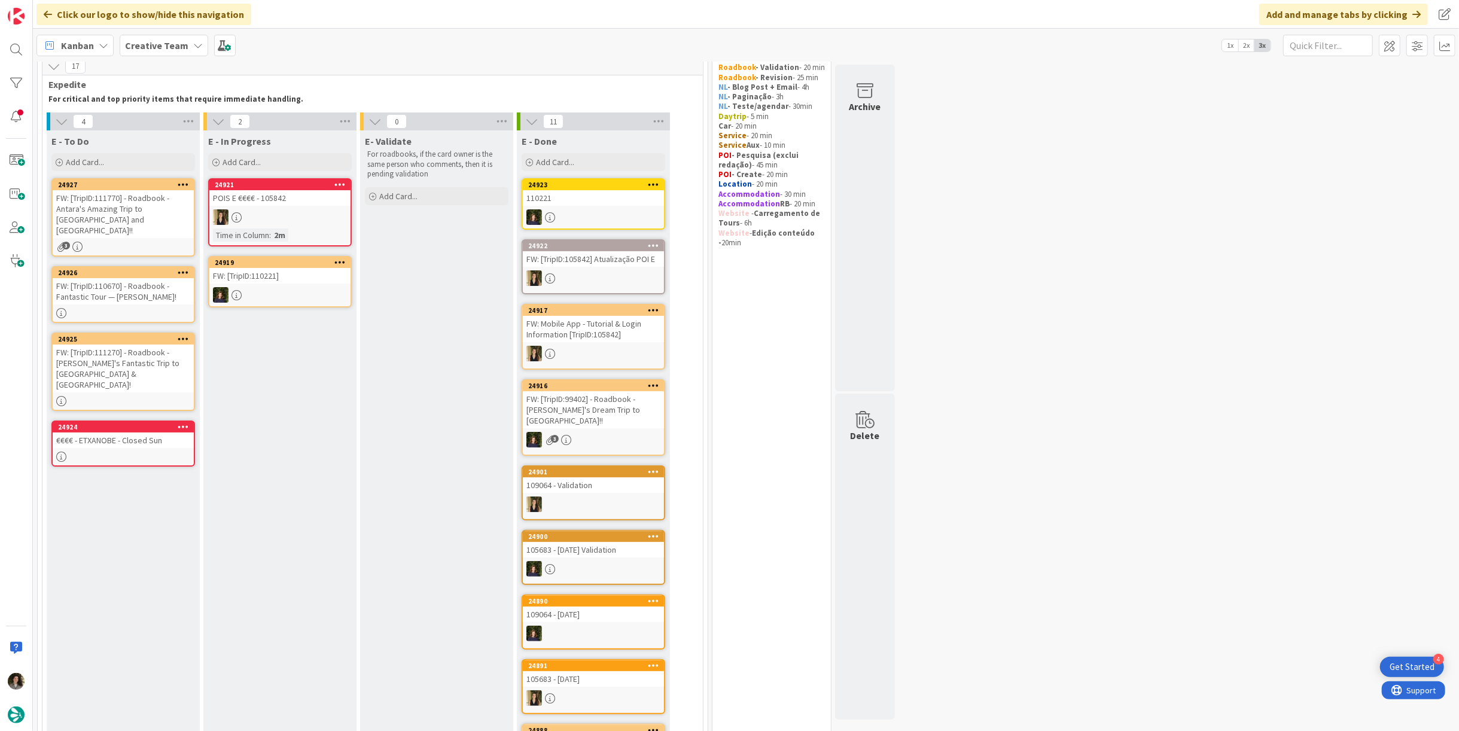
scroll to position [66, 0]
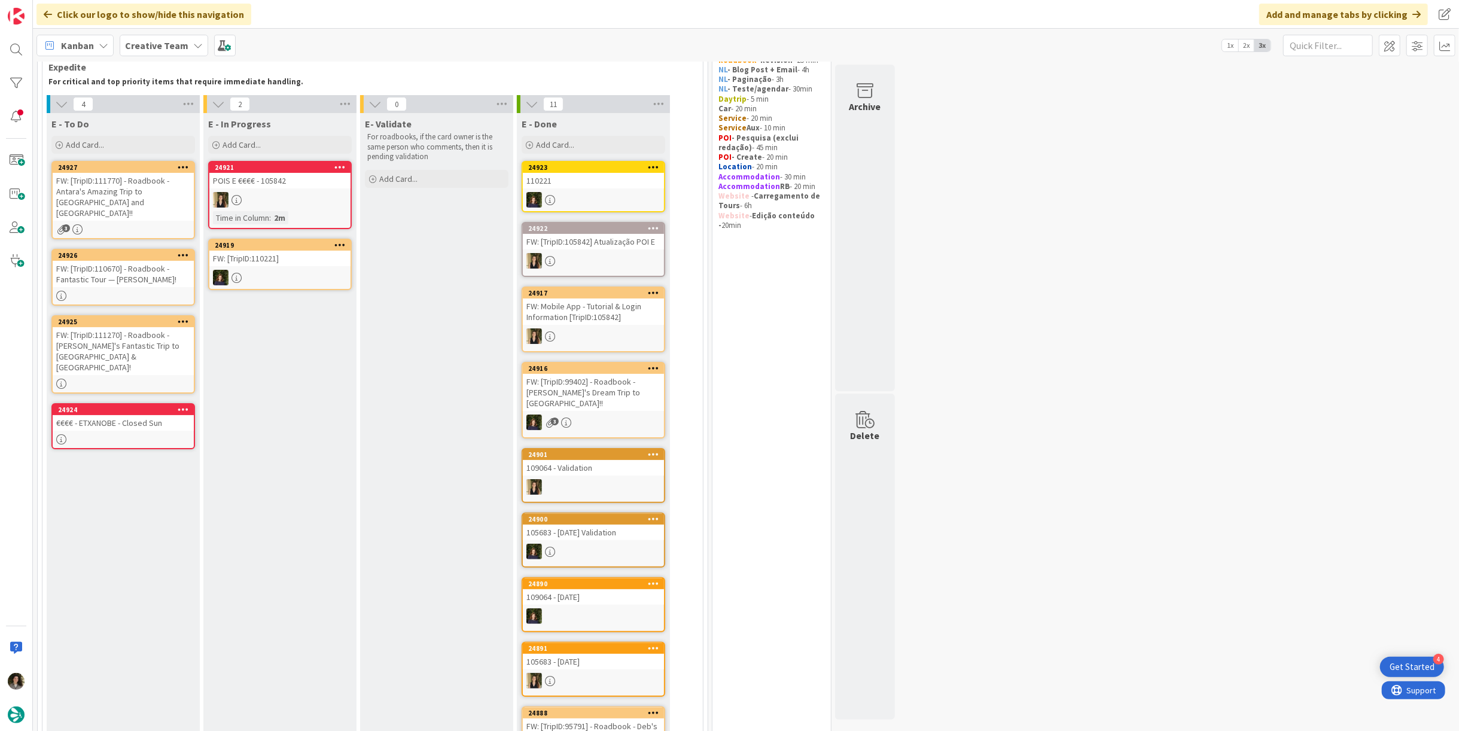
click at [135, 278] on div "24926 FW: [TripID:110670] - Roadbook - Fantastic Tour — Barbara Solomon!" at bounding box center [123, 277] width 144 height 57
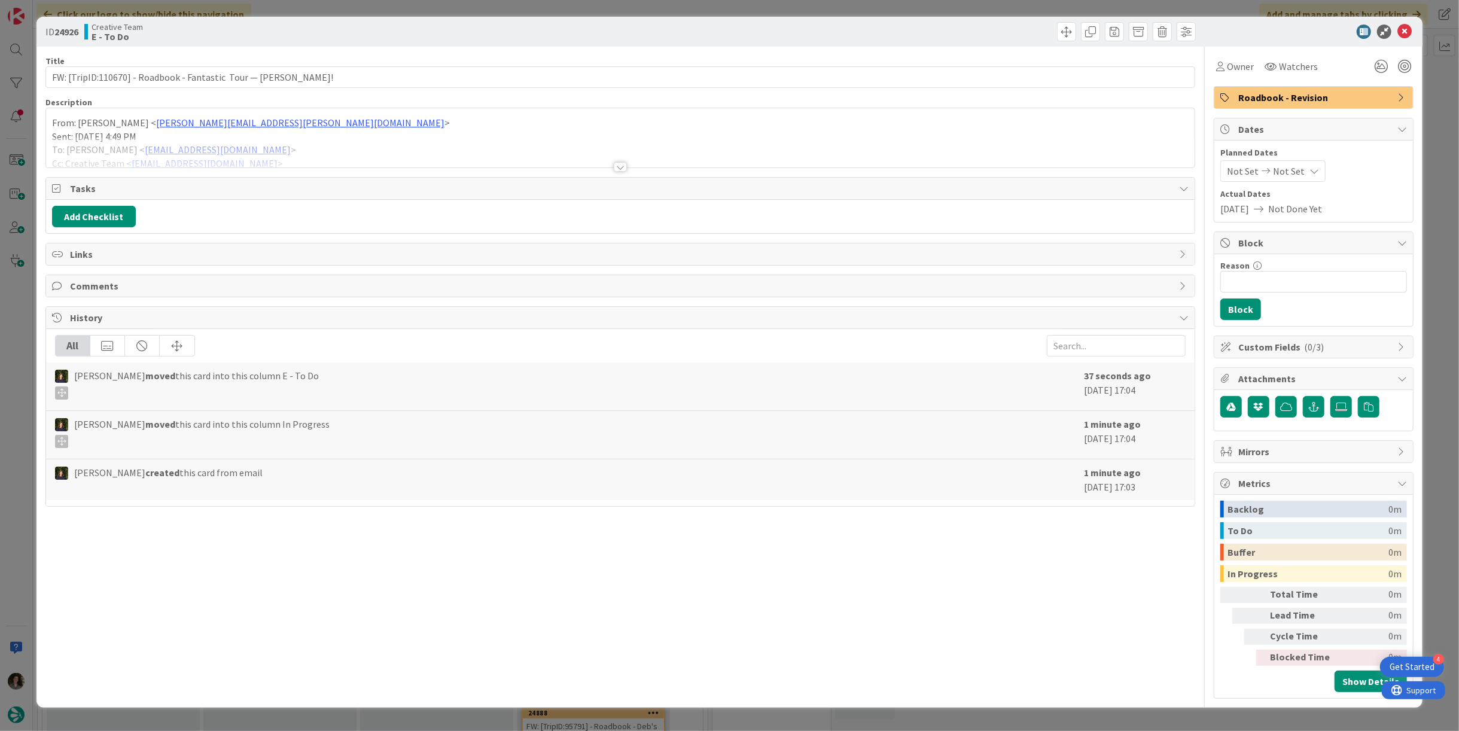
click at [615, 166] on div at bounding box center [620, 167] width 13 height 10
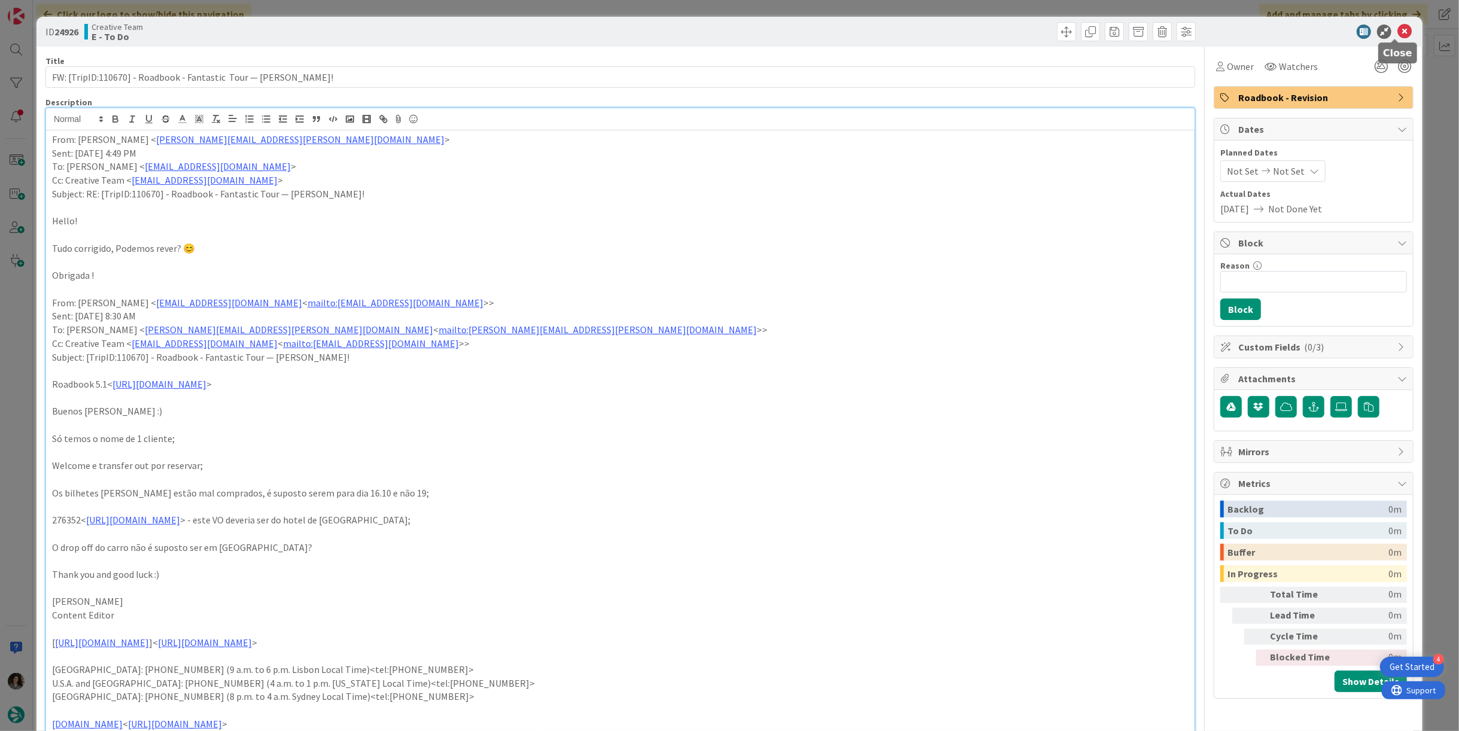
click at [1398, 29] on icon at bounding box center [1405, 32] width 14 height 14
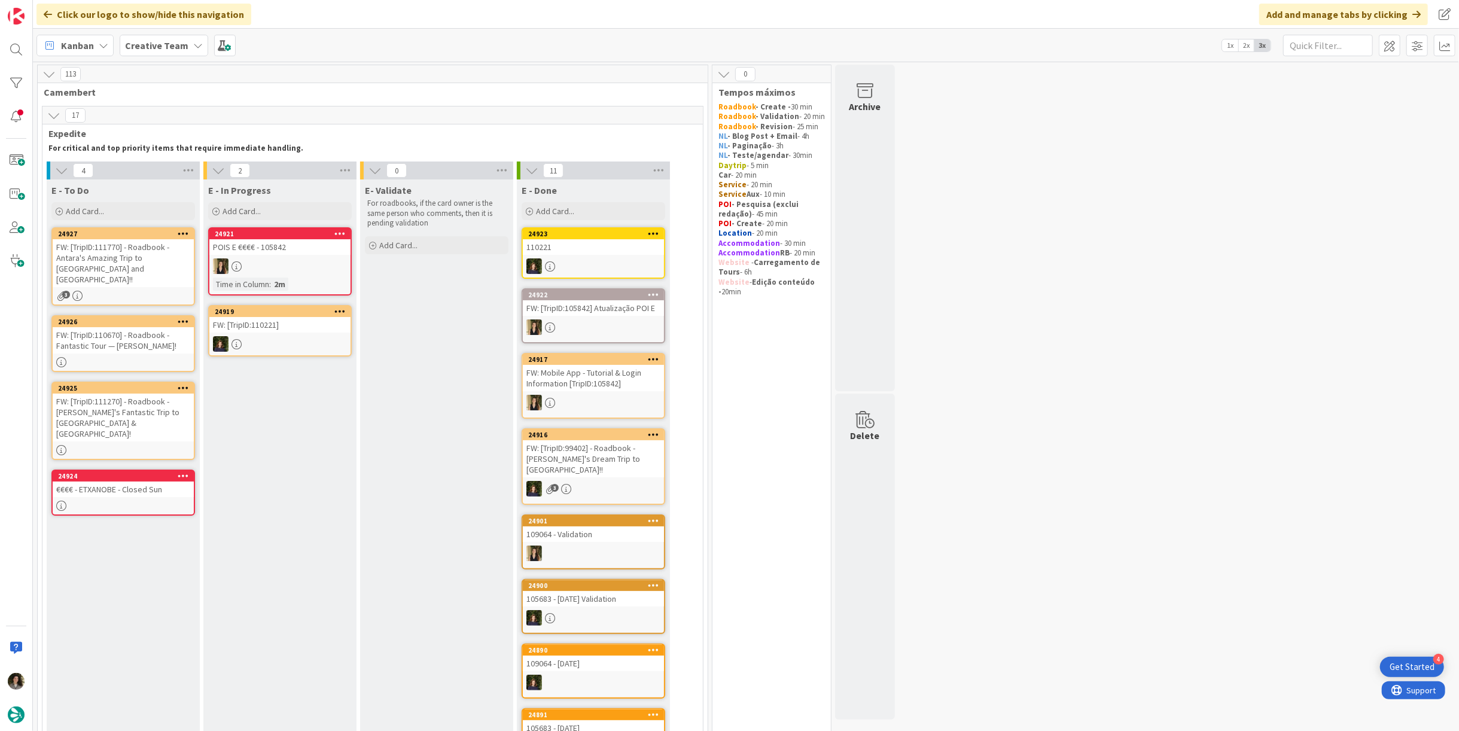
click at [118, 256] on div "FW: [TripID:111770] - Roadbook - Antara's Amazing Trip to Portugal and Spain!!" at bounding box center [123, 263] width 141 height 48
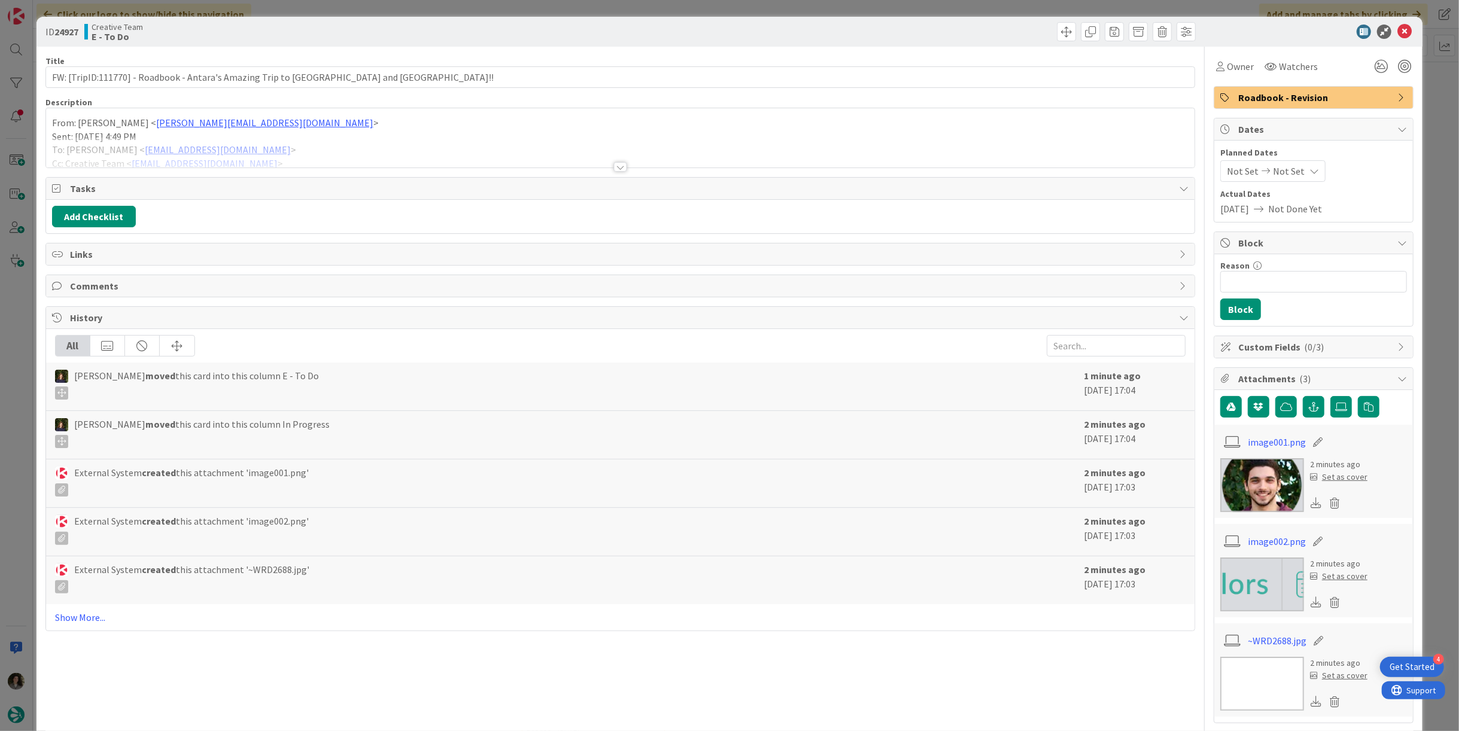
click at [621, 163] on div at bounding box center [620, 167] width 13 height 10
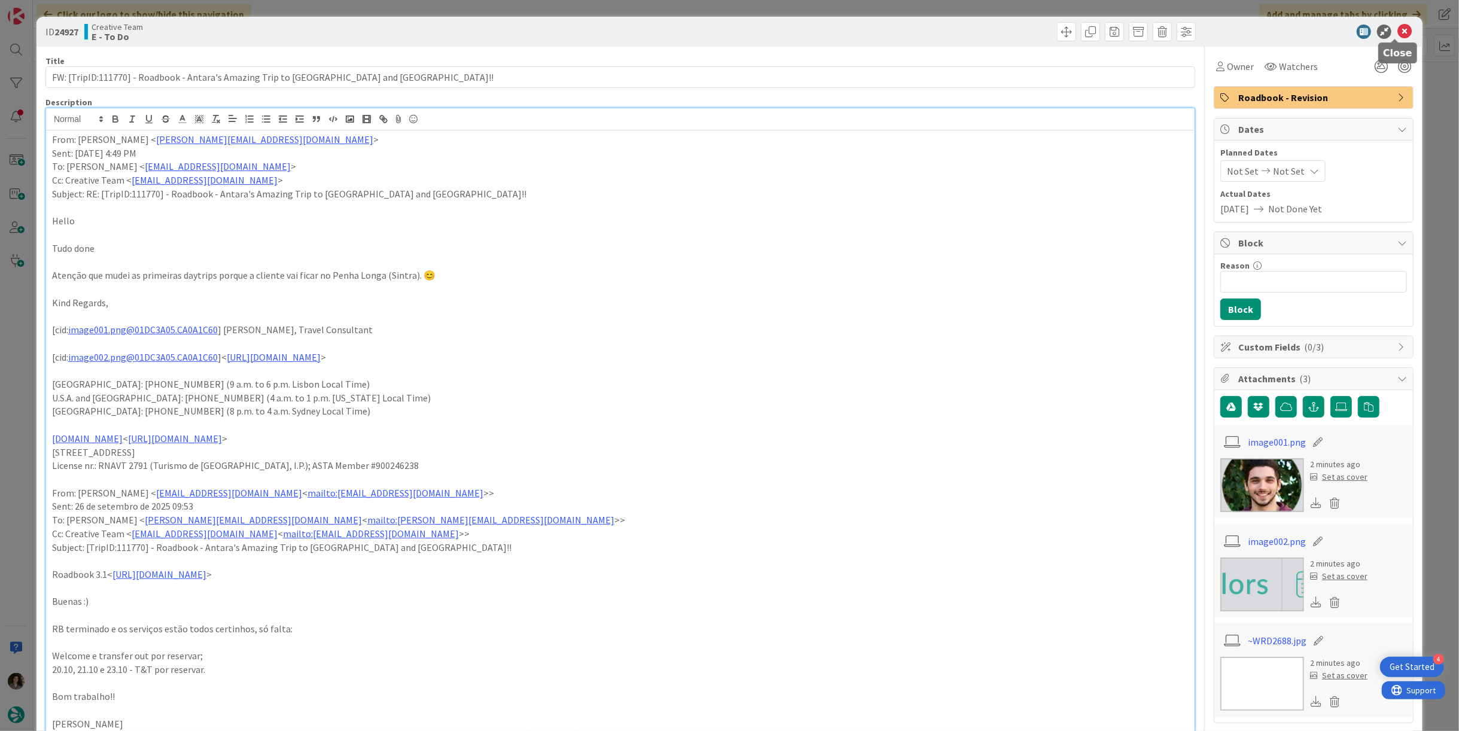
drag, startPoint x: 1391, startPoint y: 32, endPoint x: 1337, endPoint y: 42, distance: 55.4
click at [1398, 31] on icon at bounding box center [1405, 32] width 14 height 14
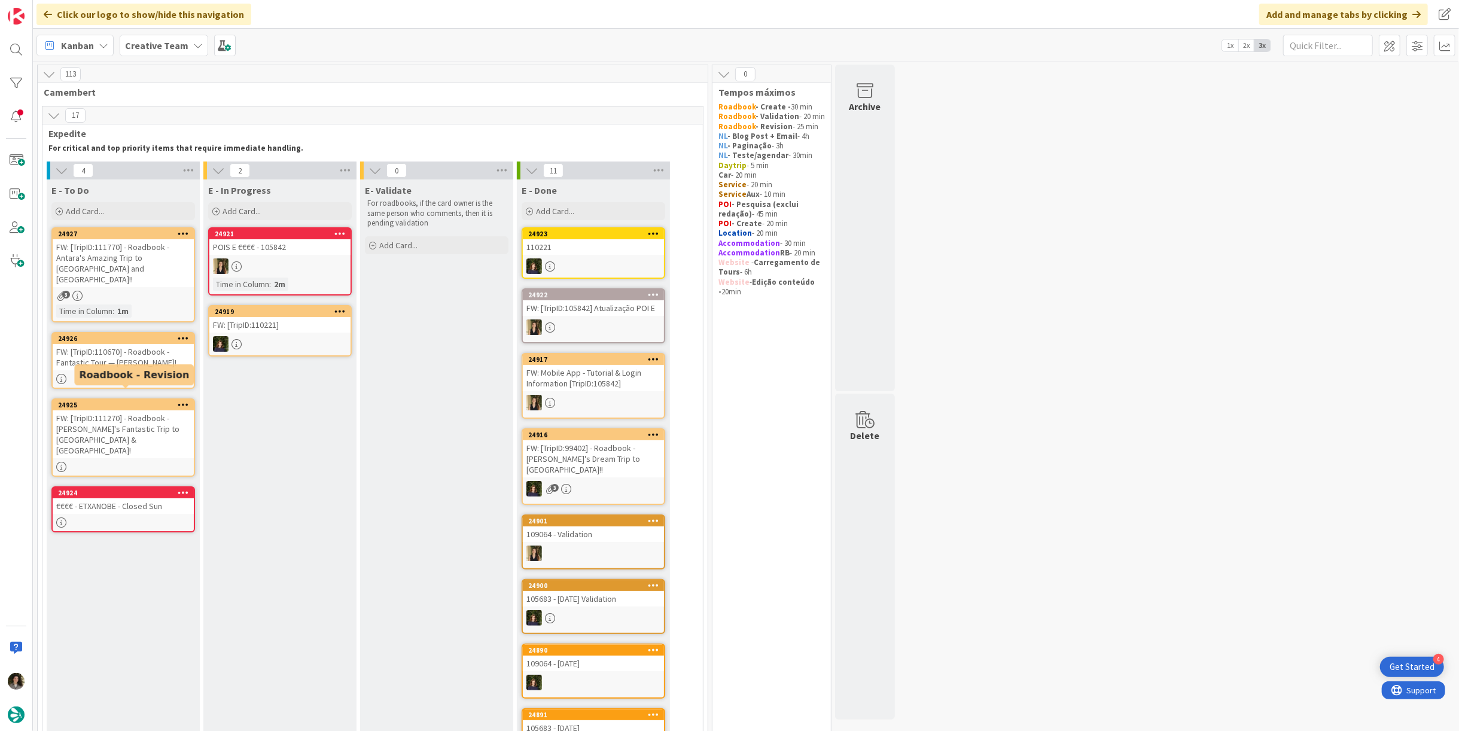
click at [149, 410] on div "FW: [TripID:111270] - Roadbook - Shauna's Fantastic Trip to Spain & Portugal!" at bounding box center [123, 434] width 141 height 48
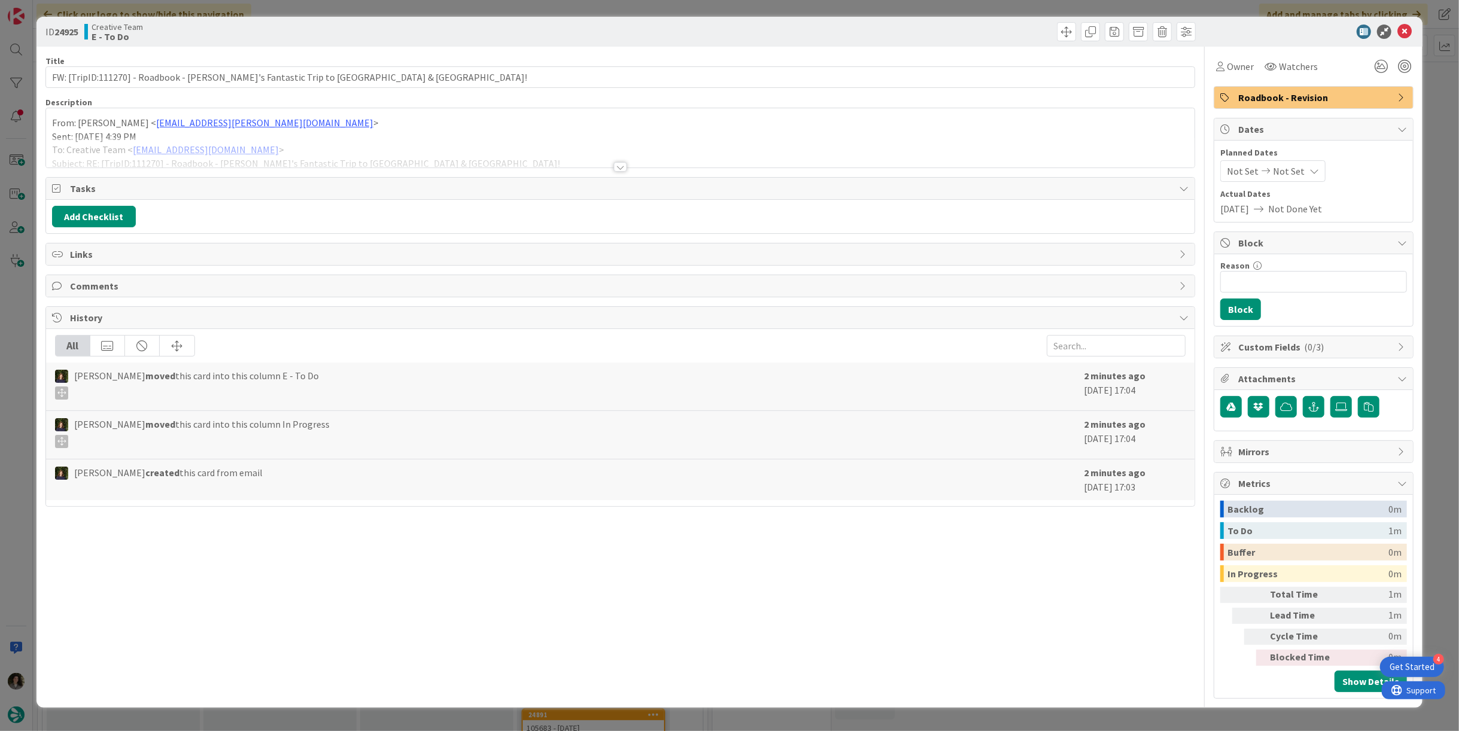
click at [610, 160] on div at bounding box center [620, 152] width 1149 height 31
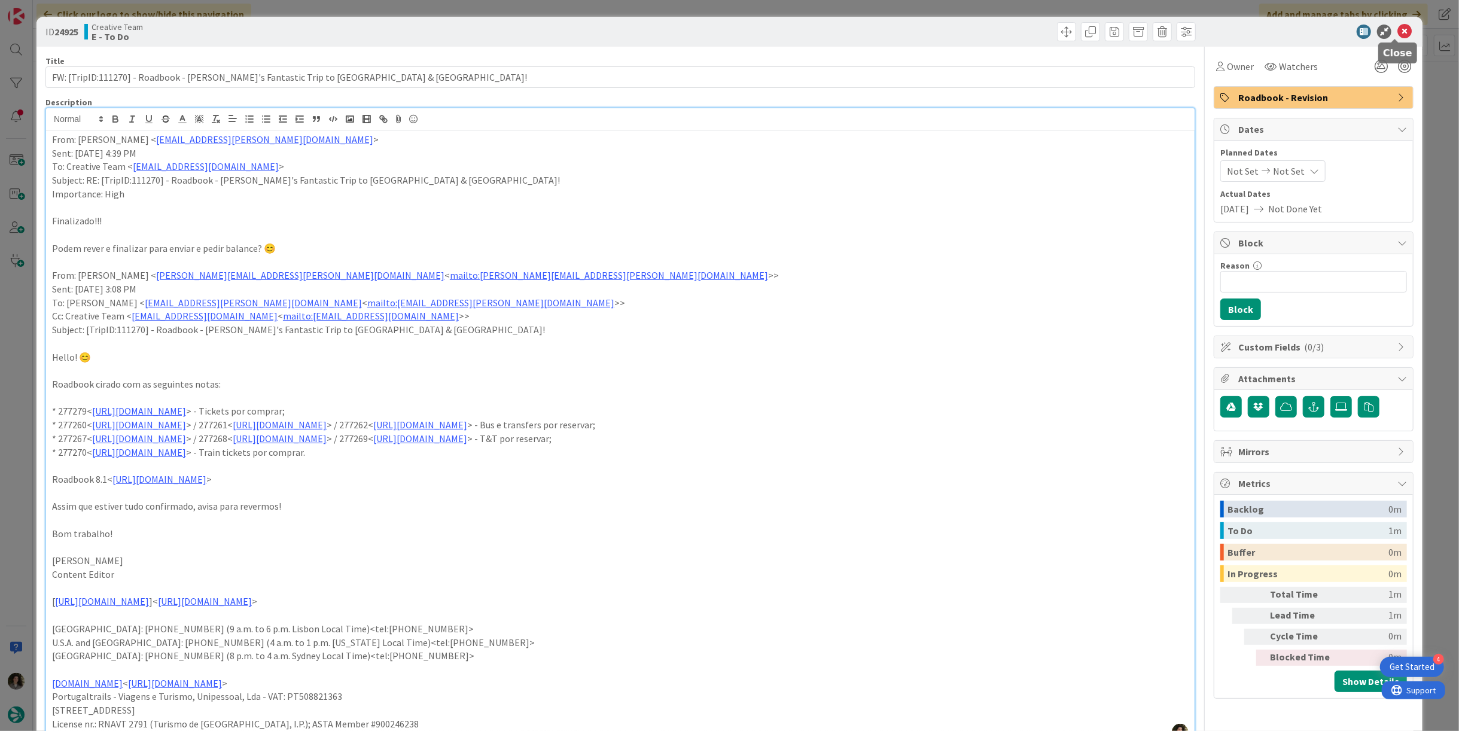
click at [1398, 28] on icon at bounding box center [1405, 32] width 14 height 14
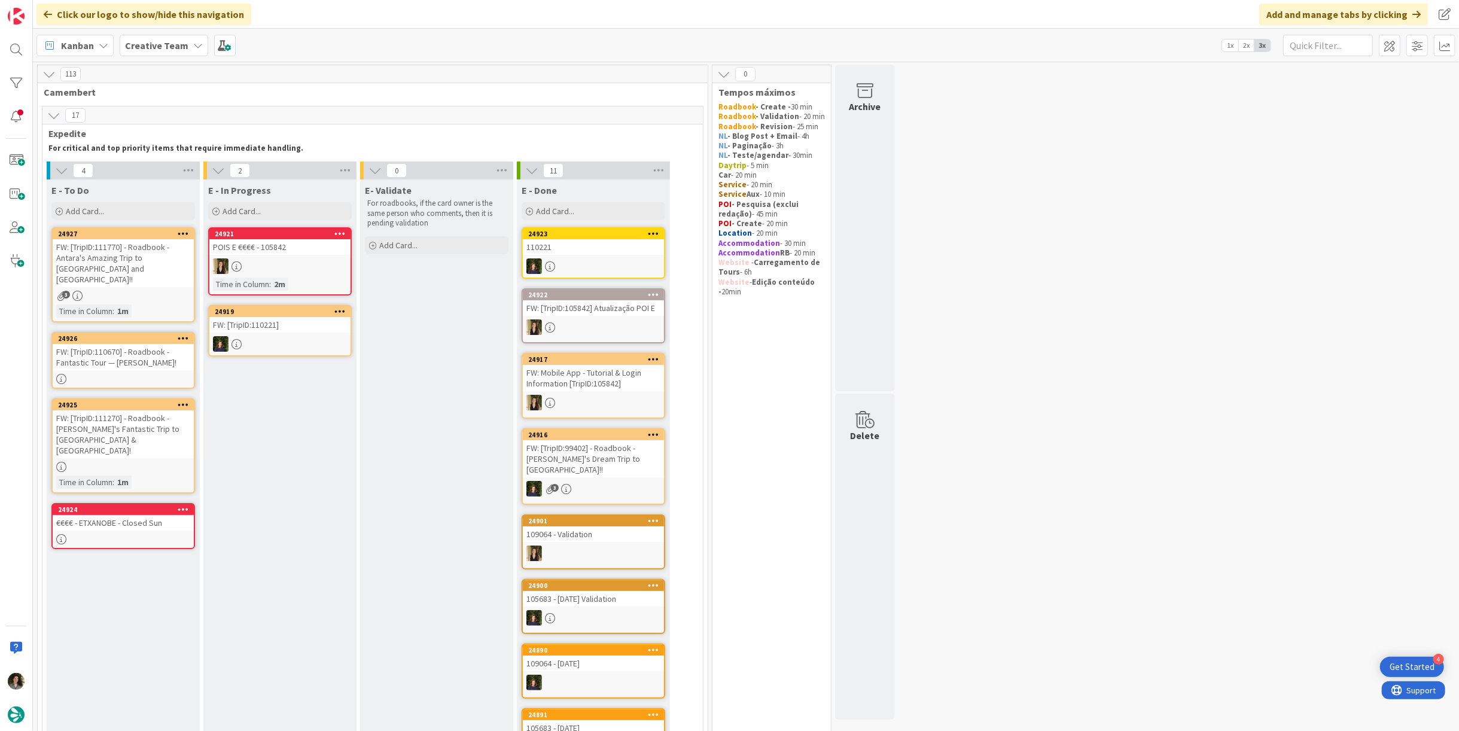
click at [140, 351] on div "FW: [TripID:110670] - Roadbook - Fantastic Tour — Barbara Solomon!" at bounding box center [123, 357] width 141 height 26
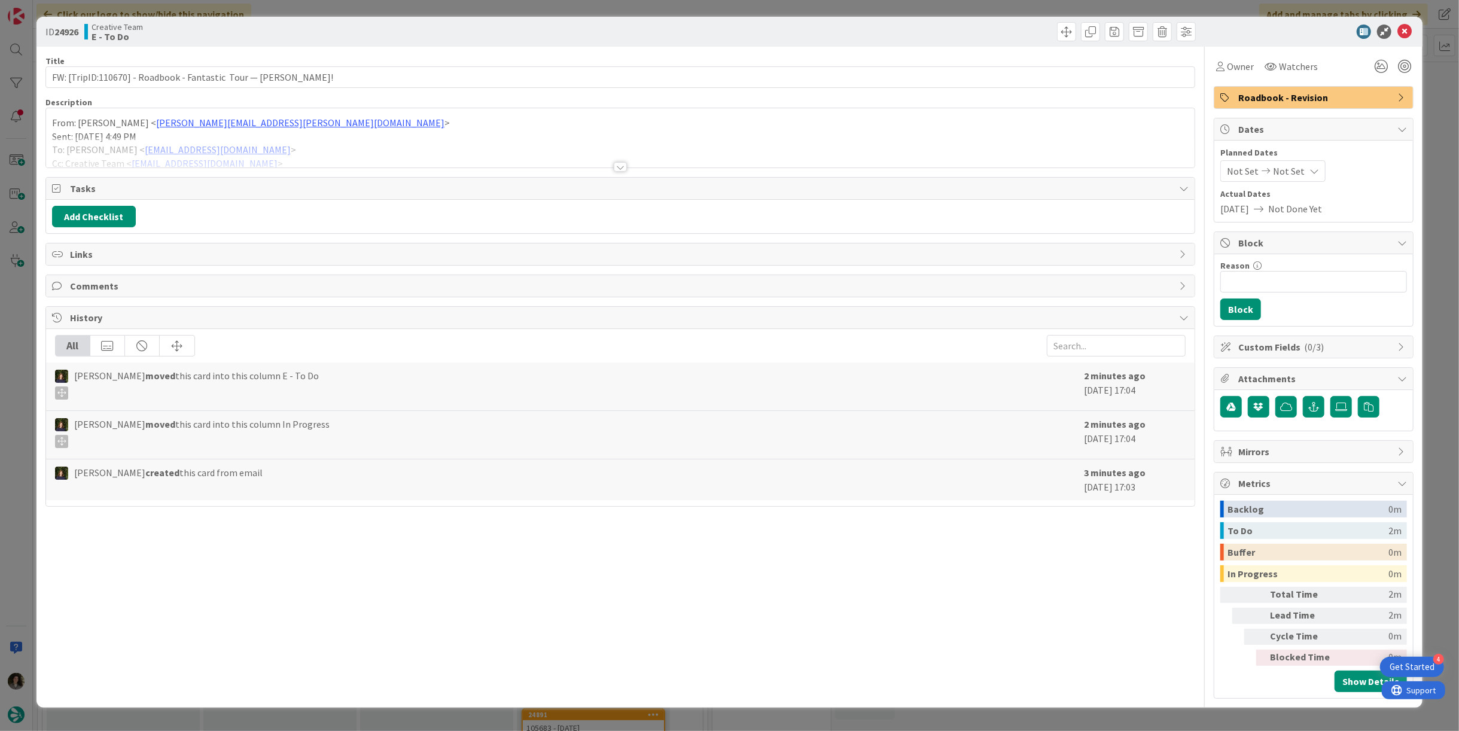
click at [608, 151] on div at bounding box center [620, 152] width 1149 height 31
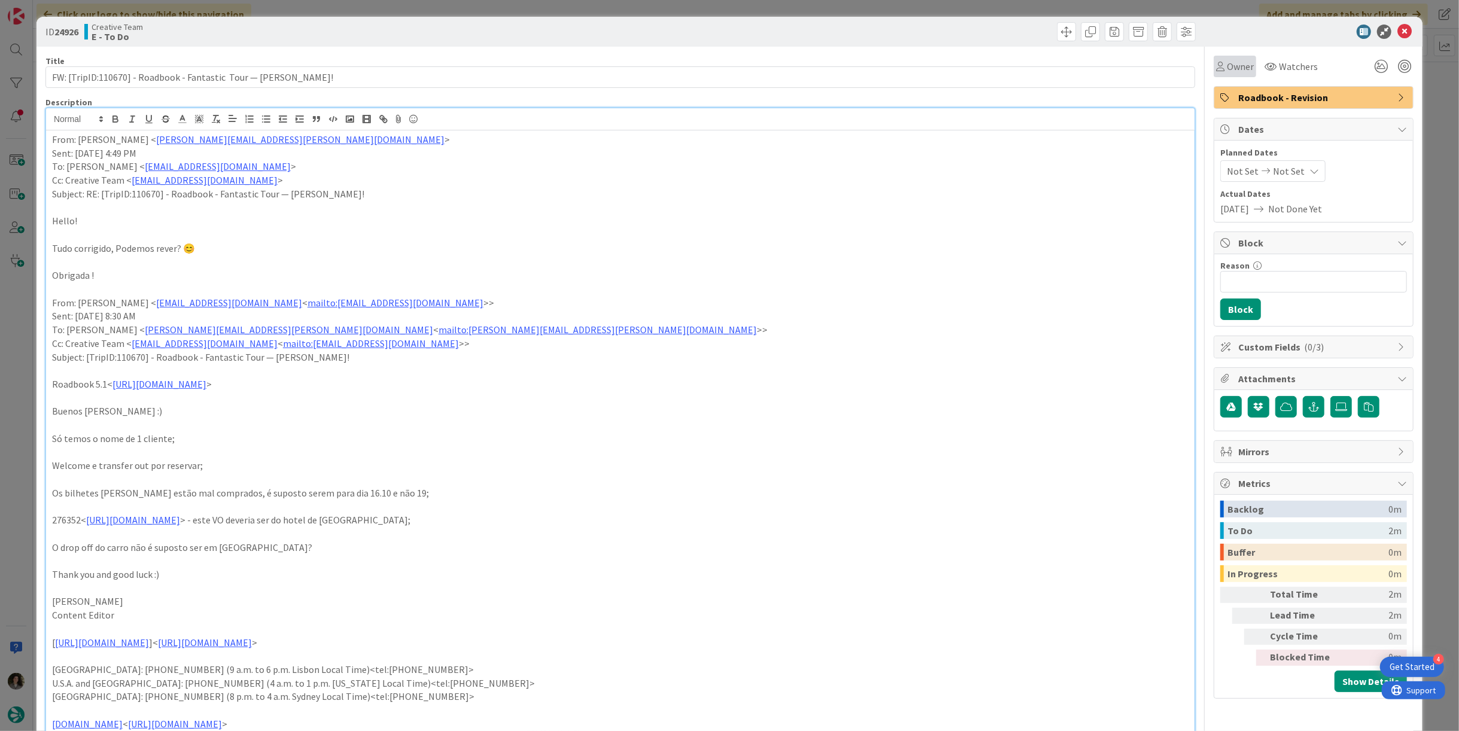
click at [1242, 59] on span "Owner" at bounding box center [1240, 66] width 27 height 14
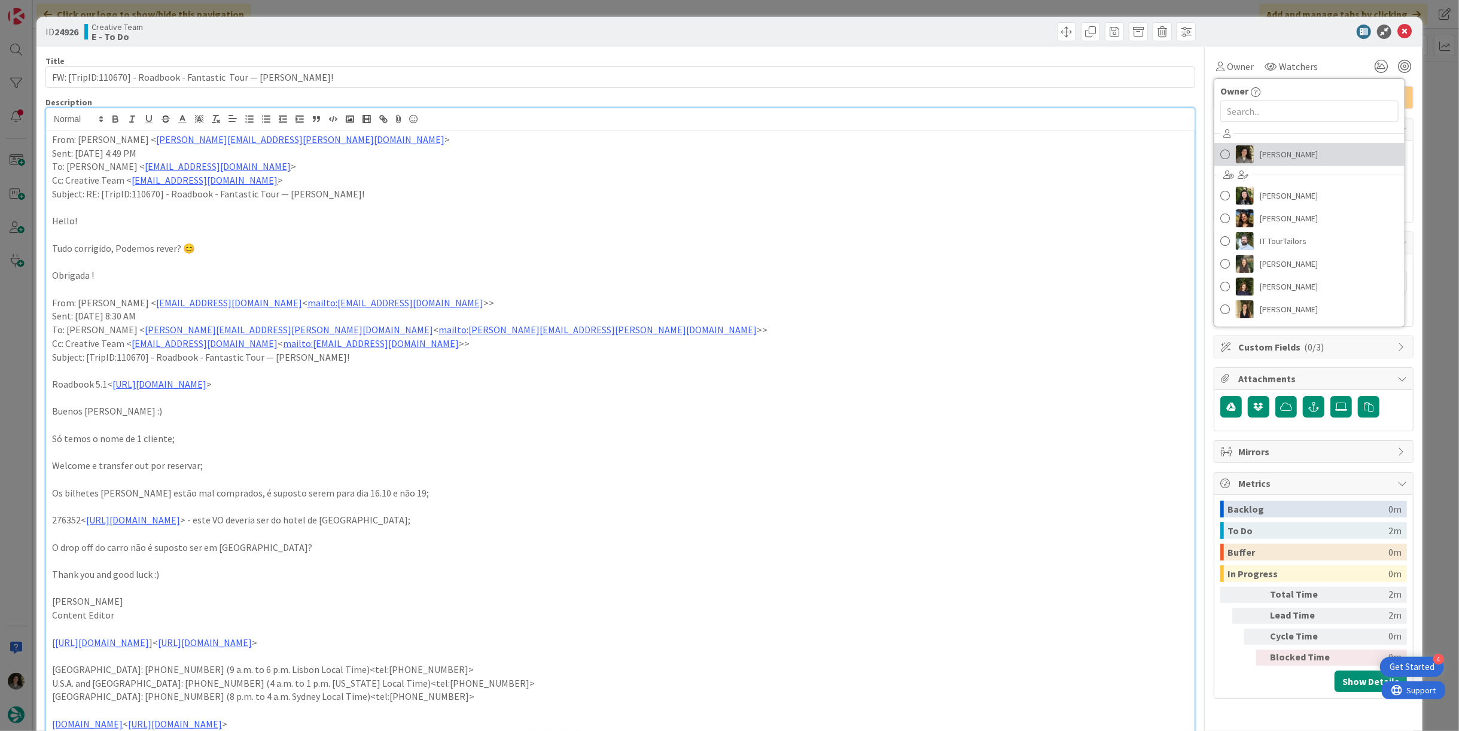
drag, startPoint x: 1304, startPoint y: 151, endPoint x: 1325, endPoint y: 131, distance: 29.2
click at [1304, 150] on link "[PERSON_NAME]" at bounding box center [1309, 154] width 190 height 23
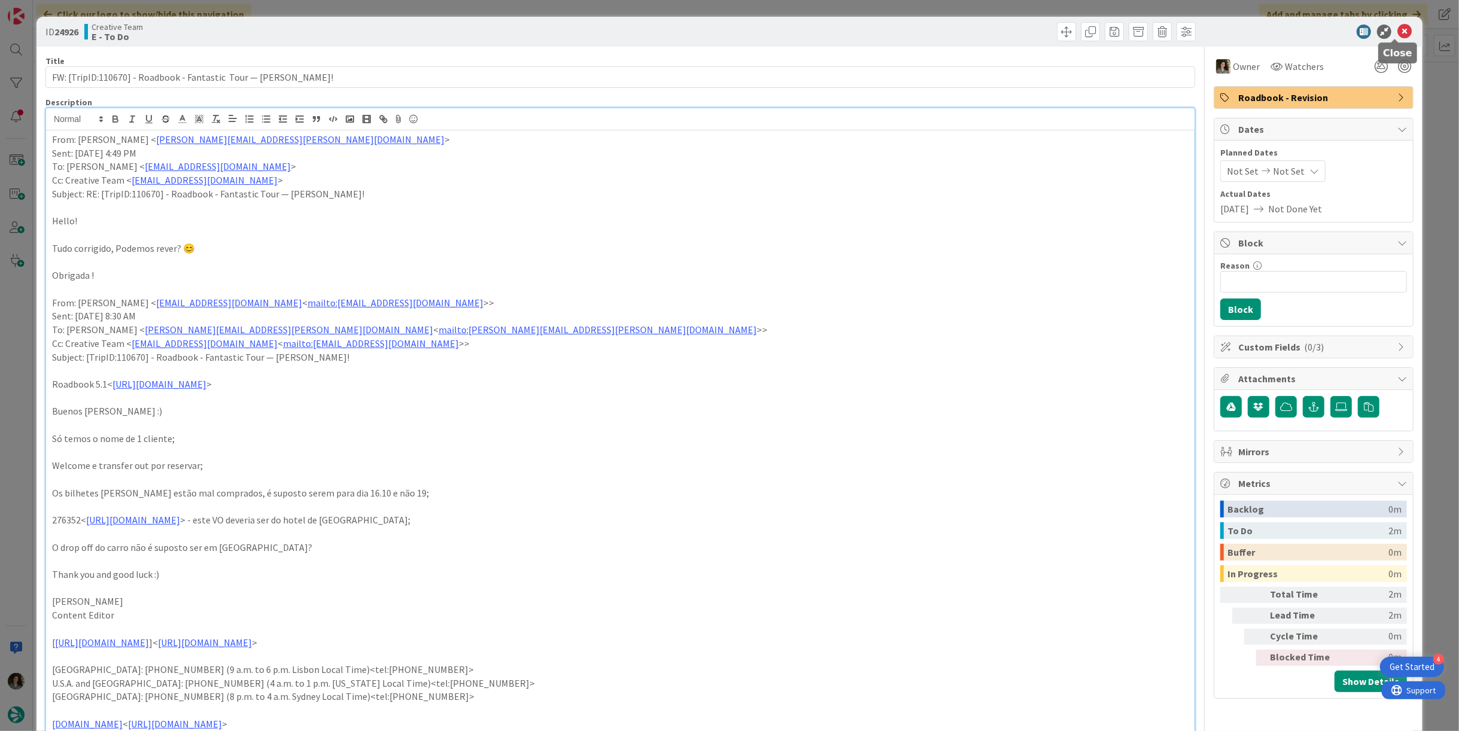
click at [1398, 28] on icon at bounding box center [1405, 32] width 14 height 14
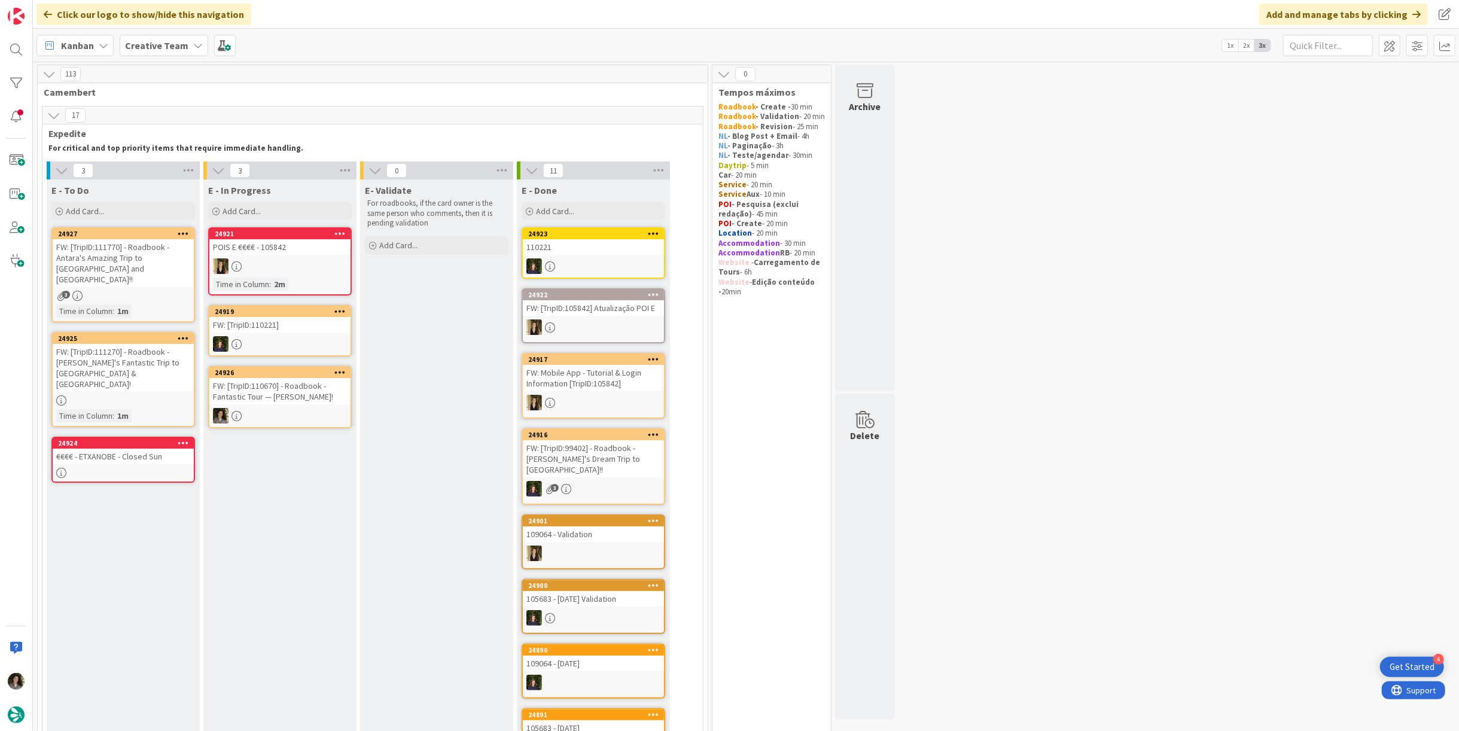
click at [316, 389] on div "FW: [TripID:110670] - Roadbook - Fantastic Tour — Barbara Solomon!" at bounding box center [279, 391] width 141 height 26
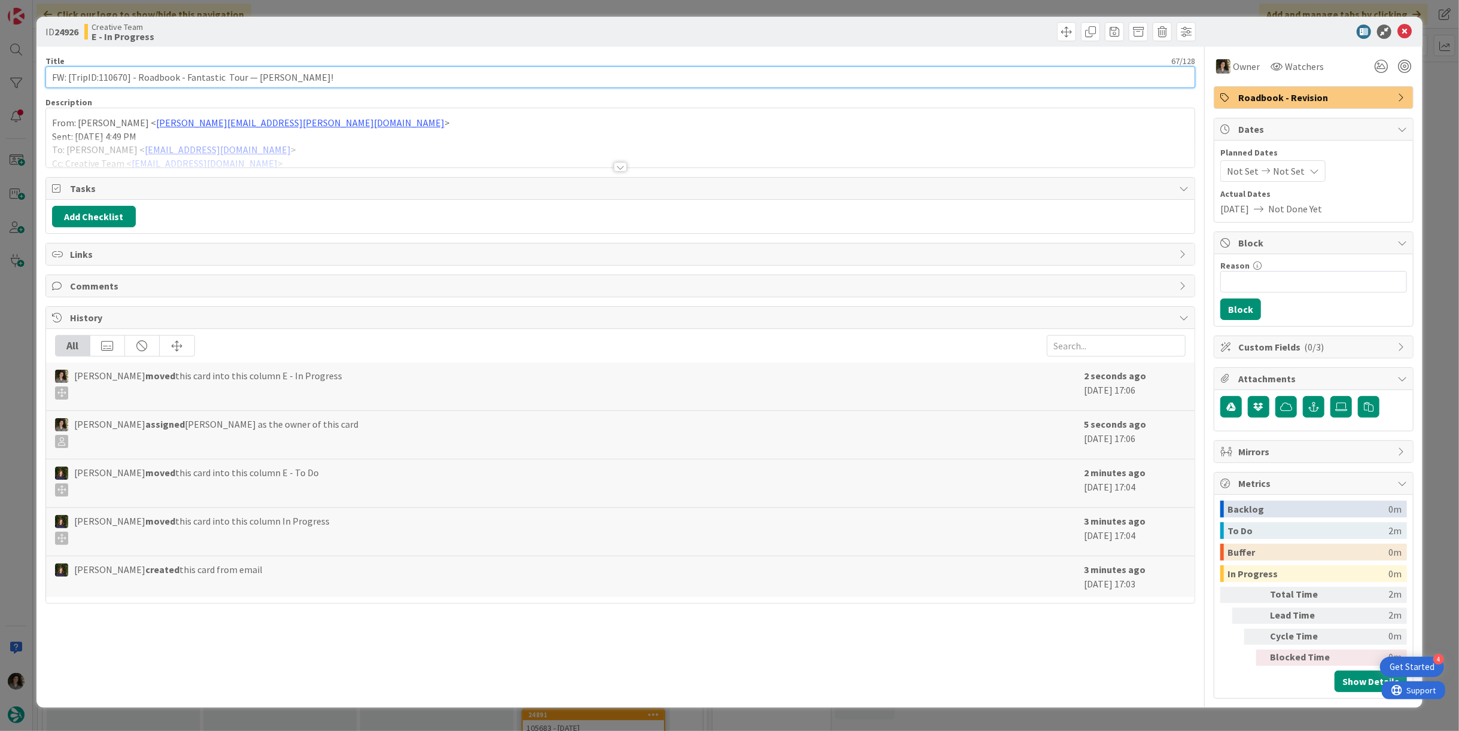
drag, startPoint x: 126, startPoint y: 78, endPoint x: 98, endPoint y: 77, distance: 28.7
click at [98, 77] on input "FW: [TripID:110670] - Roadbook - Fantastic Tour — Barbara Solomon!" at bounding box center [620, 77] width 1150 height 22
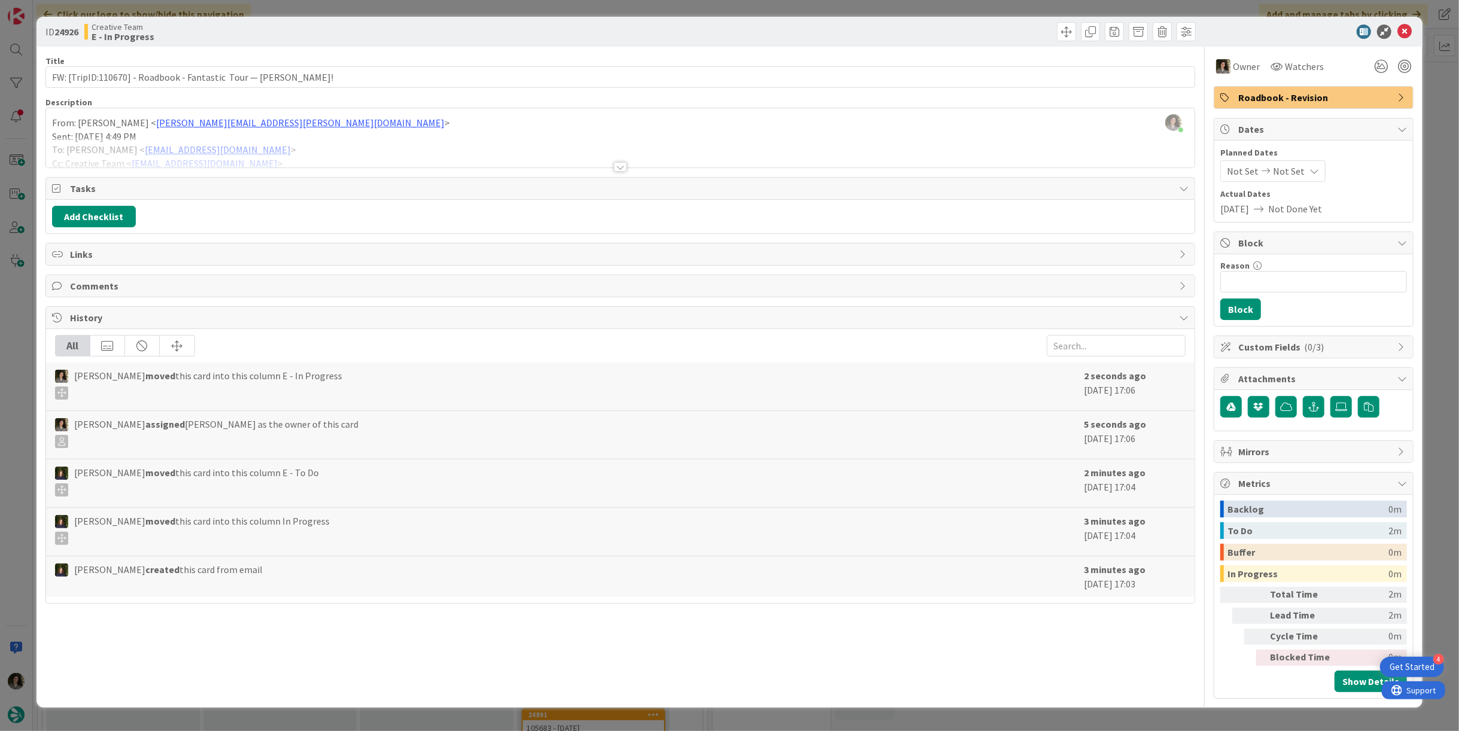
drag, startPoint x: 622, startPoint y: 169, endPoint x: 609, endPoint y: 178, distance: 15.9
click at [621, 169] on div at bounding box center [620, 167] width 13 height 10
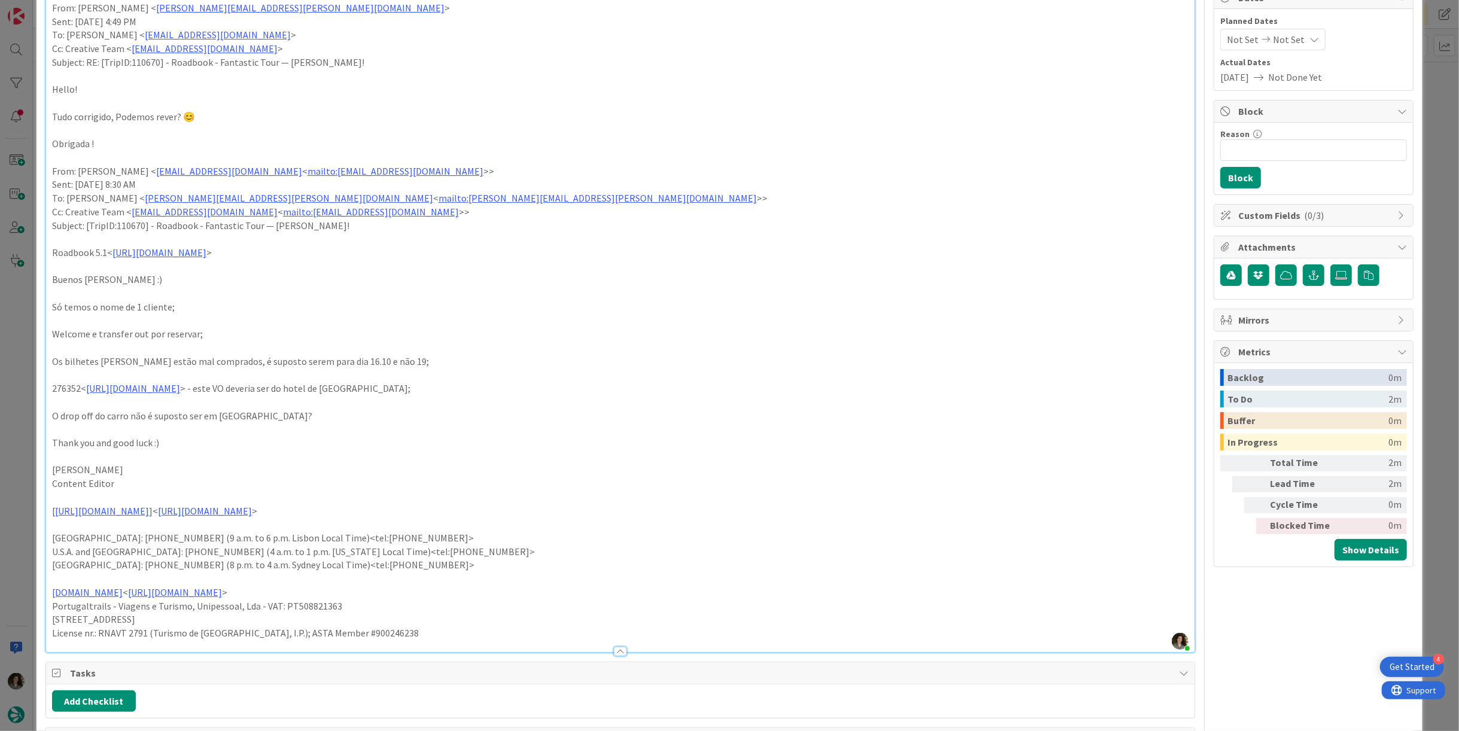
scroll to position [133, 0]
click at [180, 388] on link "https://appweb.tourtailors.com/sigav/#Voucher/view/284162" at bounding box center [133, 387] width 94 height 12
click at [211, 408] on link "https://appweb.tourtailors.com/sigav/#Voucher/view/284162" at bounding box center [177, 411] width 82 height 16
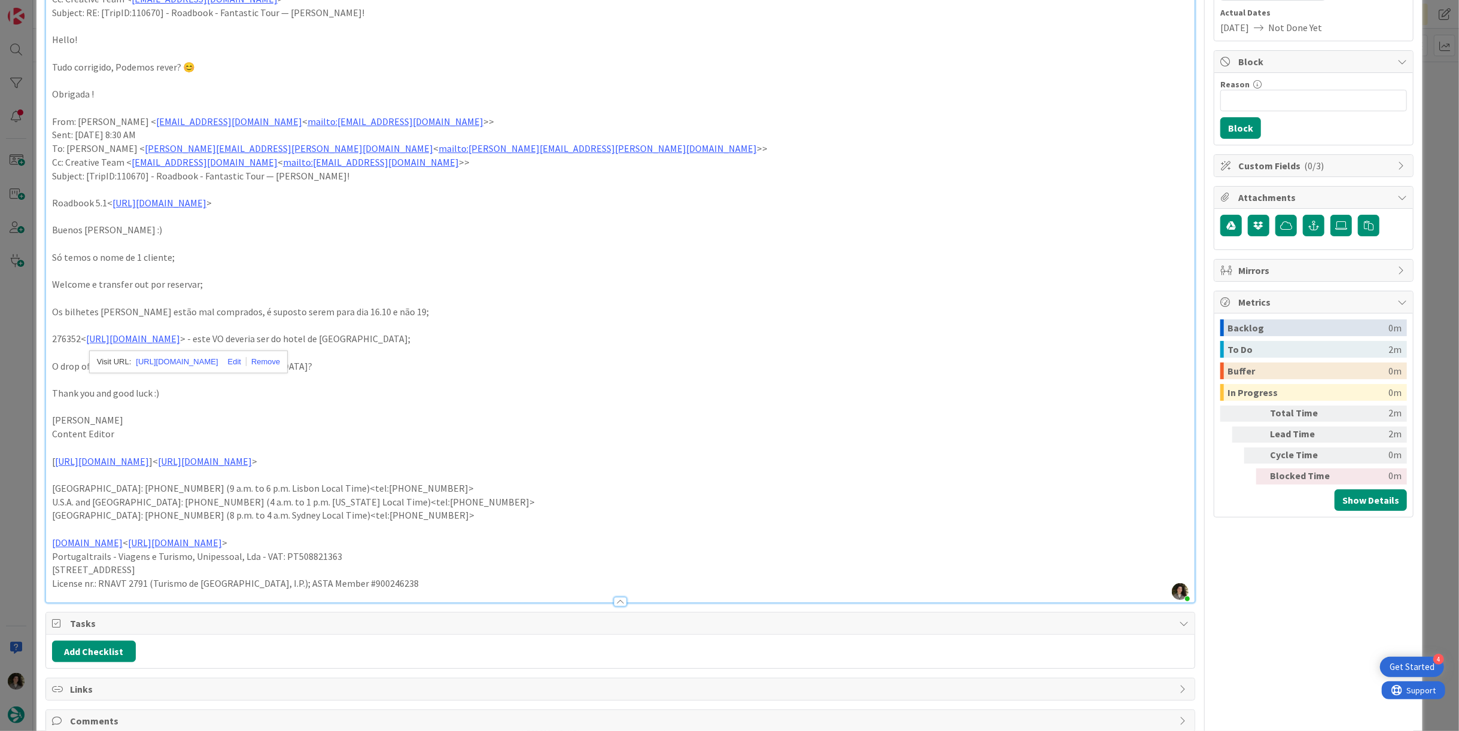
scroll to position [199, 0]
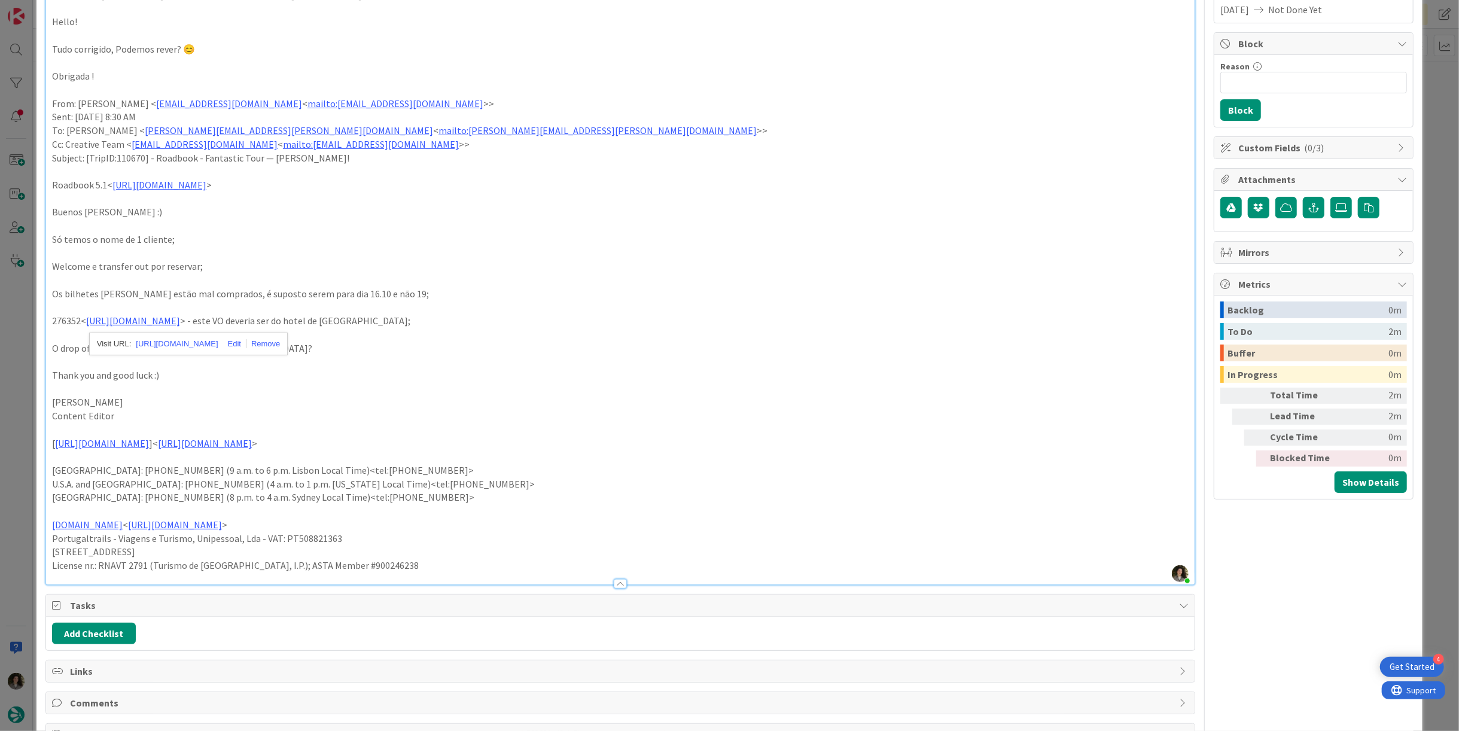
click at [225, 406] on p "[PERSON_NAME]" at bounding box center [620, 402] width 1137 height 14
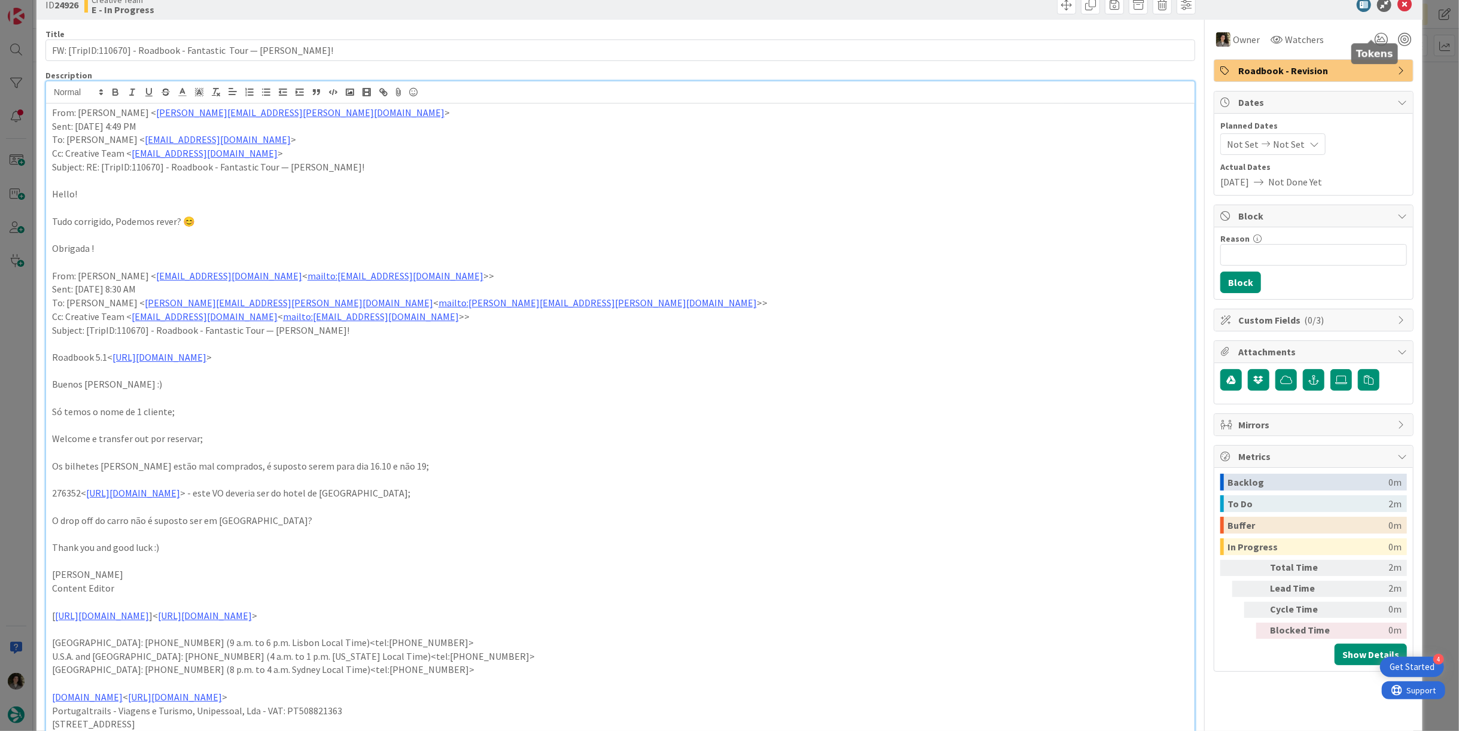
scroll to position [0, 0]
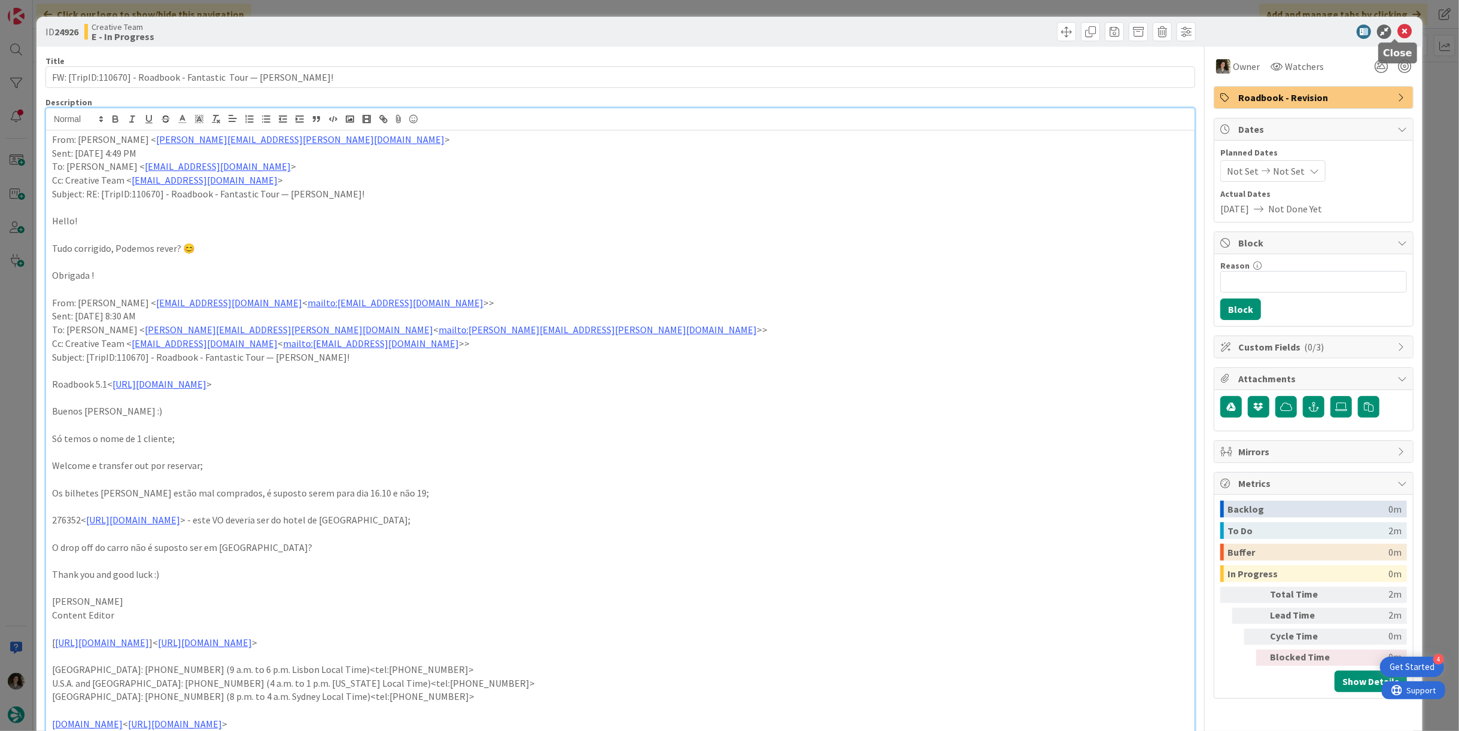
click at [1398, 32] on icon at bounding box center [1405, 32] width 14 height 14
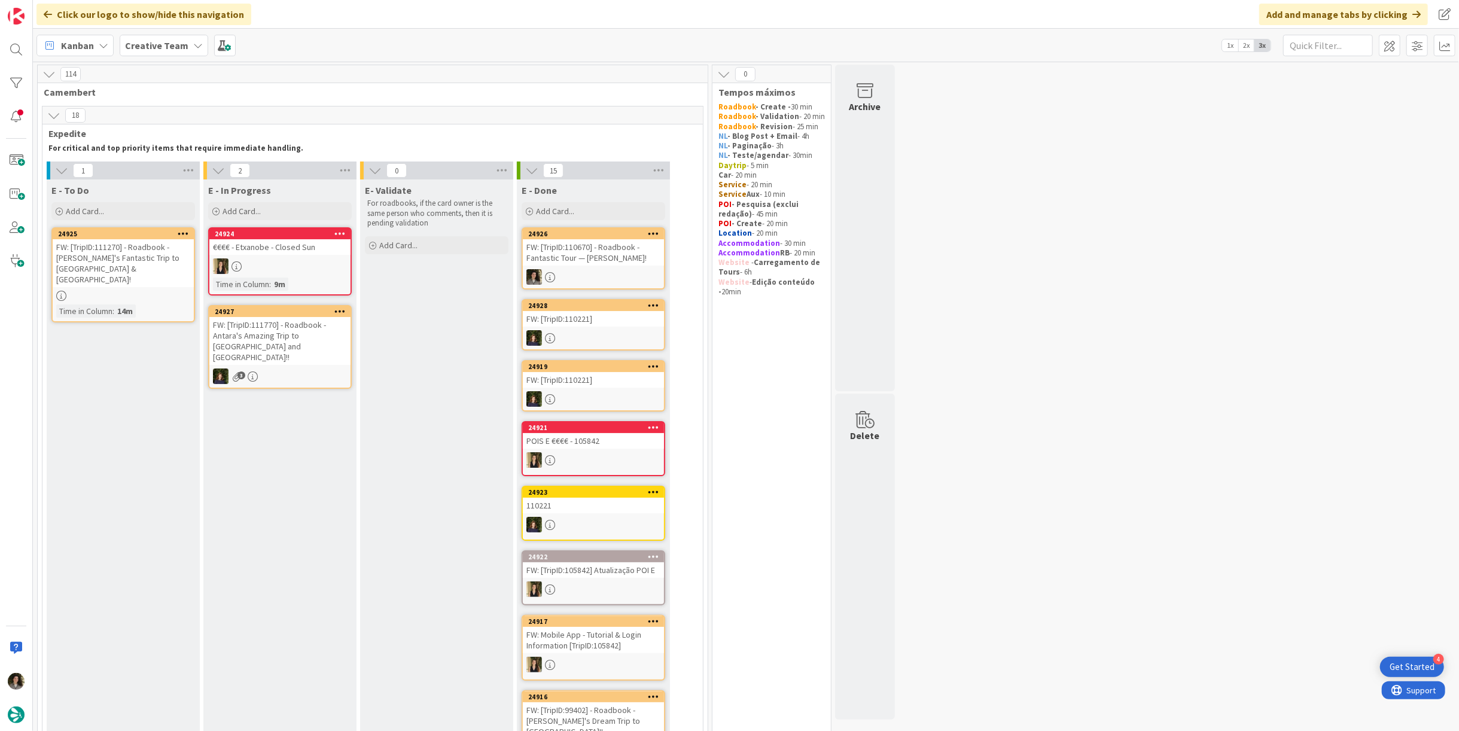
click at [571, 251] on div "FW: [TripID:110670] - Roadbook - Fantastic Tour — Barbara Solomon!" at bounding box center [593, 252] width 141 height 26
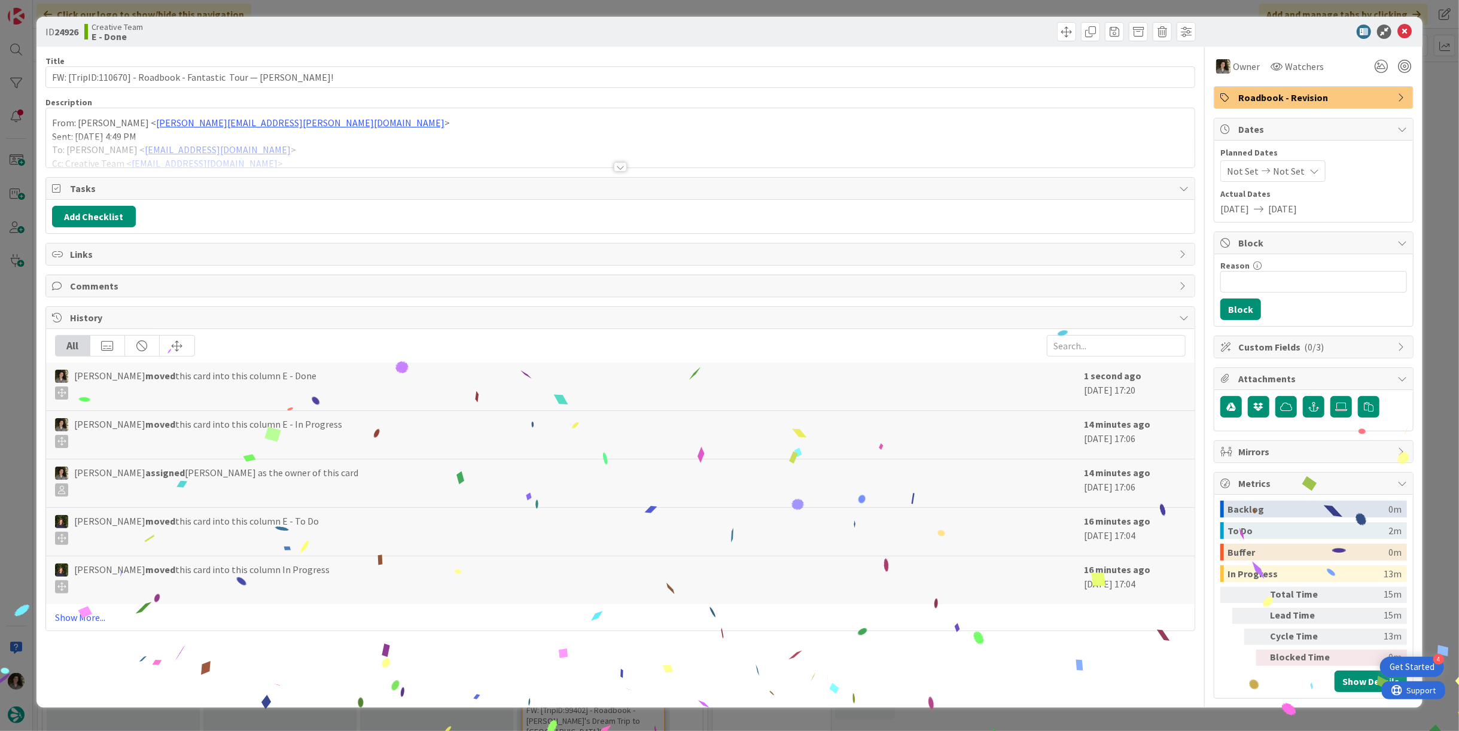
click at [1331, 100] on span "Roadbook - Revision" at bounding box center [1314, 97] width 153 height 14
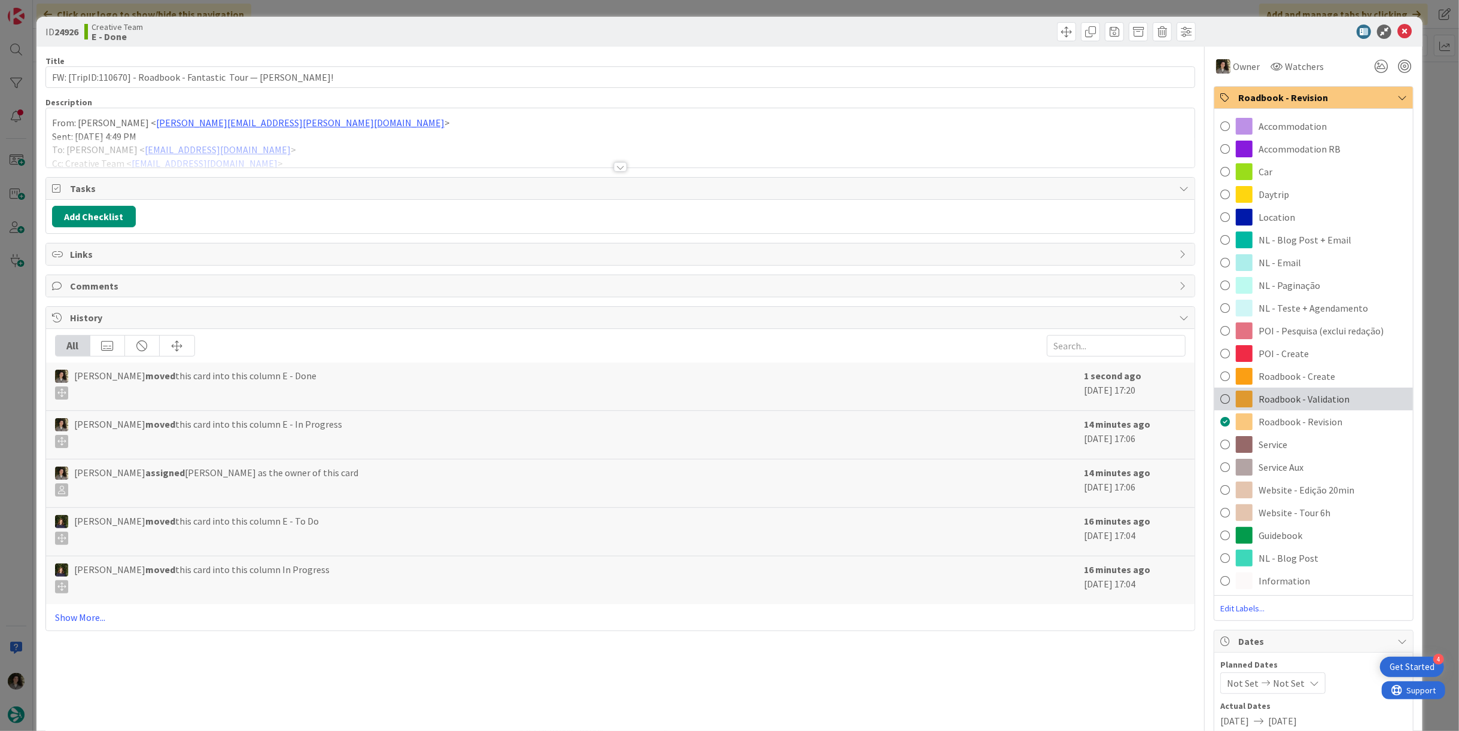
click at [1335, 402] on span "Roadbook - Validation" at bounding box center [1304, 399] width 91 height 14
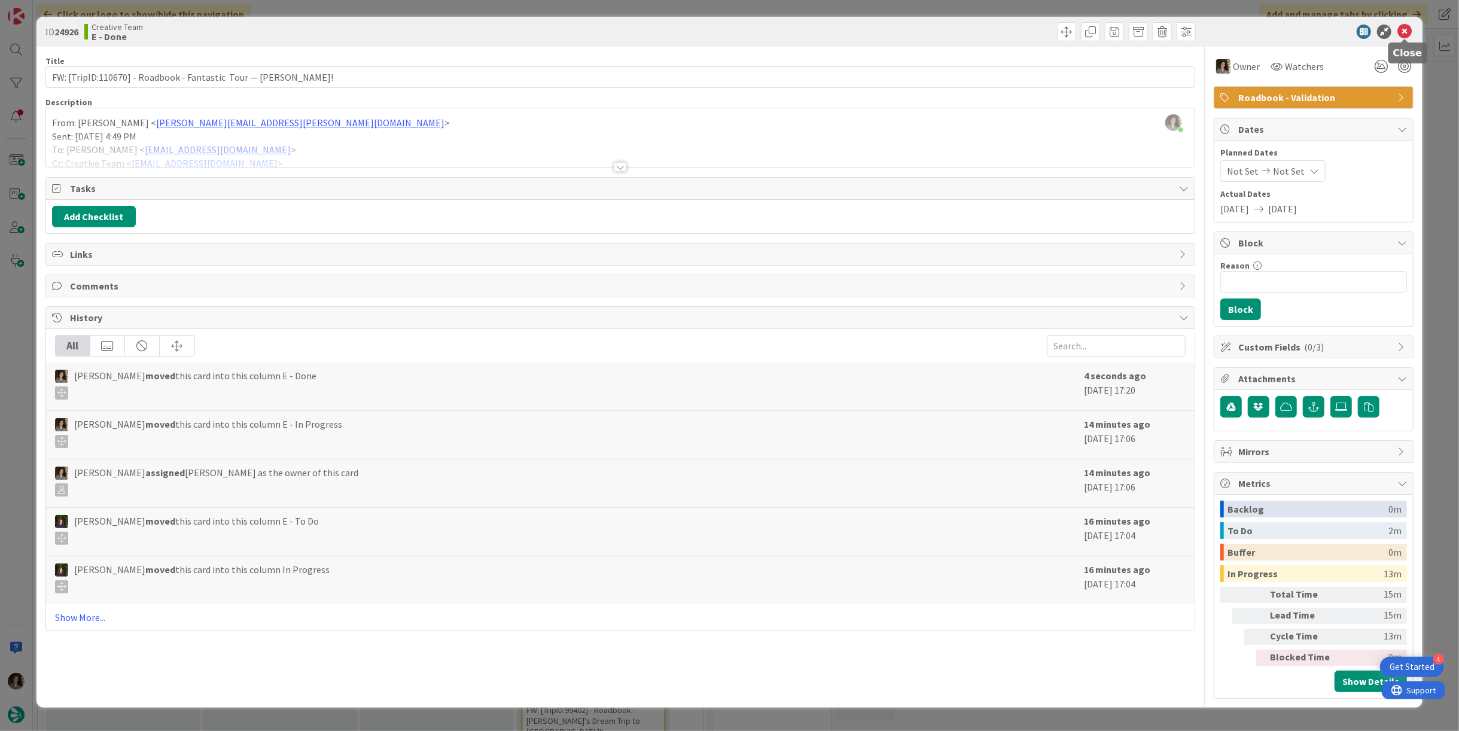
click at [1401, 33] on icon at bounding box center [1405, 32] width 14 height 14
